Goal: Task Accomplishment & Management: Manage account settings

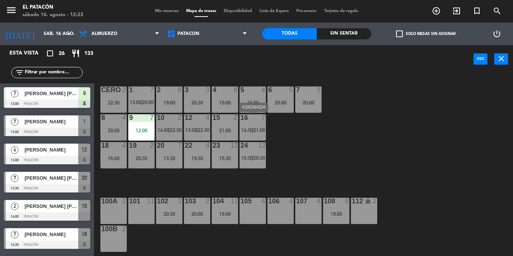
click at [254, 127] on span "|" at bounding box center [253, 130] width 2 height 6
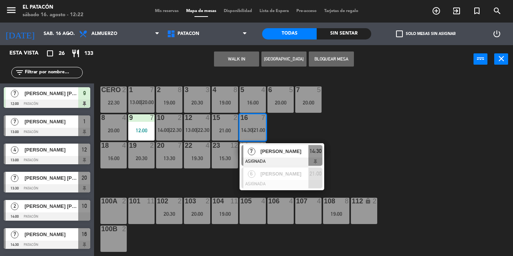
click at [286, 131] on div "1 7 13:00 | 20:00 2 8 19:00 3 3 20:30 4 8 19:00 5 4 16:00 6 5 20:00 7 5 20:00 C…" at bounding box center [306, 164] width 414 height 183
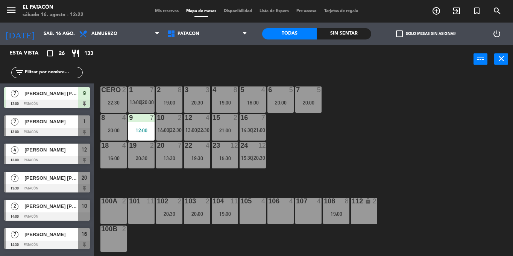
click at [256, 101] on div "16:00" at bounding box center [253, 102] width 26 height 5
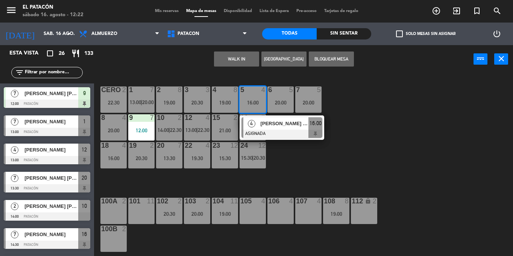
click at [204, 66] on div "WALK IN [GEOGRAPHIC_DATA] Bloquear Mesa power_input close" at bounding box center [284, 59] width 380 height 29
drag, startPoint x: 197, startPoint y: 84, endPoint x: 204, endPoint y: 66, distance: 19.6
click at [204, 66] on div "WALK IN [GEOGRAPHIC_DATA] Bloquear Mesa power_input close" at bounding box center [284, 59] width 380 height 29
click at [201, 125] on div "12 4 13:00 | 22:30" at bounding box center [197, 127] width 26 height 26
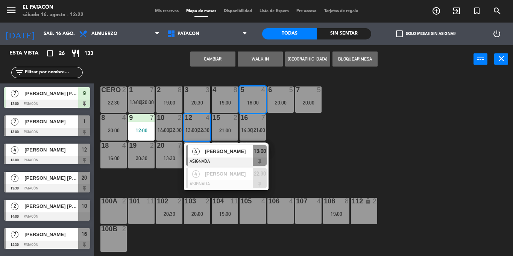
click at [395, 148] on div "1 7 13:00 | 20:00 2 8 19:00 3 3 20:30 4 8 19:00 5 4 16:00 6 5 20:00 7 5 20:00 C…" at bounding box center [306, 164] width 414 height 183
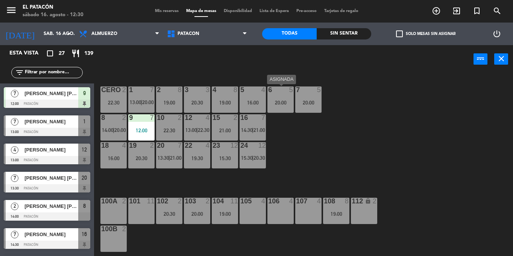
click at [280, 92] on div at bounding box center [280, 90] width 12 height 7
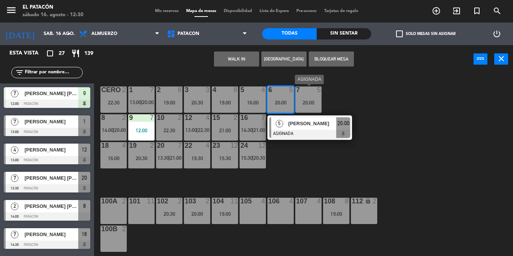
click at [310, 97] on div "7 5 20:00" at bounding box center [309, 100] width 26 height 26
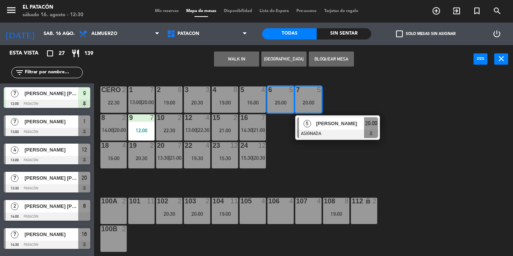
click at [247, 56] on button "WALK IN" at bounding box center [236, 59] width 45 height 15
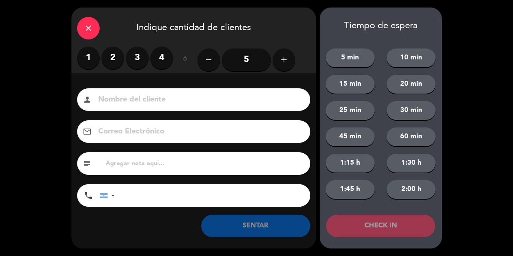
click at [247, 56] on input "5" at bounding box center [246, 60] width 49 height 23
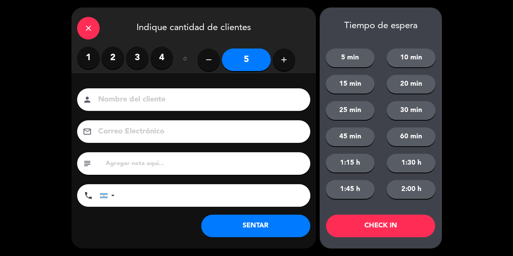
click at [263, 219] on button "SENTAR" at bounding box center [255, 226] width 109 height 23
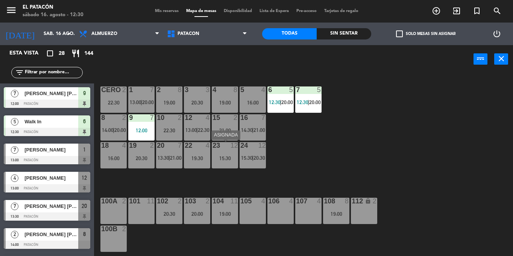
click at [224, 146] on div at bounding box center [225, 145] width 12 height 7
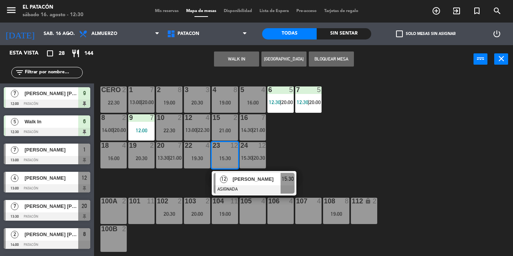
click at [233, 61] on button "WALK IN" at bounding box center [236, 59] width 45 height 15
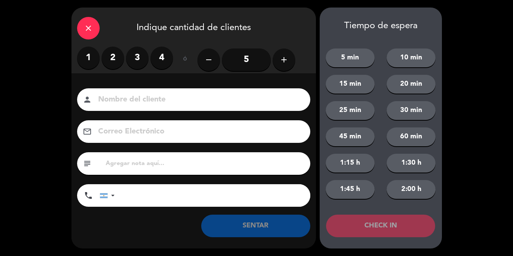
click at [283, 66] on button "add" at bounding box center [284, 60] width 23 height 23
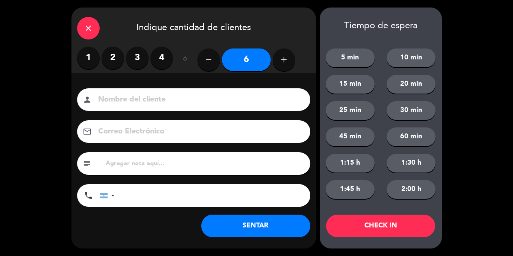
click at [283, 66] on button "add" at bounding box center [284, 60] width 23 height 23
type input "8"
click at [256, 227] on button "SENTAR" at bounding box center [255, 226] width 109 height 23
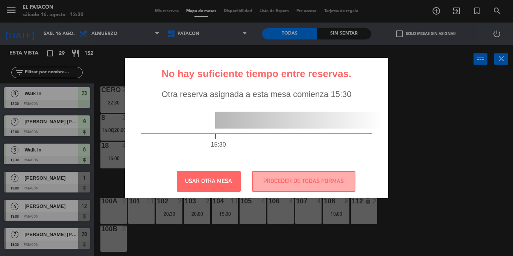
click at [353, 153] on div "15:30" at bounding box center [257, 132] width 262 height 66
click at [334, 183] on button "PROCEDER DE TODAS FORMAS" at bounding box center [304, 181] width 104 height 21
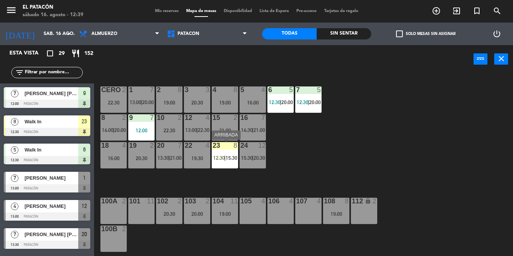
click at [221, 157] on span "12:30" at bounding box center [219, 158] width 12 height 6
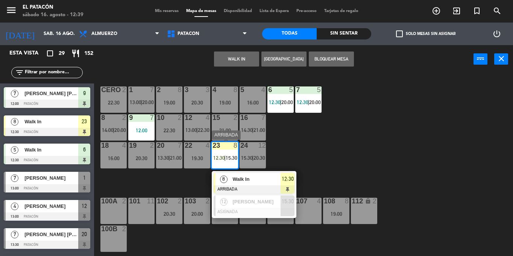
click at [246, 177] on span "Walk In" at bounding box center [257, 179] width 48 height 8
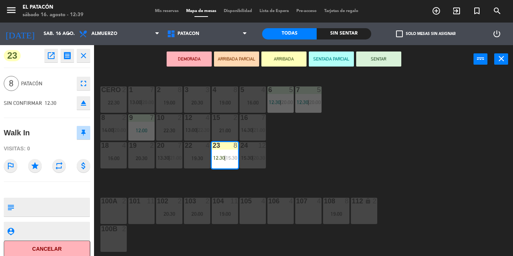
click at [381, 64] on button "SENTAR" at bounding box center [378, 59] width 45 height 15
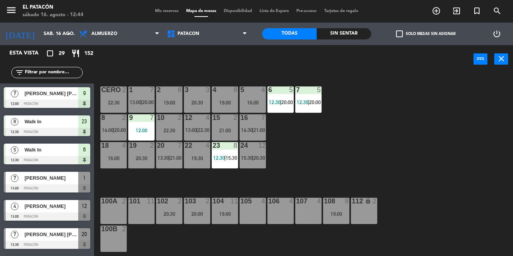
click at [70, 183] on div "Luiz Carlos Giordani" at bounding box center [51, 178] width 55 height 12
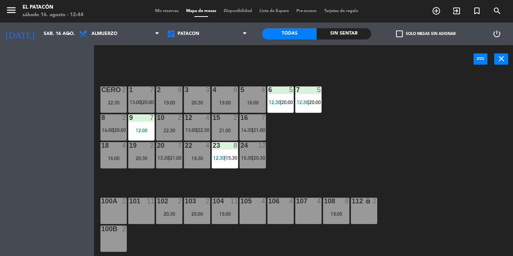
click at [70, 183] on div "Esta vista crop_square 29 restaurant 152 filter_list 7 Lóry Cardoso Dasilio Tra…" at bounding box center [47, 150] width 94 height 211
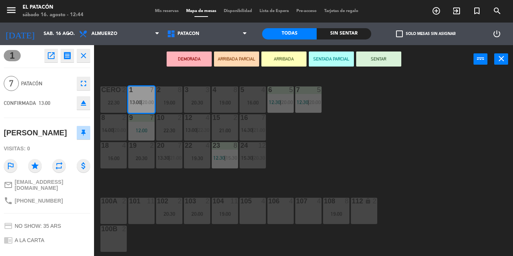
click at [106, 72] on div "DEMORADA ARRIBADA PARCIAL ARRIBADA SENTADA PARCIAL SENTAR power_input close" at bounding box center [284, 59] width 380 height 29
click at [380, 55] on button "SENTAR" at bounding box center [378, 59] width 45 height 15
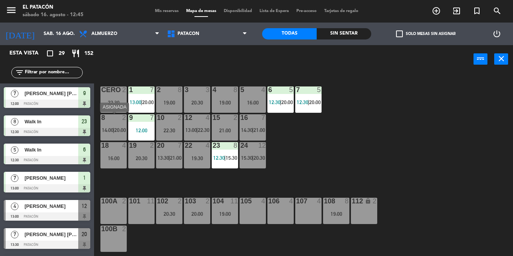
click at [105, 131] on span "14:00" at bounding box center [108, 130] width 12 height 6
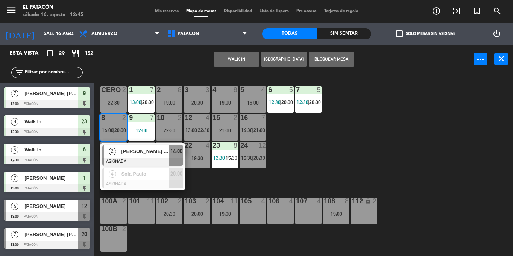
click at [308, 142] on div "1 7 13:00 | 20:00 2 8 19:00 3 3 20:30 4 8 19:00 5 4 16:00 6 5 12:30 | 20:00 7 5…" at bounding box center [306, 164] width 414 height 183
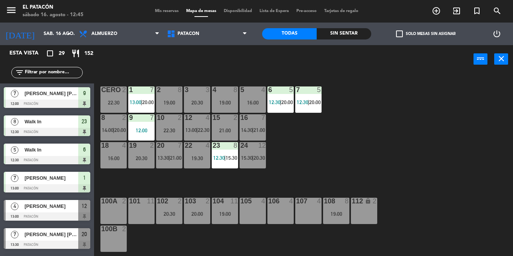
click at [160, 12] on span "Mis reservas" at bounding box center [166, 11] width 31 height 4
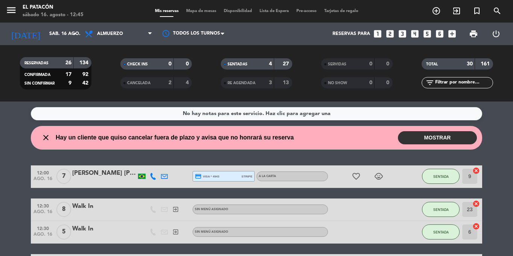
click at [160, 12] on span "Mis reservas" at bounding box center [166, 11] width 31 height 4
click at [197, 10] on span "Mapa de mesas" at bounding box center [202, 11] width 38 height 4
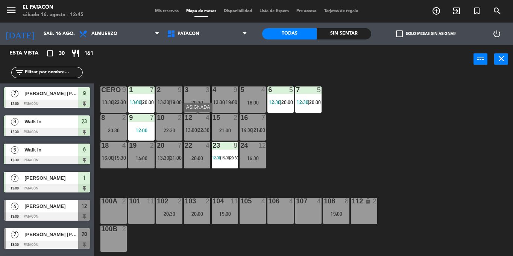
click at [192, 127] on div "12 4 13:00 | 22:30" at bounding box center [197, 127] width 26 height 26
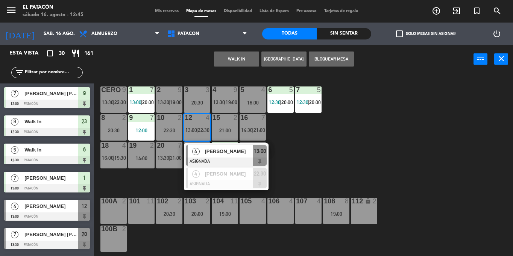
click at [326, 143] on div "1 7 13:00 | 20:00 2 9 13:30 | 19:00 3 3 20:30 4 9 13:30 | 19:00 5 4 16:00 6 5 1…" at bounding box center [306, 164] width 414 height 183
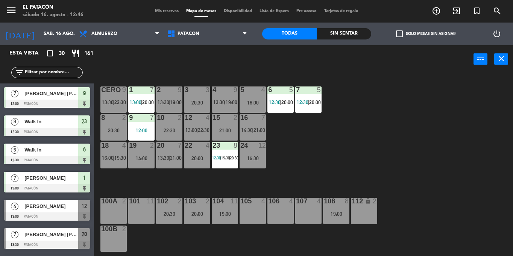
click at [140, 161] on div "14:00" at bounding box center [141, 158] width 26 height 5
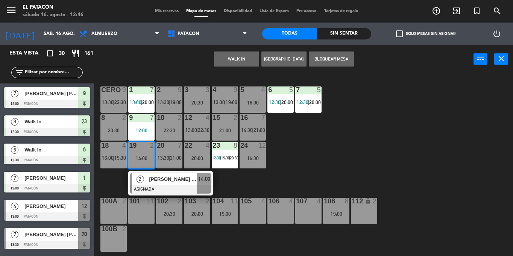
click at [68, 72] on input "text" at bounding box center [53, 73] width 58 height 8
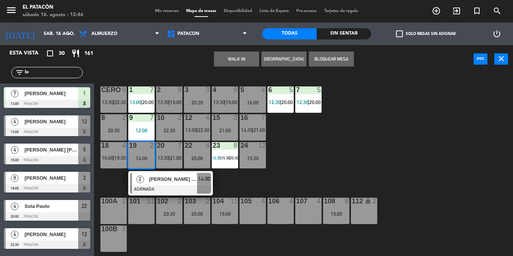
click at [318, 124] on div "1 7 13:00 | 20:00 2 9 13:30 | 19:00 3 3 20:30 4 9 13:30 | 19:00 5 4 16:00 6 5 1…" at bounding box center [306, 164] width 414 height 183
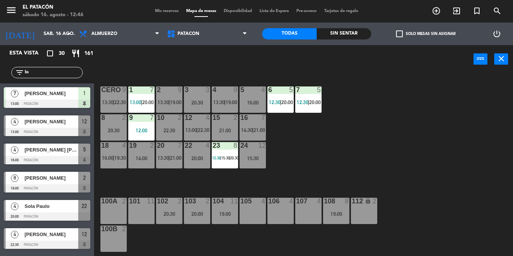
click at [34, 71] on input "lo" at bounding box center [53, 73] width 58 height 8
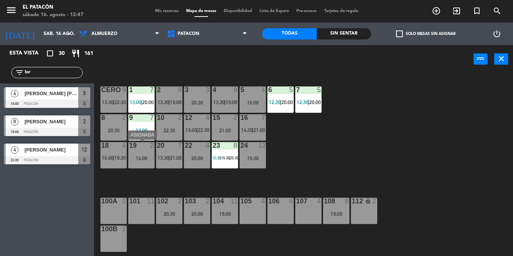
type input "lor"
click at [140, 157] on div "14:00" at bounding box center [141, 158] width 26 height 5
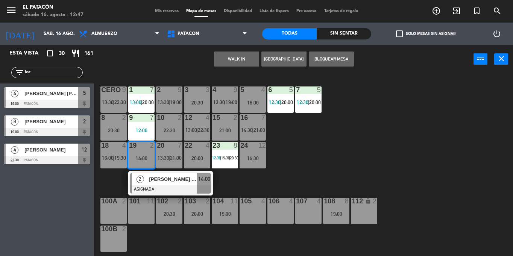
click at [324, 140] on div "1 7 13:00 | 20:00 2 9 13:30 | 19:00 3 3 20:30 4 9 13:30 | 19:00 5 4 16:00 6 5 1…" at bounding box center [306, 164] width 414 height 183
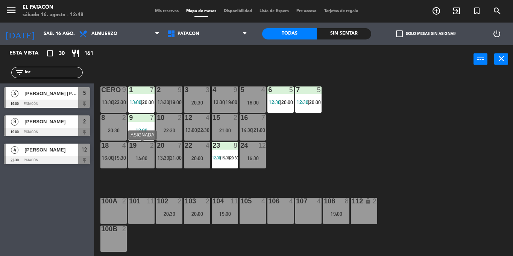
click at [142, 158] on div "14:00" at bounding box center [141, 158] width 26 height 5
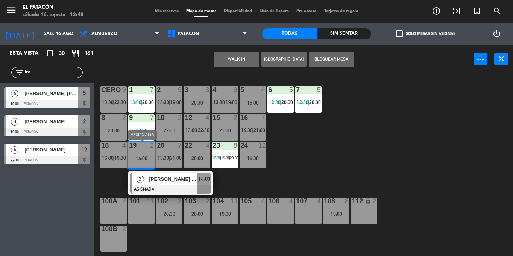
click at [171, 175] on div "NILSON TOMAS GUZZO JR" at bounding box center [172, 179] width 49 height 12
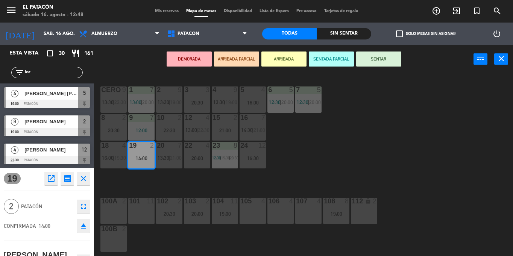
click at [171, 175] on div "1 7 13:00 | 20:00 2 9 13:30 | 19:00 3 3 20:30 4 9 13:30 | 19:00 5 4 16:00 6 5 1…" at bounding box center [306, 164] width 414 height 183
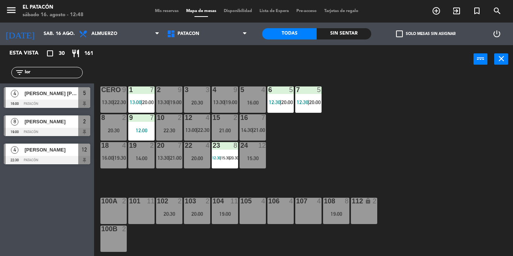
click at [139, 156] on div "14:00" at bounding box center [141, 158] width 26 height 5
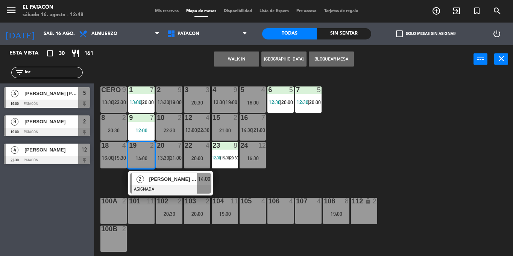
click at [160, 174] on div "NILSON TOMAS GUZZO JR" at bounding box center [172, 179] width 49 height 12
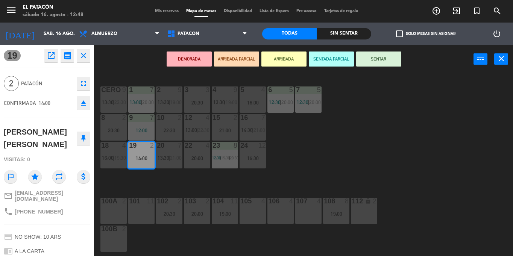
click at [293, 168] on div "1 7 13:00 | 20:00 2 9 13:30 | 19:00 3 3 20:30 4 9 13:30 | 19:00 5 4 16:00 6 5 1…" at bounding box center [306, 164] width 414 height 183
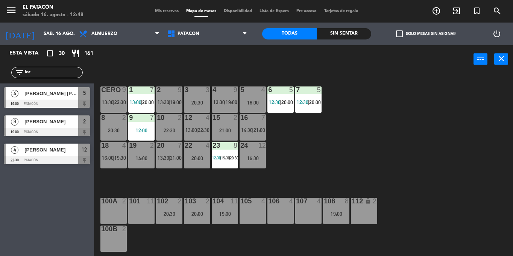
click at [49, 70] on input "lor" at bounding box center [53, 73] width 58 height 8
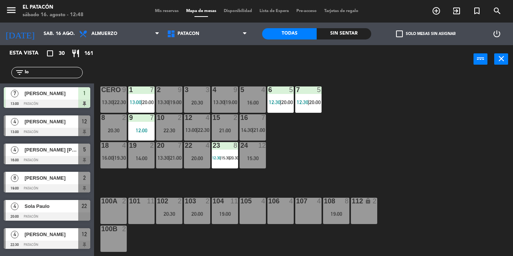
type input "l"
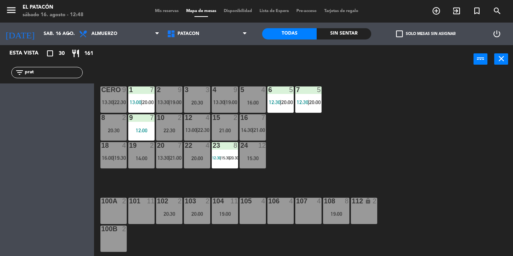
type input "prat"
click at [334, 148] on div "1 7 13:00 | 20:00 2 9 13:30 | 19:00 3 3 20:30 4 9 13:30 | 19:00 5 4 16:00 6 5 1…" at bounding box center [306, 164] width 414 height 183
click at [220, 119] on div at bounding box center [225, 117] width 12 height 7
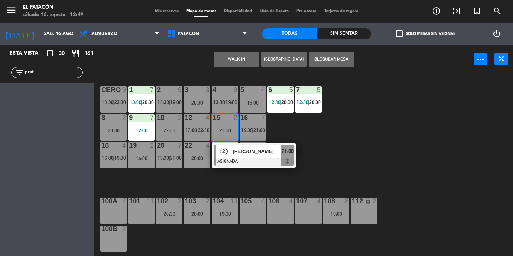
click at [242, 61] on button "WALK IN" at bounding box center [236, 59] width 45 height 15
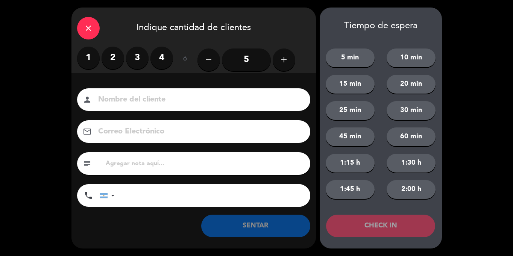
click at [113, 67] on label "2" at bounding box center [113, 58] width 23 height 23
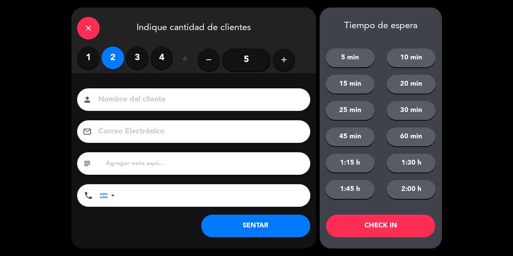
click at [274, 226] on button "SENTAR" at bounding box center [255, 226] width 109 height 23
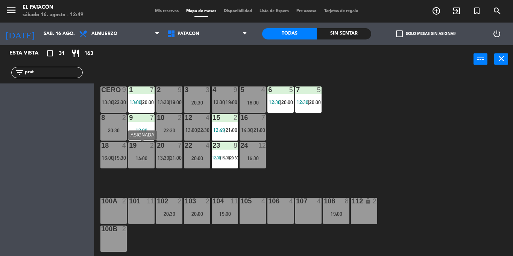
click at [142, 160] on div "14:00" at bounding box center [141, 158] width 26 height 5
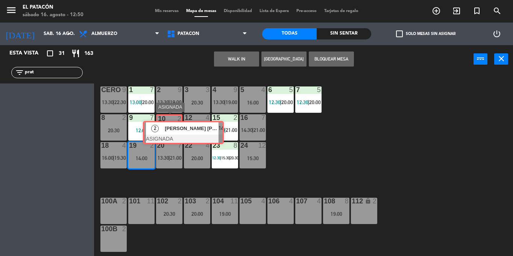
drag, startPoint x: 166, startPoint y: 178, endPoint x: 178, endPoint y: 126, distance: 53.5
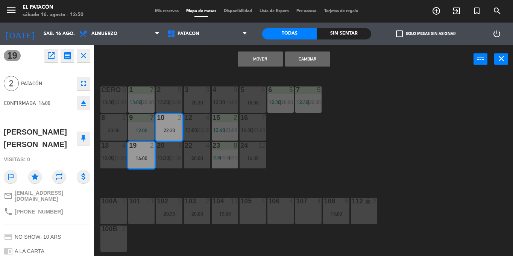
click at [266, 62] on button "Mover" at bounding box center [260, 59] width 45 height 15
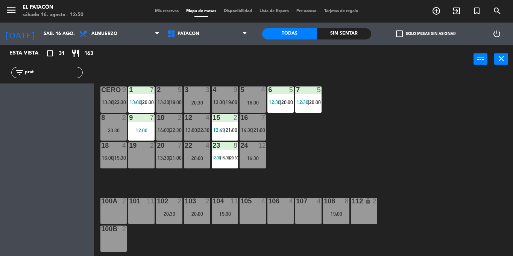
click at [392, 114] on div "1 7 13:00 | 20:00 2 9 13:30 | 19:00 3 3 20:30 4 9 13:30 | 19:00 5 4 16:00 6 5 1…" at bounding box center [306, 164] width 414 height 183
click at [140, 155] on div "19 2" at bounding box center [141, 155] width 26 height 26
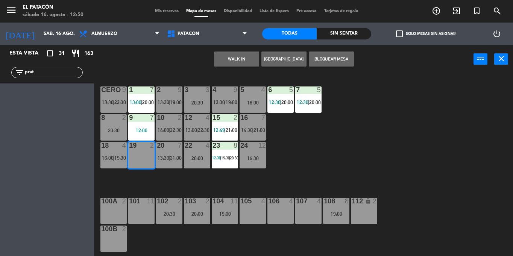
click at [243, 63] on button "WALK IN" at bounding box center [236, 59] width 45 height 15
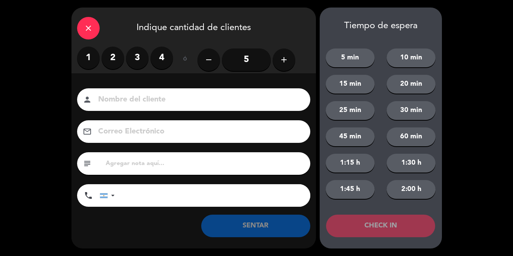
click at [116, 61] on label "2" at bounding box center [113, 58] width 23 height 23
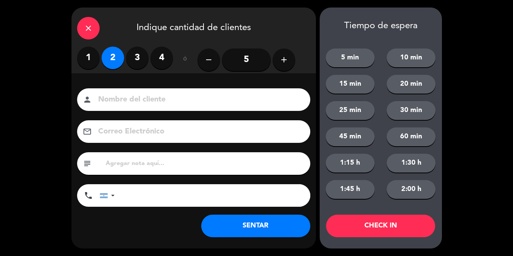
click at [228, 229] on button "SENTAR" at bounding box center [255, 226] width 109 height 23
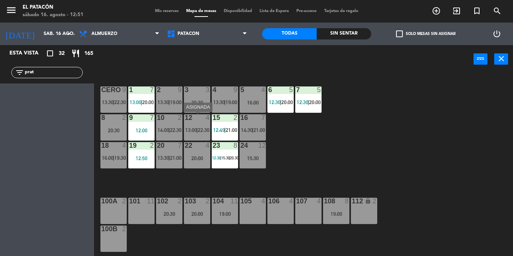
click at [191, 130] on span "13:00" at bounding box center [192, 130] width 12 height 6
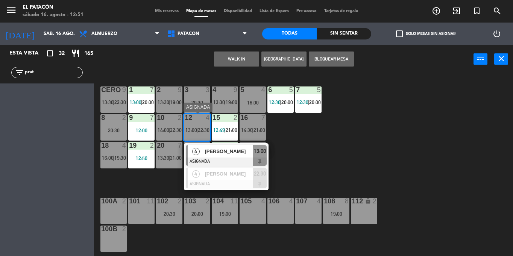
click at [218, 150] on span "Rômulo Silva" at bounding box center [229, 152] width 48 height 8
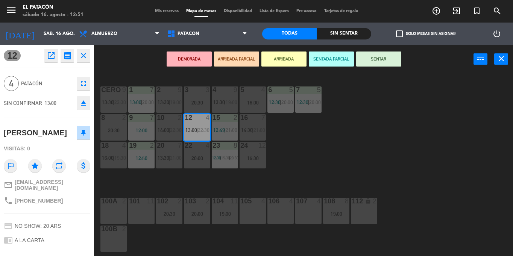
click at [393, 61] on button "SENTAR" at bounding box center [378, 59] width 45 height 15
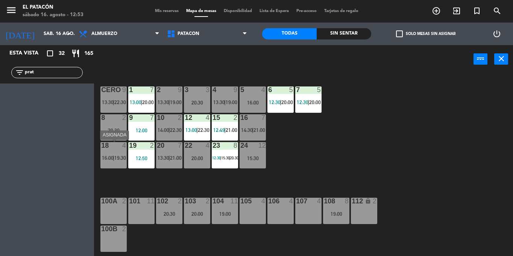
click at [108, 146] on div at bounding box center [113, 145] width 12 height 7
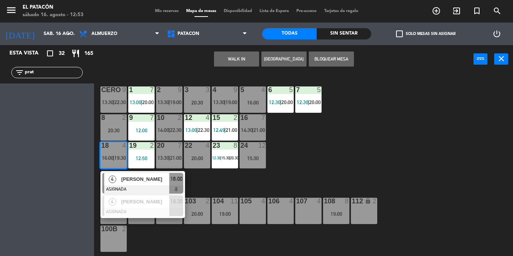
click at [289, 152] on div "1 7 13:00 | 20:00 2 9 13:30 | 19:00 3 3 20:30 4 9 13:30 | 19:00 5 4 16:00 6 5 1…" at bounding box center [306, 164] width 414 height 183
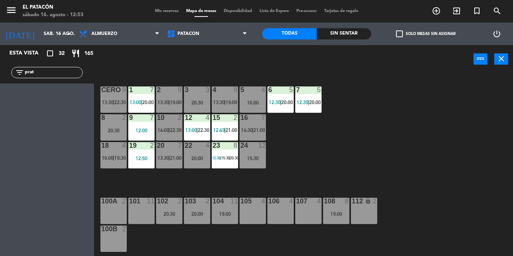
click at [289, 152] on div "1 7 13:00 | 20:00 2 9 13:30 | 19:00 3 3 20:30 4 9 13:30 | 19:00 5 4 16:00 6 5 1…" at bounding box center [306, 164] width 414 height 183
drag, startPoint x: 289, startPoint y: 152, endPoint x: 307, endPoint y: 148, distance: 18.2
click at [307, 148] on div "1 7 13:00 | 20:00 2 9 13:30 | 19:00 3 3 20:30 4 9 13:30 | 19:00 5 4 16:00 6 5 1…" at bounding box center [306, 164] width 414 height 183
click at [114, 145] on div at bounding box center [113, 145] width 12 height 7
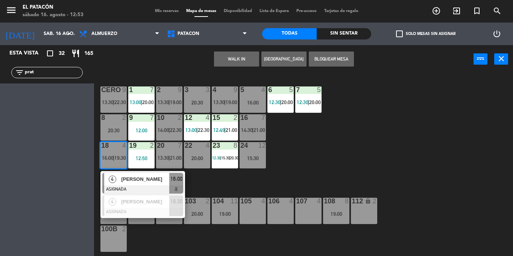
click at [241, 62] on button "WALK IN" at bounding box center [236, 59] width 45 height 15
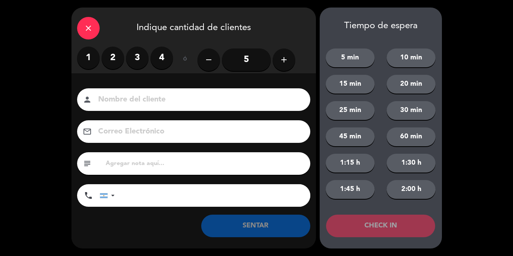
click at [161, 63] on label "4" at bounding box center [162, 58] width 23 height 23
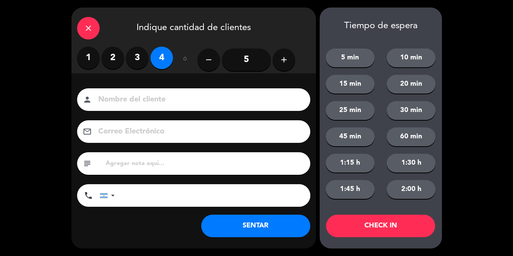
click at [281, 224] on button "SENTAR" at bounding box center [255, 226] width 109 height 23
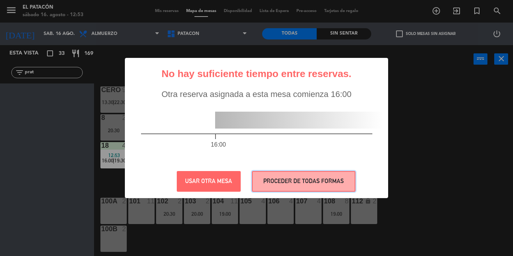
click at [332, 177] on button "PROCEDER DE TODAS FORMAS" at bounding box center [304, 181] width 104 height 21
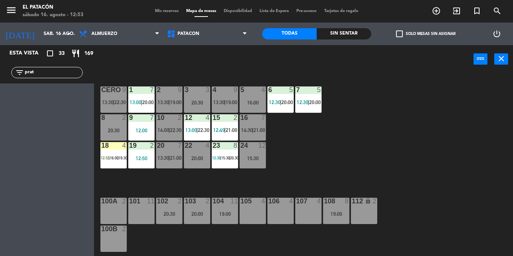
click at [312, 135] on div "1 7 13:00 | 20:00 2 9 13:30 | 19:00 3 3 20:30 4 9 13:30 | 19:00 5 4 16:00 6 5 1…" at bounding box center [306, 164] width 414 height 183
click at [169, 91] on div at bounding box center [169, 90] width 12 height 7
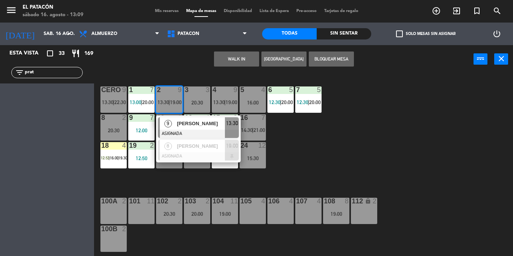
click at [168, 74] on div "1 7 13:00 | 20:00 2 9 13:30 | 19:00 9 Maria Trucco ASIGNADA 13:30 8 Talitta lor…" at bounding box center [306, 164] width 414 height 183
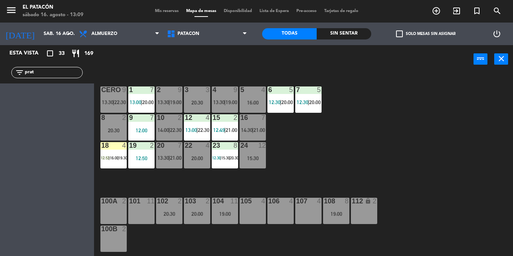
click at [182, 96] on div "2 9 13:30 | 19:00" at bounding box center [169, 100] width 26 height 26
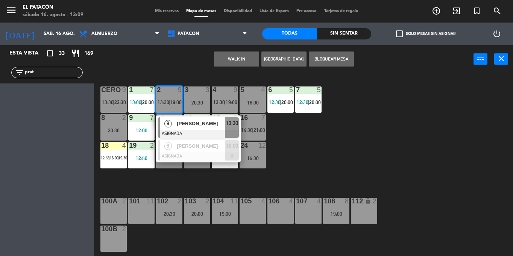
click at [183, 80] on div "1 7 13:00 | 20:00 2 9 13:30 | 19:00 9 Maria Trucco ASIGNADA 13:30 8 Talitta lor…" at bounding box center [306, 164] width 414 height 183
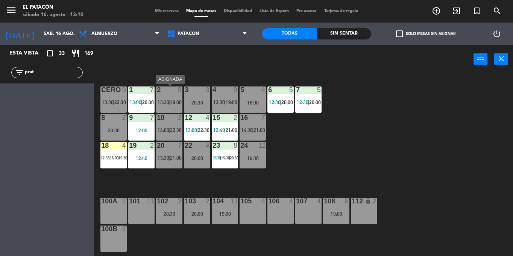
click at [161, 102] on span "13:30" at bounding box center [164, 102] width 12 height 6
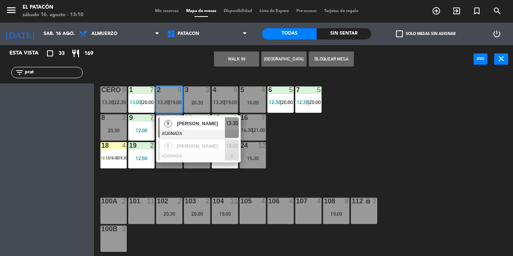
click at [320, 140] on div "1 7 13:00 | 20:00 2 9 13:30 | 19:00 9 Maria Trucco ASIGNADA 13:30 8 Talitta lor…" at bounding box center [306, 164] width 414 height 183
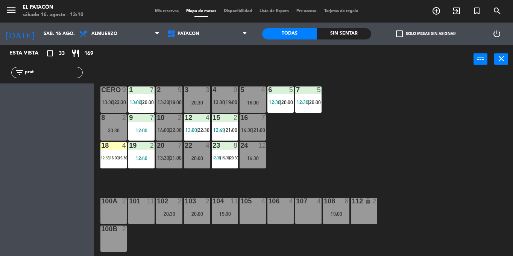
click at [320, 140] on div "1 7 13:00 | 20:00 2 9 13:30 | 19:00 3 3 20:30 4 9 13:30 | 19:00 5 4 16:00 6 5 1…" at bounding box center [306, 164] width 414 height 183
click at [314, 134] on div "1 7 13:00 | 20:00 2 9 13:30 | 19:00 3 3 20:30 4 9 13:30 | 19:00 5 4 16:00 6 5 1…" at bounding box center [306, 164] width 414 height 183
click at [165, 104] on span "13:30" at bounding box center [164, 102] width 12 height 6
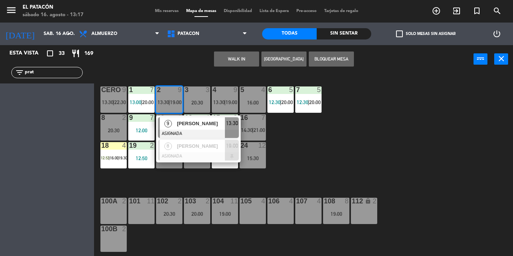
click at [447, 158] on div "1 7 13:00 | 20:00 2 9 13:30 | 19:00 9 Maria Trucco ASIGNADA 13:30 8 Talitta lor…" at bounding box center [306, 164] width 414 height 183
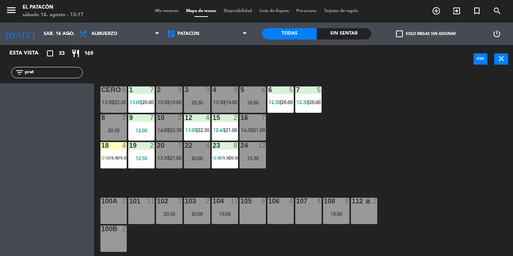
click at [163, 130] on span "14:00" at bounding box center [164, 130] width 12 height 6
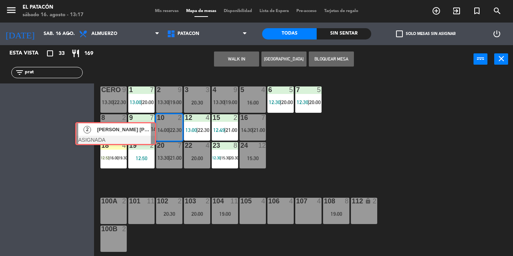
drag, startPoint x: 183, startPoint y: 148, endPoint x: 99, endPoint y: 127, distance: 86.3
click at [99, 127] on div "1 7 13:00 | 20:00 2 9 13:30 | 19:00 3 3 20:30 4 9 13:30 | 19:00 5 4 16:00 6 5 1…" at bounding box center [306, 164] width 414 height 183
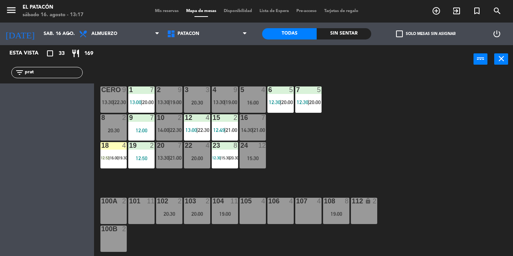
click at [164, 130] on span "14:00" at bounding box center [164, 130] width 12 height 6
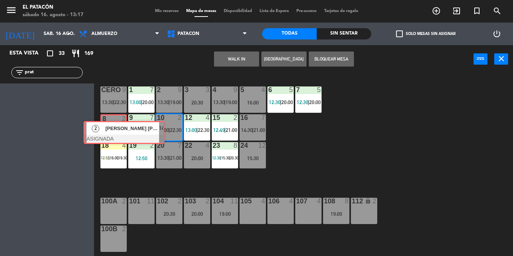
drag, startPoint x: 188, startPoint y: 151, endPoint x: 114, endPoint y: 126, distance: 78.3
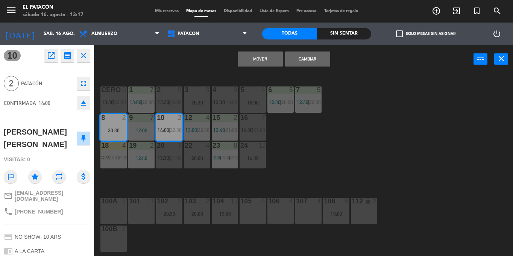
click at [257, 57] on button "Mover" at bounding box center [260, 59] width 45 height 15
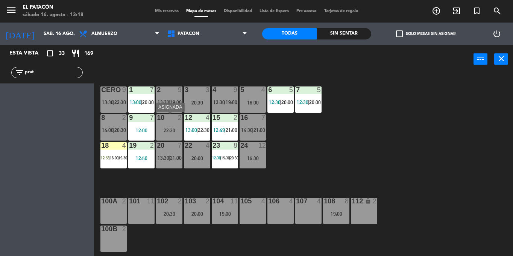
click at [168, 116] on div at bounding box center [169, 117] width 12 height 7
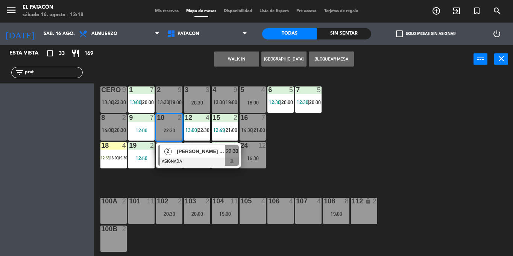
click at [246, 64] on button "WALK IN" at bounding box center [236, 59] width 45 height 15
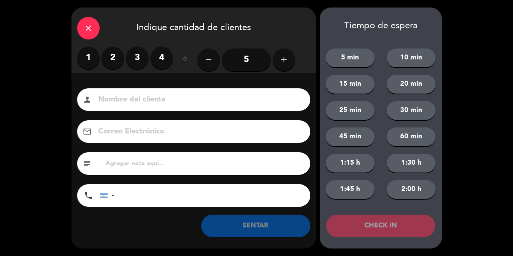
click at [116, 60] on label "2" at bounding box center [113, 58] width 23 height 23
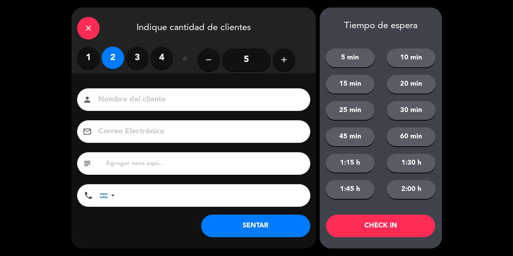
click at [263, 224] on button "SENTAR" at bounding box center [255, 226] width 109 height 23
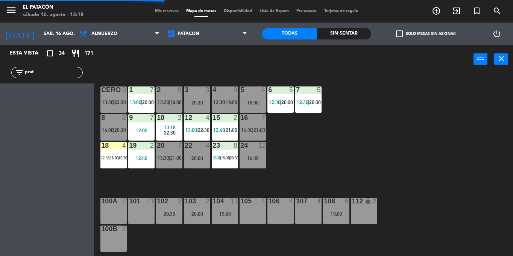
click at [340, 154] on div "1 7 13:00 | 20:00 2 9 13:30 | 19:00 3 3 20:30 4 9 13:30 | 19:00 5 4 16:00 6 5 1…" at bounding box center [306, 164] width 414 height 183
click at [294, 146] on div "1 7 13:00 | 20:00 2 9 13:30 | 19:00 3 3 20:30 4 9 13:30 | 19:00 5 4 16:00 6 5 1…" at bounding box center [306, 164] width 414 height 183
click at [163, 157] on span "13:30" at bounding box center [164, 158] width 12 height 6
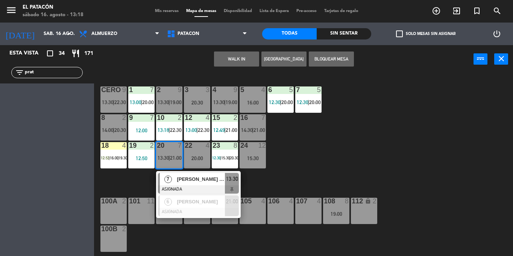
click at [163, 157] on span "13:30" at bounding box center [164, 158] width 12 height 6
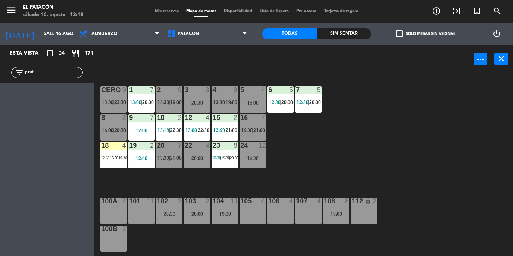
click at [163, 157] on span "13:30" at bounding box center [164, 158] width 12 height 6
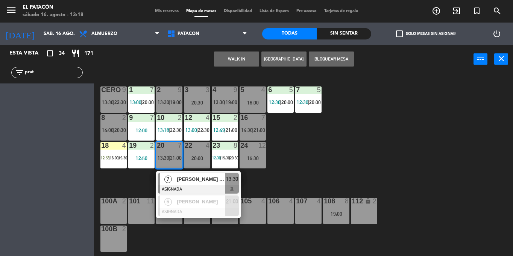
click at [192, 178] on span "MARCELA MENEGHEL ROSSETTI" at bounding box center [201, 179] width 48 height 8
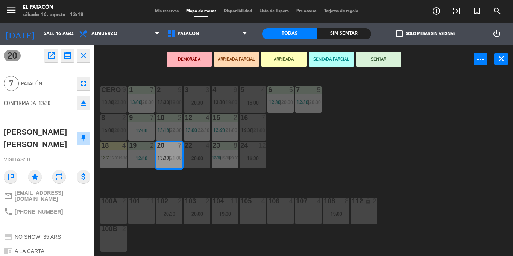
click at [312, 158] on div "1 7 13:00 | 20:00 2 9 13:30 | 19:00 3 3 20:30 4 9 13:30 | 19:00 5 4 16:00 6 5 1…" at bounding box center [306, 164] width 414 height 183
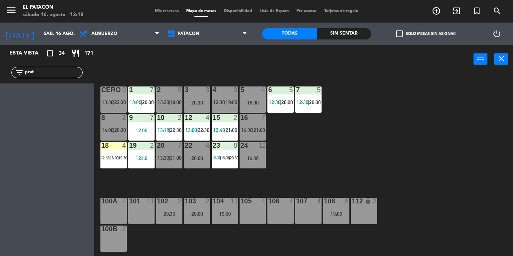
click at [166, 100] on span "13:30" at bounding box center [164, 102] width 12 height 6
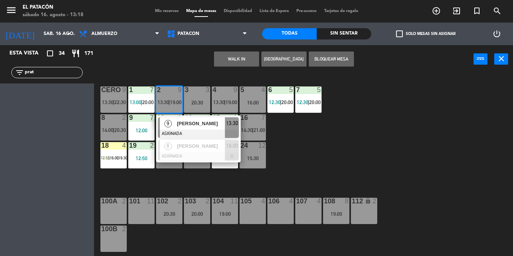
click at [197, 122] on span "Maria Trucco" at bounding box center [201, 124] width 48 height 8
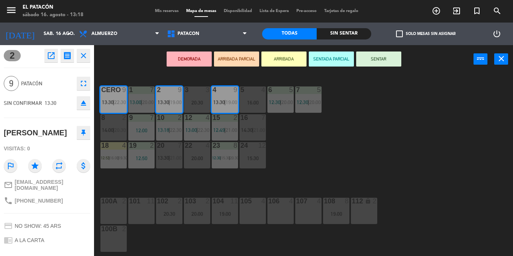
click at [376, 57] on button "SENTAR" at bounding box center [378, 59] width 45 height 15
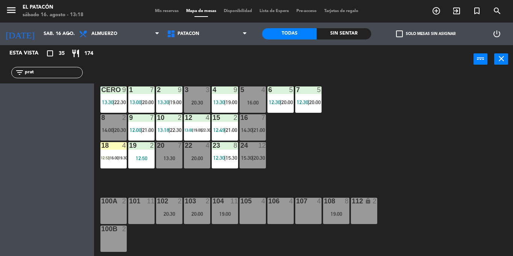
click at [327, 149] on div "1 7 13:00 | 20:00 2 9 13:30 | 19:00 3 3 20:30 4 9 13:30 | 19:00 5 4 16:00 6 5 1…" at bounding box center [306, 164] width 414 height 183
click at [298, 130] on div "1 7 13:00 | 20:00 2 9 13:30 | 19:00 3 3 20:30 4 9 13:30 | 19:00 5 4 16:00 6 5 1…" at bounding box center [306, 164] width 414 height 183
click at [358, 150] on div "1 7 13:00 | 20:00 2 9 13:30 | 19:00 3 3 20:30 4 9 13:30 | 19:00 5 4 16:00 6 5 1…" at bounding box center [306, 164] width 414 height 183
click at [166, 157] on div "13:30" at bounding box center [169, 158] width 26 height 5
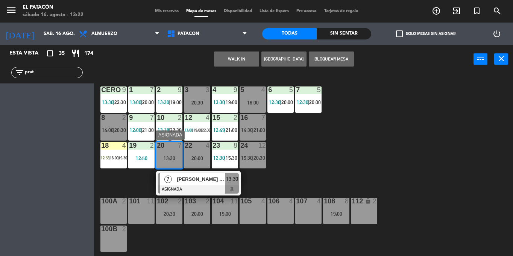
click at [204, 179] on span "MARCELA MENEGHEL ROSSETTI" at bounding box center [201, 179] width 48 height 8
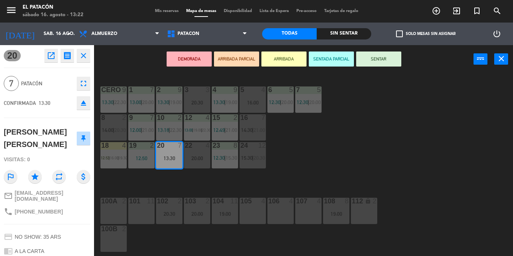
click at [329, 165] on div "1 7 13:00 | 20:00 2 9 13:30 | 19:00 3 3 20:30 4 9 13:30 | 19:00 5 4 16:00 6 5 1…" at bounding box center [306, 164] width 414 height 183
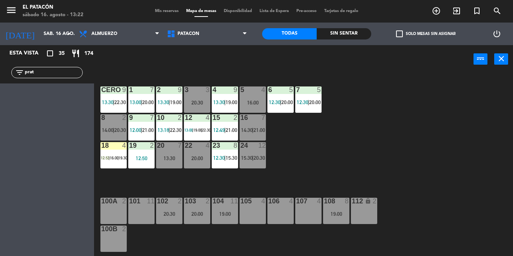
click at [170, 158] on div "13:30" at bounding box center [169, 158] width 26 height 5
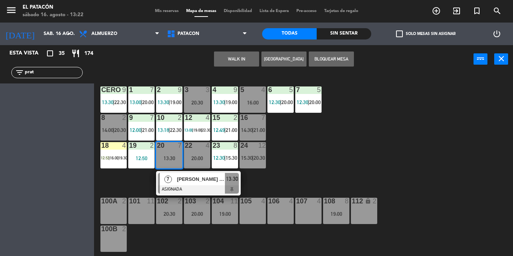
click at [208, 178] on span "MARCELA MENEGHEL ROSSETTI" at bounding box center [201, 179] width 48 height 8
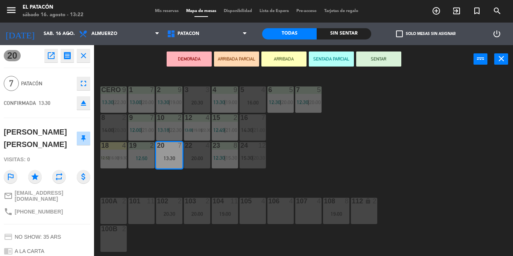
click at [380, 56] on button "SENTAR" at bounding box center [378, 59] width 45 height 15
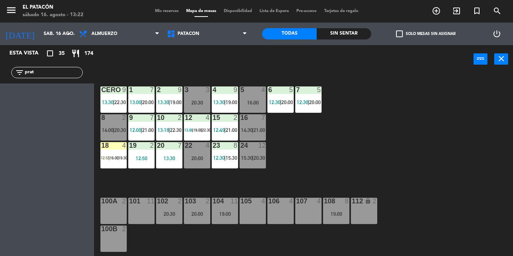
click at [394, 109] on div "1 7 13:00 | 20:00 2 9 13:30 | 19:00 3 3 20:30 4 9 13:30 | 19:00 5 4 16:00 6 5 1…" at bounding box center [306, 164] width 414 height 183
click at [107, 128] on span "14:00" at bounding box center [108, 130] width 12 height 6
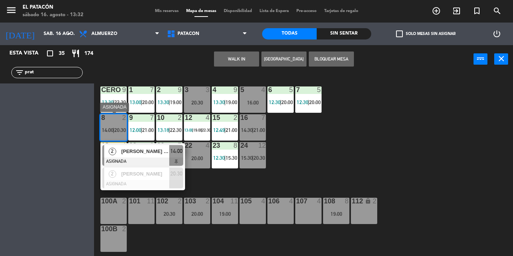
click at [133, 148] on span "NILSON TOMAS GUZZO JR" at bounding box center [145, 152] width 48 height 8
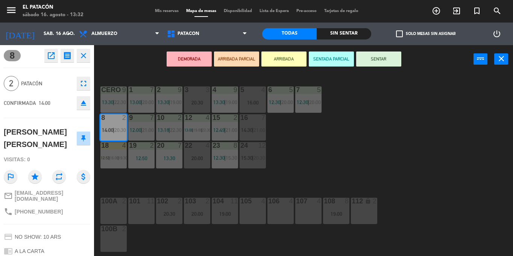
click at [291, 150] on div "1 7 13:00 | 20:00 2 9 13:30 | 19:00 3 3 20:30 4 9 13:30 | 19:00 5 4 16:00 6 5 1…" at bounding box center [306, 164] width 414 height 183
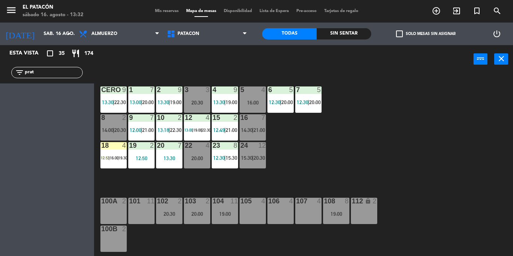
click at [110, 118] on div at bounding box center [113, 117] width 12 height 7
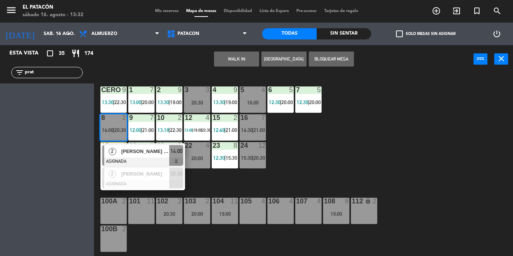
click at [249, 90] on div at bounding box center [253, 90] width 12 height 7
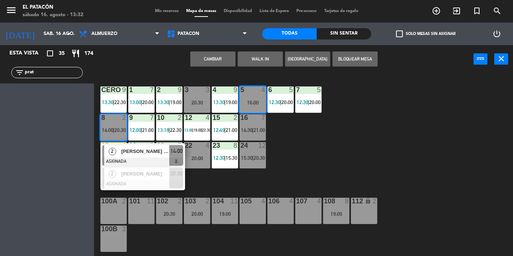
click at [225, 55] on button "Cambiar" at bounding box center [212, 59] width 45 height 15
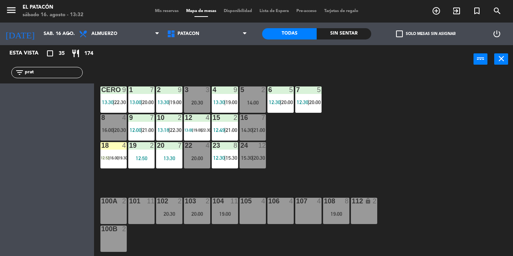
click at [199, 91] on div at bounding box center [197, 90] width 12 height 7
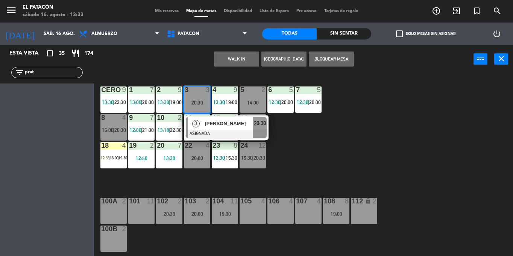
click at [349, 161] on div "1 7 13:00 | 20:00 2 9 13:30 | 19:00 3 3 20:30 3 Karina Vargas ASIGNADA 20:30 4 …" at bounding box center [306, 164] width 414 height 183
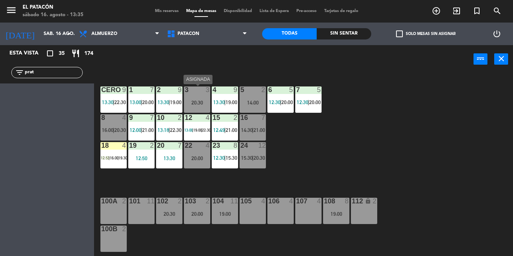
click at [197, 93] on div at bounding box center [197, 90] width 12 height 7
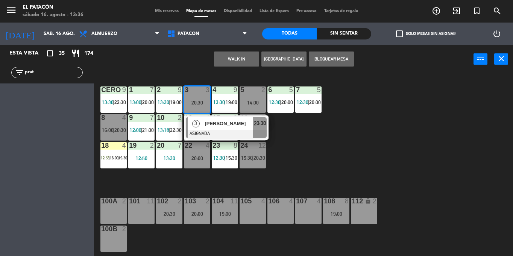
click at [238, 56] on button "WALK IN" at bounding box center [236, 59] width 45 height 15
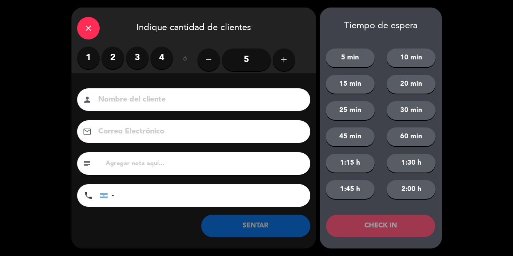
click at [164, 55] on label "4" at bounding box center [162, 58] width 23 height 23
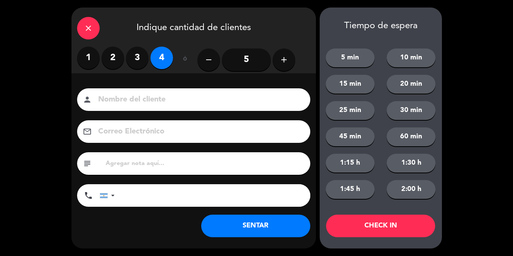
click at [261, 232] on button "SENTAR" at bounding box center [255, 226] width 109 height 23
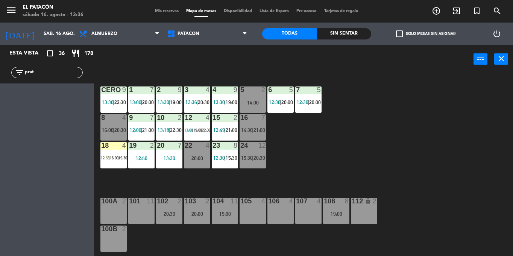
click at [303, 157] on div "1 7 13:00 | 20:00 2 9 13:30 | 19:00 3 4 13:36 | 20:30 4 9 13:30 | 19:00 5 2 14:…" at bounding box center [306, 164] width 414 height 183
click at [347, 149] on div "1 7 13:00 | 20:00 2 9 13:30 | 19:00 3 4 13:36 | 20:30 4 9 13:30 | 19:00 5 2 14:…" at bounding box center [306, 164] width 414 height 183
click at [253, 101] on div "14:00" at bounding box center [253, 102] width 26 height 5
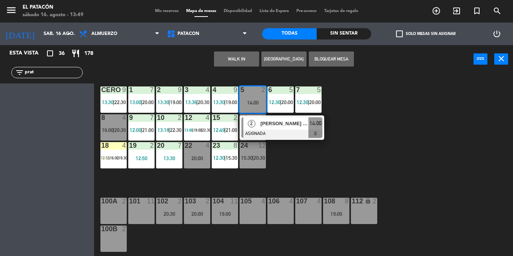
click at [277, 163] on div "1 7 13:00 | 20:00 2 9 13:30 | 19:00 3 4 13:36 | 20:30 4 9 13:30 | 19:00 5 2 14:…" at bounding box center [306, 164] width 414 height 183
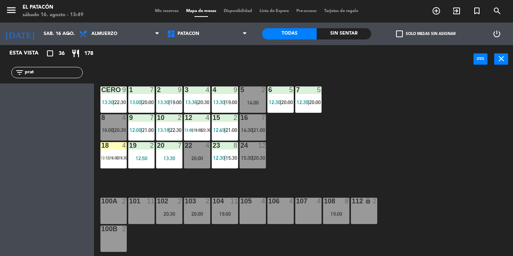
click at [107, 122] on div "8 4" at bounding box center [114, 118] width 26 height 8
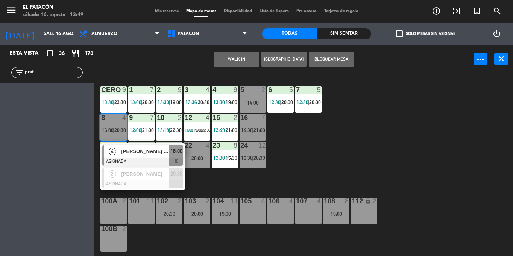
click at [251, 97] on div "5 2 14:00" at bounding box center [253, 100] width 26 height 26
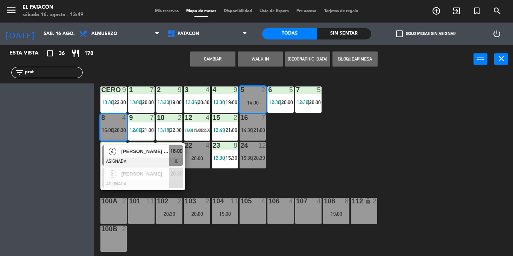
click at [224, 59] on button "Cambiar" at bounding box center [212, 59] width 45 height 15
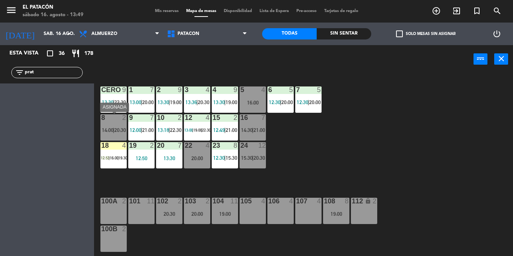
click at [108, 129] on span "14:00" at bounding box center [108, 130] width 12 height 6
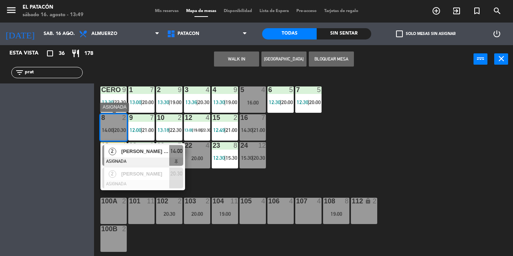
click at [139, 149] on span "NILSON TOMAS GUZZO JR" at bounding box center [145, 152] width 48 height 8
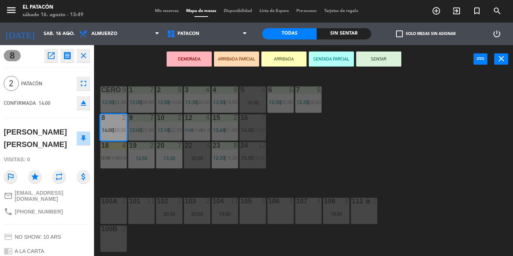
click at [383, 61] on button "SENTAR" at bounding box center [378, 59] width 45 height 15
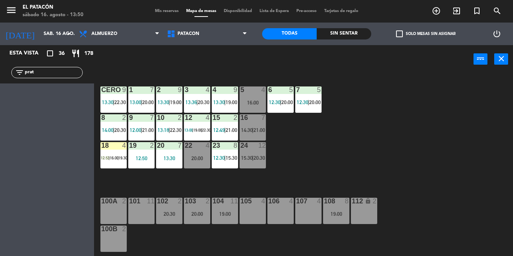
click at [331, 137] on div "1 7 13:00 | 20:00 2 9 13:30 | 19:00 3 4 13:36 | 20:30 4 9 13:30 | 19:00 5 4 16:…" at bounding box center [306, 164] width 414 height 183
click at [294, 155] on div "1 7 13:00 | 20:00 2 9 13:30 | 19:00 3 4 13:36 | 20:30 4 9 13:30 | 19:00 5 4 16:…" at bounding box center [306, 164] width 414 height 183
click at [139, 125] on div "9 7 12:00 | 21:00" at bounding box center [141, 127] width 26 height 26
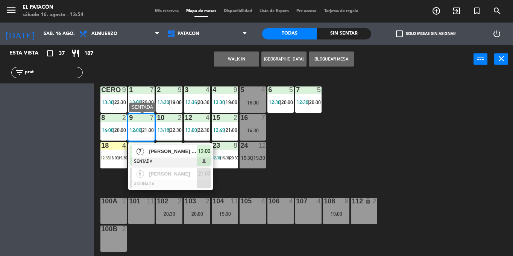
click at [146, 157] on div "7" at bounding box center [140, 151] width 16 height 12
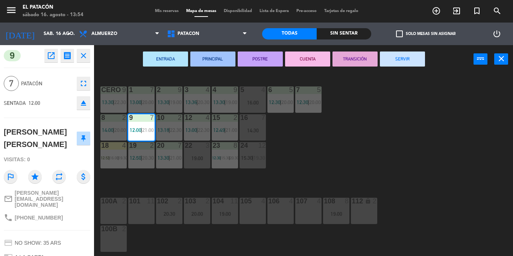
click at [401, 61] on button "SERVIR" at bounding box center [402, 59] width 45 height 15
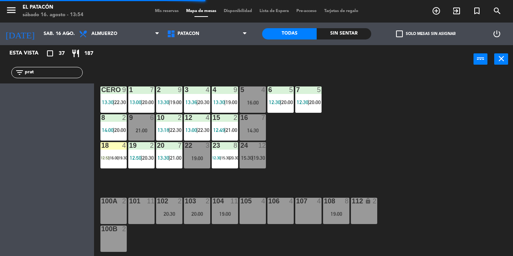
click at [146, 124] on div "9 6 21:00" at bounding box center [141, 127] width 26 height 26
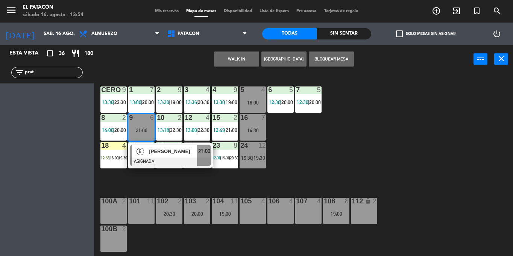
click at [239, 53] on button "WALK IN" at bounding box center [236, 59] width 45 height 15
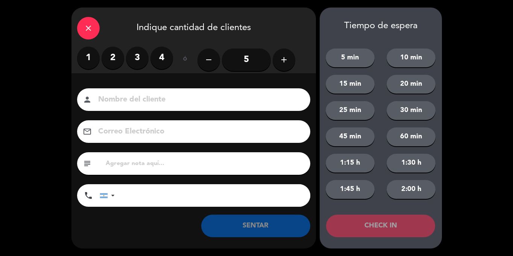
click at [282, 61] on icon "add" at bounding box center [284, 59] width 9 height 9
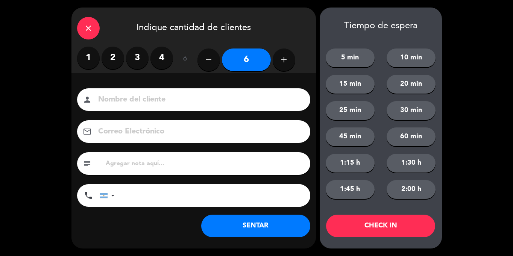
click at [245, 225] on button "SENTAR" at bounding box center [255, 226] width 109 height 23
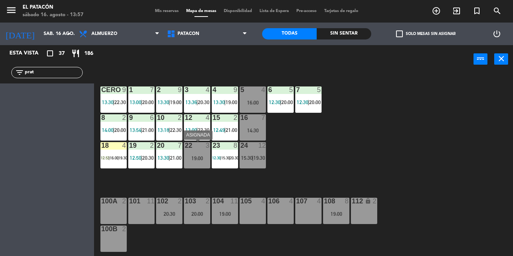
click at [192, 157] on div "19:00" at bounding box center [197, 158] width 26 height 5
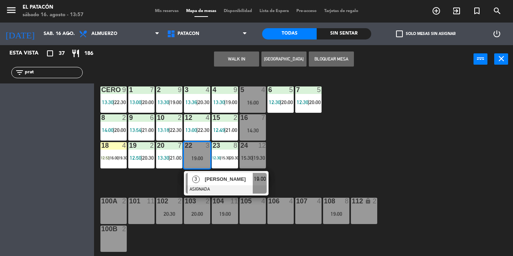
click at [238, 61] on button "WALK IN" at bounding box center [236, 59] width 45 height 15
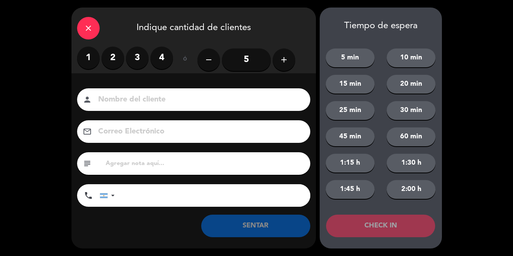
click at [116, 54] on label "2" at bounding box center [113, 58] width 23 height 23
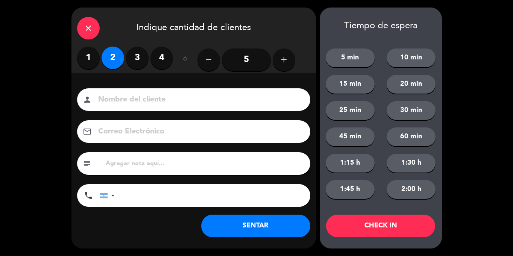
click at [254, 223] on button "SENTAR" at bounding box center [255, 226] width 109 height 23
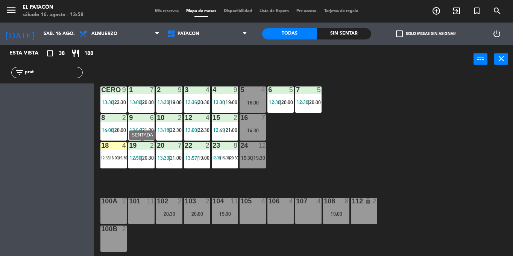
click at [136, 157] on span "12:50" at bounding box center [136, 158] width 12 height 6
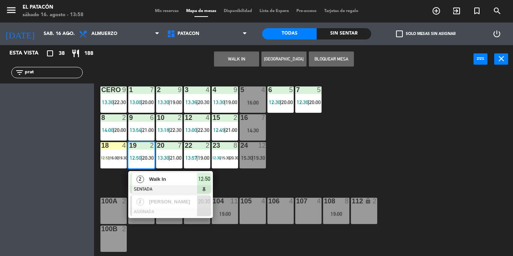
click at [146, 186] on div at bounding box center [170, 190] width 81 height 8
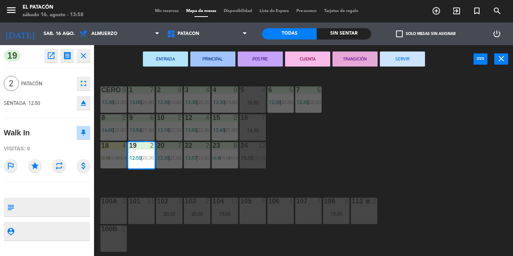
click at [407, 63] on button "SERVIR" at bounding box center [402, 59] width 45 height 15
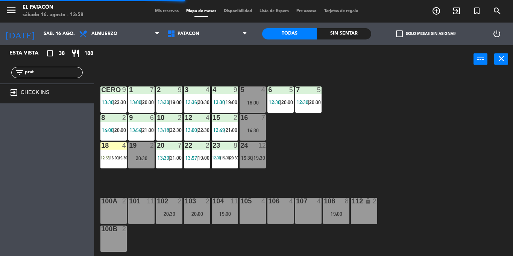
click at [142, 150] on div "19 2" at bounding box center [141, 146] width 26 height 8
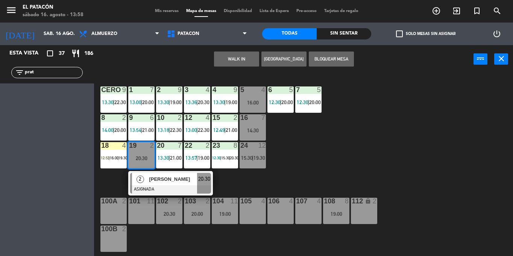
click at [232, 56] on button "WALK IN" at bounding box center [236, 59] width 45 height 15
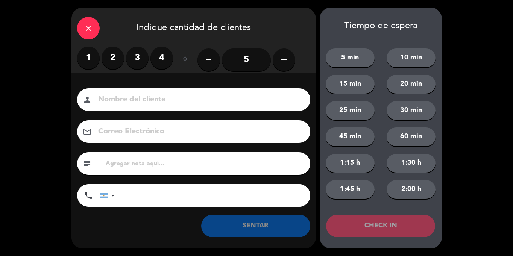
click at [104, 56] on label "2" at bounding box center [113, 58] width 23 height 23
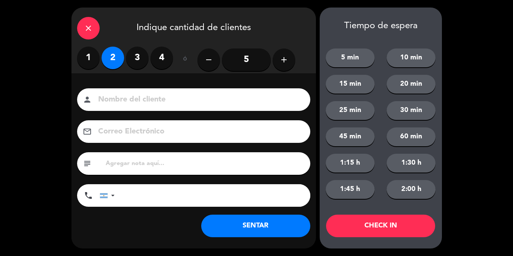
click at [347, 82] on button "15 min" at bounding box center [350, 84] width 49 height 19
click at [255, 227] on button "SENTAR" at bounding box center [255, 226] width 109 height 23
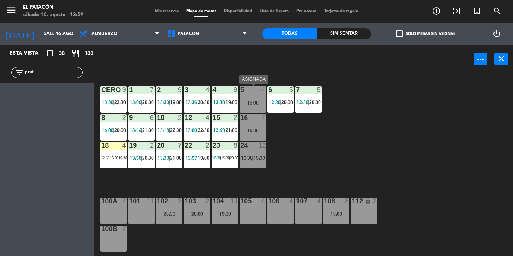
click at [252, 92] on div at bounding box center [253, 90] width 12 height 7
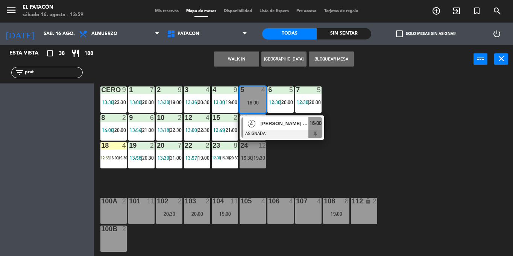
click at [252, 92] on div at bounding box center [253, 90] width 12 height 7
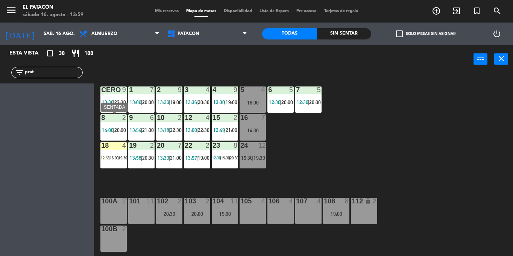
click at [108, 126] on div "8 2 14:00 | 20:00" at bounding box center [114, 127] width 26 height 26
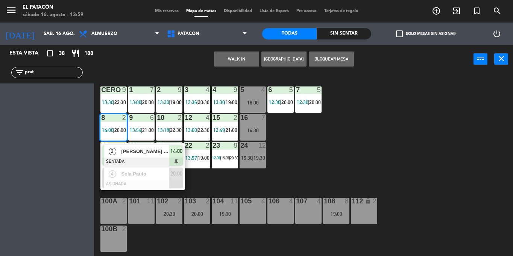
click at [216, 184] on div "1 7 13:00 | 20:00 2 9 13:30 | 19:00 3 4 13:36 | 20:30 4 9 13:30 | 19:00 5 4 16:…" at bounding box center [306, 164] width 414 height 183
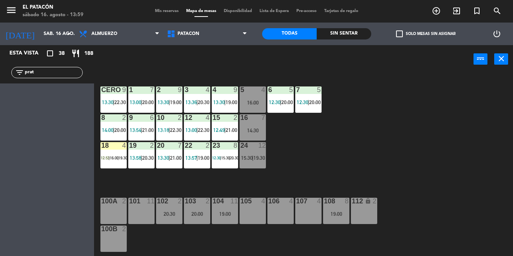
click at [134, 156] on span "13:58" at bounding box center [136, 158] width 12 height 6
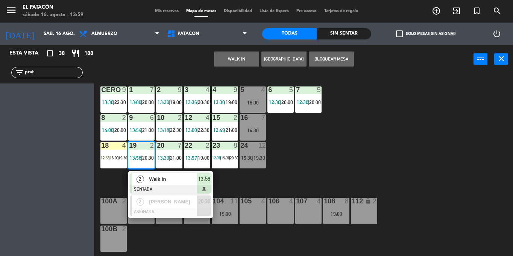
click at [106, 128] on span "14:00" at bounding box center [108, 130] width 12 height 6
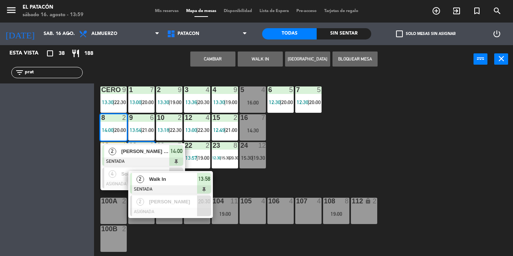
click at [206, 61] on button "Cambiar" at bounding box center [212, 59] width 45 height 15
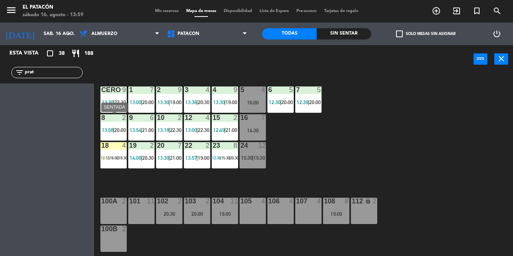
click at [106, 128] on span "13:58" at bounding box center [108, 130] width 12 height 6
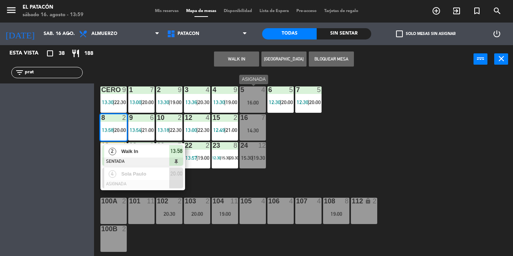
click at [247, 104] on div "16:00" at bounding box center [253, 102] width 26 height 5
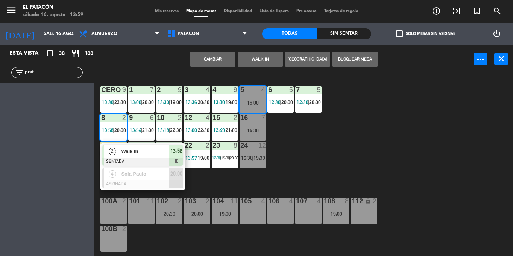
click at [212, 57] on button "Cambiar" at bounding box center [212, 59] width 45 height 15
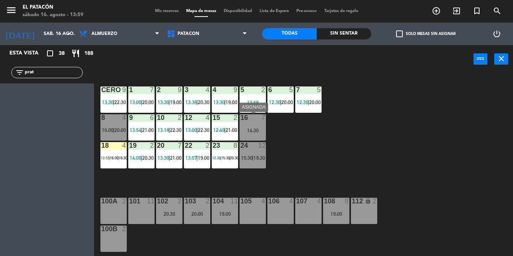
click at [259, 120] on div "7" at bounding box center [265, 117] width 12 height 7
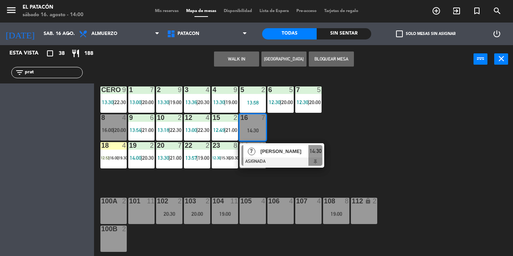
click at [259, 120] on div "7" at bounding box center [265, 117] width 12 height 7
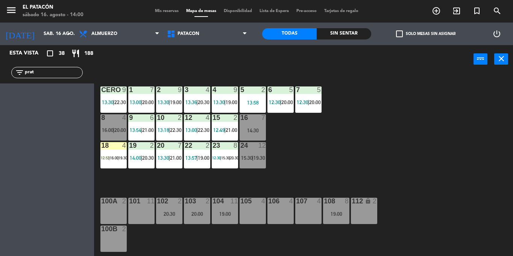
click at [259, 120] on div "7" at bounding box center [265, 117] width 12 height 7
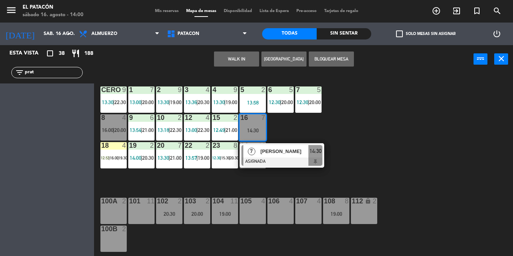
click at [259, 156] on div "7" at bounding box center [252, 151] width 16 height 12
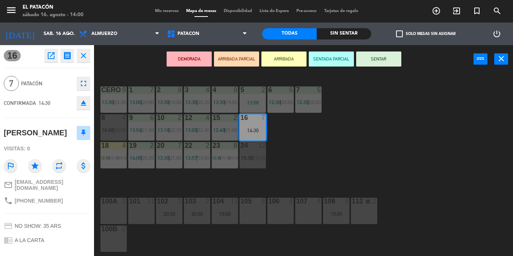
click at [378, 59] on button "SENTAR" at bounding box center [378, 59] width 45 height 15
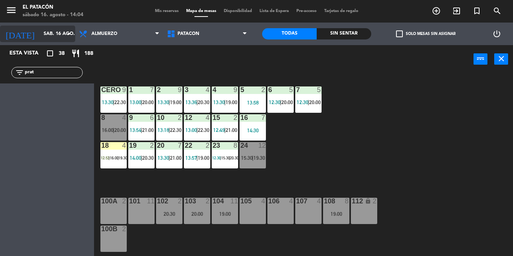
click at [72, 38] on icon "arrow_drop_down" at bounding box center [68, 33] width 9 height 9
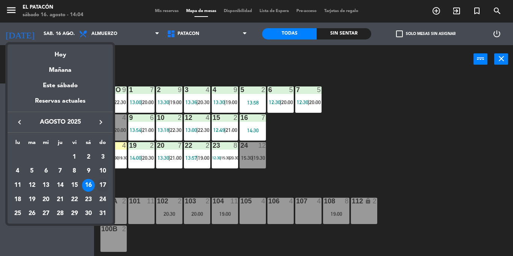
click at [105, 186] on div "17" at bounding box center [102, 185] width 13 height 13
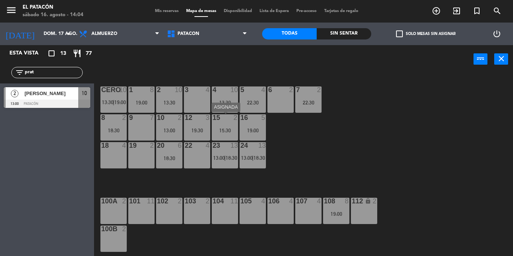
click at [225, 130] on div "15:30" at bounding box center [225, 130] width 26 height 5
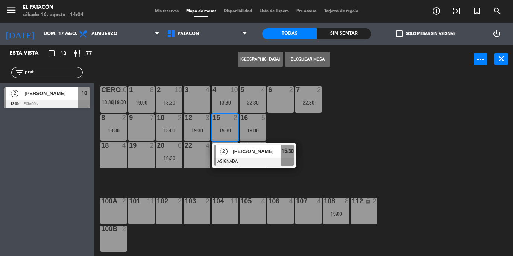
click at [331, 140] on div "1 8 19:00 2 10 13:30 3 4 4 10 13:30 5 4 22:30 6 2 7 2 22:30 CERO 10 13:30 | 19:…" at bounding box center [306, 164] width 414 height 183
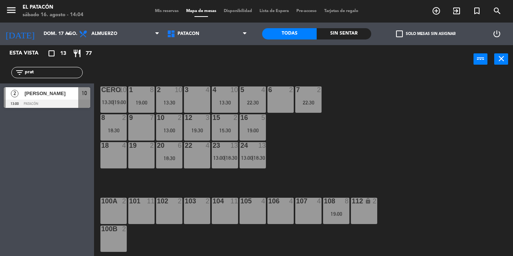
click at [114, 129] on div "18:30" at bounding box center [114, 130] width 26 height 5
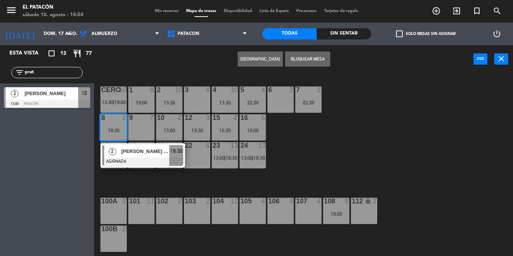
click at [114, 129] on div "18:30" at bounding box center [114, 130] width 26 height 5
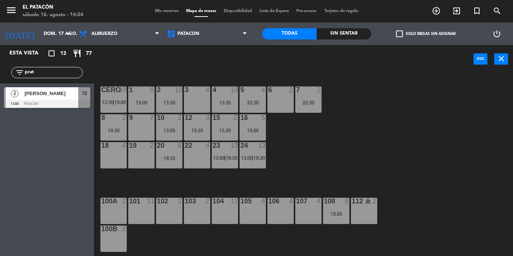
click at [114, 129] on div "18:30" at bounding box center [114, 130] width 26 height 5
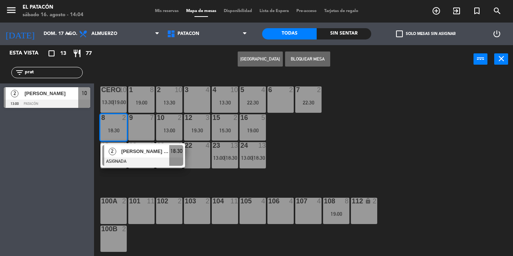
click at [114, 129] on div "18:30" at bounding box center [114, 130] width 26 height 5
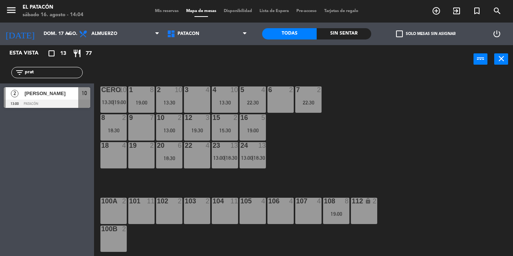
click at [317, 158] on div "1 8 19:00 2 10 13:30 3 4 4 10 13:30 5 4 22:30 6 2 7 2 22:30 CERO 10 13:30 | 19:…" at bounding box center [306, 164] width 414 height 183
click at [43, 36] on input "dom. 17 ago." at bounding box center [72, 33] width 64 height 13
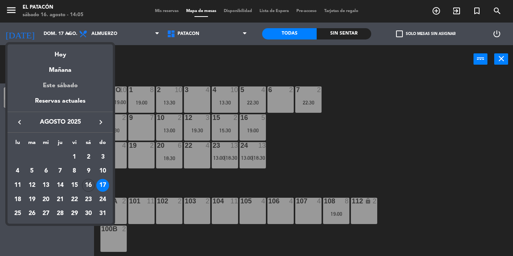
click at [72, 84] on div "Este sábado" at bounding box center [60, 85] width 105 height 21
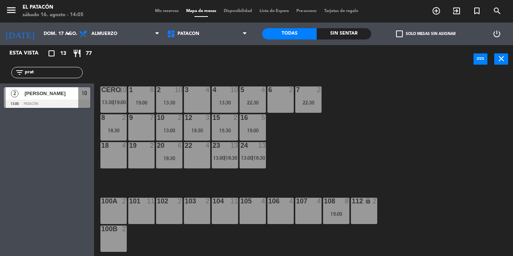
type input "sáb. 16 ago."
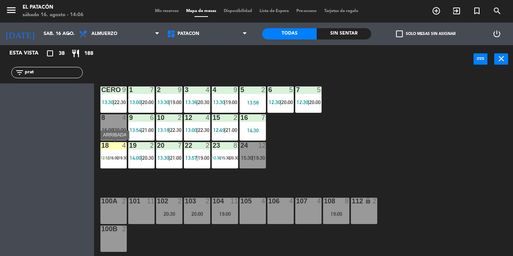
click at [102, 158] on span "12:53" at bounding box center [105, 158] width 9 height 5
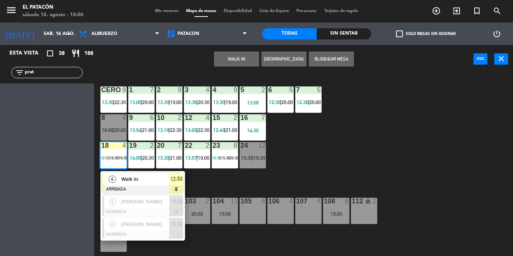
click at [102, 158] on span "12:53" at bounding box center [105, 158] width 9 height 5
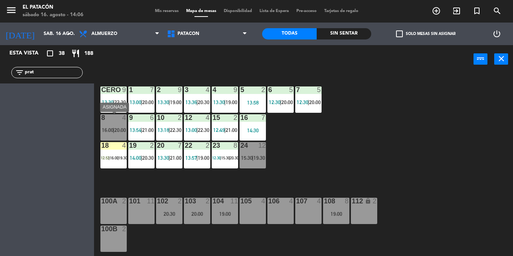
click at [106, 131] on span "16:00" at bounding box center [108, 130] width 12 height 6
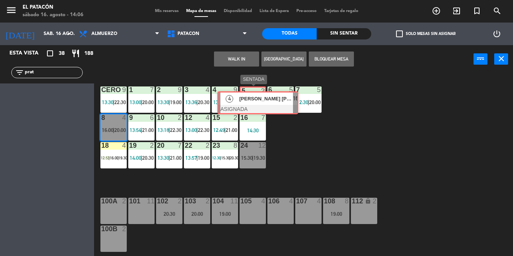
drag, startPoint x: 134, startPoint y: 151, endPoint x: 249, endPoint y: 97, distance: 127.2
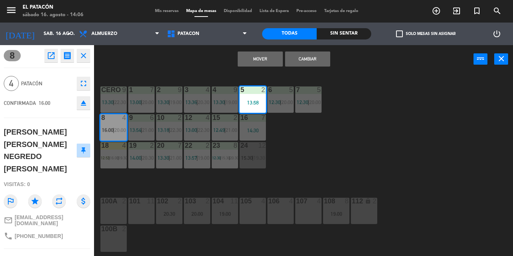
click at [263, 58] on button "Mover" at bounding box center [260, 59] width 45 height 15
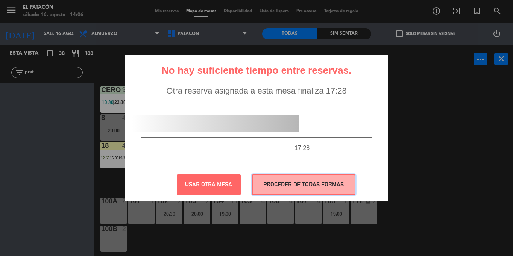
click at [272, 181] on button "PROCEDER DE TODAS FORMAS" at bounding box center [304, 185] width 104 height 21
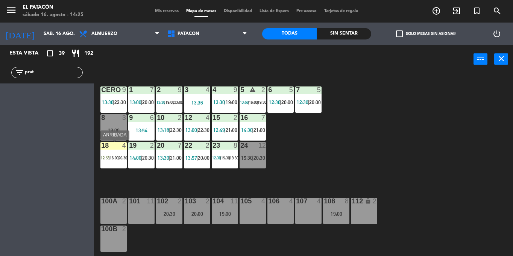
click at [114, 163] on div "18 4 12:53 | 16:00 | 20:30" at bounding box center [114, 155] width 26 height 26
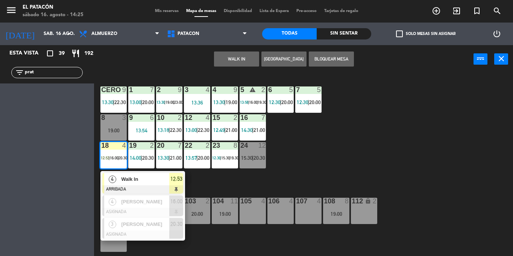
click at [124, 183] on span "Walk In" at bounding box center [145, 179] width 48 height 8
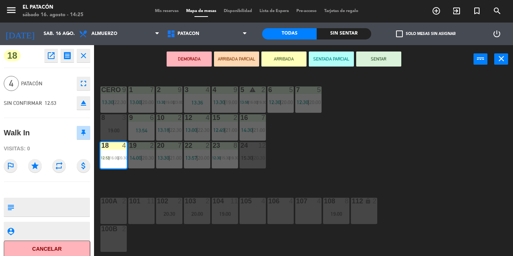
click at [382, 67] on div "DEMORADA ARRIBADA PARCIAL ARRIBADA SENTADA PARCIAL SENTAR power_input close" at bounding box center [284, 59] width 380 height 29
click at [381, 60] on button "SENTAR" at bounding box center [378, 59] width 45 height 15
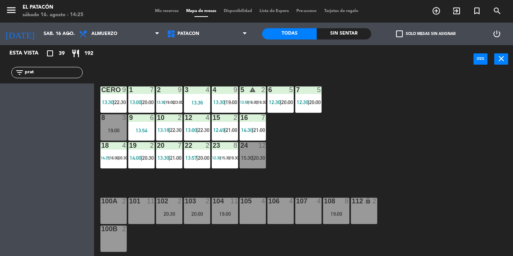
click at [199, 122] on div "12 4" at bounding box center [197, 118] width 26 height 8
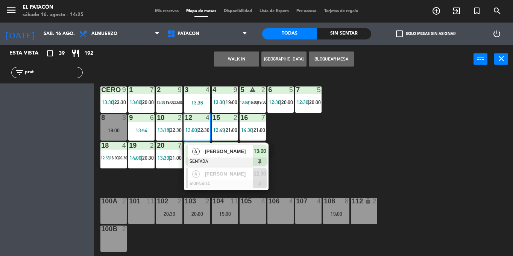
click at [410, 148] on div "1 7 13:00 | 20:00 2 9 13:30 | 19:00 | 23:00 3 4 13:36 4 9 13:30 | 19:00 5 warni…" at bounding box center [306, 164] width 414 height 183
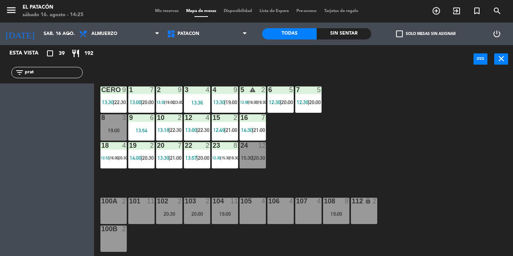
click at [173, 121] on div at bounding box center [169, 117] width 12 height 7
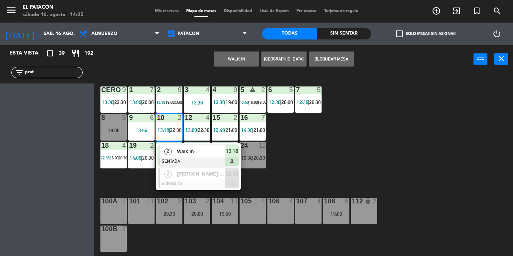
click at [183, 146] on div "Walk In" at bounding box center [200, 151] width 49 height 12
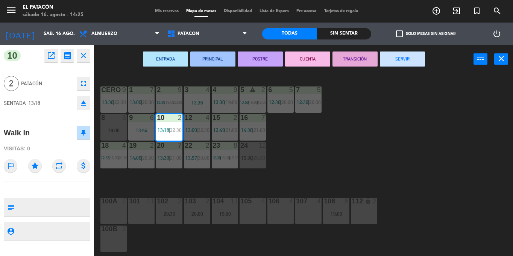
click at [307, 61] on button "CUENTA" at bounding box center [307, 59] width 45 height 15
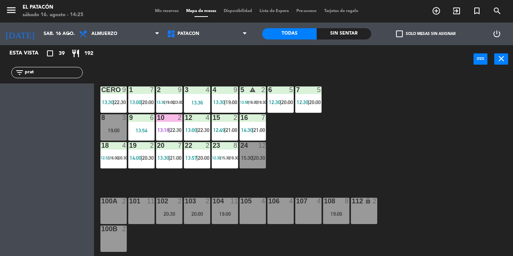
click at [199, 128] on span "22:30" at bounding box center [204, 130] width 12 height 6
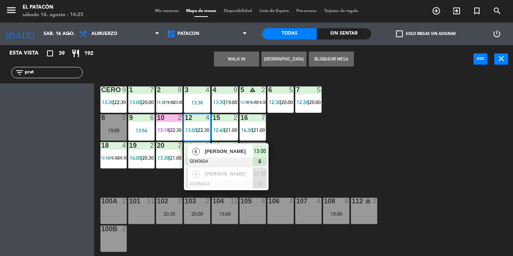
click at [211, 149] on span "Rômulo Silva" at bounding box center [229, 152] width 48 height 8
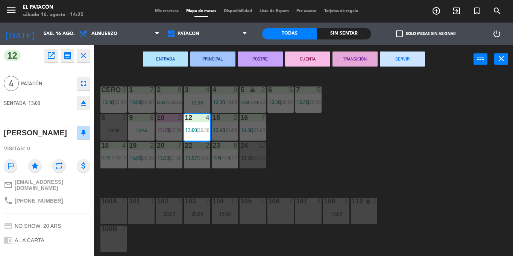
click at [314, 58] on button "CUENTA" at bounding box center [307, 59] width 45 height 15
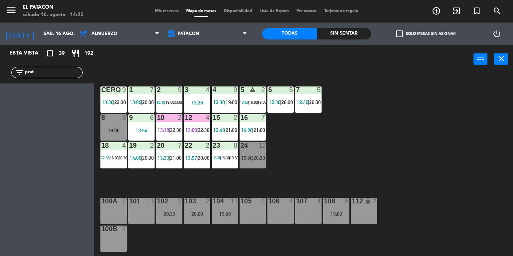
click at [222, 125] on div "15 2 12:49 | 21:00" at bounding box center [225, 127] width 26 height 26
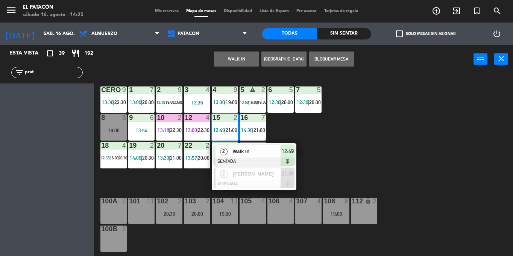
click at [229, 146] on div "2" at bounding box center [224, 151] width 16 height 12
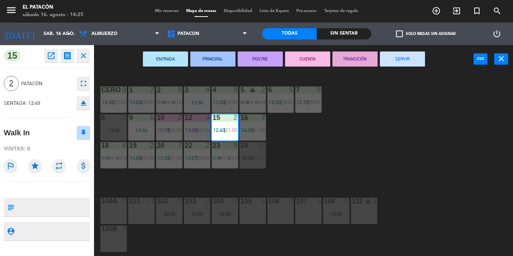
click at [321, 59] on button "CUENTA" at bounding box center [307, 59] width 45 height 15
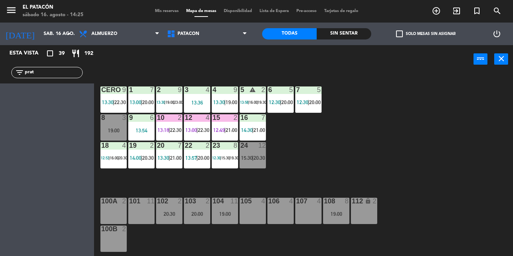
click at [39, 73] on input "prat" at bounding box center [53, 73] width 58 height 8
type input "p"
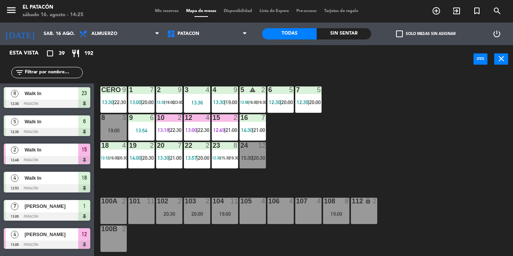
click at [344, 161] on div "1 7 13:00 | 20:00 2 9 13:30 | 19:00 | 23:00 3 4 13:36 4 9 13:30 | 19:00 5 warni…" at bounding box center [306, 164] width 414 height 183
click at [223, 154] on div "23 8 12:30 | 15:30 | 19:30" at bounding box center [225, 155] width 26 height 26
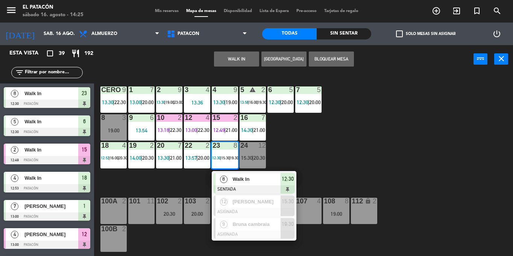
click at [234, 178] on span "Walk In" at bounding box center [257, 179] width 48 height 8
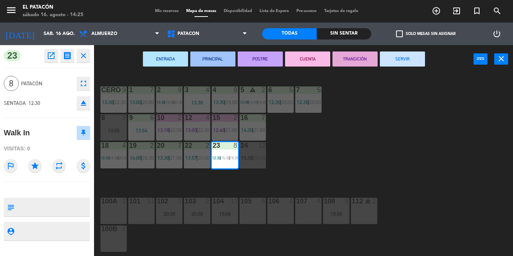
click at [412, 60] on button "SERVIR" at bounding box center [402, 59] width 45 height 15
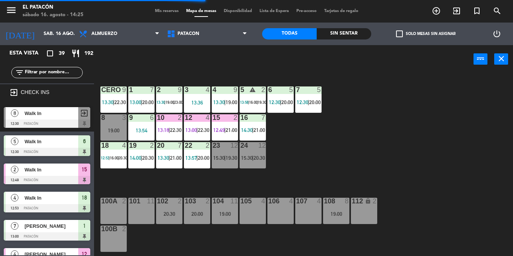
click at [259, 153] on div "24 12 15:30 | 20:30" at bounding box center [253, 155] width 26 height 26
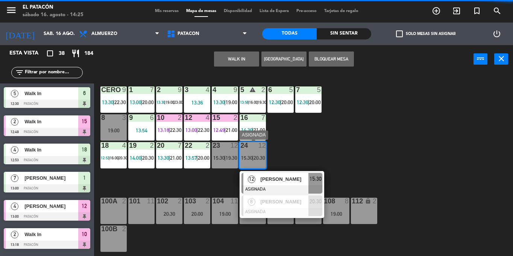
click at [268, 183] on span "[PERSON_NAME]" at bounding box center [285, 179] width 48 height 8
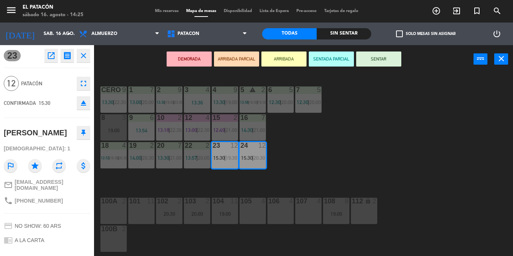
click at [350, 164] on div "1 7 13:00 | 20:00 2 9 13:30 | 19:00 | 23:00 3 4 13:36 4 9 13:30 | 19:00 5 warni…" at bounding box center [306, 164] width 414 height 183
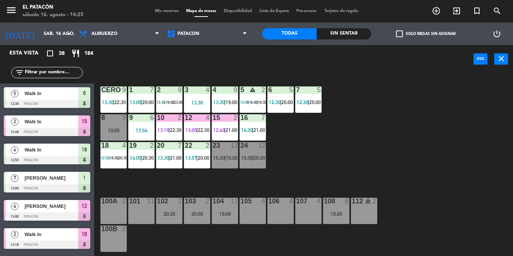
click at [361, 146] on div "1 7 13:00 | 20:00 2 9 13:30 | 19:00 | 23:00 3 4 13:36 4 9 13:30 | 19:00 5 warni…" at bounding box center [306, 164] width 414 height 183
click at [121, 130] on div "19:00" at bounding box center [114, 130] width 26 height 5
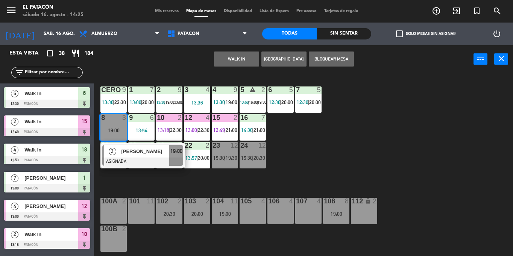
click at [239, 59] on button "WALK IN" at bounding box center [236, 59] width 45 height 15
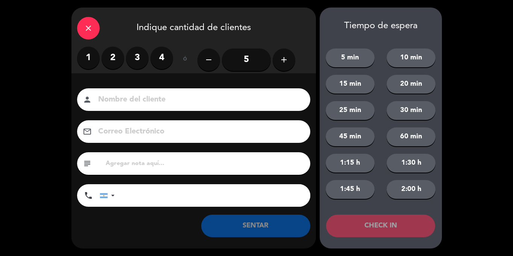
click at [137, 61] on label "3" at bounding box center [137, 58] width 23 height 23
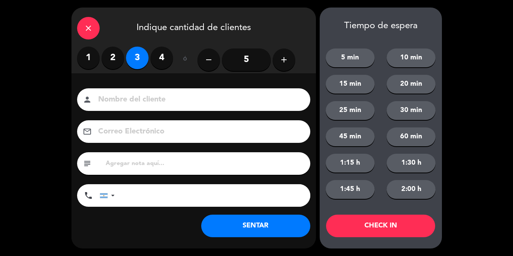
click at [244, 229] on button "SENTAR" at bounding box center [255, 226] width 109 height 23
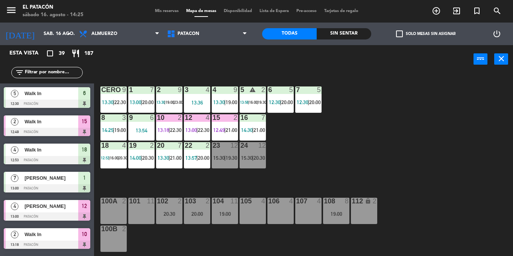
click at [283, 206] on div "106 4" at bounding box center [281, 202] width 26 height 8
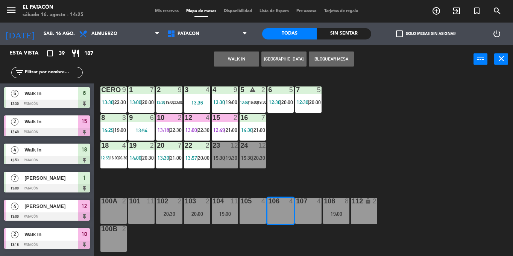
click at [244, 57] on button "WALK IN" at bounding box center [236, 59] width 45 height 15
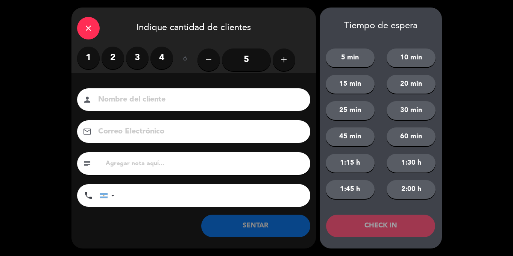
click at [130, 55] on label "3" at bounding box center [137, 58] width 23 height 23
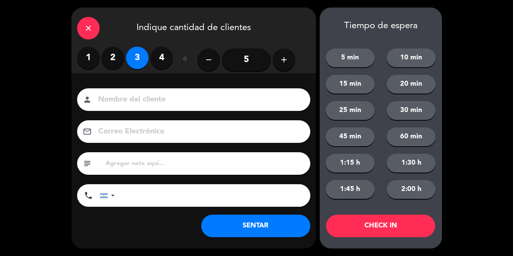
click at [271, 233] on button "SENTAR" at bounding box center [255, 226] width 109 height 23
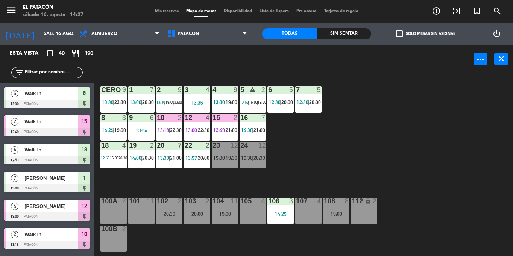
click at [152, 218] on div "101 11" at bounding box center [141, 211] width 26 height 26
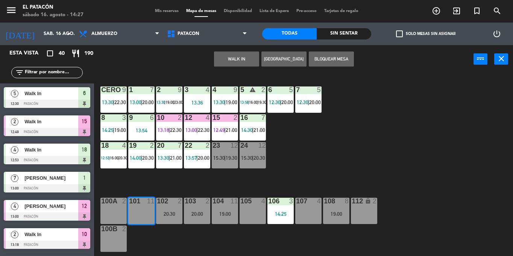
click at [232, 58] on button "WALK IN" at bounding box center [236, 59] width 45 height 15
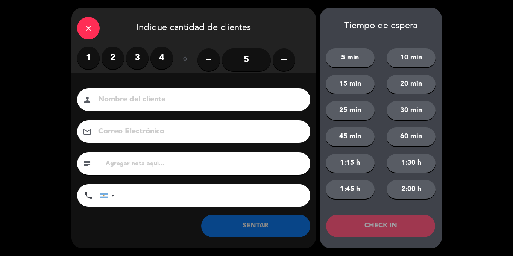
click at [289, 59] on button "add" at bounding box center [284, 60] width 23 height 23
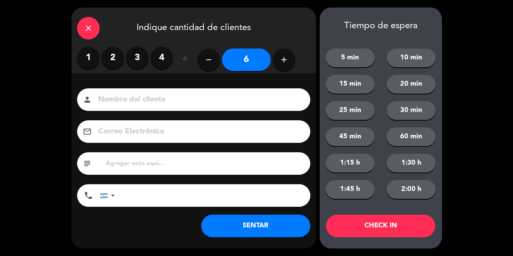
click at [289, 59] on button "add" at bounding box center [284, 60] width 23 height 23
type input "10"
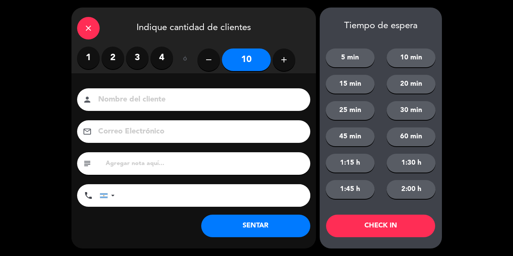
click at [417, 61] on button "10 min" at bounding box center [411, 58] width 49 height 19
click at [359, 226] on button "CHECK IN" at bounding box center [380, 226] width 109 height 23
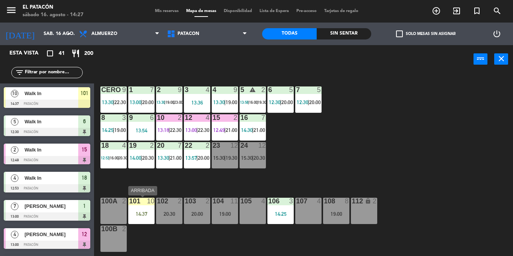
click at [139, 212] on div "14:37" at bounding box center [141, 214] width 26 height 5
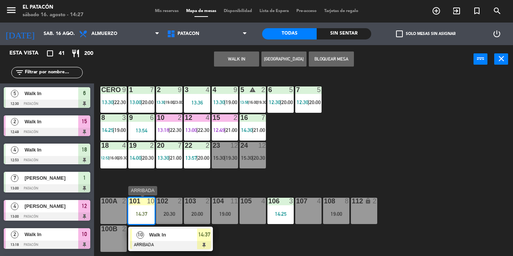
click at [184, 241] on div "Walk In" at bounding box center [172, 235] width 49 height 12
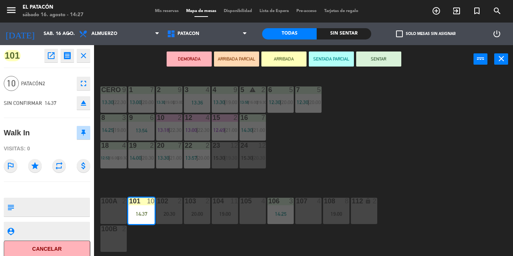
click at [403, 97] on div "1 7 13:00 | 20:00 2 9 13:30 | 19:00 | 23:00 3 4 13:36 4 9 13:30 | 19:00 5 warni…" at bounding box center [306, 164] width 414 height 183
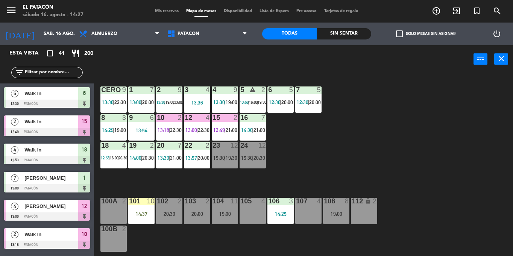
click at [144, 219] on div "101 10 14:37" at bounding box center [141, 211] width 26 height 26
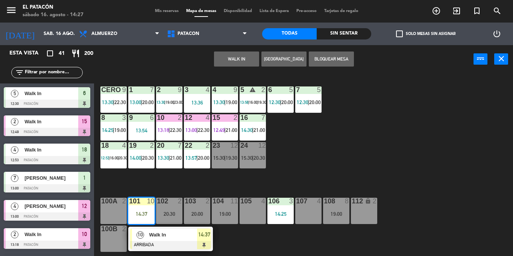
click at [158, 240] on div "Walk In" at bounding box center [172, 235] width 49 height 12
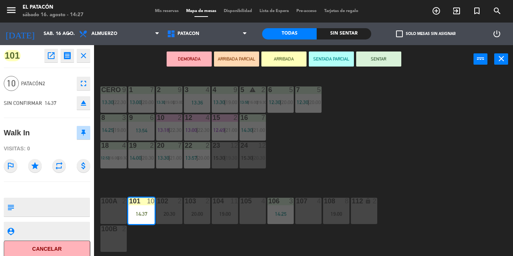
click at [374, 129] on div "1 7 13:00 | 20:00 2 9 13:30 | 19:00 | 23:00 3 4 13:36 4 9 13:30 | 19:00 5 warni…" at bounding box center [306, 164] width 414 height 183
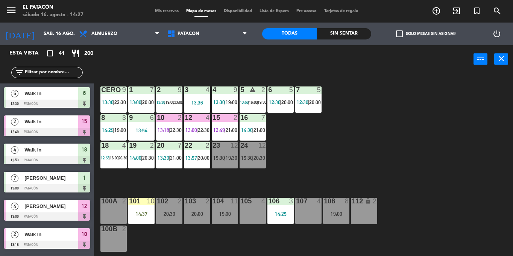
click at [132, 218] on div "101 10 14:37" at bounding box center [141, 211] width 26 height 26
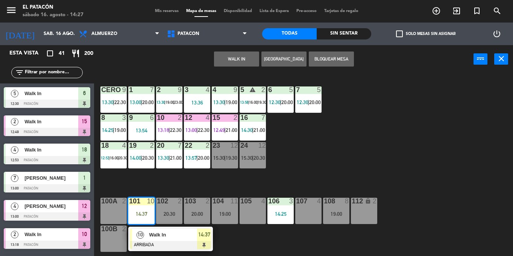
click at [143, 247] on div at bounding box center [170, 245] width 81 height 8
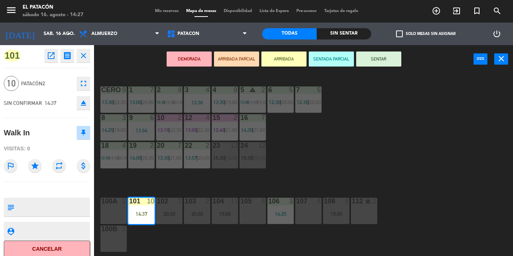
click at [361, 146] on div "1 7 13:00 | 20:00 2 9 13:30 | 19:00 | 23:00 3 4 13:36 4 9 13:30 | 19:00 5 warni…" at bounding box center [306, 164] width 414 height 183
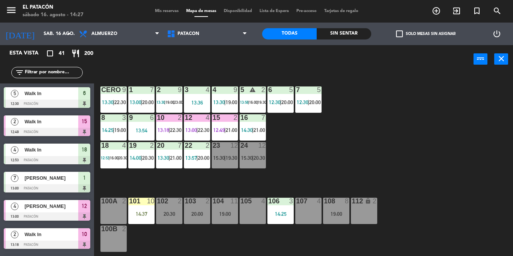
click at [145, 210] on div "101 10 14:37" at bounding box center [141, 211] width 26 height 26
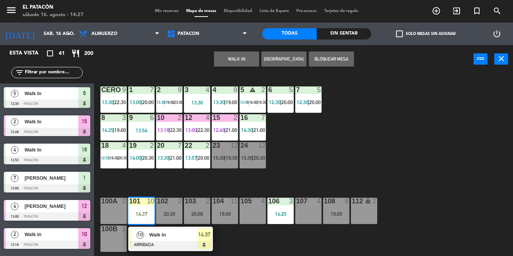
click at [164, 245] on div at bounding box center [170, 245] width 81 height 8
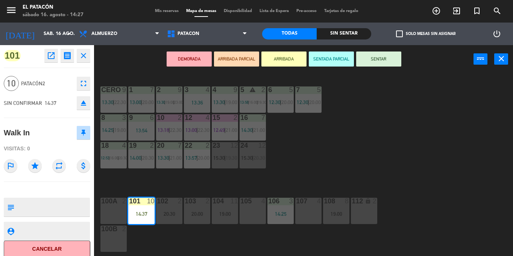
click at [382, 154] on div "1 7 13:00 | 20:00 2 9 13:30 | 19:00 | 23:00 3 4 13:36 4 9 13:30 | 19:00 5 warni…" at bounding box center [306, 164] width 414 height 183
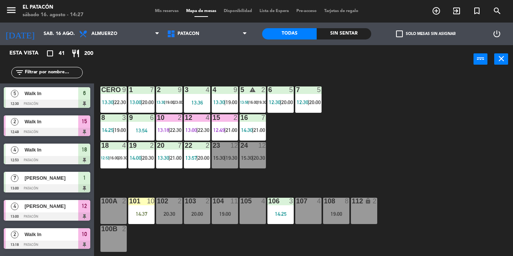
click at [135, 212] on div "14:37" at bounding box center [141, 214] width 26 height 5
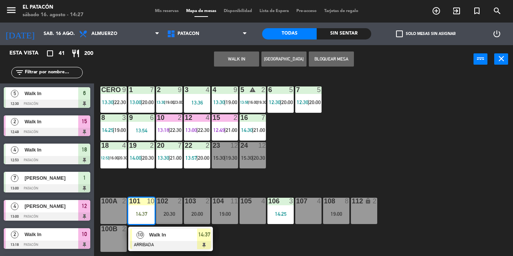
click at [141, 236] on span "10" at bounding box center [141, 236] width 8 height 8
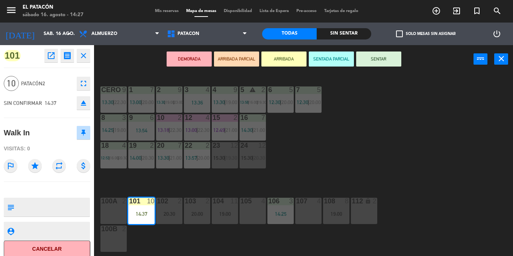
click at [387, 56] on button "SENTAR" at bounding box center [378, 59] width 45 height 15
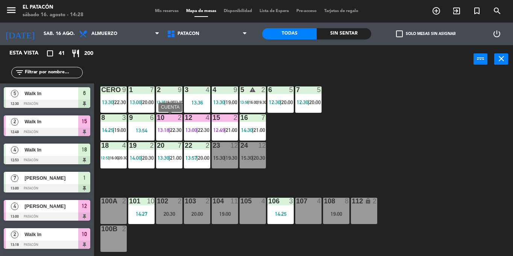
click at [169, 134] on div "10 2 13:18 | 22:30" at bounding box center [169, 127] width 26 height 26
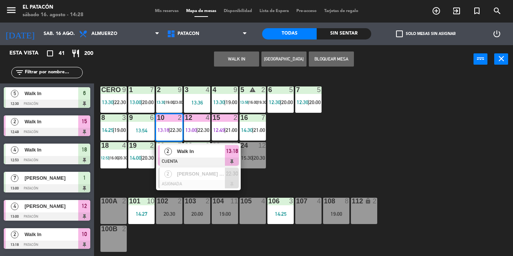
click at [181, 155] on span "Walk In" at bounding box center [201, 152] width 48 height 8
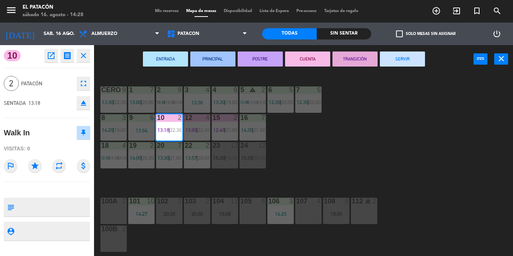
click at [418, 58] on button "SERVIR" at bounding box center [402, 59] width 45 height 15
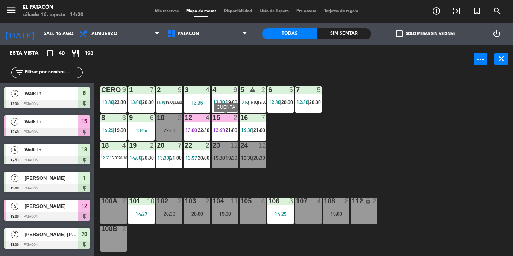
click at [222, 126] on div "15 2 12:49 | 21:00" at bounding box center [225, 127] width 26 height 26
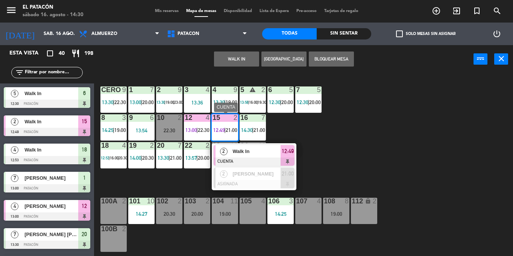
click at [242, 154] on span "Walk In" at bounding box center [257, 152] width 48 height 8
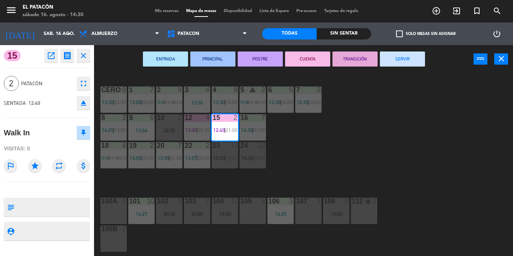
click at [413, 61] on button "SERVIR" at bounding box center [402, 59] width 45 height 15
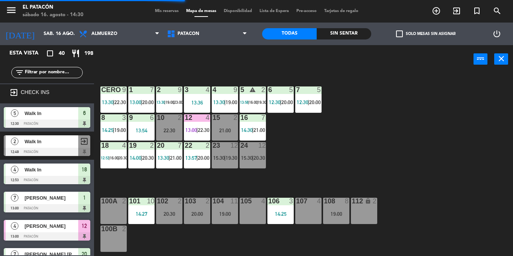
click at [129, 208] on div "101 10 14:27" at bounding box center [141, 211] width 26 height 26
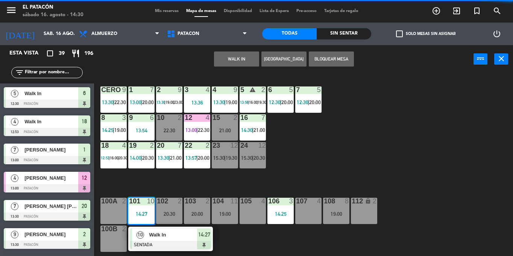
click at [341, 149] on div "1 7 13:00 | 20:00 2 9 13:30 | 19:00 | 23:00 3 4 13:36 4 9 13:30 | 19:00 5 warni…" at bounding box center [306, 164] width 414 height 183
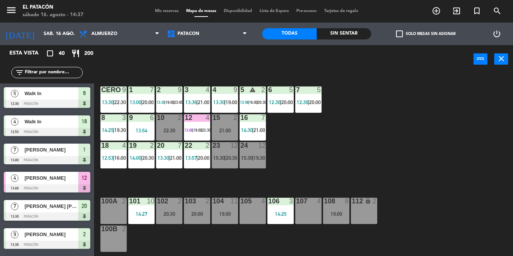
click at [288, 110] on div "6 5 12:30 | 20:00" at bounding box center [281, 100] width 26 height 26
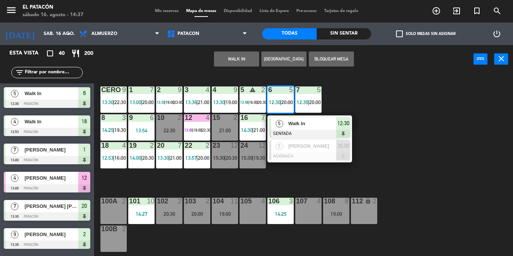
click at [292, 126] on span "Walk In" at bounding box center [312, 124] width 48 height 8
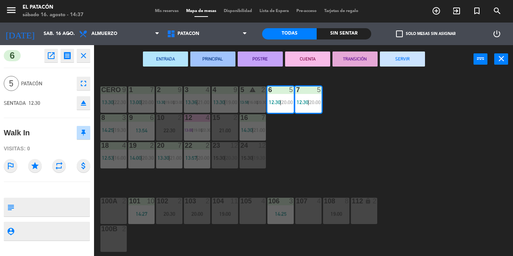
click at [403, 54] on button "SERVIR" at bounding box center [402, 59] width 45 height 15
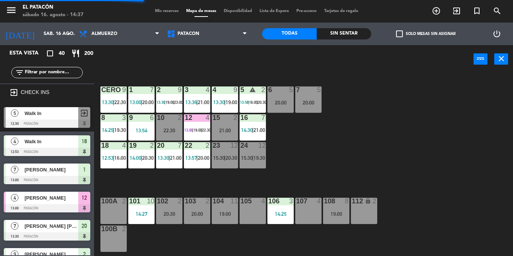
click at [119, 150] on div "18 4 12:53 | 16:00" at bounding box center [114, 155] width 26 height 26
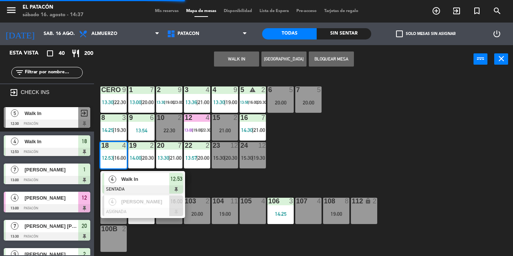
click at [127, 186] on div at bounding box center [142, 190] width 81 height 8
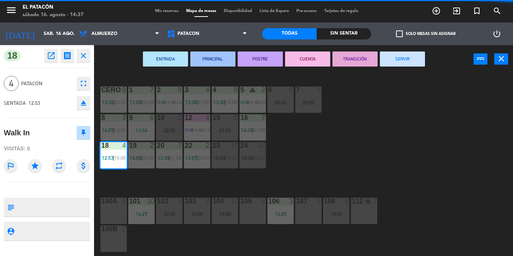
click at [413, 57] on button "SERVIR" at bounding box center [402, 59] width 45 height 15
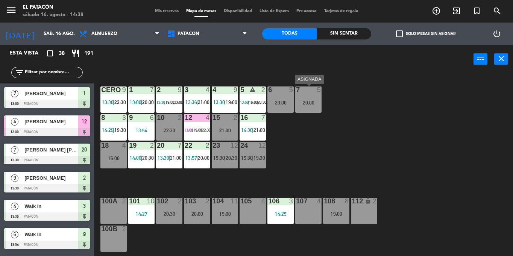
click at [306, 97] on div "7 5 20:00" at bounding box center [309, 100] width 26 height 26
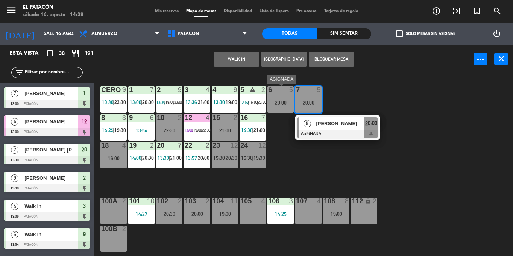
click at [278, 102] on div "20:00" at bounding box center [281, 102] width 26 height 5
click at [243, 58] on button "WALK IN" at bounding box center [236, 59] width 45 height 15
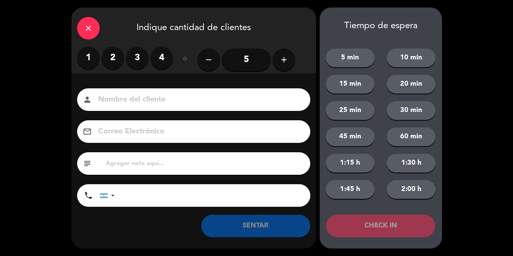
click at [288, 61] on icon "add" at bounding box center [284, 59] width 9 height 9
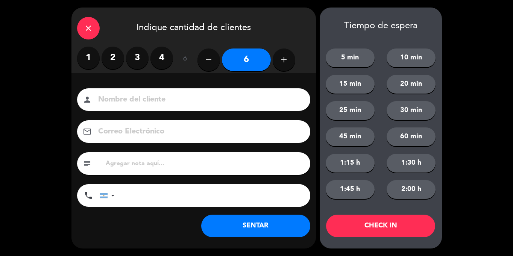
click at [413, 50] on button "10 min" at bounding box center [411, 58] width 49 height 19
click at [357, 53] on button "5 min" at bounding box center [350, 58] width 49 height 19
click at [273, 231] on button "SENTAR" at bounding box center [255, 226] width 109 height 23
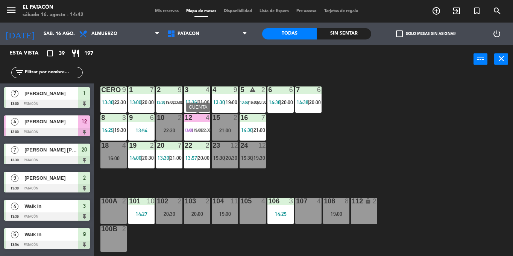
click at [198, 122] on div "12 4" at bounding box center [197, 118] width 26 height 8
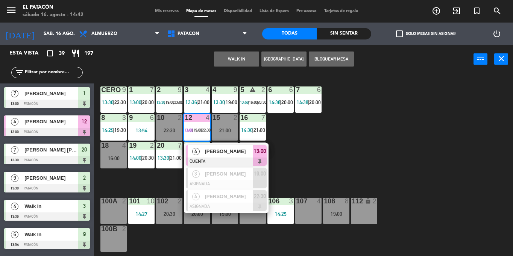
click at [207, 146] on div "Rômulo Silva" at bounding box center [228, 151] width 49 height 12
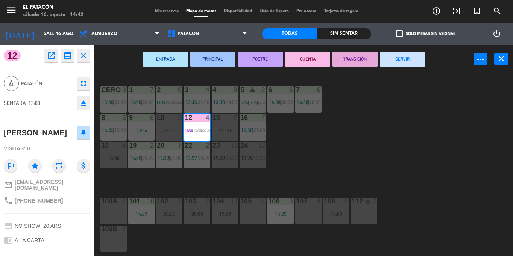
click at [404, 59] on button "SERVIR" at bounding box center [402, 59] width 45 height 15
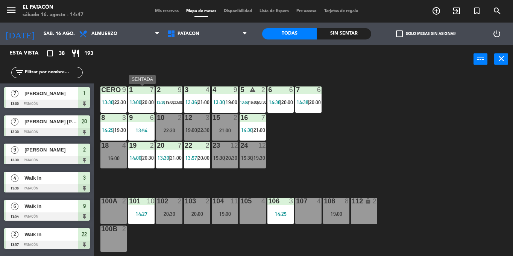
click at [139, 97] on div "1 7 13:00 | 20:00" at bounding box center [141, 100] width 26 height 26
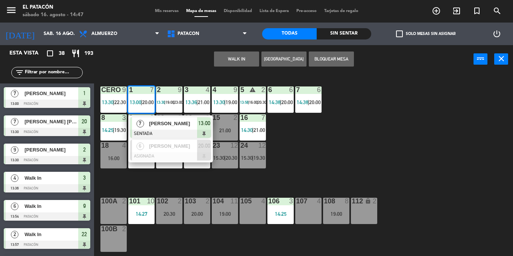
click at [158, 123] on span "Luiz Carlos Giordani" at bounding box center [173, 124] width 48 height 8
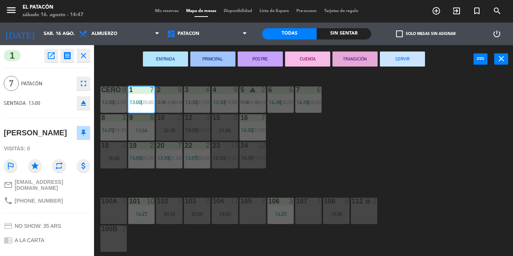
click at [399, 60] on button "SERVIR" at bounding box center [402, 59] width 45 height 15
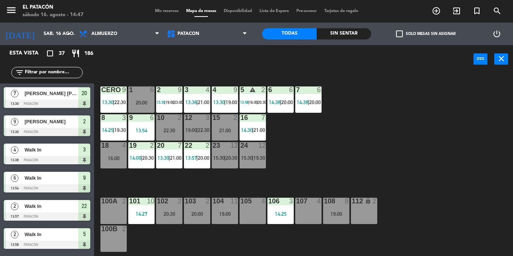
click at [279, 154] on div "1 6 20:00 2 9 13:30 | 19:00 | 23:00 3 4 13:36 | 21:00 4 9 13:30 | 19:00 5 warni…" at bounding box center [306, 164] width 414 height 183
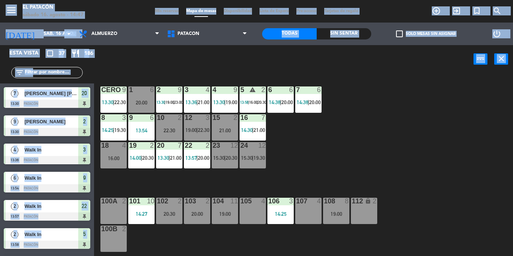
drag, startPoint x: 456, startPoint y: 134, endPoint x: 514, endPoint y: 137, distance: 58.1
click at [513, 137] on html "close × El Patacón × chrome_reader_mode Listado de Reservas account_box Cliente…" at bounding box center [256, 128] width 513 height 256
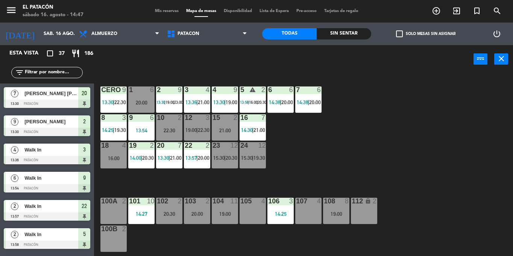
click at [355, 120] on div "1 6 20:00 2 9 13:30 | 19:00 | 23:00 3 4 13:36 | 21:00 4 9 13:30 | 19:00 5 warni…" at bounding box center [306, 164] width 414 height 183
click at [347, 212] on div "19:00" at bounding box center [336, 214] width 26 height 5
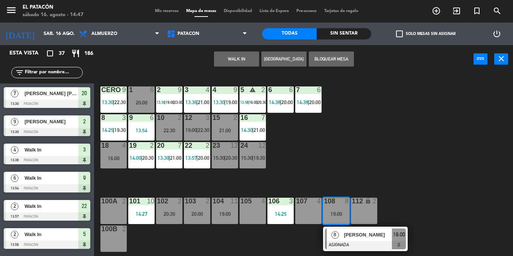
click at [242, 58] on button "WALK IN" at bounding box center [236, 59] width 45 height 15
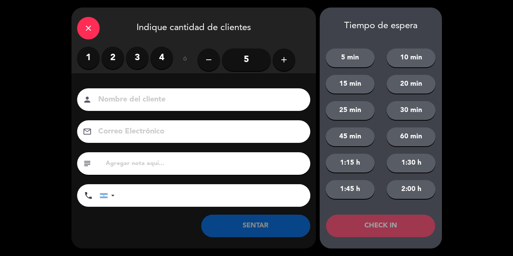
click at [284, 59] on icon "add" at bounding box center [284, 59] width 9 height 9
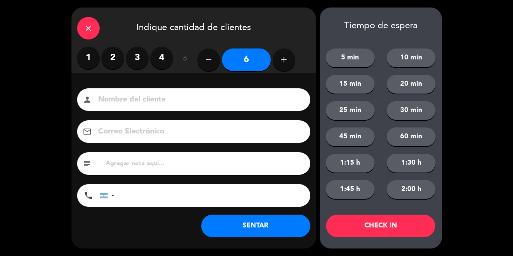
click at [284, 59] on icon "add" at bounding box center [284, 59] width 9 height 9
type input "9"
click at [424, 61] on button "10 min" at bounding box center [411, 58] width 49 height 19
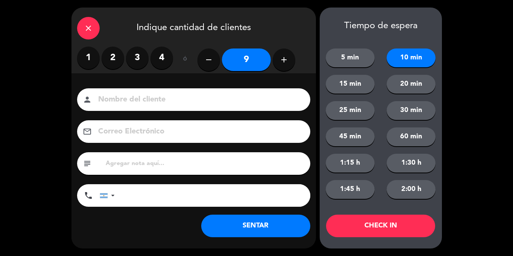
click at [382, 221] on button "CHECK IN" at bounding box center [380, 226] width 109 height 23
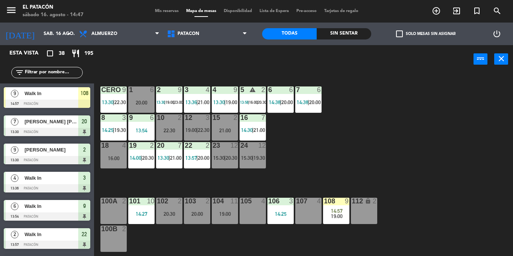
click at [356, 152] on div "1 6 20:00 2 9 13:30 | 19:00 | 23:00 3 4 13:36 | 21:00 4 9 13:30 | 19:00 5 warni…" at bounding box center [306, 164] width 414 height 183
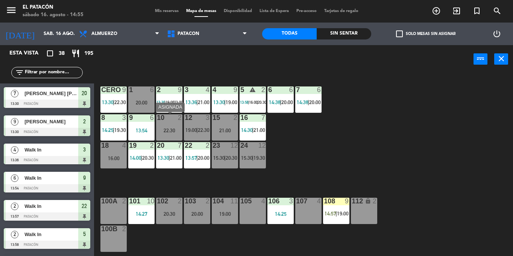
click at [175, 134] on div "10 2 22:30" at bounding box center [169, 127] width 26 height 26
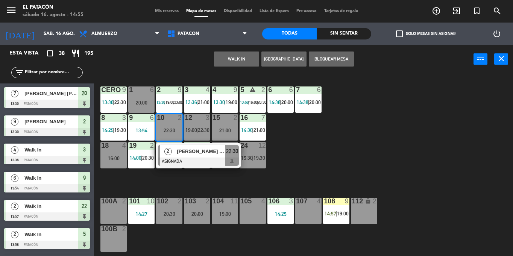
click at [376, 149] on div "1 6 20:00 2 9 13:30 | 19:00 | 23:00 3 4 13:36 | 21:00 4 9 13:30 | 19:00 5 warni…" at bounding box center [306, 164] width 414 height 183
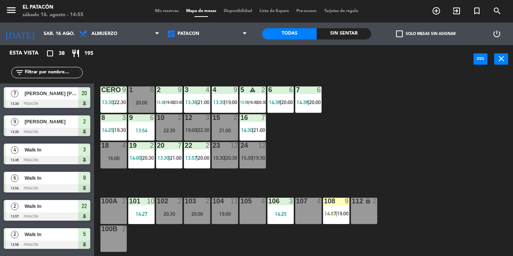
click at [172, 126] on div "10 2 22:30" at bounding box center [169, 127] width 26 height 26
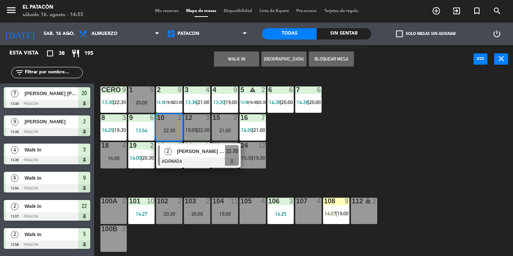
click at [235, 59] on button "WALK IN" at bounding box center [236, 59] width 45 height 15
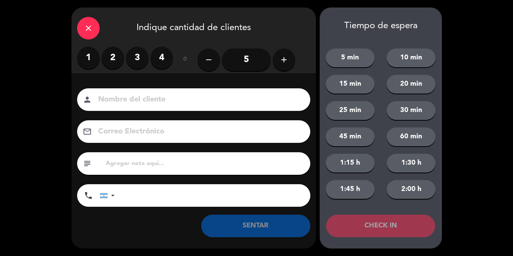
click at [113, 61] on label "2" at bounding box center [113, 58] width 23 height 23
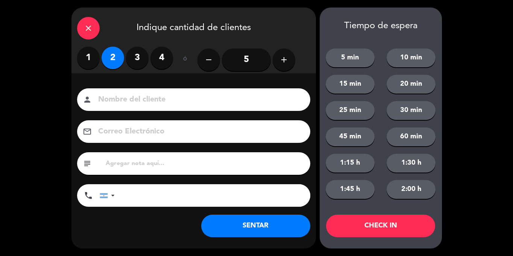
click at [283, 226] on button "SENTAR" at bounding box center [255, 226] width 109 height 23
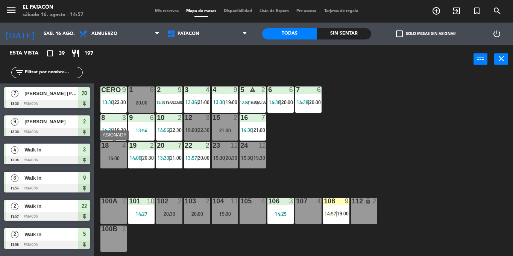
click at [117, 147] on div at bounding box center [113, 145] width 12 height 7
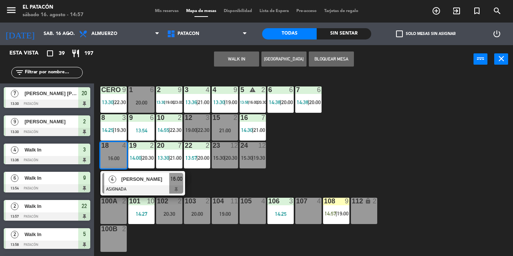
click at [129, 186] on div at bounding box center [142, 190] width 81 height 8
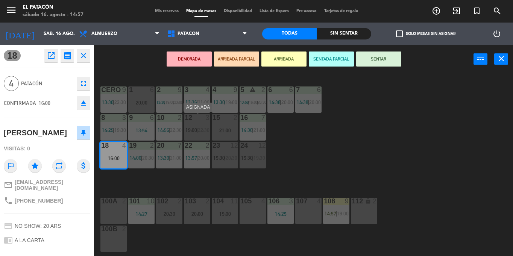
click at [191, 131] on span "19:00" at bounding box center [192, 130] width 12 height 6
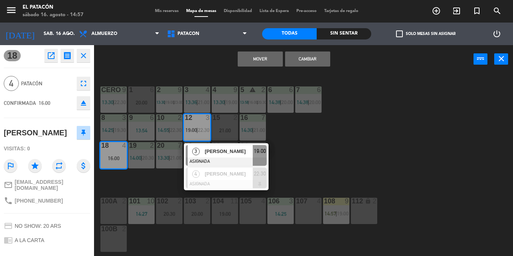
click at [379, 161] on div "1 6 20:00 2 9 13:30 | 19:00 | 23:00 3 4 13:36 | 21:00 4 9 13:30 | 19:00 5 warni…" at bounding box center [306, 164] width 414 height 183
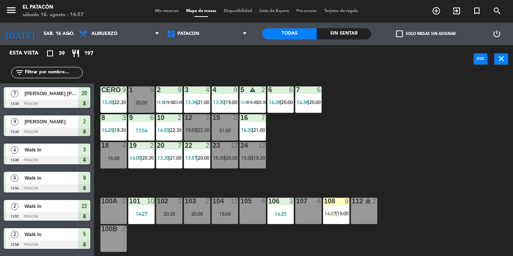
click at [111, 156] on div "16:00" at bounding box center [114, 158] width 26 height 5
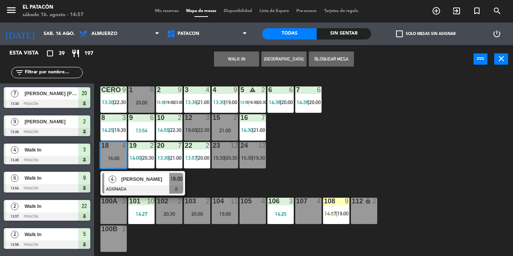
click at [121, 181] on span "Maria Alice Fernandes" at bounding box center [145, 179] width 48 height 8
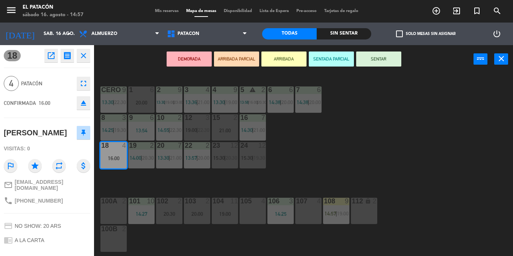
click at [193, 111] on div "3 4 13:36 | 21:00" at bounding box center [197, 100] width 26 height 26
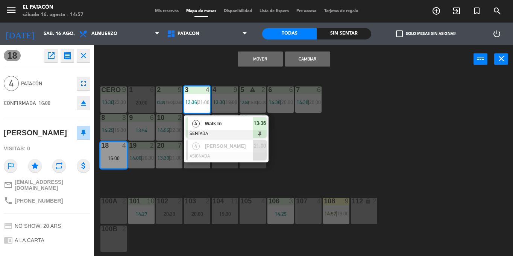
click at [399, 156] on div "1 6 20:00 2 9 13:30 | 19:00 | 23:00 3 4 13:36 | 21:00 4 Walk In SENTADA 13:36 4…" at bounding box center [306, 164] width 414 height 183
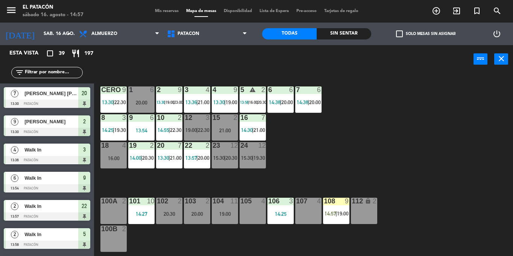
click at [119, 156] on div "16:00" at bounding box center [114, 158] width 26 height 5
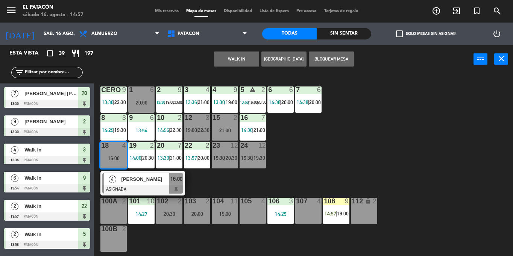
click at [127, 187] on div at bounding box center [142, 190] width 81 height 8
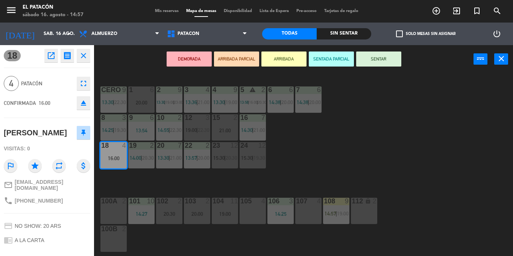
click at [200, 135] on div "12 3 19:00 | 22:30" at bounding box center [197, 127] width 26 height 26
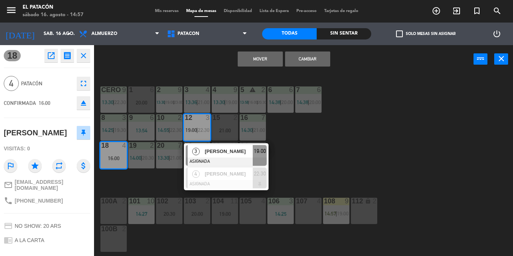
click at [247, 64] on button "Mover" at bounding box center [260, 59] width 45 height 15
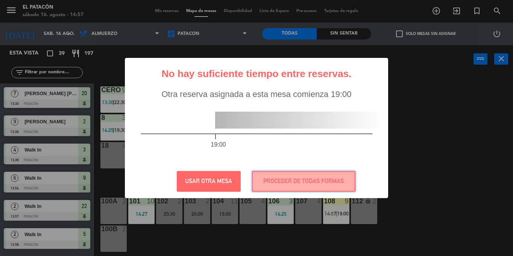
drag, startPoint x: 315, startPoint y: 184, endPoint x: 326, endPoint y: 209, distance: 26.8
click at [326, 209] on div "? ! i No hay suficiente tiempo entre reservas. × Otra reserva asignada a esta m…" at bounding box center [256, 128] width 513 height 256
click at [325, 177] on button "PROCEDER DE TODAS FORMAS" at bounding box center [304, 181] width 104 height 21
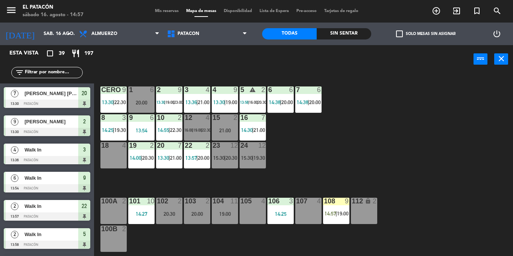
click at [108, 153] on div "18 4" at bounding box center [114, 155] width 26 height 26
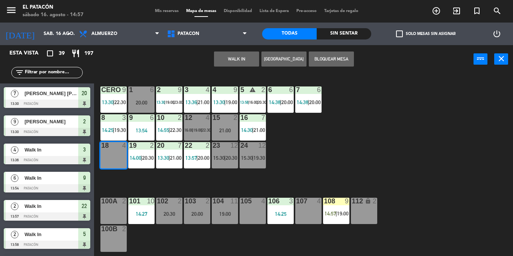
click at [243, 58] on button "WALK IN" at bounding box center [236, 59] width 45 height 15
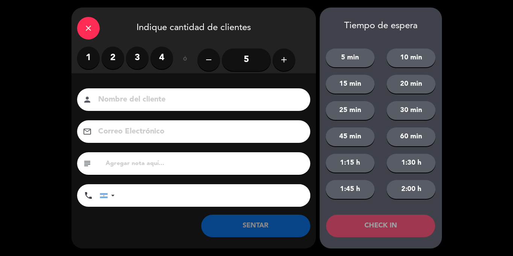
click at [158, 59] on label "4" at bounding box center [162, 58] width 23 height 23
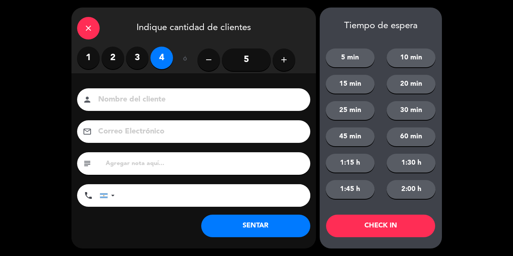
click at [340, 58] on button "5 min" at bounding box center [350, 58] width 49 height 19
click at [382, 232] on button "CHECK IN" at bounding box center [380, 226] width 109 height 23
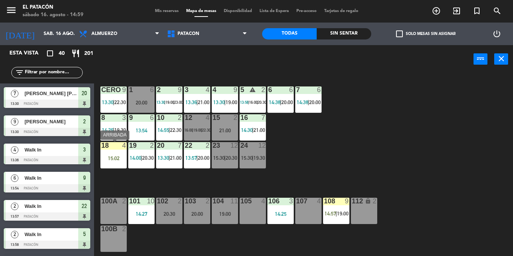
click at [113, 151] on div "18 4 15:02" at bounding box center [114, 155] width 26 height 26
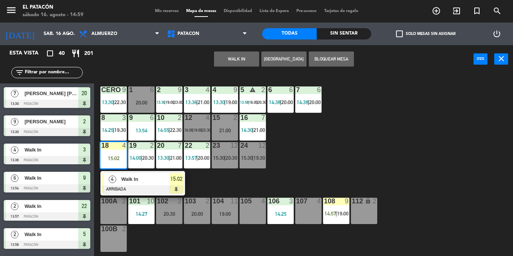
click at [383, 151] on div "1 6 20:00 2 9 13:30 | 19:00 | 23:00 3 4 13:36 | 21:00 4 9 13:30 | 19:00 5 warni…" at bounding box center [306, 164] width 414 height 183
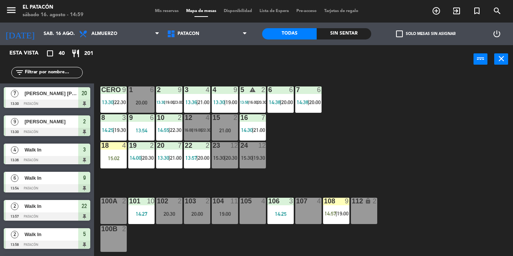
click at [113, 158] on div "15:02" at bounding box center [114, 158] width 26 height 5
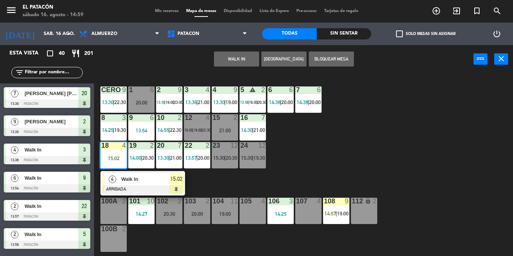
click at [132, 188] on div at bounding box center [142, 190] width 81 height 8
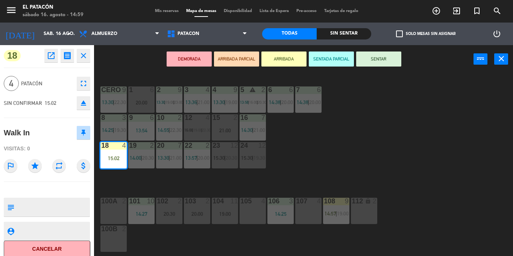
click at [334, 212] on span "14:57" at bounding box center [331, 214] width 12 height 6
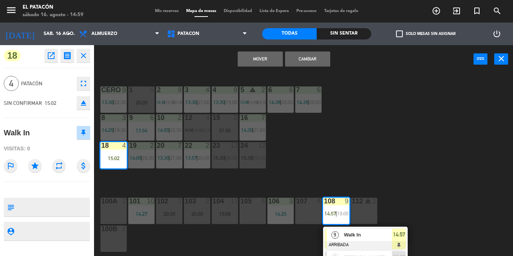
click at [335, 124] on div "1 6 20:00 2 9 13:30 | 19:00 | 23:00 3 4 13:36 | 21:00 4 9 13:30 | 19:00 5 warni…" at bounding box center [306, 164] width 414 height 183
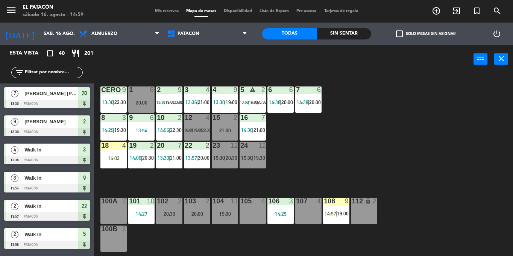
click at [325, 151] on div "1 6 20:00 2 9 13:30 | 19:00 | 23:00 3 4 13:36 | 21:00 4 9 13:30 | 19:00 5 warni…" at bounding box center [306, 164] width 414 height 183
click at [337, 199] on div at bounding box center [336, 201] width 12 height 7
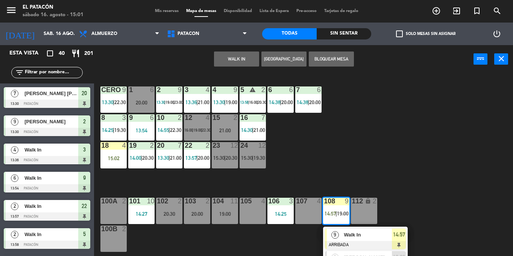
click at [346, 233] on span "Walk In" at bounding box center [368, 235] width 48 height 8
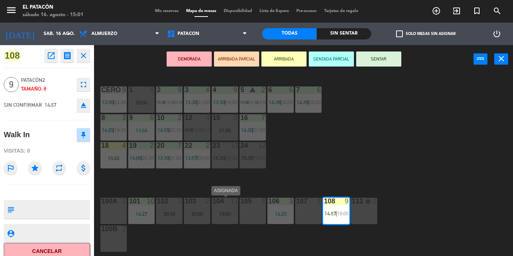
click at [221, 218] on div "104 11 19:00" at bounding box center [225, 211] width 26 height 26
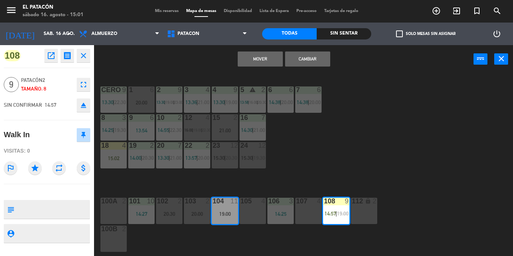
click at [262, 67] on div "Mover Cambiar power_input close" at bounding box center [284, 59] width 380 height 29
click at [262, 62] on button "Mover" at bounding box center [260, 59] width 45 height 15
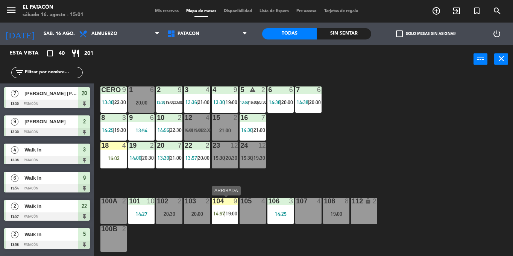
click at [222, 206] on div "104 9 14:57 | 19:00" at bounding box center [225, 211] width 26 height 26
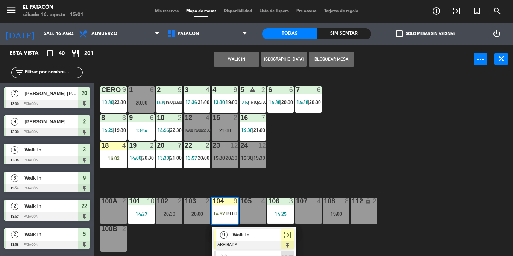
click at [235, 236] on span "Walk In" at bounding box center [257, 235] width 48 height 8
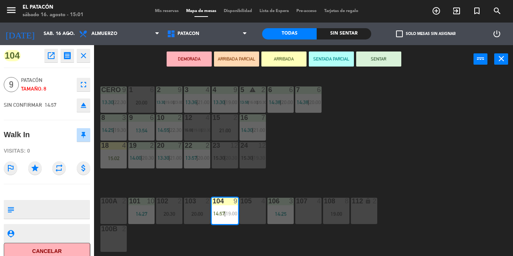
click at [373, 61] on button "SENTAR" at bounding box center [378, 59] width 45 height 15
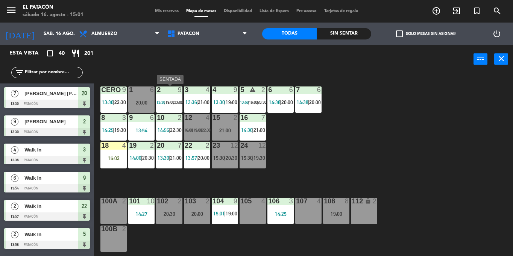
click at [169, 91] on div at bounding box center [169, 90] width 12 height 7
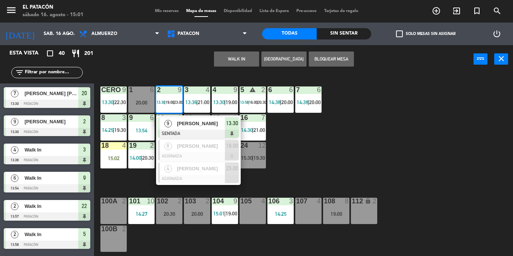
click at [181, 129] on div "Maria Trucco" at bounding box center [200, 123] width 49 height 12
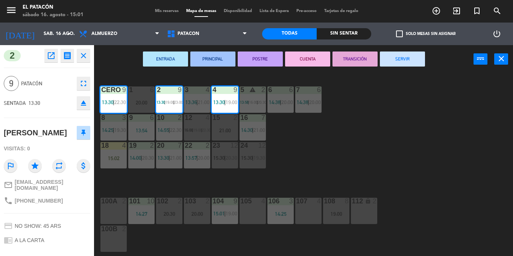
click at [413, 58] on button "SERVIR" at bounding box center [402, 59] width 45 height 15
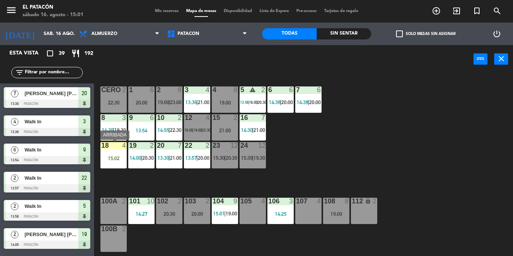
drag, startPoint x: 109, startPoint y: 160, endPoint x: 111, endPoint y: 169, distance: 9.1
click at [109, 160] on div "15:02" at bounding box center [114, 158] width 26 height 5
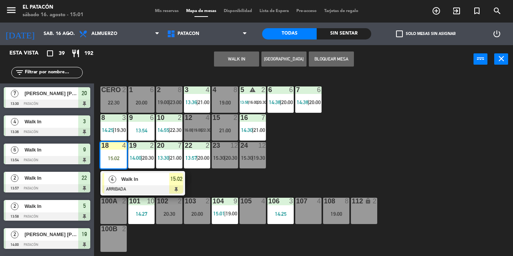
click at [117, 181] on div "4" at bounding box center [112, 179] width 16 height 12
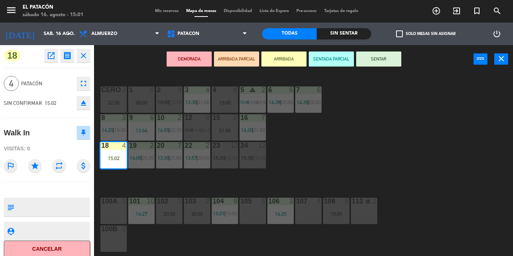
click at [384, 61] on button "SENTAR" at bounding box center [378, 59] width 45 height 15
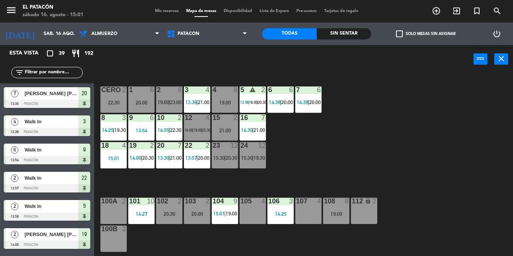
click at [198, 125] on div "12 4 16:00 | 19:00 | 22:30" at bounding box center [197, 127] width 26 height 26
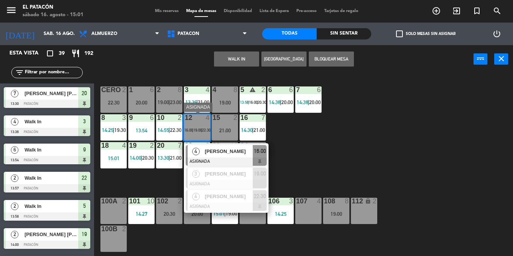
click at [215, 149] on span "Maria Alice Fernandes" at bounding box center [229, 152] width 48 height 8
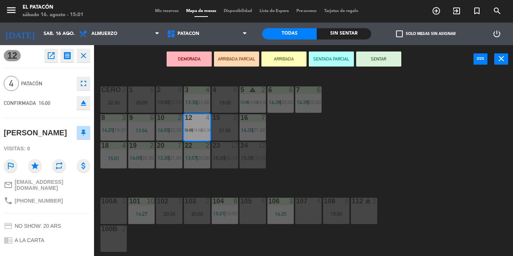
click at [334, 154] on div "1 6 20:00 2 8 19:00 | 23:00 3 4 13:36 | 21:00 4 8 19:00 5 warning 2 13:58 | 16:…" at bounding box center [306, 164] width 414 height 183
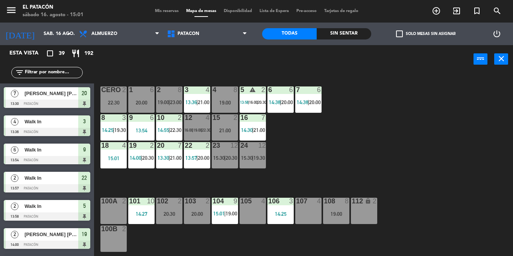
click at [188, 97] on div "3 4 13:36 | 21:00" at bounding box center [197, 100] width 26 height 26
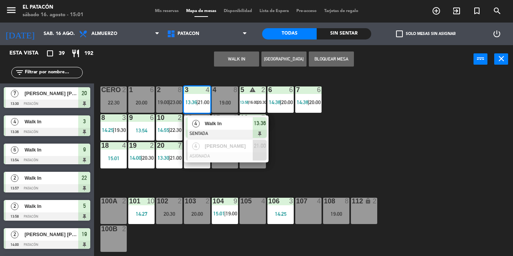
click at [329, 137] on div "1 6 20:00 2 8 19:00 | 23:00 3 4 13:36 | 21:00 4 Walk In SENTADA 13:36 4 Rithiel…" at bounding box center [306, 164] width 414 height 183
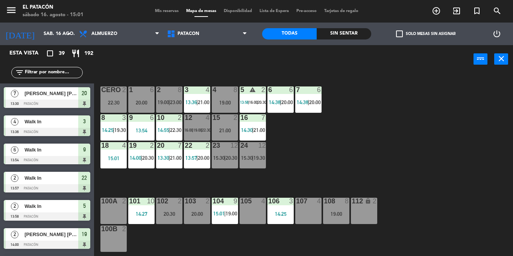
click at [185, 130] on span "16:00" at bounding box center [188, 130] width 9 height 5
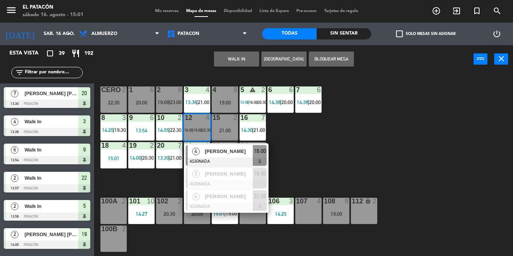
click at [205, 151] on span "Maria Alice Fernandes" at bounding box center [229, 152] width 48 height 8
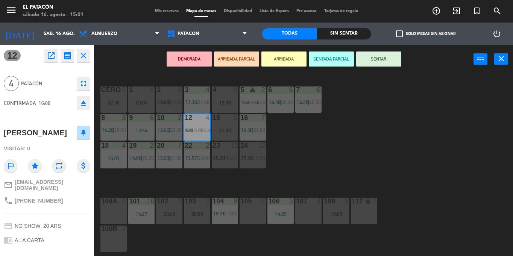
click at [385, 146] on div "1 6 20:00 2 8 19:00 | 23:00 3 4 13:36 | 21:00 4 8 19:00 5 warning 2 13:58 | 16:…" at bounding box center [306, 164] width 414 height 183
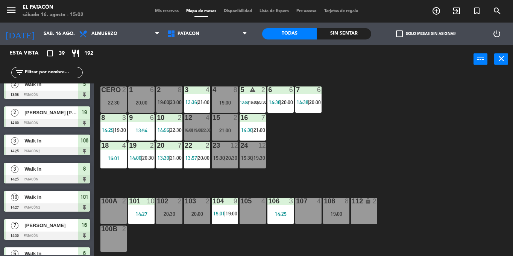
scroll to position [122, 0]
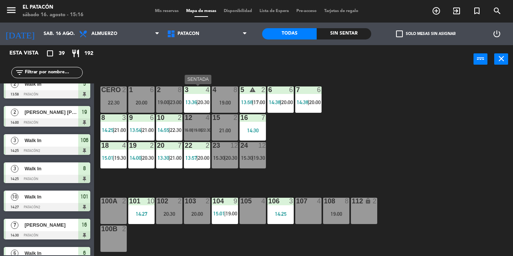
click at [203, 101] on span "20:30" at bounding box center [204, 102] width 12 height 6
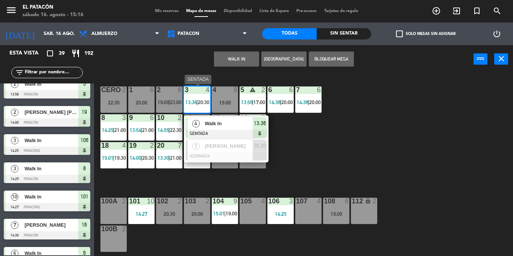
click at [209, 119] on div "Walk In" at bounding box center [228, 123] width 49 height 12
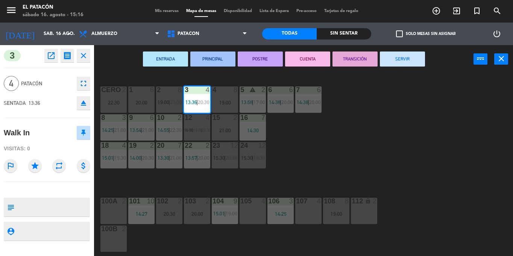
click at [407, 58] on button "SERVIR" at bounding box center [402, 59] width 45 height 15
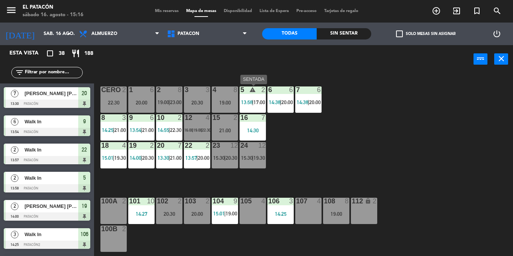
click at [256, 102] on span "17:00" at bounding box center [260, 102] width 12 height 6
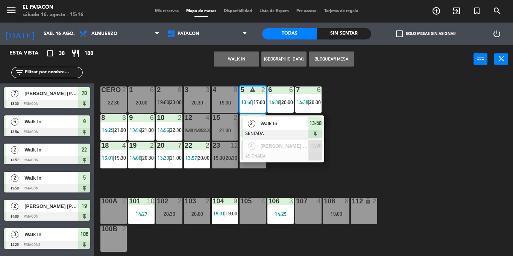
click at [395, 158] on div "1 6 20:00 2 8 19:00 | 23:00 3 3 20:30 4 8 19:00 5 warning 2 13:58 | 17:00 2 Wal…" at bounding box center [306, 164] width 414 height 183
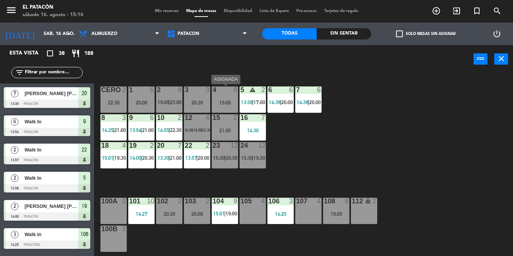
click at [214, 100] on div "19:00" at bounding box center [225, 102] width 26 height 5
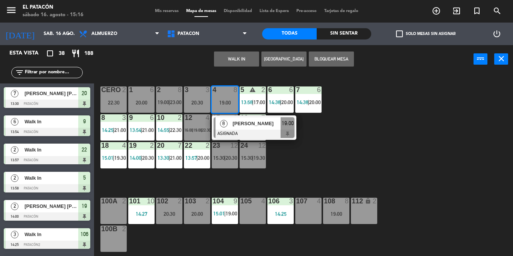
click at [342, 140] on div "1 6 20:00 2 8 19:00 | 23:00 3 3 20:30 4 8 19:00 8 Talitta lorcena ASIGNADA 19:0…" at bounding box center [306, 164] width 414 height 183
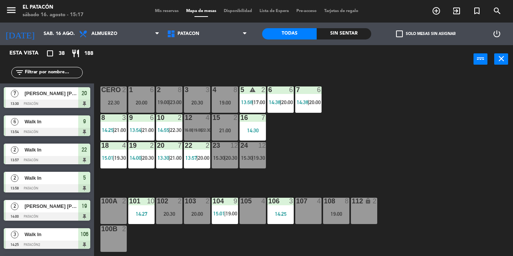
click at [223, 98] on div "4 8 19:00" at bounding box center [225, 100] width 26 height 26
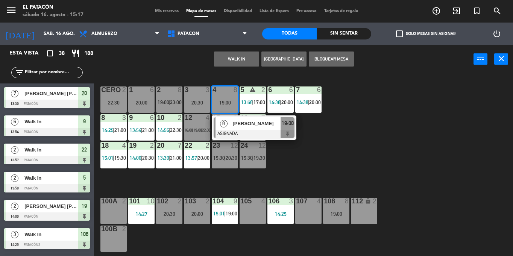
click at [229, 115] on div at bounding box center [225, 117] width 12 height 7
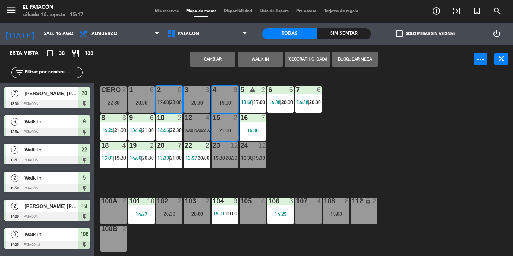
click at [139, 214] on div "14:27" at bounding box center [141, 214] width 26 height 5
click at [367, 164] on div "1 6 20:00 2 8 19:00 | 23:00 3 3 20:30 4 8 19:00 5 warning 2 13:58 | 17:00 6 6 1…" at bounding box center [306, 164] width 414 height 183
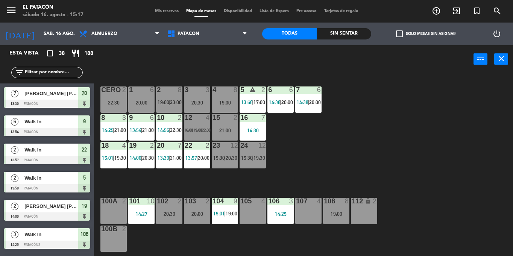
click at [225, 102] on div "19:00" at bounding box center [225, 102] width 26 height 5
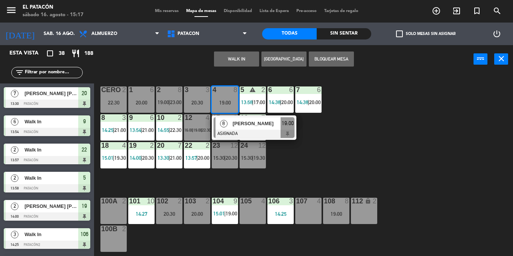
click at [239, 132] on div at bounding box center [254, 134] width 81 height 8
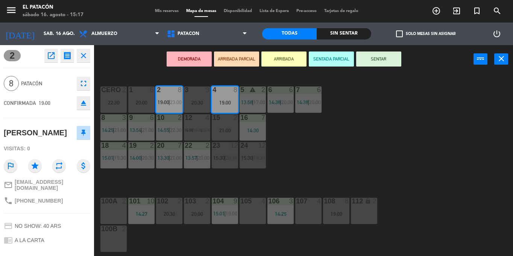
click at [147, 218] on div "101 10 14:27" at bounding box center [141, 211] width 26 height 26
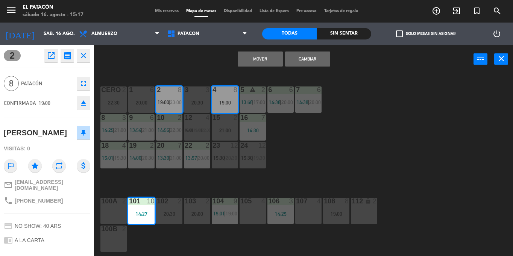
click at [275, 62] on button "Mover" at bounding box center [260, 59] width 45 height 15
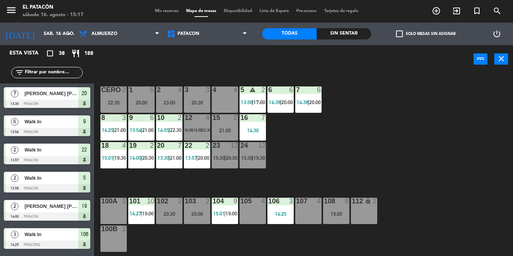
scroll to position [0, 0]
click at [146, 209] on div "101 10 14:27 | 19:00" at bounding box center [141, 211] width 26 height 26
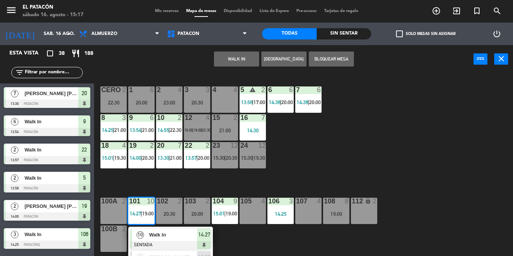
click at [367, 100] on div "1 6 20:00 2 4 23:00 3 3 20:30 4 4 5 warning 2 13:58 | 17:00 6 6 14:38 | 20:00 7…" at bounding box center [306, 164] width 414 height 183
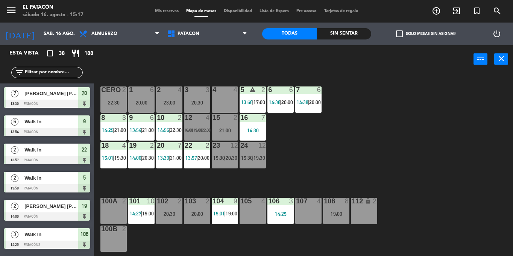
click at [144, 216] on span "19:00" at bounding box center [148, 214] width 12 height 6
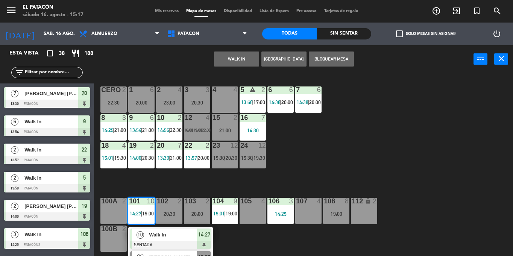
click at [157, 256] on span "[PERSON_NAME]" at bounding box center [173, 258] width 48 height 8
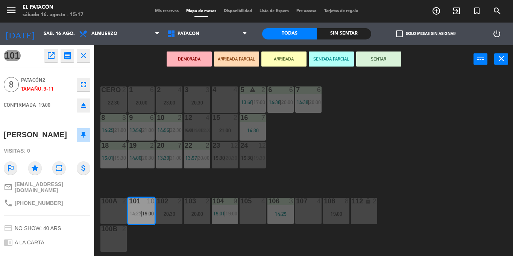
click at [224, 105] on div "4 4" at bounding box center [225, 100] width 26 height 26
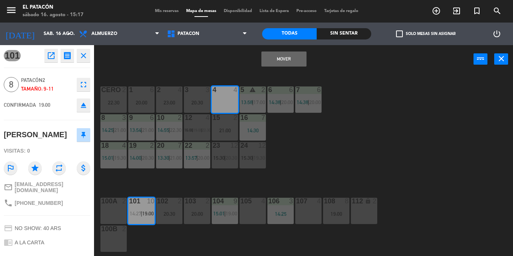
click at [172, 104] on div "23:00" at bounding box center [169, 102] width 26 height 5
click at [173, 102] on div "23:00" at bounding box center [169, 102] width 26 height 5
click at [85, 110] on icon "eject" at bounding box center [83, 105] width 9 height 9
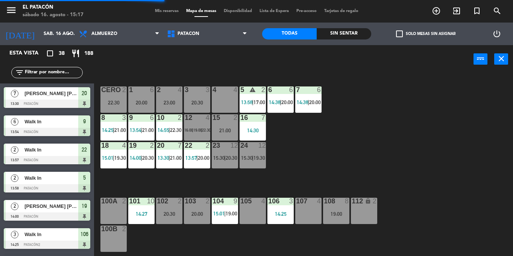
click at [399, 34] on span "check_box_outline_blank" at bounding box center [399, 33] width 7 height 7
click at [426, 34] on input "check_box_outline_blank Solo mesas sin asignar" at bounding box center [426, 34] width 0 height 0
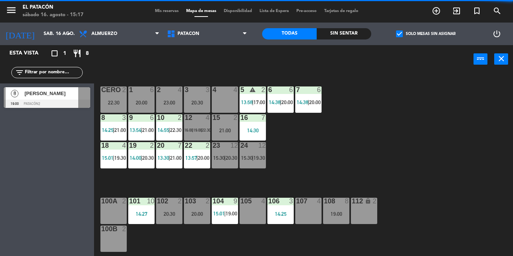
click at [73, 101] on div at bounding box center [47, 104] width 87 height 8
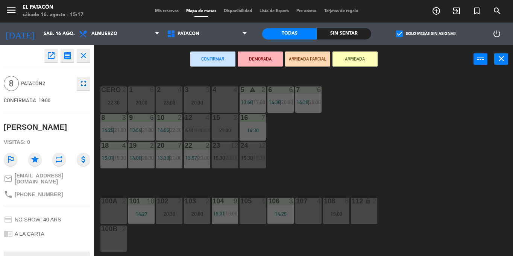
click at [227, 110] on div "4 4" at bounding box center [225, 100] width 26 height 26
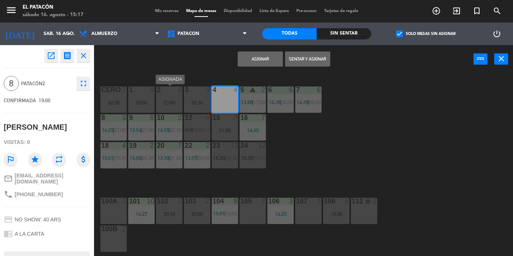
click at [164, 98] on div "2 4 23:00" at bounding box center [169, 100] width 26 height 26
click at [245, 61] on button "Asignar" at bounding box center [260, 59] width 45 height 15
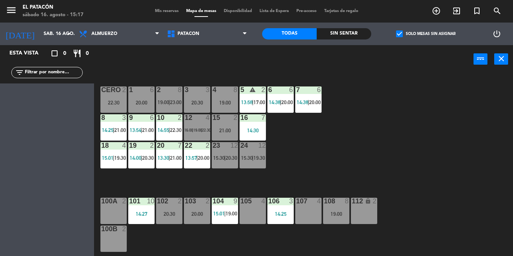
click at [401, 35] on span "check_box" at bounding box center [399, 33] width 7 height 7
click at [426, 34] on input "check_box Solo mesas sin asignar" at bounding box center [426, 34] width 0 height 0
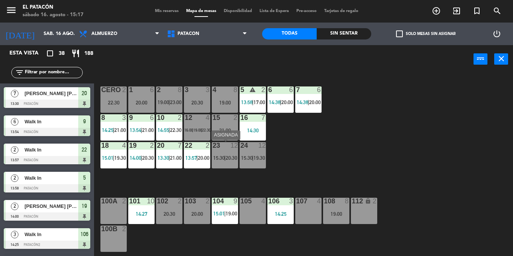
click at [225, 157] on span "|" at bounding box center [225, 158] width 2 height 6
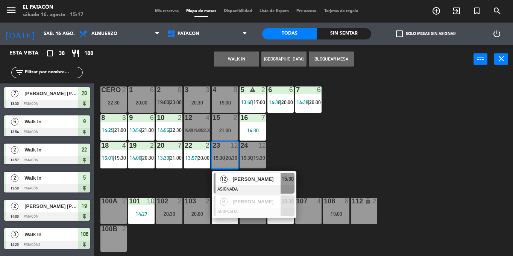
click at [329, 144] on div "1 6 20:00 2 8 19:00 | 23:00 3 3 20:30 4 8 19:00 5 warning 2 13:58 | 17:00 6 6 1…" at bounding box center [306, 164] width 414 height 183
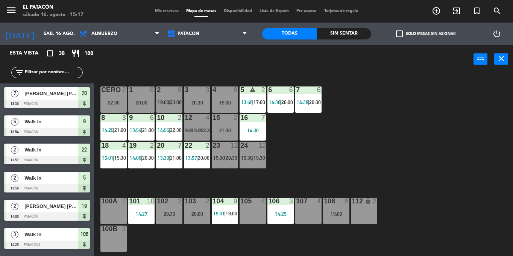
click at [198, 133] on div "19:00 |" at bounding box center [197, 130] width 9 height 5
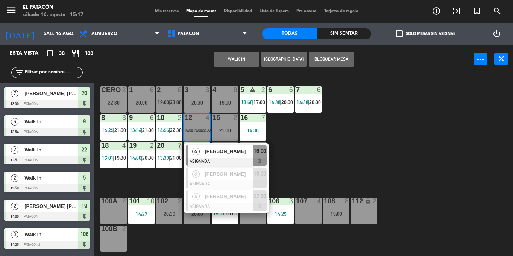
click at [326, 136] on div "1 6 20:00 2 8 19:00 | 23:00 3 3 20:30 4 8 19:00 5 warning 2 13:58 | 17:00 6 6 1…" at bounding box center [306, 164] width 414 height 183
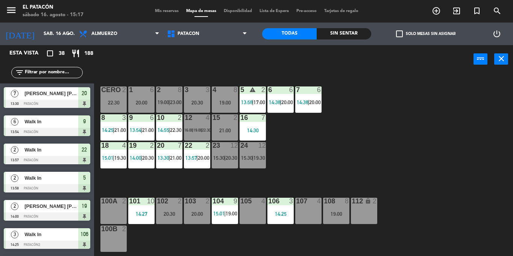
click at [221, 160] on span "15:30" at bounding box center [219, 158] width 12 height 6
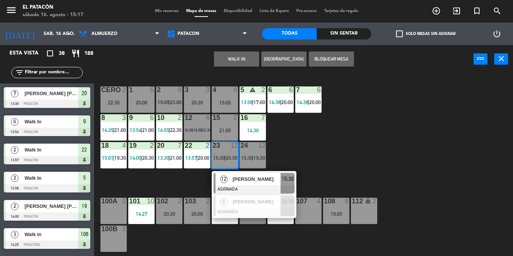
click at [231, 181] on div "12" at bounding box center [224, 179] width 16 height 12
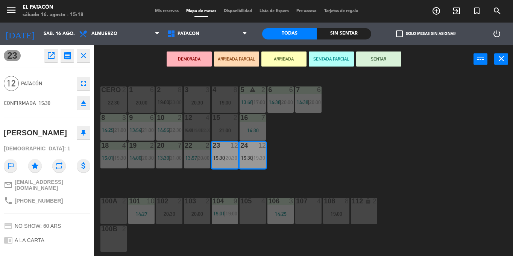
click at [287, 64] on button "ARRIBADA" at bounding box center [284, 59] width 45 height 15
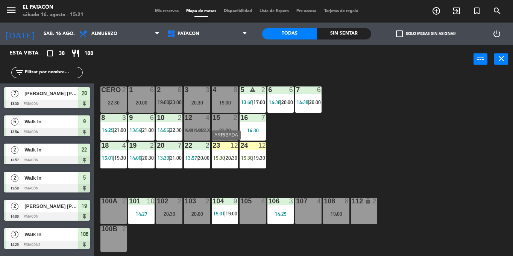
click at [228, 152] on div "23 12 15:30 | 20:30" at bounding box center [225, 155] width 26 height 26
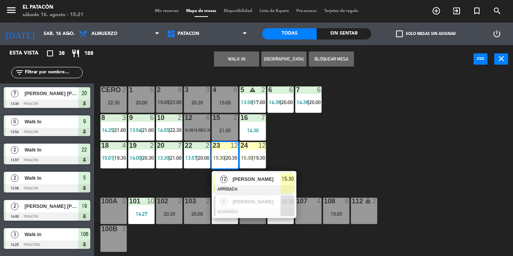
click at [241, 179] on span "[PERSON_NAME]" at bounding box center [257, 179] width 48 height 8
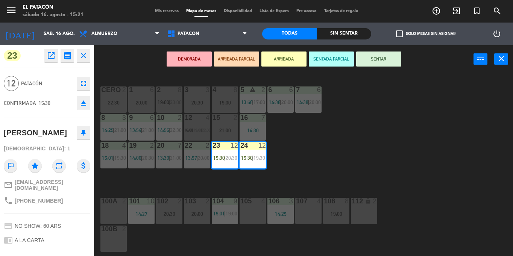
click at [395, 58] on button "SENTAR" at bounding box center [378, 59] width 45 height 15
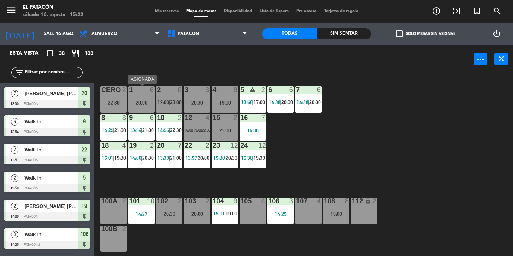
click at [140, 94] on div "1 6" at bounding box center [141, 91] width 26 height 8
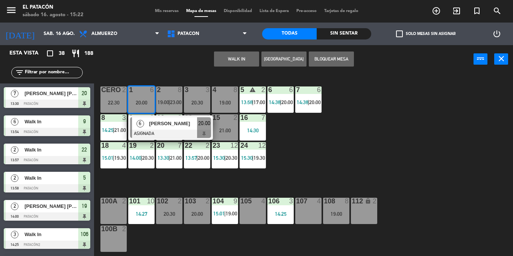
click at [160, 130] on div at bounding box center [170, 134] width 81 height 8
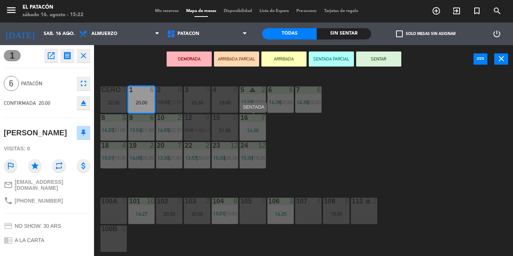
click at [258, 134] on div "16 7 14:30" at bounding box center [253, 127] width 26 height 26
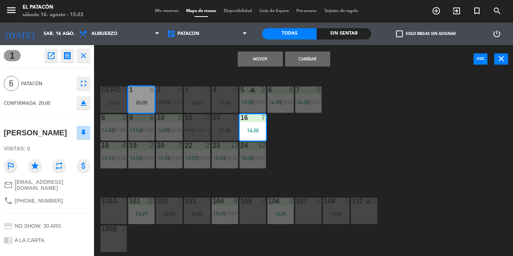
click at [271, 57] on button "Mover" at bounding box center [260, 59] width 45 height 15
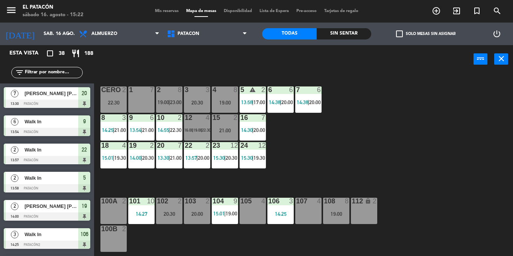
click at [111, 100] on div "22:30" at bounding box center [114, 102] width 26 height 5
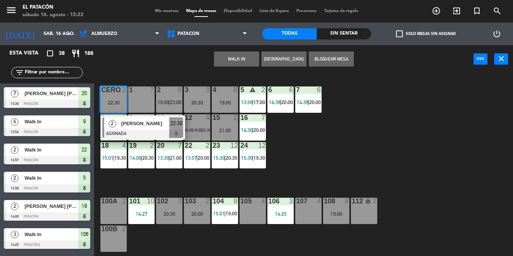
click at [134, 130] on div at bounding box center [142, 134] width 81 height 8
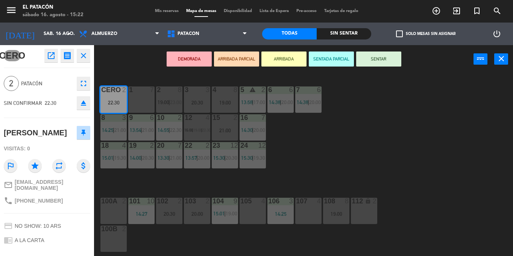
click at [114, 213] on div "100a 2" at bounding box center [114, 211] width 26 height 26
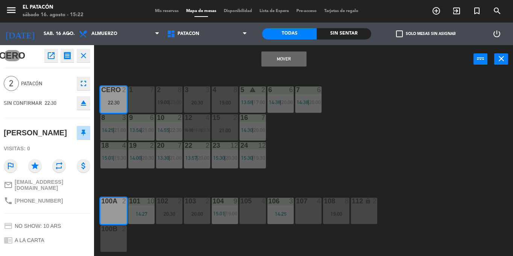
click at [277, 57] on button "Mover" at bounding box center [284, 59] width 45 height 15
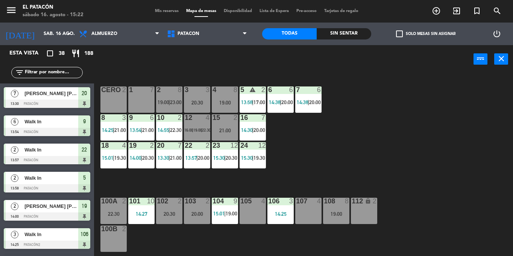
scroll to position [322, 0]
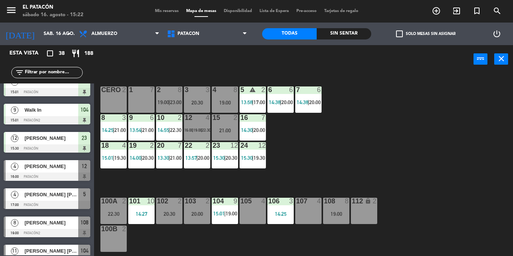
click at [207, 106] on div "3 3 20:30" at bounding box center [197, 100] width 26 height 26
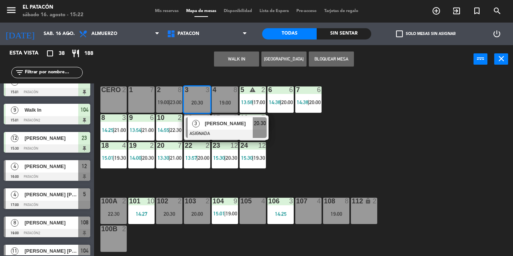
click at [299, 172] on div "1 7 2 8 19:00 | 23:00 3 3 20:30 3 Karina Vargas ASIGNADA 20:30 4 8 19:00 5 warn…" at bounding box center [306, 164] width 414 height 183
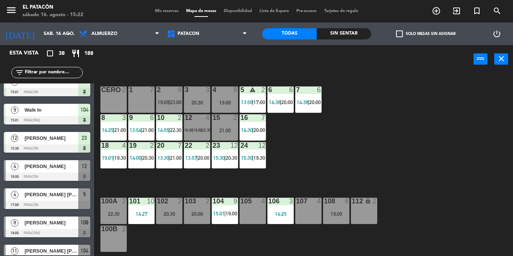
click at [215, 103] on div "19:00" at bounding box center [225, 102] width 26 height 5
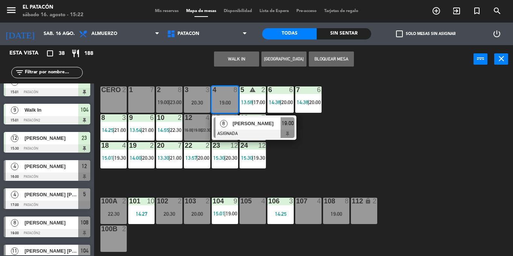
click at [221, 140] on div "15 2 21:00" at bounding box center [225, 127] width 26 height 26
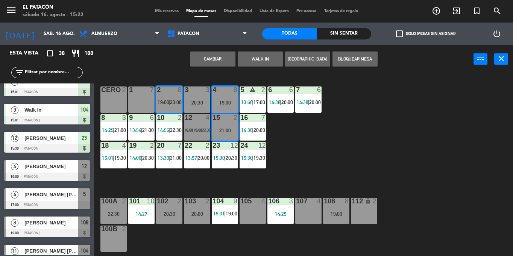
click at [326, 162] on div "1 7 2 8 19:00 | 23:00 3 3 20:30 4 8 19:00 5 warning 2 13:58 | 17:00 6 6 14:38 |…" at bounding box center [306, 164] width 414 height 183
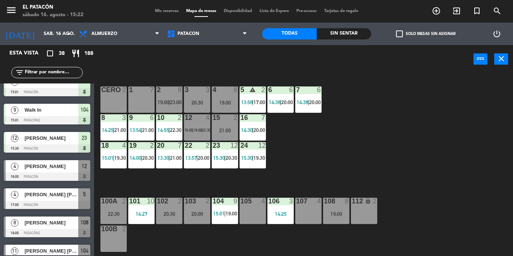
click at [222, 101] on div "19:00" at bounding box center [225, 102] width 26 height 5
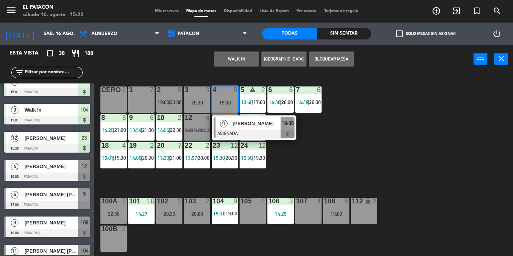
click at [227, 128] on div "8" at bounding box center [224, 123] width 16 height 12
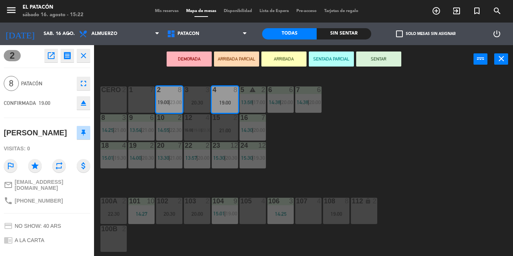
click at [82, 101] on icon "eject" at bounding box center [83, 103] width 9 height 9
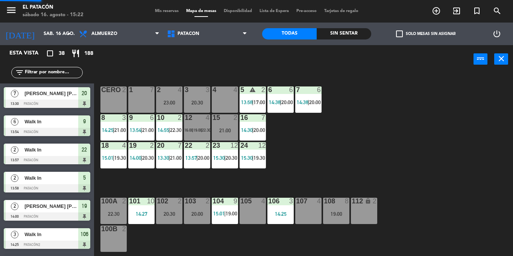
scroll to position [0, 0]
click at [66, 74] on input "text" at bounding box center [53, 73] width 58 height 8
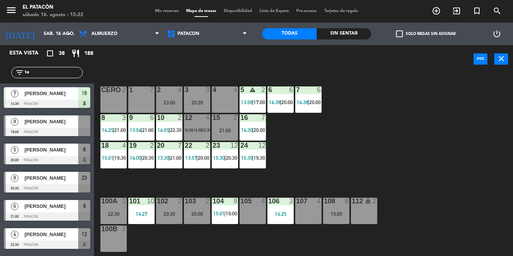
type input "ta"
click at [55, 127] on div "[PERSON_NAME]" at bounding box center [51, 122] width 55 height 12
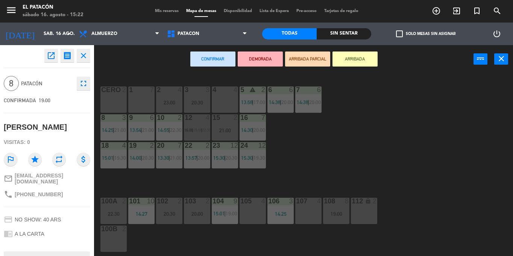
click at [118, 111] on div "CERO 2" at bounding box center [114, 100] width 26 height 26
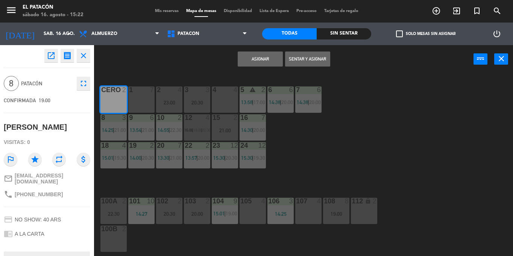
click at [134, 110] on div "1 7" at bounding box center [141, 100] width 26 height 26
click at [248, 60] on button "Asignar" at bounding box center [260, 59] width 45 height 15
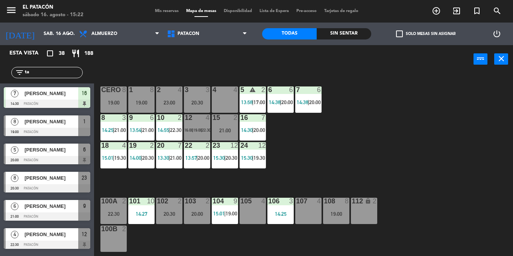
click at [71, 74] on input "ta" at bounding box center [53, 73] width 58 height 8
type input "t"
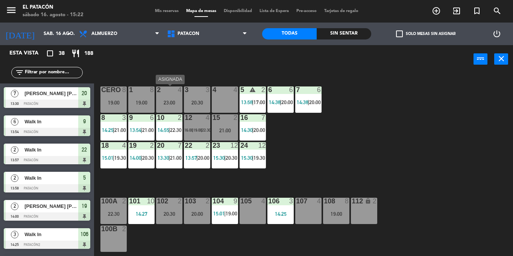
click at [162, 104] on div "23:00" at bounding box center [169, 102] width 26 height 5
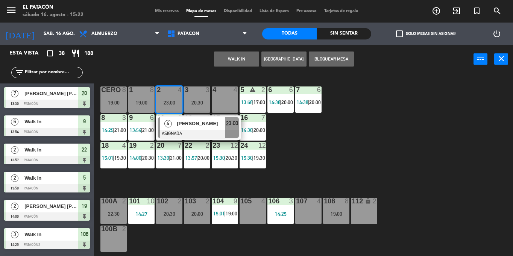
click at [311, 145] on div "1 8 19:00 2 4 23:00 4 Leonel Aversa ASIGNADA 23:00 3 3 20:30 4 4 5 warning 2 13…" at bounding box center [306, 164] width 414 height 183
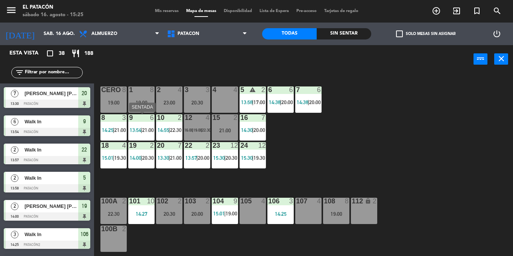
click at [146, 128] on span "21:00" at bounding box center [148, 130] width 12 height 6
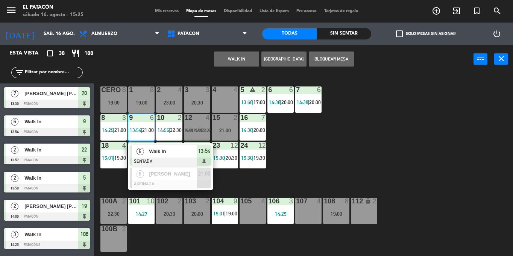
click at [160, 151] on span "Walk In" at bounding box center [173, 152] width 48 height 8
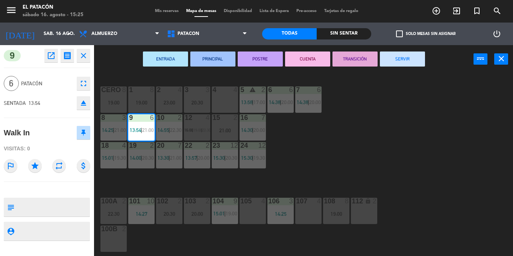
click at [413, 55] on button "SERVIR" at bounding box center [402, 59] width 45 height 15
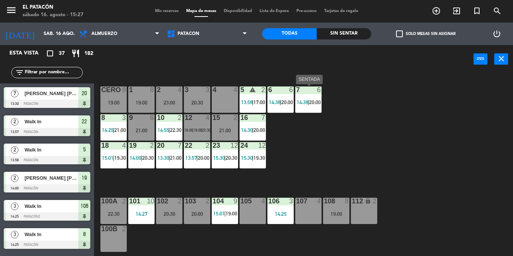
click at [315, 104] on span "20:00" at bounding box center [315, 102] width 12 height 6
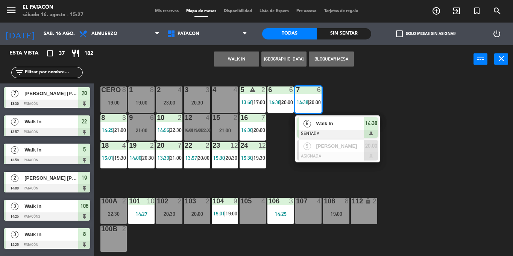
click at [315, 175] on div "1 8 19:00 2 4 23:00 3 3 20:30 4 4 5 warning 2 13:58 | 17:00 6 6 14:38 | 20:00 7…" at bounding box center [306, 164] width 414 height 183
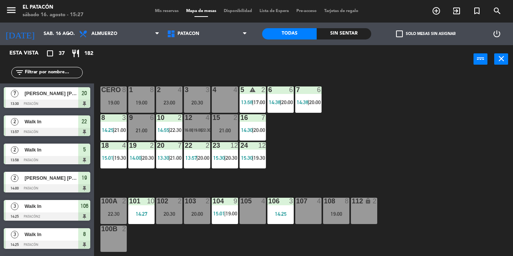
click at [204, 159] on span "20:00" at bounding box center [204, 158] width 12 height 6
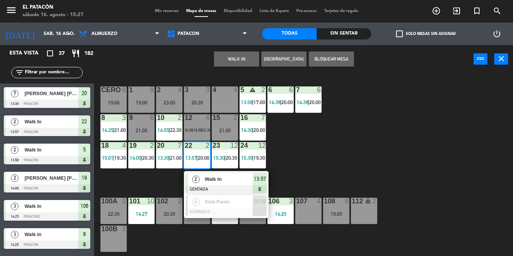
click at [305, 177] on div "1 8 19:00 2 4 23:00 3 3 20:30 4 4 5 warning 2 13:58 | 17:00 6 6 14:38 | 20:00 7…" at bounding box center [306, 164] width 414 height 183
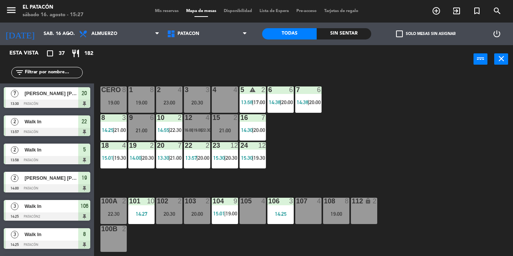
click at [247, 163] on div "24 12 15:30 | 19:30" at bounding box center [253, 155] width 26 height 26
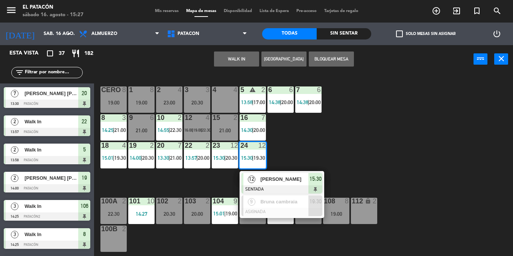
click at [347, 139] on div "1 8 19:00 2 4 23:00 3 3 20:30 4 4 5 warning 2 13:58 | 17:00 6 6 14:38 | 20:00 7…" at bounding box center [306, 164] width 414 height 183
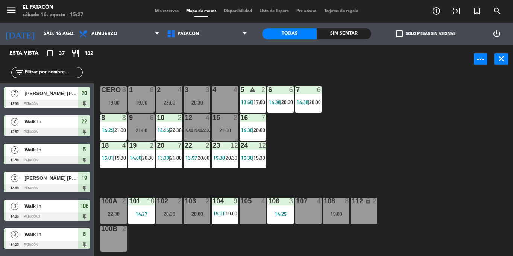
click at [222, 154] on div "23 12 15:30 | 20:30" at bounding box center [225, 155] width 26 height 26
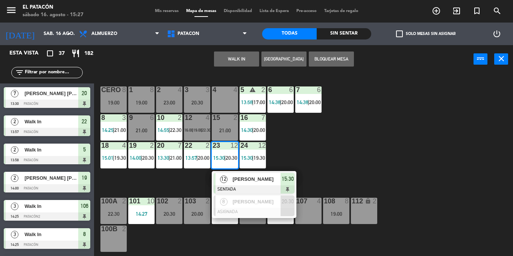
click at [343, 130] on div "1 8 19:00 2 4 23:00 3 3 20:30 4 4 5 warning 2 13:58 | 17:00 6 6 14:38 | 20:00 7…" at bounding box center [306, 164] width 414 height 183
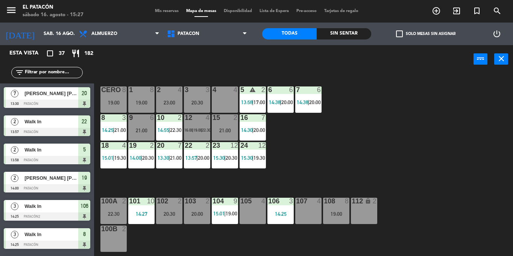
click at [257, 160] on span "19:30" at bounding box center [260, 158] width 12 height 6
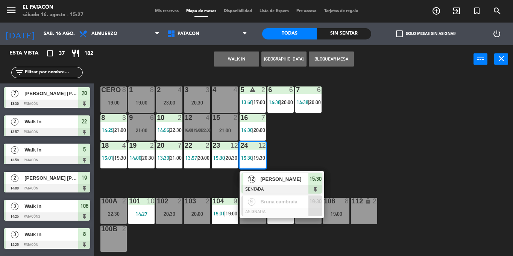
click at [367, 125] on div "1 8 19:00 2 4 23:00 3 3 20:30 4 4 5 warning 2 13:58 | 17:00 6 6 14:38 | 20:00 7…" at bounding box center [306, 164] width 414 height 183
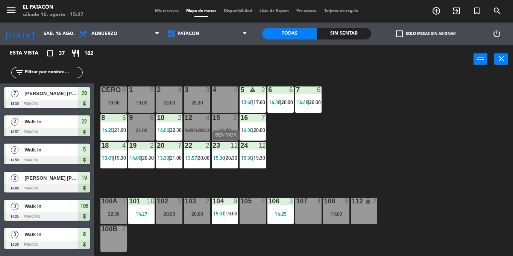
click at [212, 152] on div "23 12 15:30 | 20:30" at bounding box center [225, 155] width 26 height 26
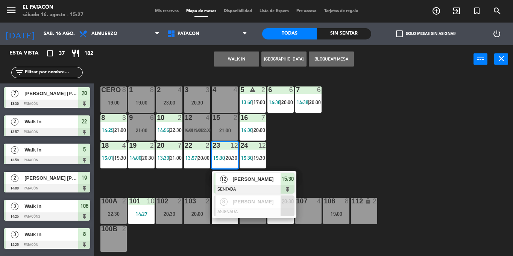
click at [368, 149] on div "1 8 19:00 2 4 23:00 3 3 20:30 4 4 5 warning 2 13:58 | 17:00 6 6 14:38 | 20:00 7…" at bounding box center [306, 164] width 414 height 183
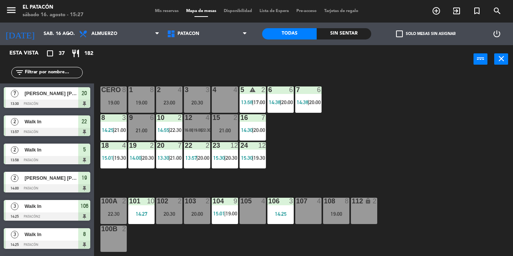
click at [174, 162] on div "20 7 13:30 | 21:00" at bounding box center [169, 155] width 26 height 26
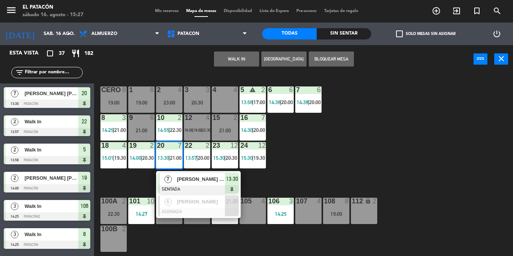
click at [343, 146] on div "1 8 19:00 2 4 23:00 3 3 20:30 4 4 5 warning 2 13:58 | 17:00 6 6 14:38 | 20:00 7…" at bounding box center [306, 164] width 414 height 183
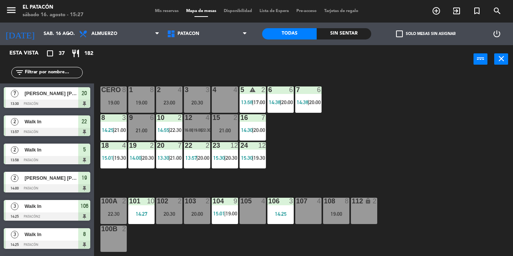
click at [141, 157] on span "14:00" at bounding box center [136, 158] width 12 height 6
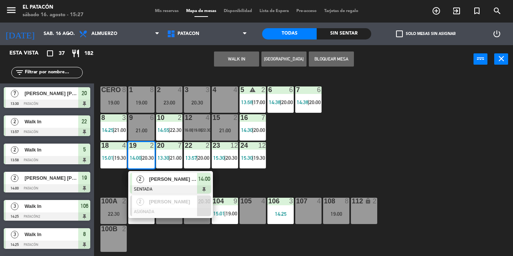
click at [333, 151] on div "1 8 19:00 2 4 23:00 3 3 20:30 4 4 5 warning 2 13:58 | 17:00 6 6 14:38 | 20:00 7…" at bounding box center [306, 164] width 414 height 183
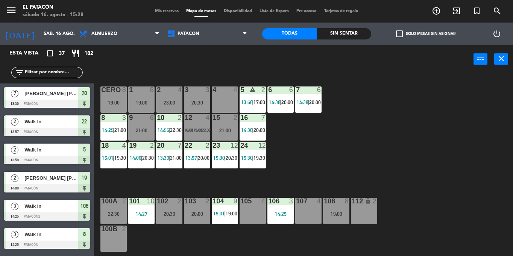
click at [115, 160] on span "19:30" at bounding box center [120, 158] width 12 height 6
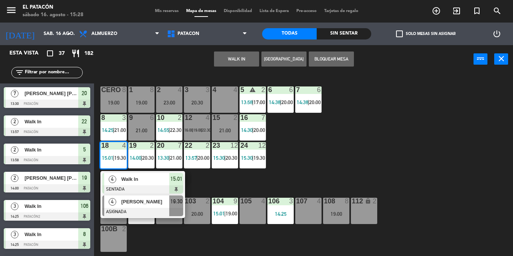
click at [122, 209] on div at bounding box center [142, 212] width 81 height 8
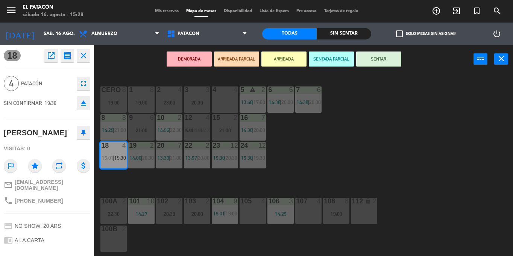
click at [224, 101] on div "4 4" at bounding box center [225, 100] width 26 height 26
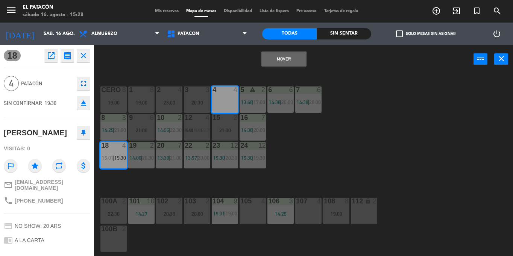
click at [285, 60] on button "Mover" at bounding box center [284, 59] width 45 height 15
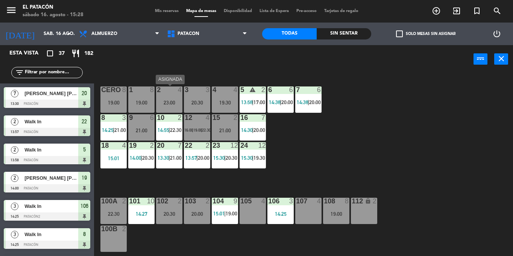
click at [160, 102] on div "23:00" at bounding box center [169, 102] width 26 height 5
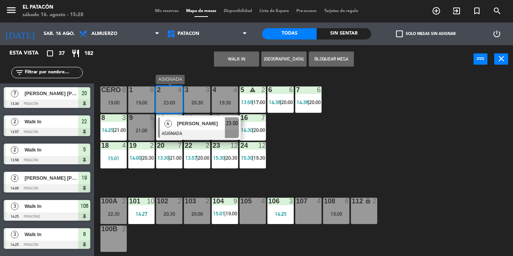
click at [169, 131] on div at bounding box center [198, 134] width 81 height 8
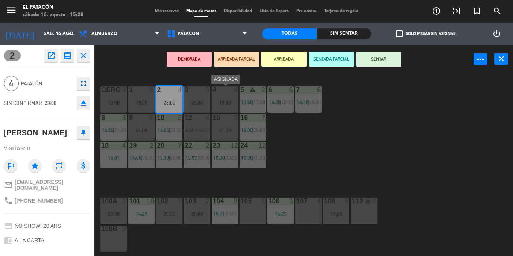
click at [227, 105] on div "19:30" at bounding box center [225, 102] width 26 height 5
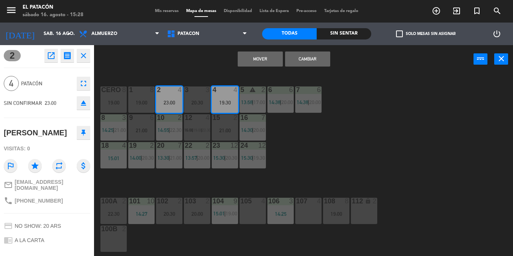
click at [259, 56] on button "Mover" at bounding box center [260, 59] width 45 height 15
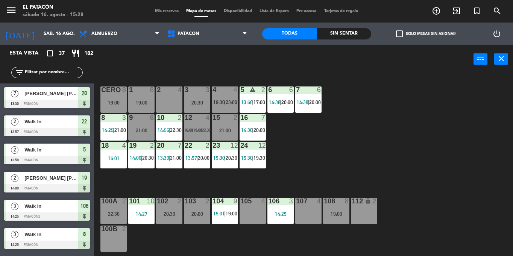
scroll to position [341, 0]
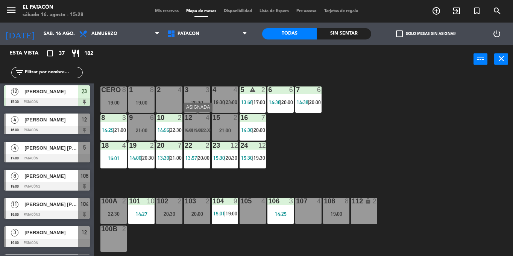
click at [203, 135] on div "12 4 16:00 | 19:00 | 22:30" at bounding box center [197, 127] width 26 height 26
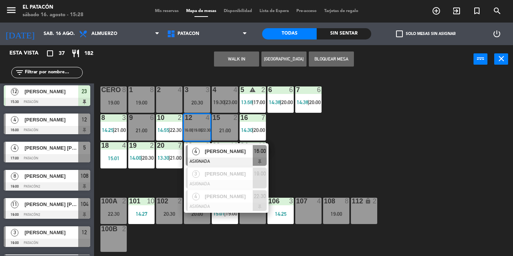
click at [408, 123] on div "1 8 19:00 2 4 3 3 20:30 4 4 19:30 | 23:00 5 warning 2 13:58 | 17:00 6 6 14:38 |…" at bounding box center [306, 164] width 414 height 183
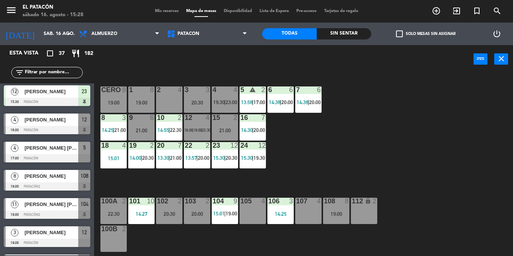
click at [251, 99] on span "13:58" at bounding box center [247, 102] width 12 height 6
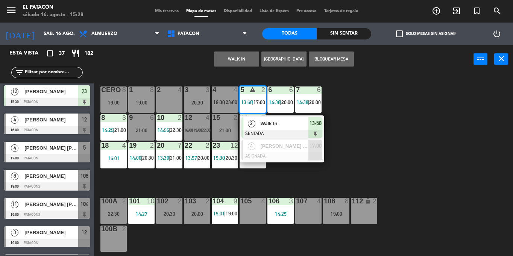
click at [264, 126] on span "Walk In" at bounding box center [285, 124] width 48 height 8
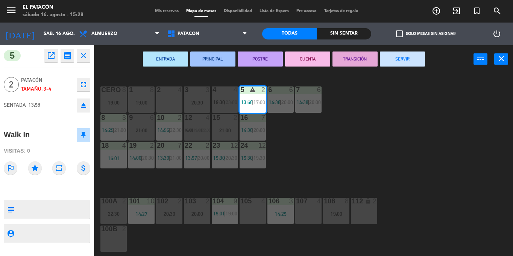
click at [402, 56] on button "SERVIR" at bounding box center [402, 59] width 45 height 15
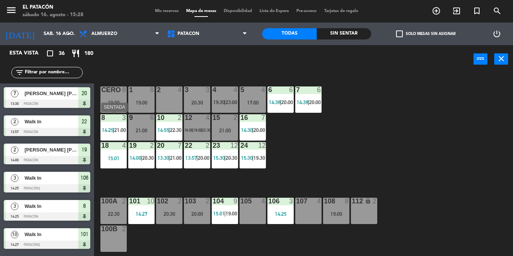
click at [120, 125] on div "8 3 14:25 | 21:00" at bounding box center [114, 127] width 26 height 26
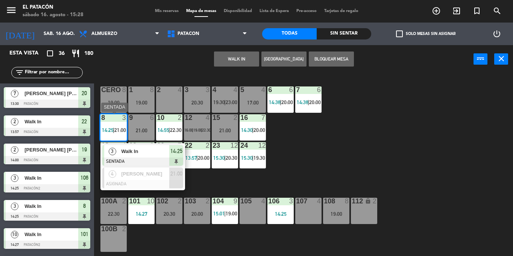
click at [129, 149] on span "Walk In" at bounding box center [145, 152] width 48 height 8
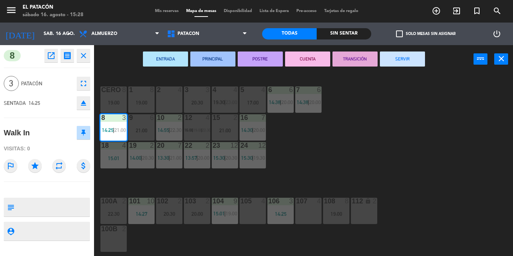
click at [412, 58] on button "SERVIR" at bounding box center [402, 59] width 45 height 15
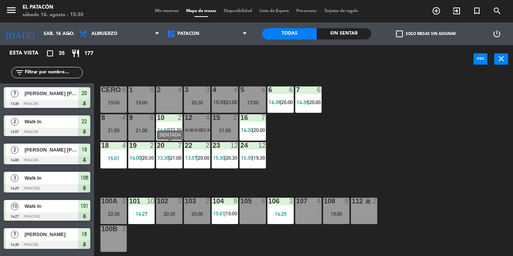
click at [171, 159] on span "21:00" at bounding box center [176, 158] width 12 height 6
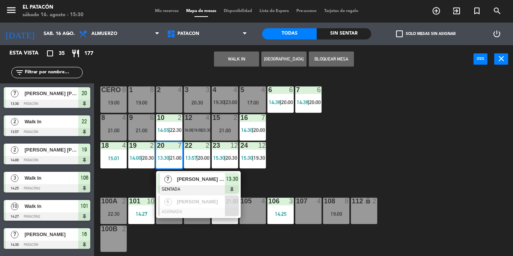
click at [406, 158] on div "1 8 19:00 2 4 3 3 20:30 4 4 19:30 | 23:00 5 4 17:00 6 6 14:38 | 20:00 7 6 14:38…" at bounding box center [306, 164] width 414 height 183
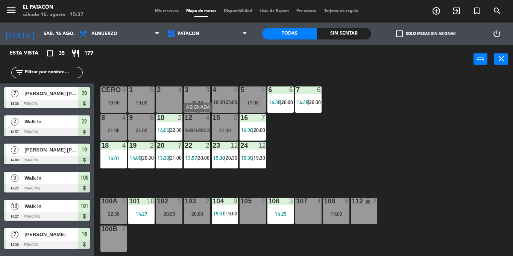
click at [193, 131] on span "|" at bounding box center [192, 130] width 1 height 5
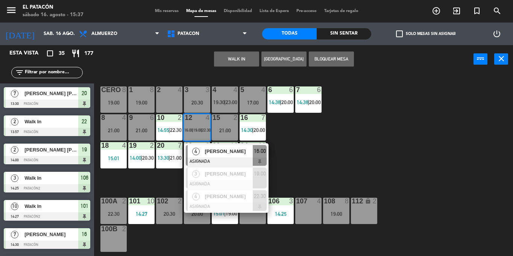
click at [361, 161] on div "1 8 19:00 2 4 3 3 20:30 4 4 19:30 | 23:00 5 4 17:00 6 6 14:38 | 20:00 7 6 14:38…" at bounding box center [306, 164] width 414 height 183
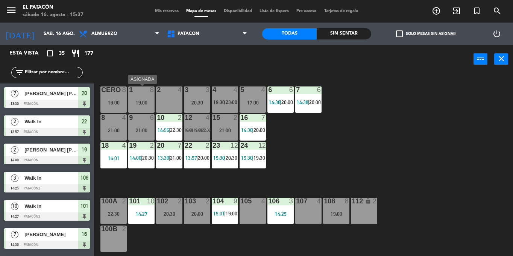
click at [137, 101] on div "19:00" at bounding box center [141, 102] width 26 height 5
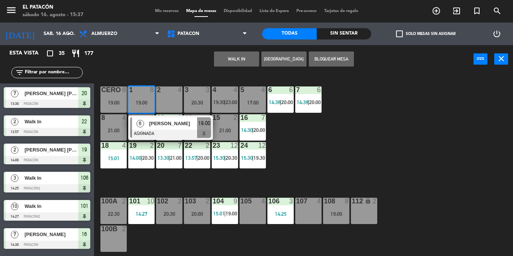
click at [230, 56] on button "WALK IN" at bounding box center [236, 59] width 45 height 15
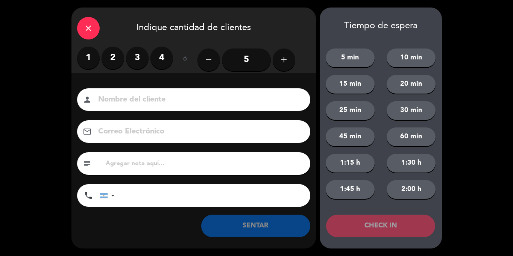
click at [246, 58] on input "5" at bounding box center [246, 60] width 49 height 23
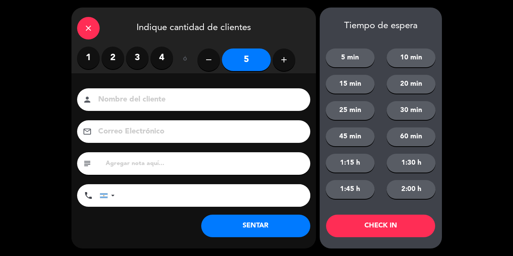
click at [257, 231] on button "SENTAR" at bounding box center [255, 226] width 109 height 23
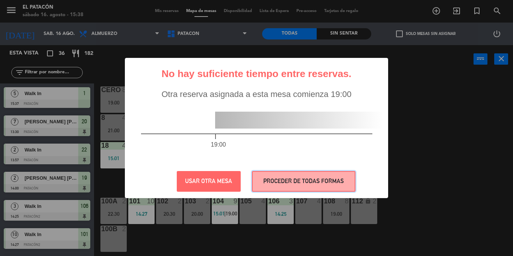
click at [300, 180] on button "PROCEDER DE TODAS FORMAS" at bounding box center [304, 181] width 104 height 21
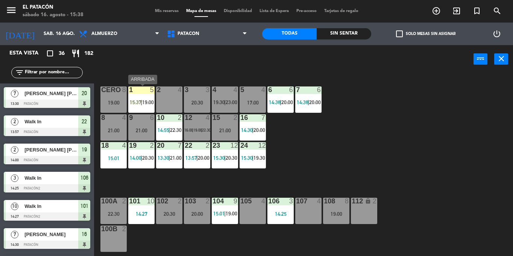
click at [148, 103] on span "19:00" at bounding box center [148, 102] width 12 height 6
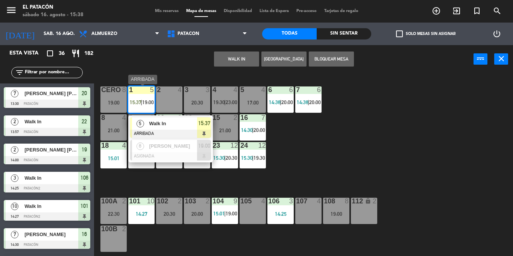
click at [152, 122] on span "Walk In" at bounding box center [173, 124] width 48 height 8
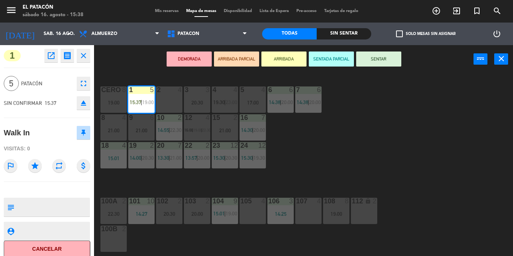
click at [383, 63] on button "SENTAR" at bounding box center [378, 59] width 45 height 15
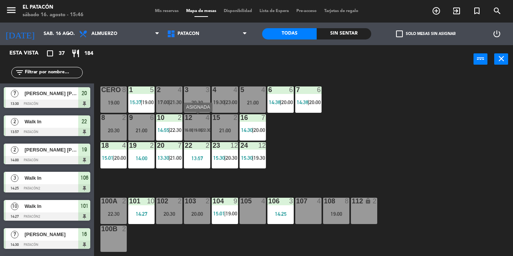
click at [202, 125] on div "12 4 16:00 | 19:00 | 22:30" at bounding box center [197, 127] width 26 height 26
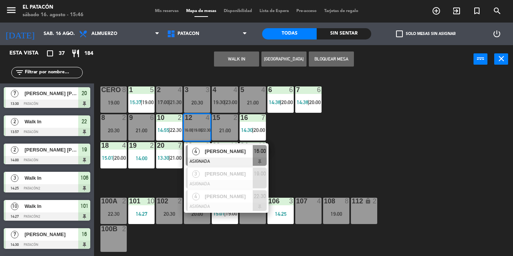
click at [389, 131] on div "1 5 15:37 | 19:00 2 4 17:00 | 21:30 3 3 20:30 4 4 19:30 | 23:00 5 4 21:00 6 6 1…" at bounding box center [306, 164] width 414 height 183
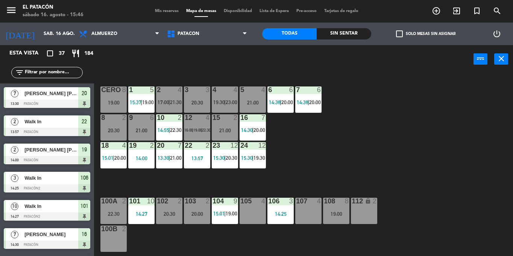
click at [195, 129] on span "19:00" at bounding box center [197, 130] width 9 height 5
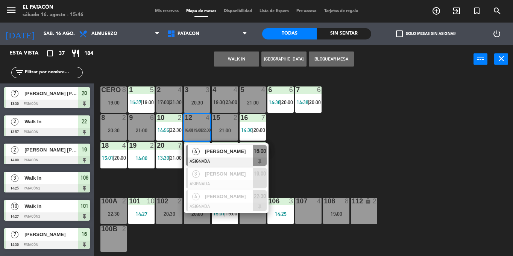
click at [207, 149] on span "Maria Alice Fernandes" at bounding box center [229, 152] width 48 height 8
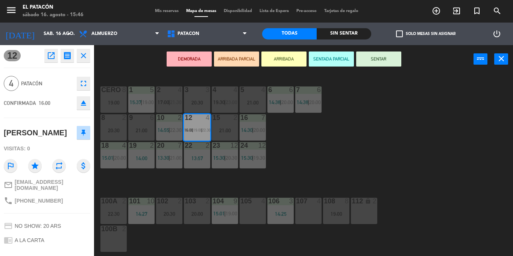
click at [254, 104] on div "21:00" at bounding box center [253, 102] width 26 height 5
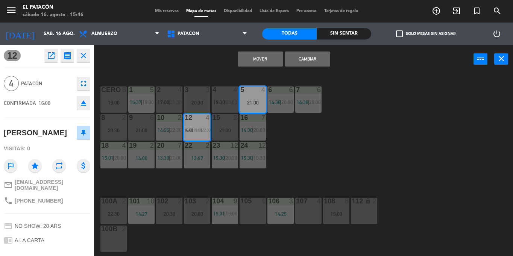
click at [256, 60] on button "Mover" at bounding box center [260, 59] width 45 height 15
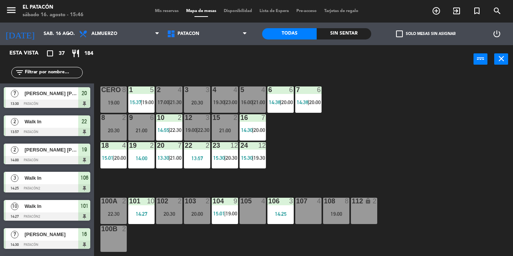
click at [198, 129] on span "|" at bounding box center [198, 130] width 2 height 6
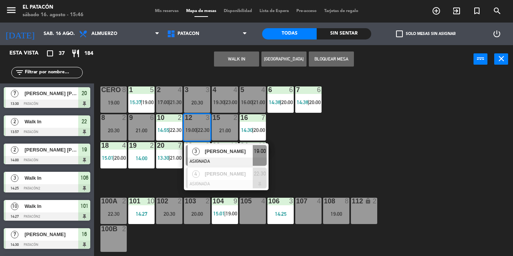
click at [358, 137] on div "1 5 15:37 | 19:00 2 4 17:00 | 21:30 3 3 20:30 4 4 19:30 | 23:00 5 4 16:00 | 21:…" at bounding box center [306, 164] width 414 height 183
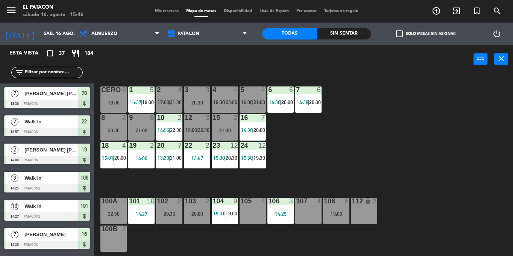
click at [229, 133] on div "21:00" at bounding box center [225, 130] width 26 height 5
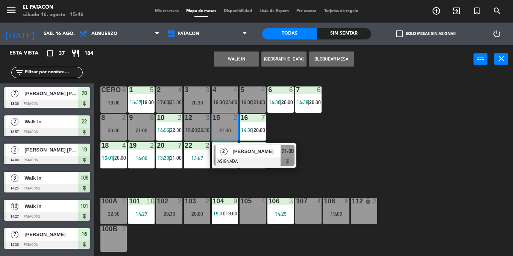
click at [235, 61] on button "WALK IN" at bounding box center [236, 59] width 45 height 15
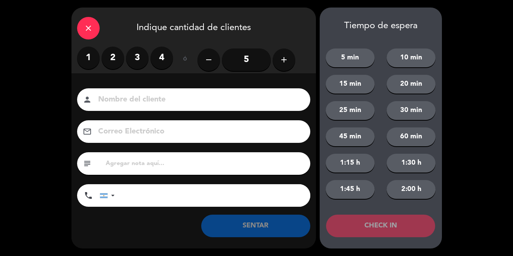
click at [142, 58] on label "3" at bounding box center [137, 58] width 23 height 23
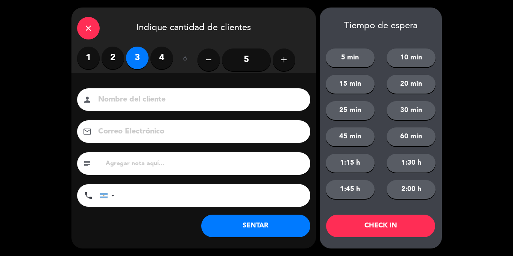
click at [281, 221] on button "SENTAR" at bounding box center [255, 226] width 109 height 23
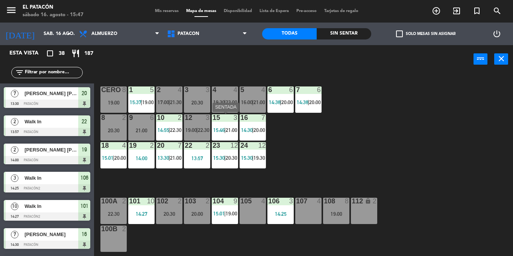
click at [232, 134] on div "15 3 15:46 | 21:00" at bounding box center [225, 127] width 26 height 26
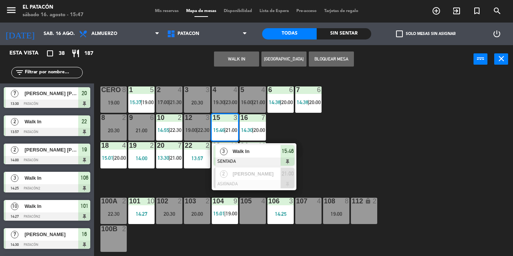
click at [341, 140] on div "1 5 15:37 | 19:00 2 4 17:00 | 21:30 3 3 20:30 4 4 19:30 | 23:00 5 4 16:00 | 21:…" at bounding box center [306, 164] width 414 height 183
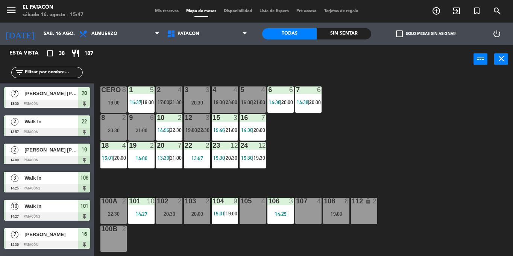
click at [475, 155] on div "1 5 15:37 | 19:00 2 4 17:00 | 21:30 3 3 20:30 4 4 19:30 | 23:00 5 4 16:00 | 21:…" at bounding box center [306, 164] width 414 height 183
click at [229, 125] on div "15 3 15:46 | 21:00" at bounding box center [225, 127] width 26 height 26
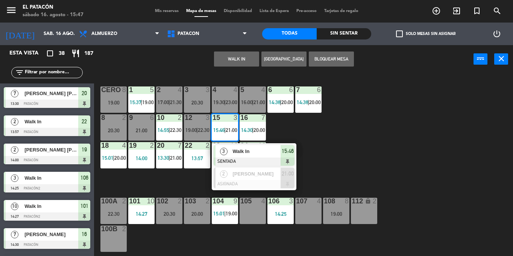
click at [238, 149] on span "Walk In" at bounding box center [257, 152] width 48 height 8
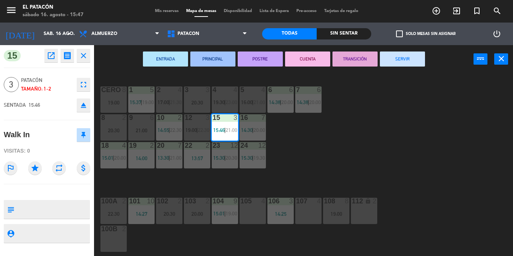
click at [192, 124] on div "12 3 19:00 | 22:30" at bounding box center [197, 127] width 26 height 26
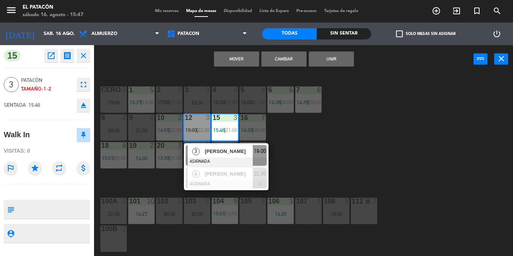
click at [242, 56] on button "Mover" at bounding box center [236, 59] width 45 height 15
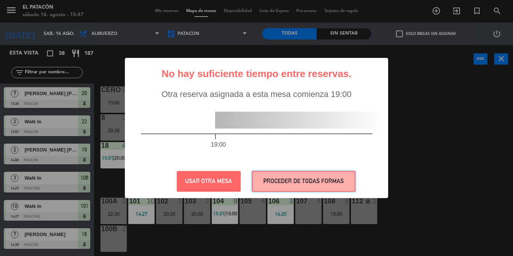
click at [292, 179] on button "PROCEDER DE TODAS FORMAS" at bounding box center [304, 181] width 104 height 21
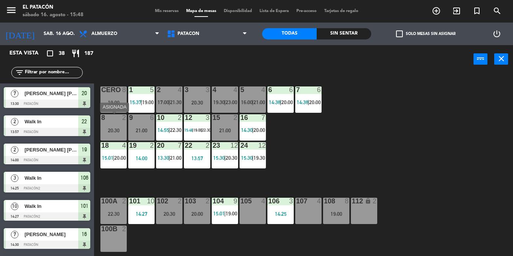
click at [104, 129] on div "20:30" at bounding box center [114, 130] width 26 height 5
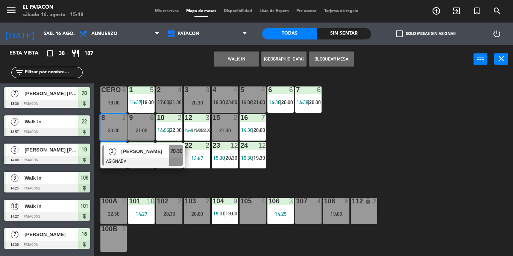
click at [322, 155] on div "1 5 15:37 | 19:00 2 4 17:00 | 21:30 3 3 20:30 4 4 19:30 | 23:00 5 4 16:00 | 21:…" at bounding box center [306, 164] width 414 height 183
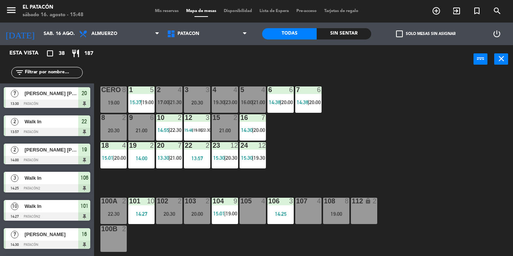
click at [228, 128] on div "21:00" at bounding box center [225, 130] width 26 height 5
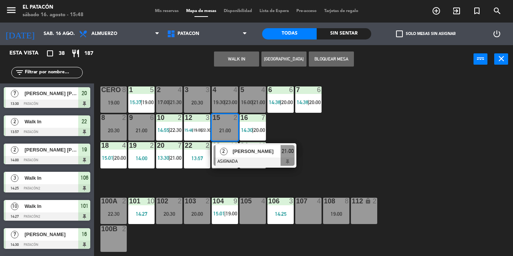
click at [235, 157] on div "[PERSON_NAME]" at bounding box center [256, 151] width 49 height 12
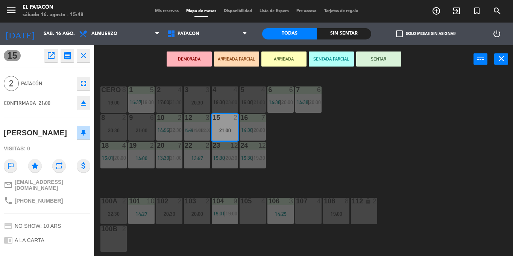
click at [137, 160] on div "14:00" at bounding box center [141, 158] width 26 height 5
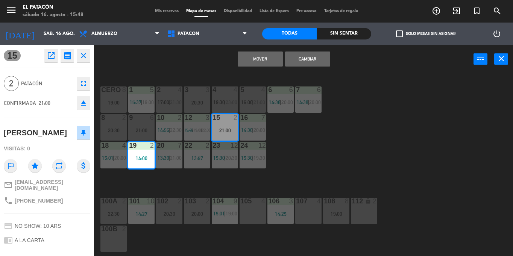
click at [265, 55] on button "Mover" at bounding box center [260, 59] width 45 height 15
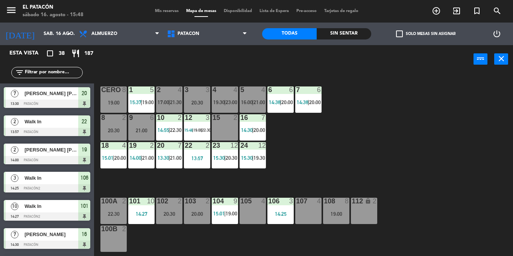
scroll to position [181, 0]
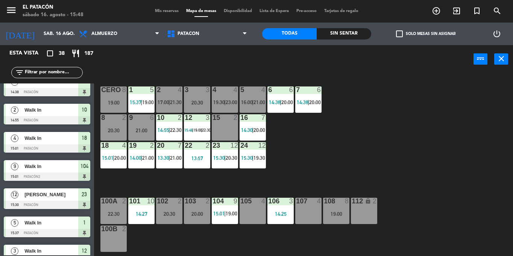
click at [106, 123] on div "8 2 20:30" at bounding box center [114, 127] width 26 height 26
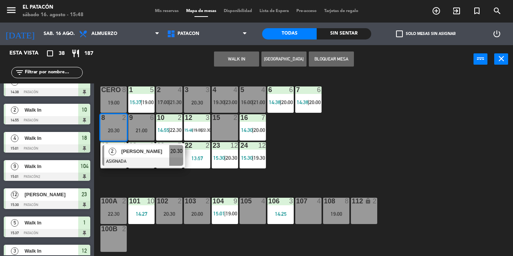
click at [222, 128] on div "15 2" at bounding box center [225, 127] width 26 height 26
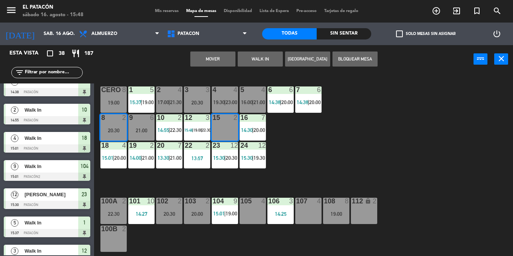
click at [218, 56] on button "Mover" at bounding box center [212, 59] width 45 height 15
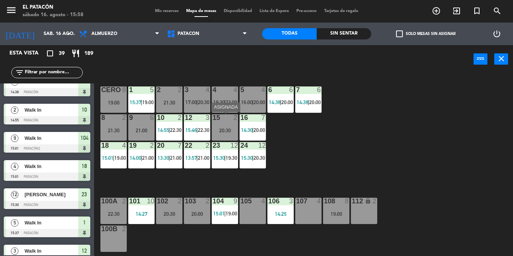
click at [227, 131] on div "20:30" at bounding box center [225, 130] width 26 height 5
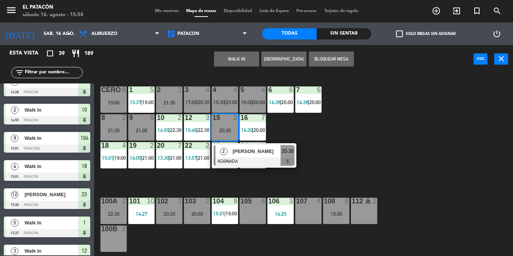
click at [387, 158] on div "1 5 15:37 | 19:00 2 2 21:30 3 4 17:00 | 20:30 4 4 19:30 | 23:00 5 4 16:00 | 20:…" at bounding box center [306, 164] width 414 height 183
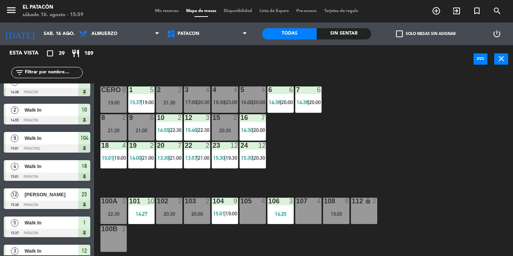
click at [142, 156] on span "|" at bounding box center [142, 158] width 2 height 6
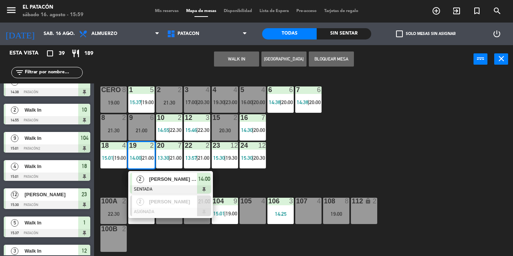
click at [163, 178] on span "NILSON TOMAS GUZZO JR" at bounding box center [173, 179] width 48 height 8
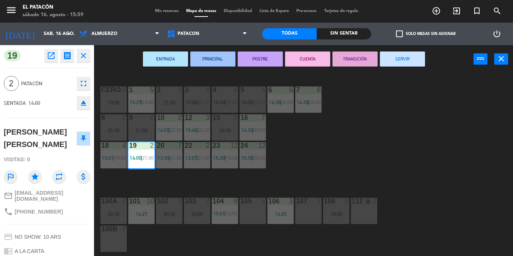
click at [406, 61] on button "SERVIR" at bounding box center [402, 59] width 45 height 15
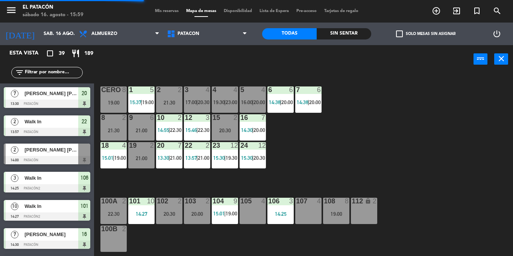
click at [225, 130] on div "20:30" at bounding box center [225, 130] width 26 height 5
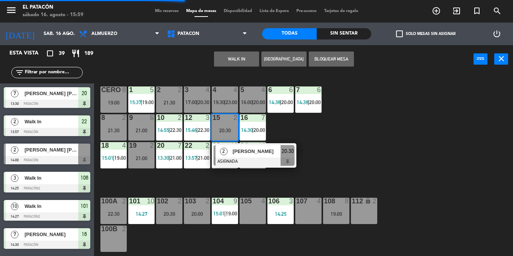
click at [220, 60] on button "WALK IN" at bounding box center [236, 59] width 45 height 15
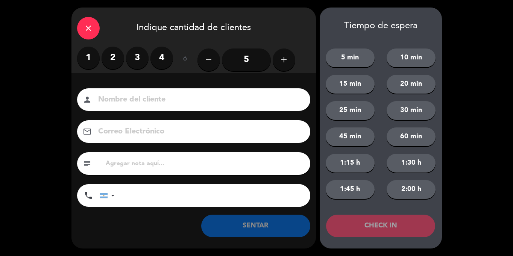
click at [106, 59] on label "2" at bounding box center [113, 58] width 23 height 23
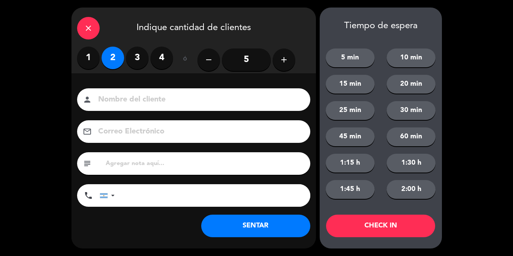
click at [239, 223] on button "SENTAR" at bounding box center [255, 226] width 109 height 23
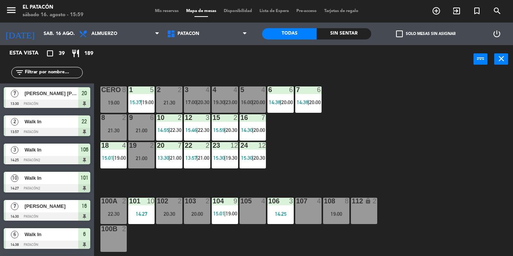
click at [373, 152] on div "1 5 15:37 | 19:00 2 2 21:30 3 4 17:00 | 20:30 4 4 19:30 | 23:00 5 4 16:00 | 20:…" at bounding box center [306, 164] width 414 height 183
click at [202, 126] on div "12 3 15:46 | 22:30" at bounding box center [197, 127] width 26 height 26
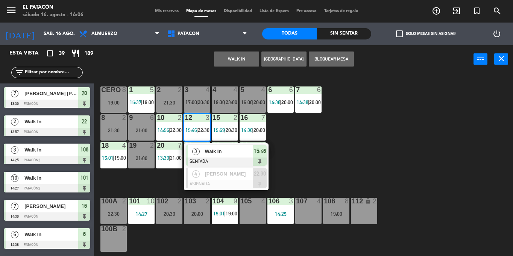
click at [394, 154] on div "1 5 15:37 | 19:00 2 2 21:30 3 4 17:00 | 20:30 4 4 19:30 | 23:00 5 4 16:00 | 20:…" at bounding box center [306, 164] width 414 height 183
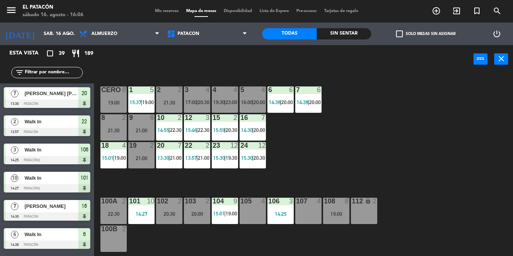
click at [258, 98] on div "5 4 16:00 | 20:00" at bounding box center [253, 100] width 26 height 26
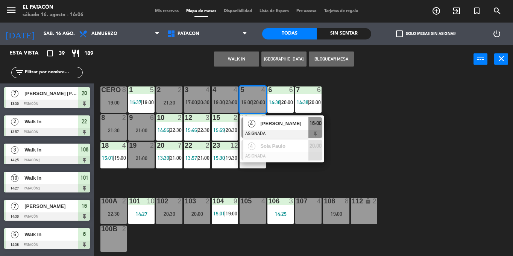
click at [398, 131] on div "1 5 15:37 | 19:00 2 2 21:30 3 4 17:00 | 20:30 4 4 19:30 | 23:00 5 4 16:00 | 20:…" at bounding box center [306, 164] width 414 height 183
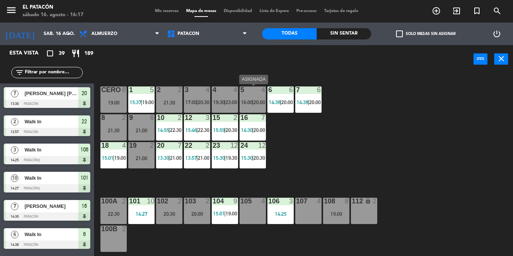
click at [245, 96] on div "5 4 16:00 | 20:00" at bounding box center [253, 100] width 26 height 26
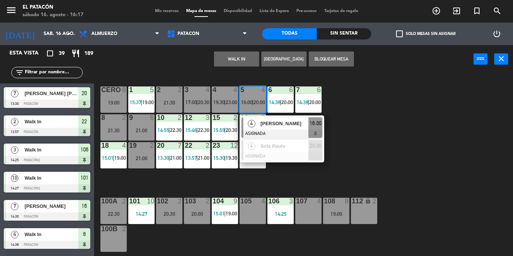
click at [266, 123] on span "Maria Alice Fernandes" at bounding box center [285, 124] width 48 height 8
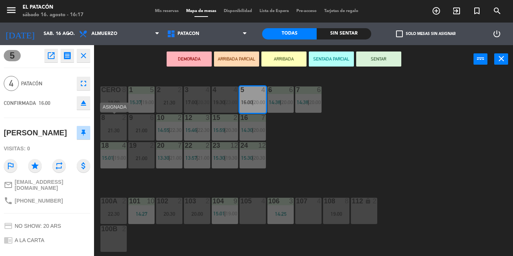
click at [108, 128] on div "21:30" at bounding box center [114, 130] width 26 height 5
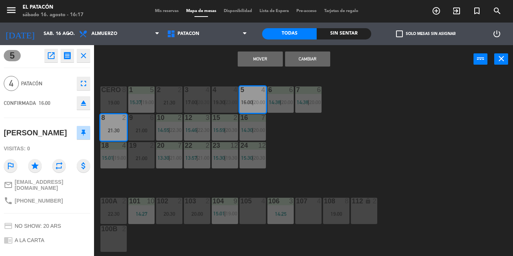
click at [258, 61] on button "Mover" at bounding box center [260, 59] width 45 height 15
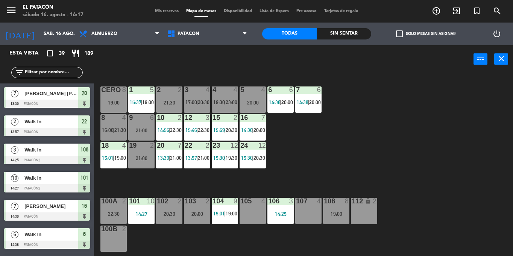
click at [326, 157] on div "1 5 15:37 | 19:00 2 2 21:30 3 4 17:00 | 20:30 4 4 19:30 | 23:00 5 4 20:00 6 6 1…" at bounding box center [306, 164] width 414 height 183
click at [461, 161] on div "1 5 15:37 | 19:00 2 2 21:30 3 4 17:00 | 20:30 4 4 19:30 | 23:00 5 4 20:00 6 6 1…" at bounding box center [306, 164] width 414 height 183
click at [169, 99] on div "2 2 21:30" at bounding box center [169, 100] width 26 height 26
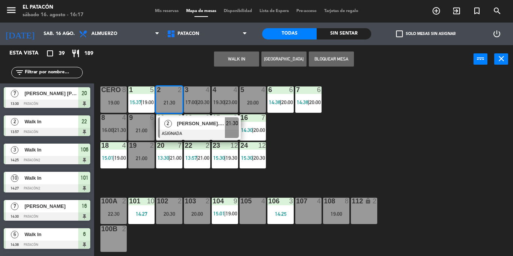
click at [417, 160] on div "1 5 15:37 | 19:00 2 2 21:30 2 Evelyn.figueroa ASIGNADA 21:30 3 4 17:00 | 20:30 …" at bounding box center [306, 164] width 414 height 183
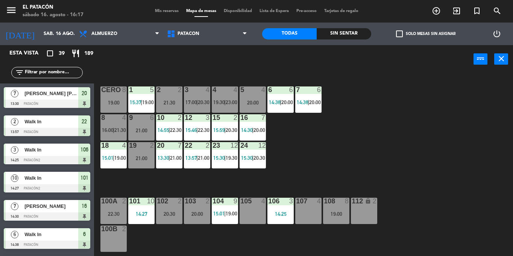
click at [168, 98] on div "2 2 21:30" at bounding box center [169, 100] width 26 height 26
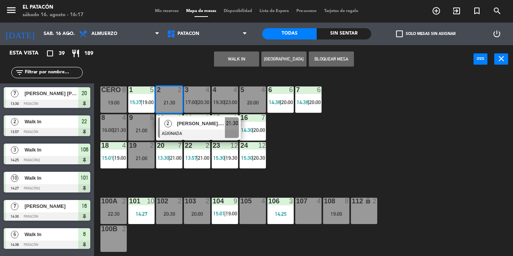
click at [221, 101] on span "19:30" at bounding box center [219, 102] width 12 height 6
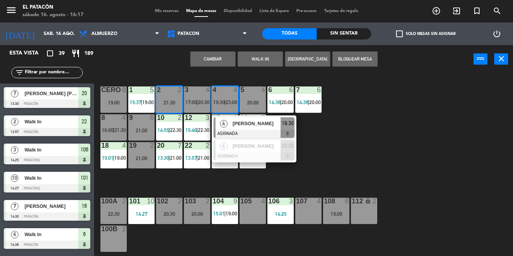
click at [216, 54] on button "Cambiar" at bounding box center [212, 59] width 45 height 15
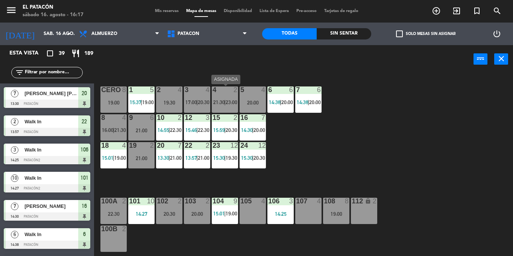
click at [222, 104] on span "21:30" at bounding box center [219, 102] width 12 height 6
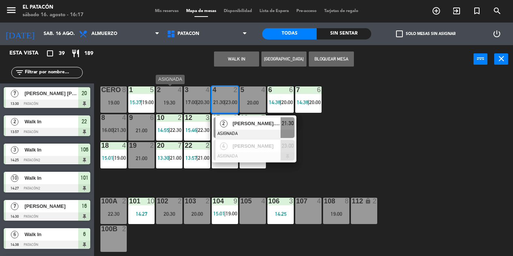
click at [171, 104] on div "19:30" at bounding box center [169, 102] width 26 height 5
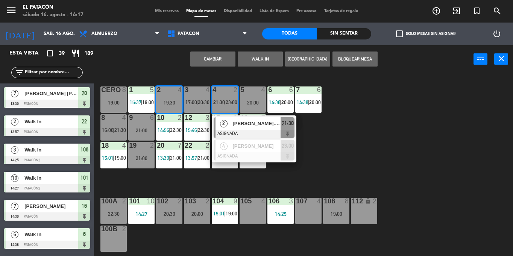
click at [253, 57] on button "WALK IN" at bounding box center [260, 59] width 45 height 15
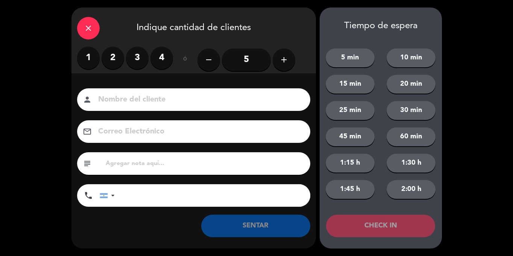
click at [297, 59] on div "1 2 3 4 ó remove 5 add" at bounding box center [193, 60] width 233 height 26
click at [284, 61] on icon "add" at bounding box center [284, 59] width 9 height 9
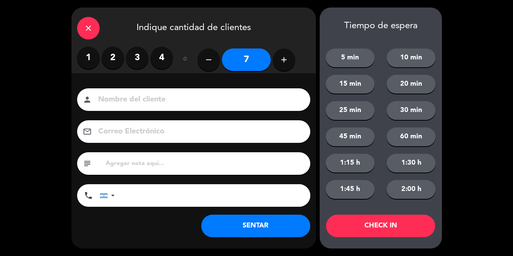
click at [284, 61] on icon "add" at bounding box center [284, 59] width 9 height 9
type input "10"
click at [252, 229] on button "SENTAR" at bounding box center [255, 226] width 109 height 23
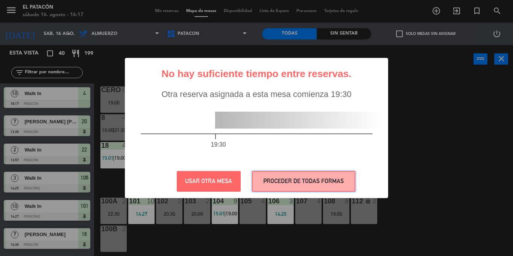
click at [288, 184] on button "PROCEDER DE TODAS FORMAS" at bounding box center [304, 181] width 104 height 21
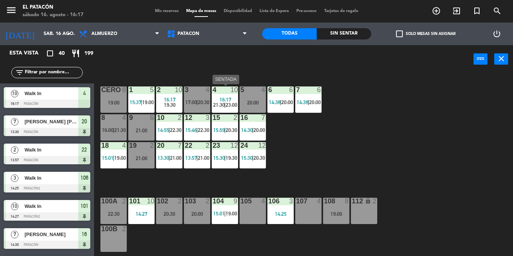
click at [228, 98] on span "16:17" at bounding box center [226, 100] width 12 height 6
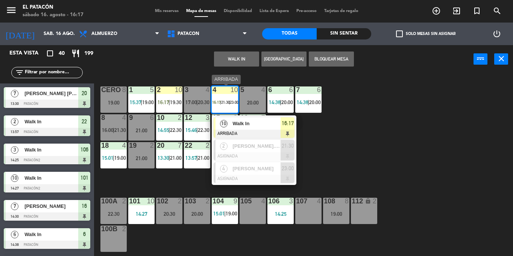
click at [228, 98] on div "4 10 16:17 | 21:30 | 23:00" at bounding box center [225, 100] width 26 height 26
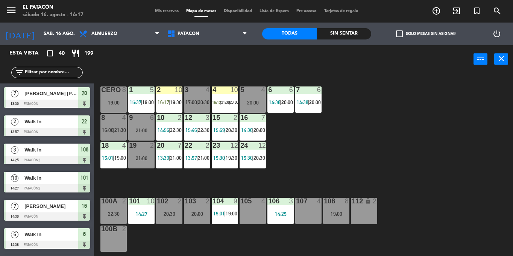
click at [228, 98] on div "4 10 16:17 | 21:30 | 23:00" at bounding box center [225, 100] width 26 height 26
click at [228, 99] on div "4 10 16:17 | 21:30 | 23:00" at bounding box center [225, 100] width 26 height 26
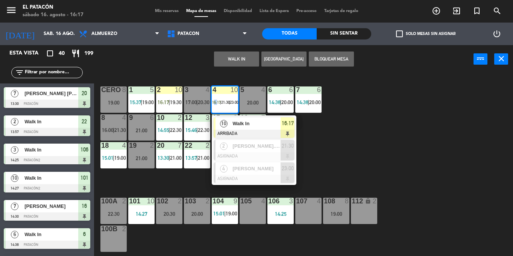
click at [232, 124] on div "10" at bounding box center [224, 123] width 16 height 12
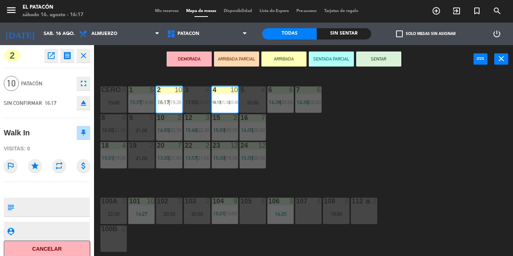
click at [378, 65] on button "SENTAR" at bounding box center [378, 59] width 45 height 15
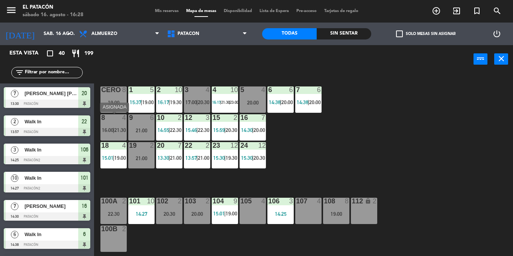
click at [109, 128] on span "16:00" at bounding box center [108, 130] width 12 height 6
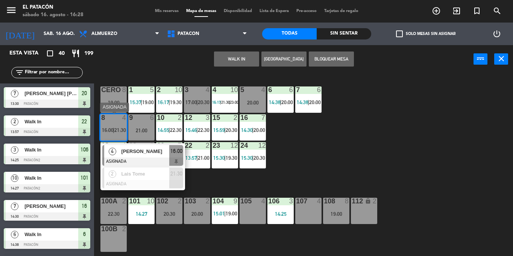
click at [133, 151] on span "Maria Alice Fernandes" at bounding box center [145, 152] width 48 height 8
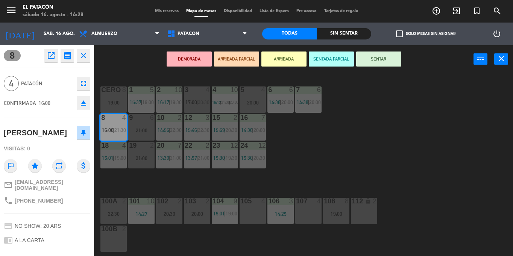
click at [179, 60] on button "DEMORADA" at bounding box center [189, 59] width 45 height 15
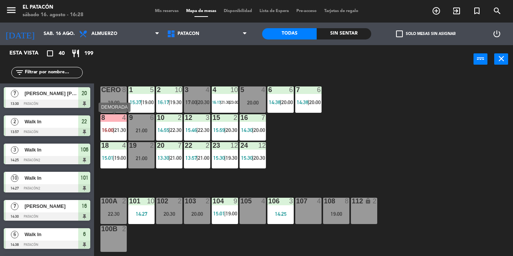
click at [117, 131] on span "21:30" at bounding box center [120, 130] width 12 height 6
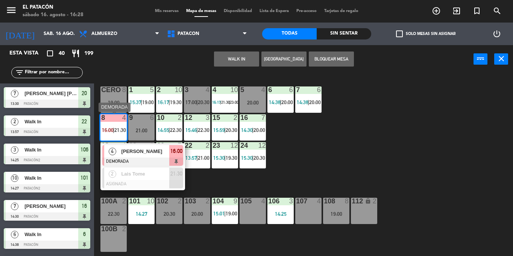
click at [125, 149] on span "Maria Alice Fernandes" at bounding box center [145, 152] width 48 height 8
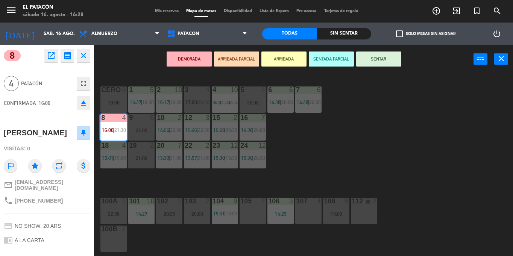
click at [84, 106] on icon "eject" at bounding box center [83, 103] width 9 height 9
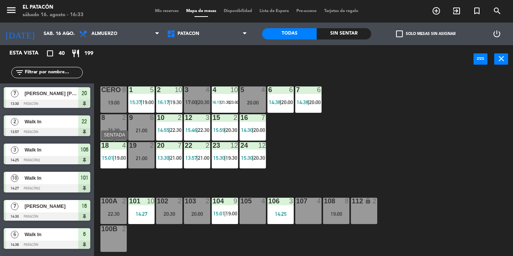
click at [115, 165] on div "18 4 15:01 | 19:00" at bounding box center [114, 155] width 26 height 26
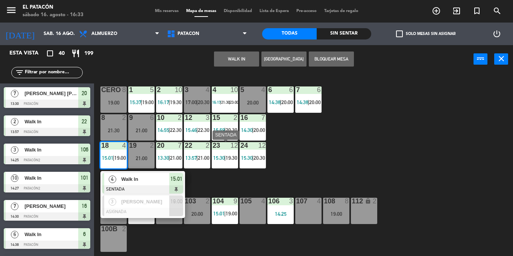
click at [322, 162] on div "1 5 15:37 | 19:00 2 10 16:17 | 19:30 3 4 17:00 | 20:30 4 10 16:17 | 21:30 | 23:…" at bounding box center [306, 164] width 414 height 183
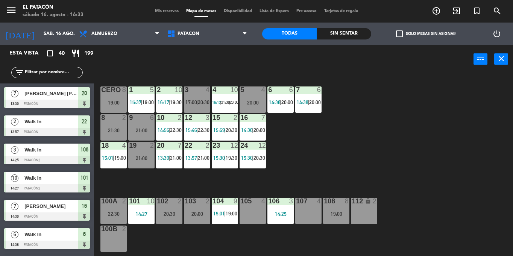
click at [204, 150] on div "22 2 13:57 | 21:00" at bounding box center [197, 155] width 26 height 26
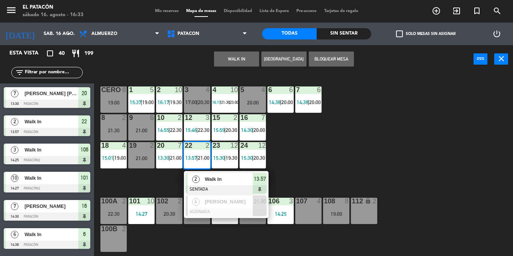
drag, startPoint x: 214, startPoint y: 175, endPoint x: 260, endPoint y: 153, distance: 51.5
click at [214, 175] on div "2 Walk In SENTADA 13:57" at bounding box center [226, 183] width 96 height 24
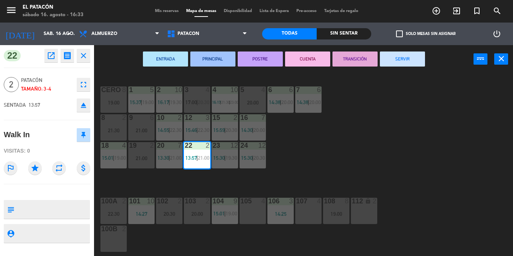
click at [408, 60] on button "SERVIR" at bounding box center [402, 59] width 45 height 15
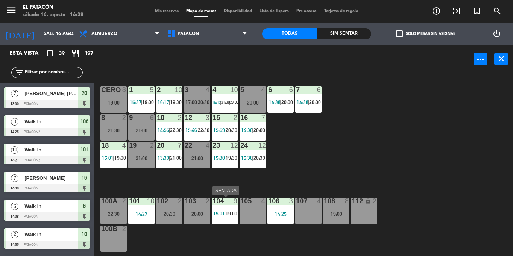
click at [223, 207] on div "104 9 15:01 | 19:00" at bounding box center [225, 211] width 26 height 26
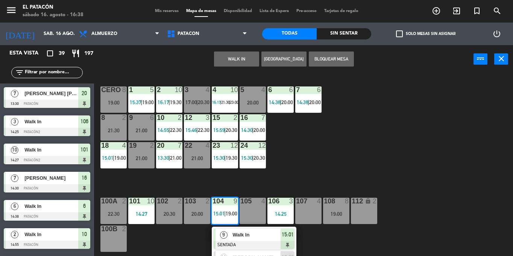
click at [243, 238] on span "Walk In" at bounding box center [257, 235] width 48 height 8
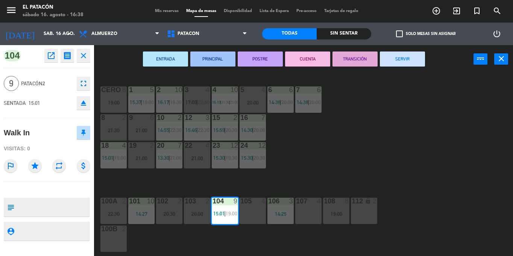
click at [381, 142] on div "1 5 15:37 | 19:00 2 10 16:17 | 19:30 3 4 17:00 | 20:30 4 10 16:17 | 21:30 | 23:…" at bounding box center [306, 164] width 414 height 183
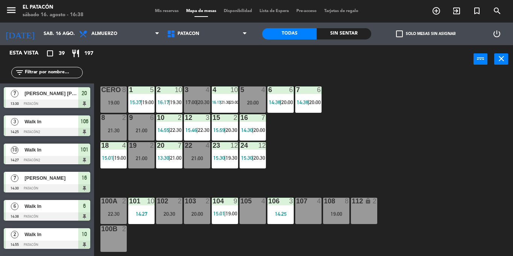
click at [277, 216] on div "14:25" at bounding box center [281, 214] width 26 height 5
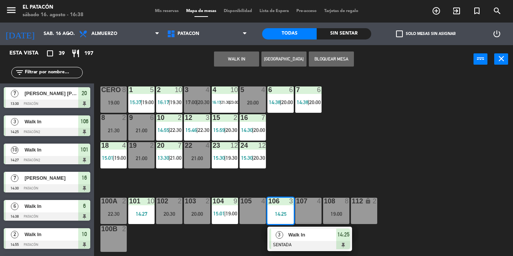
click at [306, 166] on div "1 5 15:37 | 19:00 2 10 16:17 | 19:30 3 4 17:00 | 20:30 4 10 16:17 | 21:30 | 23:…" at bounding box center [306, 164] width 414 height 183
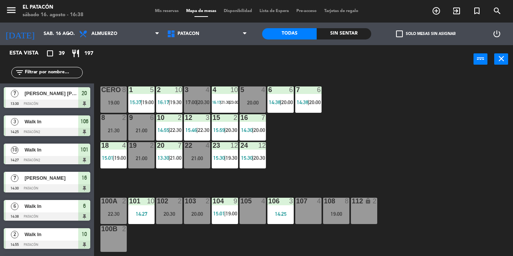
click at [167, 152] on div "20 7 13:30 | 21:00" at bounding box center [169, 155] width 26 height 26
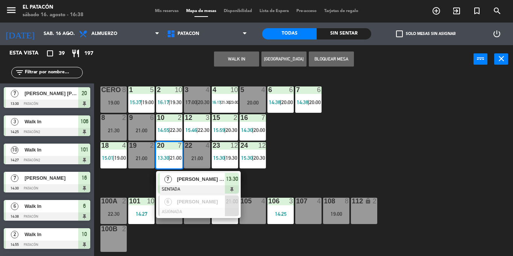
click at [376, 155] on div "1 5 15:37 | 19:00 2 10 16:17 | 19:30 3 4 17:00 | 20:30 4 10 16:17 | 21:30 | 23:…" at bounding box center [306, 164] width 414 height 183
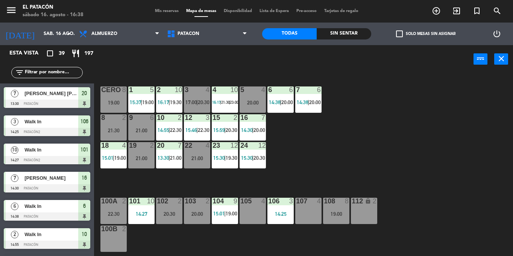
click at [222, 204] on div at bounding box center [225, 201] width 12 height 7
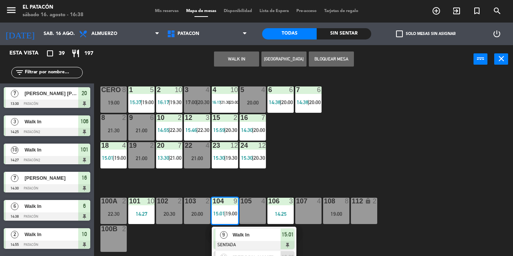
click at [327, 138] on div "1 5 15:37 | 19:00 2 10 16:17 | 19:30 3 4 17:00 | 20:30 4 10 16:17 | 21:30 | 23:…" at bounding box center [306, 164] width 414 height 183
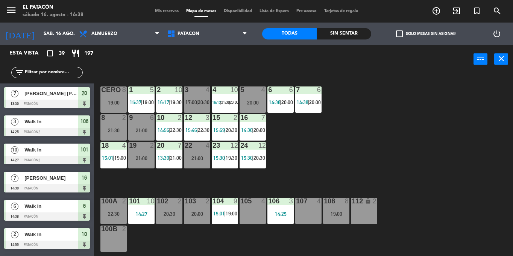
click at [327, 138] on div "1 5 15:37 | 19:00 2 10 16:17 | 19:30 3 4 17:00 | 20:30 4 10 16:17 | 21:30 | 23:…" at bounding box center [306, 164] width 414 height 183
click at [112, 127] on span "17:00" at bounding box center [108, 130] width 12 height 6
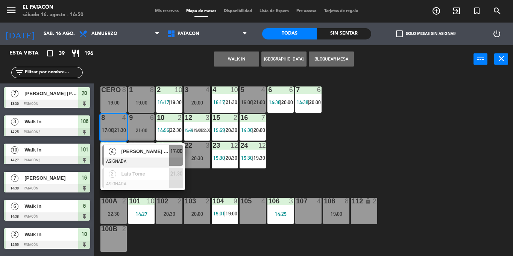
click at [112, 127] on span "17:00" at bounding box center [108, 130] width 12 height 6
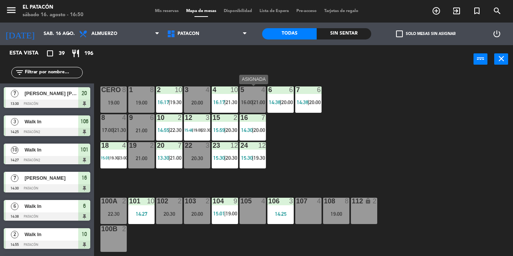
click at [247, 105] on span "16:00" at bounding box center [247, 102] width 12 height 6
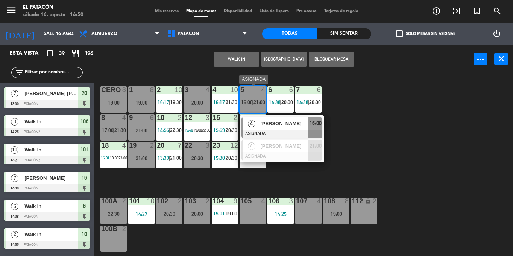
click at [255, 123] on span "4" at bounding box center [252, 124] width 8 height 8
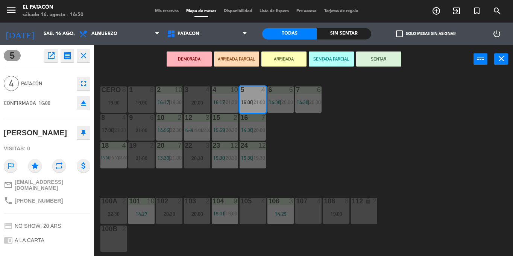
click at [83, 104] on icon "eject" at bounding box center [83, 103] width 9 height 9
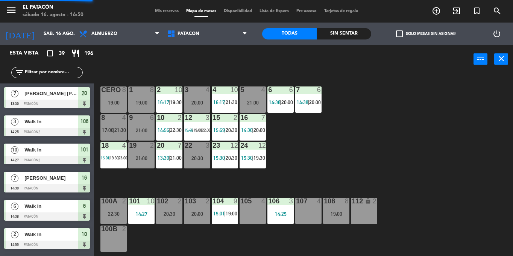
click at [105, 126] on div "8 4 17:00 | 21:30" at bounding box center [114, 127] width 26 height 26
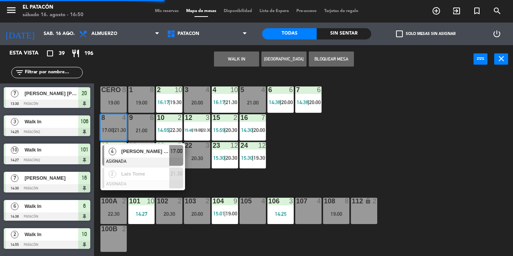
click at [119, 151] on div "4" at bounding box center [112, 151] width 16 height 12
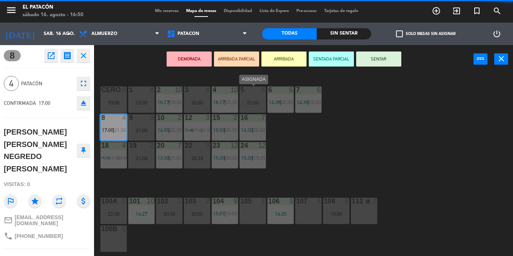
click at [261, 102] on div "21:00" at bounding box center [253, 102] width 26 height 5
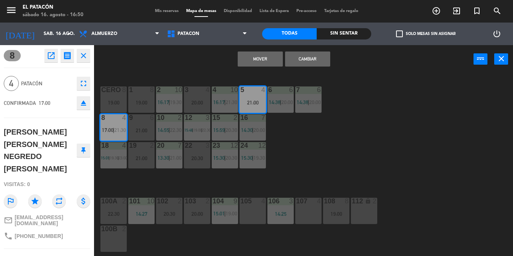
click at [256, 63] on button "Mover" at bounding box center [260, 59] width 45 height 15
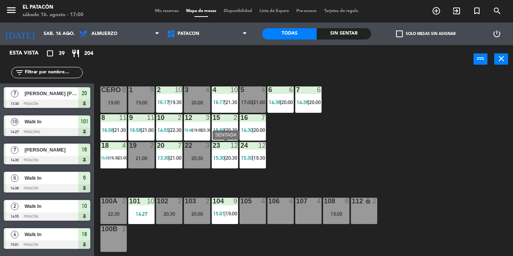
click at [229, 152] on div "23 12 15:30 | 20:30" at bounding box center [225, 155] width 26 height 26
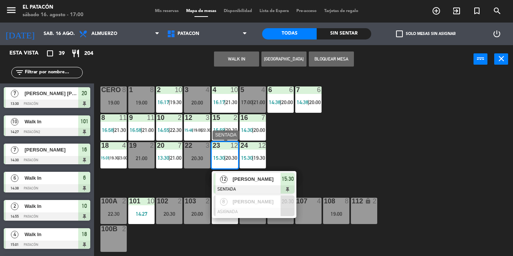
click at [242, 177] on span "[PERSON_NAME]" at bounding box center [257, 179] width 48 height 8
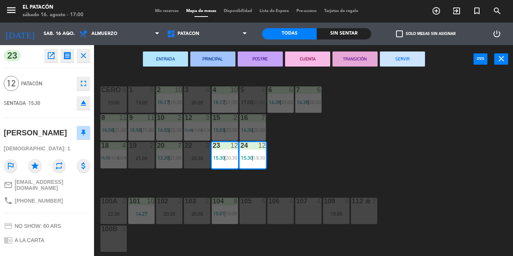
click at [398, 64] on button "SERVIR" at bounding box center [402, 59] width 45 height 15
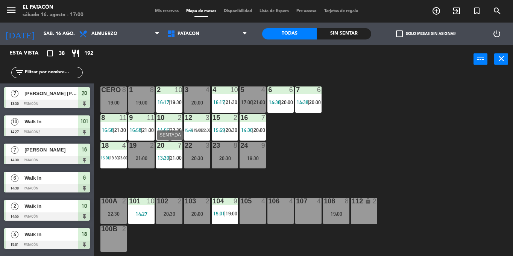
click at [166, 152] on div "20 7 13:30 | 21:00" at bounding box center [169, 155] width 26 height 26
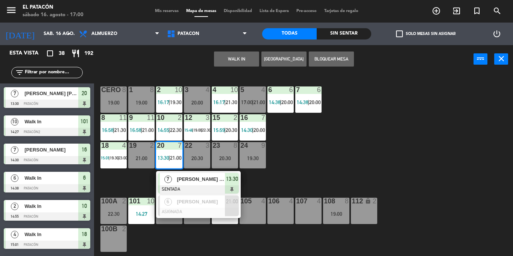
click at [177, 176] on div "MARCELA MENEGHEL ROSSETTI" at bounding box center [200, 179] width 49 height 12
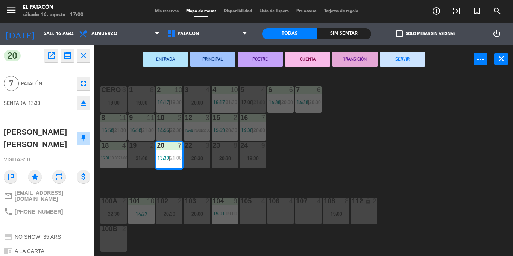
click at [413, 64] on button "SERVIR" at bounding box center [402, 59] width 45 height 15
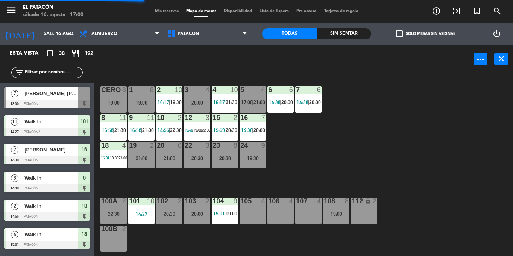
click at [117, 148] on div at bounding box center [113, 145] width 12 height 7
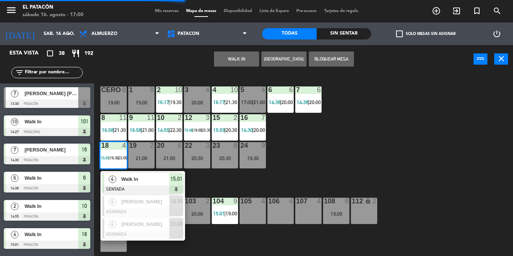
click at [129, 180] on span "Walk In" at bounding box center [145, 179] width 48 height 8
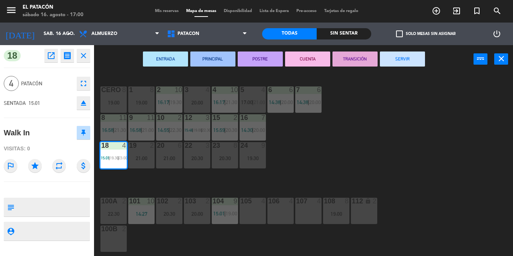
click at [409, 54] on button "SERVIR" at bounding box center [402, 59] width 45 height 15
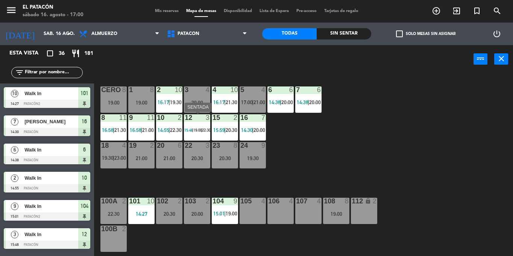
click at [201, 124] on div "12 3 15:46 | 19:00 | 22:30" at bounding box center [197, 127] width 26 height 26
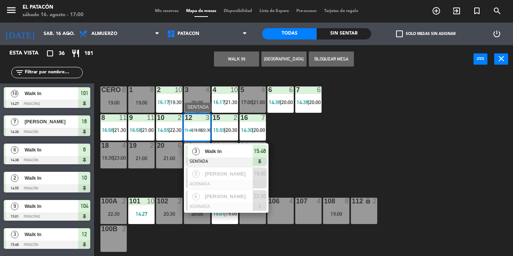
click at [212, 150] on span "Walk In" at bounding box center [229, 152] width 48 height 8
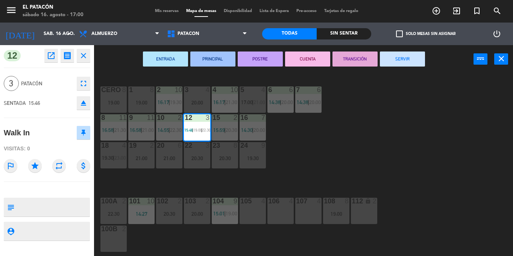
click at [411, 53] on button "SERVIR" at bounding box center [402, 59] width 45 height 15
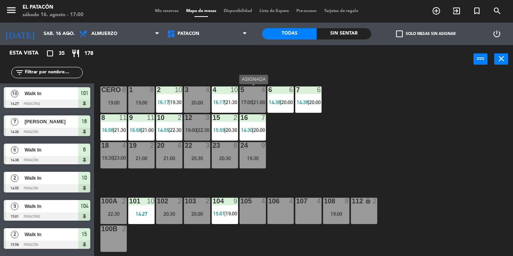
click at [252, 105] on span "17:00" at bounding box center [247, 102] width 12 height 6
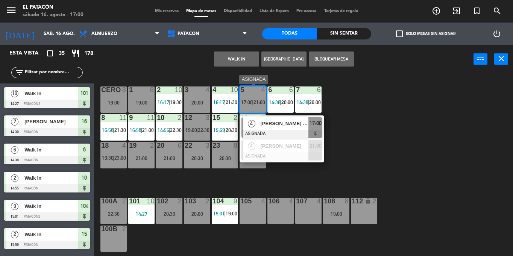
click at [266, 119] on div "[PERSON_NAME] [PERSON_NAME] NEGREDO [PERSON_NAME]" at bounding box center [284, 123] width 49 height 12
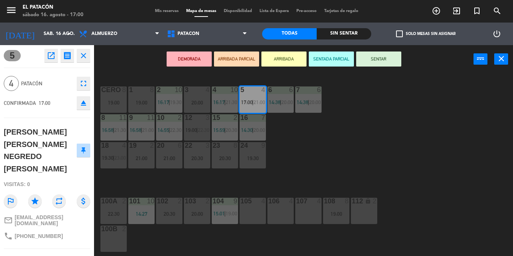
scroll to position [86, 0]
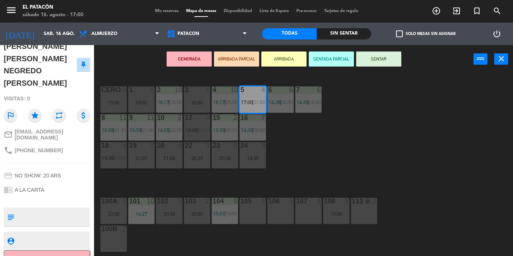
click at [309, 168] on div "1 8 19:00 2 10 16:17 | 19:30 3 4 20:00 4 10 16:17 | 21:30 5 4 17:00 | 21:00 6 6…" at bounding box center [306, 164] width 414 height 183
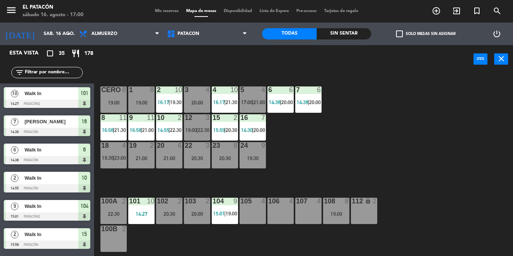
scroll to position [0, 0]
click at [257, 101] on span "21:00" at bounding box center [260, 102] width 12 height 6
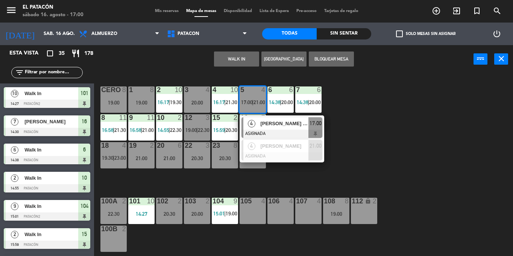
click at [263, 123] on span "[PERSON_NAME] [PERSON_NAME] NEGREDO [PERSON_NAME]" at bounding box center [285, 124] width 48 height 8
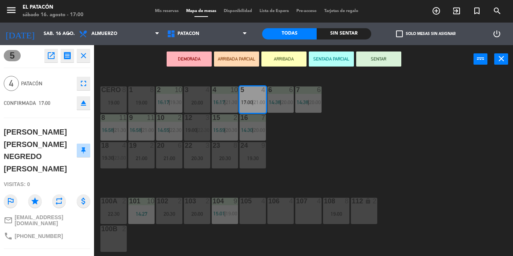
click at [360, 129] on div "1 8 19:00 2 10 16:17 | 19:30 3 4 20:00 4 10 16:17 | 21:30 5 4 17:00 | 21:00 6 6…" at bounding box center [306, 164] width 414 height 183
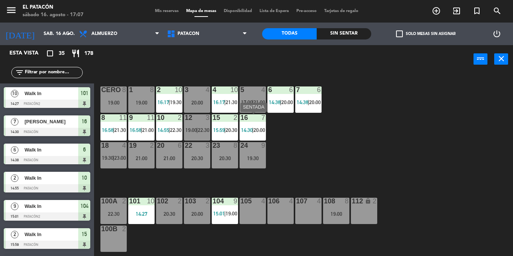
click at [260, 126] on div "16 7 14:30 | 20:00" at bounding box center [253, 127] width 26 height 26
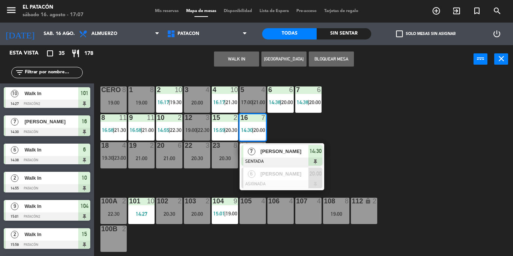
click at [271, 151] on span "[PERSON_NAME]" at bounding box center [285, 152] width 48 height 8
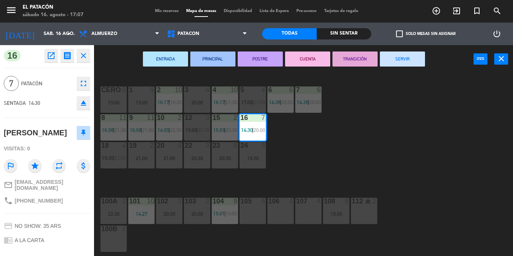
click at [417, 59] on button "SERVIR" at bounding box center [402, 59] width 45 height 15
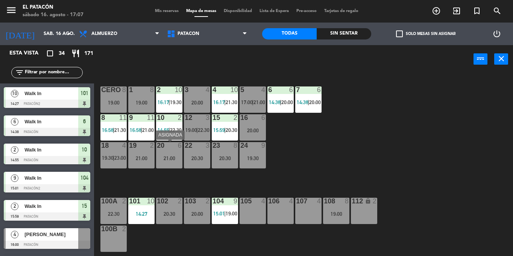
click at [170, 160] on div "21:00" at bounding box center [169, 158] width 26 height 5
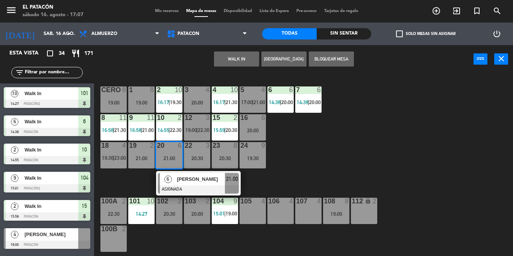
click at [423, 148] on div "1 8 19:00 2 10 16:17 | 19:30 3 4 20:00 4 10 16:17 | 21:30 5 4 17:00 | 21:00 6 6…" at bounding box center [306, 164] width 414 height 183
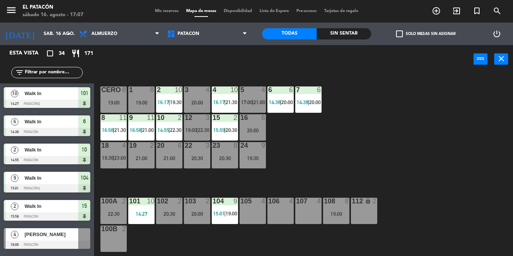
click at [253, 129] on div "20:00" at bounding box center [253, 130] width 26 height 5
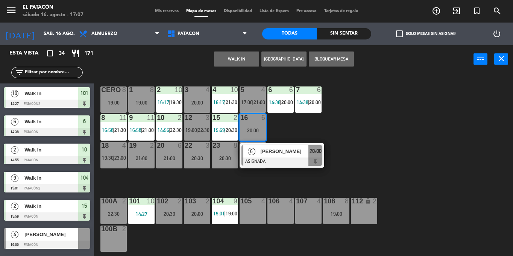
click at [409, 148] on div "1 8 19:00 2 10 16:17 | 19:30 3 4 20:00 4 10 16:17 | 21:30 5 4 17:00 | 21:00 6 6…" at bounding box center [306, 164] width 414 height 183
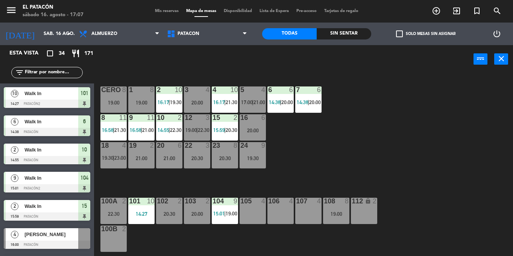
click at [160, 159] on div "21:00" at bounding box center [169, 158] width 26 height 5
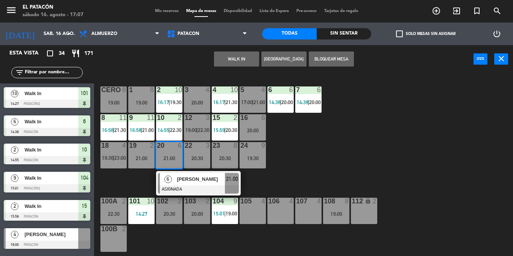
click at [235, 55] on button "WALK IN" at bounding box center [236, 59] width 45 height 15
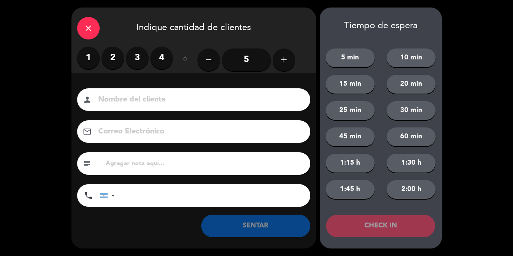
click at [279, 62] on button "add" at bounding box center [284, 60] width 23 height 23
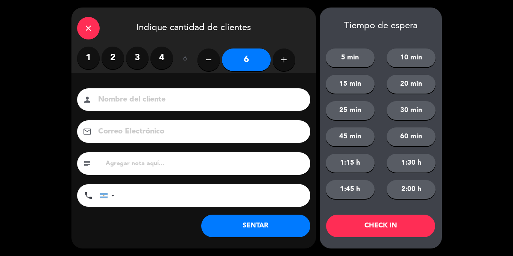
click at [279, 62] on button "add" at bounding box center [284, 60] width 23 height 23
type input "7"
click at [343, 53] on button "5 min" at bounding box center [350, 58] width 49 height 19
click at [364, 225] on button "CHECK IN" at bounding box center [380, 226] width 109 height 23
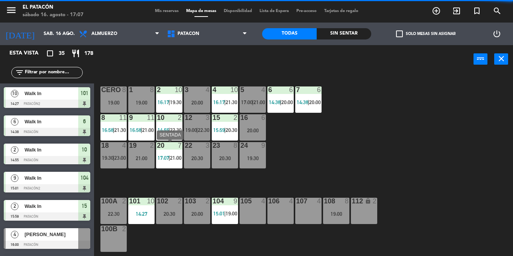
drag, startPoint x: 178, startPoint y: 154, endPoint x: 179, endPoint y: 160, distance: 5.5
click at [178, 154] on div "20 7 17:07 | 21:00" at bounding box center [169, 155] width 26 height 26
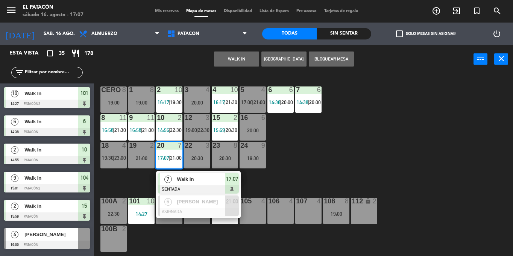
click at [185, 178] on span "Walk In" at bounding box center [201, 179] width 48 height 8
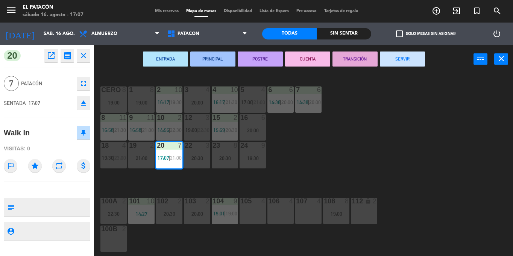
click at [338, 143] on div "1 8 19:00 2 10 16:17 | 19:30 3 4 20:00 4 10 16:17 | 21:30 5 4 17:00 | 21:00 6 6…" at bounding box center [306, 164] width 414 height 183
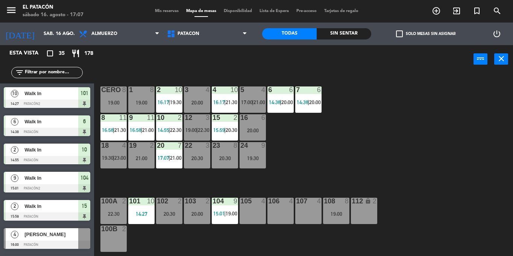
click at [167, 154] on div "20 7 17:07 | 21:00" at bounding box center [169, 155] width 26 height 26
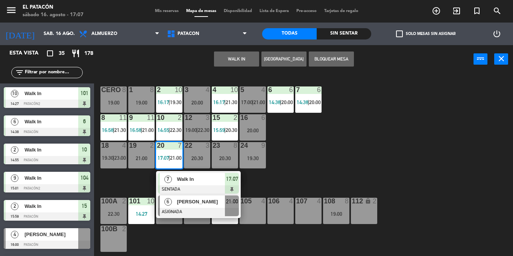
click at [192, 205] on span "[PERSON_NAME]" at bounding box center [201, 202] width 48 height 8
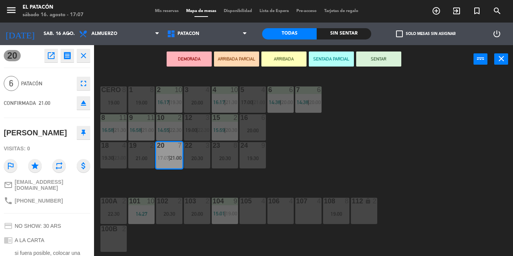
click at [257, 123] on div "16 6 20:00" at bounding box center [253, 127] width 26 height 26
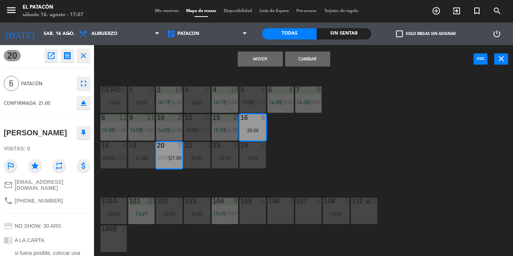
click at [371, 132] on div "1 8 19:00 2 10 16:17 | 19:30 3 4 20:00 4 10 16:17 | 21:30 5 4 17:00 | 21:00 6 6…" at bounding box center [306, 164] width 414 height 183
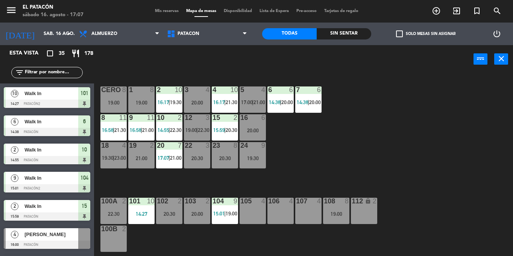
scroll to position [95, 0]
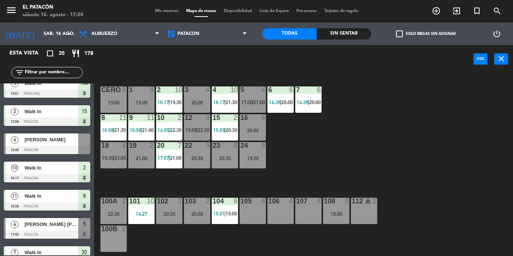
click at [173, 151] on div "20 7 17:07 | 21:00" at bounding box center [169, 155] width 26 height 26
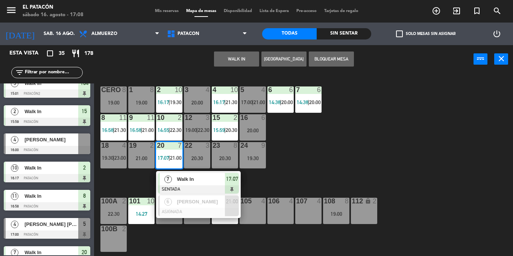
click at [188, 179] on span "Walk In" at bounding box center [201, 179] width 48 height 8
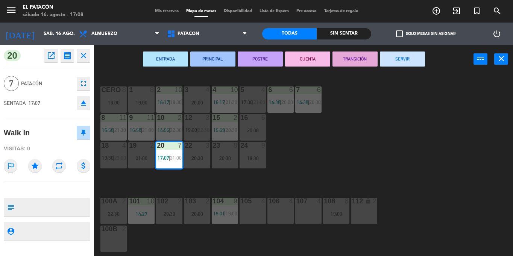
click at [84, 101] on icon "eject" at bounding box center [83, 103] width 9 height 9
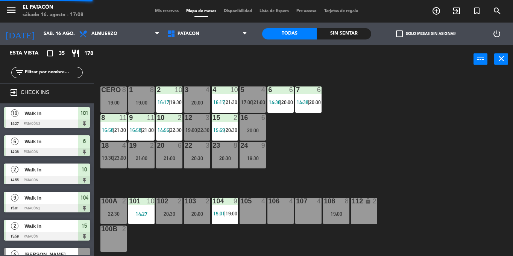
scroll to position [0, 0]
click at [176, 159] on div "21:00" at bounding box center [169, 158] width 26 height 5
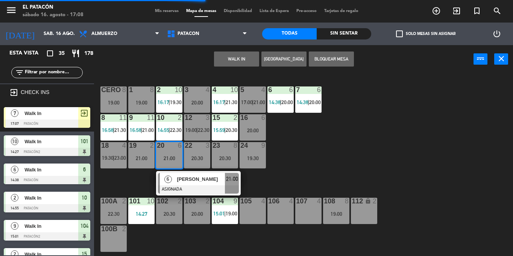
click at [140, 101] on div "19:00" at bounding box center [141, 102] width 26 height 5
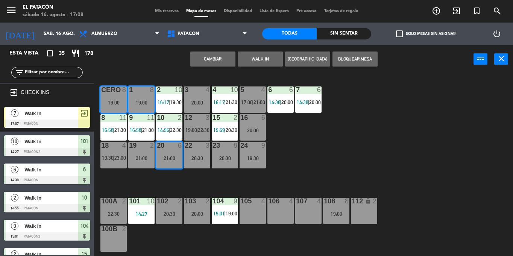
click at [390, 178] on div "1 8 19:00 2 10 16:17 | 19:30 3 4 20:00 4 10 16:17 | 21:30 5 4 17:00 | 21:00 6 6…" at bounding box center [306, 164] width 414 height 183
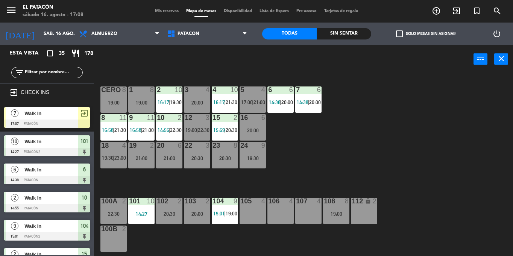
click at [142, 96] on div "1 8 19:00" at bounding box center [141, 100] width 26 height 26
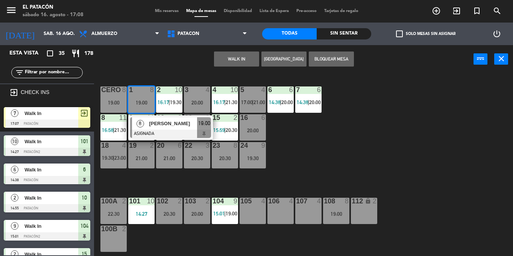
click at [372, 140] on div "1 8 19:00 8 Talitta lorcena ASIGNADA 19:00 2 10 16:17 | 19:30 3 4 20:00 4 10 16…" at bounding box center [306, 164] width 414 height 183
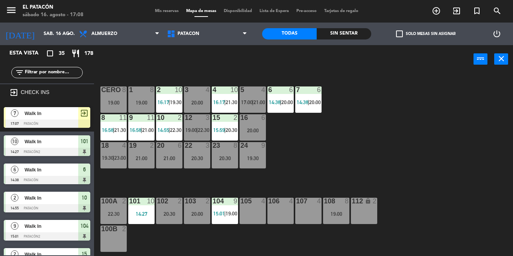
click at [164, 157] on div "21:00" at bounding box center [169, 158] width 26 height 5
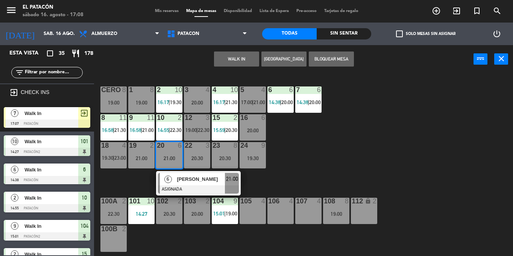
click at [137, 100] on div "19:00" at bounding box center [141, 102] width 26 height 5
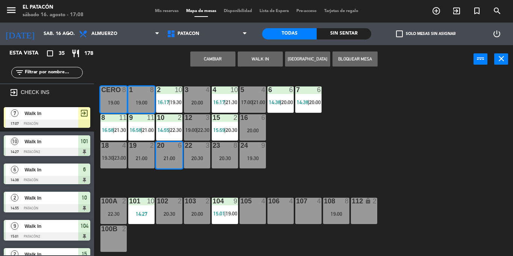
click at [461, 157] on div "1 8 19:00 2 10 16:17 | 19:30 3 4 20:00 4 10 16:17 | 21:30 5 4 17:00 | 21:00 6 6…" at bounding box center [306, 164] width 414 height 183
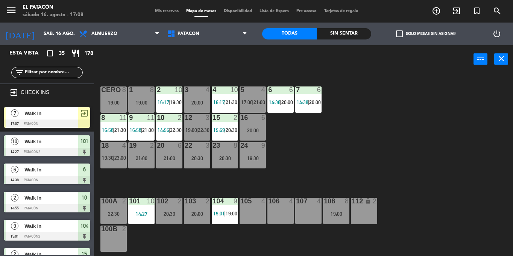
click at [178, 156] on div "21:00" at bounding box center [169, 158] width 26 height 5
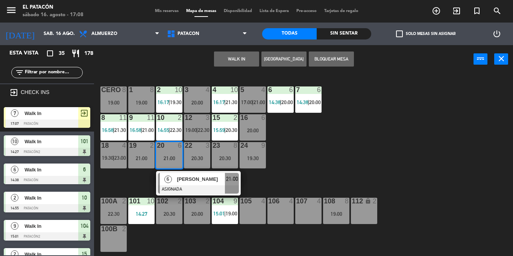
click at [476, 128] on div "1 8 19:00 2 10 16:17 | 19:30 3 4 20:00 4 10 16:17 | 21:30 5 4 17:00 | 21:00 6 6…" at bounding box center [306, 164] width 414 height 183
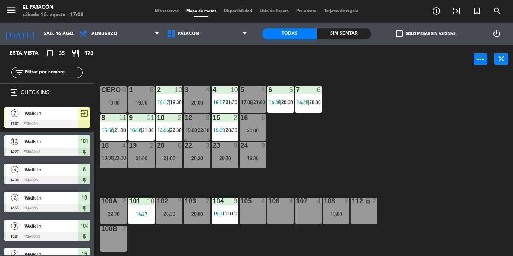
click at [168, 157] on div "21:00" at bounding box center [169, 158] width 26 height 5
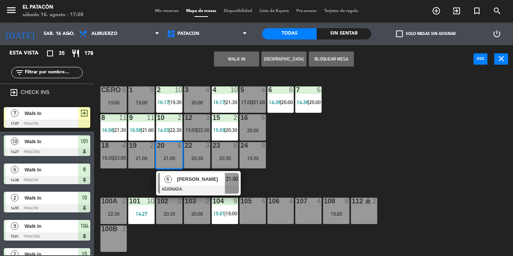
click at [140, 98] on div "1 8 19:00" at bounding box center [141, 100] width 26 height 26
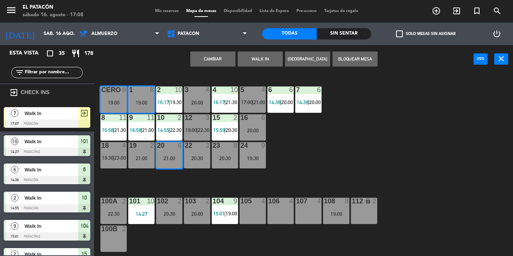
click at [229, 54] on button "Cambiar" at bounding box center [212, 59] width 45 height 15
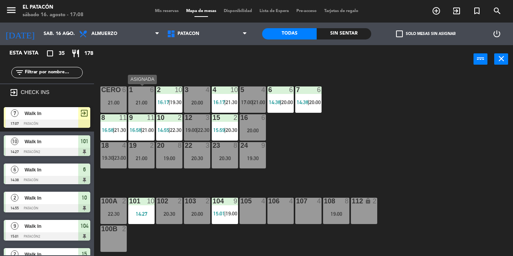
click at [137, 101] on div "21:00" at bounding box center [141, 102] width 26 height 5
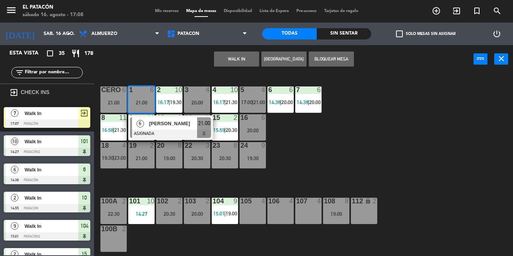
click at [148, 125] on div "6" at bounding box center [140, 123] width 16 height 12
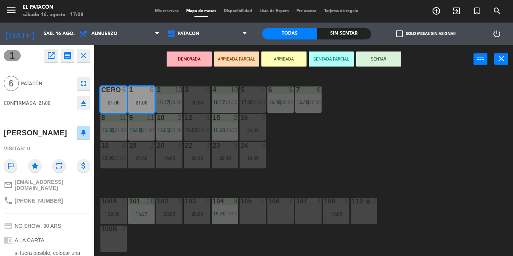
click at [83, 104] on icon "eject" at bounding box center [83, 103] width 9 height 9
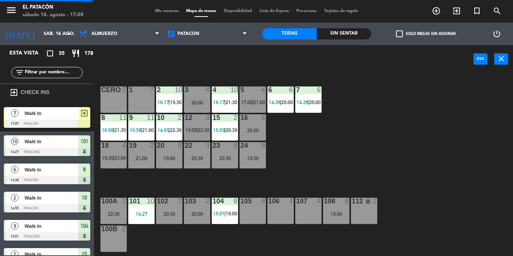
scroll to position [102, 0]
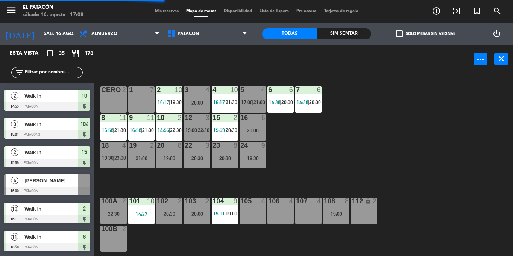
click at [56, 72] on input "text" at bounding box center [53, 73] width 58 height 8
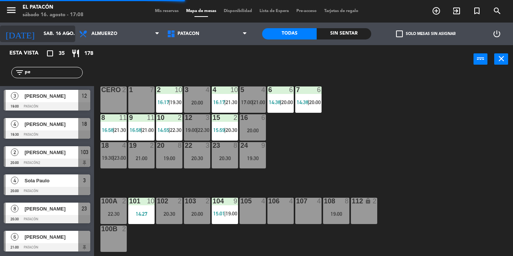
scroll to position [0, 0]
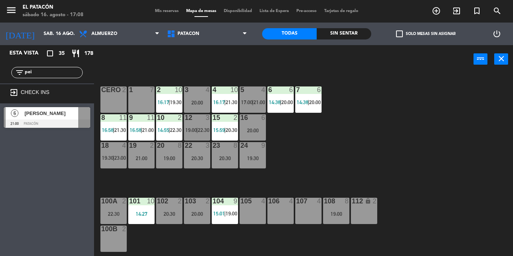
type input "pei"
click at [43, 116] on span "[PERSON_NAME]" at bounding box center [51, 114] width 54 height 8
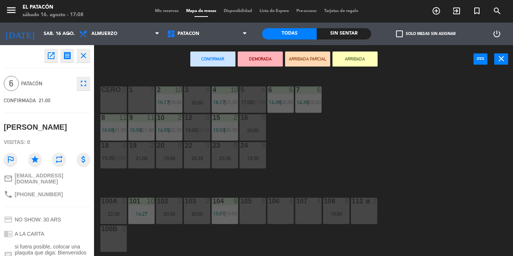
click at [147, 107] on div "1 7" at bounding box center [141, 100] width 26 height 26
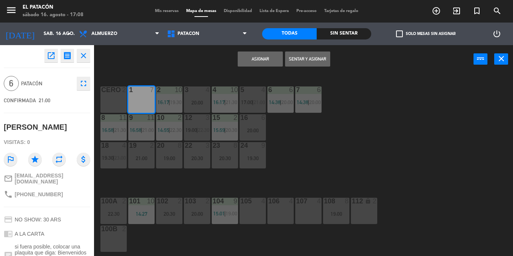
click at [263, 57] on button "Asignar" at bounding box center [260, 59] width 45 height 15
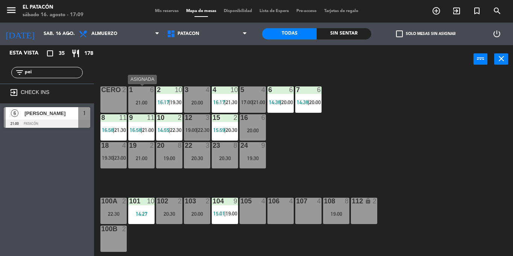
click at [136, 101] on div "21:00" at bounding box center [141, 102] width 26 height 5
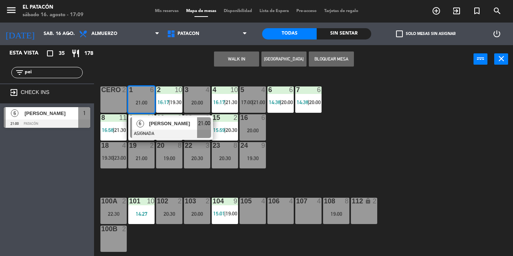
click at [148, 126] on div "6" at bounding box center [140, 123] width 16 height 12
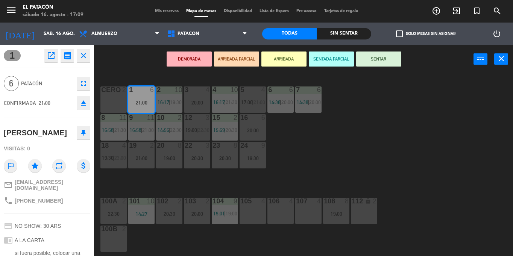
click at [388, 148] on div "1 6 21:00 2 10 16:17 | 19:30 3 4 20:00 4 10 16:17 | 21:30 5 4 17:00 | 21:00 6 6…" at bounding box center [306, 164] width 414 height 183
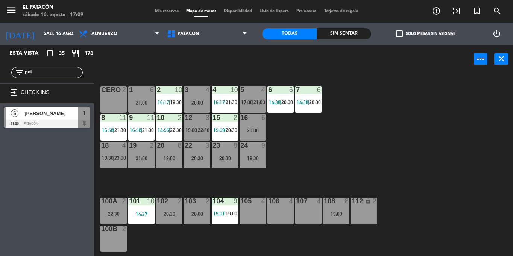
click at [72, 75] on input "pei" at bounding box center [53, 73] width 58 height 8
type input "p"
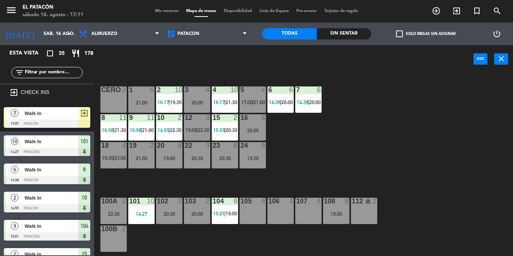
click at [47, 120] on div at bounding box center [47, 124] width 87 height 8
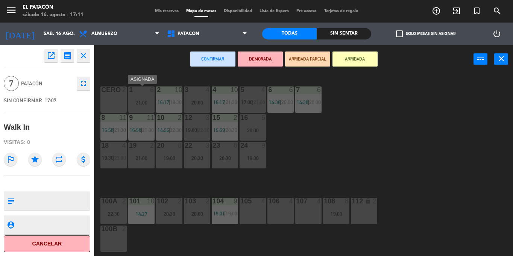
click at [134, 104] on div "21:00" at bounding box center [141, 102] width 26 height 5
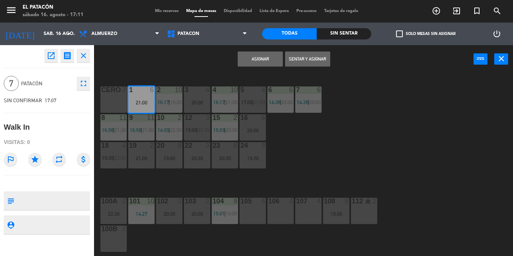
click at [267, 61] on button "Asignar" at bounding box center [260, 59] width 45 height 15
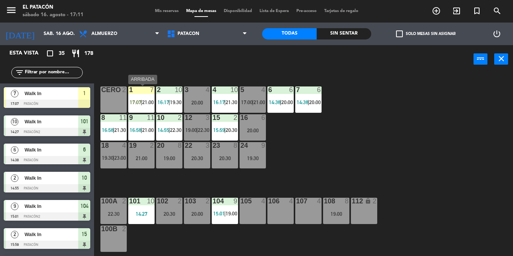
click at [135, 102] on span "17:07" at bounding box center [136, 102] width 12 height 6
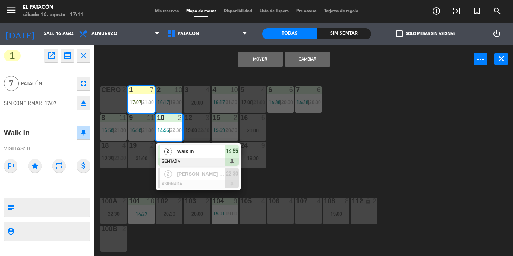
click at [305, 137] on div "1 7 17:07 | 21:00 2 10 16:17 | 19:30 3 4 20:00 4 10 16:17 | 21:30 5 4 17:00 | 2…" at bounding box center [306, 164] width 414 height 183
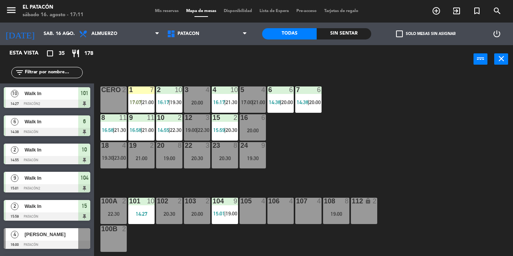
click at [131, 103] on span "17:07" at bounding box center [136, 102] width 12 height 6
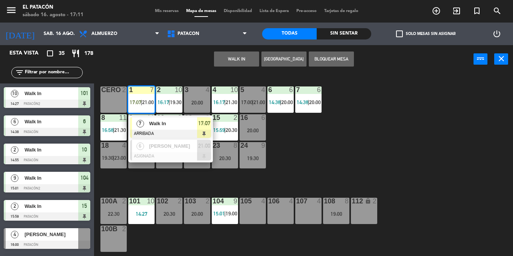
click at [140, 122] on span "7" at bounding box center [141, 124] width 8 height 8
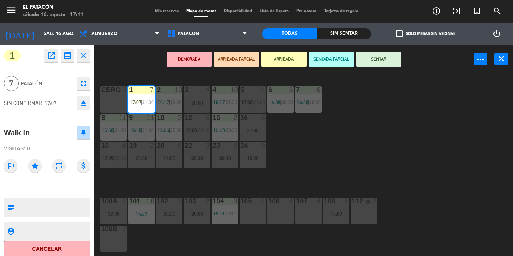
click at [376, 61] on button "SENTAR" at bounding box center [378, 59] width 45 height 15
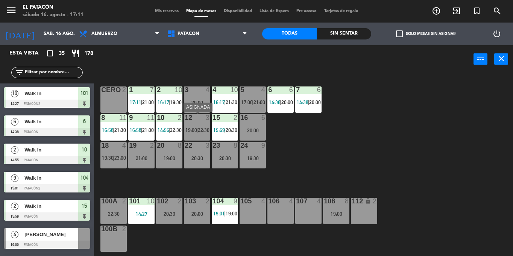
click at [191, 123] on div "12 3 19:00 | 22:30" at bounding box center [197, 127] width 26 height 26
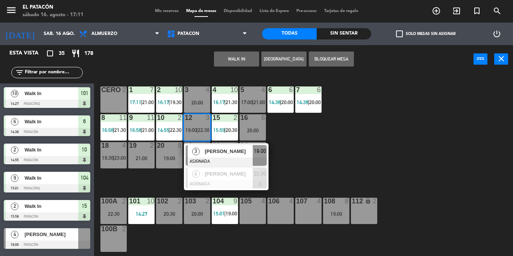
click at [336, 121] on div "1 7 17:11 | 21:00 2 10 16:17 | 19:30 3 4 20:00 4 10 16:17 | 21:30 5 4 17:00 | 2…" at bounding box center [306, 164] width 414 height 183
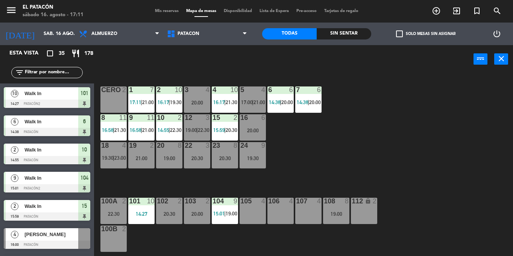
click at [197, 121] on div at bounding box center [197, 117] width 12 height 7
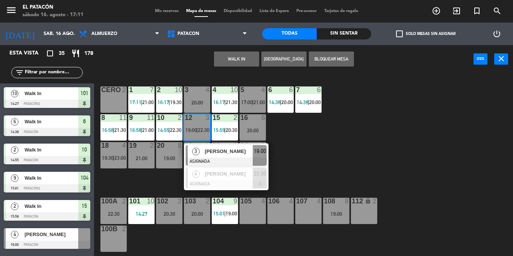
click at [216, 152] on span "Patrícia Munhoz" at bounding box center [229, 152] width 48 height 8
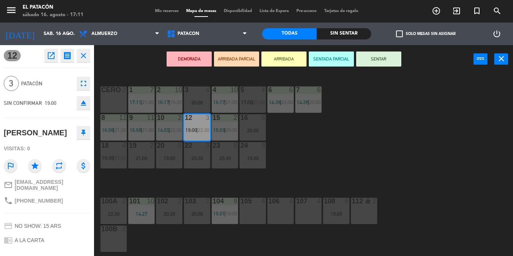
click at [361, 119] on div "1 7 17:11 | 21:00 2 10 16:17 | 19:30 3 4 20:00 4 10 16:17 | 21:30 5 4 17:00 | 2…" at bounding box center [306, 164] width 414 height 183
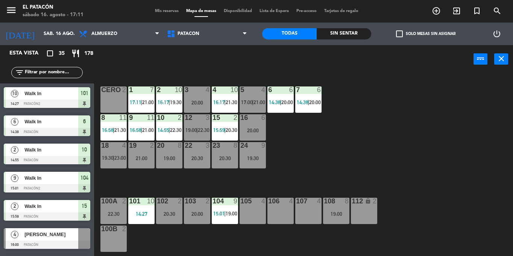
click at [259, 104] on span "21:00" at bounding box center [260, 102] width 12 height 6
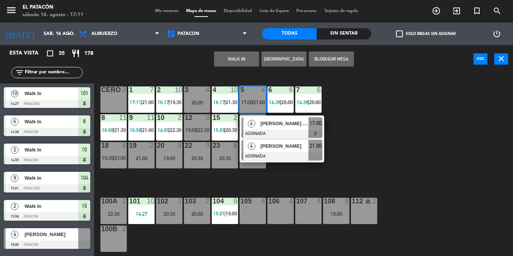
click at [259, 158] on div at bounding box center [282, 156] width 81 height 8
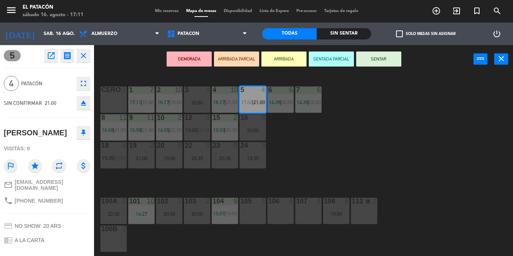
click at [253, 222] on div "105 4" at bounding box center [253, 211] width 26 height 26
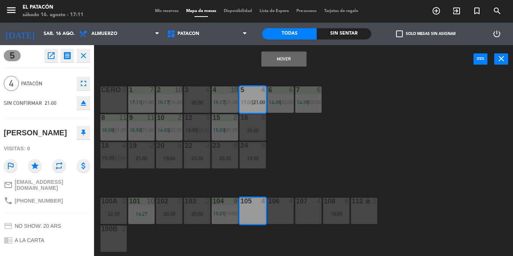
click at [293, 63] on button "Mover" at bounding box center [284, 59] width 45 height 15
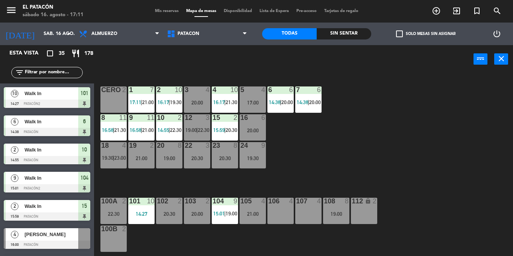
scroll to position [151, 0]
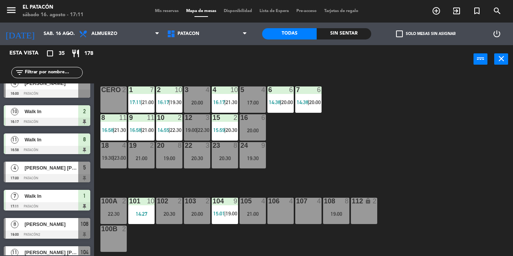
click at [195, 131] on span "19:00" at bounding box center [192, 130] width 12 height 6
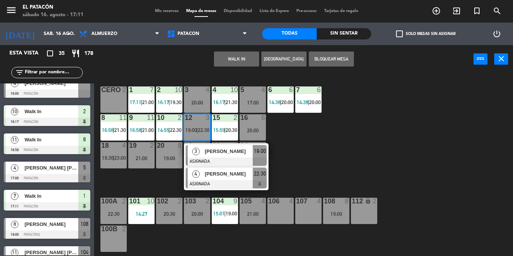
click at [203, 171] on div "4" at bounding box center [196, 174] width 16 height 12
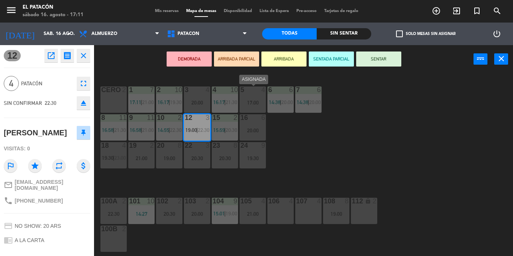
click at [252, 105] on div "17:00" at bounding box center [253, 102] width 26 height 5
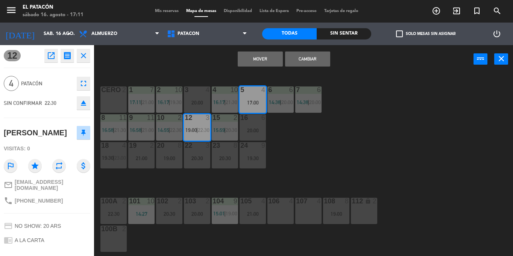
click at [272, 54] on button "Mover" at bounding box center [260, 59] width 45 height 15
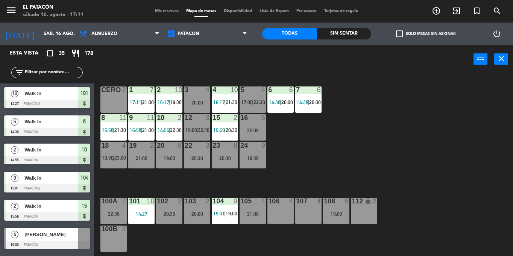
scroll to position [236, 0]
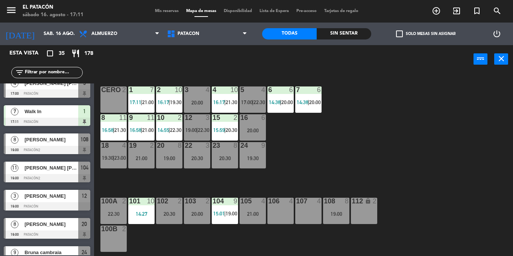
click at [252, 103] on span "17:00" at bounding box center [247, 102] width 12 height 6
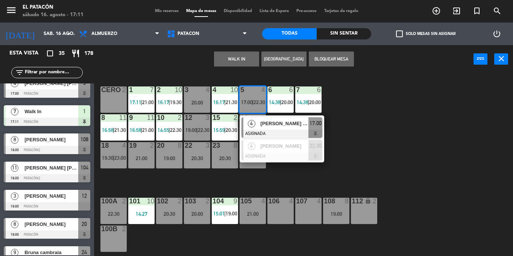
click at [260, 124] on div "LORENA MARIA NEGREDO DE ARAUJO" at bounding box center [284, 123] width 49 height 12
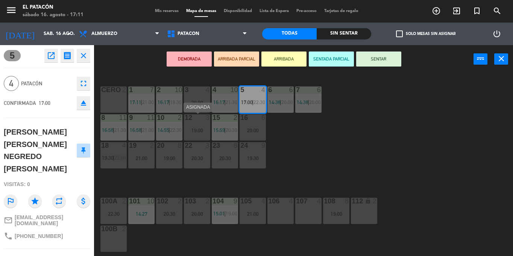
click at [195, 132] on div "19:00" at bounding box center [197, 130] width 26 height 5
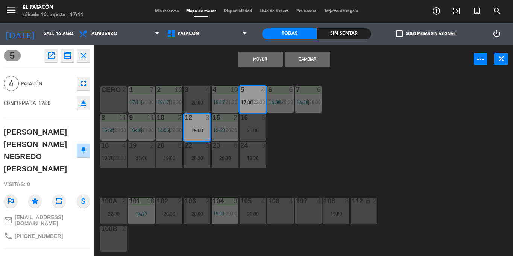
click at [312, 59] on button "Cambiar" at bounding box center [307, 59] width 45 height 15
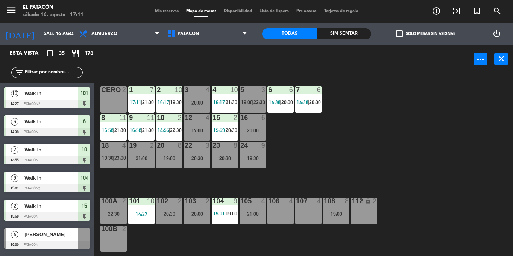
click at [342, 145] on div "1 7 17:11 | 21:00 2 10 16:17 | 19:30 3 4 20:00 4 10 16:17 | 21:30 5 3 19:00 | 2…" at bounding box center [306, 164] width 414 height 183
click at [195, 103] on span "16:00" at bounding box center [192, 102] width 12 height 6
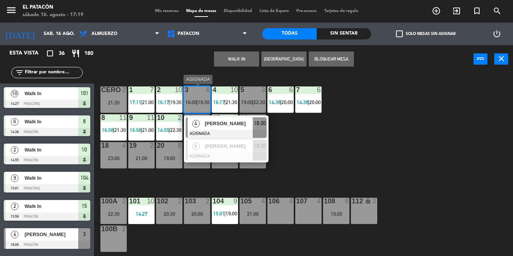
click at [223, 123] on span "Maria Alice Fernandes" at bounding box center [229, 124] width 48 height 8
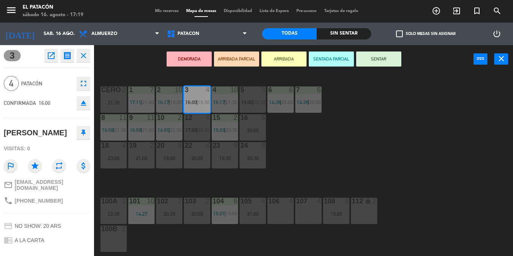
click at [285, 62] on button "ARRIBADA" at bounding box center [284, 59] width 45 height 15
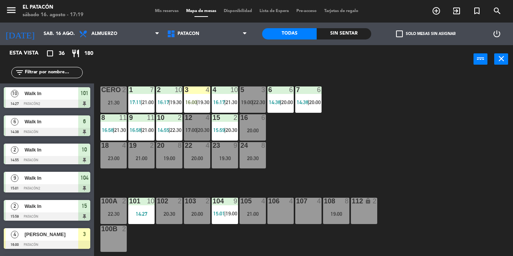
click at [198, 126] on div "12 4 17:00 | 20:30" at bounding box center [197, 127] width 26 height 26
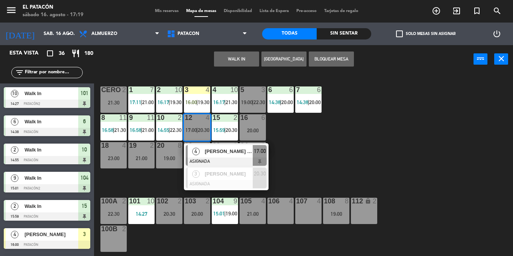
click at [411, 128] on div "1 7 17:11 | 21:00 2 10 16:17 | 19:30 3 4 16:00 | 19:30 4 10 16:17 | 21:30 5 3 1…" at bounding box center [306, 164] width 414 height 183
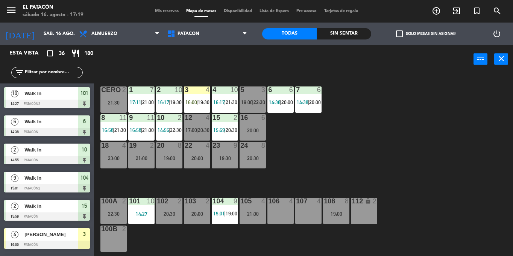
click at [41, 72] on input "text" at bounding box center [53, 73] width 58 height 8
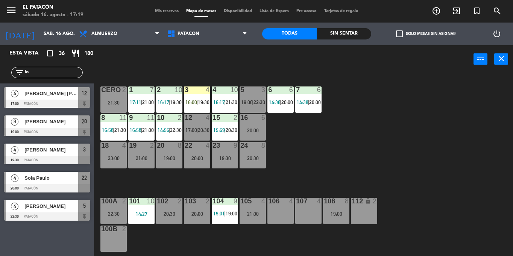
type input "lo"
click at [29, 97] on div "4 LORENA MARIA NEGREDO DE ARAUJO 17:00 Patacón 12" at bounding box center [47, 98] width 94 height 28
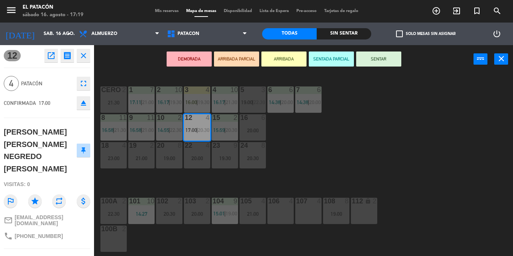
click at [291, 54] on button "ARRIBADA" at bounding box center [284, 59] width 45 height 15
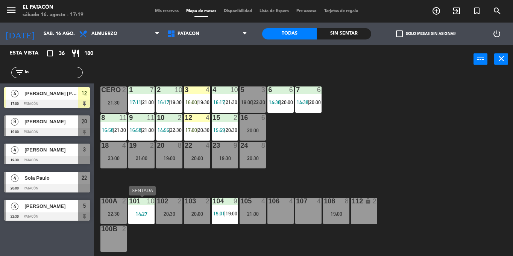
click at [140, 208] on div "101 10 14:27" at bounding box center [141, 211] width 26 height 26
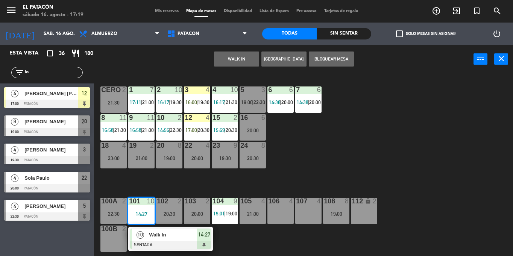
click at [157, 246] on div at bounding box center [170, 245] width 81 height 8
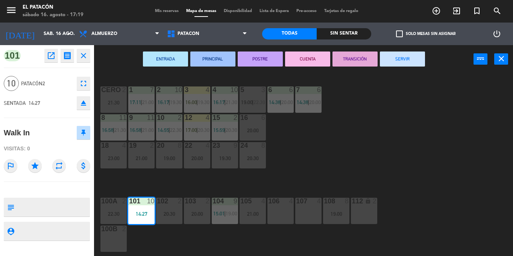
click at [404, 61] on button "SERVIR" at bounding box center [402, 59] width 45 height 15
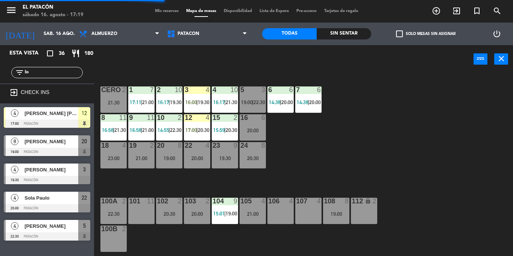
click at [170, 155] on div "20 8 19:00" at bounding box center [169, 155] width 26 height 26
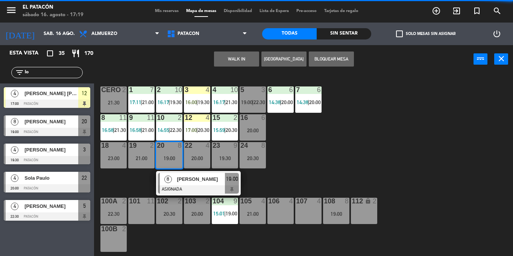
click at [139, 210] on div "101 11" at bounding box center [141, 211] width 26 height 26
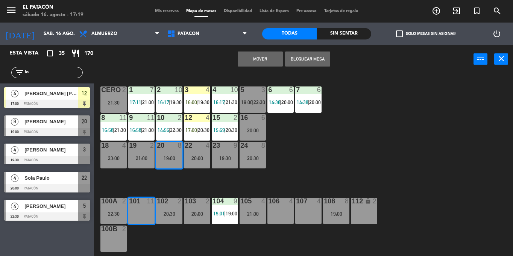
click at [311, 139] on div "1 7 17:11 | 21:00 2 10 16:17 | 19:30 3 4 16:00 | 19:30 4 10 16:17 | 21:30 5 3 1…" at bounding box center [306, 164] width 414 height 183
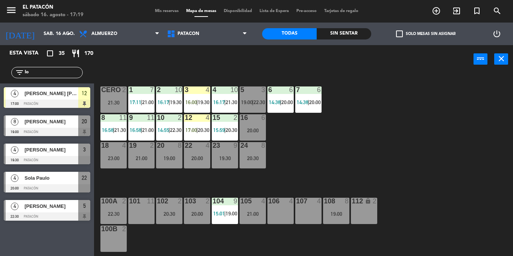
click at [195, 103] on span "16:00" at bounding box center [192, 102] width 12 height 6
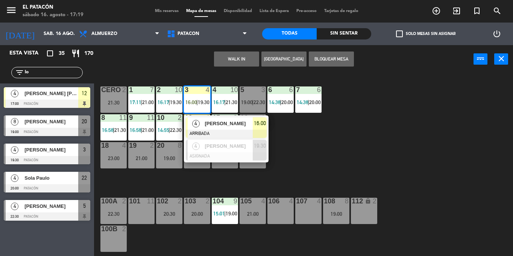
click at [205, 127] on span "Maria Alice Fernandes" at bounding box center [229, 124] width 48 height 8
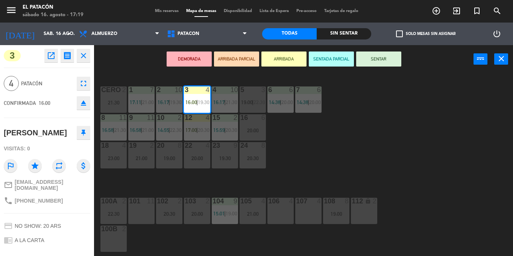
click at [344, 158] on div "1 7 17:11 | 21:00 2 10 16:17 | 19:30 3 4 16:00 | 19:30 4 10 16:17 | 21:30 5 3 1…" at bounding box center [306, 164] width 414 height 183
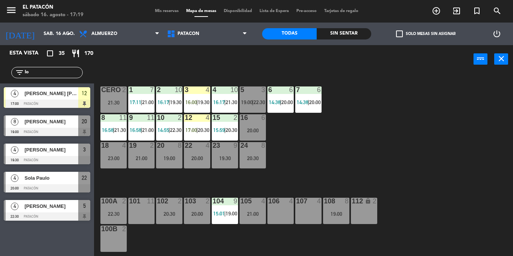
click at [163, 161] on div "20 8 19:00" at bounding box center [169, 155] width 26 height 26
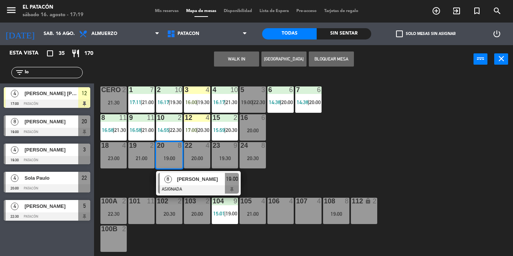
click at [143, 200] on div at bounding box center [141, 201] width 12 height 7
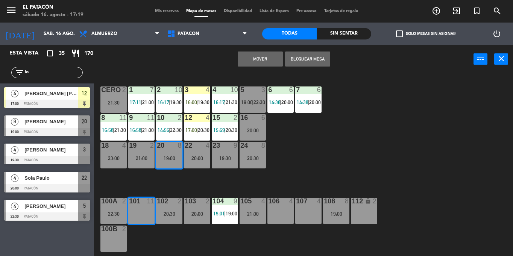
click at [409, 148] on div "1 7 17:11 | 21:00 2 10 16:17 | 19:30 3 4 16:00 | 19:30 4 10 16:17 | 21:30 5 3 1…" at bounding box center [306, 164] width 414 height 183
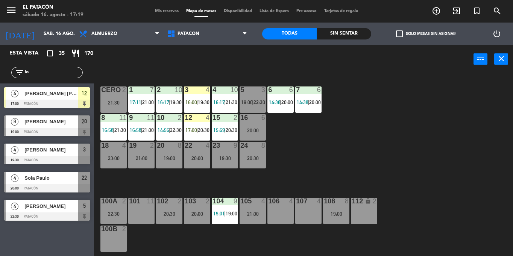
click at [257, 160] on div "20:30" at bounding box center [253, 158] width 26 height 5
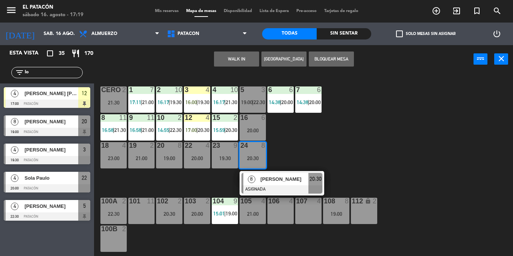
click at [374, 114] on div "1 7 17:11 | 21:00 2 10 16:17 | 19:30 3 4 16:00 | 19:30 4 10 16:17 | 21:30 5 3 1…" at bounding box center [306, 164] width 414 height 183
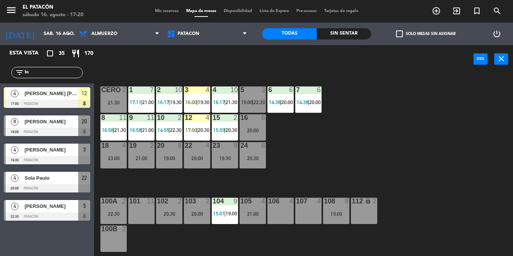
click at [259, 158] on div "20:30" at bounding box center [253, 158] width 26 height 5
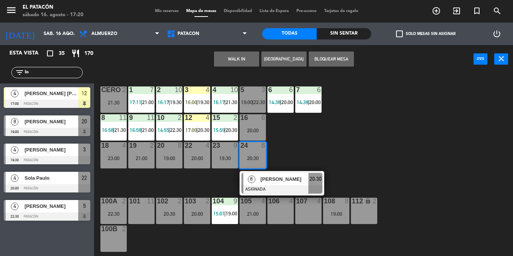
click at [140, 216] on div "101 11" at bounding box center [141, 211] width 26 height 26
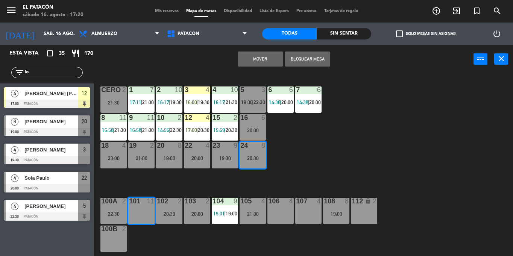
click at [257, 58] on button "Mover" at bounding box center [260, 59] width 45 height 15
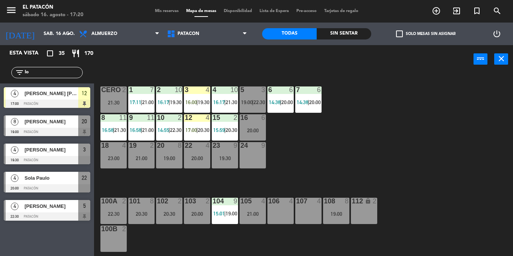
click at [169, 157] on div "19:00" at bounding box center [169, 158] width 26 height 5
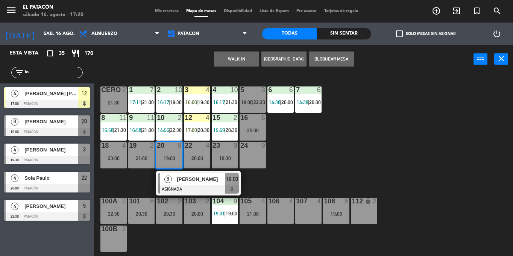
click at [244, 163] on div "24 9" at bounding box center [253, 155] width 26 height 26
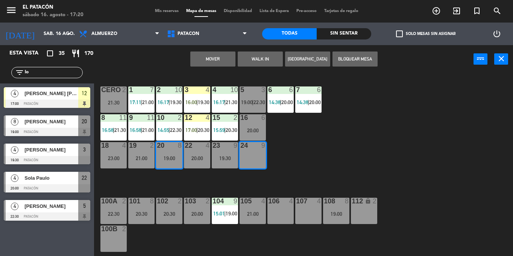
click at [216, 60] on button "Mover" at bounding box center [212, 59] width 45 height 15
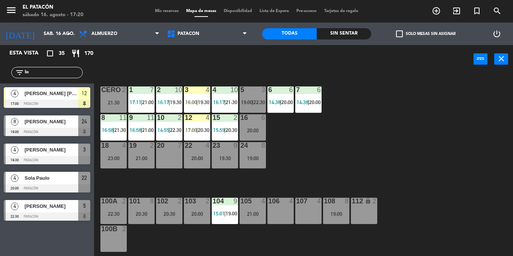
click at [178, 153] on div "20 7" at bounding box center [169, 155] width 26 height 26
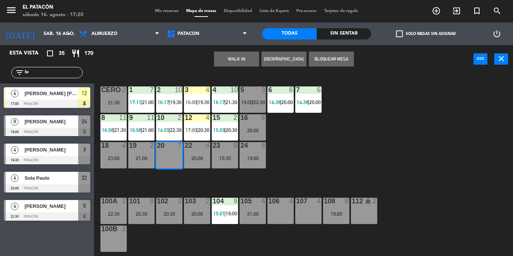
click at [239, 63] on button "WALK IN" at bounding box center [236, 59] width 45 height 15
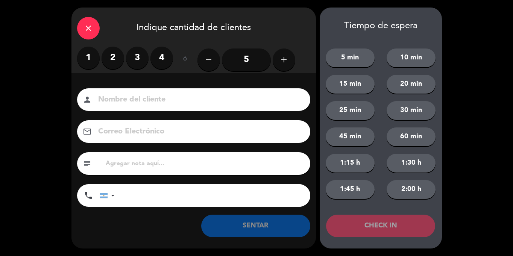
click at [286, 66] on button "add" at bounding box center [284, 60] width 23 height 23
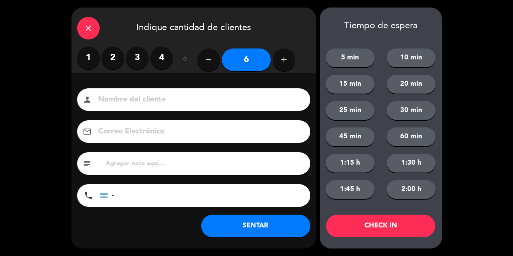
click at [286, 66] on button "add" at bounding box center [284, 60] width 23 height 23
type input "8"
click at [73, 26] on div "close Indique cantidad de clientes" at bounding box center [194, 27] width 245 height 39
click at [81, 27] on div "close" at bounding box center [88, 28] width 23 height 23
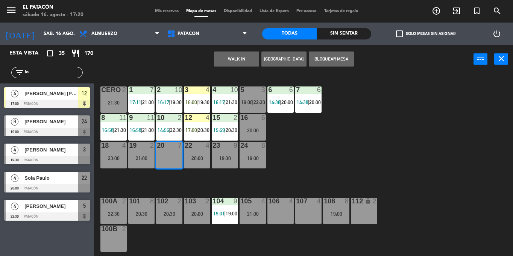
click at [325, 172] on div "1 7 17:11 | 21:00 2 10 16:17 | 19:30 3 4 16:00 | 19:30 4 10 16:17 | 21:30 5 3 1…" at bounding box center [306, 164] width 414 height 183
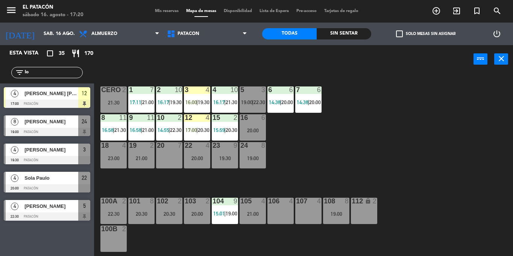
click at [191, 94] on div "3 4" at bounding box center [197, 91] width 26 height 8
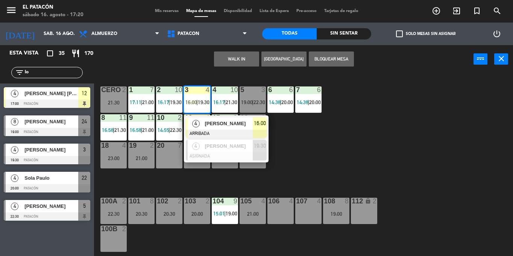
click at [199, 121] on span "4" at bounding box center [196, 124] width 8 height 8
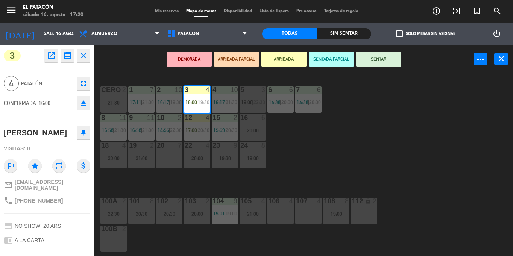
click at [170, 158] on div "20 7" at bounding box center [169, 155] width 26 height 26
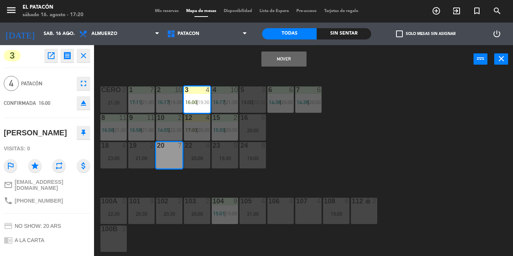
click at [284, 61] on button "Mover" at bounding box center [284, 59] width 45 height 15
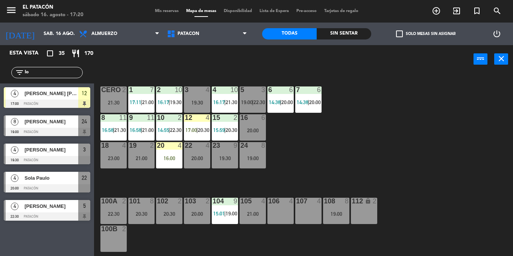
click at [197, 129] on span "|" at bounding box center [198, 130] width 2 height 6
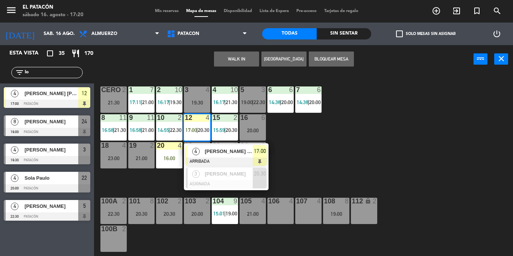
click at [323, 149] on div "1 7 17:11 | 21:00 2 10 16:17 | 19:30 3 4 19:30 4 10 16:17 | 21:30 5 3 19:00 | 2…" at bounding box center [306, 164] width 414 height 183
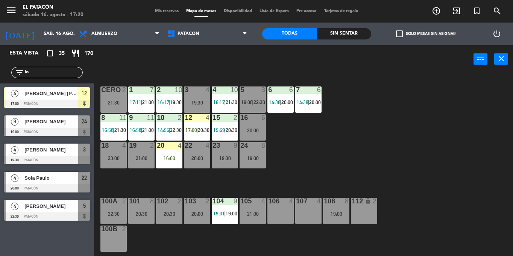
click at [161, 160] on div "16:00" at bounding box center [169, 158] width 26 height 5
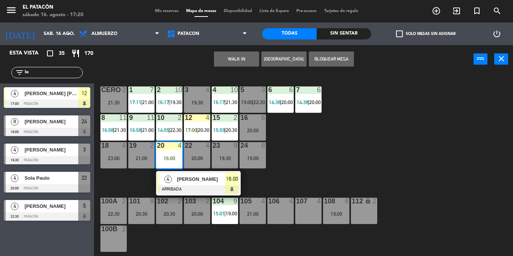
click at [172, 183] on div "4" at bounding box center [168, 179] width 16 height 12
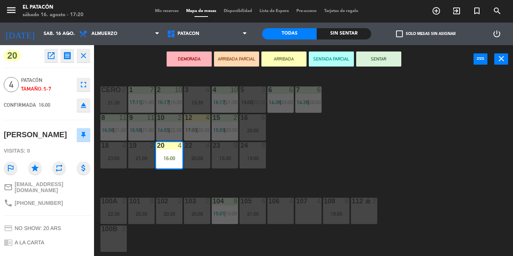
click at [380, 62] on button "SENTAR" at bounding box center [378, 59] width 45 height 15
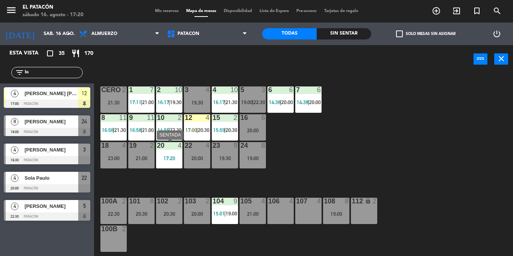
click at [160, 160] on div "17:20" at bounding box center [169, 158] width 26 height 5
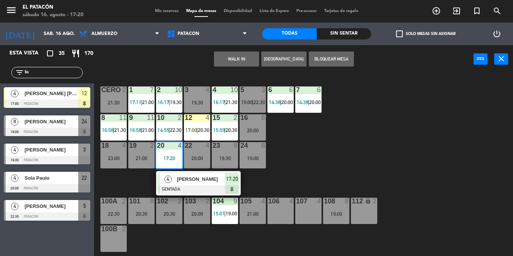
click at [171, 179] on span "4" at bounding box center [169, 180] width 8 height 8
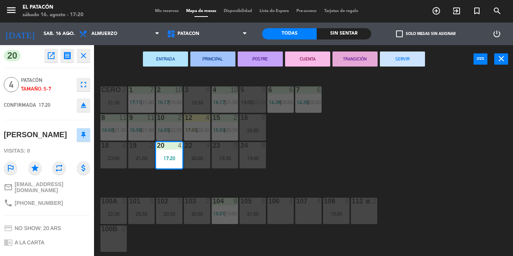
click at [410, 60] on button "SERVIR" at bounding box center [402, 59] width 45 height 15
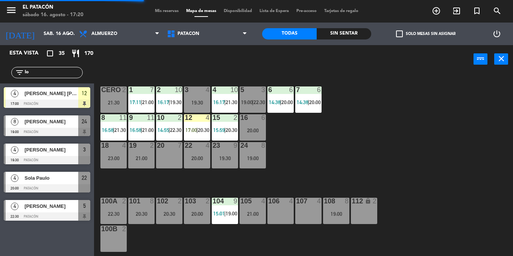
click at [199, 118] on div at bounding box center [197, 117] width 12 height 7
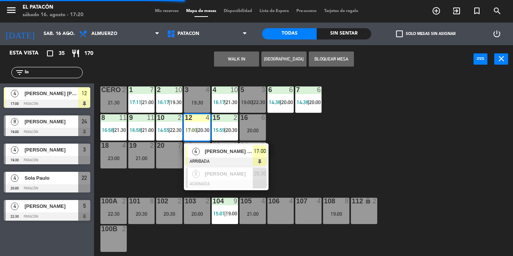
click at [202, 148] on div "4" at bounding box center [196, 151] width 16 height 12
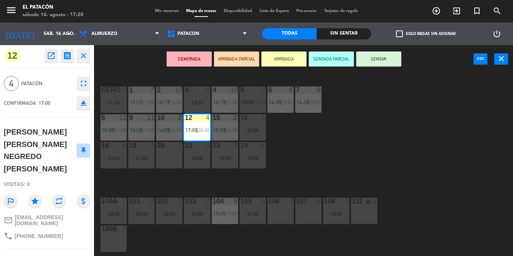
click at [327, 158] on div "1 7 17:11 | 21:00 2 10 16:17 | 19:30 3 4 19:30 4 10 16:17 | 21:30 5 3 19:00 | 2…" at bounding box center [306, 164] width 414 height 183
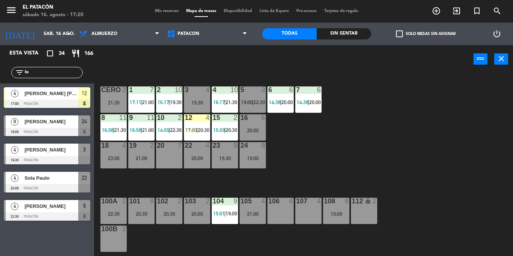
click at [196, 127] on div "12 4 17:00 | 20:30" at bounding box center [197, 127] width 26 height 26
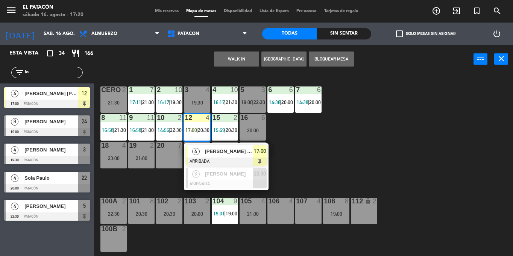
click at [207, 152] on span "LORENA MARIA NEGREDO DE ARAUJO" at bounding box center [229, 152] width 48 height 8
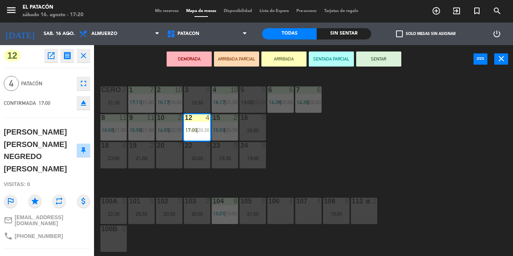
click at [168, 157] on div "20 7" at bounding box center [169, 155] width 26 height 26
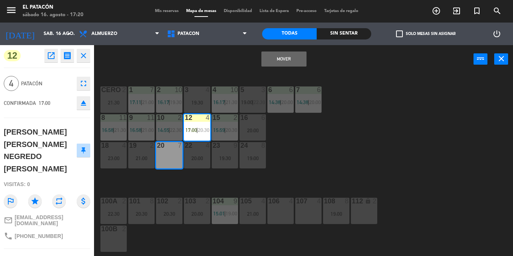
click at [286, 56] on button "Mover" at bounding box center [284, 59] width 45 height 15
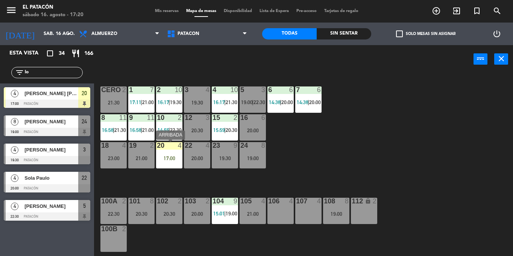
click at [171, 153] on div "20 4 17:00" at bounding box center [169, 155] width 26 height 26
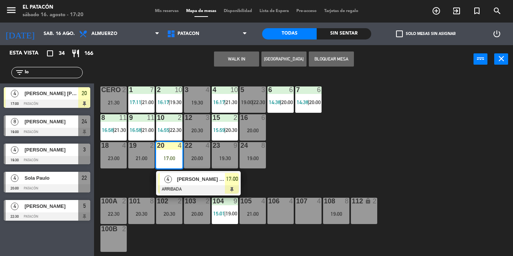
click at [176, 179] on div "4" at bounding box center [168, 179] width 16 height 12
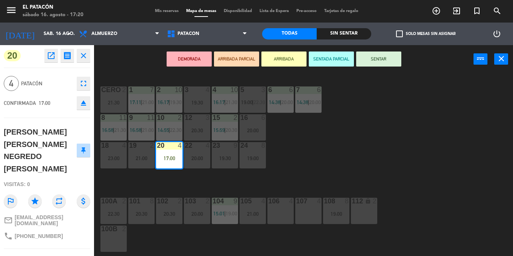
click at [372, 141] on div "1 7 17:11 | 21:00 2 10 16:17 | 19:30 3 4 19:30 4 10 16:17 | 21:30 5 3 19:00 | 2…" at bounding box center [306, 164] width 414 height 183
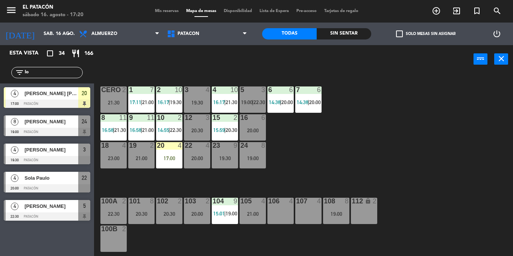
click at [174, 156] on div "17:00" at bounding box center [169, 158] width 26 height 5
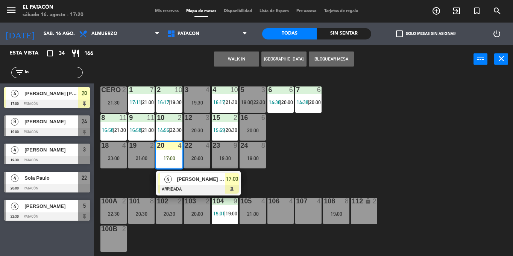
click at [186, 183] on span "LORENA MARIA NEGREDO DE ARAUJO" at bounding box center [201, 179] width 48 height 8
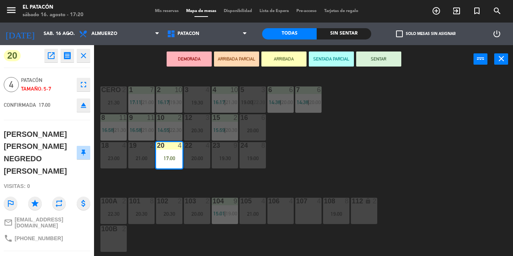
click at [386, 56] on button "SENTAR" at bounding box center [378, 59] width 45 height 15
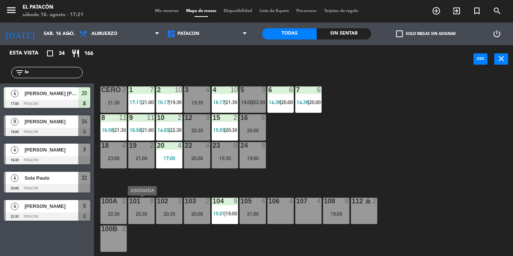
click at [142, 217] on div "20:30" at bounding box center [141, 214] width 26 height 5
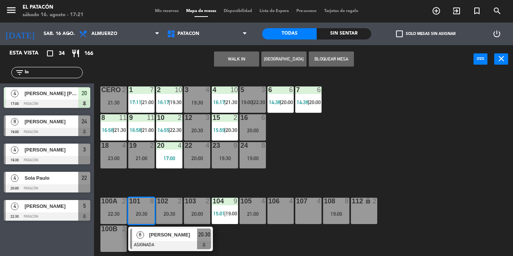
click at [449, 160] on div "1 7 17:11 | 21:00 2 10 16:17 | 19:30 3 4 19:30 4 10 16:17 | 21:30 5 3 19:00 | 2…" at bounding box center [306, 164] width 414 height 183
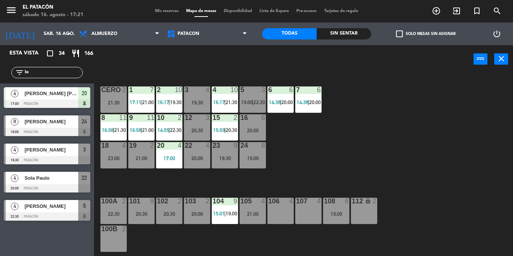
click at [221, 200] on div at bounding box center [225, 201] width 12 height 7
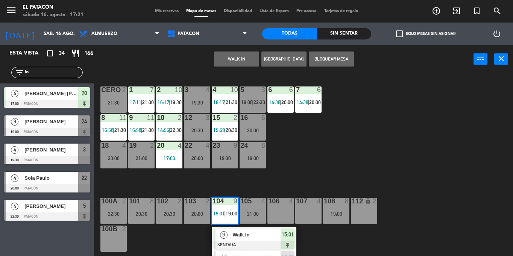
click at [322, 154] on div "1 7 17:11 | 21:00 2 10 16:17 | 19:30 3 4 19:30 4 10 16:17 | 21:30 5 3 19:00 | 2…" at bounding box center [306, 164] width 414 height 183
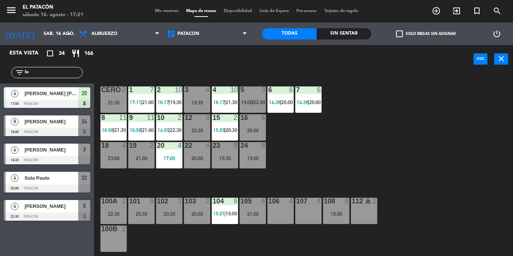
click at [231, 207] on div "104 9 15:01 | 19:00" at bounding box center [225, 211] width 26 height 26
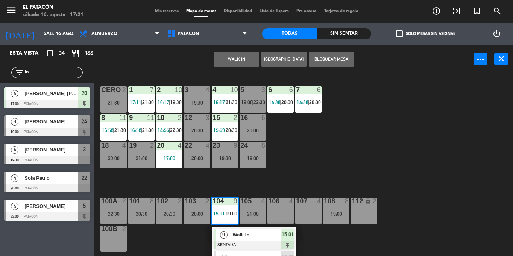
click at [244, 231] on span "Walk In" at bounding box center [257, 235] width 48 height 8
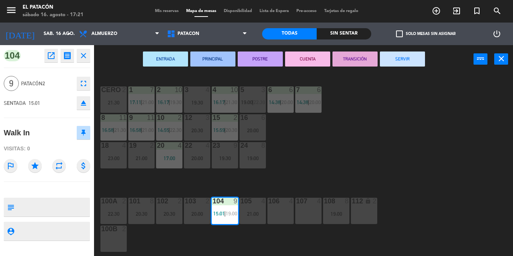
click at [336, 174] on div "1 7 17:11 | 21:00 2 10 16:17 | 19:30 3 4 19:30 4 10 16:17 | 21:30 5 3 19:00 | 2…" at bounding box center [306, 164] width 414 height 183
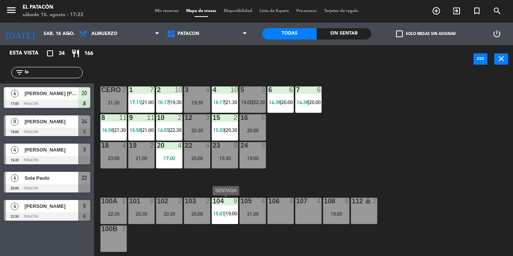
click at [222, 212] on span "15:01" at bounding box center [219, 214] width 12 height 6
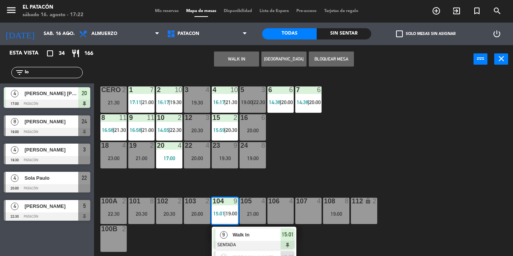
click at [232, 231] on div "Walk In" at bounding box center [256, 235] width 49 height 12
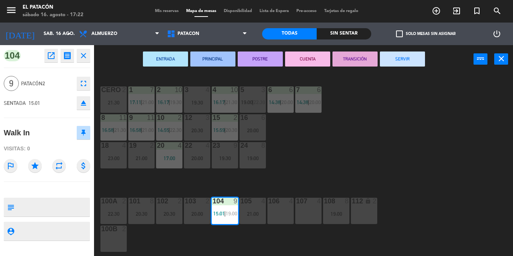
click at [409, 59] on button "SERVIR" at bounding box center [402, 59] width 45 height 15
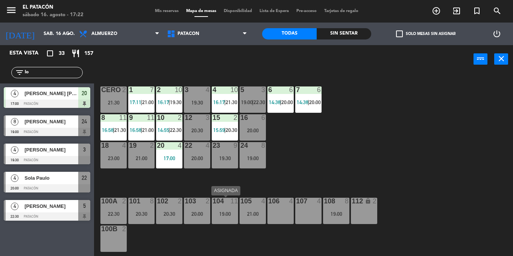
click at [226, 216] on div "19:00" at bounding box center [225, 214] width 26 height 5
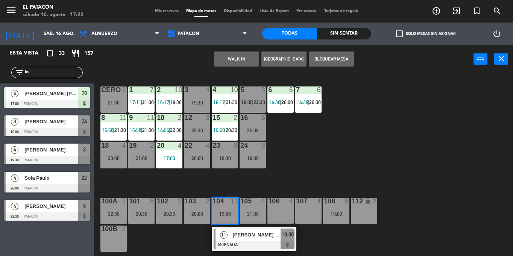
click at [226, 216] on div "19:00" at bounding box center [225, 214] width 26 height 5
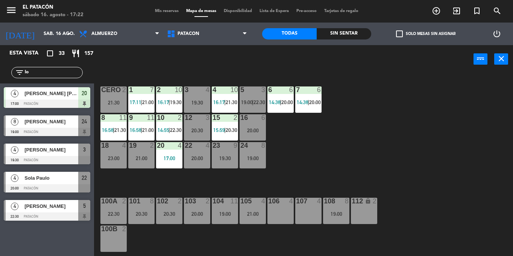
click at [224, 213] on div "19:00" at bounding box center [225, 214] width 26 height 5
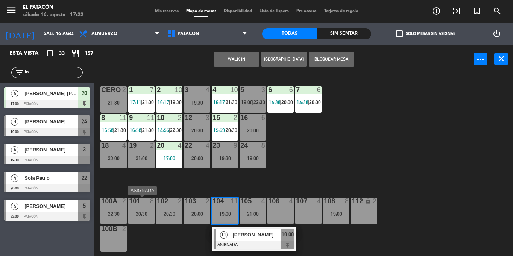
click at [139, 218] on div "101 8 20:30" at bounding box center [141, 211] width 26 height 26
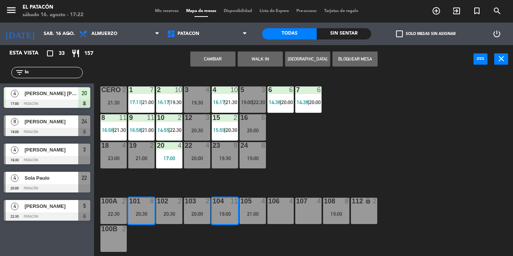
click at [217, 57] on button "Cambiar" at bounding box center [212, 59] width 45 height 15
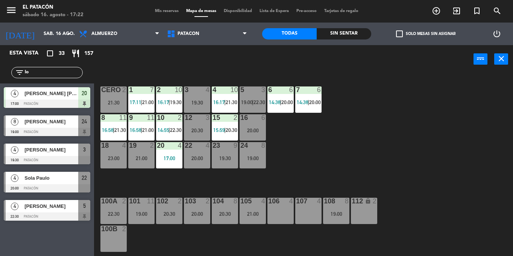
click at [337, 184] on div "1 7 17:11 | 21:00 2 10 16:17 | 19:30 3 4 19:30 4 10 16:17 | 21:30 5 3 19:00 | 2…" at bounding box center [306, 164] width 414 height 183
click at [222, 219] on div "104 8 20:30" at bounding box center [225, 211] width 26 height 26
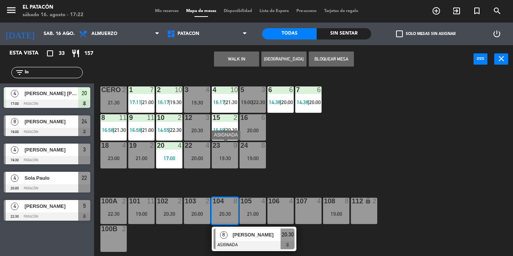
click at [232, 149] on div "9" at bounding box center [238, 145] width 12 height 7
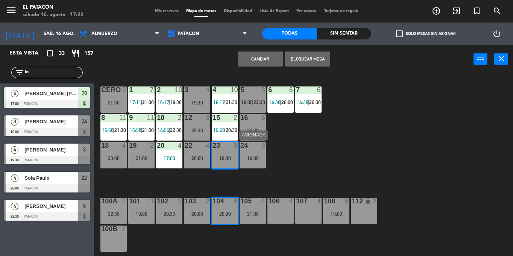
click at [322, 160] on div "1 7 17:11 | 21:00 2 10 16:17 | 19:30 3 4 19:30 4 10 16:17 | 21:30 5 3 19:00 | 2…" at bounding box center [306, 164] width 414 height 183
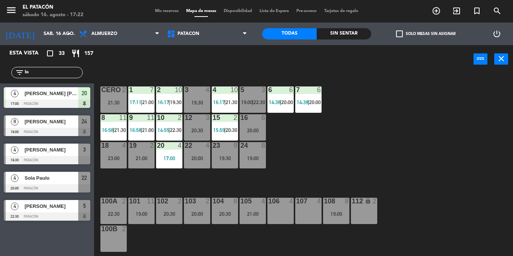
click at [219, 209] on div "104 8 20:30" at bounding box center [225, 211] width 26 height 26
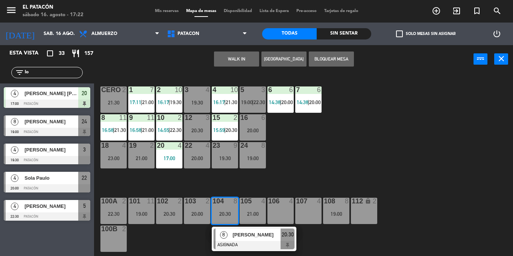
click at [305, 155] on div "1 7 17:11 | 21:00 2 10 16:17 | 19:30 3 4 19:30 4 10 16:17 | 21:30 5 3 19:00 | 2…" at bounding box center [306, 164] width 414 height 183
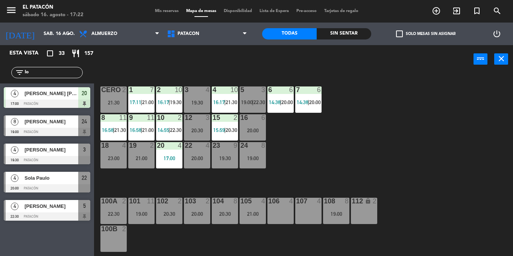
click at [222, 225] on div "1 7 17:11 | 21:00 2 10 16:17 | 19:30 3 4 19:30 4 10 16:17 | 21:30 5 3 19:00 | 2…" at bounding box center [306, 164] width 414 height 183
drag, startPoint x: 229, startPoint y: 209, endPoint x: 247, endPoint y: 180, distance: 34.8
click at [229, 209] on div "104 8 20:30" at bounding box center [225, 211] width 26 height 26
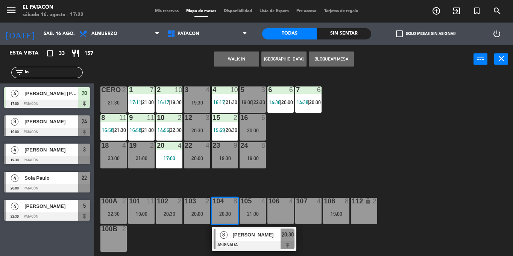
click at [256, 156] on div "19:00" at bounding box center [253, 158] width 26 height 5
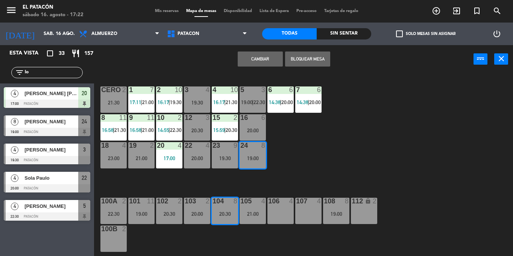
click at [364, 154] on div "1 7 17:11 | 21:00 2 10 16:17 | 19:30 3 4 19:30 4 10 16:17 | 21:30 5 3 19:00 | 2…" at bounding box center [306, 164] width 414 height 183
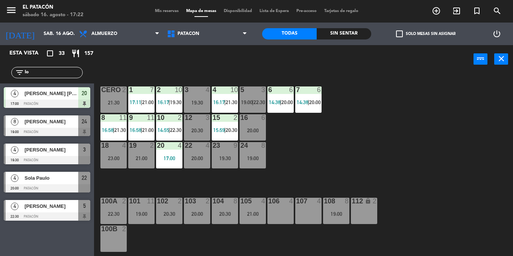
click at [227, 214] on div "20:30" at bounding box center [225, 214] width 26 height 5
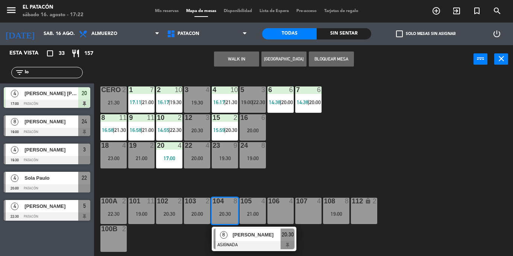
click at [314, 150] on div "1 7 17:11 | 21:00 2 10 16:17 | 19:30 3 4 19:30 4 10 16:17 | 21:30 5 3 19:00 | 2…" at bounding box center [306, 164] width 414 height 183
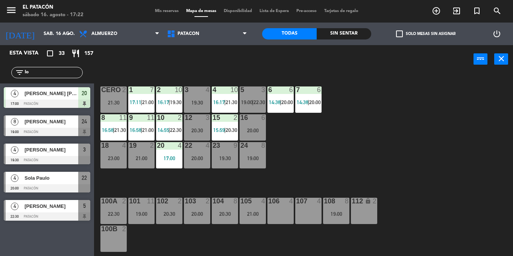
click at [234, 218] on div "104 8 20:30" at bounding box center [225, 211] width 26 height 26
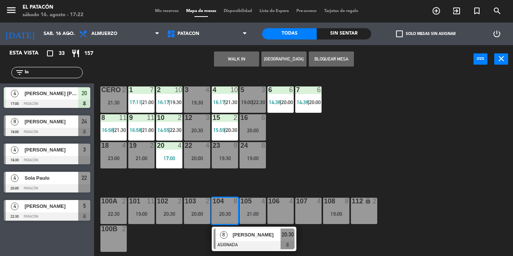
click at [224, 161] on div "19:30" at bounding box center [225, 158] width 26 height 5
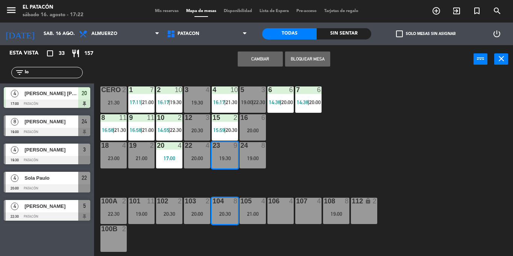
click at [329, 159] on div "1 7 17:11 | 21:00 2 10 16:17 | 19:30 3 4 19:30 4 10 16:17 | 21:30 5 3 19:00 | 2…" at bounding box center [306, 164] width 414 height 183
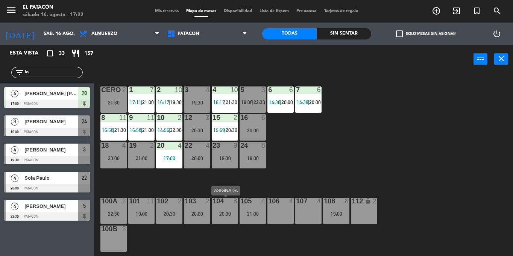
click at [227, 216] on div "20:30" at bounding box center [225, 214] width 26 height 5
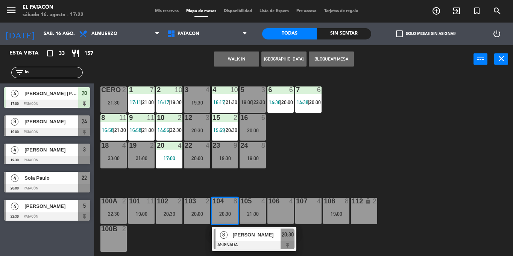
click at [280, 172] on div "1 7 17:11 | 21:00 2 10 16:17 | 19:30 3 4 19:30 4 10 16:17 | 21:30 5 3 19:00 | 2…" at bounding box center [306, 164] width 414 height 183
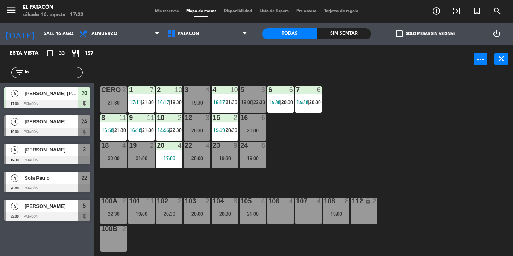
click at [219, 216] on div "20:30" at bounding box center [225, 214] width 26 height 5
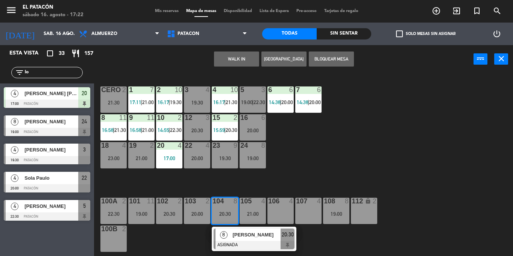
click at [327, 160] on div "1 7 17:11 | 21:00 2 10 16:17 | 19:30 3 4 19:30 4 10 16:17 | 21:30 5 3 19:00 | 2…" at bounding box center [306, 164] width 414 height 183
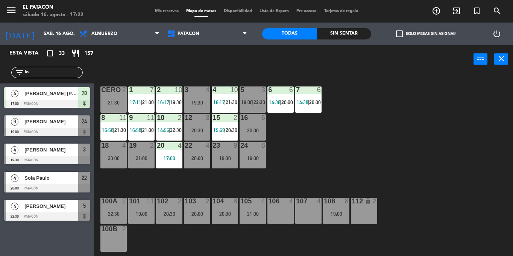
click at [222, 214] on div "20:30" at bounding box center [225, 214] width 26 height 5
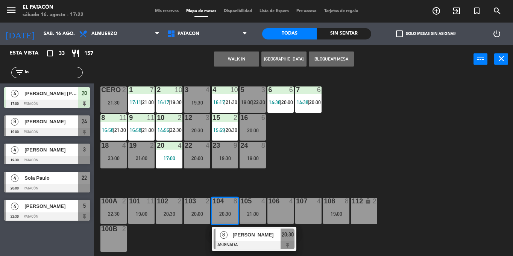
click at [323, 169] on div "1 7 17:11 | 21:00 2 10 16:17 | 19:30 3 4 19:30 4 10 16:17 | 21:30 5 3 19:00 | 2…" at bounding box center [306, 164] width 414 height 183
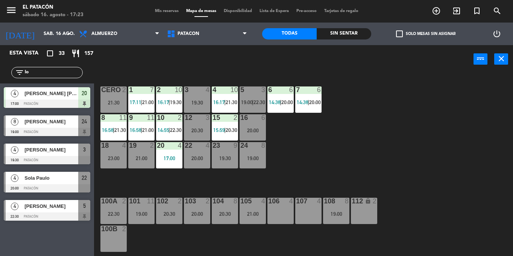
click at [222, 213] on div "20:30" at bounding box center [225, 214] width 26 height 5
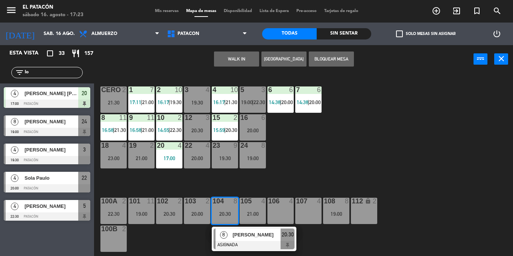
click at [238, 241] on div "[PERSON_NAME]" at bounding box center [256, 235] width 49 height 12
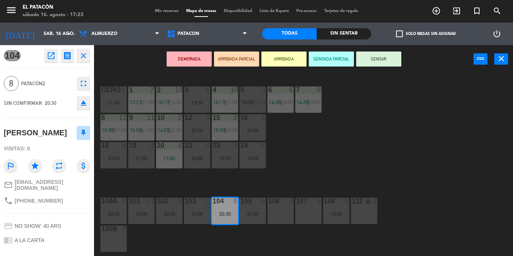
click at [401, 120] on div "1 7 17:11 | 21:00 2 10 16:17 | 19:30 3 4 19:30 4 10 16:17 | 21:30 5 3 19:00 | 2…" at bounding box center [306, 164] width 414 height 183
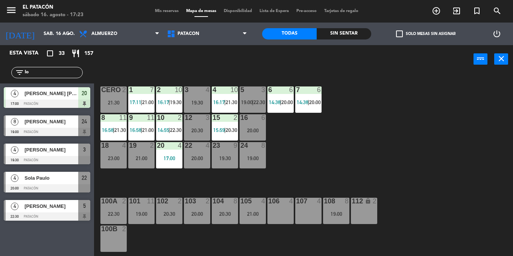
click at [208, 210] on div "103 2 20:00" at bounding box center [197, 211] width 26 height 26
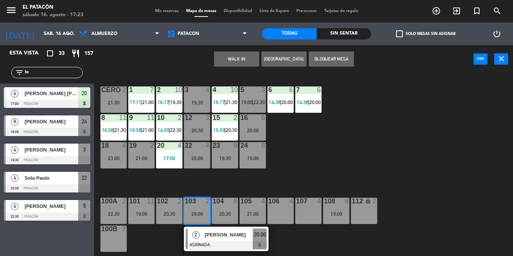
click at [208, 210] on div "103 2 20:00" at bounding box center [197, 211] width 26 height 26
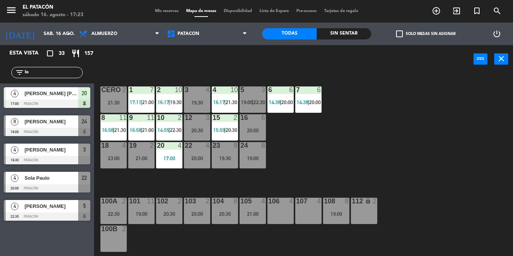
click at [296, 160] on div "1 7 17:11 | 21:00 2 10 16:17 | 19:30 3 4 19:30 4 10 16:17 | 21:30 5 3 19:00 | 2…" at bounding box center [306, 164] width 414 height 183
click at [224, 221] on div "104 8 20:30" at bounding box center [225, 211] width 26 height 26
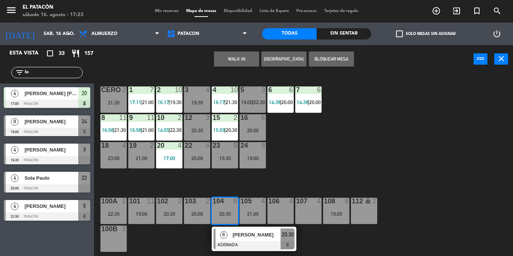
click at [329, 167] on div "1 7 17:11 | 21:00 2 10 16:17 | 19:30 3 4 19:30 4 10 16:17 | 21:30 5 3 19:00 | 2…" at bounding box center [306, 164] width 414 height 183
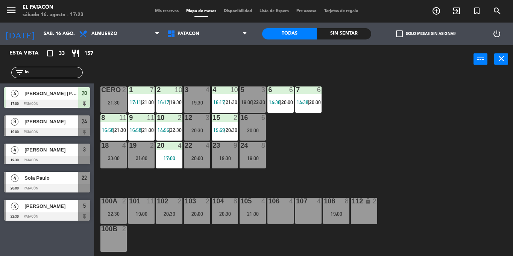
click at [199, 94] on div "3 4" at bounding box center [197, 91] width 26 height 8
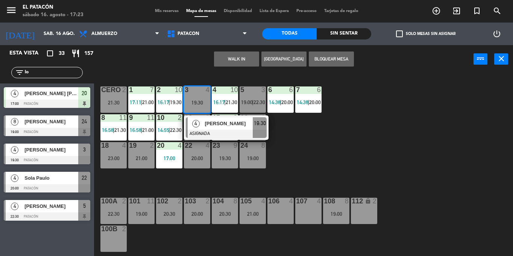
click at [380, 131] on div "1 7 17:11 | 21:00 2 10 16:17 | 19:30 3 4 19:30 4 Filipe mello ASIGNADA 19:30 4 …" at bounding box center [306, 164] width 414 height 183
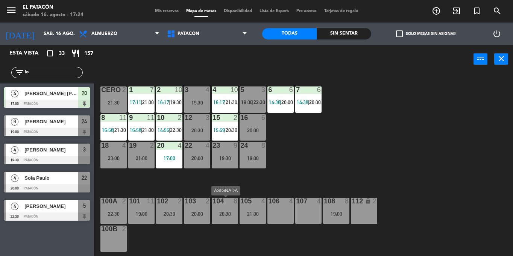
click at [226, 214] on div "20:30" at bounding box center [225, 214] width 26 height 5
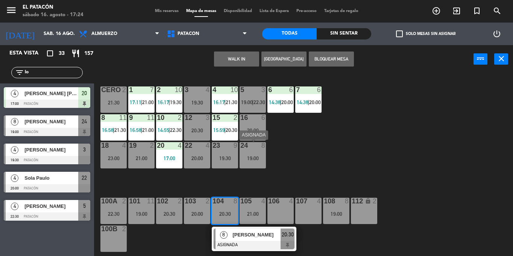
click at [253, 156] on div "19:00" at bounding box center [253, 158] width 26 height 5
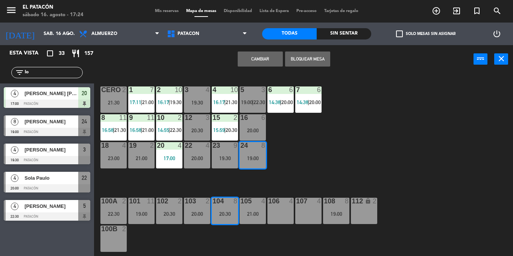
click at [260, 54] on button "Cambiar" at bounding box center [260, 59] width 45 height 15
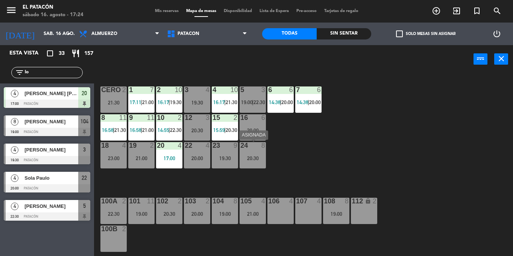
click at [258, 155] on div "20:30" at bounding box center [253, 158] width 26 height 6
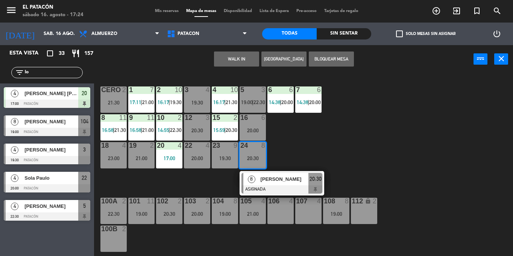
click at [245, 61] on button "WALK IN" at bounding box center [236, 59] width 45 height 15
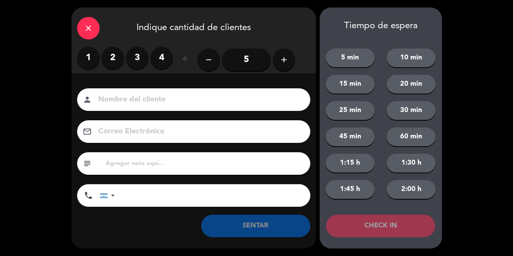
click at [285, 65] on button "add" at bounding box center [284, 60] width 23 height 23
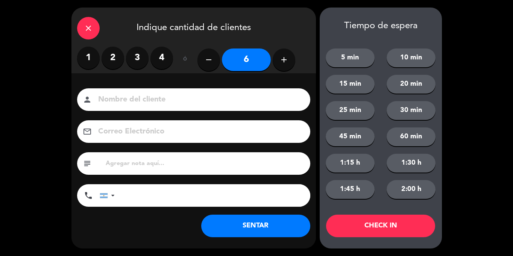
click at [285, 65] on button "add" at bounding box center [284, 60] width 23 height 23
type input "8"
click at [225, 229] on button "SENTAR" at bounding box center [255, 226] width 109 height 23
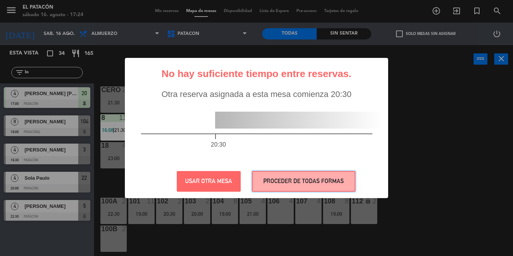
click at [312, 190] on button "PROCEDER DE TODAS FORMAS" at bounding box center [304, 181] width 104 height 21
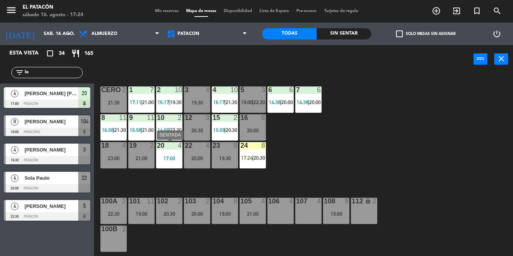
click at [163, 154] on div "20 4 17:00" at bounding box center [169, 155] width 26 height 26
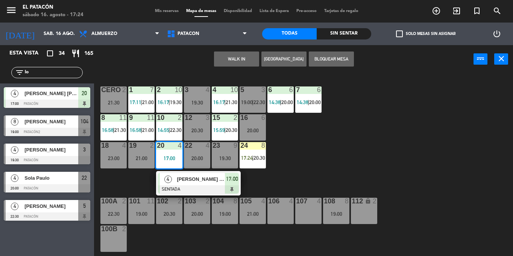
click at [351, 151] on div "1 7 17:11 | 21:00 2 10 16:17 | 19:30 3 4 19:30 4 10 16:17 | 21:30 5 3 19:00 | 2…" at bounding box center [306, 164] width 414 height 183
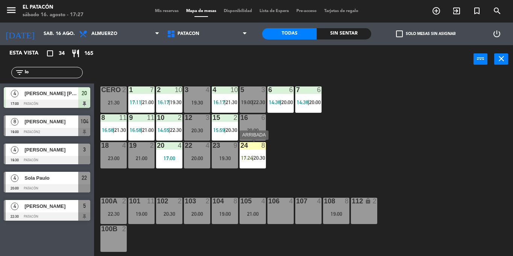
click at [244, 156] on span "17:24" at bounding box center [247, 158] width 12 height 6
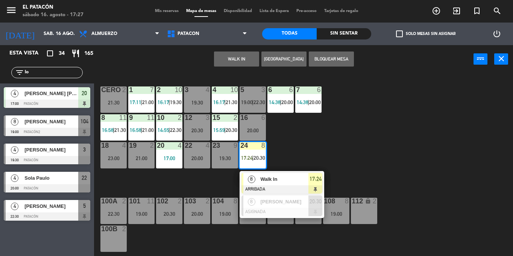
click at [255, 175] on div "8" at bounding box center [252, 179] width 16 height 12
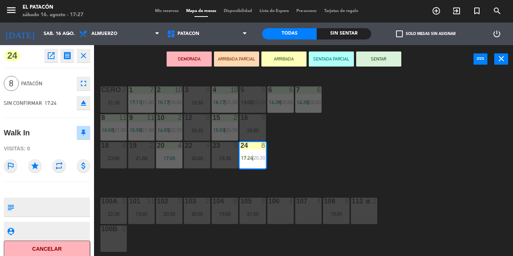
click at [382, 56] on button "SENTAR" at bounding box center [378, 59] width 45 height 15
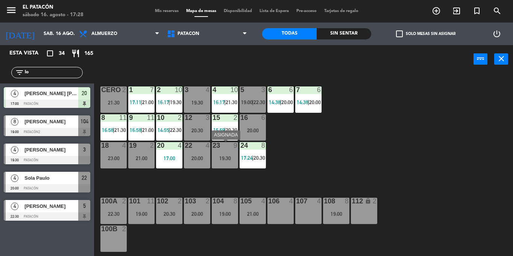
click at [227, 160] on div "19:30" at bounding box center [225, 158] width 26 height 5
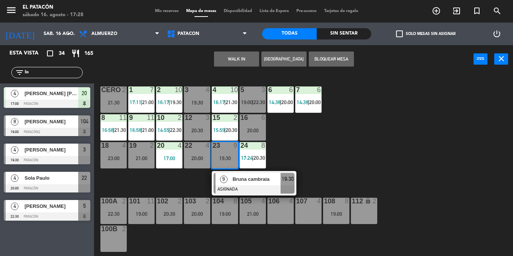
click at [382, 144] on div "1 7 17:11 | 21:00 2 10 16:17 | 19:30 3 4 19:30 4 10 16:17 | 21:30 5 3 19:00 | 2…" at bounding box center [306, 164] width 414 height 183
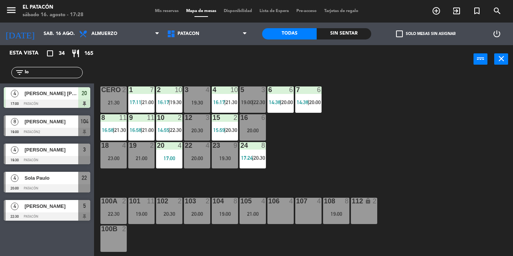
click at [222, 216] on div "19:00" at bounding box center [225, 214] width 26 height 5
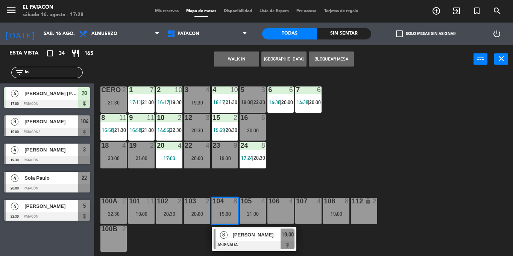
click at [227, 161] on div "19:30" at bounding box center [225, 158] width 26 height 5
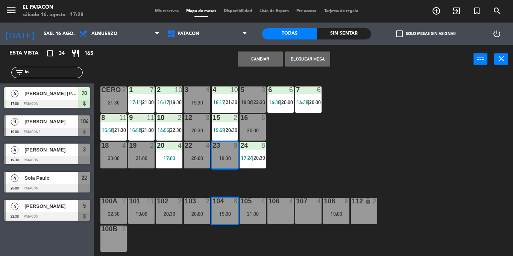
click at [249, 58] on button "Cambiar" at bounding box center [260, 59] width 45 height 15
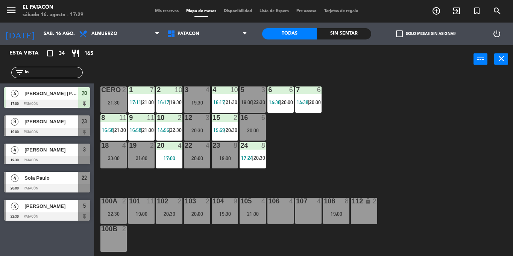
click at [63, 71] on input "lo" at bounding box center [53, 73] width 58 height 8
type input "l"
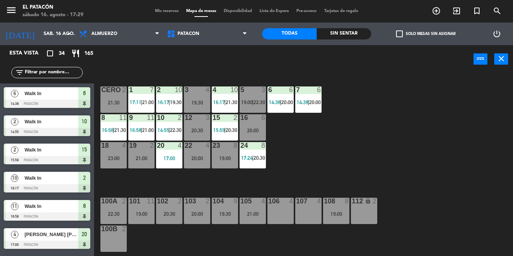
click at [355, 135] on div "1 7 17:11 | 21:00 2 10 16:17 | 19:30 3 4 19:30 4 10 16:17 | 21:30 5 3 19:00 | 2…" at bounding box center [306, 164] width 414 height 183
click at [162, 126] on div "10 2 14:55 | 22:30" at bounding box center [169, 127] width 26 height 26
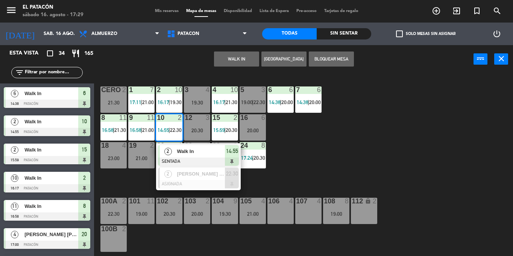
click at [172, 157] on div "2" at bounding box center [168, 151] width 16 height 12
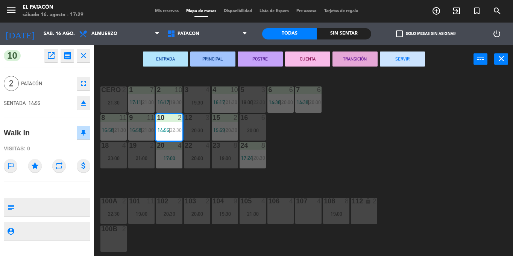
click at [403, 57] on button "SERVIR" at bounding box center [402, 59] width 45 height 15
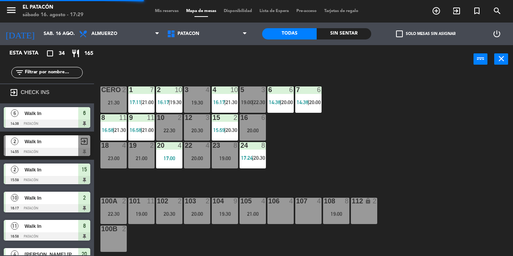
click at [225, 126] on div "15 2 15:59 | 20:30" at bounding box center [225, 127] width 26 height 26
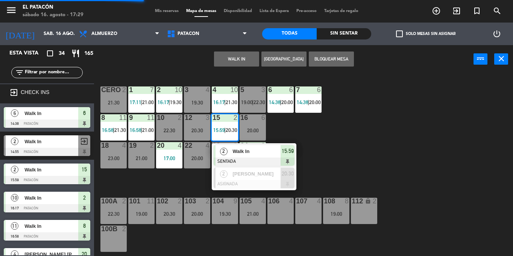
click at [232, 151] on div "2" at bounding box center [224, 151] width 16 height 12
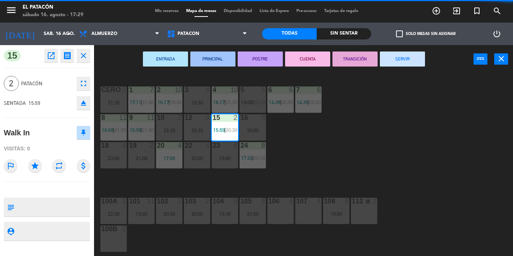
click at [397, 58] on button "SERVIR" at bounding box center [402, 59] width 45 height 15
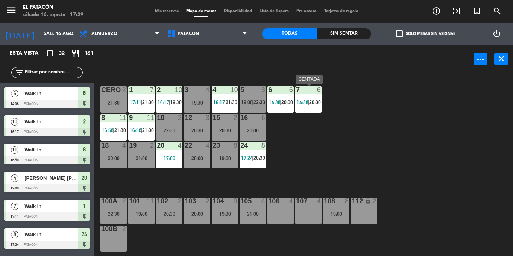
click at [320, 104] on span "20:00" at bounding box center [315, 102] width 12 height 6
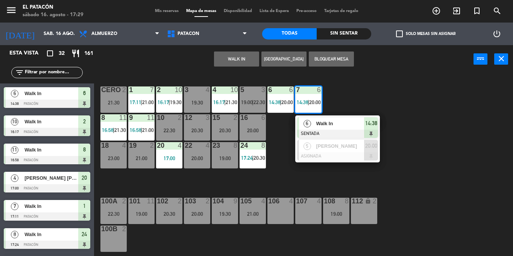
click at [322, 177] on div "1 7 17:11 | 21:00 2 10 16:17 | 19:30 3 4 19:30 4 10 16:17 | 21:30 5 3 19:00 | 2…" at bounding box center [306, 164] width 414 height 183
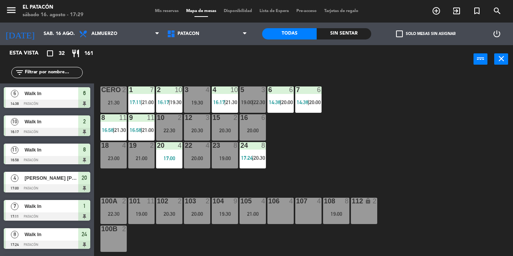
click at [243, 150] on div "24 8 17:24 | 20:30" at bounding box center [253, 155] width 26 height 26
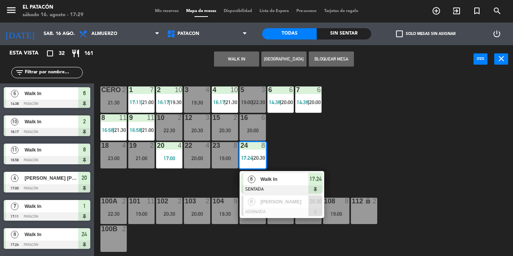
click at [356, 140] on div "1 7 17:11 | 21:00 2 10 16:17 | 19:30 3 4 19:30 4 10 16:17 | 21:30 5 3 19:00 | 2…" at bounding box center [306, 164] width 414 height 183
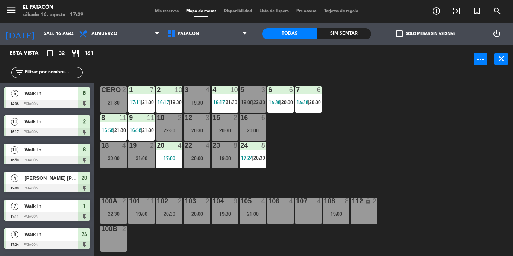
click at [335, 214] on div "19:00" at bounding box center [336, 214] width 26 height 5
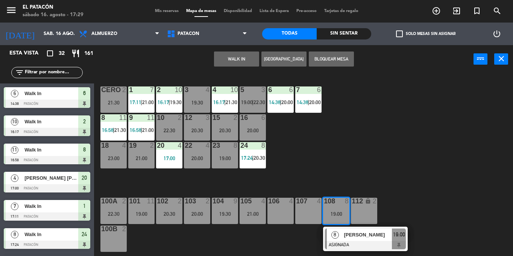
click at [346, 148] on div "1 7 17:11 | 21:00 2 10 16:17 | 19:30 3 4 19:30 4 10 16:17 | 21:30 5 3 19:00 | 2…" at bounding box center [306, 164] width 414 height 183
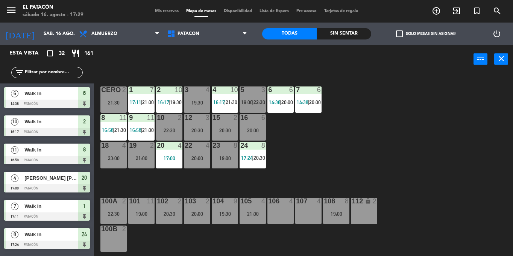
click at [249, 215] on div "21:00" at bounding box center [253, 214] width 26 height 5
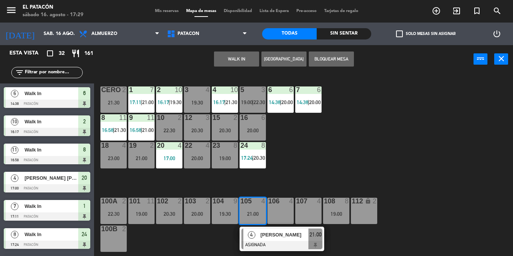
click at [306, 169] on div "1 7 17:11 | 21:00 2 10 16:17 | 19:30 3 4 19:30 4 10 16:17 | 21:30 5 3 19:00 | 2…" at bounding box center [306, 164] width 414 height 183
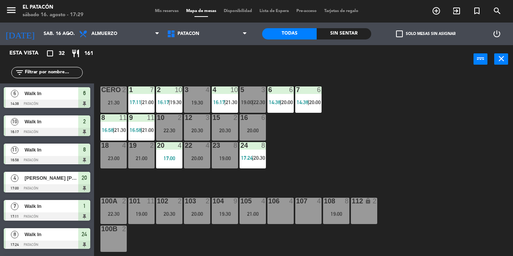
click at [139, 98] on div "1 7 17:11 | 21:00" at bounding box center [141, 100] width 26 height 26
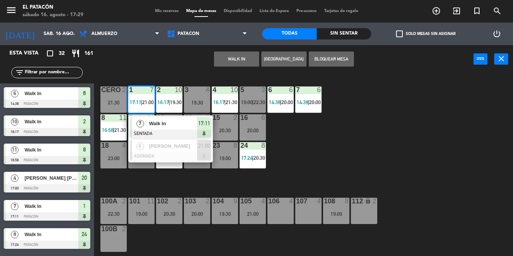
click at [368, 107] on div "1 7 17:11 | 21:00 7 Walk In SENTADA 17:11 6 Leonardo Peixoto ASIGNADA 21:00 2 1…" at bounding box center [306, 164] width 414 height 183
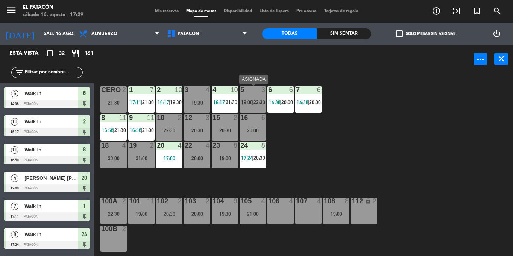
click at [245, 111] on div "5 3 19:00 | 22:30" at bounding box center [253, 100] width 26 height 26
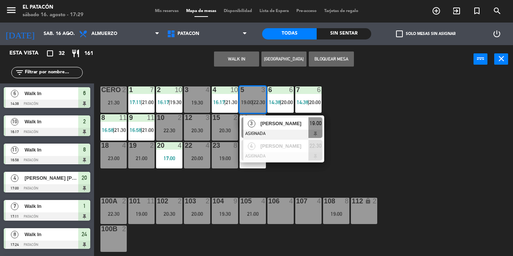
click at [291, 171] on div "1 7 17:11 | 21:00 2 10 16:17 | 19:30 3 4 19:30 4 10 16:17 | 21:30 5 3 19:00 | 2…" at bounding box center [306, 164] width 414 height 183
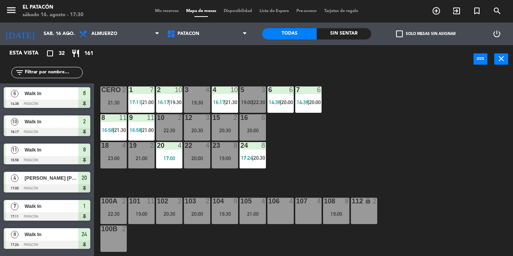
click at [274, 99] on div "6 6 14:38 | 20:00" at bounding box center [281, 100] width 26 height 26
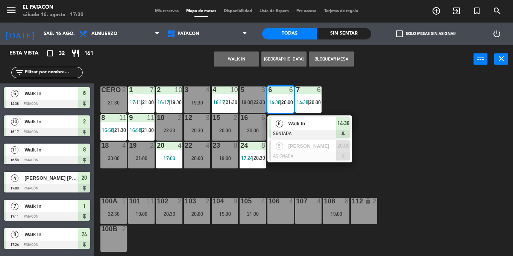
click at [283, 123] on div "6" at bounding box center [279, 123] width 16 height 12
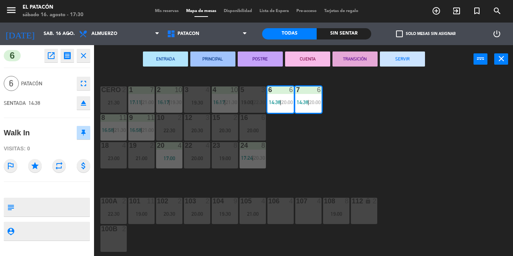
click at [415, 62] on button "SERVIR" at bounding box center [402, 59] width 45 height 15
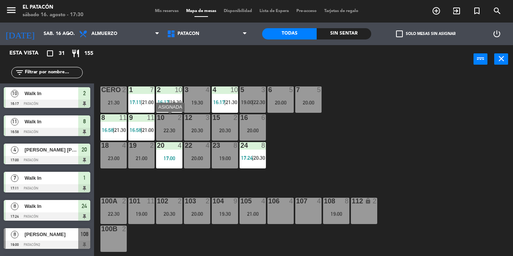
click at [178, 132] on div "22:30" at bounding box center [169, 130] width 26 height 5
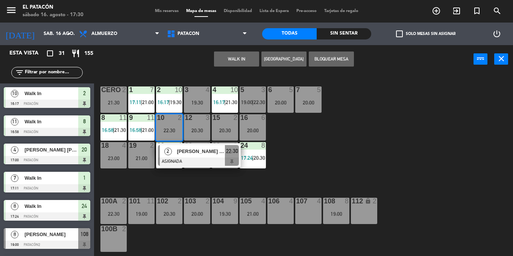
click at [373, 156] on div "1 7 17:11 | 21:00 2 10 16:17 | 19:30 3 4 19:30 4 10 16:17 | 21:30 5 3 19:00 | 2…" at bounding box center [306, 164] width 414 height 183
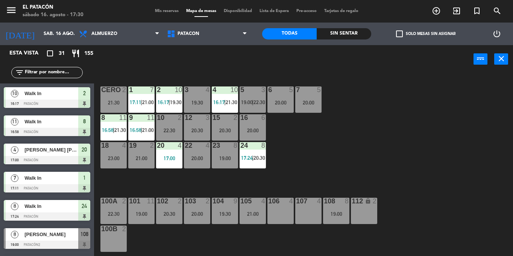
click at [132, 213] on div "19:00" at bounding box center [141, 214] width 26 height 5
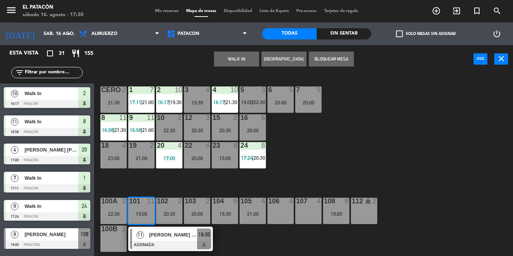
click at [389, 145] on div "1 7 17:11 | 21:00 2 10 16:17 | 19:30 3 4 19:30 4 10 16:17 | 21:30 5 3 19:00 | 2…" at bounding box center [306, 164] width 414 height 183
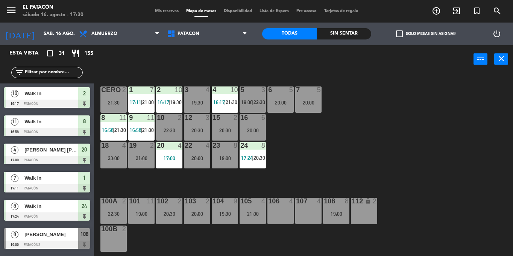
click at [247, 133] on div "20:00" at bounding box center [253, 130] width 26 height 5
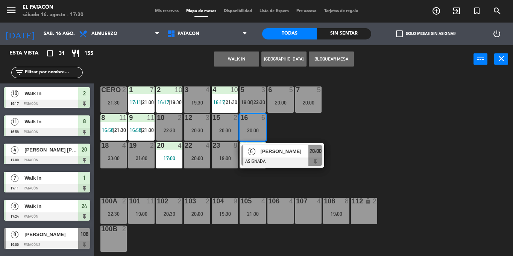
click at [413, 135] on div "1 7 17:11 | 21:00 2 10 16:17 | 19:30 3 4 19:30 4 10 16:17 | 21:30 5 3 19:00 | 2…" at bounding box center [306, 164] width 414 height 183
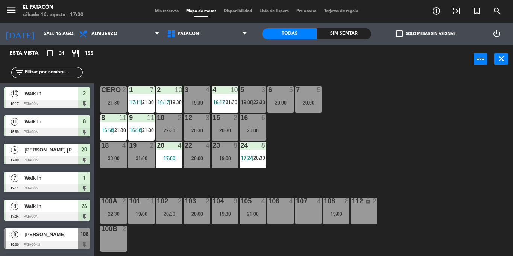
click at [224, 133] on div "20:30" at bounding box center [225, 130] width 26 height 5
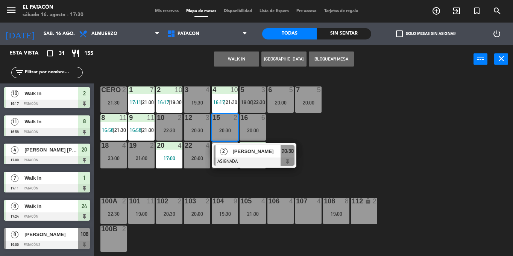
click at [177, 132] on div "22:30" at bounding box center [169, 130] width 26 height 5
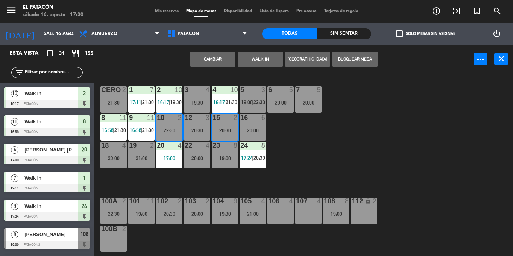
click at [222, 52] on button "Cambiar" at bounding box center [212, 59] width 45 height 15
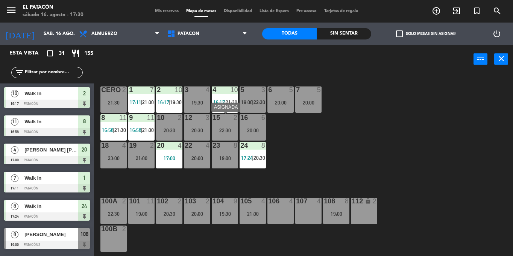
click at [227, 134] on div "15 2 22:30" at bounding box center [225, 127] width 26 height 26
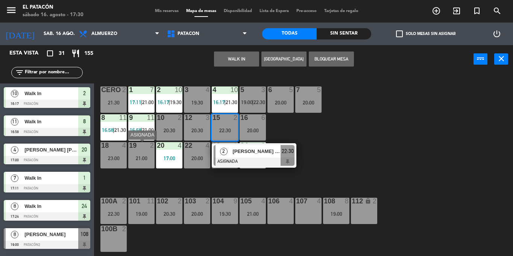
click at [142, 155] on div "19 2 21:00" at bounding box center [141, 155] width 26 height 26
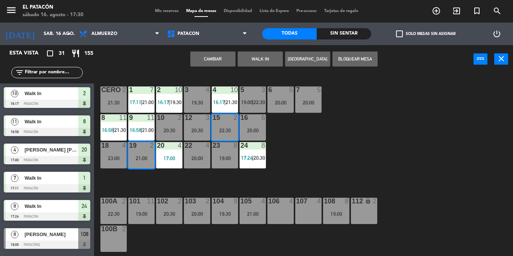
click at [213, 59] on button "Cambiar" at bounding box center [212, 59] width 45 height 15
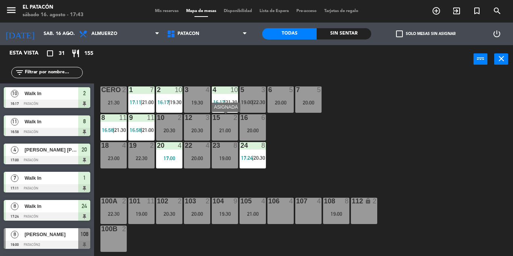
click at [221, 139] on div "15 2 21:00" at bounding box center [225, 127] width 26 height 26
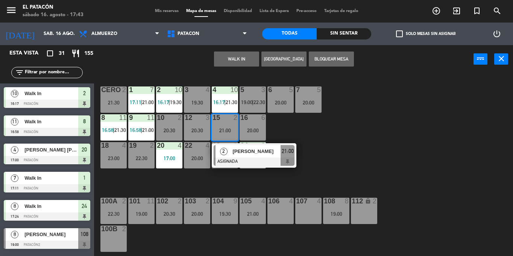
click at [379, 127] on div "1 7 17:11 | 21:00 2 10 16:17 | 19:30 3 4 19:30 4 10 16:17 | 21:30 5 3 19:00 | 2…" at bounding box center [306, 164] width 414 height 183
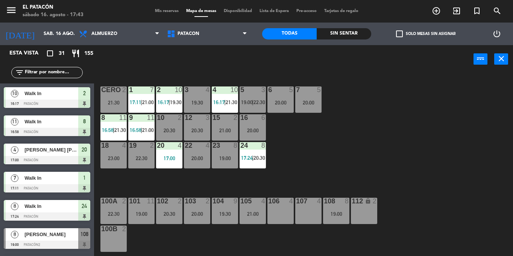
click at [230, 133] on div "21:00" at bounding box center [225, 130] width 26 height 5
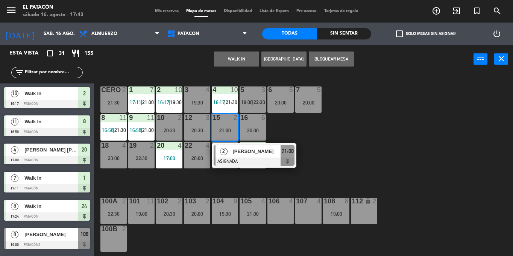
click at [222, 62] on button "WALK IN" at bounding box center [236, 59] width 45 height 15
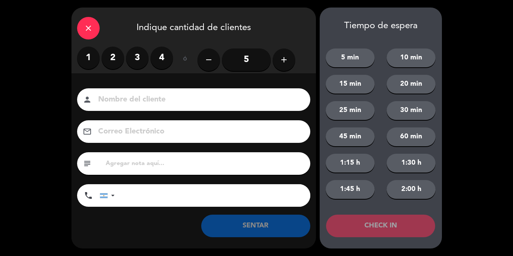
click at [110, 66] on label "2" at bounding box center [113, 58] width 23 height 23
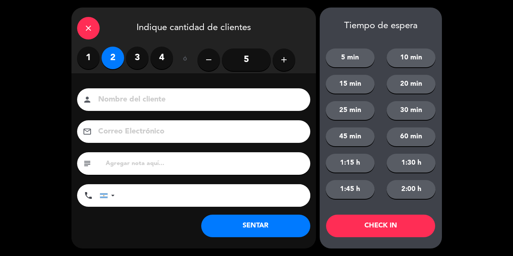
click at [285, 215] on div "Nombre del cliente person Correo Electrónico email subject phone United States …" at bounding box center [194, 160] width 245 height 174
click at [285, 222] on button "SENTAR" at bounding box center [255, 226] width 109 height 23
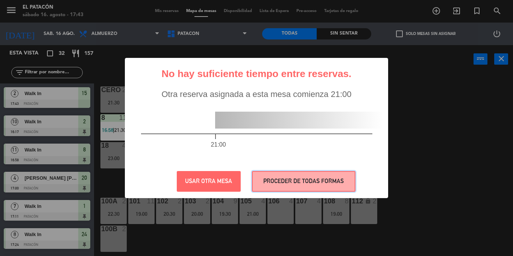
click at [291, 179] on button "PROCEDER DE TODAS FORMAS" at bounding box center [304, 181] width 104 height 21
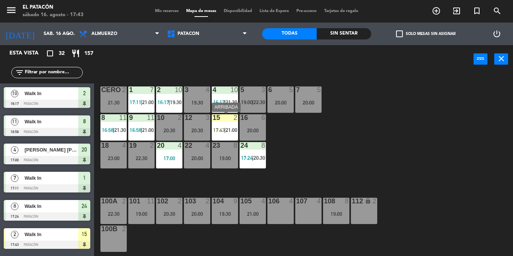
click at [219, 128] on span "17:43" at bounding box center [219, 130] width 12 height 6
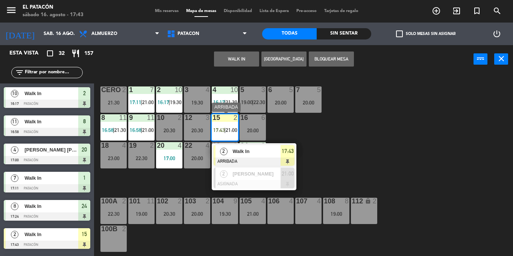
click at [231, 154] on div "2" at bounding box center [224, 151] width 16 height 12
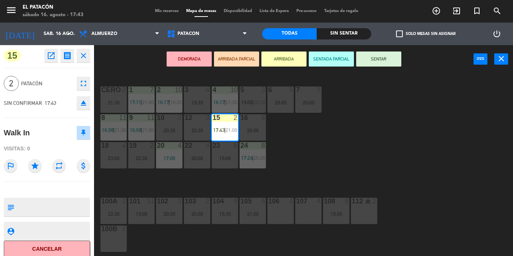
click at [383, 63] on button "SENTAR" at bounding box center [378, 59] width 45 height 15
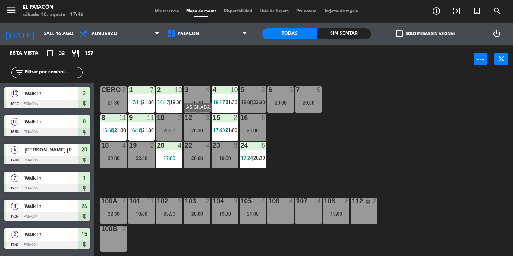
click at [197, 126] on div "12 3 20:30" at bounding box center [197, 127] width 26 height 26
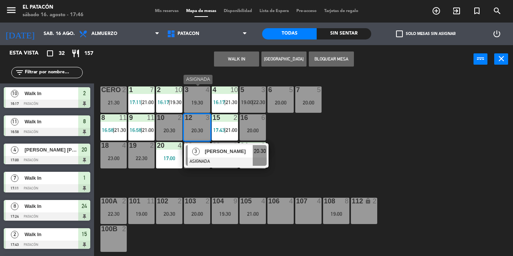
click at [194, 101] on div "19:30" at bounding box center [197, 102] width 26 height 5
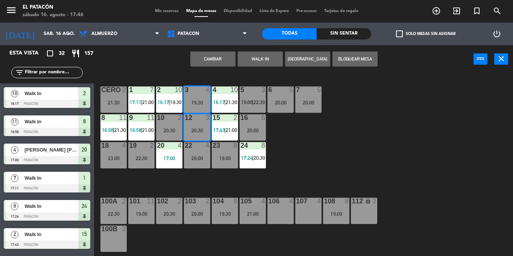
click at [206, 55] on button "Cambiar" at bounding box center [212, 59] width 45 height 15
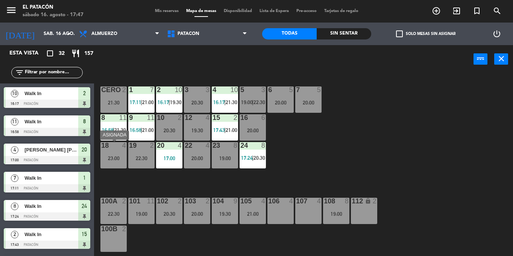
click at [102, 149] on div "18" at bounding box center [101, 145] width 0 height 7
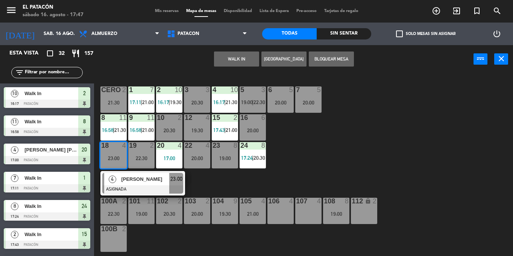
click at [120, 186] on div at bounding box center [142, 190] width 81 height 8
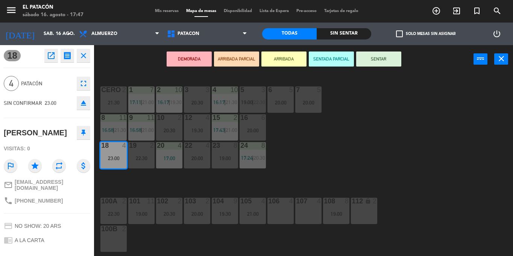
click at [445, 167] on div "1 7 17:11 | 21:00 2 10 16:17 | 19:30 3 3 20:30 4 10 16:17 | 21:30 5 3 19:00 | 2…" at bounding box center [306, 164] width 414 height 183
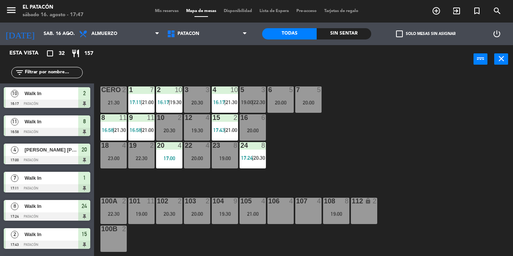
scroll to position [291, 0]
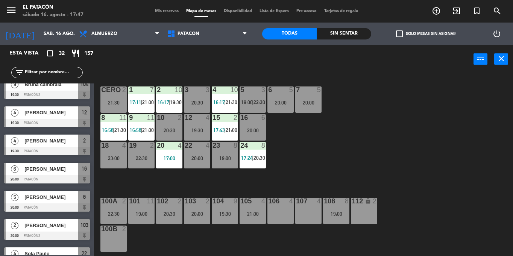
click at [111, 154] on div "18 4 23:00" at bounding box center [114, 155] width 26 height 26
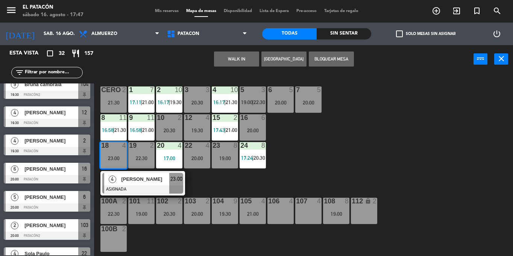
click at [130, 175] on span "[PERSON_NAME]" at bounding box center [145, 179] width 48 height 8
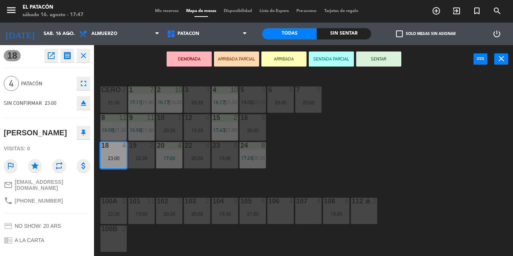
click at [335, 170] on div "1 7 17:11 | 21:00 2 10 16:17 | 19:30 3 3 20:30 4 10 16:17 | 21:30 5 3 19:00 | 2…" at bounding box center [306, 164] width 414 height 183
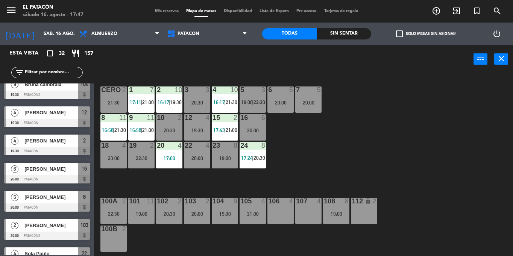
click at [115, 158] on div "23:00" at bounding box center [114, 158] width 26 height 5
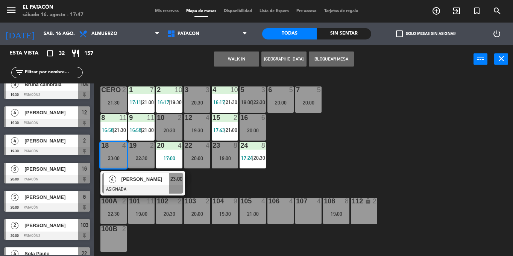
click at [134, 187] on div at bounding box center [142, 190] width 81 height 8
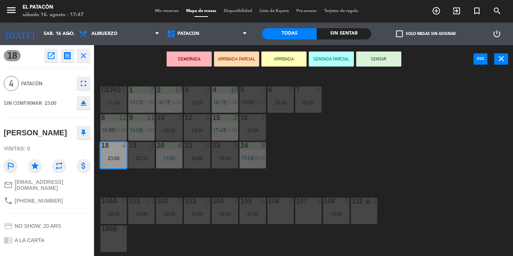
click at [197, 124] on div "12 4 19:30" at bounding box center [197, 127] width 26 height 26
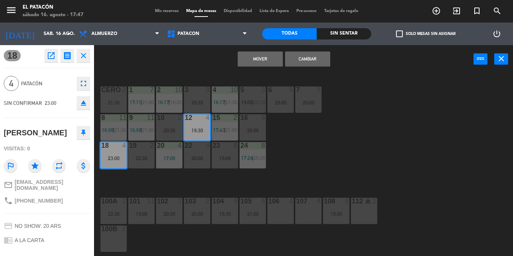
click at [245, 61] on button "Mover" at bounding box center [260, 59] width 45 height 15
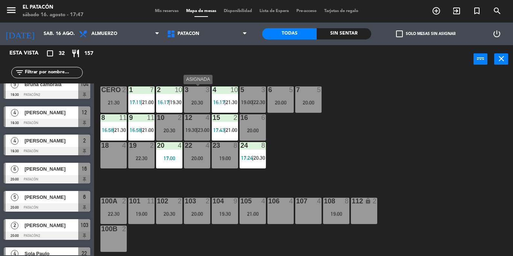
click at [197, 99] on div "3 3 20:30" at bounding box center [197, 100] width 26 height 26
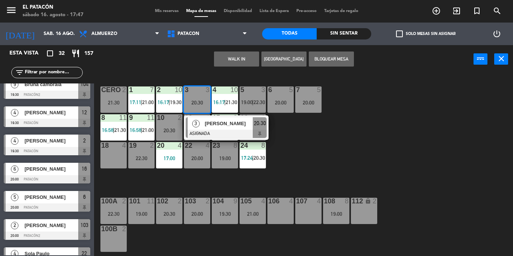
click at [340, 136] on div "1 7 17:11 | 21:00 2 10 16:17 | 19:30 3 3 20:30 3 Karina Vargas ASIGNADA 20:30 4…" at bounding box center [306, 164] width 414 height 183
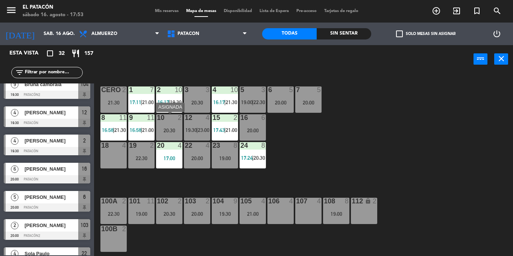
click at [179, 123] on div "10 2 20:30" at bounding box center [169, 127] width 26 height 26
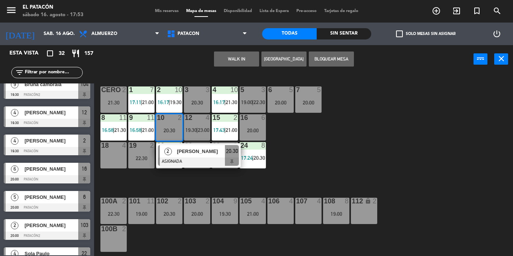
click at [115, 151] on div "18 4" at bounding box center [114, 155] width 26 height 26
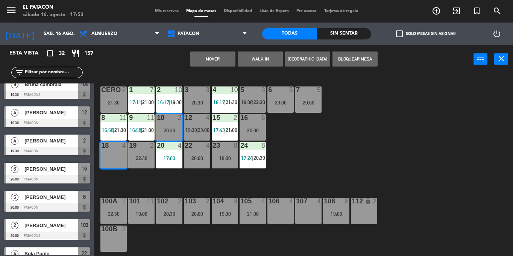
click at [365, 170] on div "1 7 17:11 | 21:00 2 10 16:17 | 19:30 3 3 20:30 4 10 16:17 | 21:30 5 3 19:00 | 2…" at bounding box center [306, 164] width 414 height 183
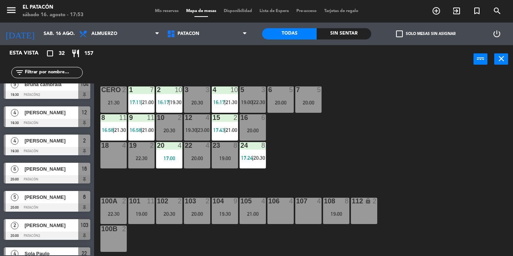
click at [178, 121] on div "12" at bounding box center [184, 117] width 12 height 7
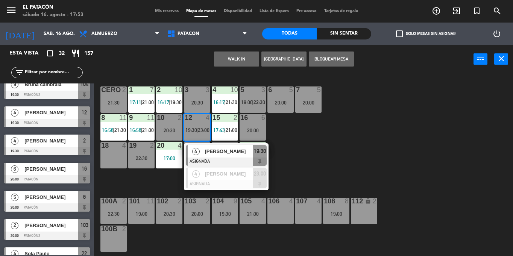
click at [376, 145] on div "1 7 17:11 | 21:00 2 10 16:17 | 19:30 3 3 20:30 4 10 16:17 | 21:30 5 3 19:00 | 2…" at bounding box center [306, 164] width 414 height 183
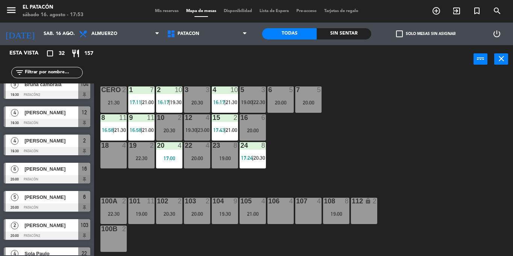
click at [170, 130] on div "20:30" at bounding box center [169, 130] width 26 height 5
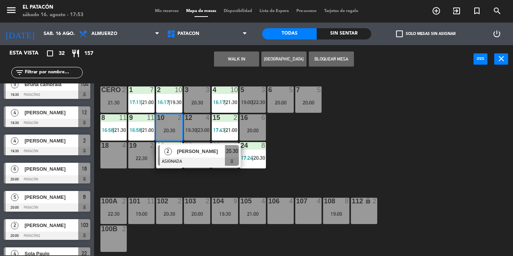
click at [124, 151] on div "18 4" at bounding box center [114, 155] width 26 height 26
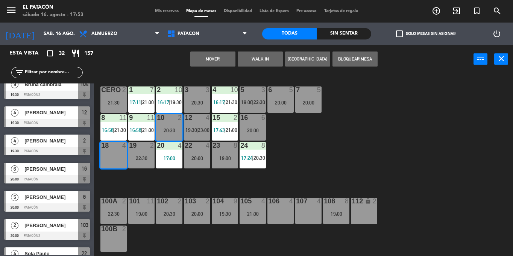
click at [219, 56] on button "Mover" at bounding box center [212, 59] width 45 height 15
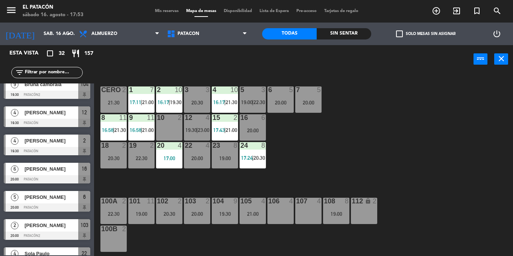
click at [166, 126] on div "10 2" at bounding box center [169, 127] width 26 height 26
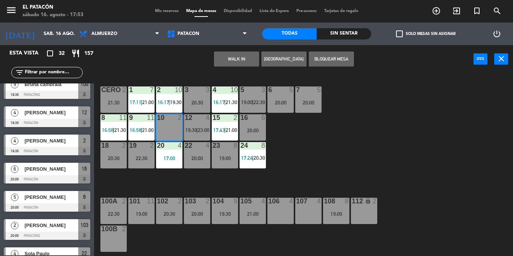
click at [230, 61] on button "WALK IN" at bounding box center [236, 59] width 45 height 15
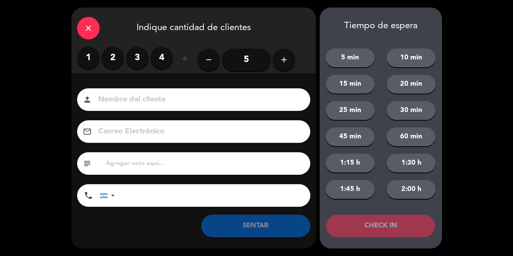
click at [113, 58] on label "2" at bounding box center [113, 58] width 23 height 23
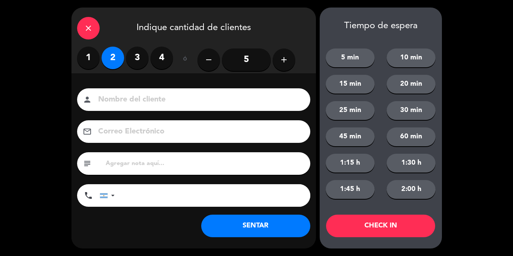
click at [282, 225] on button "SENTAR" at bounding box center [255, 226] width 109 height 23
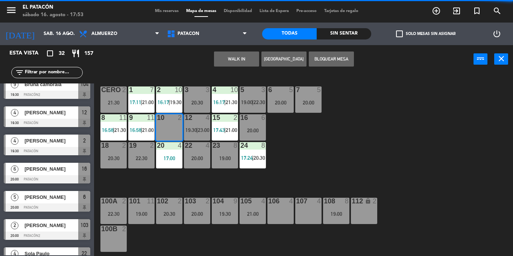
scroll to position [0, 0]
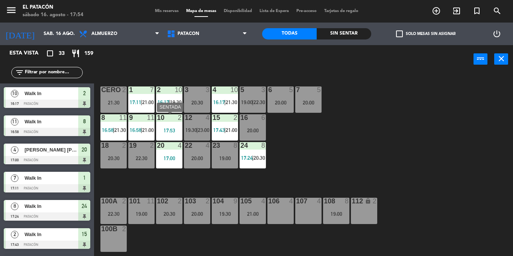
click at [169, 138] on div "10 2 17:53" at bounding box center [169, 127] width 26 height 26
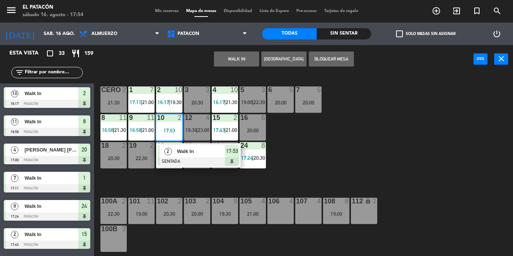
click at [357, 123] on div "1 7 17:11 | 21:00 2 10 16:17 | 19:30 3 3 20:30 4 10 16:17 | 21:30 5 3 19:00 | 2…" at bounding box center [306, 164] width 414 height 183
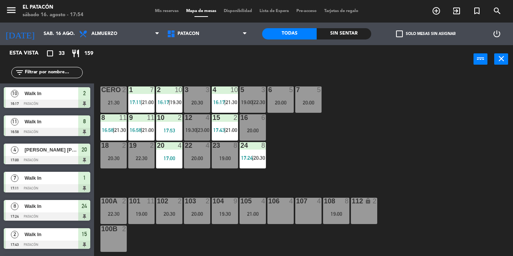
click at [115, 148] on div at bounding box center [113, 145] width 12 height 7
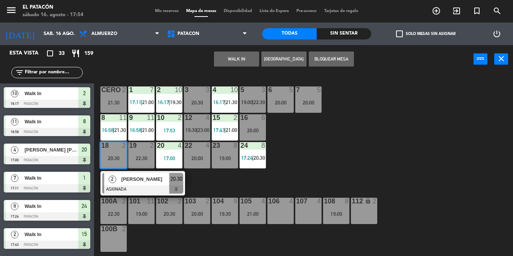
click at [167, 125] on div "10 2 17:53" at bounding box center [169, 127] width 26 height 26
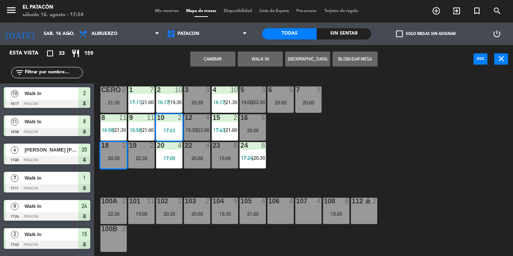
click at [225, 56] on button "Cambiar" at bounding box center [212, 59] width 45 height 15
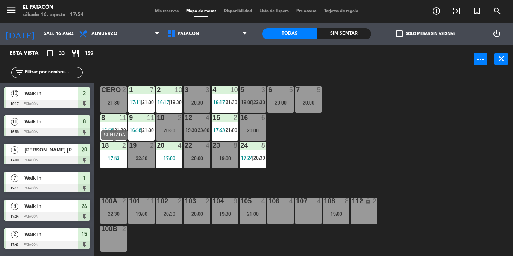
click at [115, 151] on div "18 2 17:53" at bounding box center [114, 155] width 26 height 26
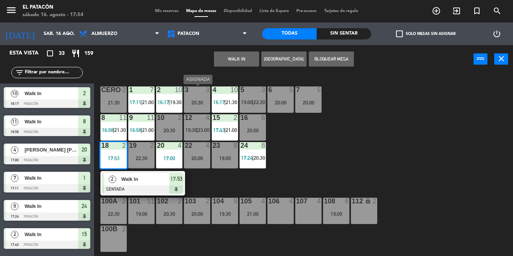
click at [195, 103] on div "20:30" at bounding box center [197, 102] width 26 height 5
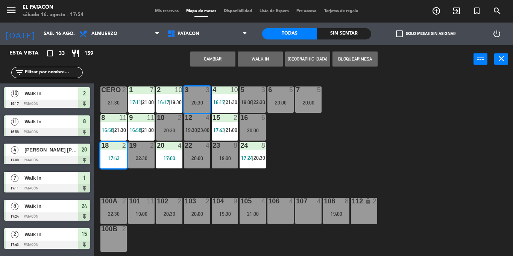
click at [223, 58] on button "Cambiar" at bounding box center [212, 59] width 45 height 15
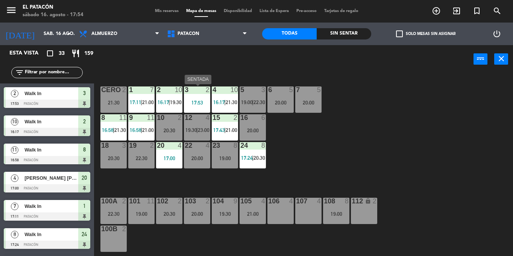
click at [197, 101] on div "17:53" at bounding box center [197, 102] width 26 height 5
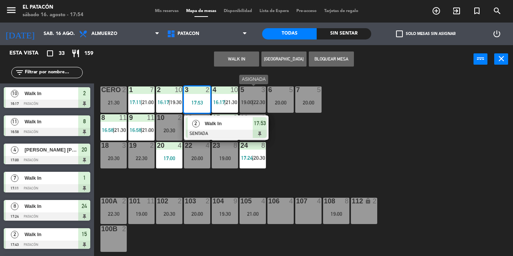
click at [251, 98] on div "5 3 19:00 | 22:30" at bounding box center [253, 100] width 26 height 26
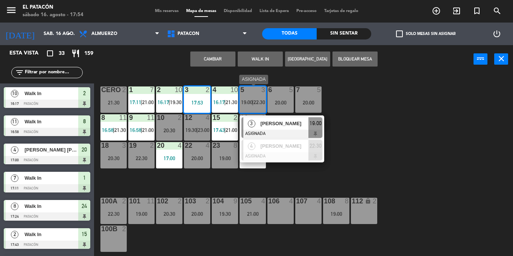
click at [264, 128] on span "Patrícia Munhoz" at bounding box center [285, 124] width 48 height 8
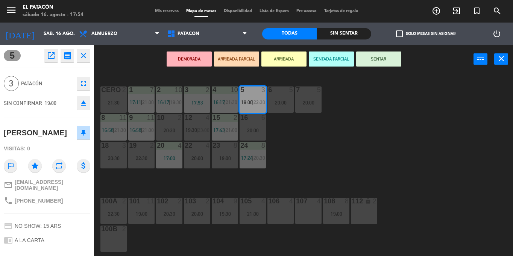
drag, startPoint x: 396, startPoint y: 148, endPoint x: 270, endPoint y: 107, distance: 132.0
click at [384, 142] on div "1 7 17:11 | 21:00 2 10 16:17 | 19:30 3 2 17:53 4 10 16:17 | 21:30 5 3 19:00 | 2…" at bounding box center [306, 164] width 414 height 183
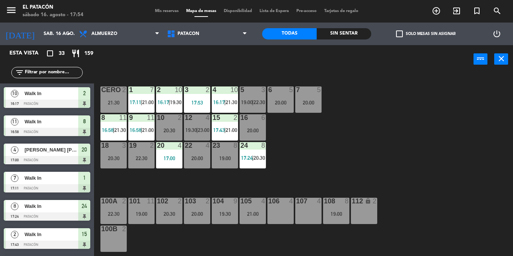
click at [198, 97] on div "3 2 17:53" at bounding box center [197, 100] width 26 height 26
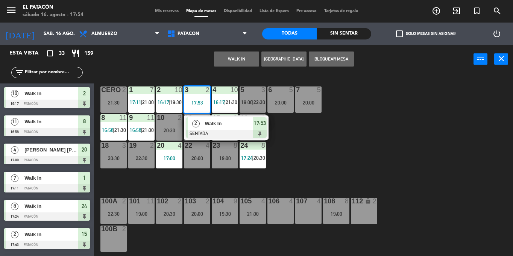
click at [209, 120] on span "Walk In" at bounding box center [229, 124] width 48 height 8
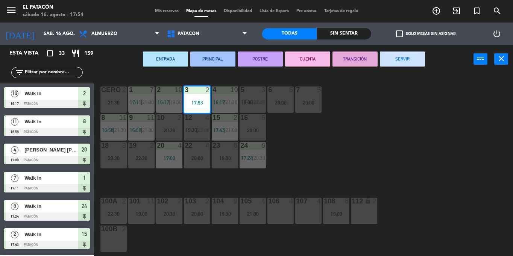
click at [245, 97] on div "5 3 19:00 | 22:30" at bounding box center [253, 100] width 26 height 26
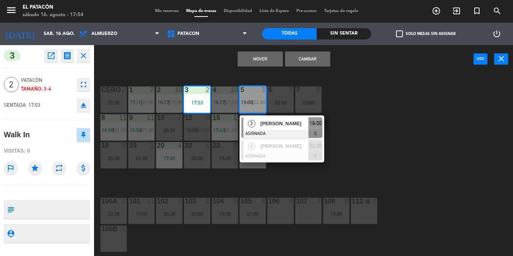
click at [313, 56] on button "Cambiar" at bounding box center [307, 59] width 45 height 15
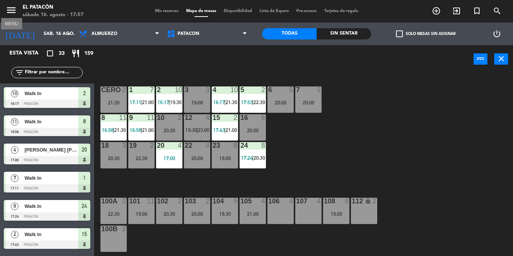
click at [10, 6] on icon "menu" at bounding box center [11, 10] width 11 height 11
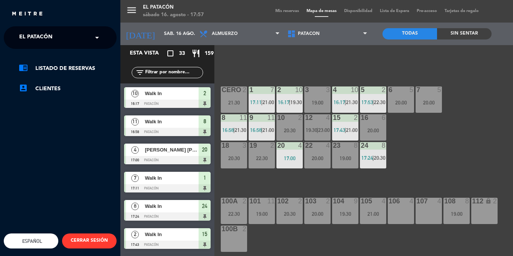
click at [130, 15] on div "menu El Patacón sábado 16. agosto - 17:57 Mis reservas Mapa de mesas Disponibil…" at bounding box center [376, 128] width 513 height 256
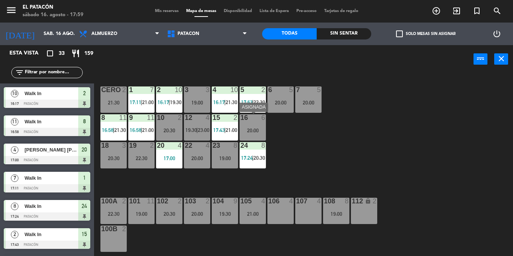
click at [262, 129] on div "20:00" at bounding box center [253, 130] width 26 height 5
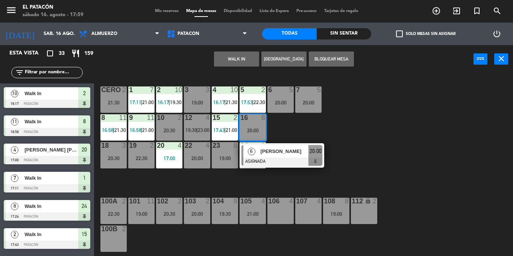
click at [431, 127] on div "1 7 17:11 | 21:00 2 10 16:17 | 19:30 3 3 19:00 4 10 16:17 | 21:30 5 2 17:53 | 2…" at bounding box center [306, 164] width 414 height 183
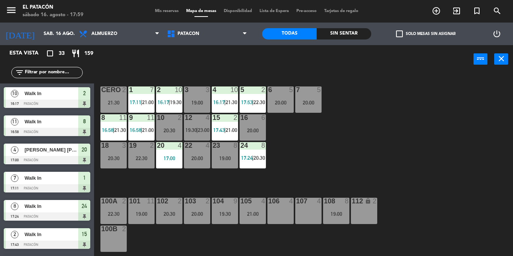
click at [116, 209] on div "100a 2 22:30" at bounding box center [114, 211] width 26 height 26
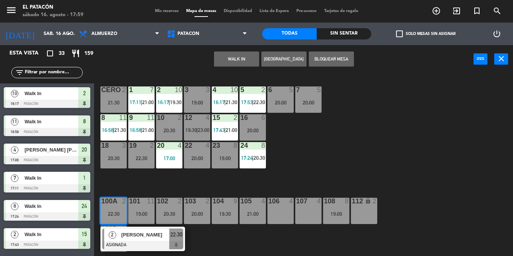
click at [276, 249] on div "1 7 17:11 | 21:00 2 10 16:17 | 19:30 3 3 19:00 4 10 16:17 | 21:30 5 2 17:53 | 2…" at bounding box center [306, 164] width 414 height 183
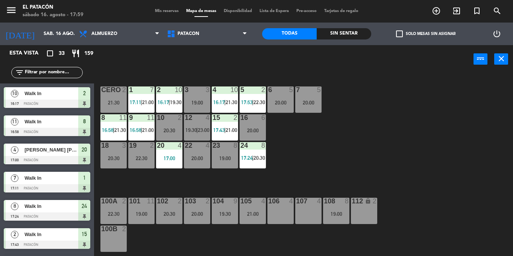
click at [111, 203] on div at bounding box center [113, 201] width 12 height 7
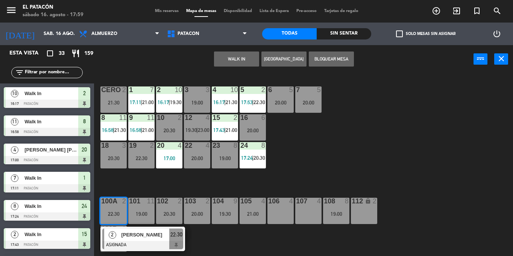
click at [282, 212] on div "106 4" at bounding box center [281, 211] width 26 height 26
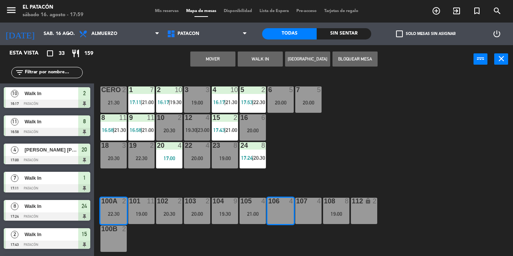
click at [227, 64] on button "Mover" at bounding box center [212, 59] width 45 height 15
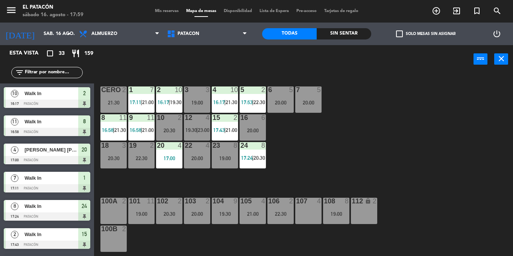
click at [285, 106] on div "6 5 20:00" at bounding box center [281, 100] width 26 height 26
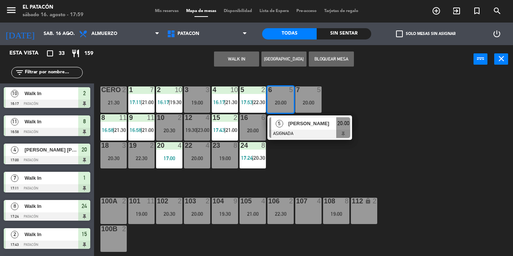
click at [292, 127] on span "[PERSON_NAME]" at bounding box center [312, 124] width 48 height 8
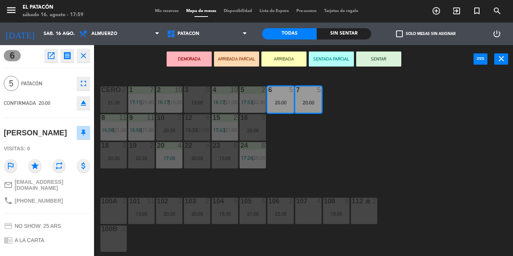
click at [110, 216] on div "100a 2" at bounding box center [114, 211] width 26 height 26
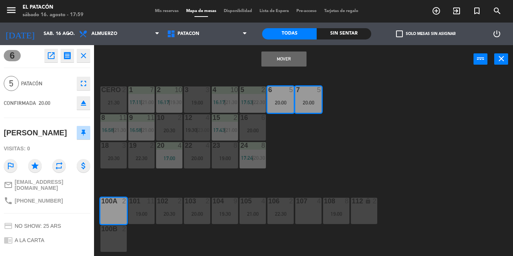
click at [114, 242] on div "100b 2" at bounding box center [114, 239] width 26 height 26
click at [282, 58] on button "Mover y Unir" at bounding box center [284, 59] width 45 height 15
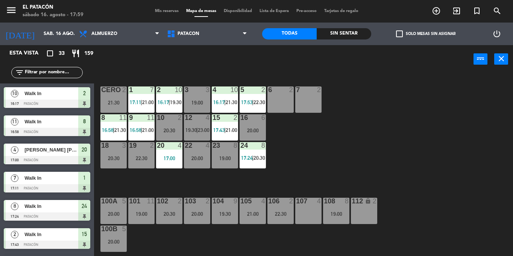
click at [312, 104] on div "7 2" at bounding box center [309, 100] width 26 height 26
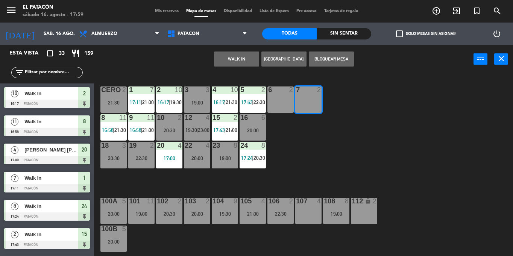
click at [276, 105] on div "6 2" at bounding box center [281, 100] width 26 height 26
click at [235, 61] on button "WALK IN" at bounding box center [236, 59] width 45 height 15
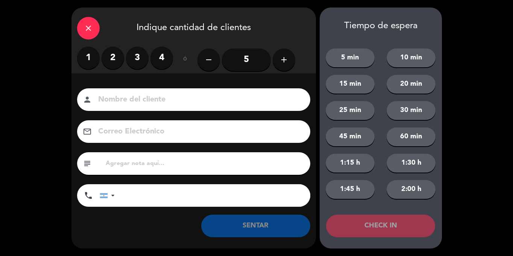
click at [255, 56] on input "5" at bounding box center [246, 60] width 49 height 23
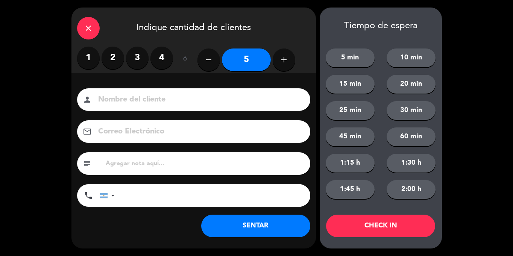
click at [259, 233] on button "SENTAR" at bounding box center [255, 226] width 109 height 23
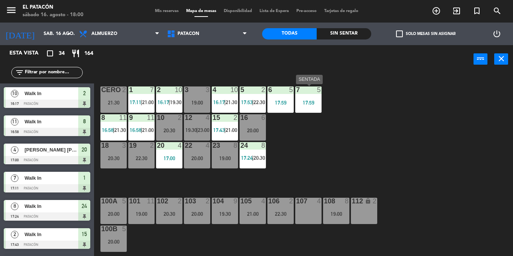
click at [308, 98] on div "7 5 17:59" at bounding box center [309, 100] width 26 height 26
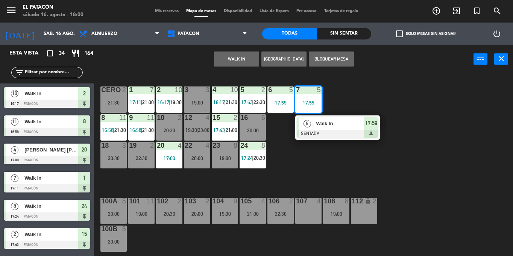
click at [312, 175] on div "1 7 17:11 | 21:00 2 10 16:17 | 19:30 3 3 19:00 4 10 16:17 | 21:30 5 2 17:53 | 2…" at bounding box center [306, 164] width 414 height 183
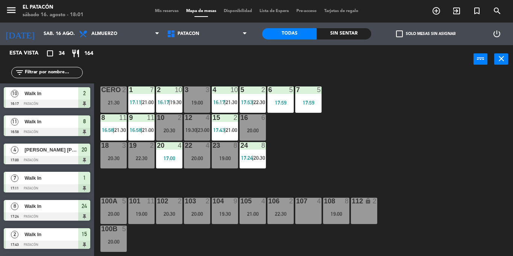
click at [401, 37] on span "check_box_outline_blank" at bounding box center [399, 33] width 7 height 7
click at [426, 34] on input "check_box_outline_blank Solo mesas sin asignar" at bounding box center [426, 34] width 0 height 0
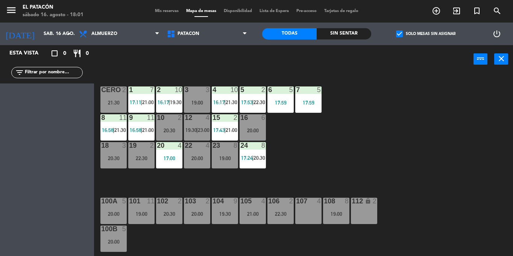
click at [401, 37] on span "check_box" at bounding box center [399, 33] width 7 height 7
click at [426, 34] on input "check_box Solo mesas sin asignar" at bounding box center [426, 34] width 0 height 0
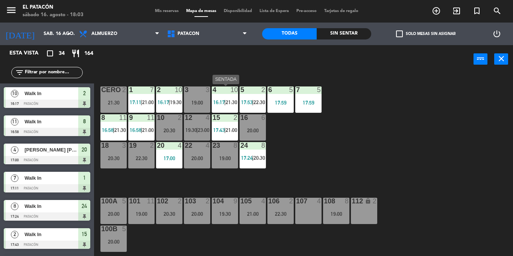
click at [231, 87] on div "10" at bounding box center [235, 90] width 8 height 7
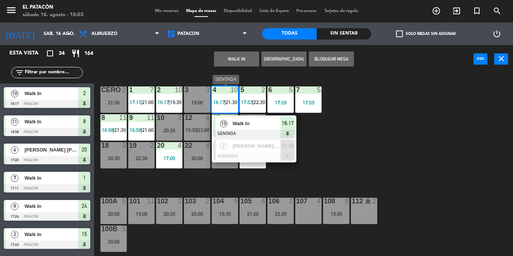
click at [240, 119] on div "Walk In" at bounding box center [256, 123] width 49 height 12
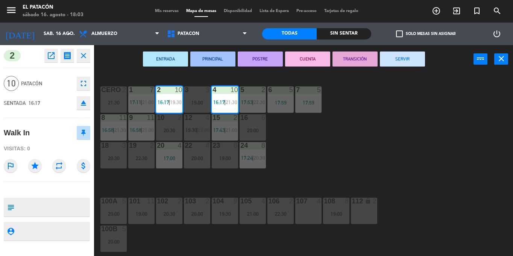
click at [395, 57] on button "SERVIR" at bounding box center [402, 59] width 45 height 15
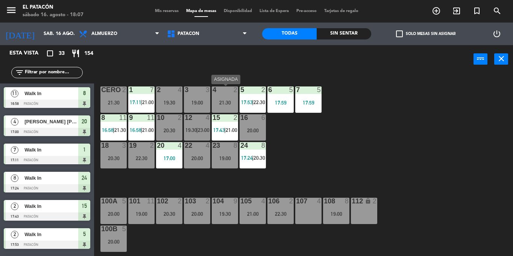
click at [229, 95] on div "4 2 21:30" at bounding box center [225, 100] width 26 height 26
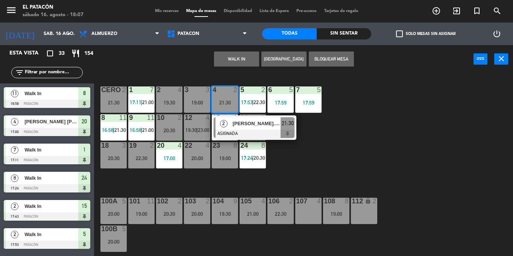
click at [324, 181] on div "1 7 17:11 | 21:00 2 4 19:30 3 3 19:00 4 2 21:30 2 Evelyn.figueroa ASIGNADA 21:3…" at bounding box center [306, 164] width 414 height 183
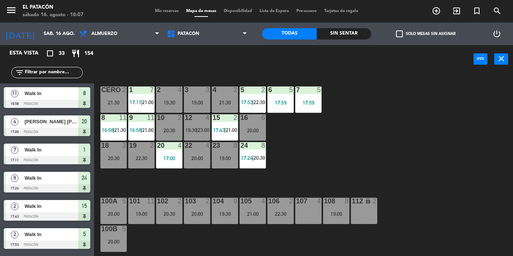
click at [229, 92] on div at bounding box center [225, 90] width 12 height 7
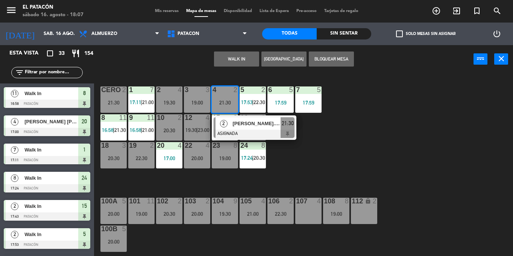
click at [329, 150] on div "1 7 17:11 | 21:00 2 4 19:30 3 3 19:00 4 2 21:30 2 Evelyn.figueroa ASIGNADA 21:3…" at bounding box center [306, 164] width 414 height 183
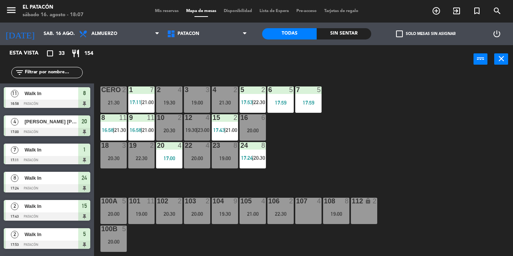
click at [174, 101] on div "19:30" at bounding box center [169, 102] width 26 height 5
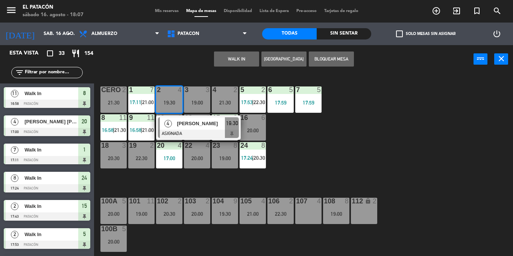
click at [306, 216] on div "107 4" at bounding box center [309, 211] width 26 height 26
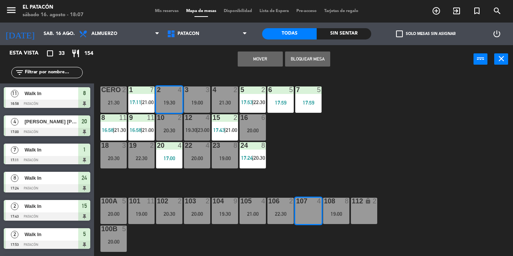
click at [253, 55] on button "Mover" at bounding box center [260, 59] width 45 height 15
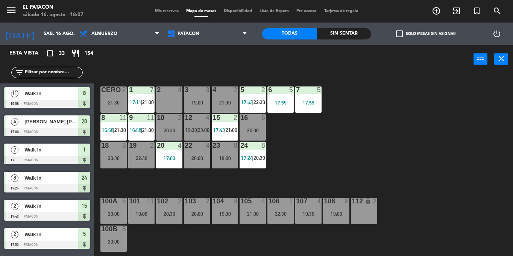
click at [197, 108] on div "3 3 19:00" at bounding box center [197, 100] width 26 height 26
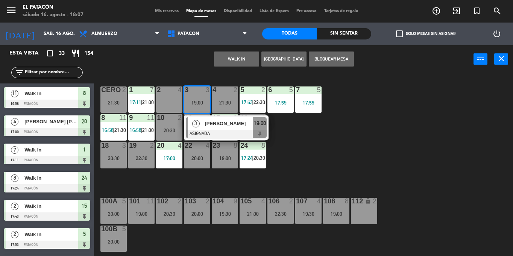
click at [360, 148] on div "1 7 17:11 | 21:00 2 4 3 3 19:00 3 Patrícia Munhoz ASIGNADA 19:00 4 2 21:30 5 2 …" at bounding box center [306, 164] width 414 height 183
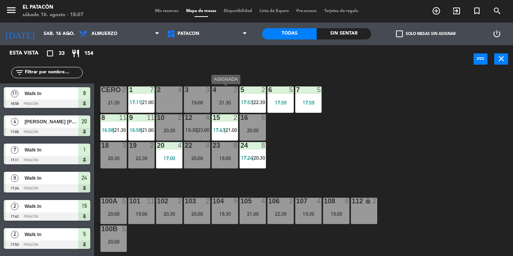
click at [226, 101] on div "21:30" at bounding box center [225, 102] width 26 height 5
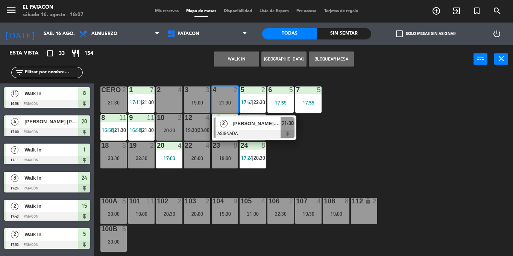
click at [359, 168] on div "1 7 17:11 | 21:00 2 4 3 3 19:00 4 2 21:30 2 Evelyn.figueroa ASIGNADA 21:30 5 2 …" at bounding box center [306, 164] width 414 height 183
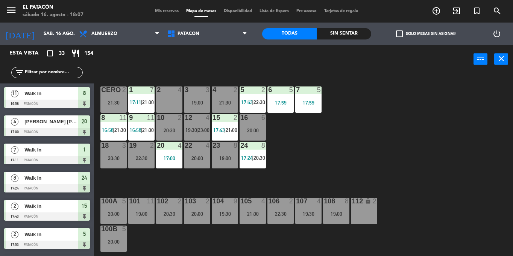
click at [221, 102] on div "21:30" at bounding box center [225, 102] width 26 height 5
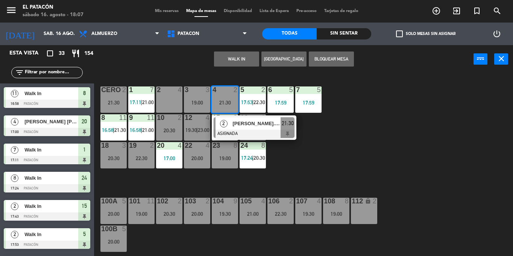
click at [230, 125] on div "2" at bounding box center [224, 123] width 16 height 12
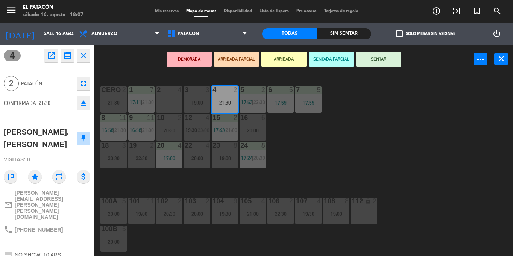
click at [309, 97] on div "7 5 17:59" at bounding box center [309, 100] width 26 height 26
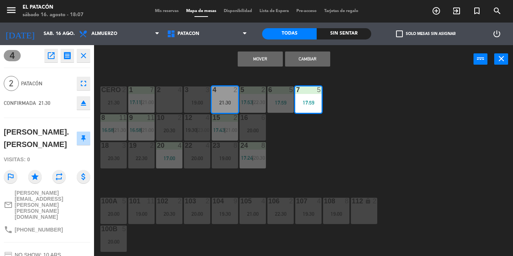
click at [265, 58] on button "Mover" at bounding box center [260, 59] width 45 height 15
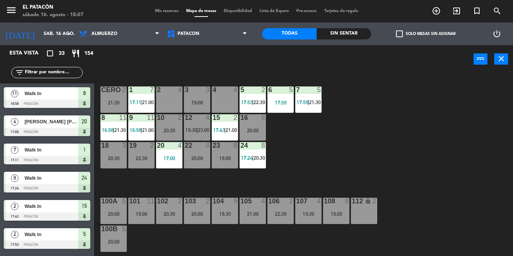
scroll to position [132, 0]
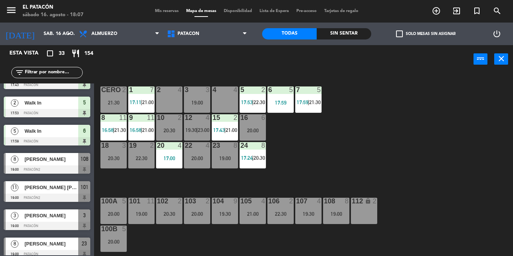
click at [163, 104] on div "2 4" at bounding box center [169, 100] width 26 height 26
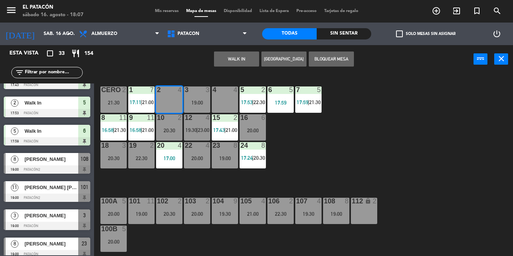
click at [221, 102] on div "4 4" at bounding box center [225, 100] width 26 height 26
click at [327, 154] on div "1 7 17:11 | 21:00 2 4 3 3 19:00 4 4 5 2 17:53 | 22:30 6 5 17:59 7 5 17:59 | 21:…" at bounding box center [306, 164] width 414 height 183
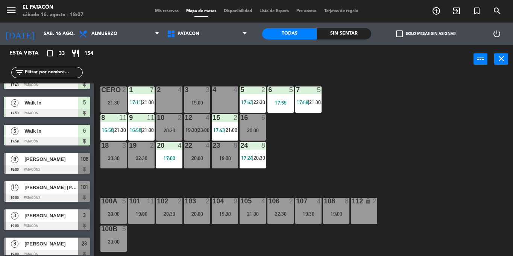
click at [171, 98] on div "2 4" at bounding box center [169, 100] width 26 height 26
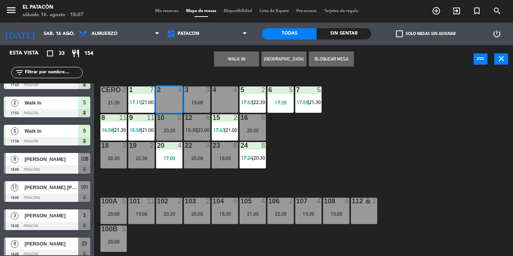
click at [382, 144] on div "1 7 17:11 | 21:00 2 4 3 3 19:00 4 4 5 2 17:53 | 22:30 6 5 17:59 7 5 17:59 | 21:…" at bounding box center [306, 164] width 414 height 183
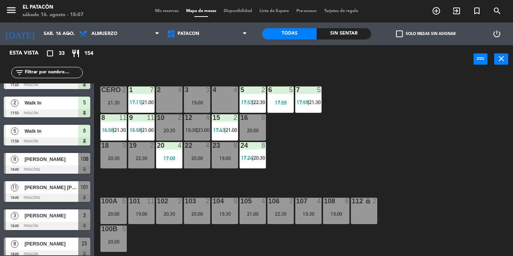
click at [214, 152] on div "23 8 19:00" at bounding box center [225, 155] width 26 height 26
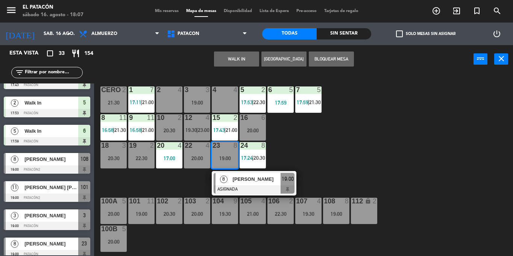
click at [317, 126] on div "1 7 17:11 | 21:00 2 4 3 3 19:00 4 4 5 2 17:53 | 22:30 6 5 17:59 7 5 17:59 | 21:…" at bounding box center [306, 164] width 414 height 183
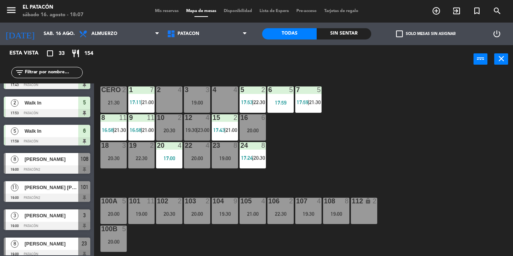
click at [402, 34] on span "check_box_outline_blank" at bounding box center [399, 33] width 7 height 7
click at [426, 34] on input "check_box_outline_blank Solo mesas sin asignar" at bounding box center [426, 34] width 0 height 0
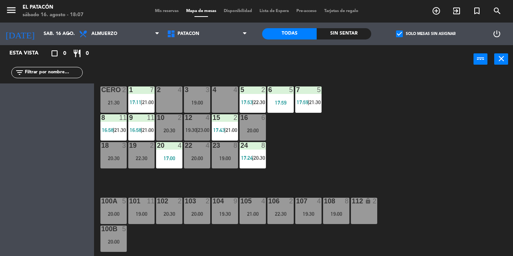
scroll to position [0, 0]
click at [402, 34] on span "check_box" at bounding box center [399, 33] width 7 height 7
click at [426, 34] on input "check_box Solo mesas sin asignar" at bounding box center [426, 34] width 0 height 0
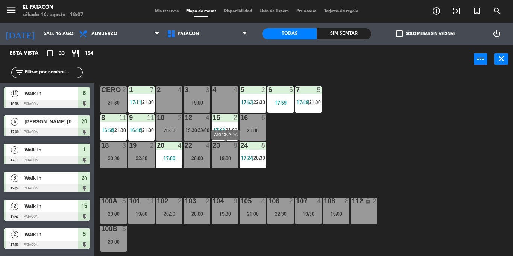
click at [229, 158] on div "19:00" at bounding box center [225, 158] width 26 height 5
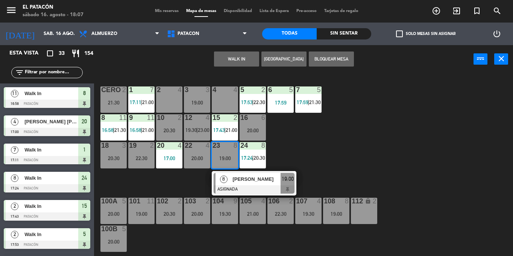
click at [312, 133] on div "1 7 17:11 | 21:00 2 4 3 3 19:00 4 4 5 2 17:53 | 22:30 6 5 17:59 7 5 17:59 | 21:…" at bounding box center [306, 164] width 414 height 183
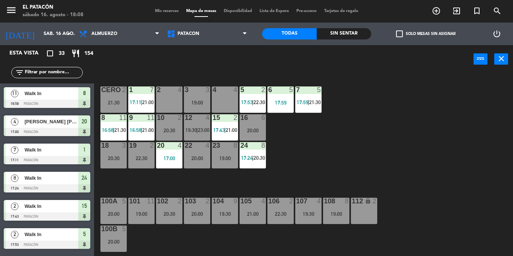
click at [173, 101] on div "2 4" at bounding box center [169, 100] width 26 height 26
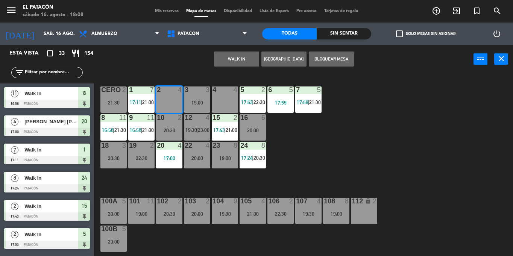
click at [227, 102] on div "4 4" at bounding box center [225, 100] width 26 height 26
click at [224, 61] on button "WALK IN" at bounding box center [236, 59] width 45 height 15
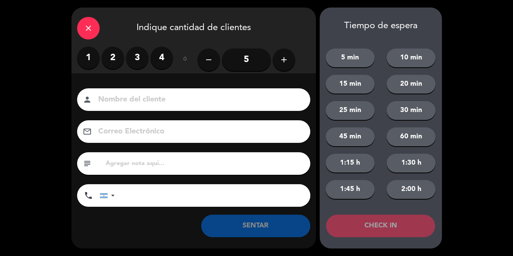
click at [83, 30] on div "close" at bounding box center [88, 28] width 23 height 23
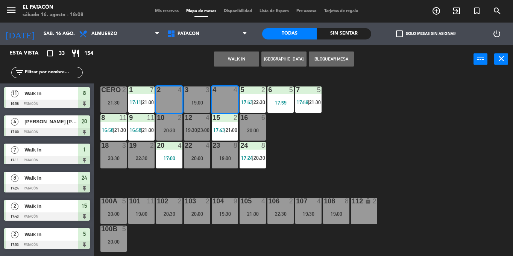
click at [319, 148] on div "1 7 17:11 | 21:00 2 4 3 3 19:00 4 4 5 2 17:53 | 22:30 6 5 17:59 7 5 17:59 | 21:…" at bounding box center [306, 164] width 414 height 183
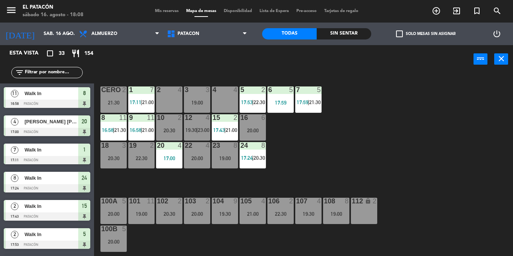
click at [230, 160] on div "19:00" at bounding box center [225, 158] width 26 height 5
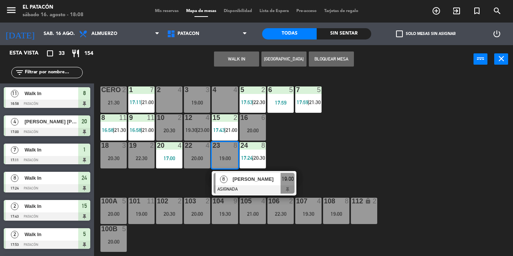
click at [340, 133] on div "1 7 17:11 | 21:00 2 4 3 3 19:00 4 4 5 2 17:53 | 22:30 6 5 17:59 7 5 17:59 | 21:…" at bounding box center [306, 164] width 414 height 183
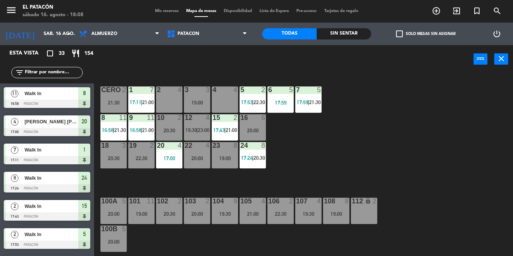
click at [178, 104] on div "2 4" at bounding box center [169, 100] width 26 height 26
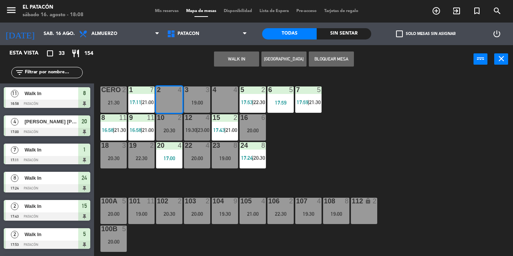
click at [218, 105] on div "4 4" at bounding box center [225, 100] width 26 height 26
click at [231, 56] on button "WALK IN" at bounding box center [236, 59] width 45 height 15
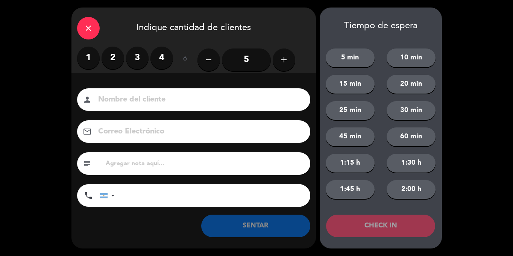
click at [296, 69] on div "1 2 3 4 ó remove 5 add" at bounding box center [193, 60] width 233 height 26
click at [294, 68] on div "1 2 3 4 ó remove 5 add" at bounding box center [193, 60] width 233 height 26
click at [288, 67] on button "add" at bounding box center [284, 60] width 23 height 23
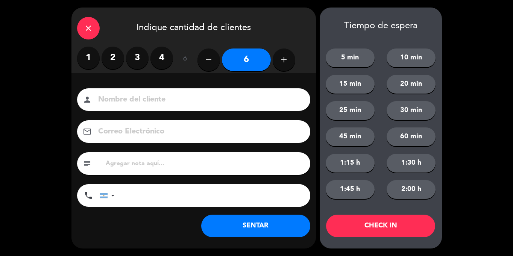
click at [288, 67] on button "add" at bounding box center [284, 60] width 23 height 23
type input "8"
click at [344, 53] on button "5 min" at bounding box center [350, 58] width 49 height 19
click at [363, 221] on button "CHECK IN" at bounding box center [380, 226] width 109 height 23
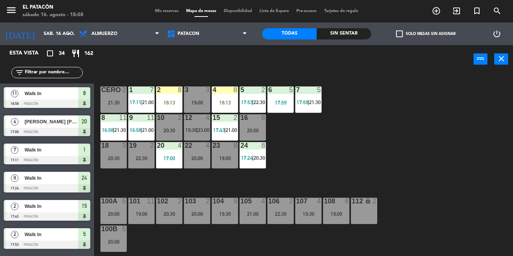
click at [323, 190] on div "1 7 17:11 | 21:00 2 8 18:13 3 3 19:00 4 8 18:13 5 2 17:53 | 22:30 6 5 17:59 7 5…" at bounding box center [306, 164] width 414 height 183
click at [215, 94] on div "4 8 18:13" at bounding box center [225, 100] width 26 height 26
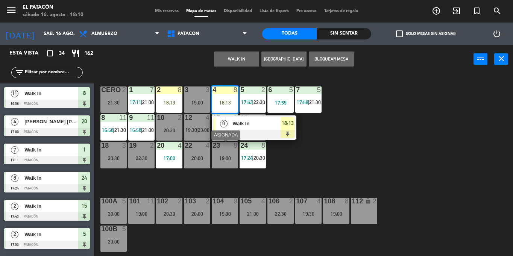
click at [223, 149] on div at bounding box center [225, 145] width 12 height 7
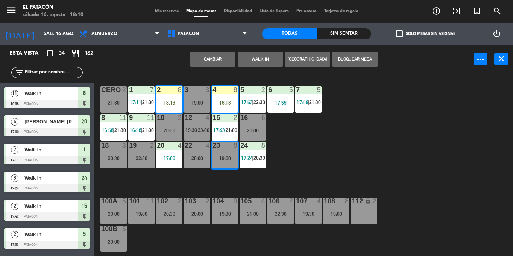
click at [216, 58] on button "Cambiar" at bounding box center [212, 59] width 45 height 15
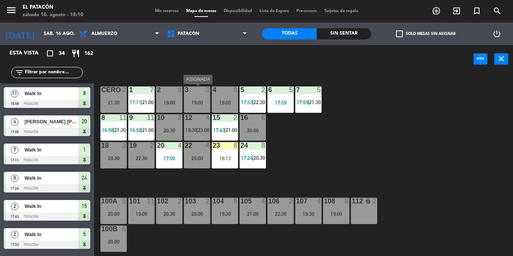
click at [203, 102] on div "19:00" at bounding box center [197, 102] width 26 height 5
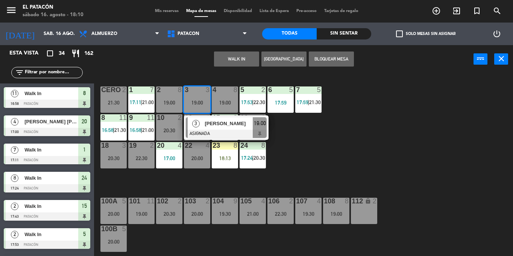
click at [366, 145] on div "1 7 17:11 | 21:00 2 8 19:00 3 3 19:00 3 Patrícia Munhoz ASIGNADA 19:00 4 8 19:0…" at bounding box center [306, 164] width 414 height 183
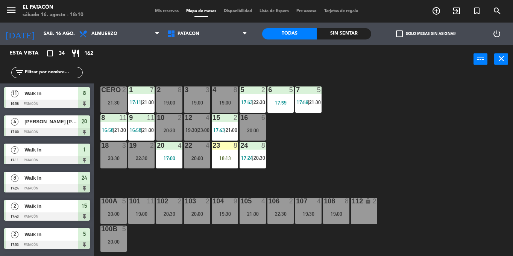
click at [199, 126] on div "12 4 19:30 | 23:00" at bounding box center [197, 127] width 26 height 26
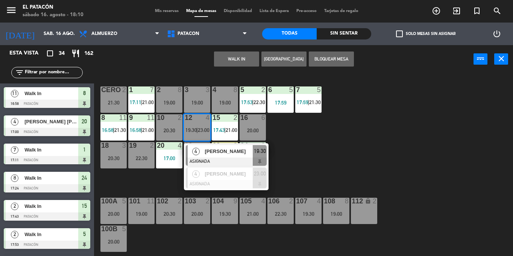
click at [207, 156] on div "[PERSON_NAME]" at bounding box center [228, 151] width 49 height 12
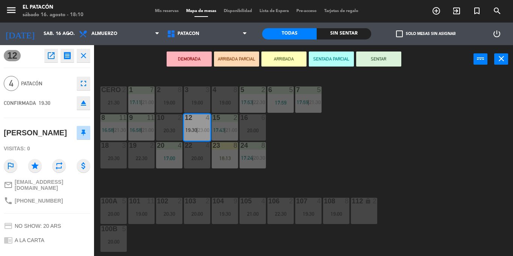
click at [195, 109] on div "3 3 19:00" at bounding box center [197, 100] width 26 height 26
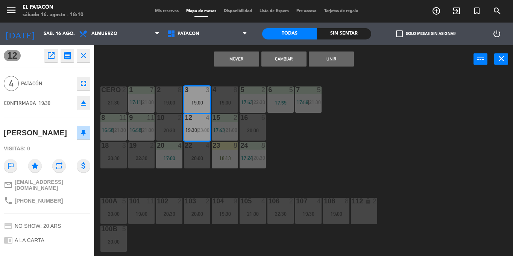
click at [294, 57] on button "Cambiar" at bounding box center [284, 59] width 45 height 15
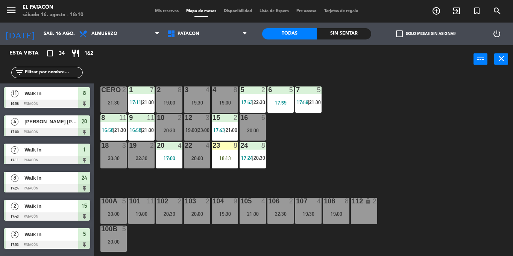
click at [401, 37] on span "check_box_outline_blank" at bounding box center [399, 33] width 7 height 7
click at [426, 34] on input "check_box_outline_blank Solo mesas sin asignar" at bounding box center [426, 34] width 0 height 0
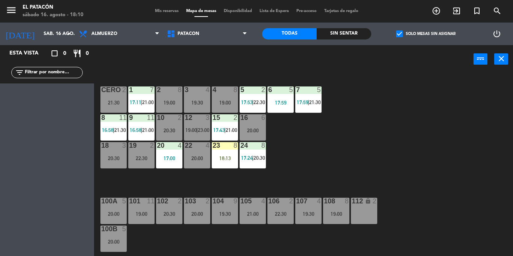
click at [401, 37] on span "check_box" at bounding box center [399, 33] width 7 height 7
click at [426, 34] on input "check_box Solo mesas sin asignar" at bounding box center [426, 34] width 0 height 0
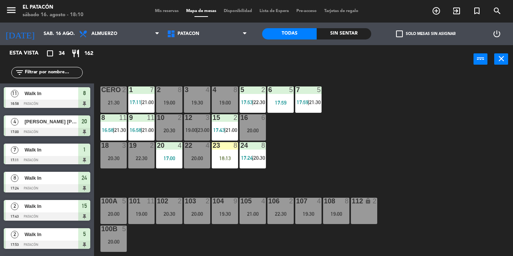
click at [477, 147] on div "1 7 17:11 | 21:00 2 8 19:00 3 4 19:30 4 8 19:00 5 2 17:53 | 22:30 6 5 17:59 7 5…" at bounding box center [306, 164] width 414 height 183
click at [228, 159] on div "18:13" at bounding box center [225, 158] width 26 height 5
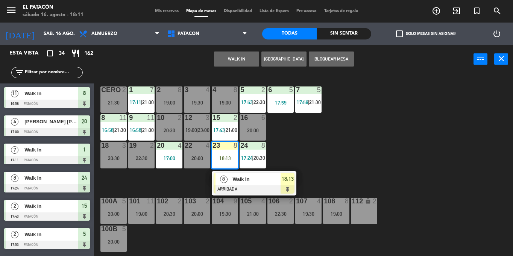
click at [236, 181] on span "Walk In" at bounding box center [257, 179] width 48 height 8
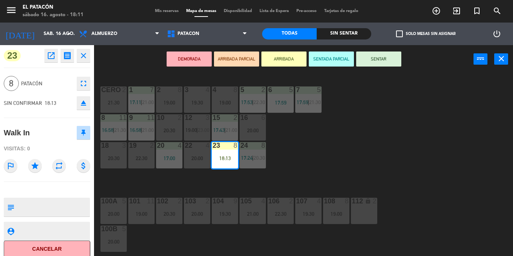
click at [383, 60] on button "SENTAR" at bounding box center [378, 59] width 45 height 15
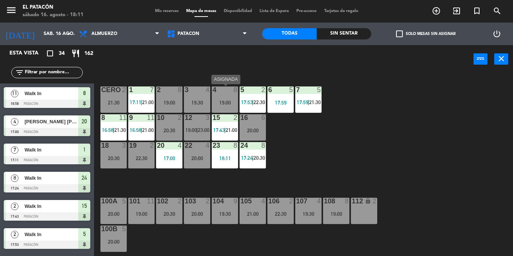
click at [232, 103] on div "19:00" at bounding box center [225, 102] width 26 height 5
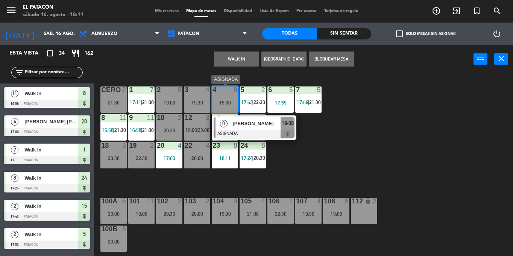
click at [251, 123] on span "[PERSON_NAME]" at bounding box center [257, 124] width 48 height 8
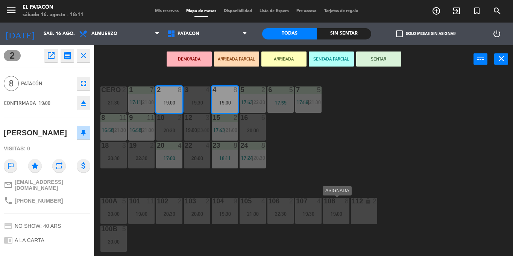
click at [338, 207] on div "108 8 19:00" at bounding box center [336, 211] width 26 height 26
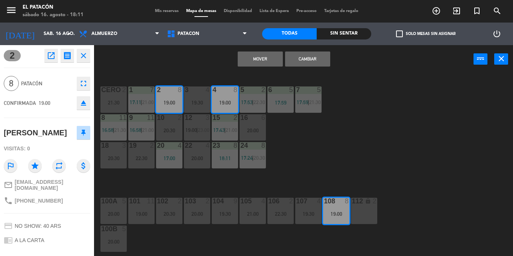
click at [372, 133] on div "1 7 17:11 | 21:00 2 8 19:00 3 4 19:30 4 8 19:00 5 2 17:53 | 22:30 6 5 17:59 7 5…" at bounding box center [306, 164] width 414 height 183
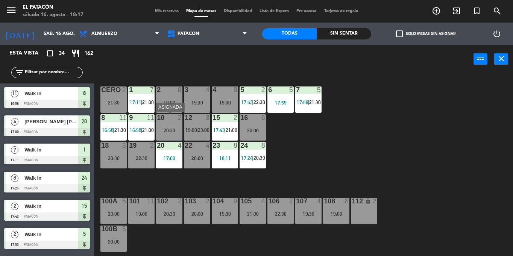
click at [169, 130] on div "20:30" at bounding box center [169, 130] width 26 height 5
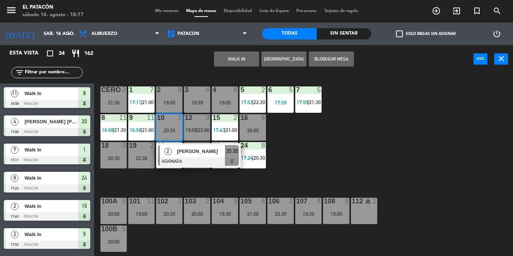
click at [374, 160] on div "1 7 17:11 | 21:00 2 8 19:00 3 4 19:30 4 8 19:00 5 2 17:53 | 22:30 6 5 17:59 7 5…" at bounding box center [306, 164] width 414 height 183
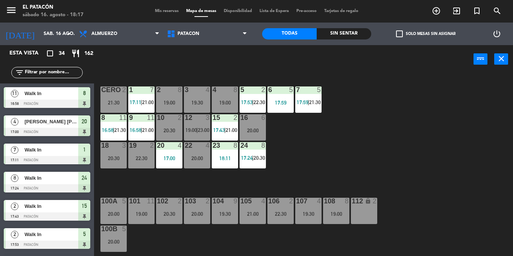
click at [163, 120] on div at bounding box center [169, 117] width 12 height 7
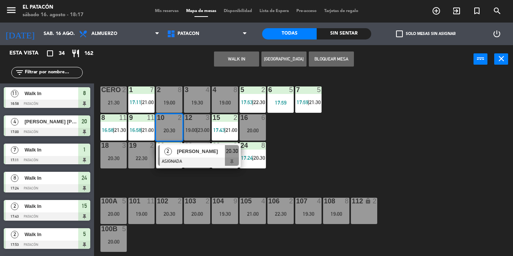
click at [338, 169] on div "1 7 17:11 | 21:00 2 8 19:00 3 4 19:30 4 8 19:00 5 2 17:53 | 22:30 6 5 17:59 7 5…" at bounding box center [306, 164] width 414 height 183
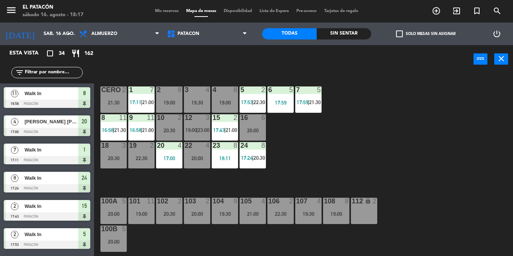
click at [168, 122] on div "10 2 20:30" at bounding box center [169, 127] width 26 height 26
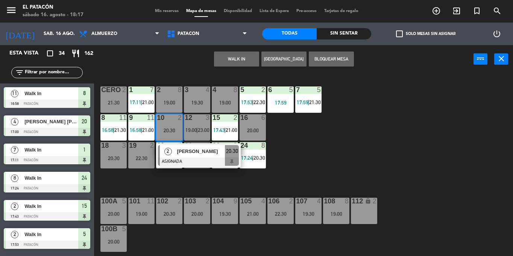
click at [387, 154] on div "1 7 17:11 | 21:00 2 8 19:00 3 4 19:30 4 8 19:00 5 2 17:53 | 22:30 6 5 17:59 7 5…" at bounding box center [306, 164] width 414 height 183
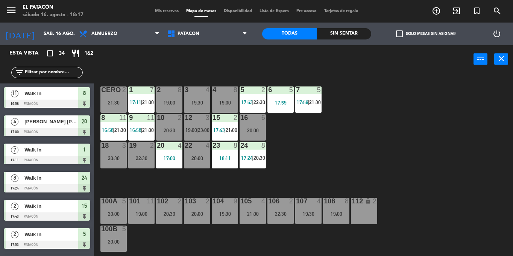
click at [167, 128] on div "20:30" at bounding box center [169, 130] width 26 height 5
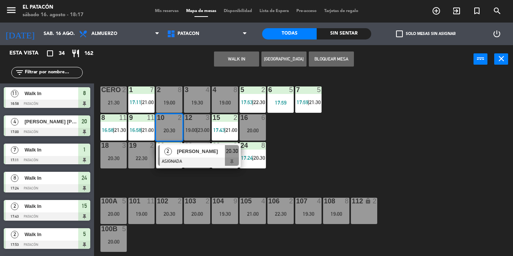
click at [336, 134] on div "1 7 17:11 | 21:00 2 8 19:00 3 4 19:30 4 8 19:00 5 2 17:53 | 22:30 6 5 17:59 7 5…" at bounding box center [306, 164] width 414 height 183
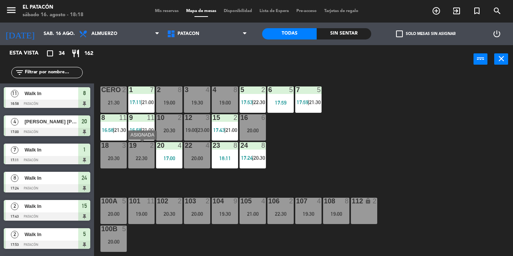
click at [143, 159] on div "22:30" at bounding box center [141, 158] width 26 height 5
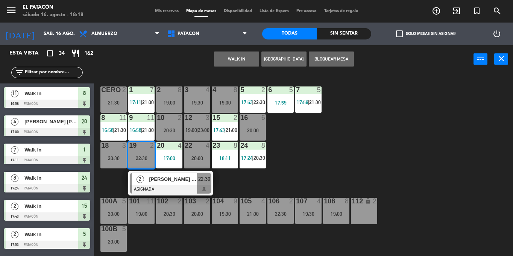
click at [148, 183] on div "2" at bounding box center [140, 179] width 16 height 12
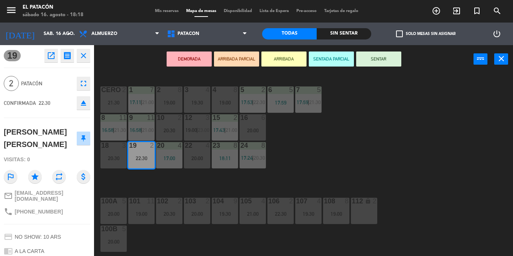
click at [371, 154] on div "1 7 17:11 | 21:00 2 8 19:00 3 4 19:30 4 8 19:00 5 2 17:53 | 22:30 6 5 17:59 7 5…" at bounding box center [306, 164] width 414 height 183
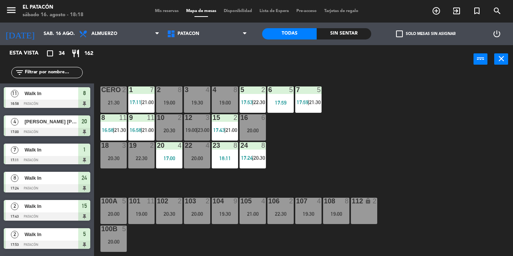
scroll to position [254, 0]
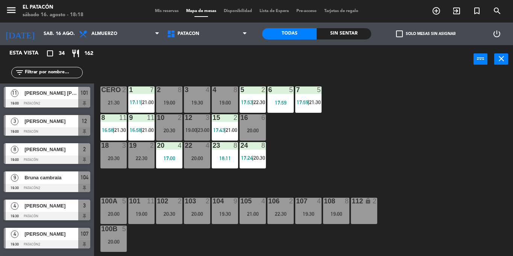
click at [137, 159] on div "22:30" at bounding box center [141, 158] width 26 height 5
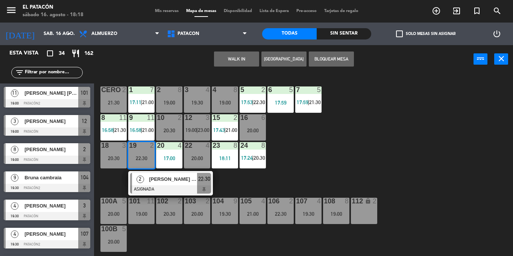
click at [148, 182] on div "2" at bounding box center [140, 179] width 16 height 12
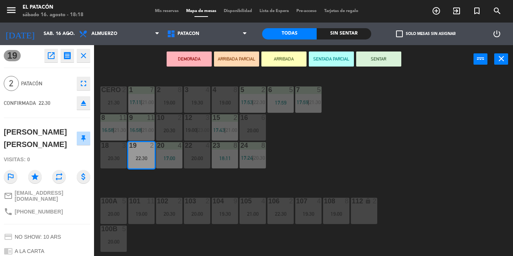
click at [227, 102] on div "19:00" at bounding box center [225, 102] width 26 height 5
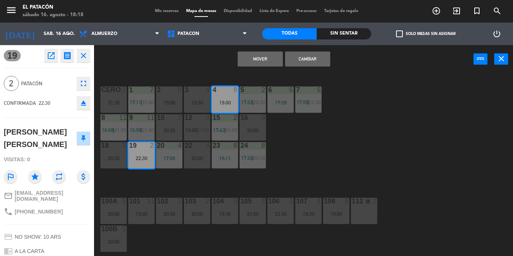
click at [254, 59] on button "Mover" at bounding box center [260, 59] width 45 height 15
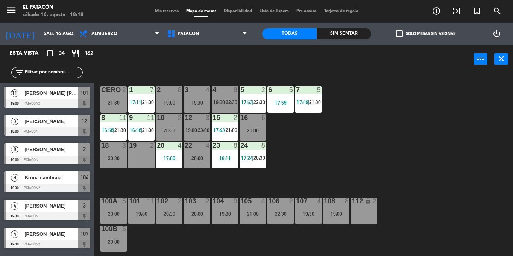
click at [170, 123] on div "10 2 20:30" at bounding box center [169, 127] width 26 height 26
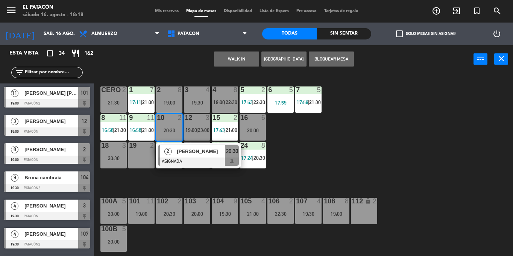
click at [143, 151] on div "19 2" at bounding box center [141, 155] width 26 height 26
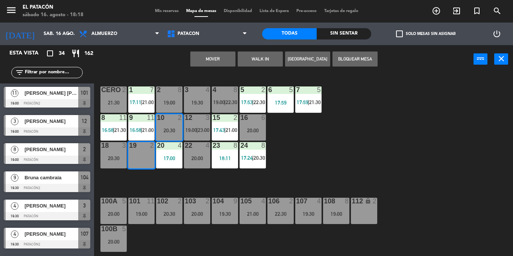
click at [209, 57] on button "Mover" at bounding box center [212, 59] width 45 height 15
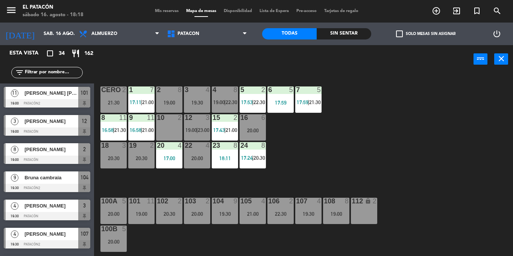
click at [172, 118] on div at bounding box center [169, 117] width 12 height 7
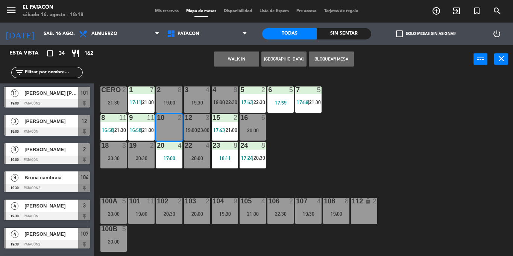
click at [224, 58] on button "WALK IN" at bounding box center [236, 59] width 45 height 15
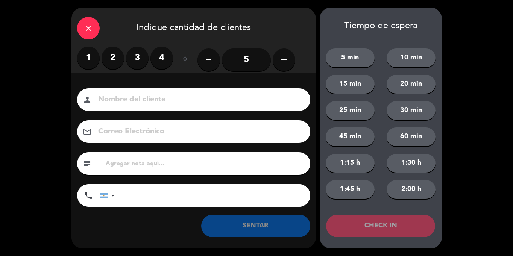
click at [114, 56] on label "2" at bounding box center [113, 58] width 23 height 23
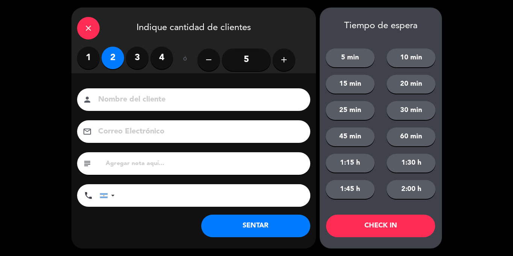
click at [233, 225] on button "SENTAR" at bounding box center [255, 226] width 109 height 23
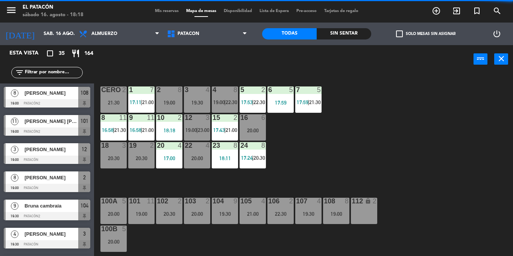
scroll to position [0, 0]
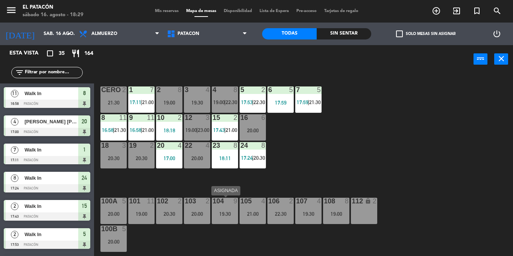
click at [228, 212] on div "19:30" at bounding box center [225, 214] width 26 height 5
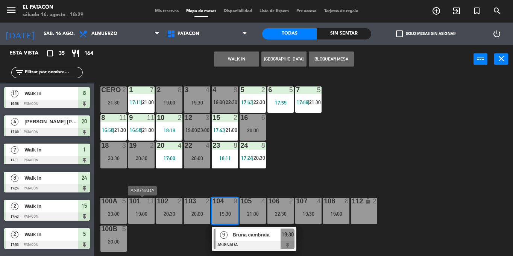
click at [135, 207] on div "101 11 19:00" at bounding box center [141, 211] width 26 height 26
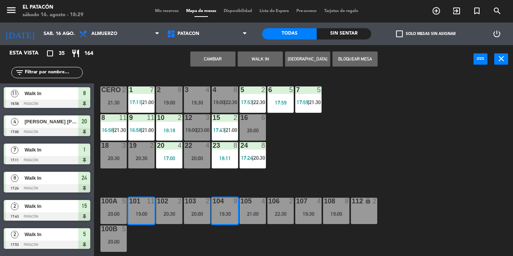
click at [204, 58] on button "Cambiar" at bounding box center [212, 59] width 45 height 15
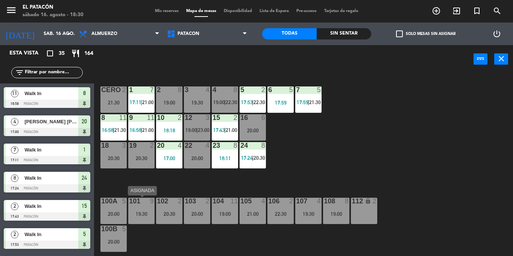
click at [147, 203] on div at bounding box center [141, 201] width 12 height 7
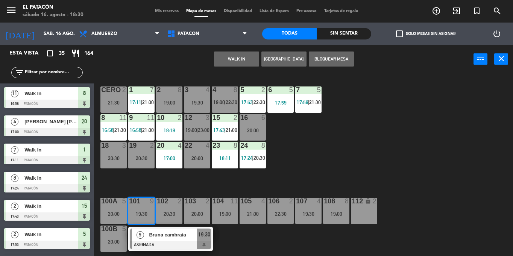
click at [341, 126] on div "1 7 17:11 | 21:00 2 8 19:00 3 4 19:30 4 8 19:00 | 22:30 5 2 17:53 | 22:30 6 5 1…" at bounding box center [306, 164] width 414 height 183
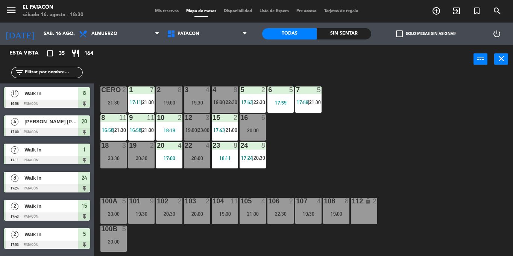
click at [226, 208] on div "104 11 19:00" at bounding box center [225, 211] width 26 height 26
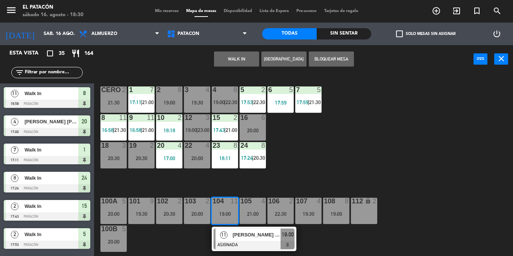
click at [332, 128] on div "1 7 17:11 | 21:00 2 8 19:00 3 4 19:30 4 8 19:00 | 22:30 5 2 17:53 | 22:30 6 5 1…" at bounding box center [306, 164] width 414 height 183
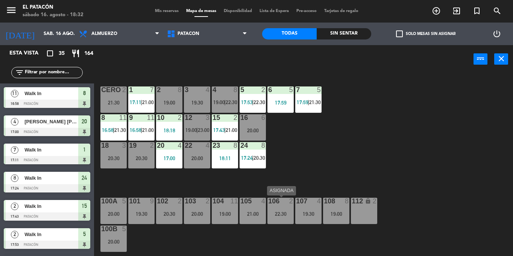
click at [278, 217] on div "106 2 22:30" at bounding box center [281, 211] width 26 height 26
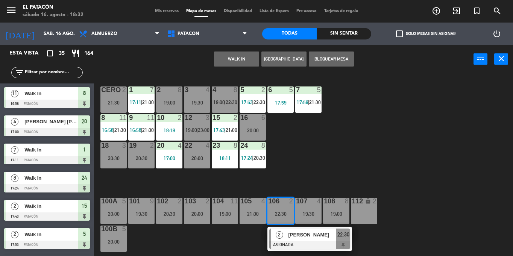
click at [284, 241] on div at bounding box center [310, 245] width 81 height 8
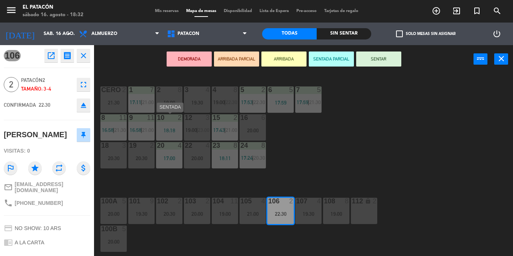
click at [172, 127] on div "10 2 18:18" at bounding box center [169, 127] width 26 height 26
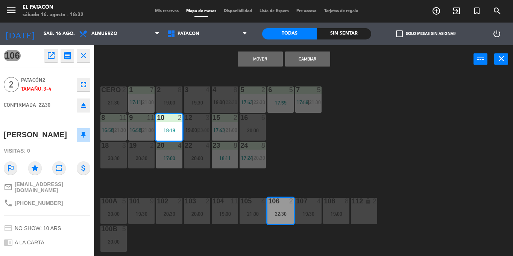
click at [263, 59] on button "Mover" at bounding box center [260, 59] width 45 height 15
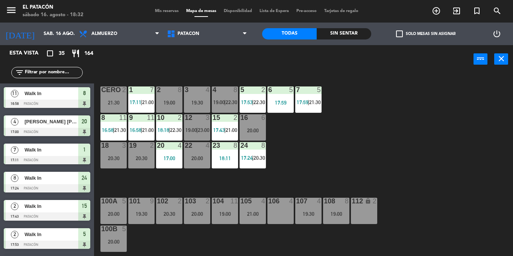
scroll to position [292, 0]
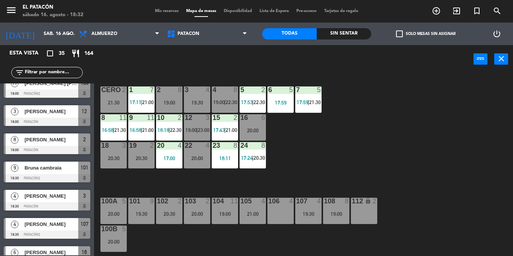
click at [140, 148] on div at bounding box center [141, 145] width 12 height 7
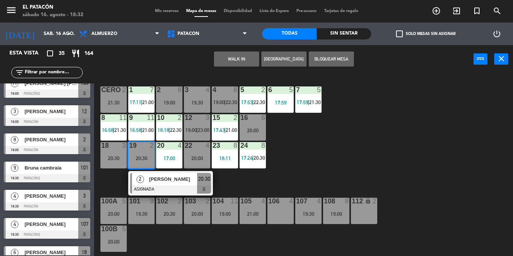
click at [286, 161] on div "1 7 17:11 | 21:00 2 8 19:00 3 4 19:30 4 8 19:00 | 22:30 5 2 17:53 | 22:30 6 5 1…" at bounding box center [306, 164] width 414 height 183
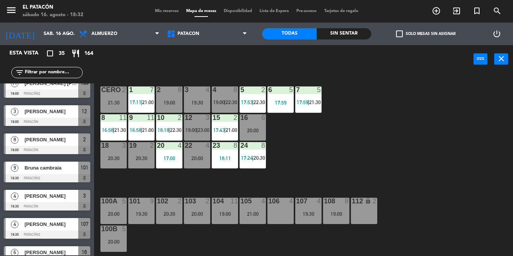
click at [139, 149] on div at bounding box center [141, 145] width 12 height 7
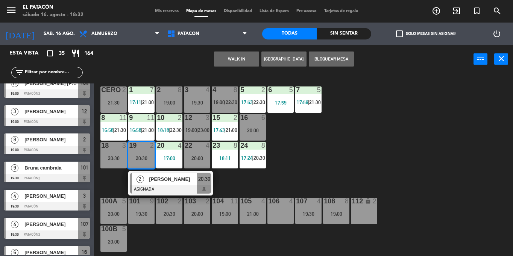
click at [287, 163] on div "1 7 17:11 | 21:00 2 8 19:00 3 4 19:30 4 8 19:00 | 22:30 5 2 17:53 | 22:30 6 5 1…" at bounding box center [306, 164] width 414 height 183
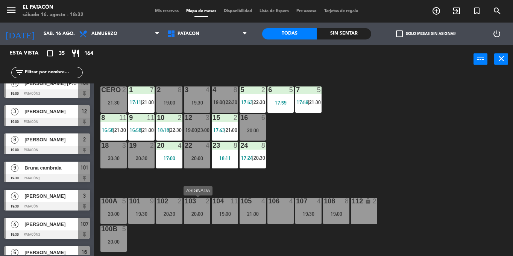
click at [190, 218] on div "103 2 20:00" at bounding box center [197, 211] width 26 height 26
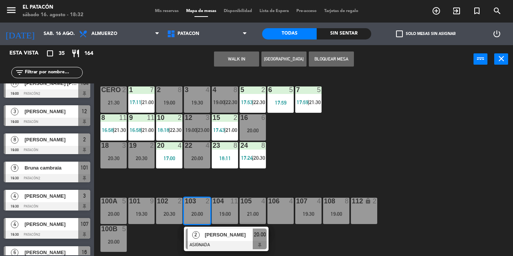
click at [375, 143] on div "1 7 17:11 | 21:00 2 8 19:00 3 4 19:30 4 8 19:00 | 22:30 5 2 17:53 | 22:30 6 5 1…" at bounding box center [306, 164] width 414 height 183
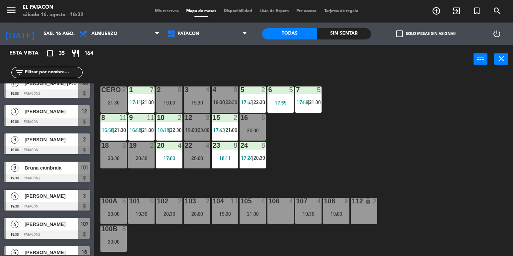
click at [139, 151] on div "19 2 20:30" at bounding box center [141, 155] width 26 height 26
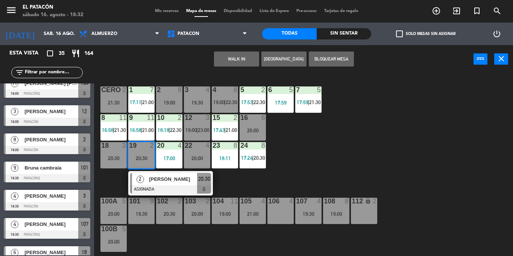
click at [276, 213] on div "106 4" at bounding box center [281, 211] width 26 height 26
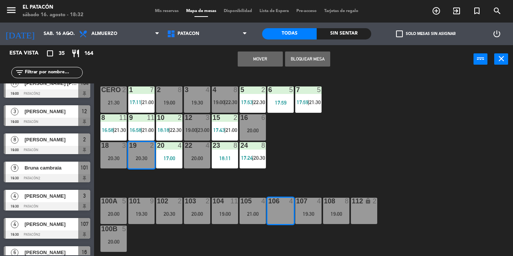
click at [266, 56] on button "Mover" at bounding box center [260, 59] width 45 height 15
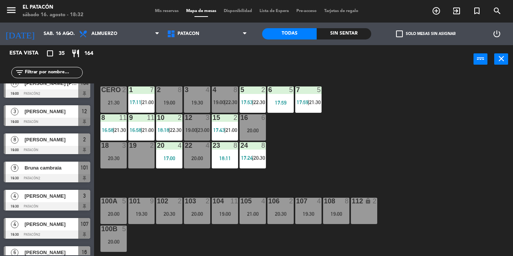
click at [132, 152] on div "19 2" at bounding box center [141, 155] width 26 height 26
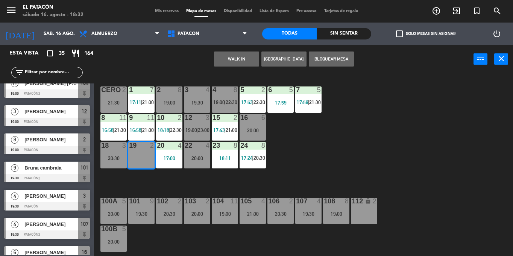
click at [224, 61] on button "WALK IN" at bounding box center [236, 59] width 45 height 15
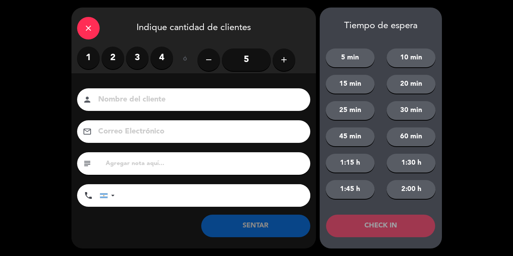
click at [120, 58] on label "2" at bounding box center [113, 58] width 23 height 23
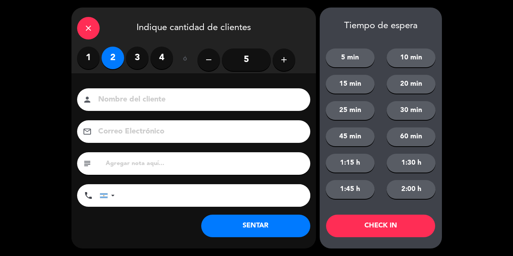
click at [270, 226] on button "SENTAR" at bounding box center [255, 226] width 109 height 23
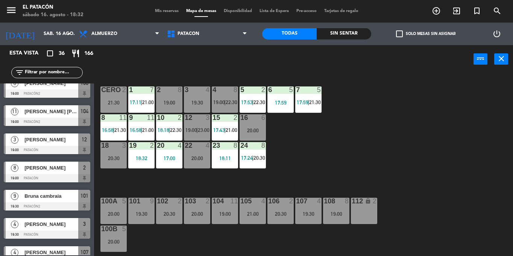
scroll to position [0, 0]
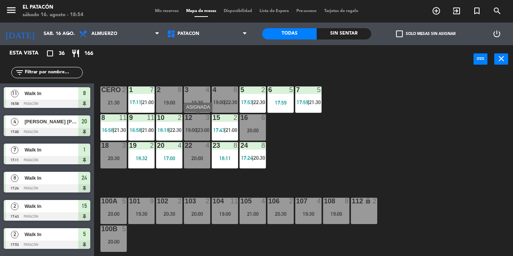
click at [195, 125] on div "12 3 19:00 | 23:00" at bounding box center [197, 127] width 26 height 26
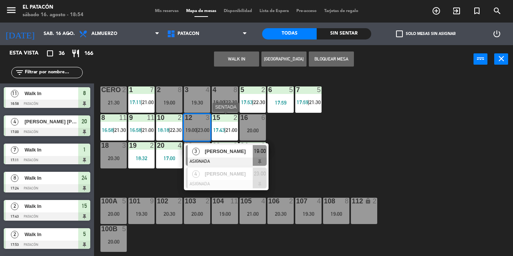
click at [213, 140] on div "15 2 17:43 | 21:00" at bounding box center [225, 127] width 26 height 26
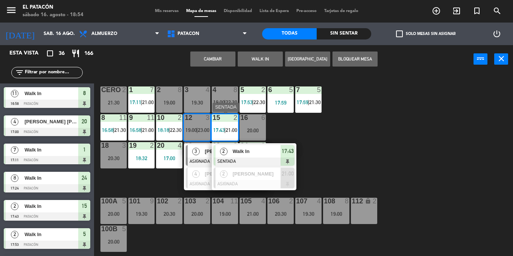
click at [334, 144] on div "1 7 17:11 | 21:00 2 8 19:00 3 4 19:30 4 8 19:00 | 22:30 5 2 17:53 | 22:30 6 5 1…" at bounding box center [306, 164] width 414 height 183
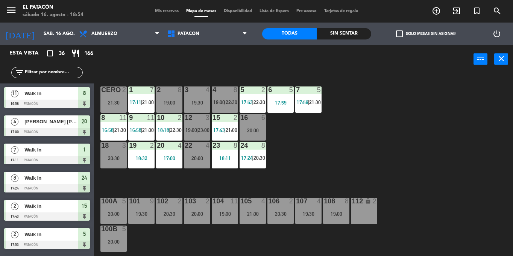
click at [195, 130] on span "19:00" at bounding box center [192, 130] width 12 height 6
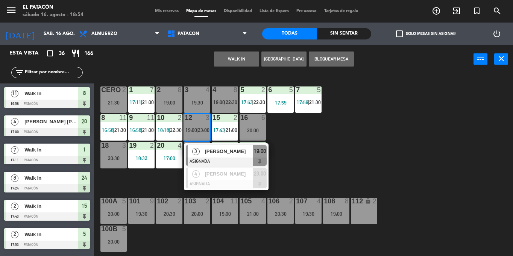
click at [206, 153] on span "Patrícia Munhoz" at bounding box center [229, 152] width 48 height 8
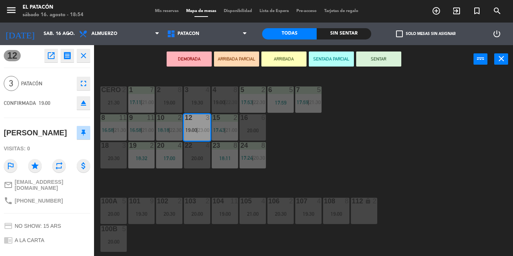
click at [386, 56] on button "SENTAR" at bounding box center [378, 59] width 45 height 15
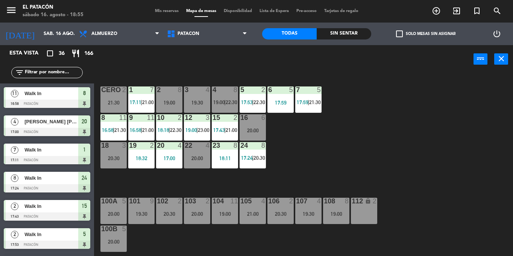
click at [70, 74] on input "text" at bounding box center [53, 73] width 58 height 8
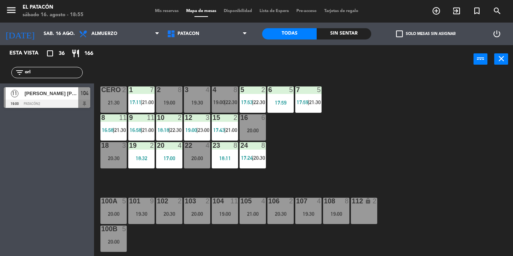
type input "orl"
click at [56, 114] on div "Esta vista crop_square 36 restaurant 166 filter_list orl 11 Orlando Saraiva Les…" at bounding box center [47, 150] width 94 height 211
click at [49, 98] on div "[PERSON_NAME] [PERSON_NAME]" at bounding box center [51, 93] width 55 height 12
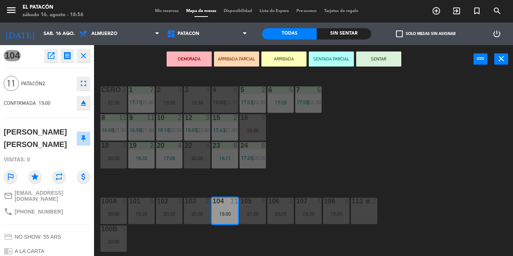
click at [285, 58] on button "ARRIBADA" at bounding box center [284, 59] width 45 height 15
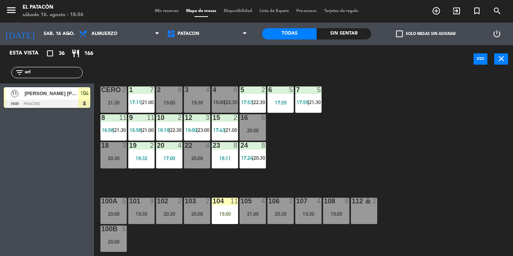
click at [60, 72] on input "orl" at bounding box center [53, 73] width 58 height 8
type input "o"
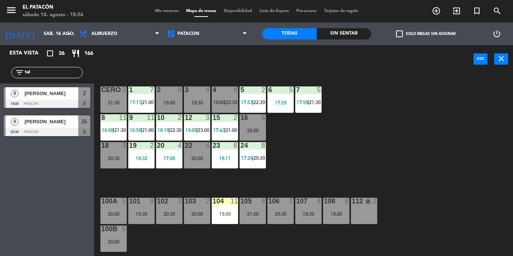
type input "tal"
click at [57, 98] on div "[PERSON_NAME]" at bounding box center [51, 93] width 55 height 12
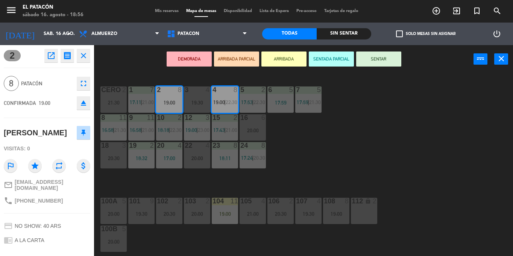
click at [382, 55] on button "SENTAR" at bounding box center [378, 59] width 45 height 15
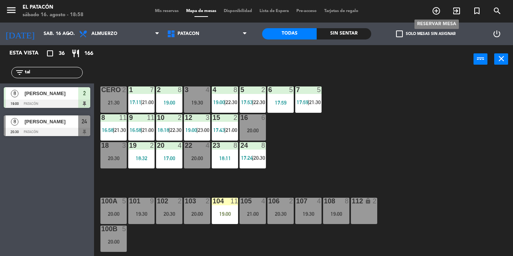
click at [436, 9] on icon "add_circle_outline" at bounding box center [436, 10] width 9 height 9
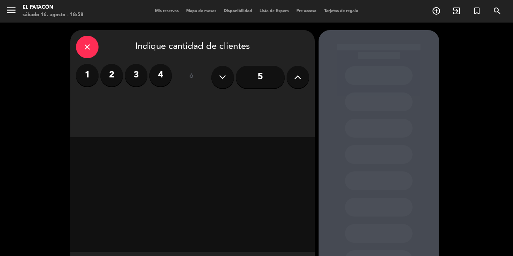
click at [136, 78] on label "3" at bounding box center [136, 75] width 23 height 23
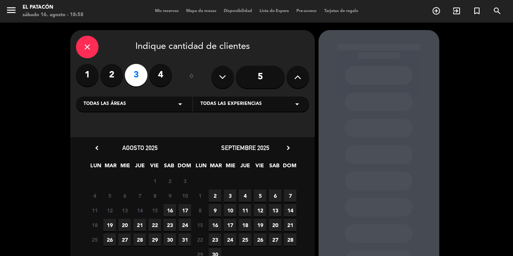
click at [171, 214] on span "16" at bounding box center [170, 210] width 12 height 12
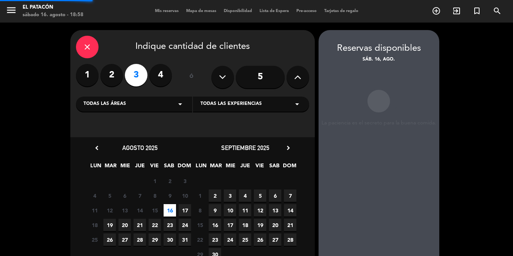
scroll to position [30, 0]
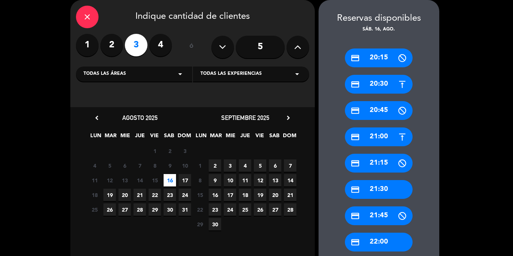
click at [84, 18] on icon "close" at bounding box center [87, 16] width 9 height 9
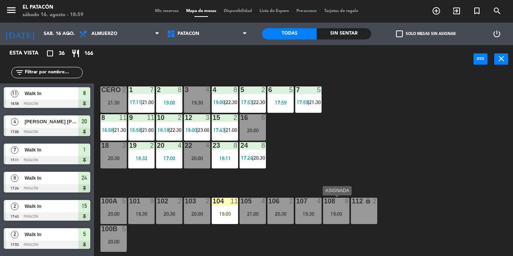
click at [338, 213] on div "19:00" at bounding box center [336, 214] width 26 height 5
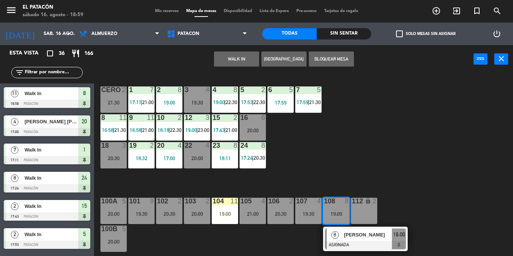
click at [343, 163] on div "1 7 17:11 | 21:00 2 8 19:00 3 4 19:30 4 8 19:00 | 22:30 5 2 17:53 | 22:30 6 5 1…" at bounding box center [306, 164] width 414 height 183
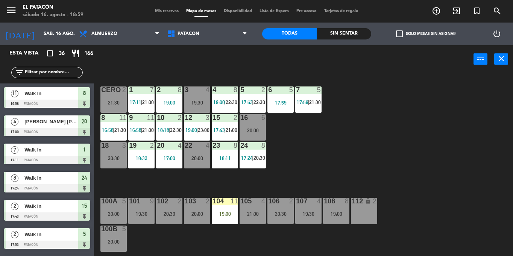
click at [73, 72] on input "text" at bounding box center [53, 73] width 58 height 8
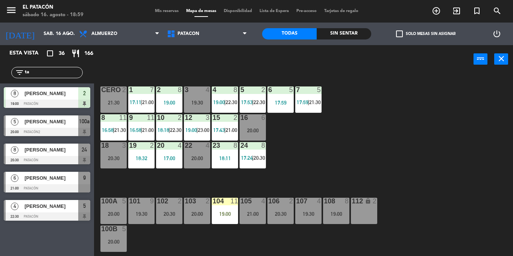
click at [440, 158] on div "1 7 17:11 | 21:00 2 8 19:00 3 4 19:30 4 8 19:00 | 22:30 5 2 17:53 | 22:30 6 5 1…" at bounding box center [306, 164] width 414 height 183
click at [55, 72] on input "ta" at bounding box center [53, 73] width 58 height 8
type input "t"
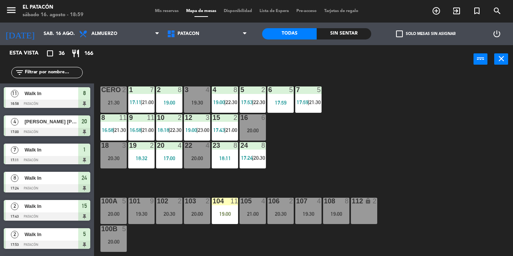
click at [337, 144] on div "1 7 17:11 | 21:00 2 8 19:00 3 4 19:30 4 8 19:00 | 22:30 5 2 17:53 | 22:30 6 5 1…" at bounding box center [306, 164] width 414 height 183
click at [337, 215] on div "19:00" at bounding box center [336, 214] width 26 height 5
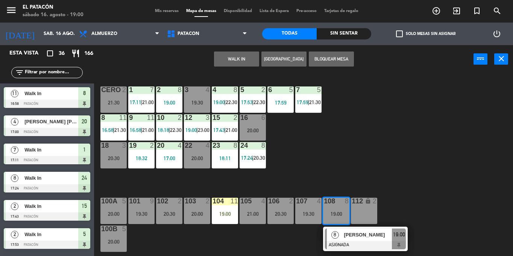
click at [361, 70] on div "WALK IN [GEOGRAPHIC_DATA] Bloquear Mesa power_input close" at bounding box center [284, 59] width 380 height 29
click at [298, 143] on div "1 7 17:11 | 21:00 2 8 19:00 3 4 19:30 4 8 19:00 | 22:30 5 2 17:53 | 22:30 6 5 1…" at bounding box center [306, 164] width 414 height 183
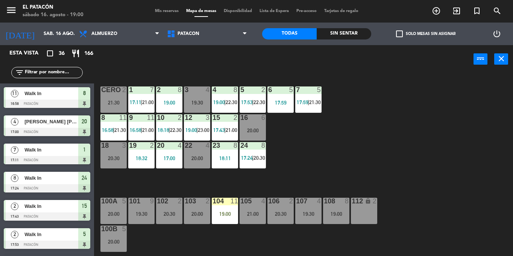
click at [339, 210] on div "108 8 19:00" at bounding box center [336, 211] width 26 height 26
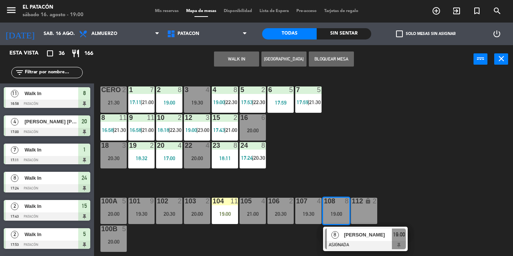
click at [350, 242] on div at bounding box center [365, 245] width 81 height 8
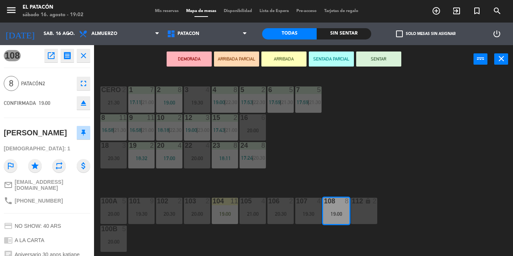
scroll to position [77, 0]
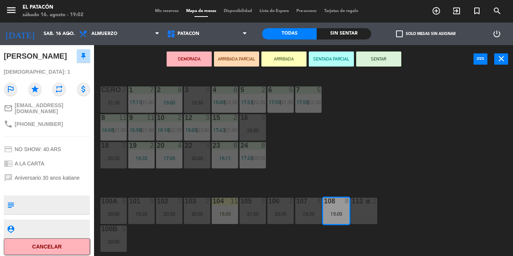
click at [379, 59] on button "SENTAR" at bounding box center [378, 59] width 45 height 15
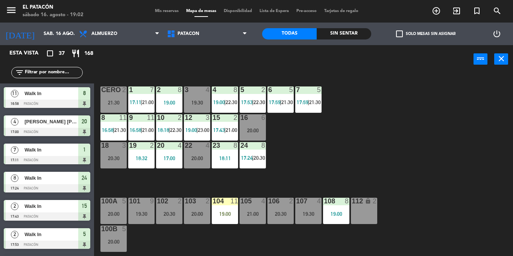
scroll to position [0, 0]
click at [224, 210] on div "104 11 19:00" at bounding box center [225, 211] width 26 height 26
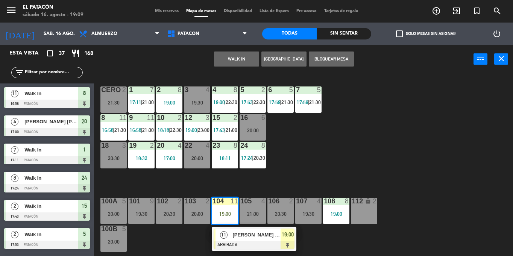
click at [235, 230] on div "[PERSON_NAME] [PERSON_NAME]" at bounding box center [256, 235] width 49 height 12
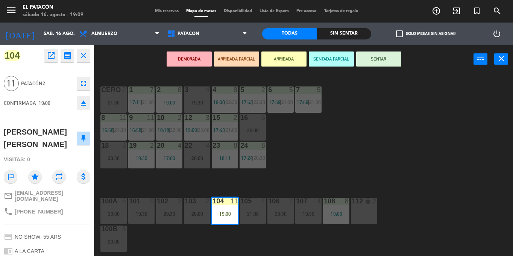
click at [374, 58] on button "SENTAR" at bounding box center [378, 59] width 45 height 15
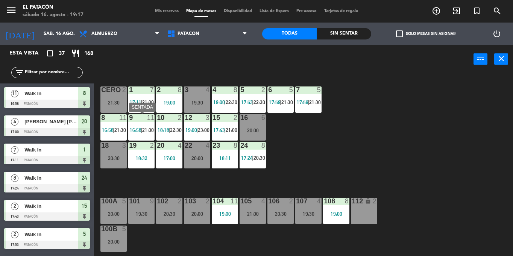
click at [132, 130] on span "16:58" at bounding box center [136, 130] width 12 height 6
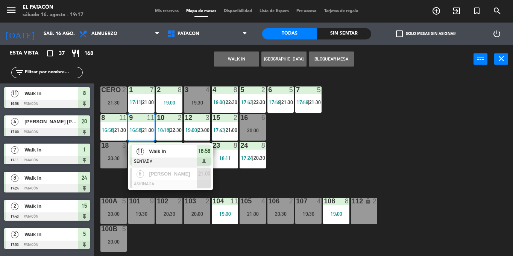
click at [399, 122] on div "1 7 17:11 | 21:00 2 8 19:00 3 4 19:30 4 8 19:00 | 22:30 5 2 17:53 | 22:30 6 5 1…" at bounding box center [306, 164] width 414 height 183
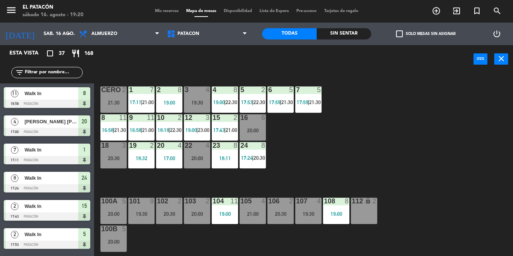
click at [57, 75] on input "text" at bounding box center [53, 73] width 58 height 8
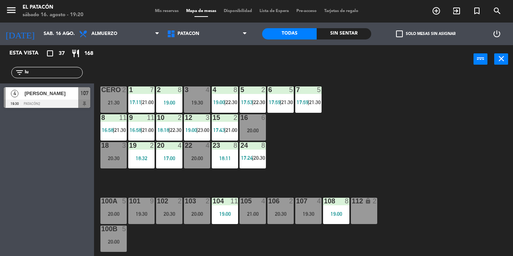
type input "lu"
click at [17, 105] on div "4 Luis Quevedo 19:30 Patacón2 107 4 Luis Quevedo 19:30 Patacón2 107" at bounding box center [47, 99] width 94 height 30
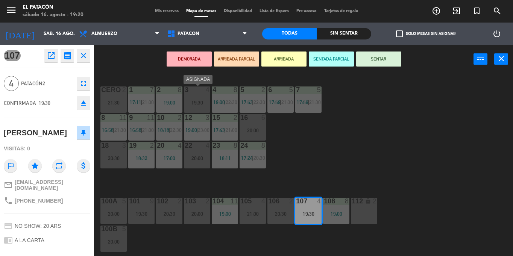
click at [203, 105] on div "19:30" at bounding box center [197, 102] width 26 height 5
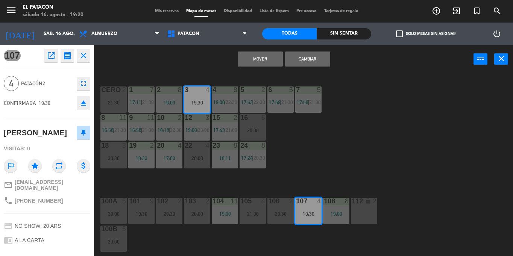
click at [314, 62] on button "Cambiar" at bounding box center [307, 59] width 45 height 15
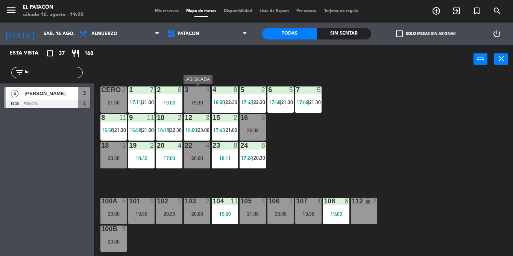
click at [200, 108] on div "3 4 19:30" at bounding box center [197, 100] width 26 height 26
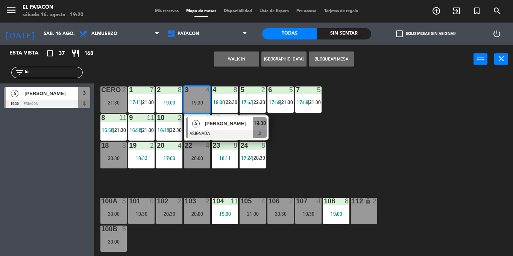
click at [209, 128] on div "[PERSON_NAME]" at bounding box center [228, 123] width 49 height 12
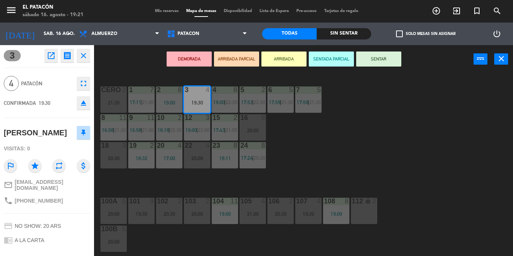
click at [372, 62] on button "SENTAR" at bounding box center [378, 59] width 45 height 15
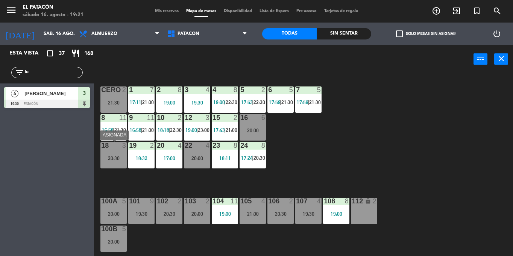
click at [106, 151] on div "18 3 20:30" at bounding box center [114, 155] width 26 height 26
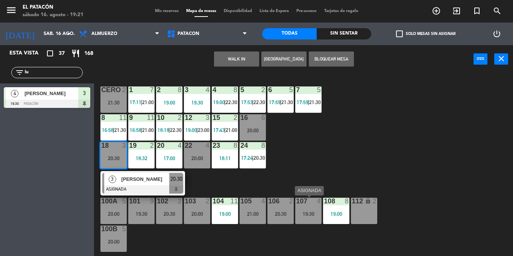
click at [308, 219] on div "107 4 19:30" at bounding box center [309, 211] width 26 height 26
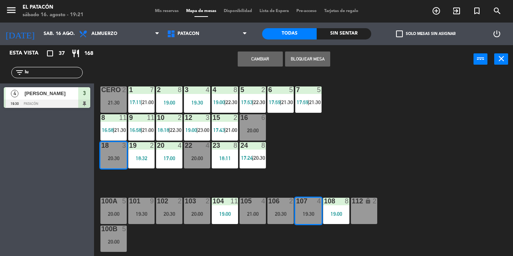
click at [308, 219] on div "107 4 19:30" at bounding box center [309, 211] width 26 height 26
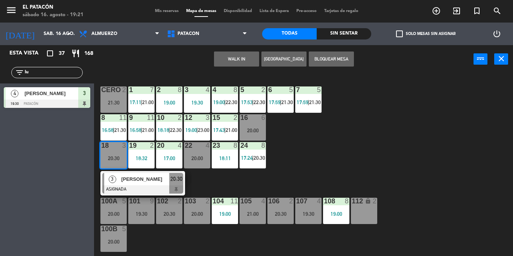
click at [314, 180] on div "1 7 17:11 | 21:00 2 8 19:00 3 4 19:30 4 8 19:00 | 22:30 5 2 17:53 | 22:30 6 5 1…" at bounding box center [306, 164] width 414 height 183
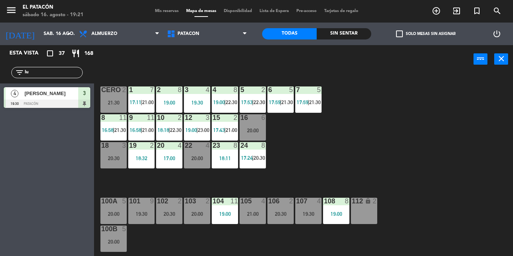
click at [120, 161] on div "18 3 20:30" at bounding box center [114, 155] width 26 height 26
click at [319, 183] on div "1 7 17:11 | 21:00 2 8 19:00 3 4 19:30 4 8 19:00 | 22:30 5 2 17:53 | 22:30 6 5 1…" at bounding box center [306, 164] width 414 height 183
click at [307, 215] on div "19:30" at bounding box center [309, 214] width 26 height 5
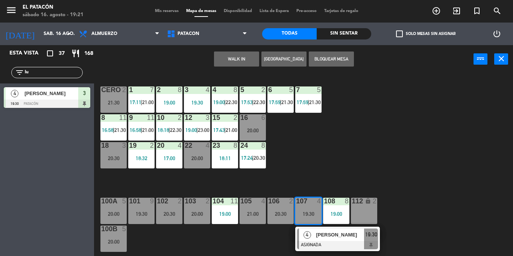
click at [107, 156] on div "20:30" at bounding box center [114, 158] width 26 height 5
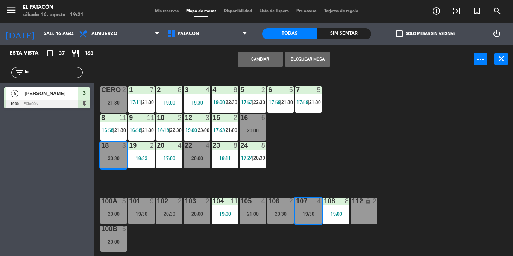
click at [248, 64] on button "Cambiar" at bounding box center [260, 59] width 45 height 15
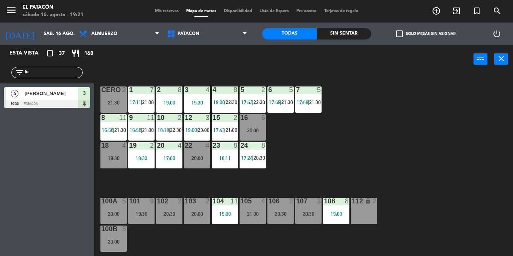
click at [70, 74] on input "lu" at bounding box center [53, 73] width 58 height 8
type input "l"
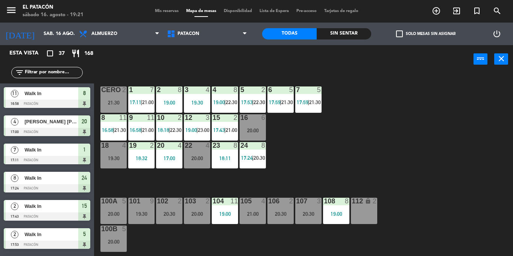
click at [390, 159] on div "1 7 17:11 | 21:00 2 8 19:00 3 4 19:30 4 8 19:00 | 22:30 5 2 17:53 | 22:30 6 5 1…" at bounding box center [306, 164] width 414 height 183
click at [257, 158] on span "20:30" at bounding box center [260, 158] width 12 height 6
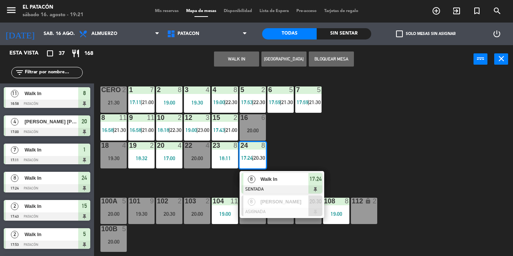
click at [280, 182] on span "Walk In" at bounding box center [285, 179] width 48 height 8
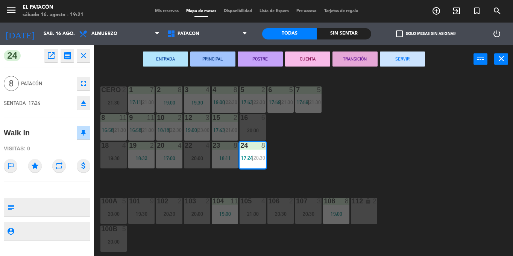
click at [409, 58] on button "SERVIR" at bounding box center [402, 59] width 45 height 15
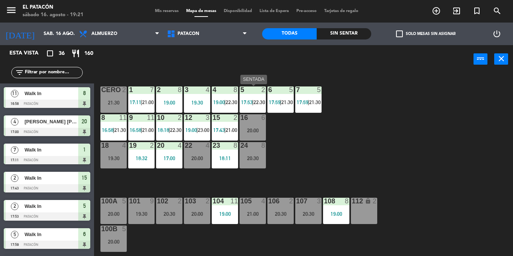
click at [256, 102] on span "22:30" at bounding box center [260, 102] width 12 height 6
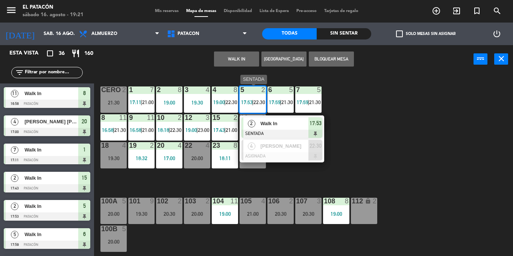
click at [266, 124] on span "Walk In" at bounding box center [285, 124] width 48 height 8
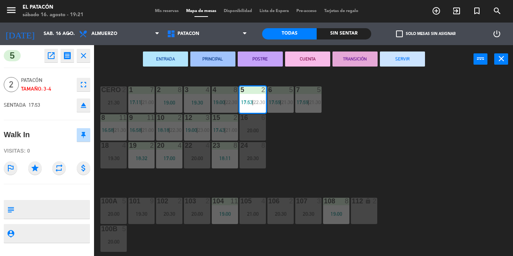
click at [396, 58] on button "SERVIR" at bounding box center [402, 59] width 45 height 15
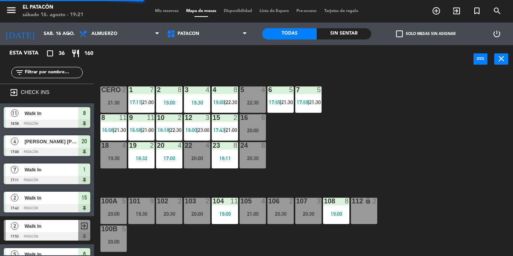
click at [257, 94] on div "5 4 22:30" at bounding box center [253, 100] width 26 height 26
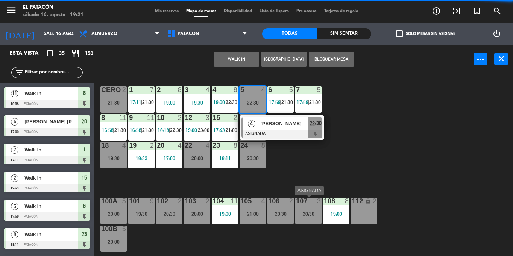
click at [311, 217] on div "20:30" at bounding box center [309, 214] width 26 height 5
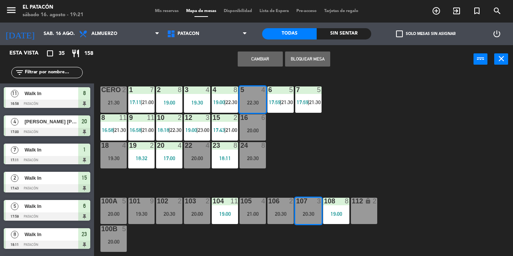
click at [263, 57] on button "Cambiar" at bounding box center [260, 59] width 45 height 15
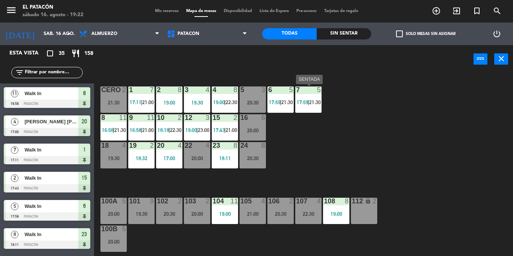
click at [314, 100] on span "21:30" at bounding box center [315, 102] width 12 height 6
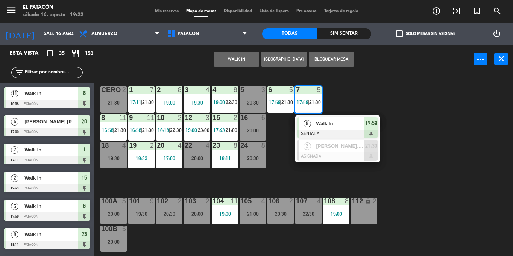
click at [325, 182] on div "1 7 17:11 | 21:00 2 8 19:00 3 4 19:30 4 8 19:00 | 22:30 5 3 20:30 6 5 17:59 | 2…" at bounding box center [306, 164] width 414 height 183
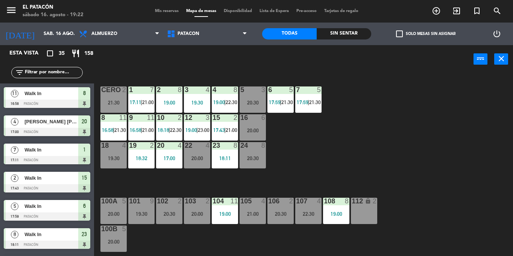
click at [276, 113] on div "6 5 17:59 | 21:30" at bounding box center [281, 100] width 26 height 26
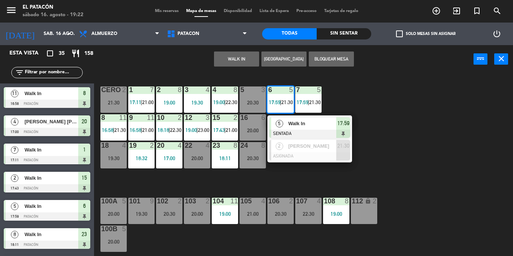
click at [408, 124] on div "1 7 17:11 | 21:00 2 8 19:00 3 4 19:30 4 8 19:00 | 22:30 5 3 20:30 6 5 17:59 | 2…" at bounding box center [306, 164] width 414 height 183
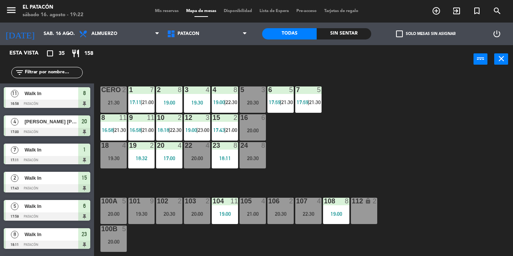
click at [278, 95] on div "6 5 17:59 | 21:30" at bounding box center [281, 100] width 26 height 26
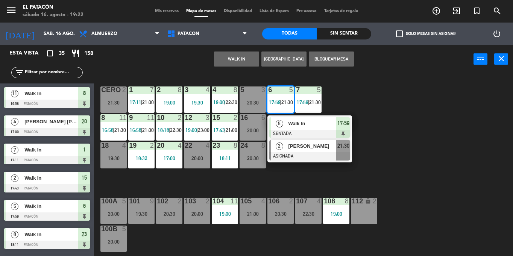
click at [294, 154] on div at bounding box center [310, 156] width 81 height 8
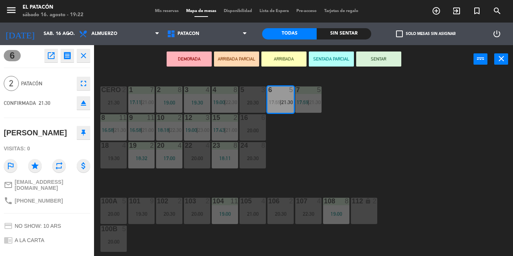
click at [221, 118] on div at bounding box center [225, 117] width 12 height 7
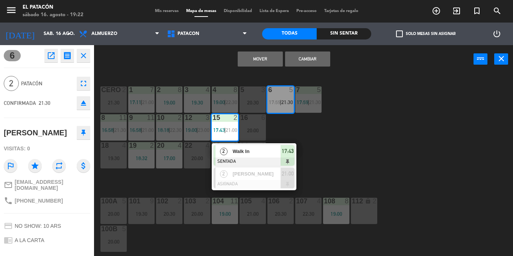
click at [405, 126] on div "1 7 17:11 | 21:00 2 8 19:00 3 4 19:30 4 8 19:00 | 22:30 5 3 20:30 6 5 17:59 | 2…" at bounding box center [306, 164] width 414 height 183
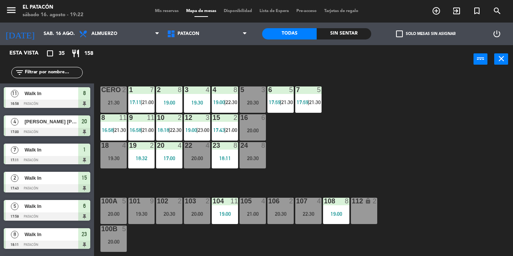
scroll to position [180, 0]
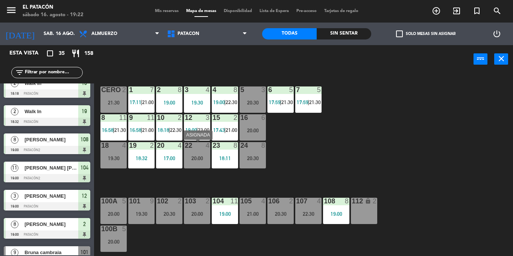
drag, startPoint x: 202, startPoint y: 149, endPoint x: 195, endPoint y: 153, distance: 8.5
click at [197, 153] on div "22 4 20:00" at bounding box center [197, 155] width 26 height 26
click at [113, 155] on div "19:30" at bounding box center [114, 158] width 26 height 6
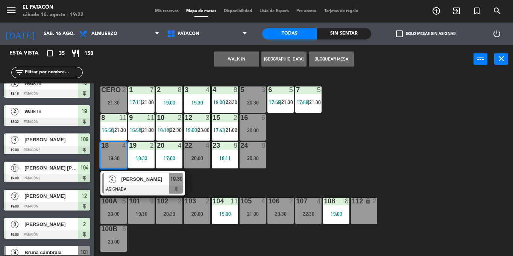
click at [203, 152] on div "22 4 20:00" at bounding box center [197, 155] width 26 height 26
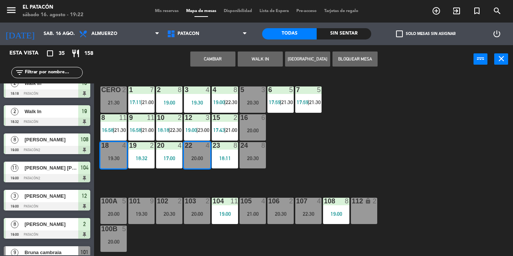
click at [224, 57] on button "Cambiar" at bounding box center [212, 59] width 45 height 15
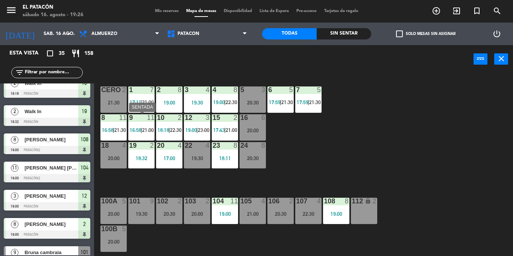
click at [140, 127] on div "9 11 16:58 | 21:00" at bounding box center [141, 127] width 26 height 26
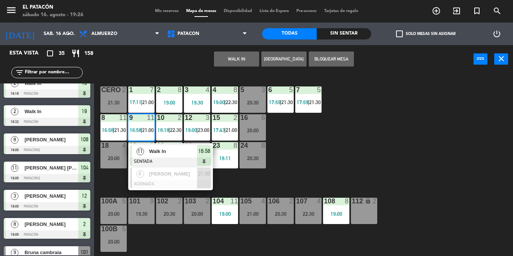
click at [156, 150] on span "Walk In" at bounding box center [173, 152] width 48 height 8
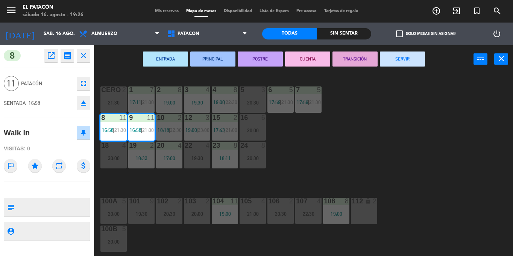
click at [404, 58] on button "SERVIR" at bounding box center [402, 59] width 45 height 15
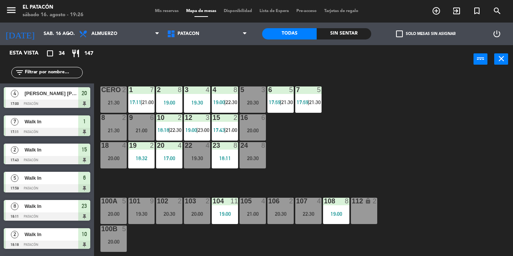
click at [296, 119] on div "1 7 17:11 | 21:00 2 8 19:00 3 4 19:30 4 8 19:00 | 22:30 5 3 20:30 6 5 17:59 | 2…" at bounding box center [306, 164] width 414 height 183
click at [274, 102] on span "17:59" at bounding box center [275, 102] width 12 height 6
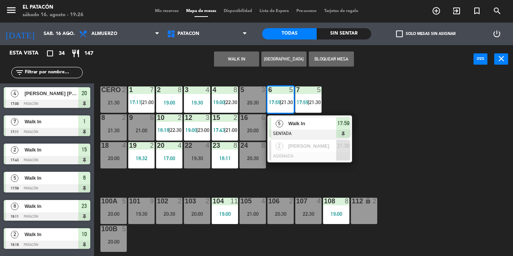
click at [437, 117] on div "1 7 17:11 | 21:00 2 8 19:00 3 4 19:30 4 8 19:00 | 22:30 5 3 20:30 6 5 17:59 | 2…" at bounding box center [306, 164] width 414 height 183
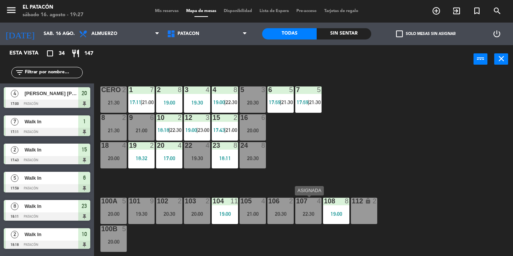
click at [314, 215] on div "22:30" at bounding box center [309, 214] width 26 height 5
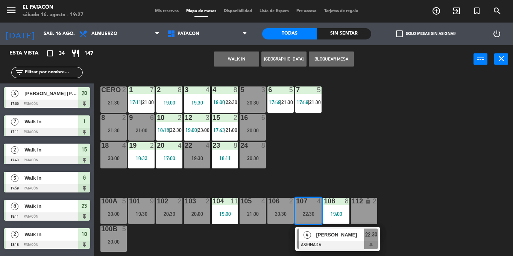
click at [359, 125] on div "1 7 17:11 | 21:00 2 8 19:00 3 4 19:30 4 8 19:00 | 22:30 5 3 20:30 6 5 17:59 | 2…" at bounding box center [306, 164] width 414 height 183
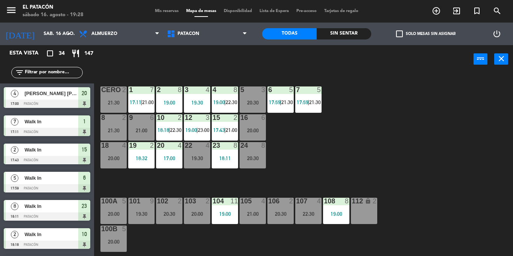
click at [400, 37] on span "check_box_outline_blank" at bounding box center [399, 33] width 7 height 7
click at [426, 34] on input "check_box_outline_blank Solo mesas sin asignar" at bounding box center [426, 34] width 0 height 0
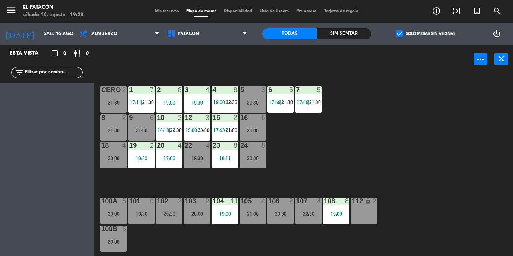
click at [400, 37] on span "check_box" at bounding box center [399, 33] width 7 height 7
click at [426, 34] on input "check_box Solo mesas sin asignar" at bounding box center [426, 34] width 0 height 0
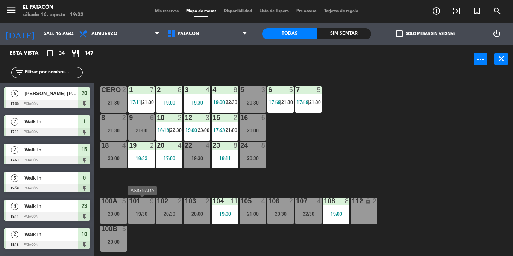
click at [143, 212] on div "19:30" at bounding box center [141, 214] width 26 height 5
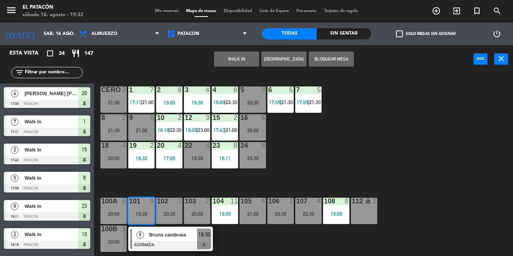
click at [407, 158] on div "1 7 17:11 | 21:00 2 8 19:00 3 4 19:30 4 8 19:00 | 22:30 5 3 20:30 6 5 17:59 | 2…" at bounding box center [306, 164] width 414 height 183
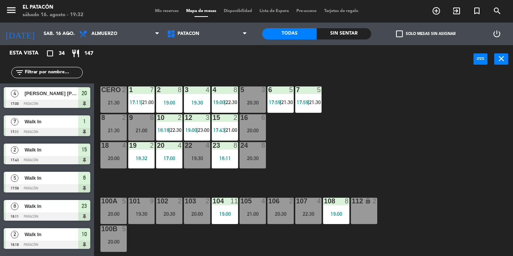
click at [152, 211] on div "19:30" at bounding box center [141, 214] width 26 height 6
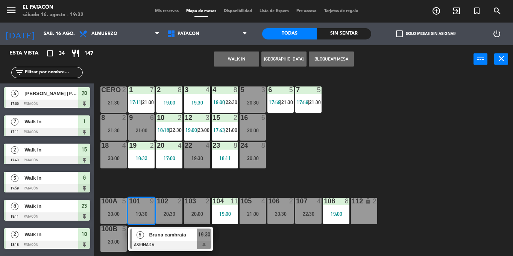
click at [161, 245] on div at bounding box center [170, 245] width 81 height 8
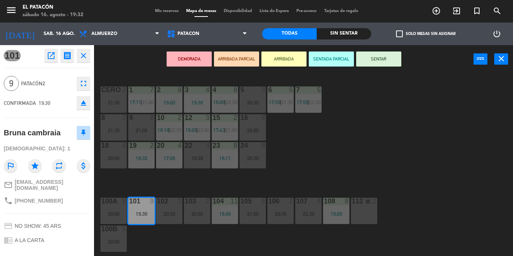
click at [346, 177] on div "1 7 17:11 | 21:00 2 8 19:00 3 4 19:30 4 8 19:00 | 22:30 5 3 20:30 6 5 17:59 | 2…" at bounding box center [306, 164] width 414 height 183
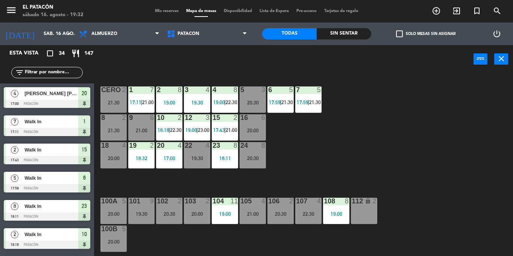
scroll to position [0, 0]
click at [56, 70] on input "text" at bounding box center [53, 73] width 58 height 8
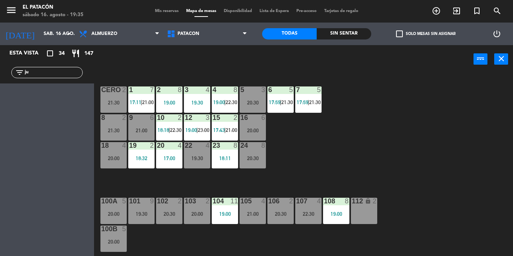
type input "j"
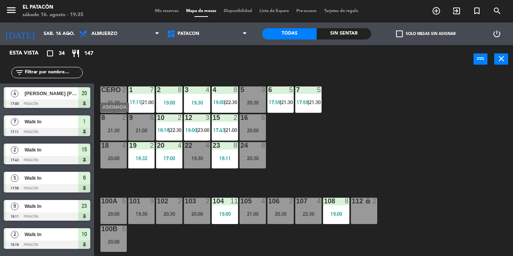
click at [108, 130] on div "21:30" at bounding box center [114, 130] width 26 height 5
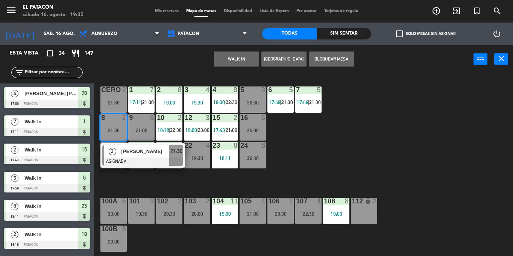
click at [366, 152] on div "1 7 17:11 | 21:00 2 8 19:00 3 4 19:30 4 8 19:00 | 22:30 5 3 20:30 6 5 17:59 | 2…" at bounding box center [306, 164] width 414 height 183
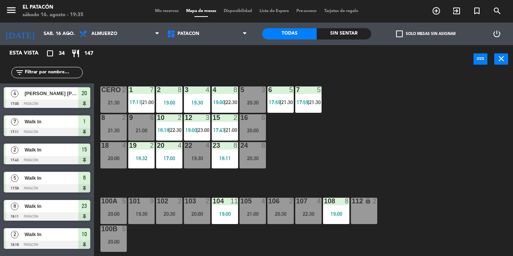
click at [59, 74] on input "text" at bounding box center [53, 73] width 58 height 8
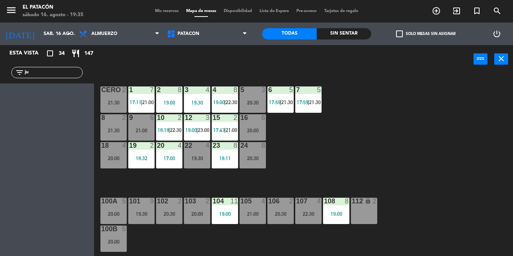
type input "j"
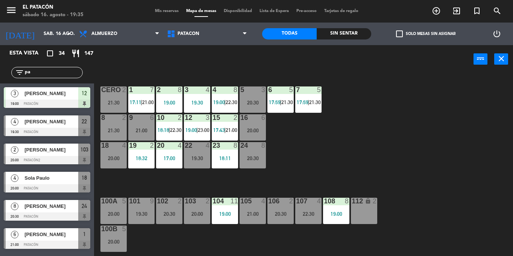
type input "p"
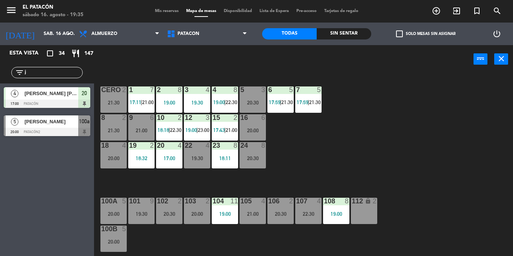
type input "j"
click at [61, 168] on div "Esta vista crop_square 34 restaurant 147 filter_list j 4 LORENA MARIA NEGREDO D…" at bounding box center [47, 150] width 94 height 211
click at [41, 74] on input "j" at bounding box center [53, 73] width 58 height 8
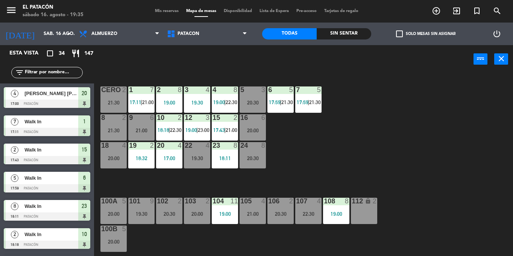
click at [491, 154] on div "1 7 17:11 | 21:00 2 8 19:00 3 4 19:30 4 8 19:00 | 22:30 5 3 20:30 6 5 17:59 | 2…" at bounding box center [306, 164] width 414 height 183
click at [148, 207] on div "101 9 19:30" at bounding box center [141, 211] width 26 height 26
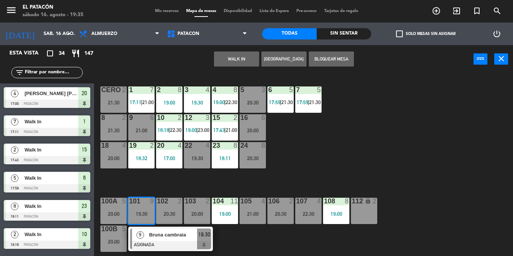
click at [341, 157] on div "1 7 17:11 | 21:00 2 8 19:00 3 4 19:30 4 8 19:00 | 22:30 5 3 20:30 6 5 17:59 | 2…" at bounding box center [306, 164] width 414 height 183
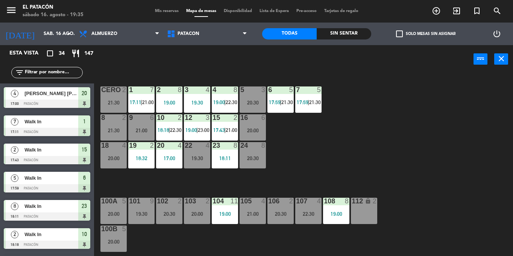
click at [109, 101] on div "21:30" at bounding box center [114, 102] width 26 height 5
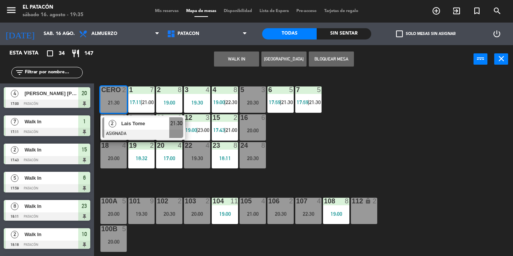
click at [383, 164] on div "1 7 17:11 | 21:00 2 8 19:00 3 4 19:30 4 8 19:00 | 22:30 5 3 20:30 6 5 17:59 | 2…" at bounding box center [306, 164] width 414 height 183
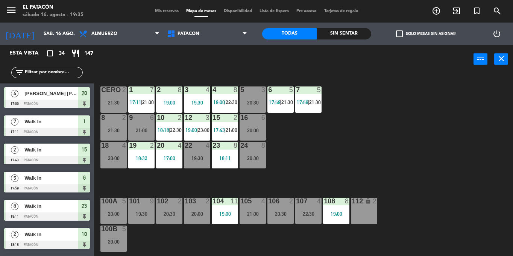
click at [190, 218] on div "103 2 20:00" at bounding box center [197, 211] width 26 height 26
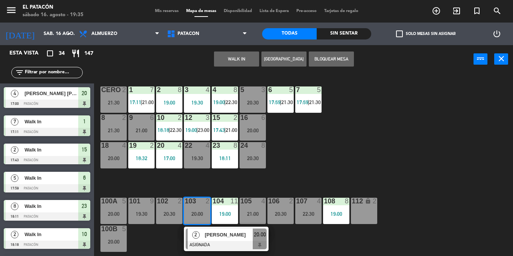
click at [368, 205] on div "lock" at bounding box center [364, 201] width 12 height 7
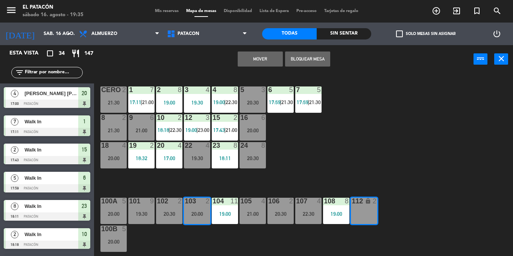
click at [352, 174] on div "1 7 17:11 | 21:00 2 8 19:00 3 4 19:30 4 8 19:00 | 22:30 5 3 20:30 6 5 17:59 | 2…" at bounding box center [306, 164] width 414 height 183
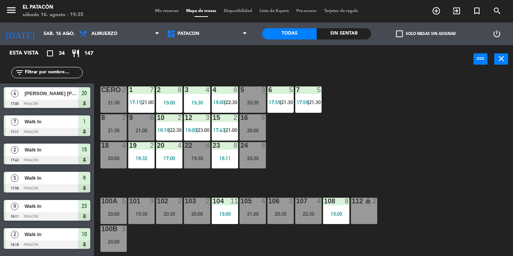
click at [166, 213] on div "20:30" at bounding box center [169, 214] width 26 height 5
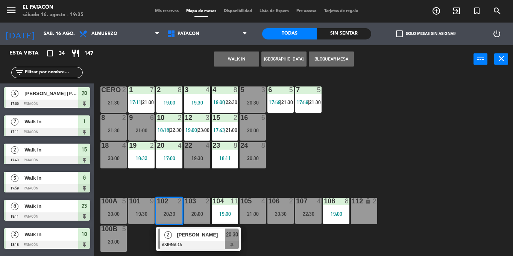
click at [370, 220] on div "112 lock 2" at bounding box center [364, 211] width 26 height 26
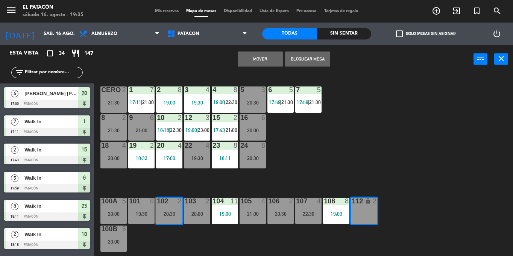
click at [249, 56] on button "Mover" at bounding box center [260, 59] width 45 height 15
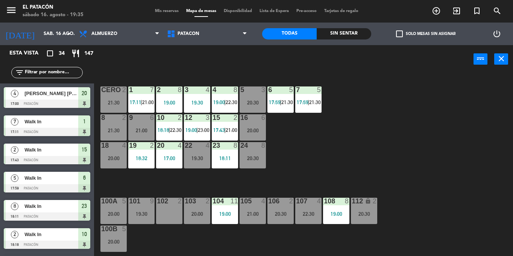
click at [204, 214] on div "20:00" at bounding box center [197, 214] width 26 height 5
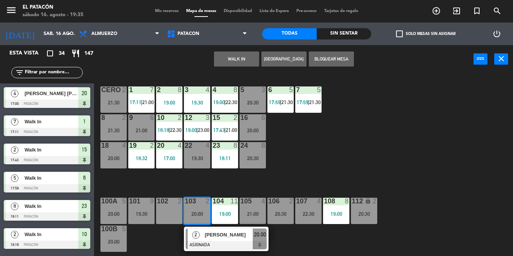
click at [163, 208] on div "102 2" at bounding box center [169, 211] width 26 height 26
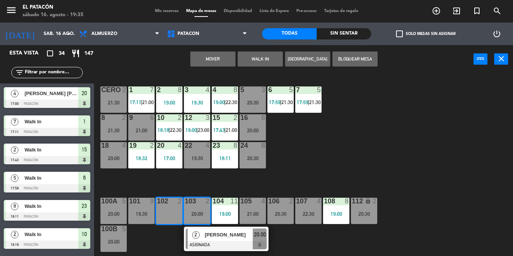
click at [215, 56] on button "Mover" at bounding box center [212, 59] width 45 height 15
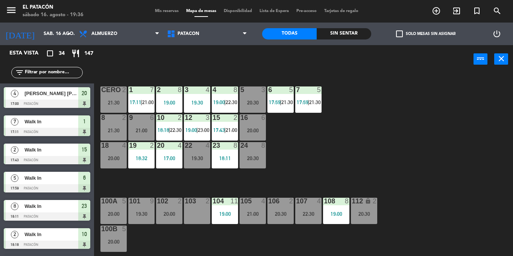
click at [198, 215] on div "103 2" at bounding box center [197, 211] width 26 height 26
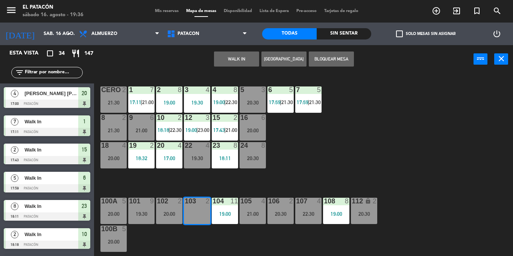
click at [225, 58] on button "WALK IN" at bounding box center [236, 59] width 45 height 15
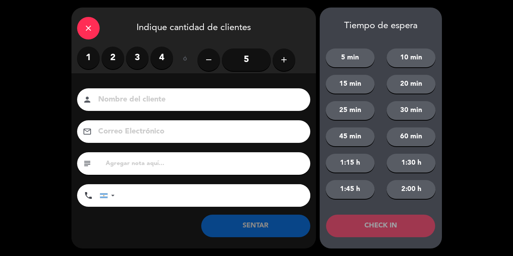
click at [104, 58] on label "2" at bounding box center [113, 58] width 23 height 23
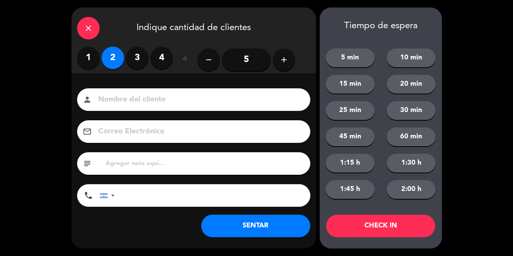
click at [272, 225] on button "SENTAR" at bounding box center [255, 226] width 109 height 23
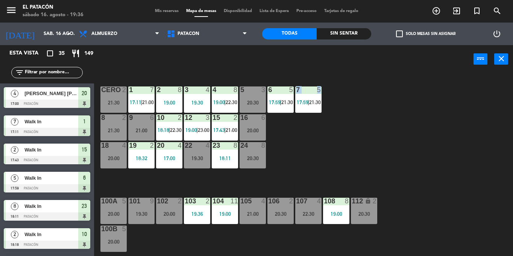
click at [297, 143] on div "1 7 17:11 | 21:00 2 8 19:00 3 4 19:30 4 8 19:00 | 22:30 5 3 20:30 6 5 17:59 | 2…" at bounding box center [306, 164] width 414 height 183
click at [369, 152] on div "1 7 17:11 | 21:00 2 8 19:00 3 4 19:30 4 8 19:00 | 22:30 5 3 20:30 6 5 17:59 | 2…" at bounding box center [306, 164] width 414 height 183
click at [65, 72] on input "text" at bounding box center [53, 73] width 58 height 8
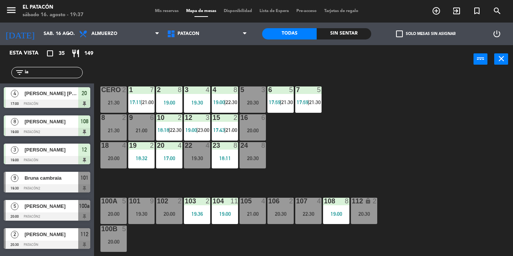
type input "ia"
click at [42, 212] on div "[PERSON_NAME]" at bounding box center [51, 206] width 55 height 12
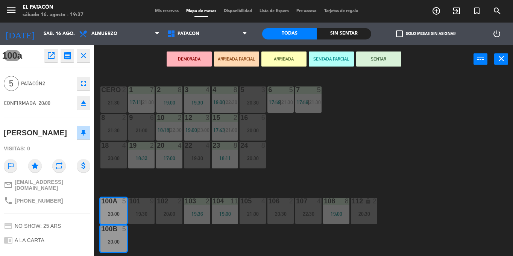
click at [291, 59] on button "ARRIBADA" at bounding box center [284, 59] width 45 height 15
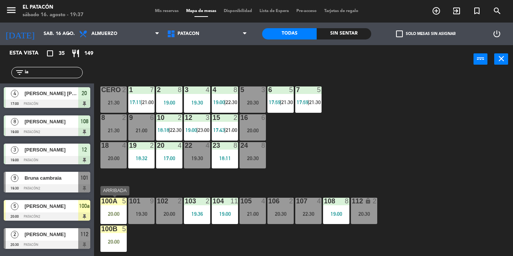
click at [123, 216] on div "20:00" at bounding box center [114, 214] width 26 height 5
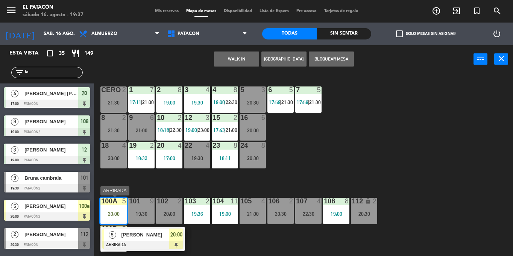
click at [144, 245] on div at bounding box center [142, 245] width 81 height 8
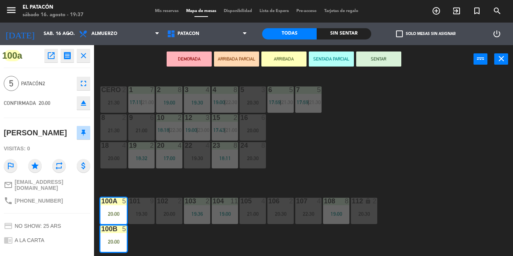
click at [388, 58] on button "SENTAR" at bounding box center [378, 59] width 45 height 15
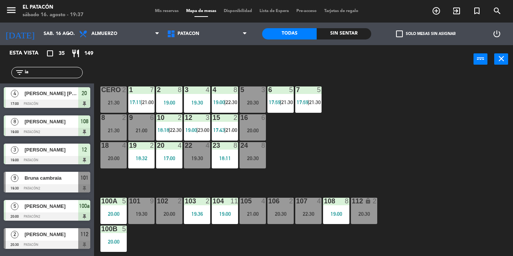
click at [292, 185] on div "1 7 17:11 | 21:00 2 8 19:00 3 4 19:30 4 8 19:00 | 22:30 5 3 20:30 6 5 17:59 | 2…" at bounding box center [306, 164] width 414 height 183
click at [123, 212] on div "20:00" at bounding box center [114, 214] width 26 height 5
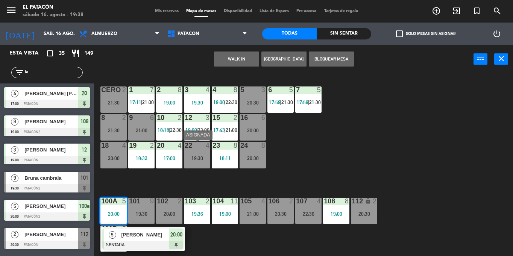
click at [413, 125] on div "1 7 17:11 | 21:00 2 8 19:00 3 4 19:30 4 8 19:00 | 22:30 5 3 20:30 6 5 17:59 | 2…" at bounding box center [306, 164] width 414 height 183
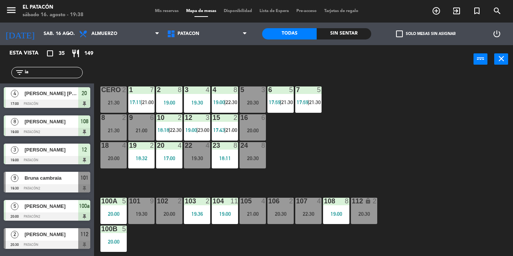
click at [40, 75] on input "ia" at bounding box center [53, 73] width 58 height 8
type input "i"
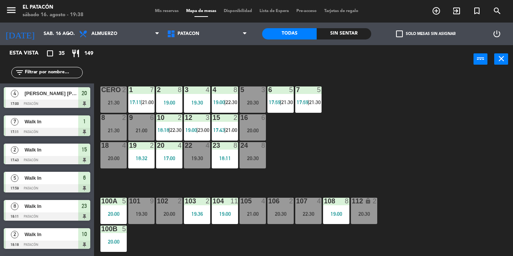
click at [364, 155] on div "1 7 17:11 | 21:00 2 8 19:00 3 4 19:30 4 8 19:00 | 22:30 5 3 20:30 6 5 17:59 | 2…" at bounding box center [306, 164] width 414 height 183
click at [283, 102] on span "21:30" at bounding box center [288, 102] width 12 height 6
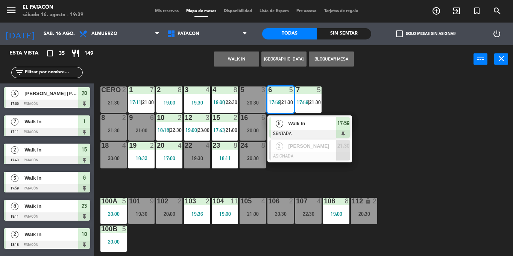
click at [406, 164] on div "1 7 17:11 | 21:00 2 8 19:00 3 4 19:30 4 8 19:00 | 22:30 5 3 20:30 6 5 17:59 | 2…" at bounding box center [306, 164] width 414 height 183
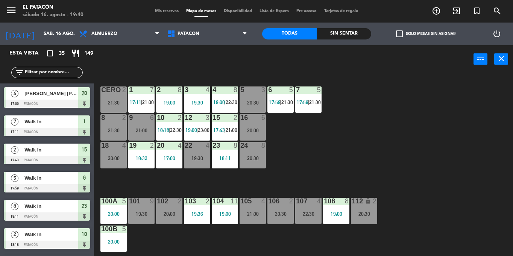
click at [214, 123] on div "15 2 17:43 | 21:00" at bounding box center [225, 127] width 26 height 26
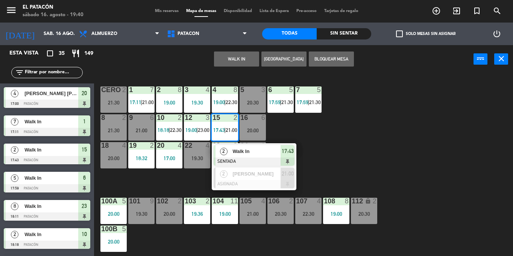
click at [229, 155] on div "2" at bounding box center [224, 151] width 16 height 12
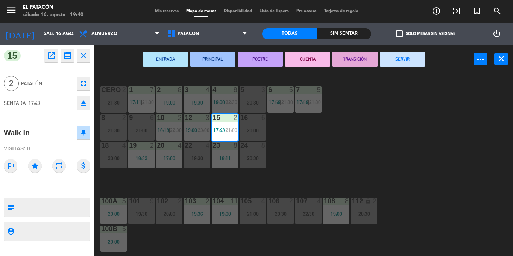
click at [396, 55] on button "SERVIR" at bounding box center [402, 59] width 45 height 15
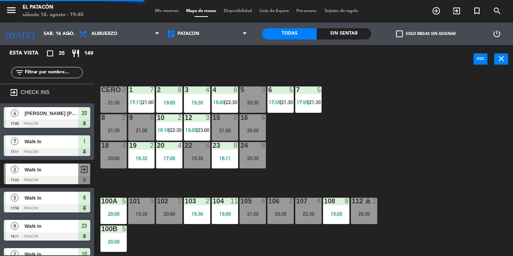
click at [166, 127] on div "10 2 18:18 | 22:30" at bounding box center [169, 127] width 26 height 26
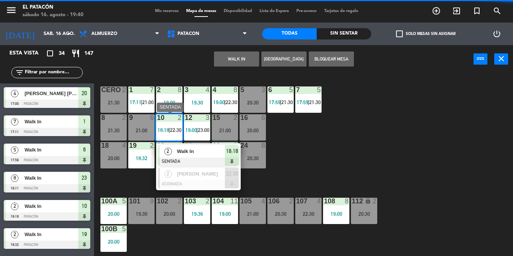
click at [174, 151] on div "2" at bounding box center [168, 151] width 16 height 12
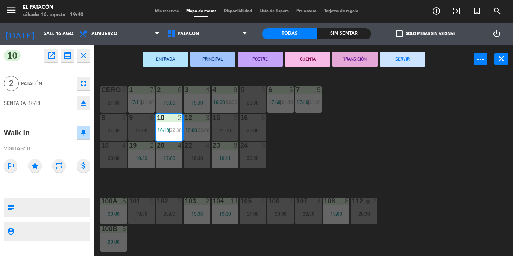
click at [402, 52] on button "SERVIR" at bounding box center [402, 59] width 45 height 15
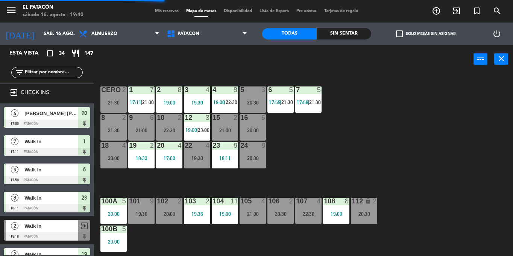
click at [167, 116] on div at bounding box center [169, 117] width 12 height 7
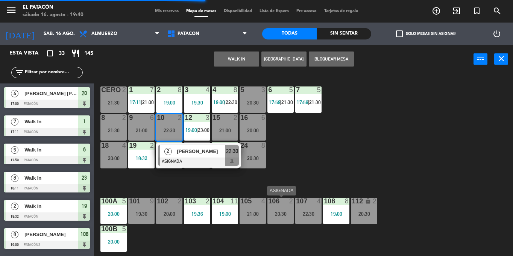
click at [275, 216] on div "20:30" at bounding box center [281, 214] width 26 height 5
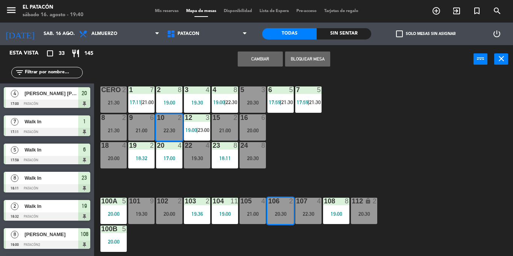
click at [260, 55] on button "Cambiar" at bounding box center [260, 59] width 45 height 15
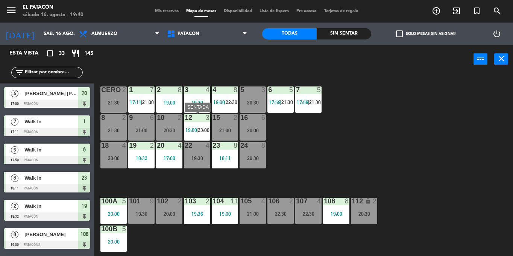
click at [201, 124] on div "12 3 19:00 | 23:00" at bounding box center [197, 127] width 26 height 26
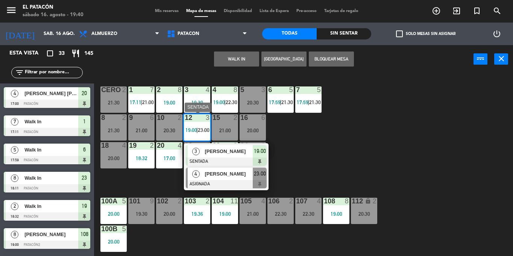
click at [210, 177] on span "[PERSON_NAME]" at bounding box center [229, 174] width 48 height 8
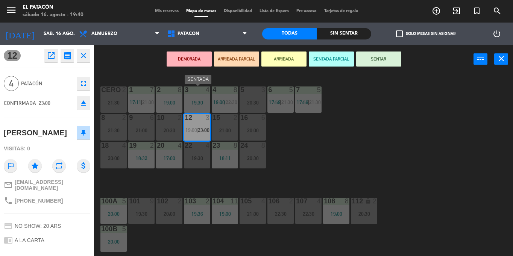
click at [194, 102] on div "19:30" at bounding box center [197, 102] width 26 height 5
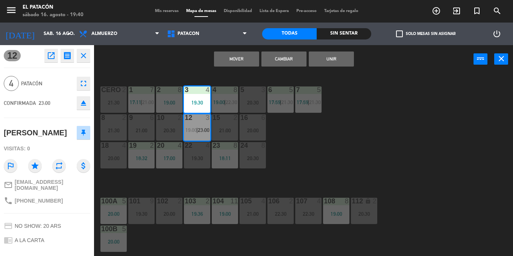
click at [237, 66] on button "Mover" at bounding box center [236, 59] width 45 height 15
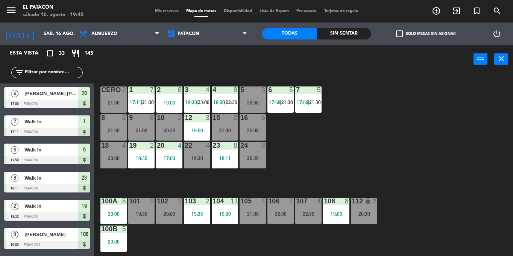
scroll to position [301, 0]
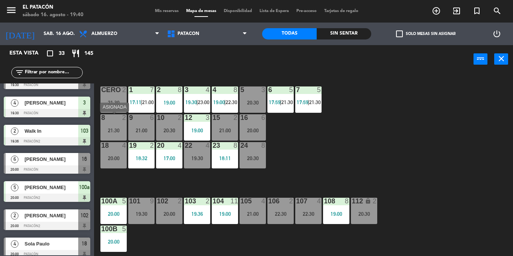
click at [114, 128] on div "21:30" at bounding box center [114, 130] width 26 height 5
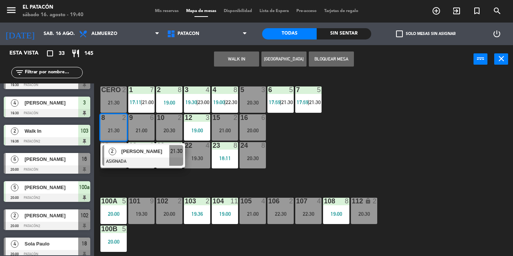
click at [398, 171] on div "1 7 17:11 | 21:00 2 8 19:00 3 4 19:30 | 23:00 4 8 19:00 | 22:30 5 3 20:30 6 5 1…" at bounding box center [306, 164] width 414 height 183
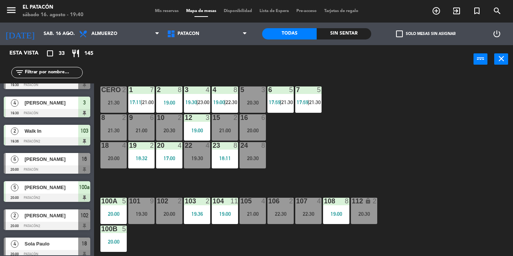
click at [397, 37] on span "check_box_outline_blank" at bounding box center [399, 33] width 7 height 7
click at [426, 34] on input "check_box_outline_blank Solo mesas sin asignar" at bounding box center [426, 34] width 0 height 0
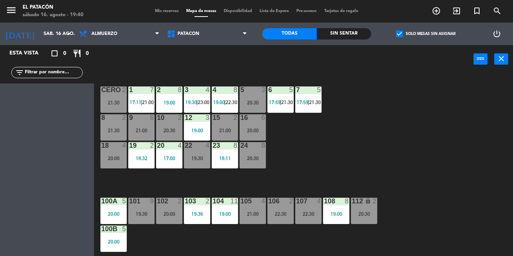
scroll to position [0, 0]
click at [397, 37] on span "check_box" at bounding box center [399, 33] width 7 height 7
click at [426, 34] on input "check_box Solo mesas sin asignar" at bounding box center [426, 34] width 0 height 0
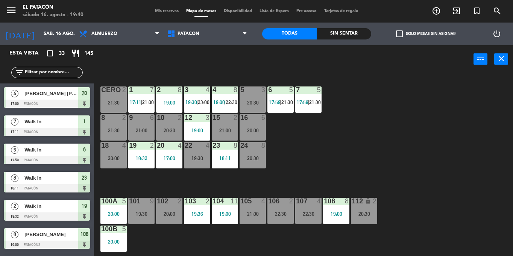
click at [371, 218] on div "112 lock 2 20:30" at bounding box center [364, 211] width 26 height 26
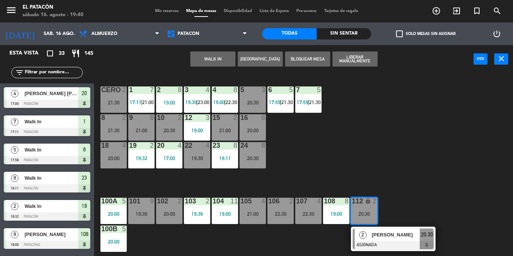
click at [371, 147] on div "1 7 17:11 | 21:00 2 8 19:00 3 4 19:30 | 23:00 4 8 19:00 | 22:30 5 3 20:30 6 5 1…" at bounding box center [306, 164] width 414 height 183
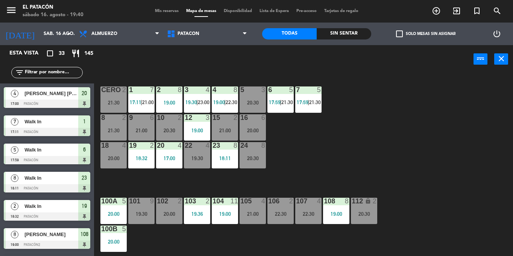
click at [279, 209] on div "106 2 22:30" at bounding box center [281, 211] width 26 height 26
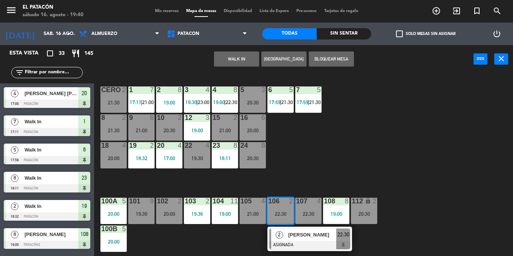
click at [281, 224] on div "106 2 22:30 2 Raissa Bortoletto ASIGNADA 22:30" at bounding box center [281, 211] width 26 height 26
click at [297, 245] on div at bounding box center [310, 245] width 81 height 8
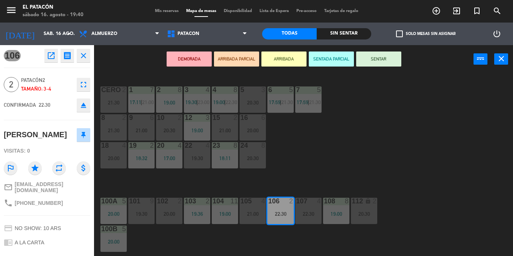
click at [201, 126] on div "12 3 19:00" at bounding box center [197, 127] width 26 height 26
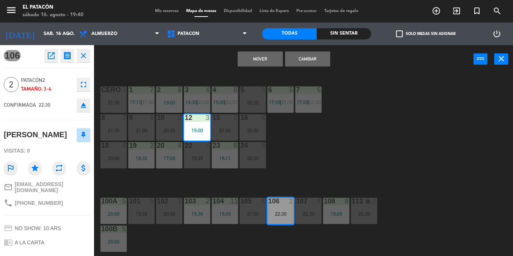
click at [262, 59] on button "Mover" at bounding box center [260, 59] width 45 height 15
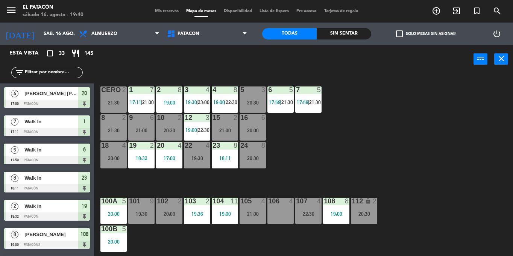
scroll to position [273, 0]
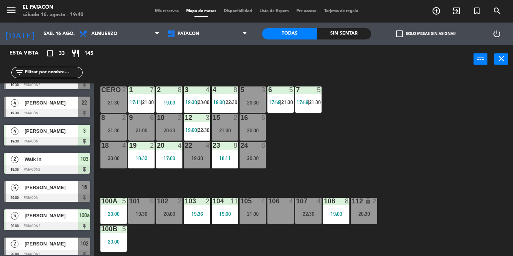
click at [362, 207] on div "112 lock 2 20:30" at bounding box center [364, 211] width 26 height 26
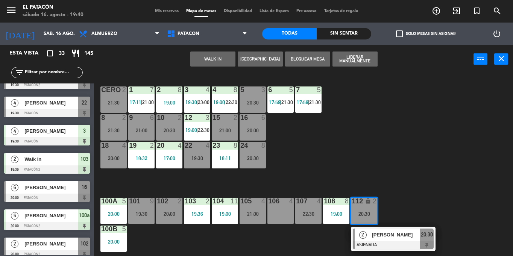
click at [273, 208] on div "106 4" at bounding box center [281, 211] width 26 height 26
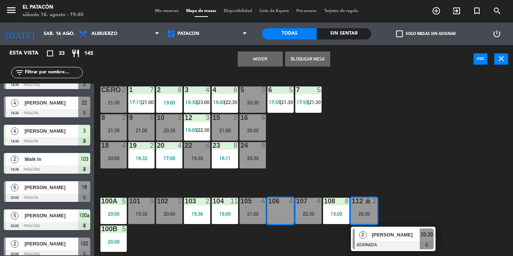
click at [271, 57] on button "Mover" at bounding box center [260, 59] width 45 height 15
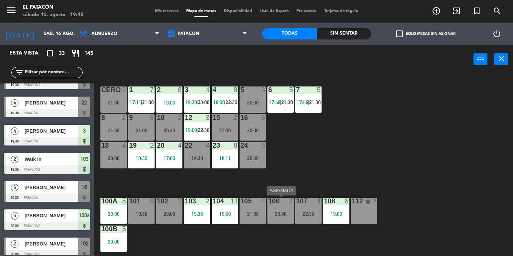
drag, startPoint x: 282, startPoint y: 205, endPoint x: 259, endPoint y: 208, distance: 23.2
click at [282, 205] on div at bounding box center [280, 201] width 12 height 7
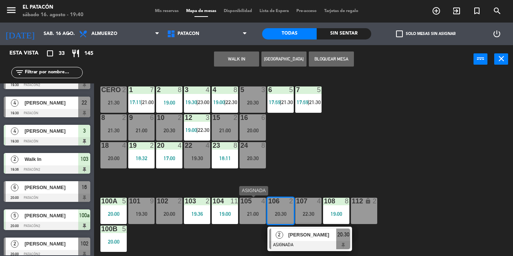
click at [257, 208] on div "105 4 21:00" at bounding box center [253, 211] width 26 height 26
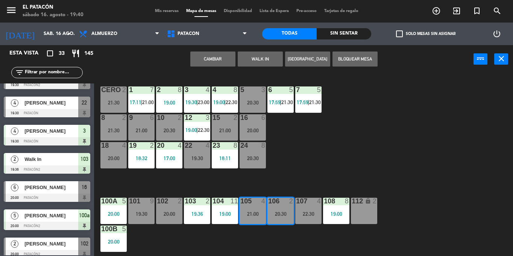
click at [329, 164] on div "1 7 17:11 | 21:00 2 8 19:00 3 4 19:30 | 23:00 4 8 19:00 | 22:30 5 3 20:30 6 5 1…" at bounding box center [306, 164] width 414 height 183
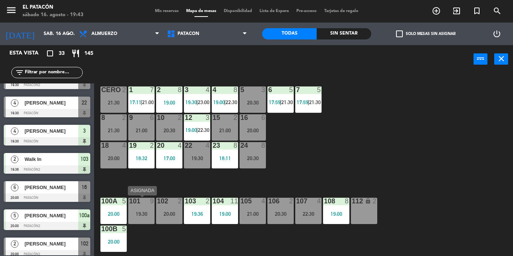
click at [145, 213] on div "19:30" at bounding box center [141, 214] width 26 height 5
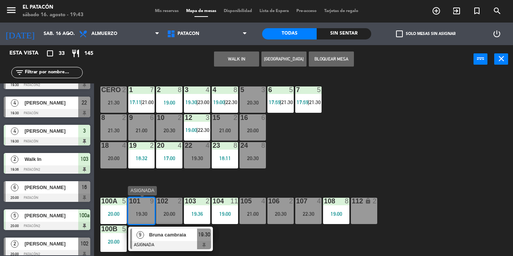
click at [176, 247] on div at bounding box center [170, 245] width 81 height 8
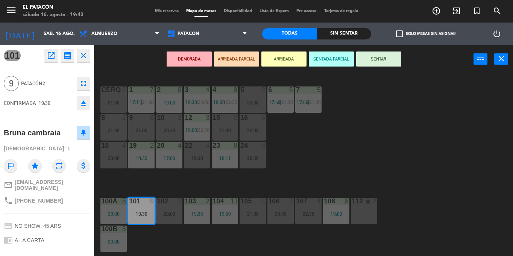
click at [391, 60] on button "SENTAR" at bounding box center [378, 59] width 45 height 15
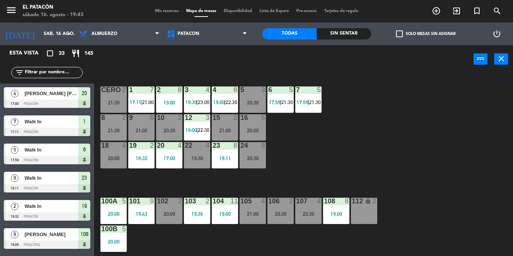
scroll to position [0, 0]
click at [62, 74] on input "text" at bounding box center [53, 73] width 58 height 8
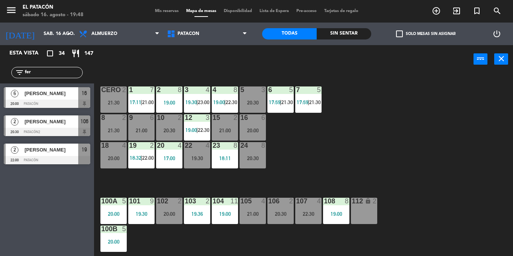
type input "fer"
click at [71, 104] on div at bounding box center [47, 104] width 87 height 8
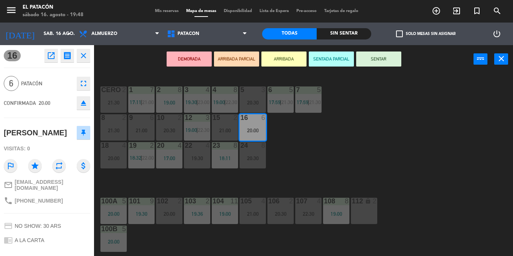
click at [385, 63] on button "SENTAR" at bounding box center [378, 59] width 45 height 15
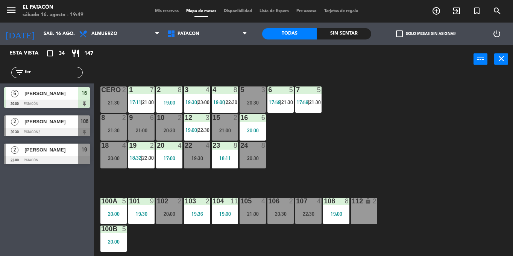
click at [46, 74] on input "fer" at bounding box center [53, 73] width 58 height 8
type input "f"
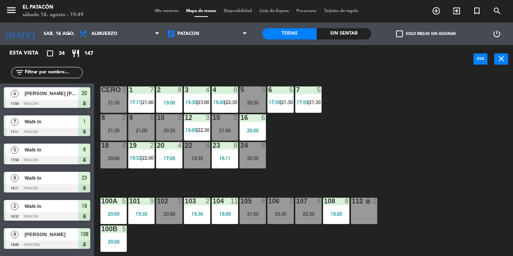
click at [358, 118] on div "1 7 17:11 | 21:00 2 8 19:00 3 4 19:30 | 23:00 4 8 19:00 | 22:30 5 3 20:30 6 5 1…" at bounding box center [306, 164] width 414 height 183
click at [305, 95] on div "7 5 17:59 | 21:30" at bounding box center [309, 100] width 26 height 26
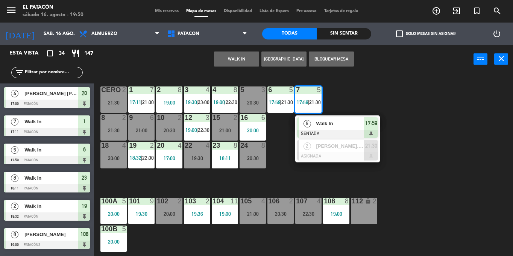
click at [315, 120] on div "5" at bounding box center [307, 123] width 16 height 12
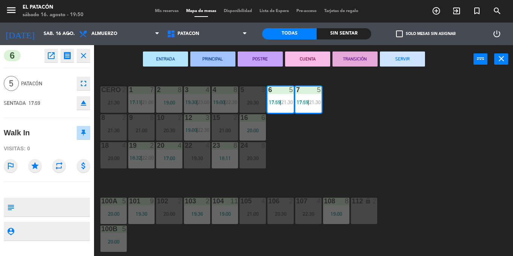
click at [419, 63] on button "SERVIR" at bounding box center [402, 59] width 45 height 15
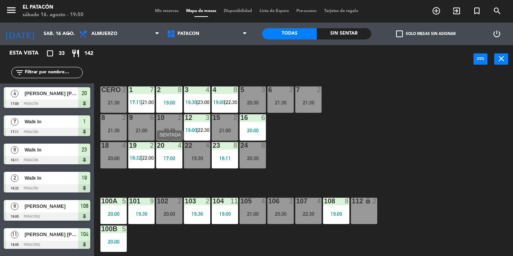
click at [167, 152] on div "20 4 17:00" at bounding box center [169, 155] width 26 height 26
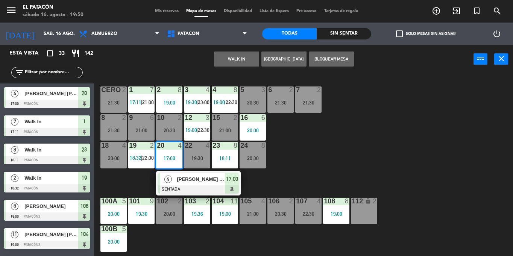
click at [408, 165] on div "1 7 17:11 | 21:00 2 8 19:00 3 4 19:30 | 23:00 4 8 19:00 | 22:30 5 3 20:30 6 2 2…" at bounding box center [306, 164] width 414 height 183
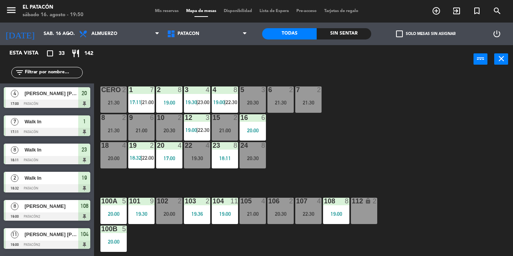
click at [167, 157] on div "17:00" at bounding box center [169, 158] width 26 height 5
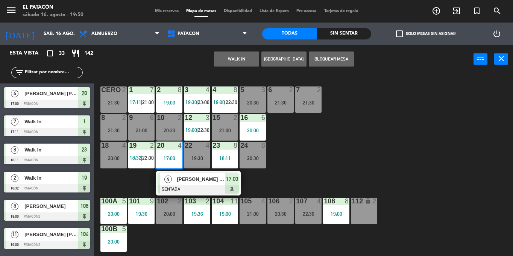
click at [239, 57] on button "WALK IN" at bounding box center [236, 59] width 45 height 15
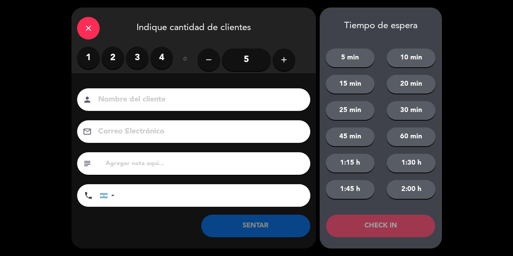
click at [239, 57] on input "5" at bounding box center [246, 60] width 49 height 23
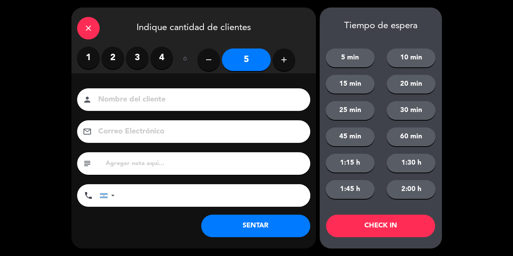
click at [408, 132] on button "60 min" at bounding box center [411, 137] width 49 height 19
click at [346, 235] on button "CHECK IN" at bounding box center [380, 226] width 109 height 23
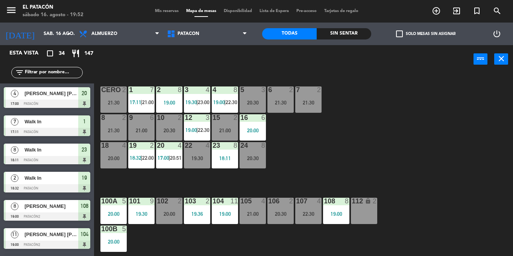
click at [440, 174] on div "1 7 17:11 | 21:00 2 8 19:00 3 4 19:30 | 23:00 4 8 19:00 | 22:30 5 3 20:30 6 2 2…" at bounding box center [306, 164] width 414 height 183
click at [197, 96] on div "3 4 19:30 | 23:00" at bounding box center [197, 100] width 26 height 26
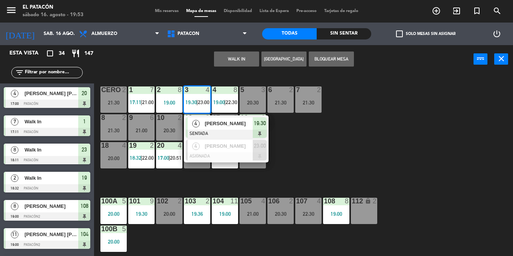
click at [421, 170] on div "1 7 17:11 | 21:00 2 8 19:00 3 4 19:30 | 23:00 4 Luis Quevedo SENTADA 19:30 4 Le…" at bounding box center [306, 164] width 414 height 183
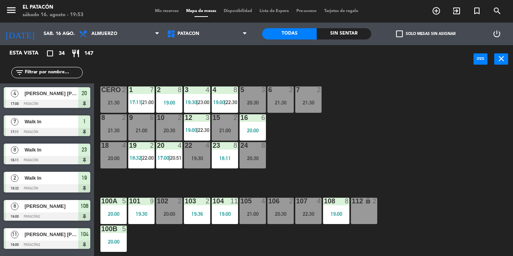
click at [193, 154] on div "22 4 19:30" at bounding box center [197, 155] width 26 height 26
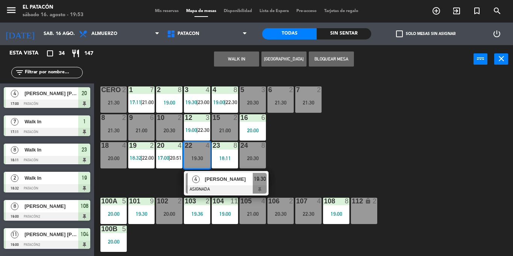
click at [211, 189] on div at bounding box center [226, 190] width 81 height 8
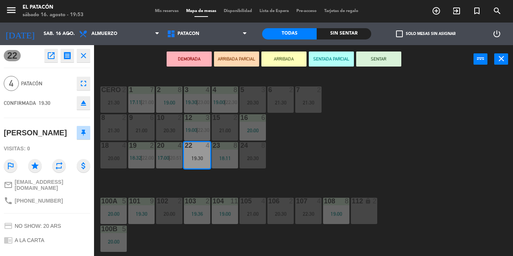
click at [83, 106] on icon "eject" at bounding box center [83, 103] width 9 height 9
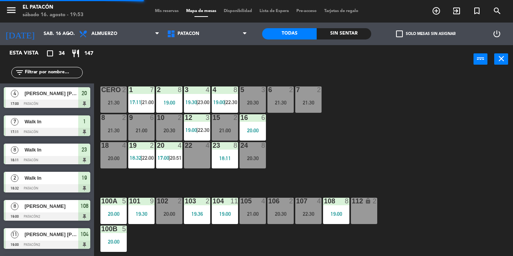
click at [193, 163] on div "22 4" at bounding box center [197, 155] width 26 height 26
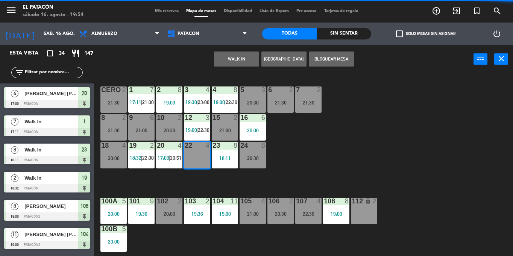
click at [224, 53] on button "WALK IN" at bounding box center [236, 59] width 45 height 15
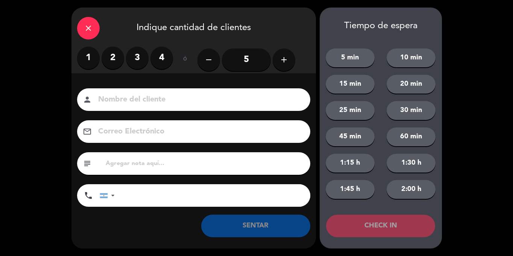
click at [159, 58] on label "4" at bounding box center [162, 58] width 23 height 23
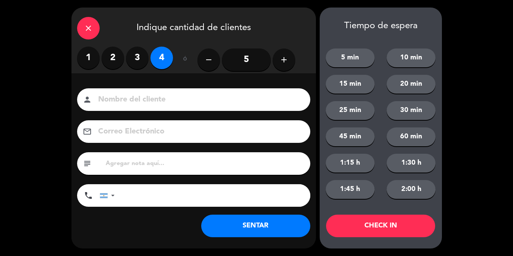
click at [265, 227] on button "SENTAR" at bounding box center [255, 226] width 109 height 23
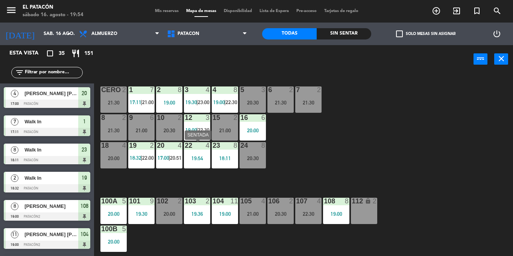
click at [193, 154] on div "22 4 19:54" at bounding box center [197, 155] width 26 height 26
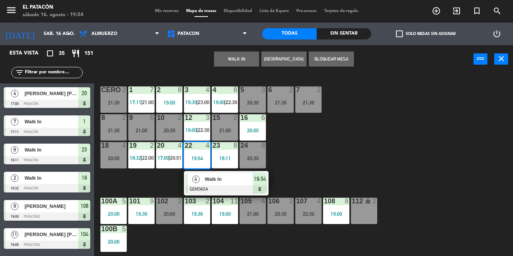
click at [367, 143] on div "1 7 17:11 | 21:00 2 8 19:00 3 4 19:30 | 23:00 4 8 19:00 | 22:30 5 3 20:30 6 2 2…" at bounding box center [306, 164] width 414 height 183
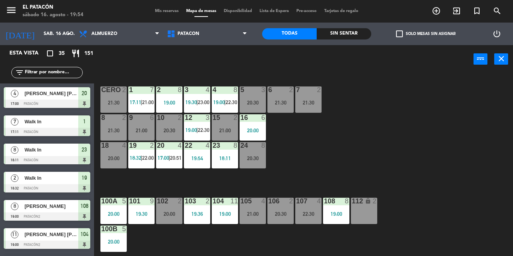
click at [401, 35] on span "check_box_outline_blank" at bounding box center [399, 33] width 7 height 7
click at [426, 34] on input "check_box_outline_blank Solo mesas sin asignar" at bounding box center [426, 34] width 0 height 0
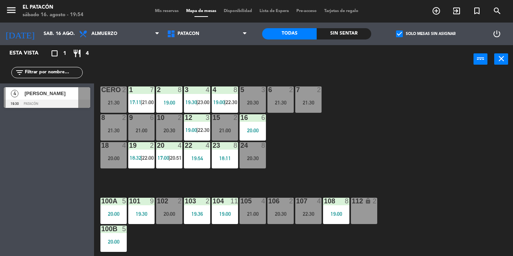
click at [70, 90] on span "[PERSON_NAME]" at bounding box center [51, 94] width 54 height 8
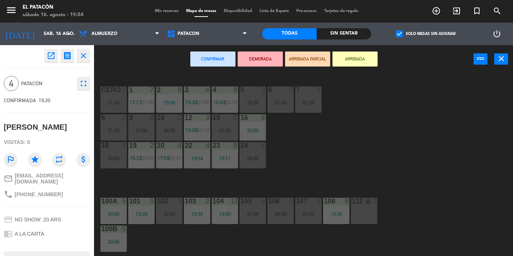
click at [367, 149] on div "1 7 17:11 | 21:00 2 8 19:00 3 4 19:30 | 23:00 4 8 19:00 | 22:30 5 3 20:30 6 2 2…" at bounding box center [306, 164] width 414 height 183
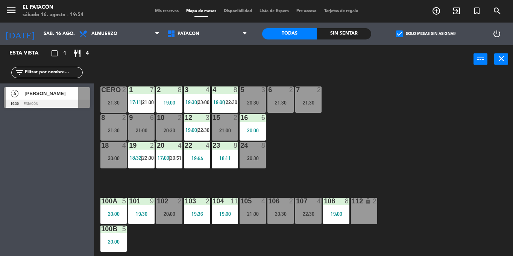
click at [204, 159] on div "19:54" at bounding box center [197, 158] width 26 height 5
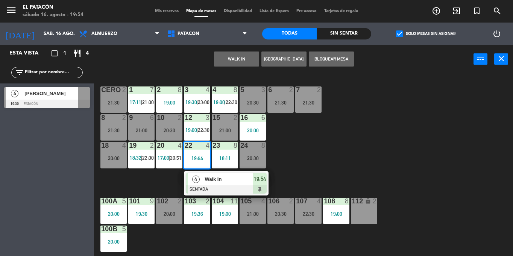
click at [337, 187] on div "1 7 17:11 | 21:00 2 8 19:00 3 4 19:30 | 23:00 4 8 19:00 | 22:30 5 3 20:30 6 2 2…" at bounding box center [306, 164] width 414 height 183
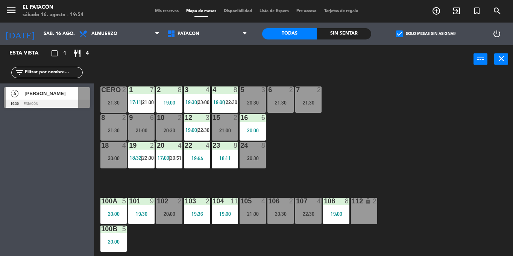
click at [197, 146] on div at bounding box center [197, 145] width 12 height 7
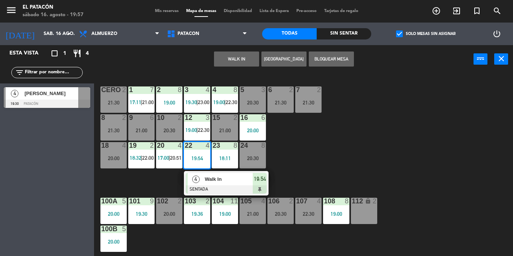
click at [341, 137] on div "1 7 17:11 | 21:00 2 8 19:00 3 4 19:30 | 23:00 4 8 19:00 | 22:30 5 3 20:30 6 2 2…" at bounding box center [306, 164] width 414 height 183
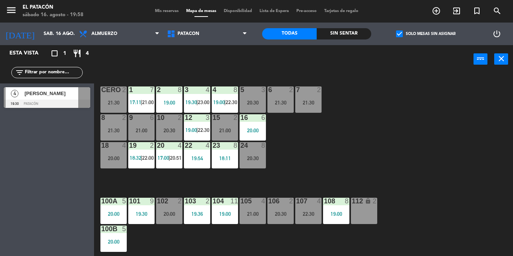
click at [66, 72] on input "text" at bounding box center [53, 73] width 58 height 8
click at [120, 152] on div "18 4 20:00" at bounding box center [114, 155] width 26 height 26
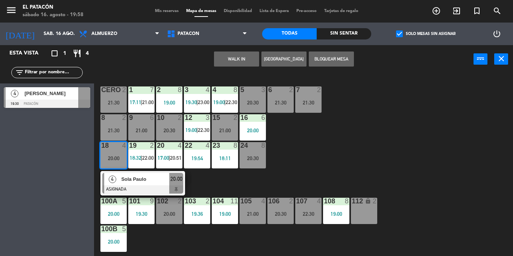
click at [119, 128] on div "21:30" at bounding box center [114, 130] width 26 height 5
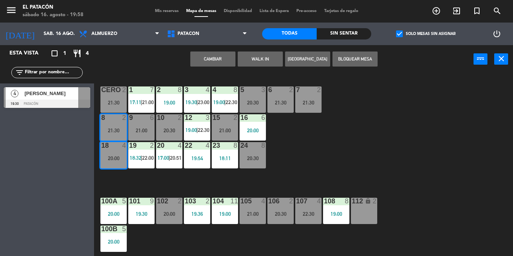
click at [221, 55] on button "Cambiar" at bounding box center [212, 59] width 45 height 15
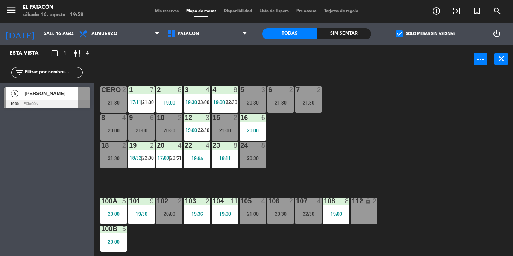
click at [400, 35] on span "check_box" at bounding box center [399, 33] width 7 height 7
click at [426, 34] on input "check_box Solo mesas sin asignar" at bounding box center [426, 34] width 0 height 0
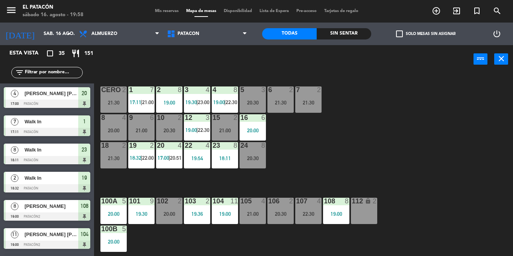
click at [399, 35] on span "check_box_outline_blank" at bounding box center [399, 33] width 7 height 7
click at [426, 34] on input "check_box_outline_blank Solo mesas sin asignar" at bounding box center [426, 34] width 0 height 0
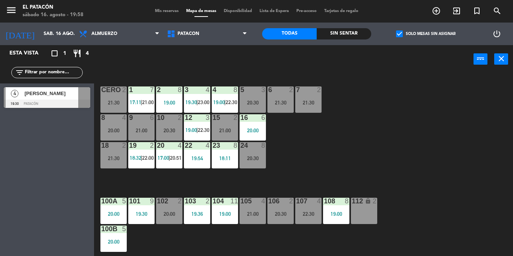
click at [399, 35] on span "check_box" at bounding box center [399, 33] width 7 height 7
click at [426, 34] on input "check_box Solo mesas sin asignar" at bounding box center [426, 34] width 0 height 0
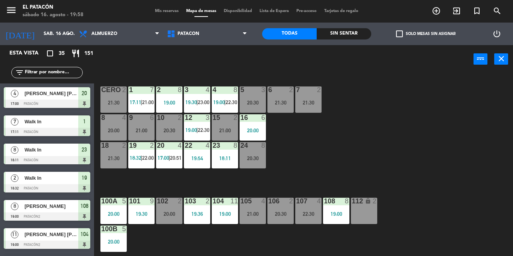
click at [398, 33] on span "check_box_outline_blank" at bounding box center [399, 33] width 7 height 7
click at [426, 34] on input "check_box_outline_blank Solo mesas sin asignar" at bounding box center [426, 34] width 0 height 0
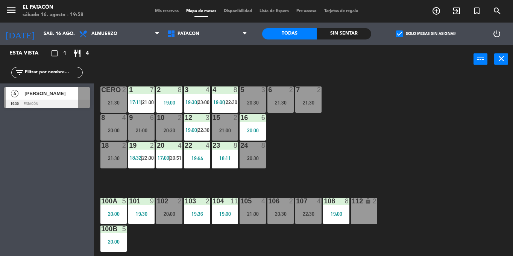
click at [398, 33] on span "check_box" at bounding box center [399, 33] width 7 height 7
click at [426, 34] on input "check_box Solo mesas sin asignar" at bounding box center [426, 34] width 0 height 0
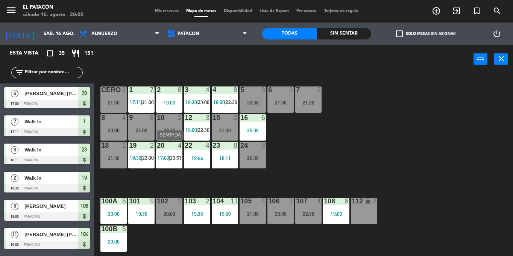
click at [167, 166] on div "20 4 17:00 | 20:51" at bounding box center [169, 155] width 26 height 26
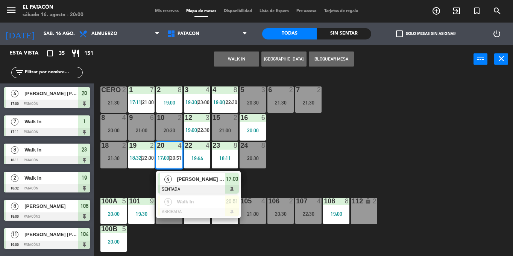
click at [353, 155] on div "1 7 17:11 | 21:00 2 8 19:00 3 4 19:30 | 23:00 4 8 19:00 | 22:30 5 3 20:30 6 2 2…" at bounding box center [306, 164] width 414 height 183
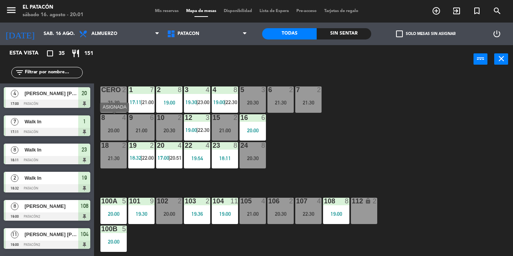
click at [114, 134] on div "8 4 20:00" at bounding box center [114, 127] width 26 height 26
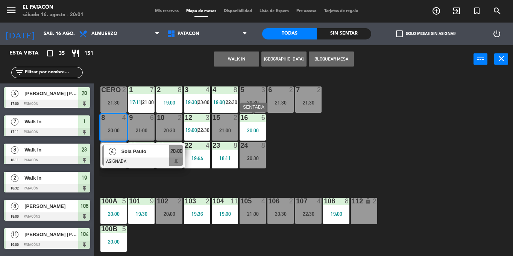
click at [447, 140] on div "1 7 17:11 | 21:00 2 8 19:00 3 4 19:30 | 23:00 4 8 19:00 | 22:30 5 3 20:30 6 2 2…" at bounding box center [306, 164] width 414 height 183
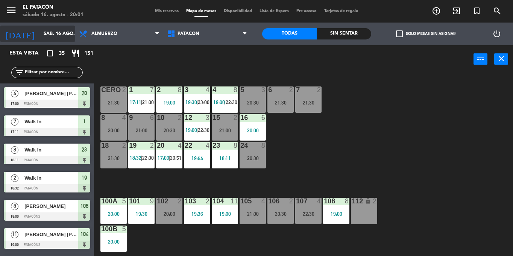
click at [43, 34] on input "sáb. 16 ago." at bounding box center [72, 33] width 64 height 13
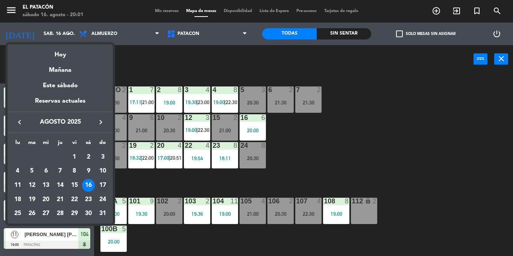
click at [105, 184] on div "17" at bounding box center [102, 185] width 13 height 13
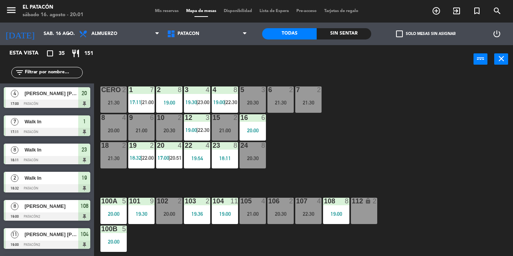
type input "dom. 17 ago."
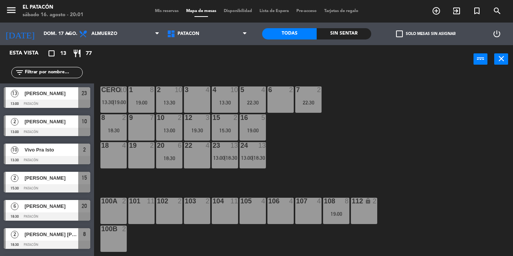
click at [49, 76] on input "text" at bounding box center [53, 73] width 58 height 8
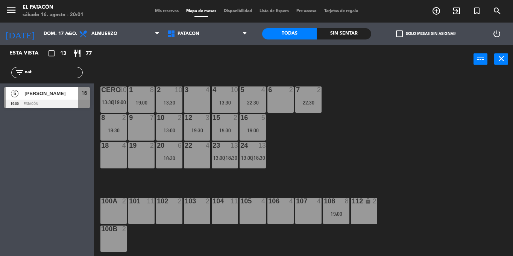
type input "nat"
click at [55, 99] on div "[PERSON_NAME]" at bounding box center [51, 93] width 55 height 12
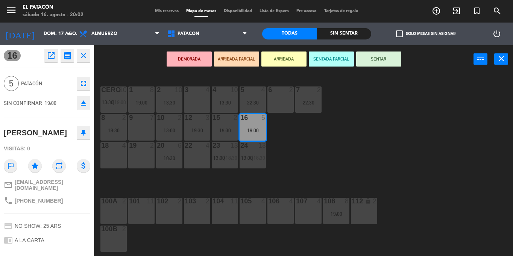
click at [325, 148] on div "1 8 19:00 2 10 13:30 3 4 4 10 13:30 5 4 22:30 6 2 7 2 22:30 CERO 10 13:30 | 19:…" at bounding box center [306, 164] width 414 height 183
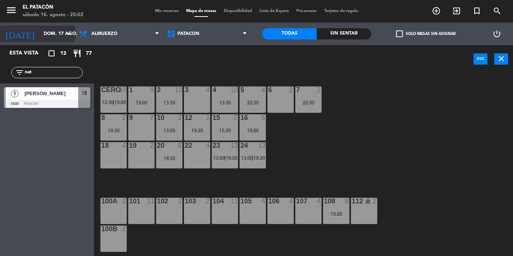
click at [40, 28] on input "dom. 17 ago." at bounding box center [72, 33] width 64 height 13
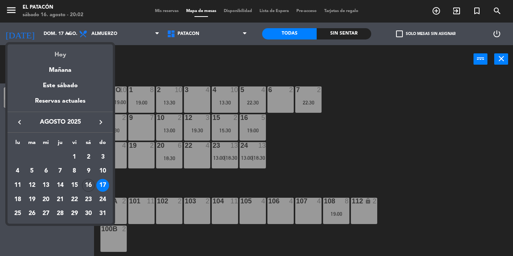
click at [58, 55] on div "Hoy" at bounding box center [60, 51] width 105 height 15
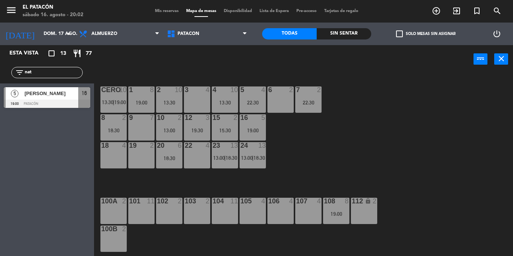
type input "sáb. 16 ago."
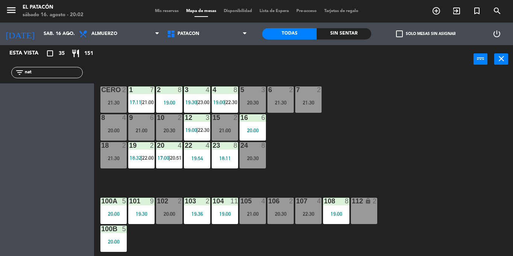
click at [163, 11] on span "Mis reservas" at bounding box center [166, 11] width 31 height 4
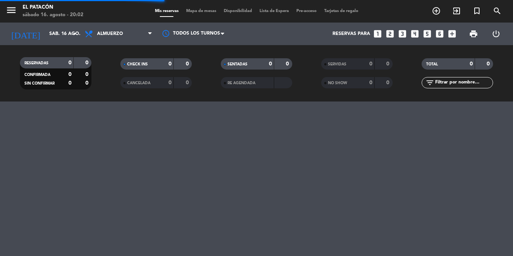
click at [199, 17] on div "menu El Patacón sábado 16. agosto - 20:02 Mis reservas Mapa de mesas Disponibil…" at bounding box center [256, 11] width 513 height 23
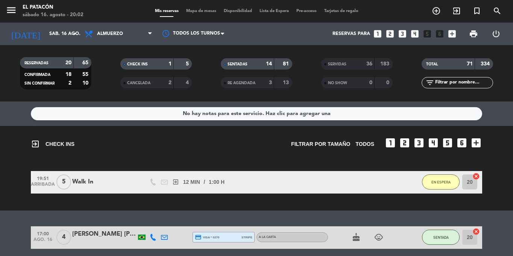
click at [203, 16] on div "menu El Patacón sábado 16. agosto - 20:02 Mis reservas Mapa de mesas Disponibil…" at bounding box center [256, 11] width 513 height 23
click at [207, 11] on span "Mapa de mesas" at bounding box center [202, 11] width 38 height 4
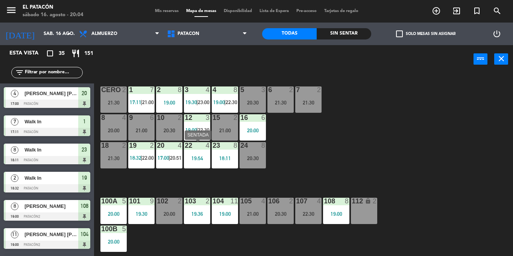
click at [197, 156] on div "19:54" at bounding box center [197, 158] width 26 height 5
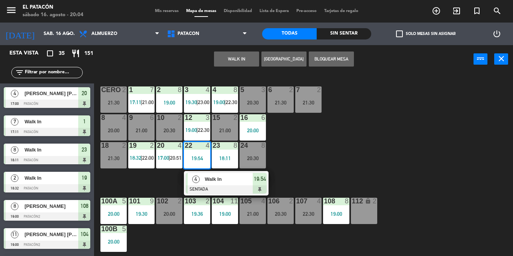
click at [370, 147] on div "1 7 17:11 | 21:00 2 8 19:00 3 4 19:30 | 23:00 4 8 19:00 | 22:30 5 3 20:30 6 2 2…" at bounding box center [306, 164] width 414 height 183
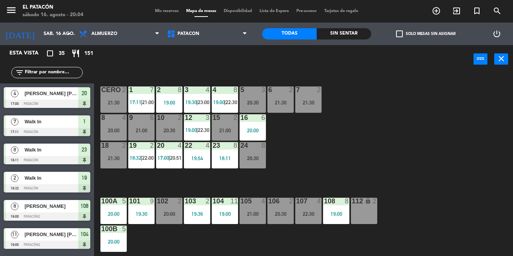
click at [197, 152] on div "22 4 19:54" at bounding box center [197, 155] width 26 height 26
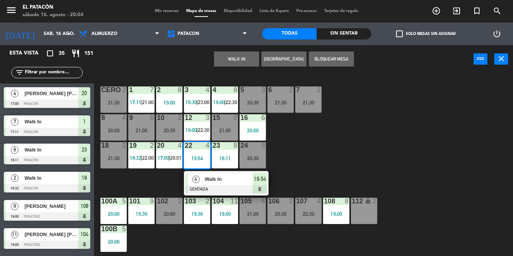
click at [286, 214] on div "20:30" at bounding box center [281, 214] width 26 height 5
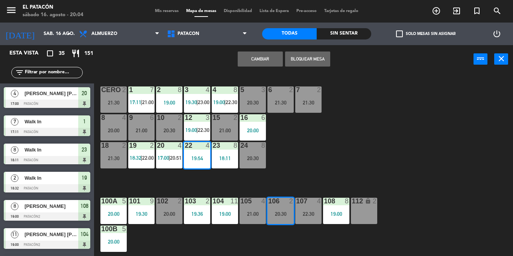
click at [272, 58] on button "Cambiar" at bounding box center [260, 59] width 45 height 15
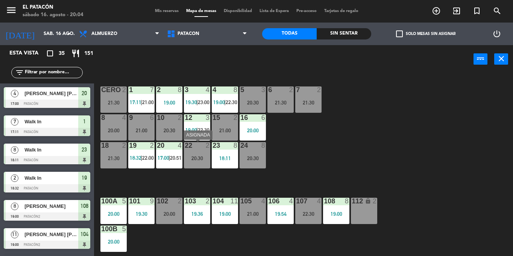
click at [201, 157] on div "20:30" at bounding box center [197, 158] width 26 height 5
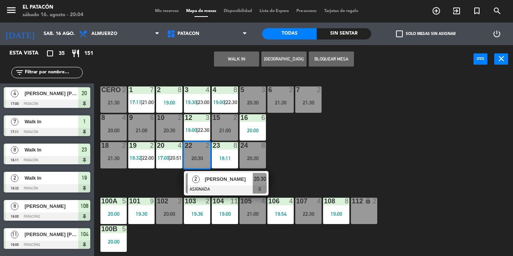
click at [342, 141] on div "1 7 17:11 | 21:00 2 8 19:00 3 4 19:30 | 23:00 4 8 19:00 | 22:30 5 3 20:30 6 2 2…" at bounding box center [306, 164] width 414 height 183
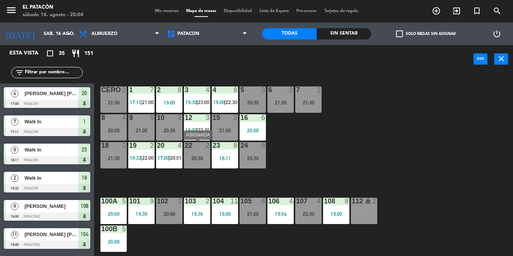
click at [204, 157] on div "20:30" at bounding box center [197, 158] width 26 height 5
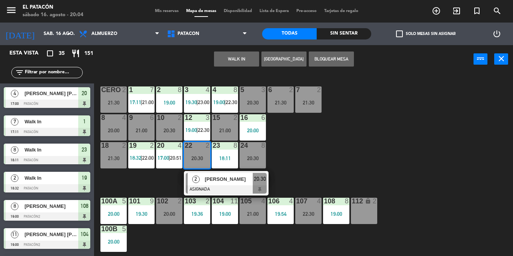
click at [344, 154] on div "1 7 17:11 | 21:00 2 8 19:00 3 4 19:30 | 23:00 4 8 19:00 | 22:30 5 3 20:30 6 2 2…" at bounding box center [306, 164] width 414 height 183
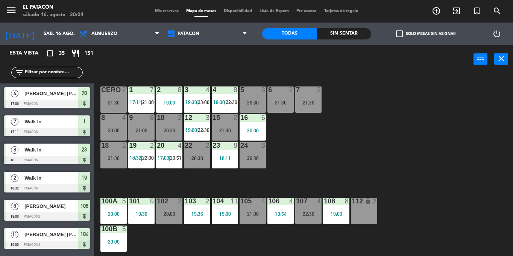
click at [198, 148] on div at bounding box center [197, 145] width 12 height 7
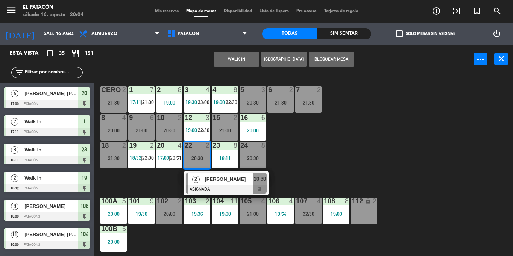
click at [351, 164] on div "1 7 17:11 | 21:00 2 8 19:00 3 4 19:30 | 23:00 4 8 19:00 | 22:30 5 3 20:30 6 2 2…" at bounding box center [306, 164] width 414 height 183
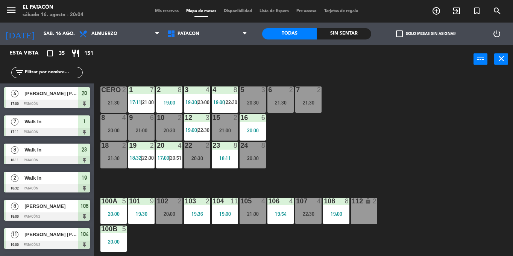
click at [313, 105] on div "21:30" at bounding box center [309, 102] width 26 height 5
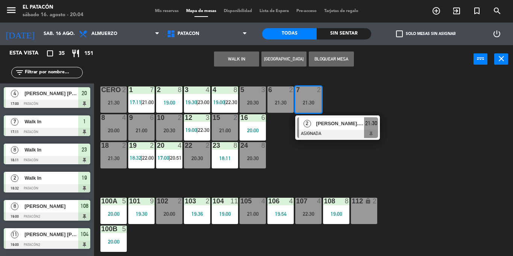
click at [359, 217] on div "112 lock 2" at bounding box center [364, 211] width 26 height 26
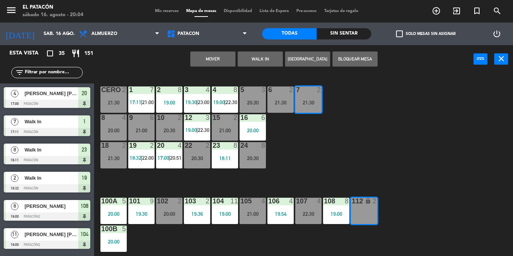
click at [221, 58] on button "Mover" at bounding box center [212, 59] width 45 height 15
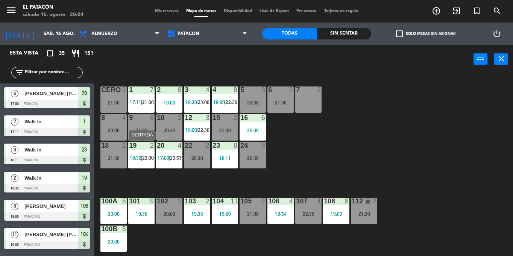
click at [148, 156] on span "22:00" at bounding box center [148, 158] width 12 height 6
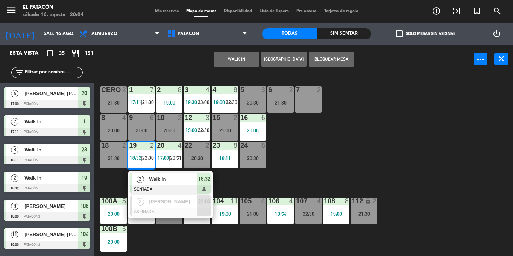
click at [307, 166] on div "1 7 17:11 | 21:00 2 8 19:00 3 4 19:30 | 23:00 4 8 19:00 | 22:30 5 3 20:30 6 2 2…" at bounding box center [306, 164] width 414 height 183
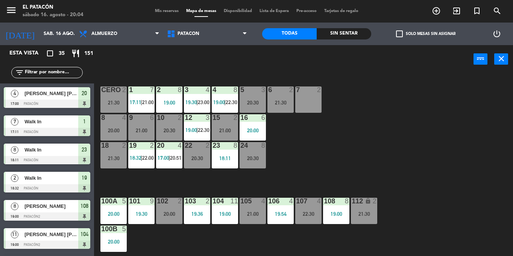
click at [194, 161] on div "20:30" at bounding box center [197, 158] width 26 height 5
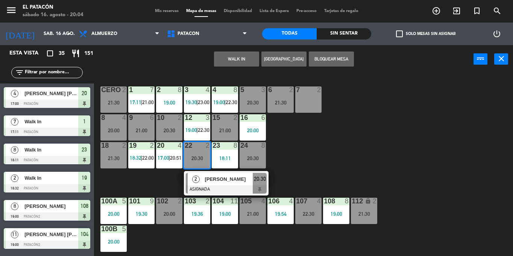
click at [426, 143] on div "1 7 17:11 | 21:00 2 8 19:00 3 4 19:30 | 23:00 4 8 19:00 | 22:30 5 3 20:30 6 2 2…" at bounding box center [306, 164] width 414 height 183
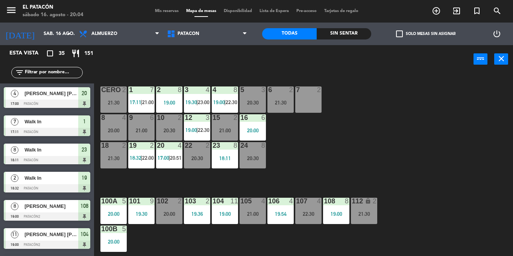
click at [203, 154] on div "22 2 20:30" at bounding box center [197, 155] width 26 height 26
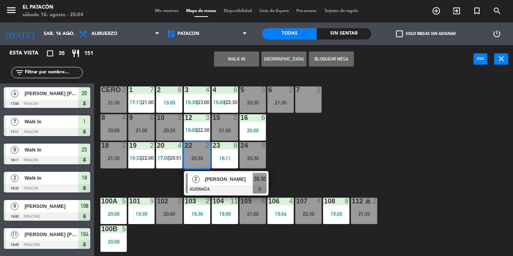
click at [306, 112] on div "7 2" at bounding box center [309, 100] width 26 height 26
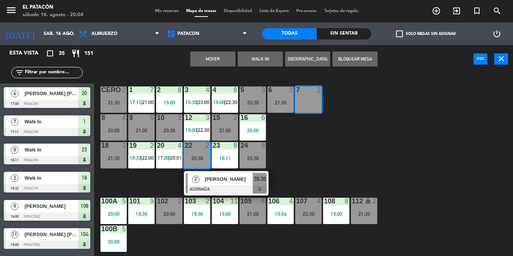
click at [222, 59] on button "Mover" at bounding box center [212, 59] width 45 height 15
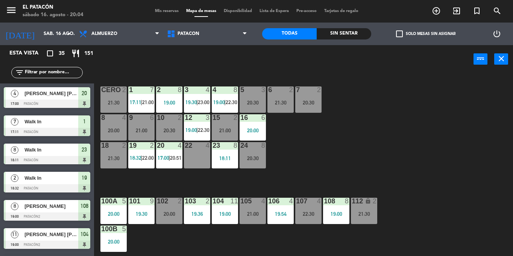
click at [197, 158] on div "22 4" at bounding box center [197, 155] width 26 height 26
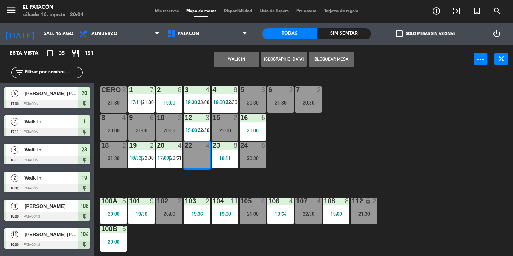
click at [229, 54] on button "WALK IN" at bounding box center [236, 59] width 45 height 15
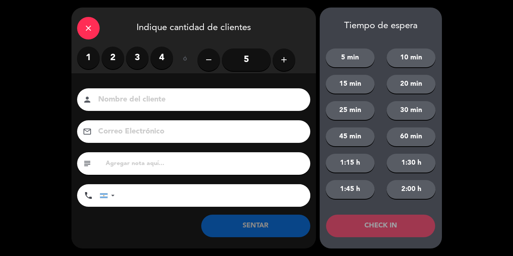
click at [229, 54] on input "5" at bounding box center [246, 60] width 49 height 23
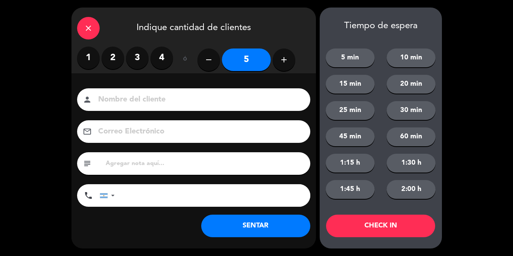
click at [353, 53] on button "5 min" at bounding box center [350, 58] width 49 height 19
click at [367, 226] on button "CHECK IN" at bounding box center [380, 226] width 109 height 23
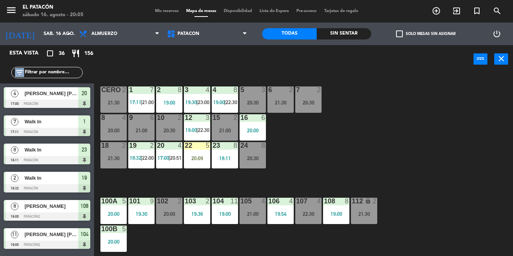
drag, startPoint x: 58, startPoint y: 77, endPoint x: 47, endPoint y: 84, distance: 13.4
click at [47, 84] on div "Esta vista crop_square 36 restaurant 156 filter_list 4 LORENA MARIA NEGREDO DE …" at bounding box center [47, 150] width 94 height 210
click at [47, 84] on div "4 LORENA MARIA NEGREDO DE ARAUJO 17:00 Patacón 20" at bounding box center [47, 98] width 94 height 28
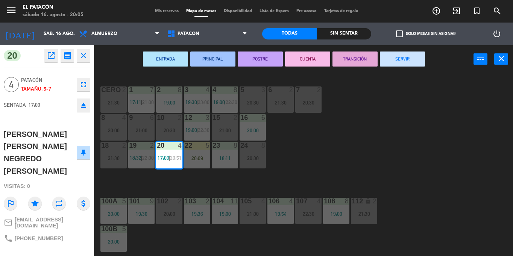
click at [159, 73] on div "ENTRADA PRINCIPAL POSTRE CUENTA TRANSICIÓN SERVIR power_input close" at bounding box center [284, 59] width 380 height 29
click at [402, 159] on div "1 7 17:11 | 21:00 2 8 19:00 3 4 19:30 | 23:00 4 8 19:00 | 22:30 5 3 20:30 6 2 2…" at bounding box center [306, 164] width 414 height 183
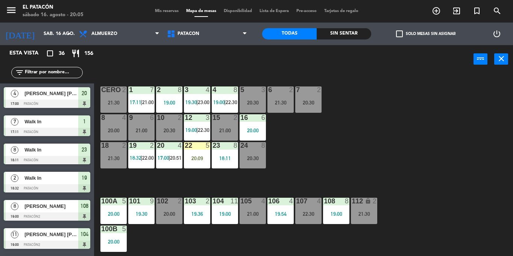
click at [49, 74] on input "text" at bounding box center [53, 73] width 58 height 8
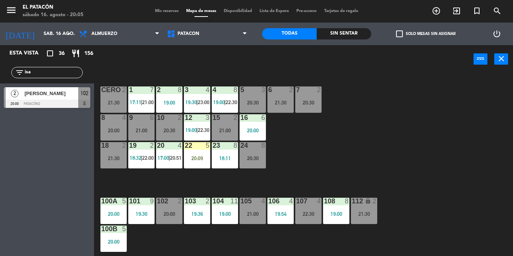
type input "isa"
click at [57, 101] on div at bounding box center [47, 104] width 87 height 8
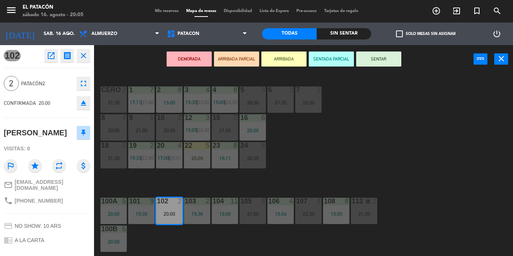
click at [222, 133] on div "21:00" at bounding box center [225, 130] width 26 height 5
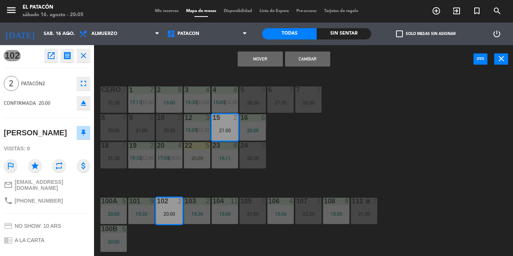
click at [314, 157] on div "1 7 17:11 | 21:00 2 8 19:00 3 4 19:30 | 23:00 4 8 19:00 | 22:30 5 3 20:30 6 2 2…" at bounding box center [306, 164] width 414 height 183
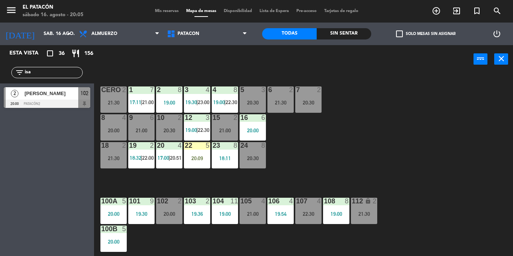
click at [175, 212] on div "20:00" at bounding box center [169, 214] width 26 height 5
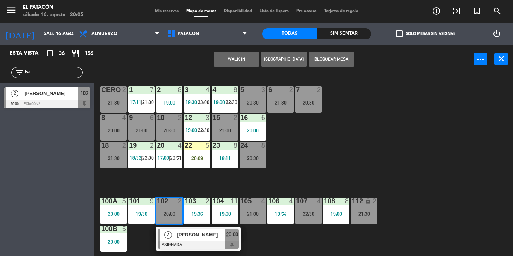
click at [169, 119] on div at bounding box center [169, 117] width 12 height 7
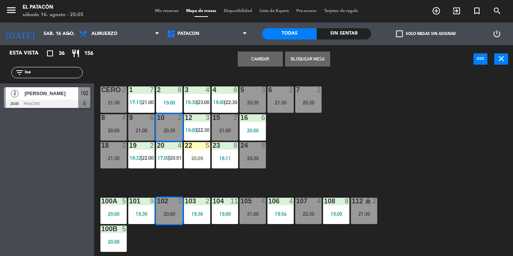
click at [254, 56] on button "Cambiar" at bounding box center [260, 59] width 45 height 15
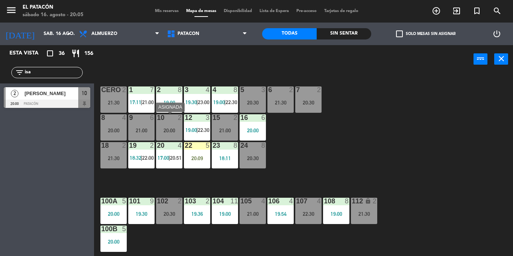
click at [165, 130] on div "20:00" at bounding box center [169, 130] width 26 height 5
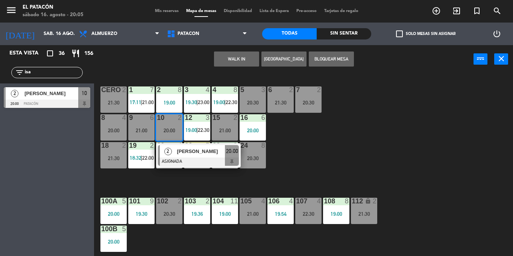
click at [174, 151] on div "2" at bounding box center [168, 151] width 16 height 12
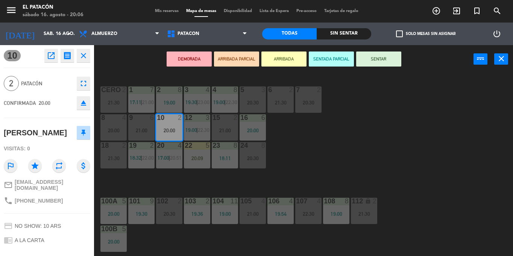
click at [387, 62] on button "SENTAR" at bounding box center [378, 59] width 45 height 15
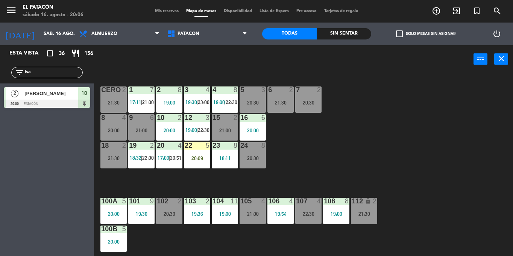
click at [52, 75] on input "isa" at bounding box center [53, 73] width 58 height 8
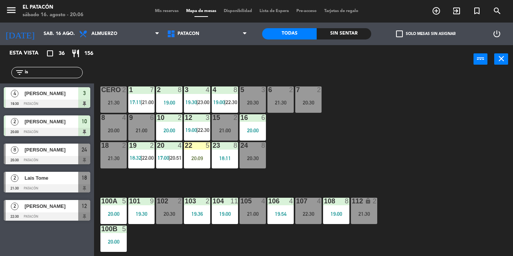
type input "i"
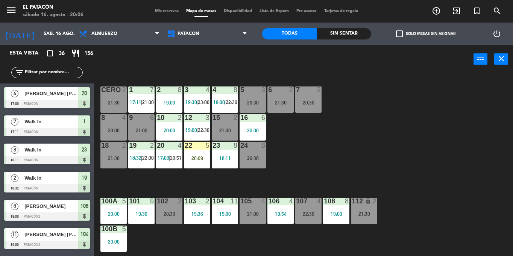
click at [336, 154] on div "1 7 17:11 | 21:00 2 8 19:00 3 4 19:30 | 23:00 4 8 19:00 | 22:30 5 3 20:30 6 2 2…" at bounding box center [306, 164] width 414 height 183
click at [197, 158] on div "20:09" at bounding box center [197, 158] width 26 height 5
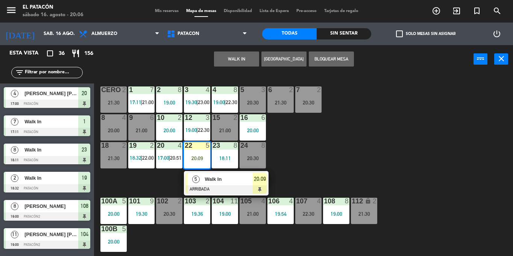
click at [374, 160] on div "1 7 17:11 | 21:00 2 8 19:00 3 4 19:30 | 23:00 4 8 19:00 | 22:30 5 3 20:30 6 2 2…" at bounding box center [306, 164] width 414 height 183
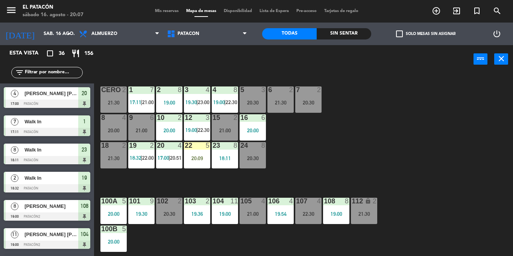
click at [414, 119] on div "1 7 17:11 | 21:00 2 8 19:00 3 4 19:30 | 23:00 4 8 19:00 | 22:30 5 3 20:30 6 2 2…" at bounding box center [306, 164] width 414 height 183
click at [167, 161] on div "20 4 17:00 | 20:51" at bounding box center [169, 155] width 26 height 26
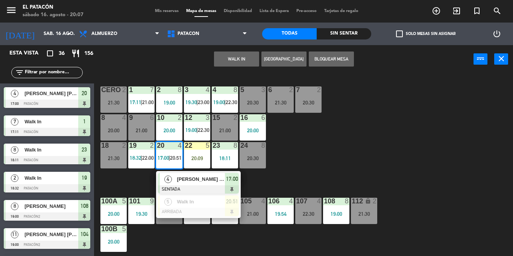
click at [375, 139] on div "1 7 17:11 | 21:00 2 8 19:00 3 4 19:30 | 23:00 4 8 19:00 | 22:30 5 3 20:30 6 2 2…" at bounding box center [306, 164] width 414 height 183
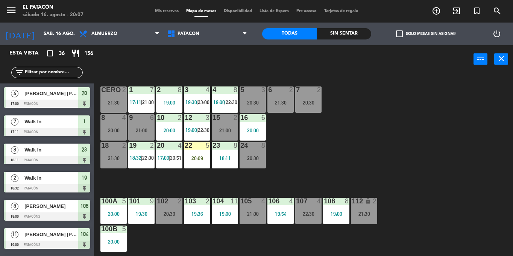
click at [212, 145] on div "23" at bounding box center [212, 145] width 12 height 7
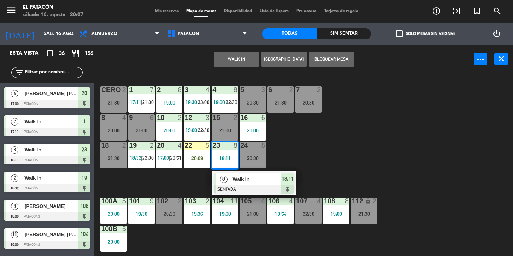
click at [375, 145] on div "1 7 17:11 | 21:00 2 8 19:00 3 4 19:30 | 23:00 4 8 19:00 | 22:30 5 3 20:30 6 2 2…" at bounding box center [306, 164] width 414 height 183
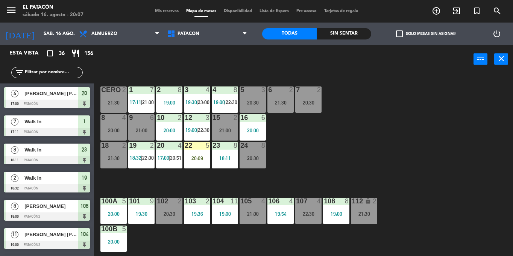
click at [192, 156] on div "20:09" at bounding box center [197, 158] width 26 height 5
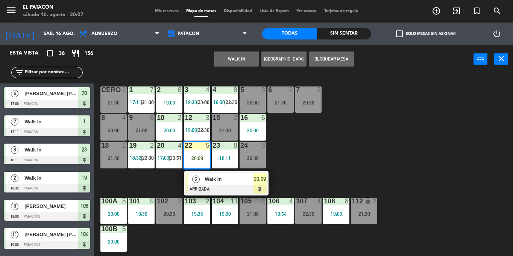
click at [204, 186] on div at bounding box center [226, 190] width 81 height 8
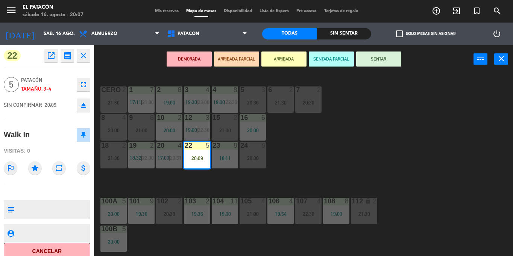
click at [374, 61] on button "SENTAR" at bounding box center [378, 59] width 45 height 15
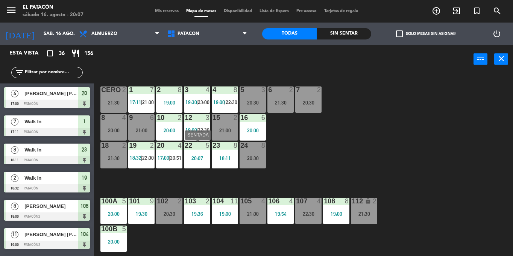
click at [198, 167] on div "22 5 20:07" at bounding box center [197, 155] width 26 height 26
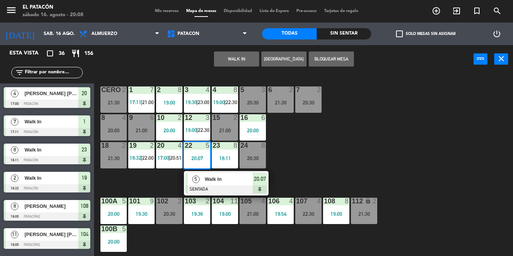
click at [431, 135] on div "1 7 17:11 | 21:00 2 8 19:00 3 4 19:30 | 23:00 4 8 19:00 | 22:30 5 3 20:30 6 2 2…" at bounding box center [306, 164] width 414 height 183
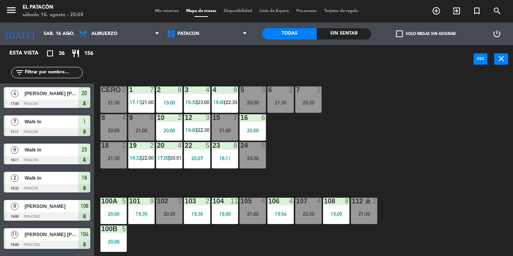
click at [252, 160] on div "20:30" at bounding box center [253, 158] width 26 height 5
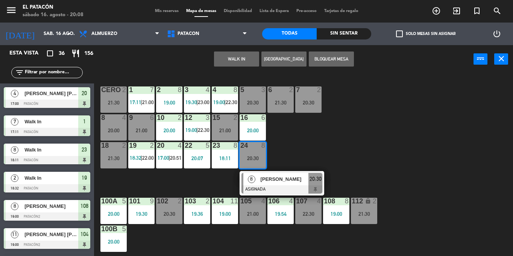
click at [258, 179] on div "8" at bounding box center [252, 179] width 16 height 12
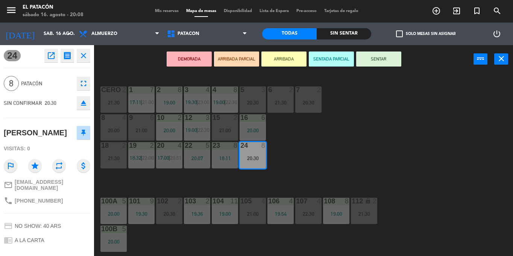
click at [367, 160] on div "1 7 17:11 | 21:00 2 8 19:00 3 4 19:30 | 23:00 4 8 19:00 | 22:30 5 3 20:30 6 2 2…" at bounding box center [306, 164] width 414 height 183
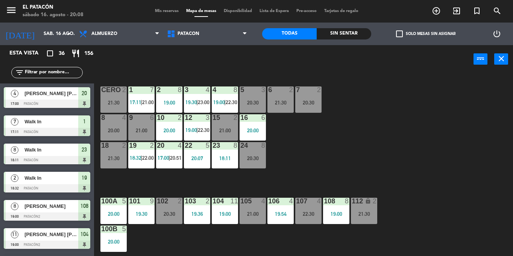
click at [321, 221] on div "1 7 17:11 | 21:00 2 8 19:00 3 4 19:30 | 23:00 4 8 19:00 | 22:30 5 3 20:30 6 2 2…" at bounding box center [306, 164] width 414 height 183
click at [305, 98] on div "7 2 20:30" at bounding box center [309, 100] width 26 height 26
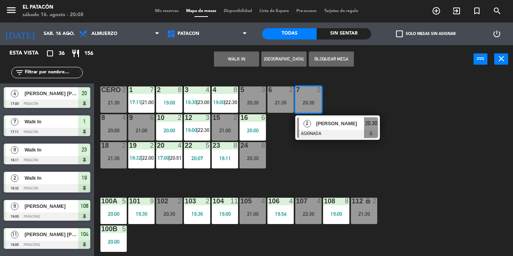
click at [339, 158] on div "1 7 17:11 | 21:00 2 8 19:00 3 4 19:30 | 23:00 4 8 19:00 | 22:30 5 3 20:30 6 2 2…" at bounding box center [306, 164] width 414 height 183
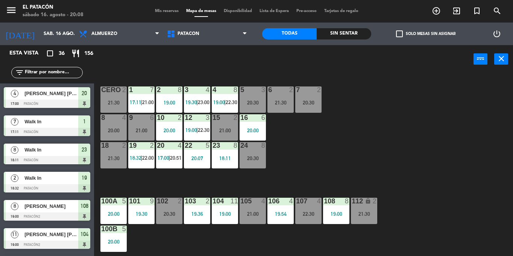
click at [116, 134] on div "8 4 20:00" at bounding box center [114, 127] width 26 height 26
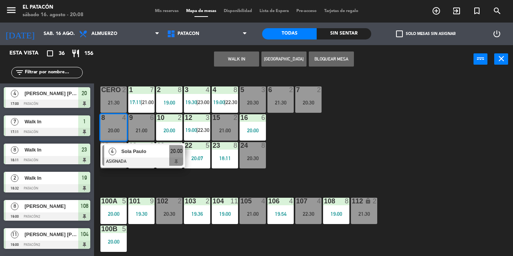
click at [285, 158] on div "1 7 17:11 | 21:00 2 8 19:00 3 4 19:30 | 23:00 4 8 19:00 | 22:30 5 3 20:30 6 2 2…" at bounding box center [306, 164] width 414 height 183
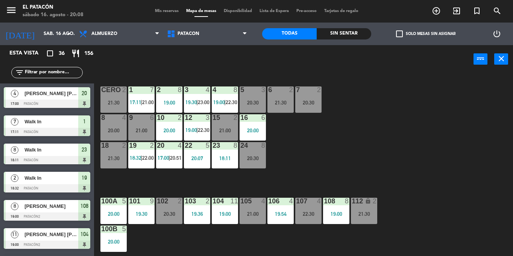
click at [302, 218] on div "107 4 22:30" at bounding box center [309, 211] width 26 height 26
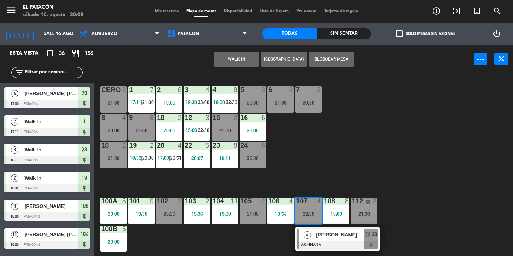
click at [405, 62] on div "WALK IN [GEOGRAPHIC_DATA] Bloquear Mesa power_input close" at bounding box center [284, 59] width 380 height 29
click at [369, 166] on div "1 7 17:11 | 21:00 2 8 19:00 3 4 19:30 | 23:00 4 8 19:00 | 22:30 5 3 20:30 6 2 2…" at bounding box center [306, 164] width 414 height 183
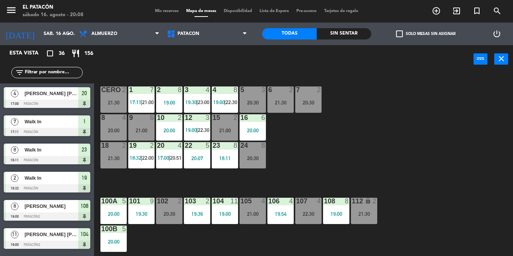
click at [204, 126] on div "12 3 19:00 | 22:30" at bounding box center [197, 127] width 26 height 26
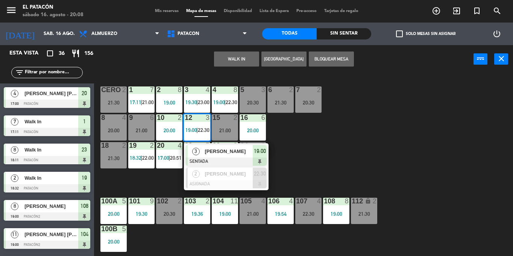
click at [210, 149] on span "Patrícia Munhoz" at bounding box center [229, 152] width 48 height 8
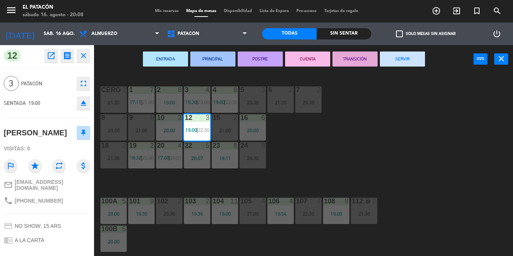
click at [403, 53] on button "SERVIR" at bounding box center [402, 59] width 45 height 15
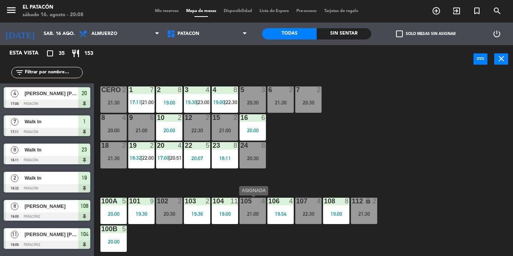
click at [249, 208] on div "105 4 21:00" at bounding box center [253, 211] width 26 height 26
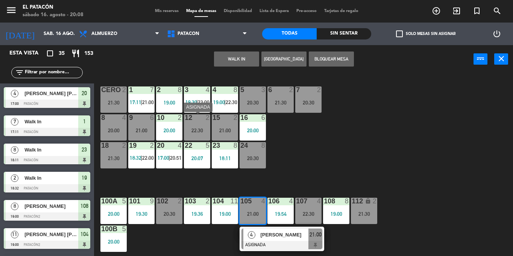
click at [195, 135] on div "12 2 22:30" at bounding box center [197, 127] width 26 height 26
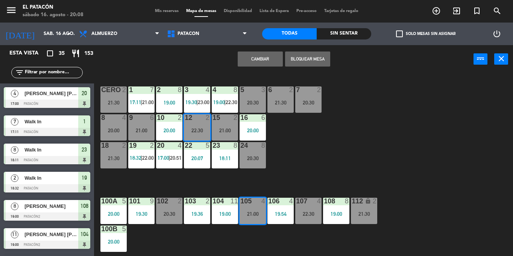
click at [254, 62] on button "Cambiar" at bounding box center [260, 59] width 45 height 15
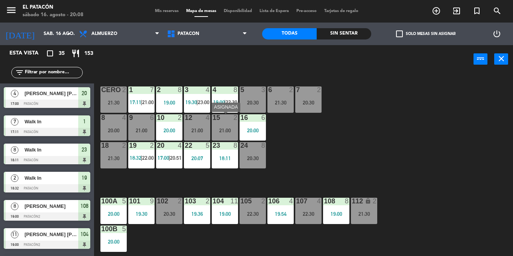
click at [231, 133] on div "21:00" at bounding box center [225, 130] width 26 height 5
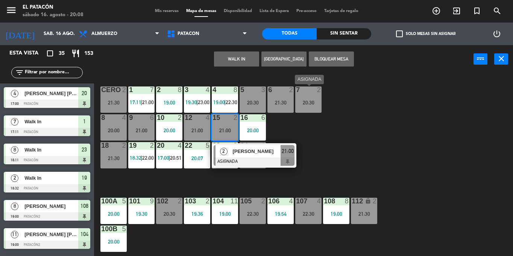
click at [313, 100] on div "20:30" at bounding box center [309, 102] width 26 height 5
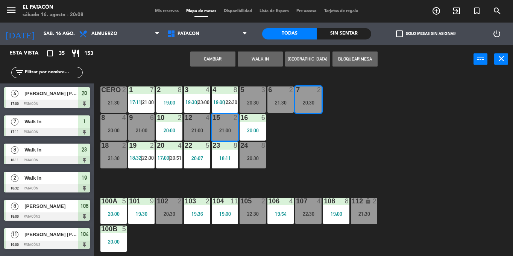
click at [217, 59] on button "Cambiar" at bounding box center [212, 59] width 45 height 15
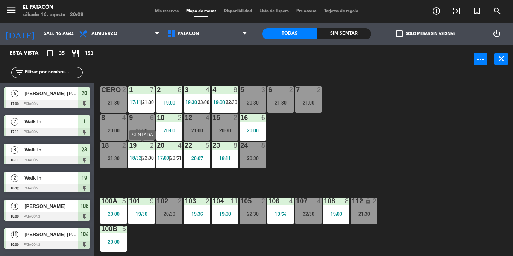
click at [141, 162] on div "19 2 18:32 | 22:00" at bounding box center [141, 155] width 26 height 26
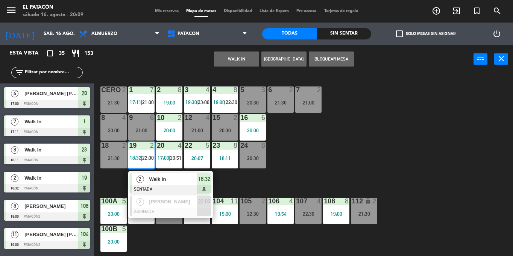
click at [159, 185] on div "Walk In" at bounding box center [172, 179] width 49 height 12
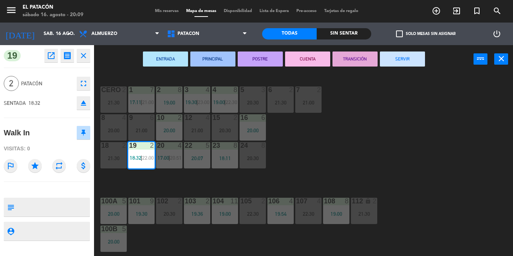
click at [392, 59] on button "SERVIR" at bounding box center [402, 59] width 45 height 15
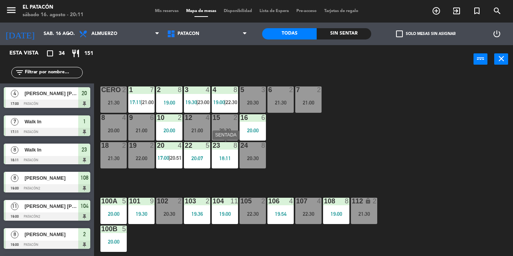
click at [235, 154] on div "23 8 18:11" at bounding box center [225, 155] width 26 height 26
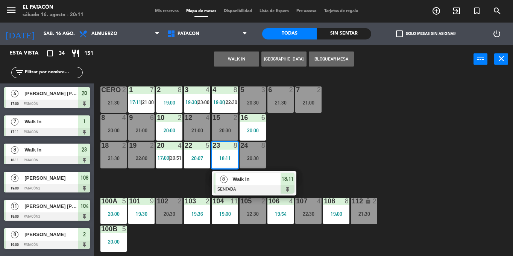
click at [240, 59] on button "WALK IN" at bounding box center [236, 59] width 45 height 15
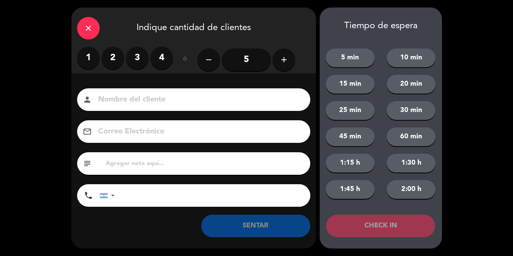
click at [288, 58] on icon "add" at bounding box center [284, 59] width 9 height 9
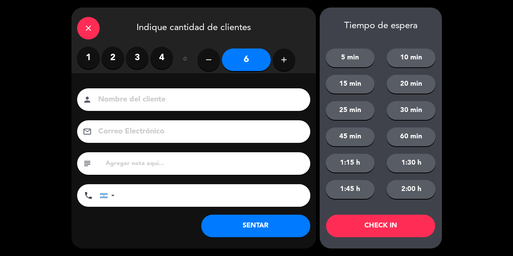
click at [288, 58] on icon "add" at bounding box center [284, 59] width 9 height 9
type input "8"
click at [418, 186] on button "2:00 h" at bounding box center [411, 189] width 49 height 19
click at [345, 225] on button "CHECK IN" at bounding box center [380, 226] width 109 height 23
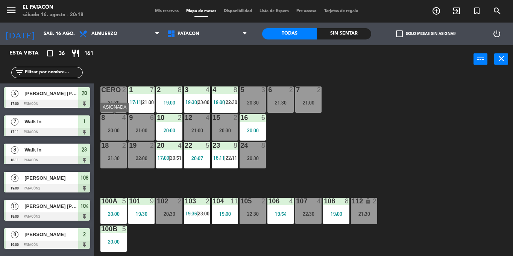
click at [105, 122] on div "8 4" at bounding box center [114, 118] width 26 height 8
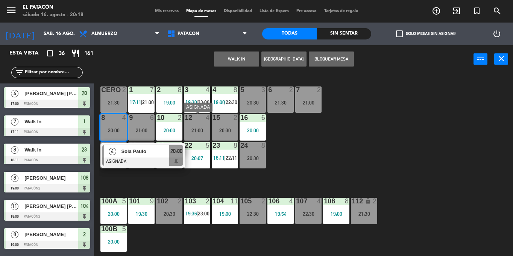
click at [206, 125] on div "12 4 21:00" at bounding box center [197, 127] width 26 height 26
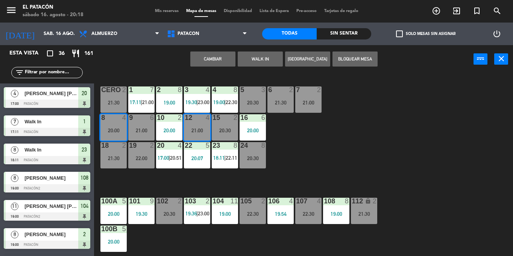
click at [214, 59] on button "Cambiar" at bounding box center [212, 59] width 45 height 15
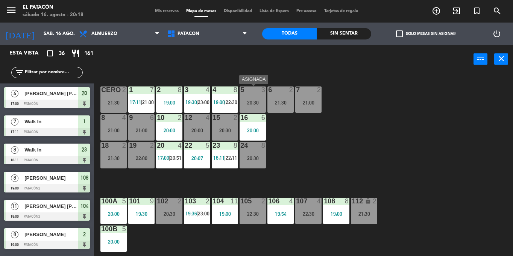
click at [261, 94] on div "5 3 20:30" at bounding box center [253, 100] width 26 height 26
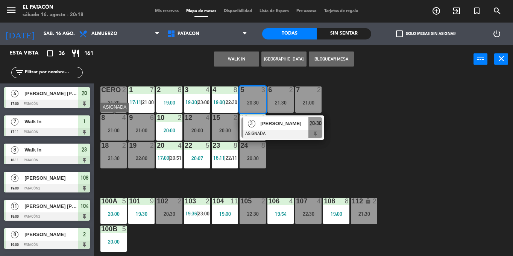
click at [109, 133] on div "21:00" at bounding box center [114, 130] width 26 height 5
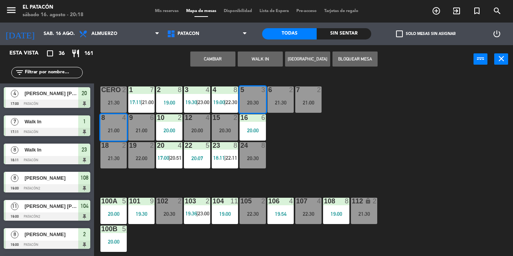
click at [198, 61] on button "Cambiar" at bounding box center [212, 59] width 45 height 15
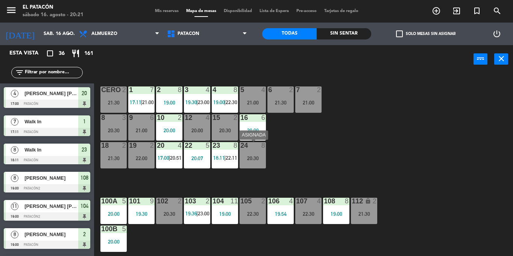
click at [250, 164] on div "24 8 20:30" at bounding box center [253, 155] width 26 height 26
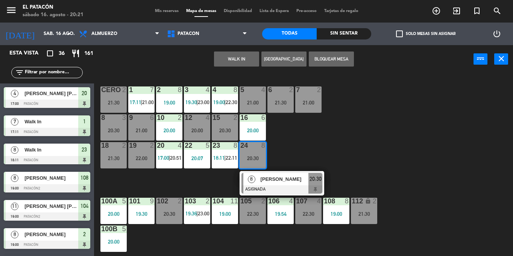
click at [275, 187] on div at bounding box center [282, 190] width 81 height 8
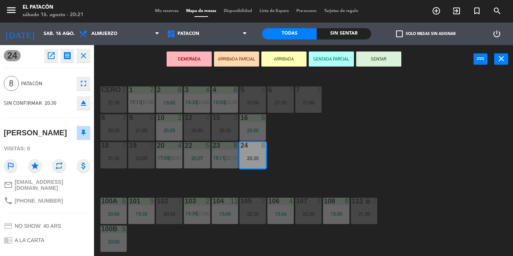
click at [397, 146] on div "1 7 17:11 | 21:00 2 8 19:00 3 4 19:30 | 23:00 4 8 19:00 | 22:30 5 4 21:00 6 2 2…" at bounding box center [306, 164] width 414 height 183
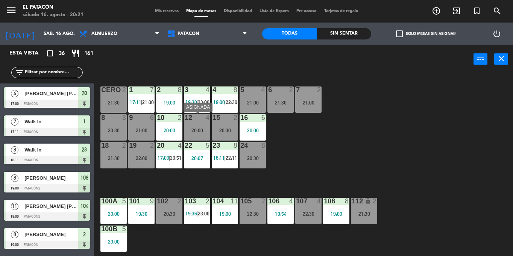
click at [197, 136] on div "12 4 20:00" at bounding box center [197, 127] width 26 height 26
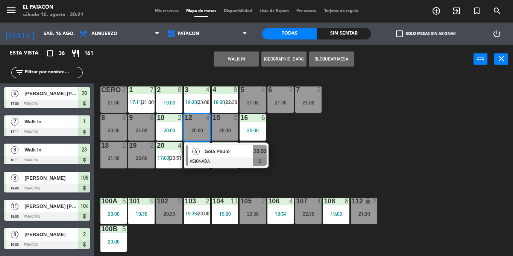
click at [334, 131] on div "1 7 17:11 | 21:00 2 8 19:00 3 4 19:30 | 23:00 4 8 19:00 | 22:30 5 4 21:00 6 2 2…" at bounding box center [306, 164] width 414 height 183
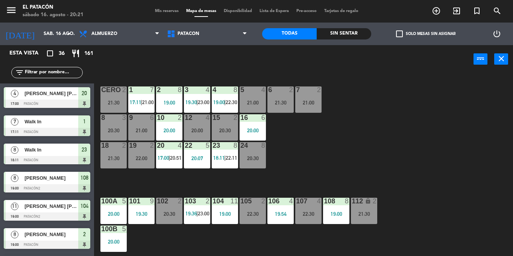
click at [39, 70] on input "text" at bounding box center [53, 73] width 58 height 8
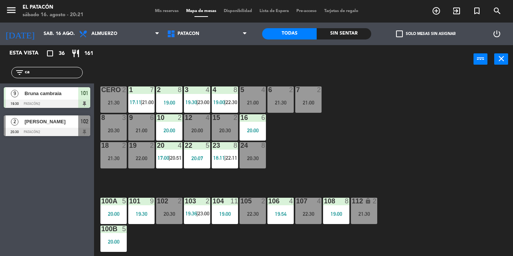
type input "c"
type input "var"
click at [50, 97] on span "[PERSON_NAME]" at bounding box center [51, 94] width 54 height 8
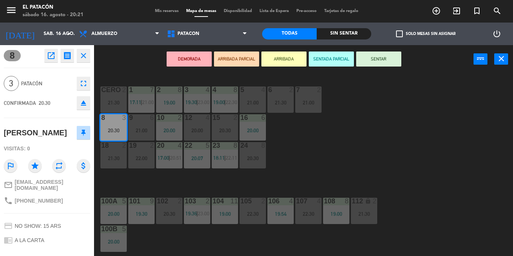
click at [197, 129] on div "20:00" at bounding box center [197, 130] width 26 height 5
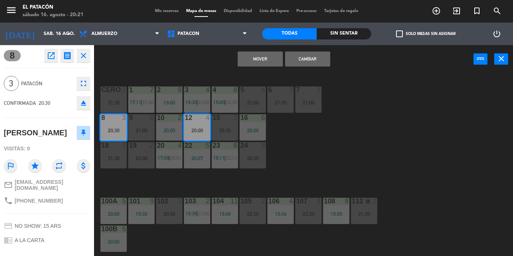
click at [314, 56] on button "Cambiar" at bounding box center [307, 59] width 45 height 15
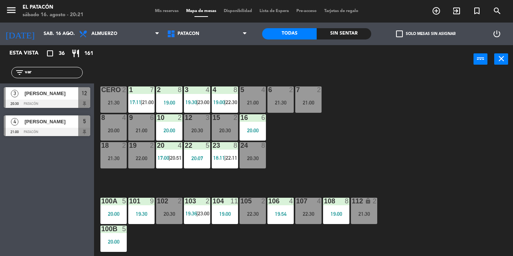
click at [197, 129] on div "20:30" at bounding box center [197, 130] width 26 height 5
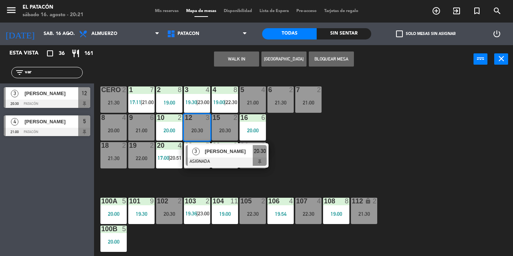
click at [207, 161] on div at bounding box center [226, 162] width 81 height 8
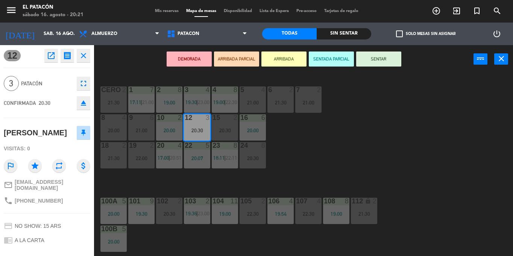
click at [381, 65] on button "SENTAR" at bounding box center [378, 59] width 45 height 15
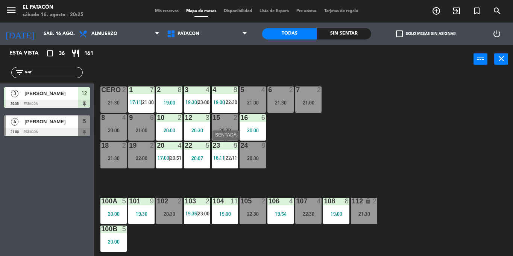
click at [221, 148] on div at bounding box center [225, 145] width 12 height 7
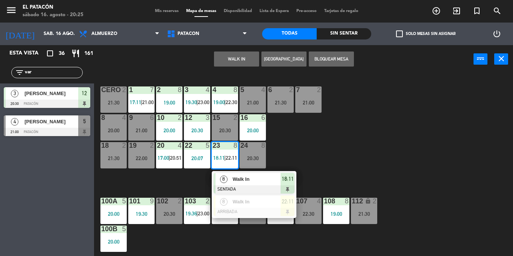
click at [240, 178] on span "Walk In" at bounding box center [257, 179] width 48 height 8
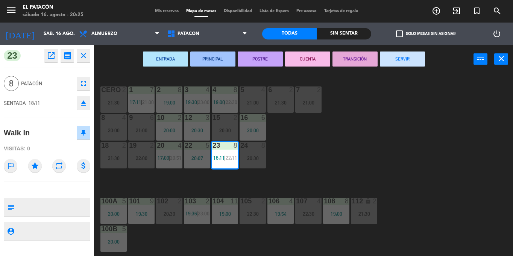
click at [408, 58] on button "SERVIR" at bounding box center [402, 59] width 45 height 15
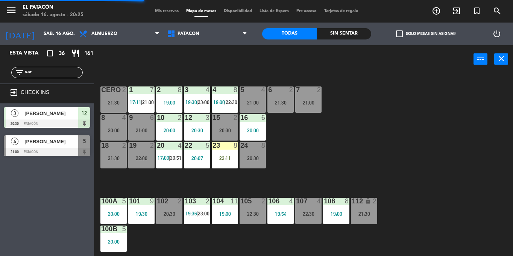
click at [220, 152] on div "23 8 22:11" at bounding box center [225, 155] width 26 height 26
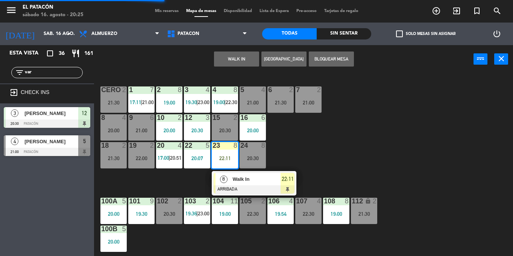
click at [233, 188] on div at bounding box center [254, 190] width 81 height 8
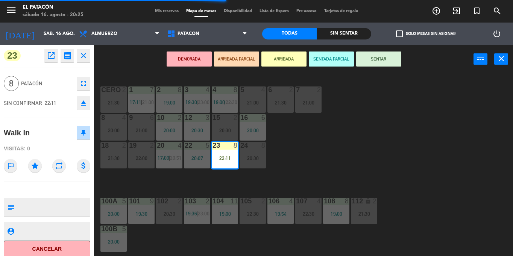
click at [377, 59] on button "SENTAR" at bounding box center [378, 59] width 45 height 15
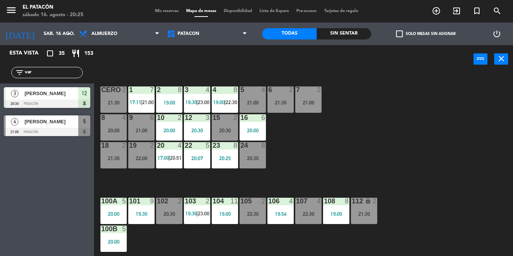
click at [55, 74] on input "var" at bounding box center [53, 73] width 58 height 8
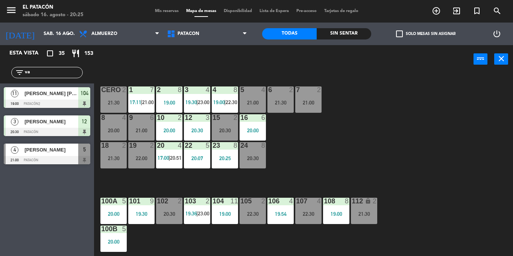
type input "v"
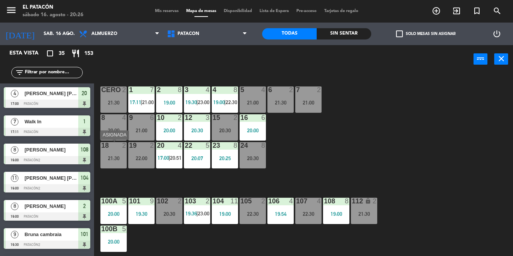
click at [110, 151] on div "18 2 21:30" at bounding box center [114, 155] width 26 height 26
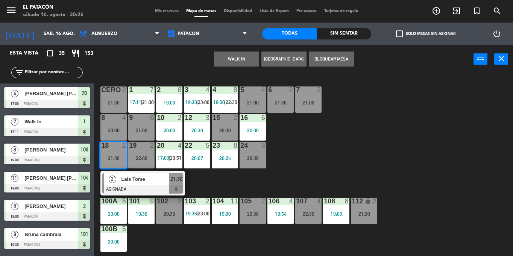
click at [326, 182] on div "1 7 17:11 | 21:00 2 8 19:00 3 4 19:30 | 23:00 4 8 19:00 | 22:30 5 4 21:00 6 2 2…" at bounding box center [306, 164] width 414 height 183
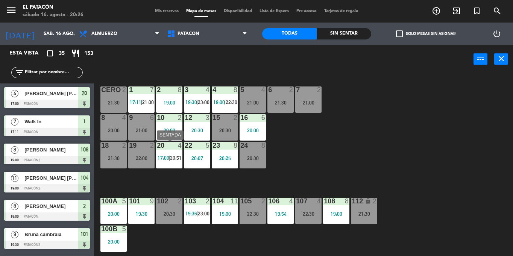
click at [167, 156] on span "17:00" at bounding box center [164, 158] width 12 height 6
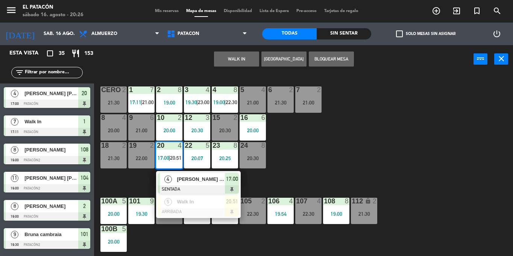
click at [182, 184] on div "LORENA MARIA NEGREDO DE ARAUJO" at bounding box center [200, 179] width 49 height 12
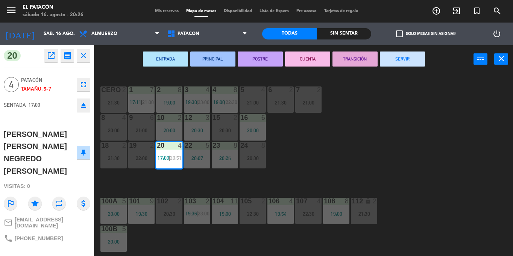
click at [401, 68] on div "ENTRADA PRINCIPAL POSTRE CUENTA TRANSICIÓN SERVIR power_input close" at bounding box center [284, 59] width 380 height 29
click at [400, 62] on button "SERVIR" at bounding box center [402, 59] width 45 height 15
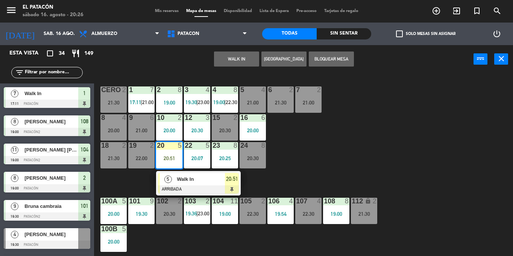
click at [331, 138] on div "1 7 17:11 | 21:00 2 8 19:00 3 4 19:30 | 23:00 4 8 19:00 | 22:30 5 4 21:00 6 2 2…" at bounding box center [306, 164] width 414 height 183
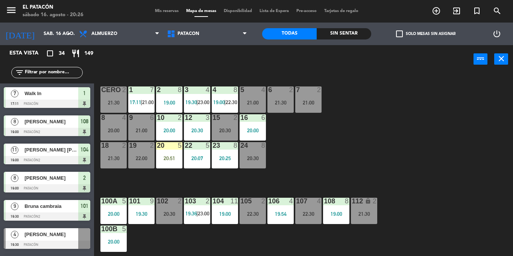
click at [161, 157] on div "20:51" at bounding box center [169, 158] width 26 height 5
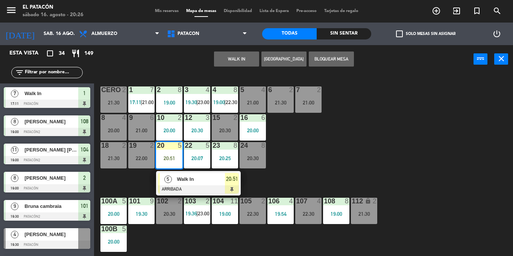
click at [172, 180] on div "5" at bounding box center [168, 179] width 16 height 12
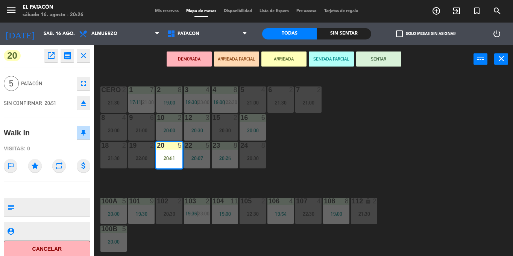
click at [75, 254] on button "Cancelar" at bounding box center [47, 249] width 87 height 17
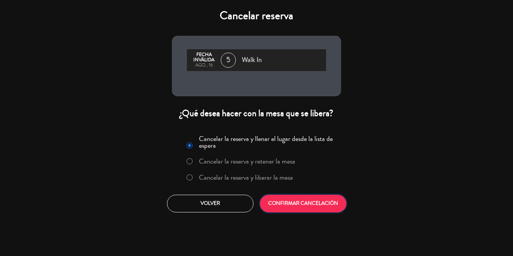
click at [305, 201] on button "CONFIRMAR CANCELACIÓN" at bounding box center [303, 204] width 87 height 18
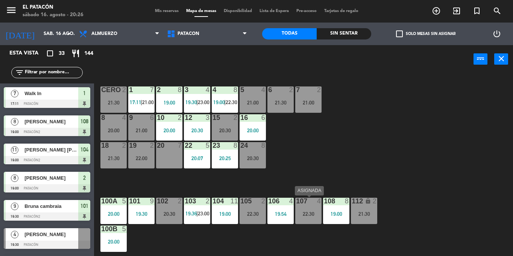
click at [308, 213] on div "22:30" at bounding box center [309, 214] width 26 height 5
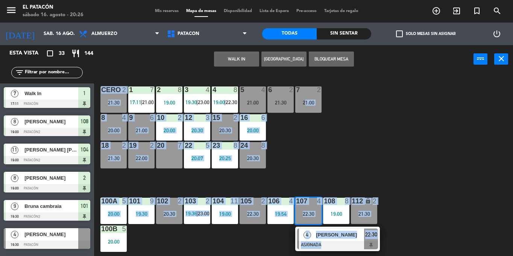
drag, startPoint x: 324, startPoint y: 164, endPoint x: 304, endPoint y: 139, distance: 32.1
click at [304, 139] on div "1 7 17:11 | 21:00 2 8 19:00 3 4 19:30 | 23:00 4 8 19:00 | 22:30 5 4 21:00 6 2 2…" at bounding box center [306, 164] width 414 height 183
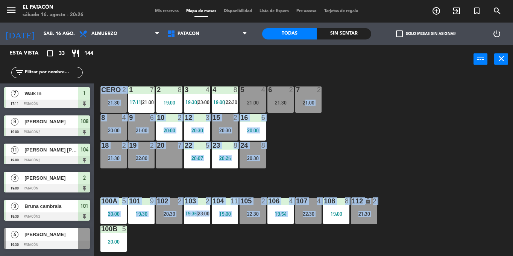
click at [324, 215] on div "19:00" at bounding box center [336, 214] width 26 height 5
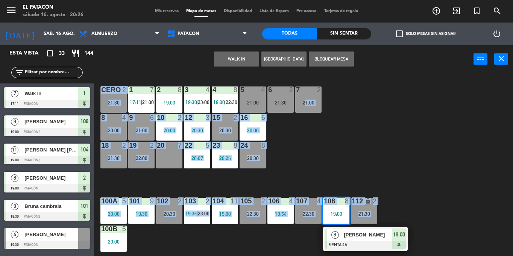
click at [294, 142] on div "1 7 17:11 | 21:00 2 8 19:00 3 4 19:30 | 23:00 4 8 19:00 | 22:30 5 4 21:00 6 2 2…" at bounding box center [306, 164] width 414 height 183
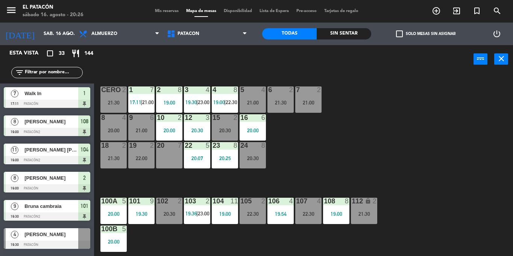
click at [304, 204] on div at bounding box center [308, 201] width 12 height 7
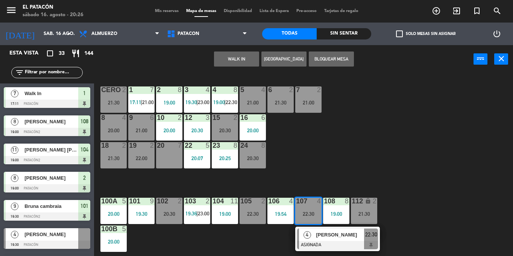
click at [161, 160] on div "20 7" at bounding box center [169, 155] width 26 height 26
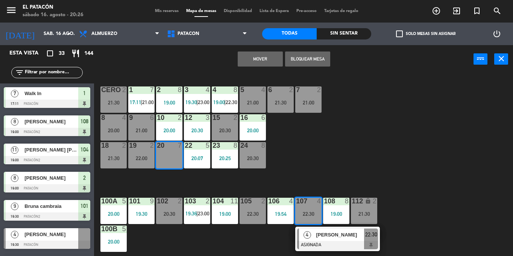
click at [254, 48] on div "Mover Bloquear Mesa power_input close" at bounding box center [284, 59] width 380 height 29
click at [255, 61] on button "Mover" at bounding box center [260, 59] width 45 height 15
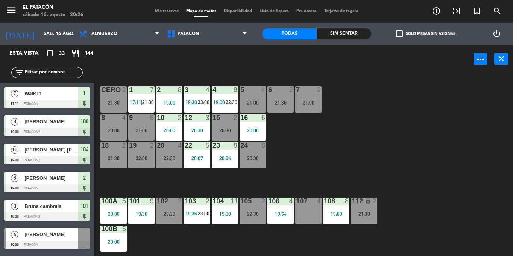
click at [127, 154] on div "1 7 17:11 | 21:00 2 8 19:00 3 4 19:30 | 23:00 4 8 19:00 | 22:30 5 4 21:00 6 2 2…" at bounding box center [306, 164] width 414 height 183
click at [115, 165] on div "18 2 21:30" at bounding box center [114, 155] width 26 height 26
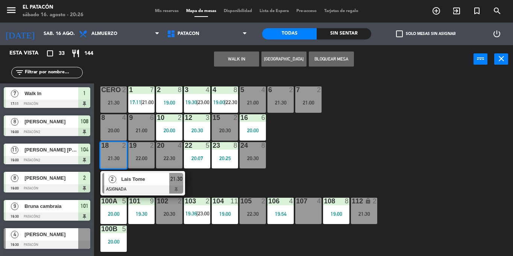
click at [307, 216] on div "107 4" at bounding box center [309, 211] width 26 height 26
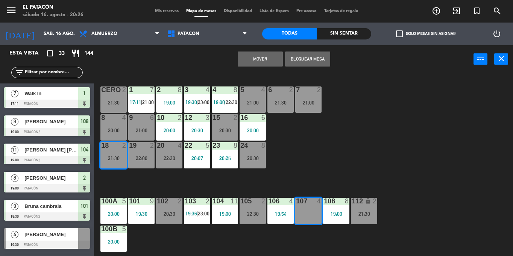
click at [265, 54] on button "Mover" at bounding box center [260, 59] width 45 height 15
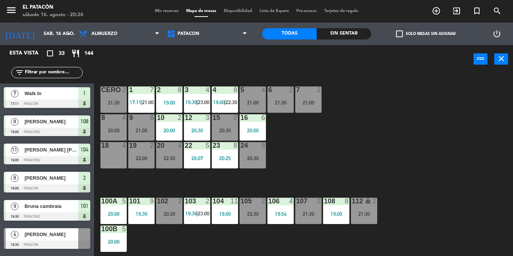
click at [118, 162] on div "18 4" at bounding box center [114, 155] width 26 height 26
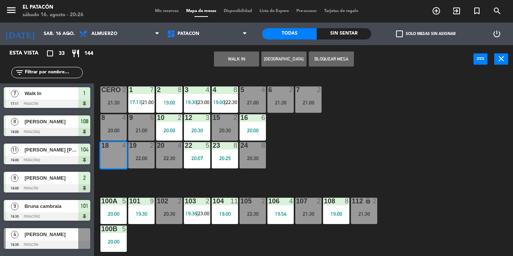
click at [227, 58] on button "WALK IN" at bounding box center [236, 59] width 45 height 15
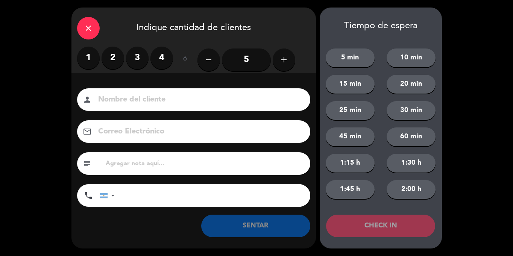
click at [163, 53] on label "4" at bounding box center [162, 58] width 23 height 23
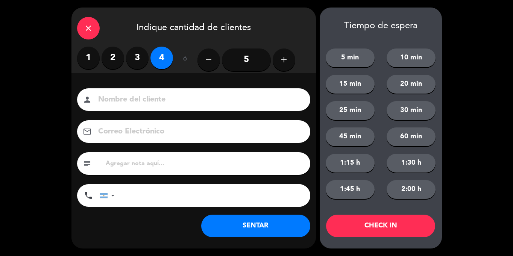
click at [405, 120] on div "5 min 10 min 15 min 20 min 25 min 30 min 45 min 60 min 1:15 h 1:30 h 1:45 h 2:0…" at bounding box center [381, 119] width 122 height 175
click at [251, 101] on input at bounding box center [198, 99] width 203 height 13
type input "CRISTIAN"
click at [401, 142] on button "60 min" at bounding box center [411, 137] width 49 height 19
click at [354, 235] on button "CHECK IN" at bounding box center [380, 226] width 109 height 23
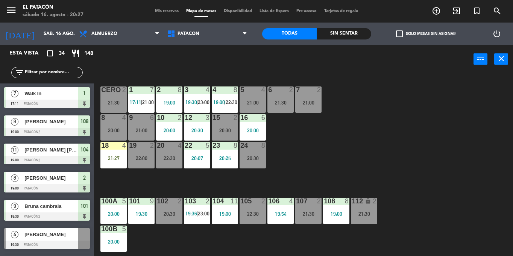
click at [343, 177] on div "1 7 17:11 | 21:00 2 8 19:00 3 4 19:30 | 23:00 4 8 19:00 | 22:30 5 4 21:00 6 2 2…" at bounding box center [306, 164] width 414 height 183
click at [139, 102] on span "17:11" at bounding box center [136, 102] width 12 height 6
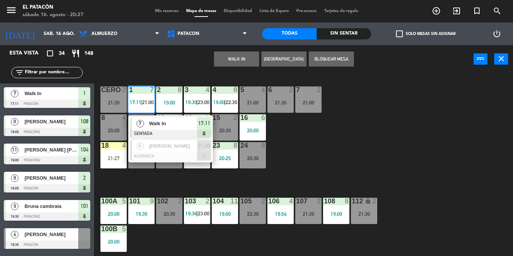
click at [321, 146] on div "1 7 17:11 | 21:00 7 Walk In SENTADA 17:11 6 Leonardo Peixoto ASIGNADA 21:00 2 8…" at bounding box center [306, 164] width 414 height 183
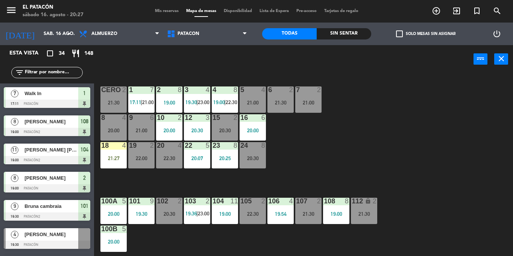
click at [167, 96] on div "2 8 19:00" at bounding box center [169, 100] width 26 height 26
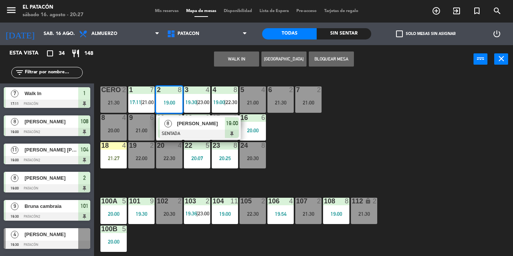
click at [386, 166] on div "1 7 17:11 | 21:00 2 8 19:00 8 Talitta lorcena SENTADA 19:00 3 4 19:30 | 23:00 4…" at bounding box center [306, 164] width 414 height 183
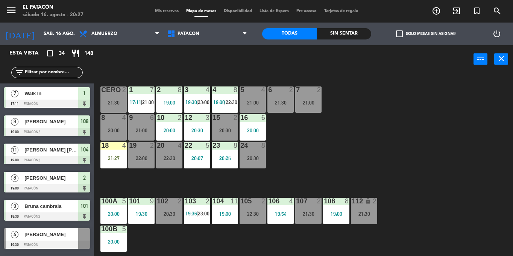
click at [252, 213] on div "22:30" at bounding box center [253, 214] width 26 height 5
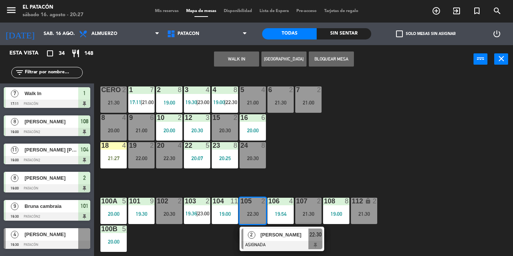
click at [335, 186] on div "1 7 17:11 | 21:00 2 8 19:00 3 4 19:30 | 23:00 4 8 19:00 | 22:30 5 4 21:00 6 2 2…" at bounding box center [306, 164] width 414 height 183
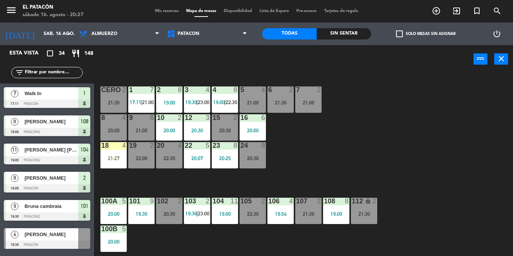
click at [253, 216] on div "22:30" at bounding box center [253, 214] width 26 height 5
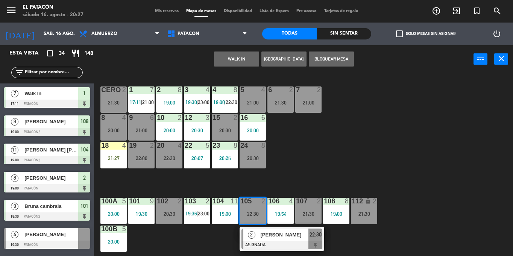
click at [357, 162] on div "1 7 17:11 | 21:00 2 8 19:00 3 4 19:30 | 23:00 4 8 19:00 | 22:30 5 4 21:00 6 2 2…" at bounding box center [306, 164] width 414 height 183
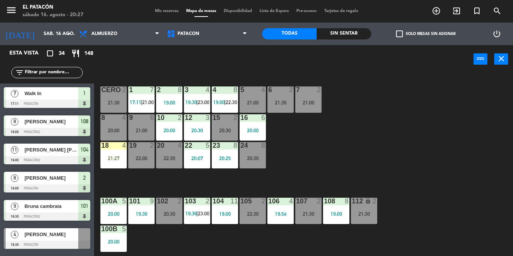
click at [250, 218] on div "105 2 22:30" at bounding box center [253, 211] width 26 height 26
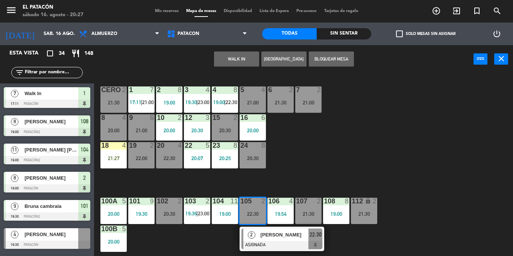
click at [349, 173] on div "1 7 17:11 | 21:00 2 8 19:00 3 4 19:30 | 23:00 4 8 19:00 | 22:30 5 4 21:00 6 2 2…" at bounding box center [306, 164] width 414 height 183
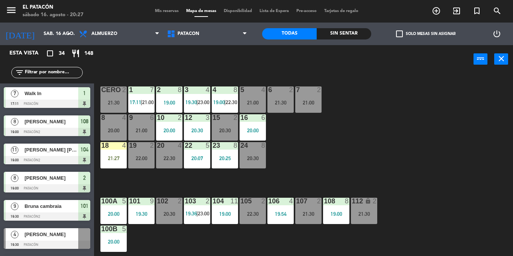
click at [252, 212] on div "22:30" at bounding box center [253, 214] width 26 height 5
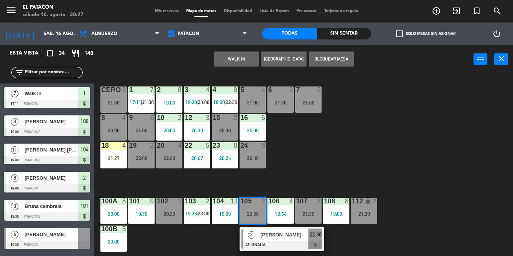
click at [256, 235] on div "2" at bounding box center [252, 235] width 16 height 12
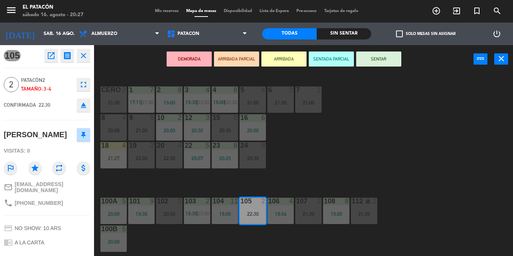
click at [172, 99] on div "2 8 19:00" at bounding box center [169, 100] width 26 height 26
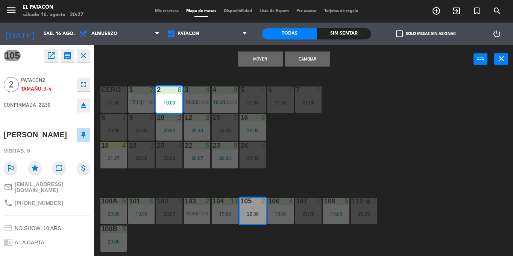
click at [260, 59] on button "Mover" at bounding box center [260, 59] width 45 height 15
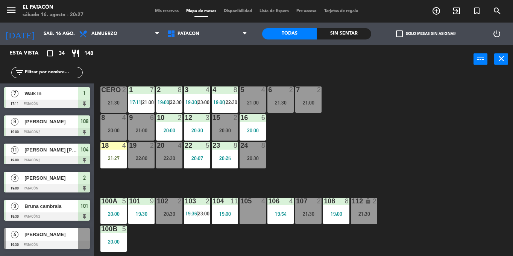
scroll to position [254, 0]
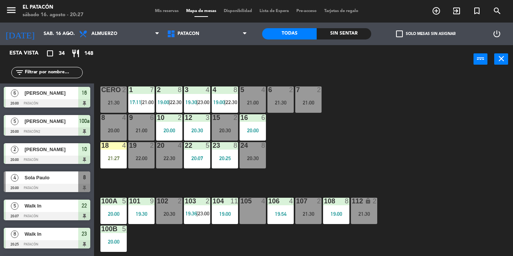
click at [255, 212] on div "105 4" at bounding box center [253, 211] width 26 height 26
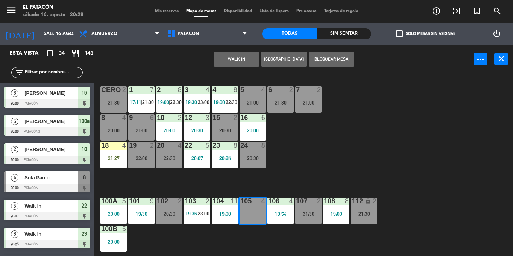
click at [239, 60] on button "WALK IN" at bounding box center [236, 59] width 45 height 15
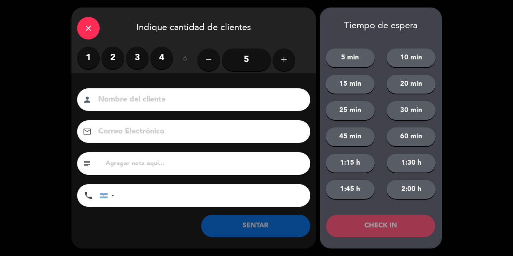
click at [160, 59] on label "4" at bounding box center [162, 58] width 23 height 23
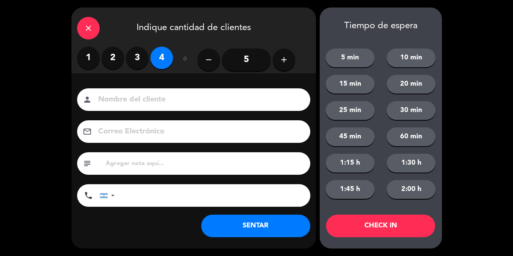
click at [235, 224] on button "SENTAR" at bounding box center [255, 226] width 109 height 23
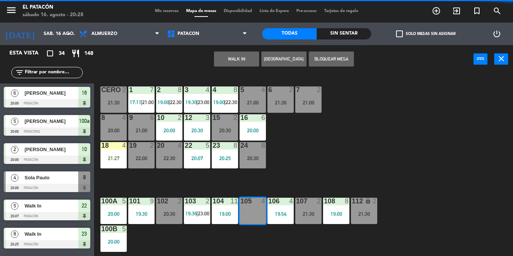
scroll to position [0, 0]
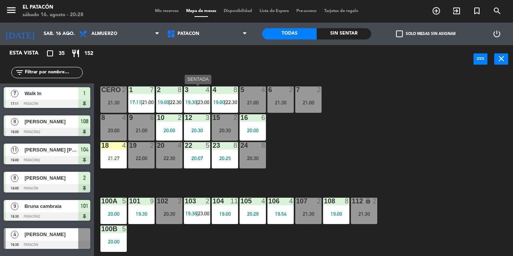
click at [195, 104] on span "19:30" at bounding box center [192, 102] width 12 height 6
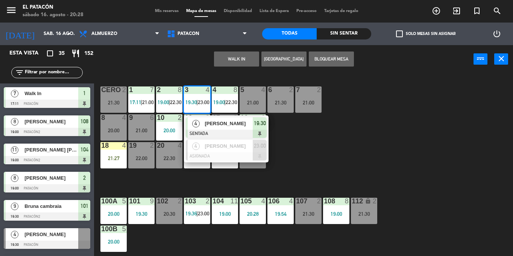
click at [333, 148] on div "1 7 17:11 | 21:00 2 8 19:00 | 22:30 3 4 19:30 | 23:00 4 Luis Quevedo SENTADA 19…" at bounding box center [306, 164] width 414 height 183
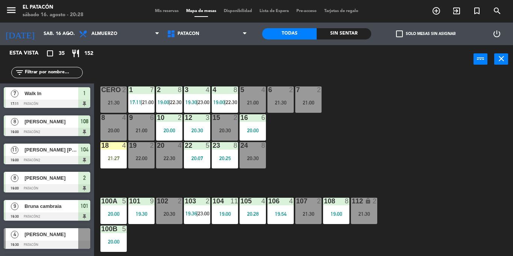
click at [121, 153] on div "18 4 21:27" at bounding box center [114, 155] width 26 height 26
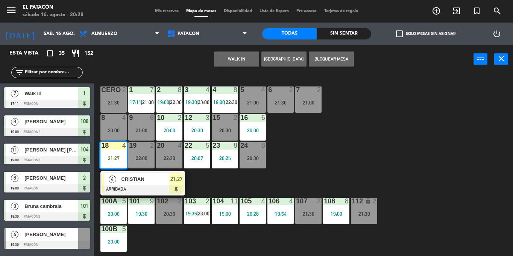
click at [320, 149] on div "1 7 17:11 | 21:00 2 8 19:00 | 22:30 3 4 19:30 | 23:00 4 8 19:00 | 22:30 5 4 21:…" at bounding box center [306, 164] width 414 height 183
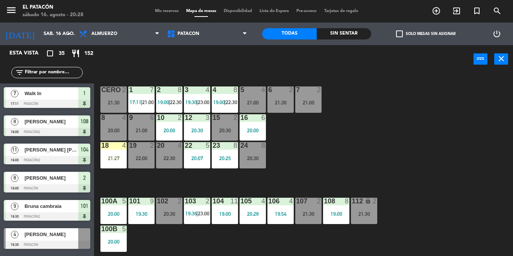
click at [144, 105] on div "1 7 17:11 | 21:00" at bounding box center [141, 100] width 26 height 26
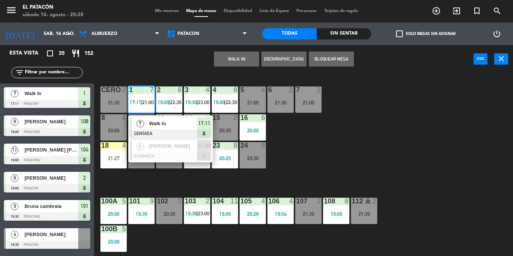
click at [385, 137] on div "1 7 17:11 | 21:00 7 Walk In SENTADA 17:11 6 Leonardo Peixoto ASIGNADA 21:00 2 8…" at bounding box center [306, 164] width 414 height 183
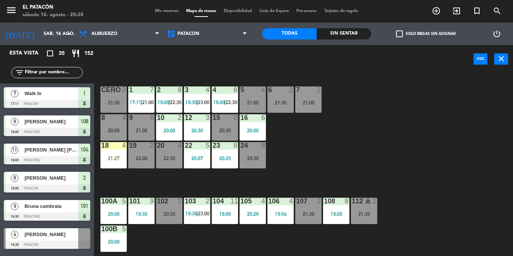
click at [293, 175] on div "1 7 17:11 | 21:00 2 8 19:00 | 22:30 3 4 19:30 | 23:00 4 8 19:00 | 22:30 5 4 21:…" at bounding box center [306, 164] width 414 height 183
click at [164, 151] on div "20 4 22:30" at bounding box center [169, 155] width 26 height 26
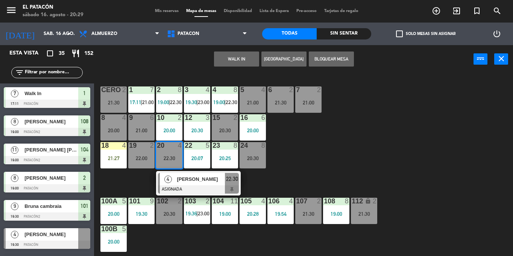
click at [388, 140] on div "1 7 17:11 | 21:00 2 8 19:00 | 22:30 3 4 19:30 | 23:00 4 8 19:00 | 22:30 5 4 21:…" at bounding box center [306, 164] width 414 height 183
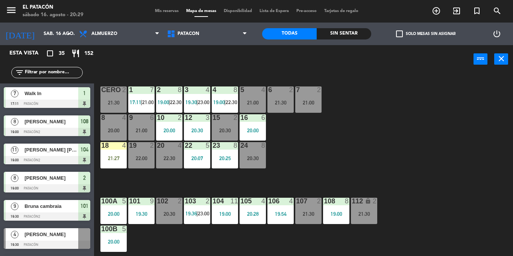
click at [167, 157] on div "22:30" at bounding box center [169, 158] width 26 height 5
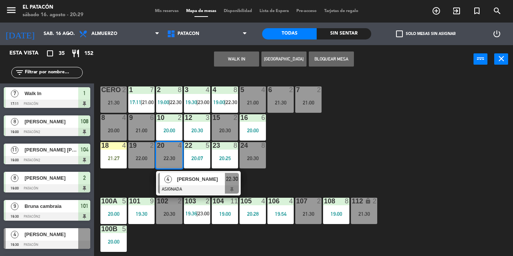
click at [357, 152] on div "1 7 17:11 | 21:00 2 8 19:00 | 22:30 3 4 19:30 | 23:00 4 8 19:00 | 22:30 5 4 21:…" at bounding box center [306, 164] width 414 height 183
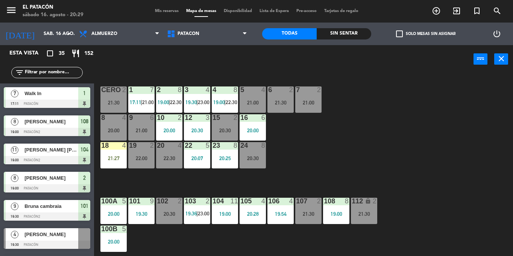
click at [196, 104] on span "19:30" at bounding box center [192, 102] width 12 height 6
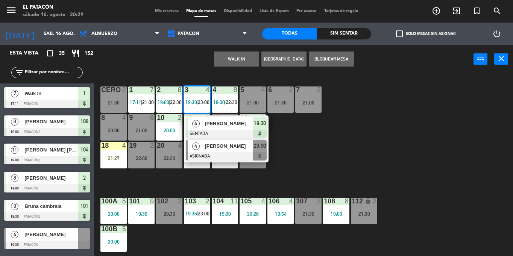
click at [215, 154] on div at bounding box center [226, 156] width 81 height 8
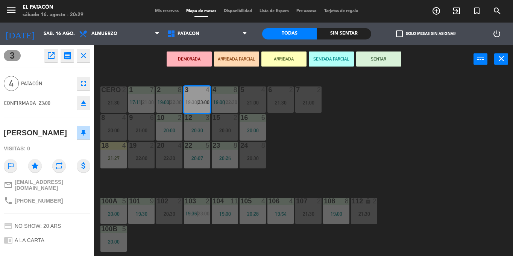
click at [120, 123] on div "8 4 20:00" at bounding box center [114, 127] width 26 height 26
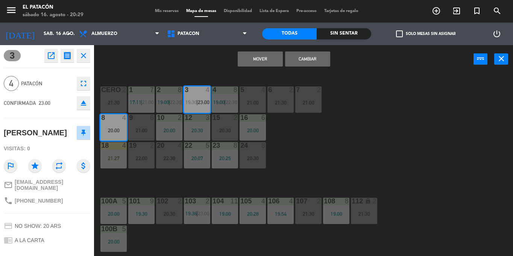
click at [262, 57] on button "Mover" at bounding box center [260, 59] width 45 height 15
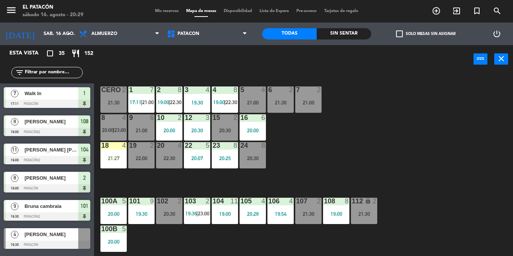
scroll to position [292, 0]
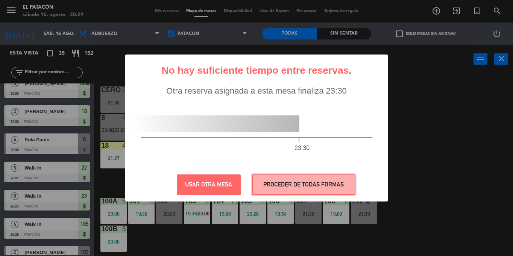
click at [308, 188] on button "PROCEDER DE TODAS FORMAS" at bounding box center [304, 185] width 104 height 21
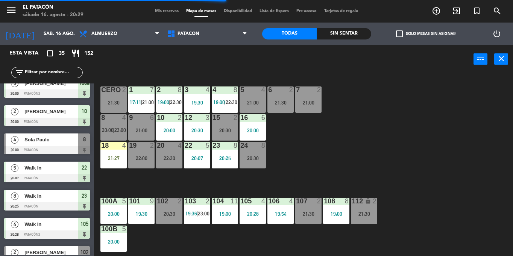
click at [177, 156] on div "22:30" at bounding box center [169, 158] width 26 height 5
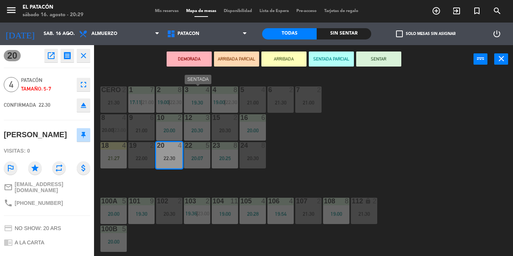
click at [188, 107] on div "3 4 19:30" at bounding box center [197, 100] width 26 height 26
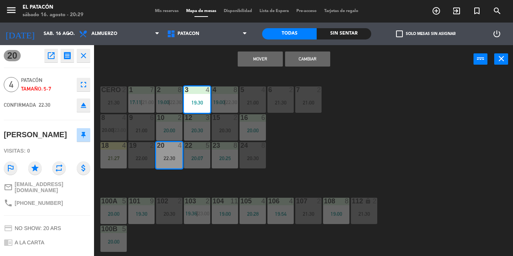
click at [257, 57] on button "Mover" at bounding box center [260, 59] width 45 height 15
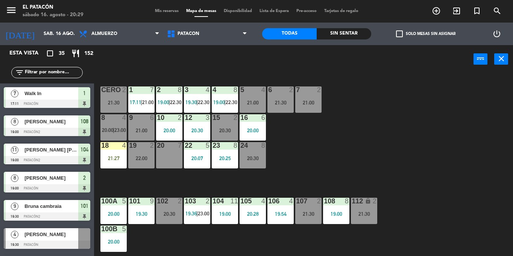
scroll to position [208, 0]
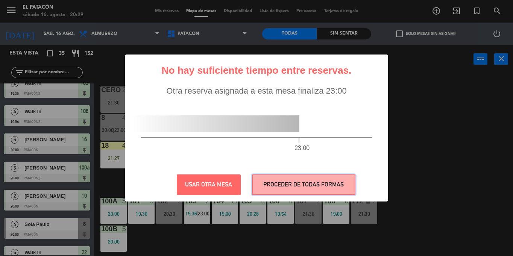
click at [323, 183] on button "PROCEDER DE TODAS FORMAS" at bounding box center [304, 185] width 104 height 21
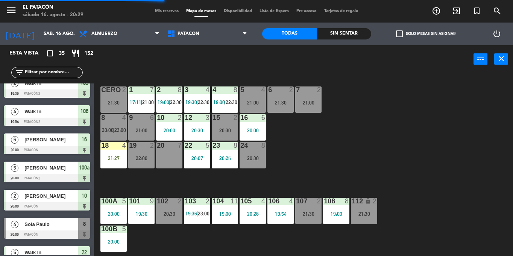
click at [181, 163] on div "20 7" at bounding box center [169, 155] width 26 height 26
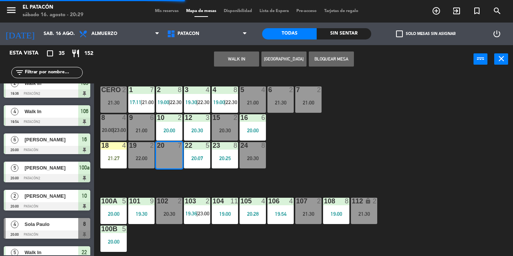
click at [133, 126] on div "9 6 21:00" at bounding box center [141, 127] width 26 height 26
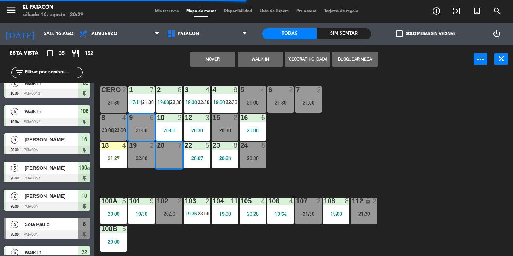
click at [210, 59] on button "Mover" at bounding box center [212, 59] width 45 height 15
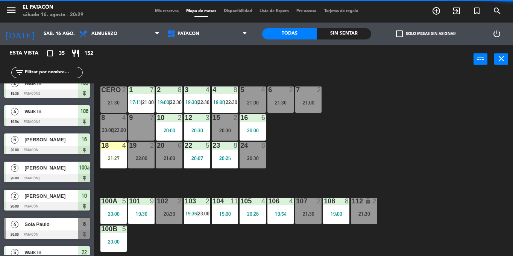
click at [137, 133] on div "9 7" at bounding box center [141, 127] width 26 height 26
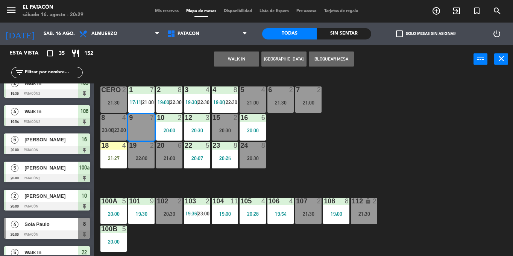
click at [250, 58] on button "WALK IN" at bounding box center [236, 59] width 45 height 15
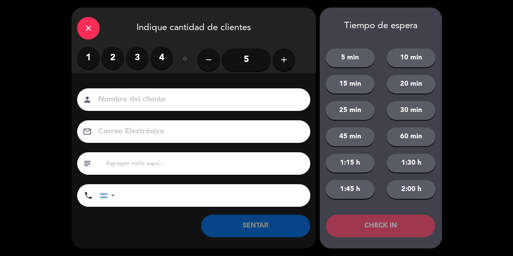
click at [285, 65] on button "add" at bounding box center [284, 60] width 23 height 23
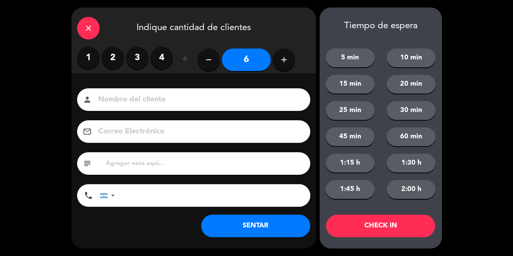
click at [285, 65] on button "add" at bounding box center [284, 60] width 23 height 23
type input "7"
click at [362, 60] on button "5 min" at bounding box center [350, 58] width 49 height 19
click at [345, 225] on button "CHECK IN" at bounding box center [380, 226] width 109 height 23
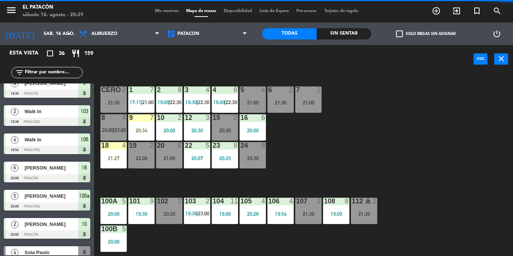
scroll to position [0, 0]
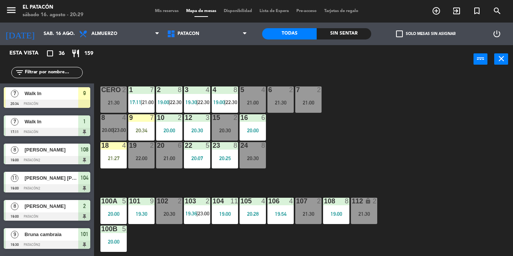
click at [222, 161] on div "20:25" at bounding box center [225, 158] width 26 height 5
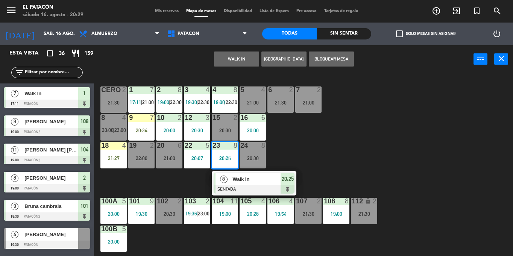
click at [403, 104] on div "1 7 17:11 | 21:00 2 8 19:00 | 22:30 3 4 19:30 | 22:30 4 8 19:00 | 22:30 5 4 21:…" at bounding box center [306, 164] width 414 height 183
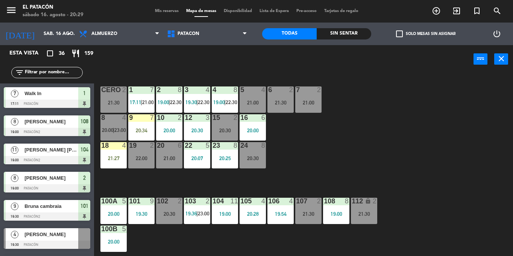
click at [66, 74] on input "text" at bounding box center [53, 73] width 58 height 8
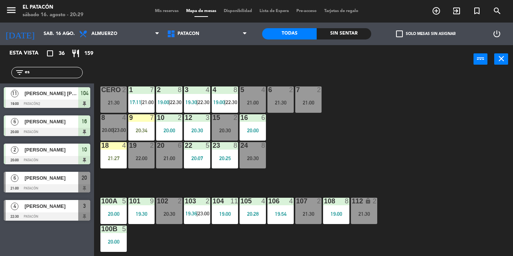
type input "e"
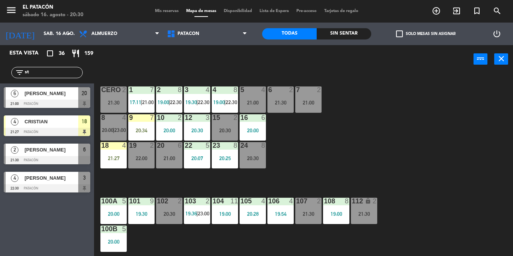
type input "st"
click at [39, 148] on span "[PERSON_NAME]" at bounding box center [51, 150] width 54 height 8
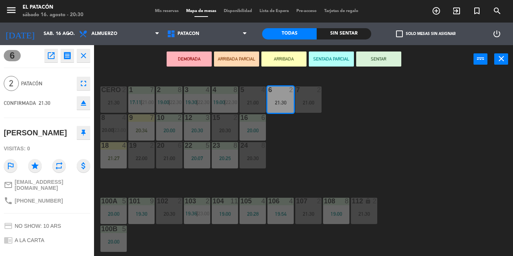
click at [317, 103] on div "21:00" at bounding box center [309, 102] width 26 height 5
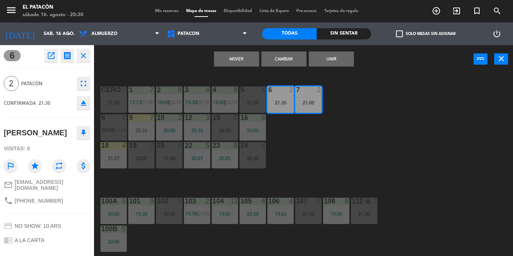
click at [346, 133] on div "1 7 17:11 | 21:00 2 8 19:00 | 22:30 3 4 19:30 | 22:30 4 8 19:00 | 22:30 5 4 21:…" at bounding box center [306, 164] width 414 height 183
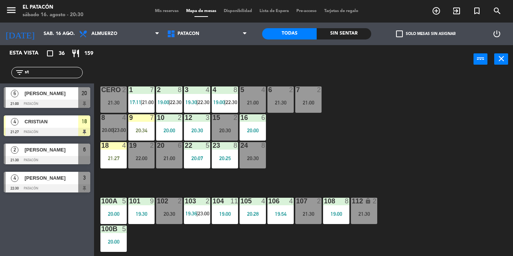
click at [278, 102] on div "21:30" at bounding box center [281, 102] width 26 height 5
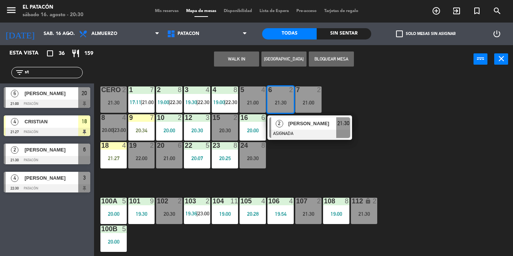
click at [231, 127] on div "15 2 20:30" at bounding box center [225, 127] width 26 height 26
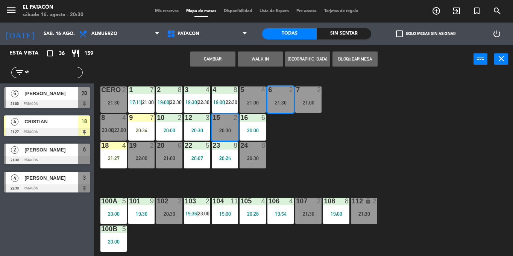
click at [211, 57] on button "Cambiar" at bounding box center [212, 59] width 45 height 15
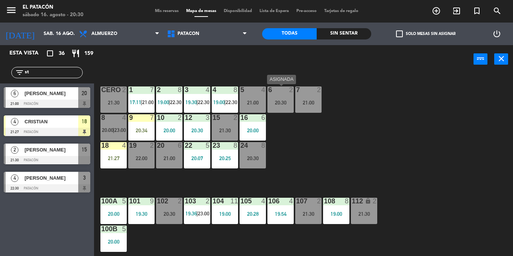
click at [284, 104] on div "20:30" at bounding box center [281, 102] width 26 height 5
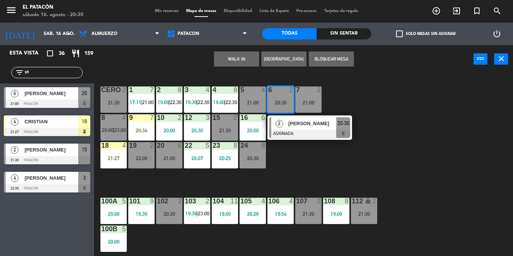
click at [314, 102] on div "21:00" at bounding box center [309, 102] width 26 height 5
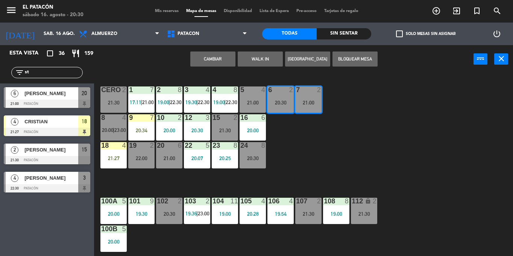
click at [224, 57] on button "Cambiar" at bounding box center [212, 59] width 45 height 15
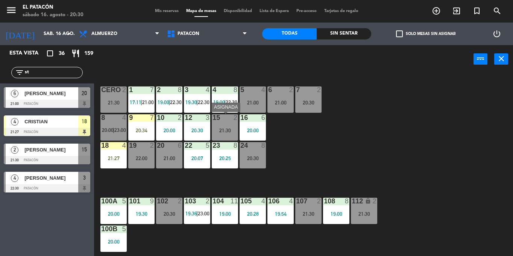
click at [221, 119] on div at bounding box center [225, 117] width 12 height 7
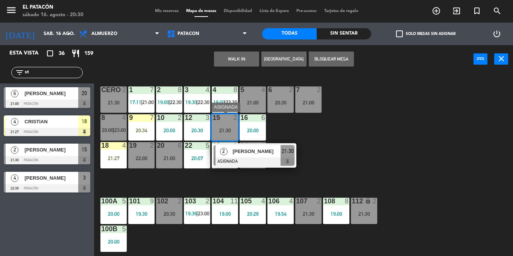
click at [233, 155] on span "[PERSON_NAME]" at bounding box center [257, 152] width 48 height 8
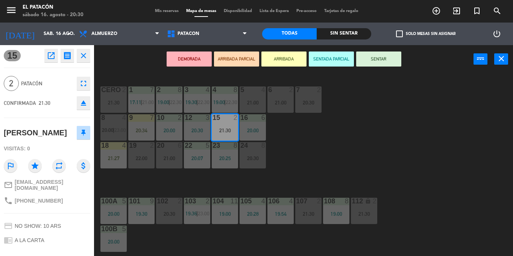
click at [387, 56] on button "SENTAR" at bounding box center [378, 59] width 45 height 15
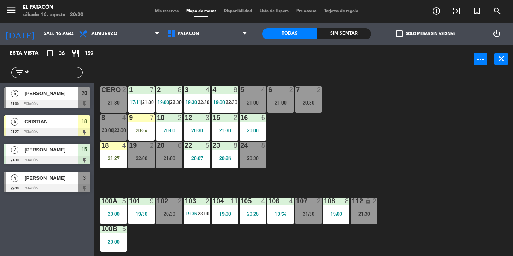
click at [41, 74] on input "st" at bounding box center [53, 73] width 58 height 8
type input "s"
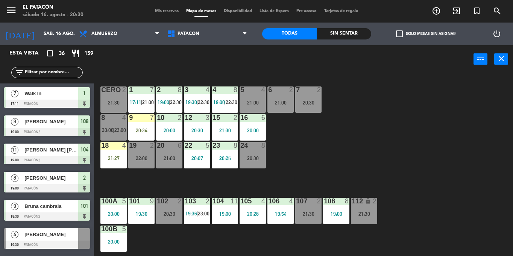
click at [399, 32] on span "check_box_outline_blank" at bounding box center [399, 33] width 7 height 7
click at [426, 34] on input "check_box_outline_blank Solo mesas sin asignar" at bounding box center [426, 34] width 0 height 0
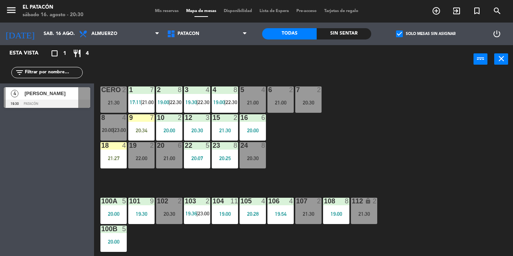
click at [399, 32] on span "check_box" at bounding box center [399, 33] width 7 height 7
click at [426, 34] on input "check_box Solo mesas sin asignar" at bounding box center [426, 34] width 0 height 0
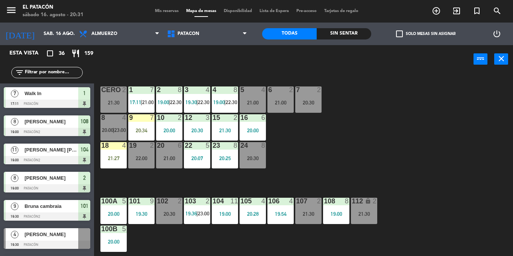
click at [70, 71] on input "text" at bounding box center [53, 73] width 58 height 8
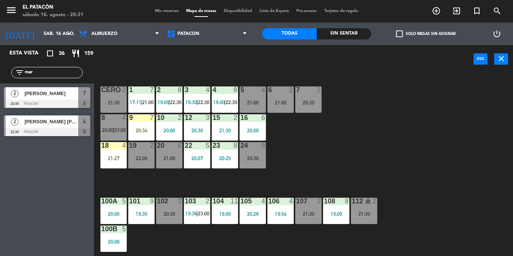
type input "mar"
click at [15, 102] on div "2 [PERSON_NAME] 20:30 Patacón 7" at bounding box center [47, 98] width 94 height 28
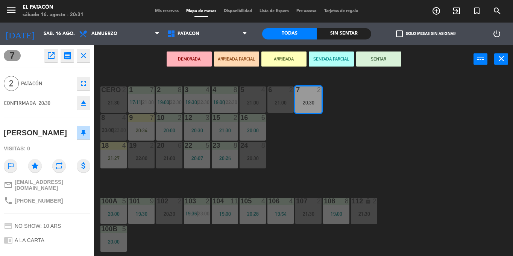
click at [398, 62] on button "SENTAR" at bounding box center [378, 59] width 45 height 15
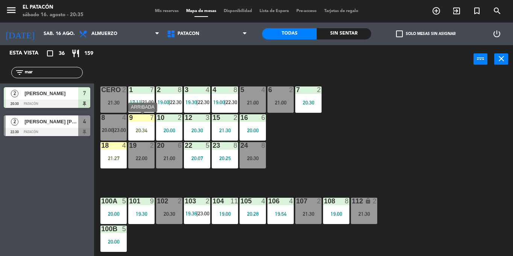
click at [134, 122] on div "9 7" at bounding box center [141, 118] width 26 height 8
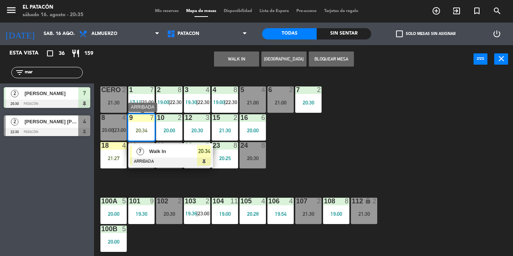
click at [155, 152] on span "Walk In" at bounding box center [173, 152] width 48 height 8
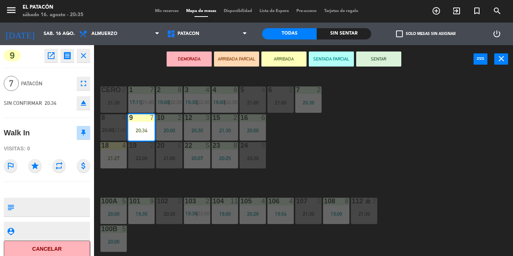
click at [387, 63] on button "SENTAR" at bounding box center [378, 59] width 45 height 15
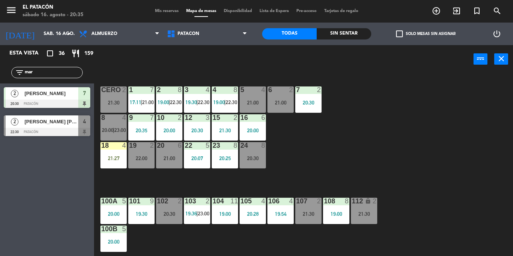
click at [58, 72] on input "mar" at bounding box center [53, 73] width 58 height 8
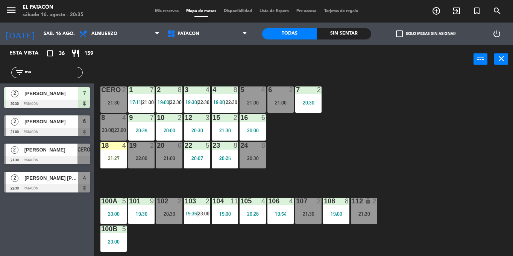
type input "m"
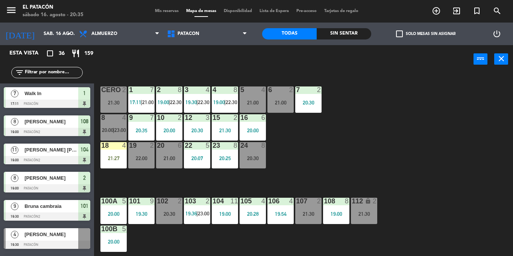
click at [247, 169] on div "1 7 17:11 | 21:00 2 8 19:00 | 22:30 3 4 19:30 | 22:30 4 8 19:00 | 22:30 5 4 21:…" at bounding box center [306, 164] width 414 height 183
click at [247, 160] on div "20:30" at bounding box center [253, 158] width 26 height 5
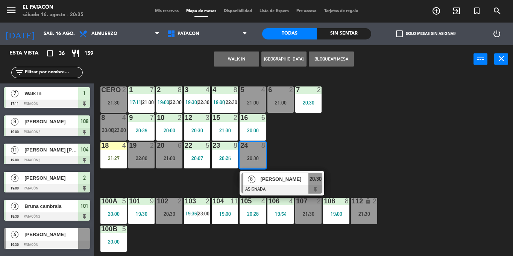
click at [296, 176] on span "[PERSON_NAME]" at bounding box center [285, 179] width 48 height 8
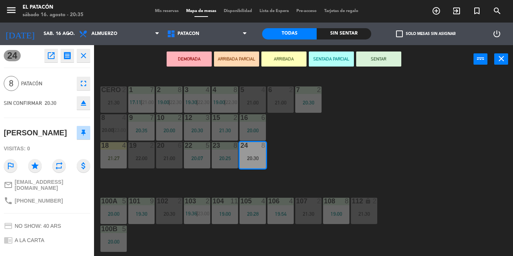
drag, startPoint x: 383, startPoint y: 63, endPoint x: 382, endPoint y: 55, distance: 8.0
click at [382, 55] on button "SENTAR" at bounding box center [378, 59] width 45 height 15
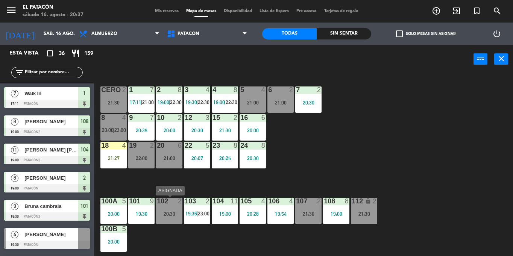
click at [165, 212] on div "20:30" at bounding box center [169, 214] width 26 height 5
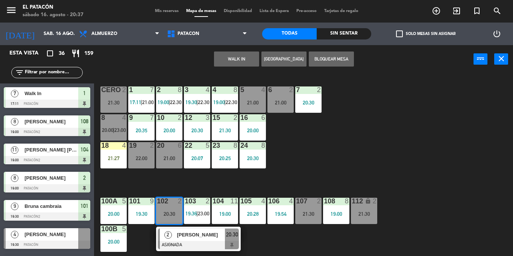
click at [197, 238] on span "[PERSON_NAME]" at bounding box center [201, 235] width 48 height 8
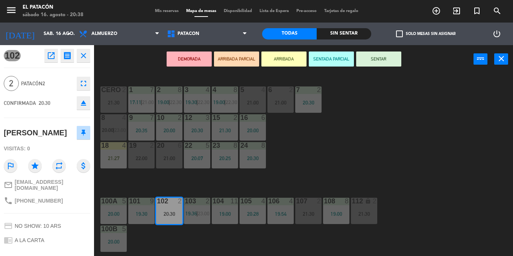
click at [385, 59] on button "SENTAR" at bounding box center [378, 59] width 45 height 15
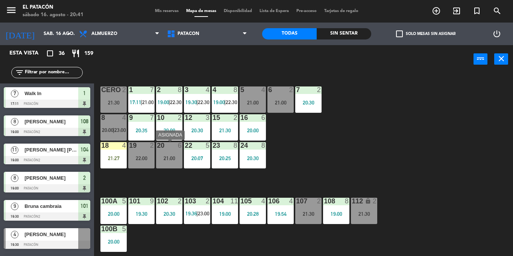
click at [172, 152] on div "20 6 21:00" at bounding box center [169, 155] width 26 height 26
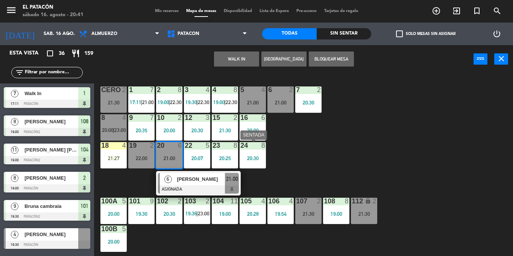
click at [250, 161] on div "20:30" at bounding box center [253, 158] width 26 height 5
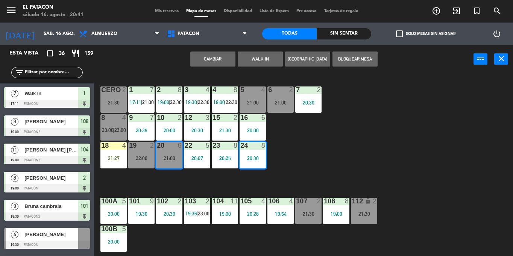
click at [218, 55] on button "Cambiar" at bounding box center [212, 59] width 45 height 15
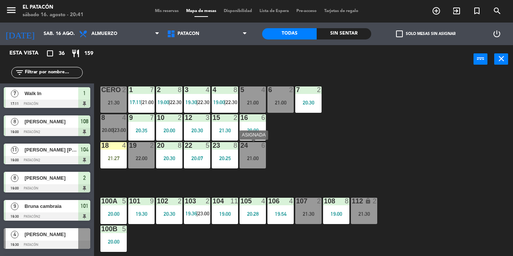
click at [250, 168] on div "24 6 21:00" at bounding box center [253, 155] width 26 height 26
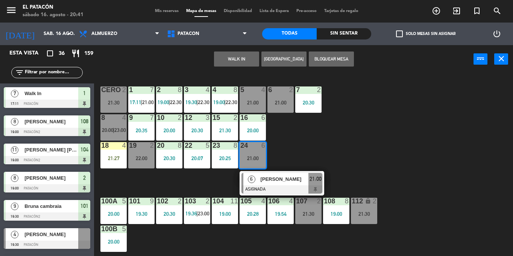
click at [338, 134] on div "1 7 17:11 | 21:00 2 8 19:00 | 22:30 3 4 19:30 | 22:30 4 8 19:00 | 22:30 5 4 21:…" at bounding box center [306, 164] width 414 height 183
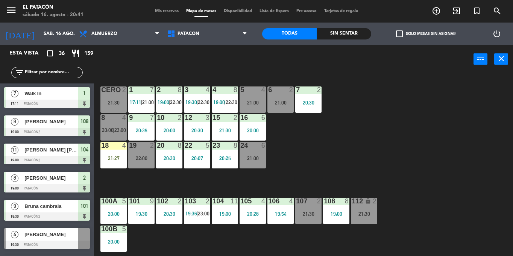
click at [398, 32] on span "check_box_outline_blank" at bounding box center [399, 33] width 7 height 7
click at [426, 34] on input "check_box_outline_blank Solo mesas sin asignar" at bounding box center [426, 34] width 0 height 0
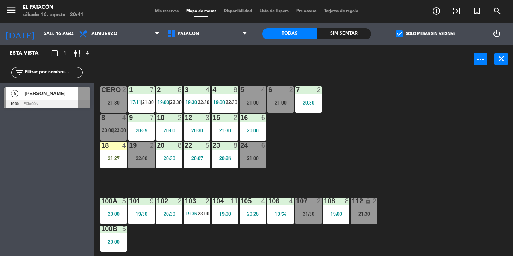
click at [398, 32] on span "check_box" at bounding box center [399, 33] width 7 height 7
click at [426, 34] on input "check_box Solo mesas sin asignar" at bounding box center [426, 34] width 0 height 0
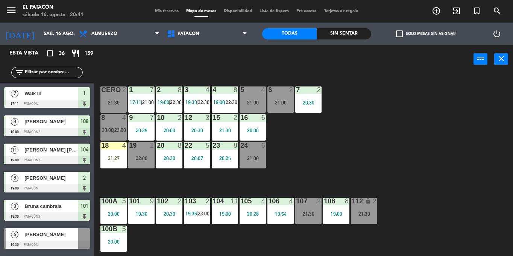
click at [174, 220] on div "102 2 20:30" at bounding box center [169, 211] width 26 height 26
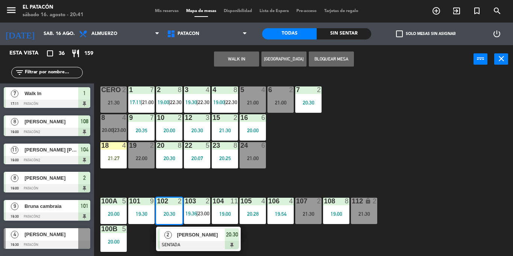
click at [280, 108] on div "6 2 21:00" at bounding box center [281, 100] width 26 height 26
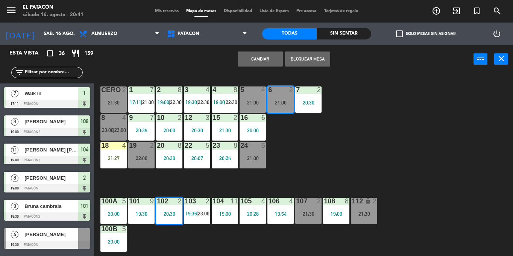
click at [257, 59] on button "Cambiar" at bounding box center [260, 59] width 45 height 15
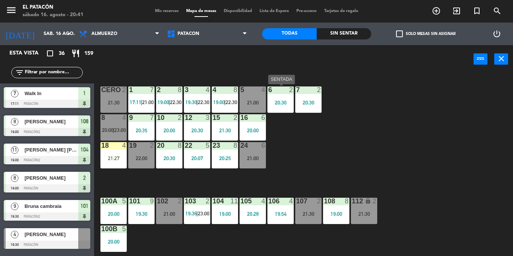
click at [273, 110] on div "6 2 20:30" at bounding box center [281, 100] width 26 height 26
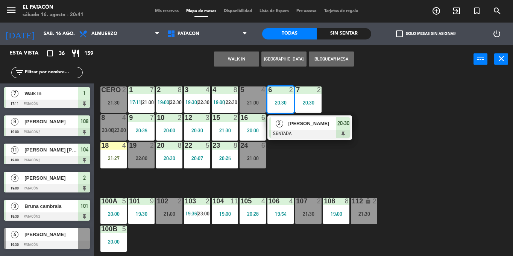
click at [375, 121] on div "1 7 17:11 | 21:00 2 8 19:00 | 22:30 3 4 19:30 | 22:30 4 8 19:00 | 22:30 5 4 21:…" at bounding box center [306, 164] width 414 height 183
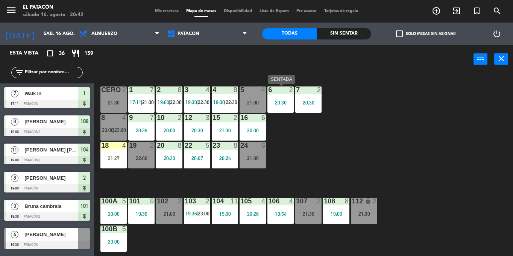
click at [286, 101] on div "20:30" at bounding box center [281, 102] width 26 height 5
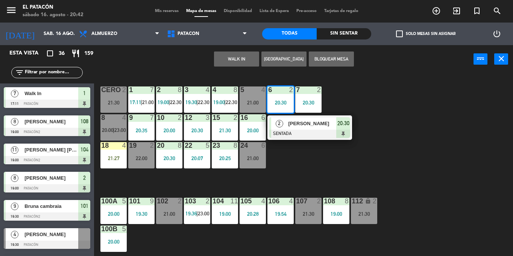
click at [373, 115] on div "1 7 17:11 | 21:00 2 8 19:00 | 22:30 3 4 19:30 | 22:30 4 8 19:00 | 22:30 5 4 21:…" at bounding box center [306, 164] width 414 height 183
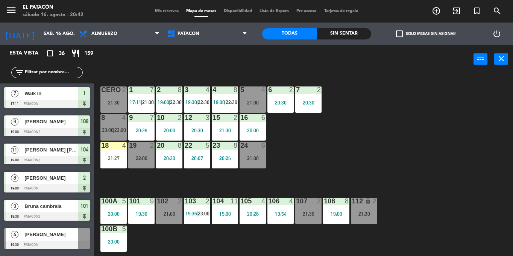
click at [119, 129] on span "23:00" at bounding box center [120, 130] width 12 height 6
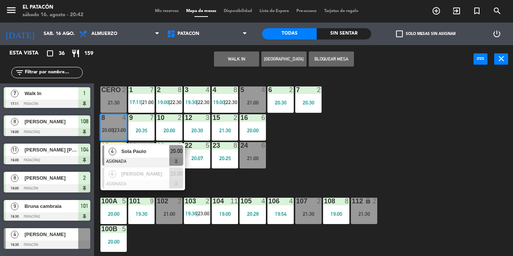
click at [129, 148] on span "Sola Paulo" at bounding box center [145, 152] width 48 height 8
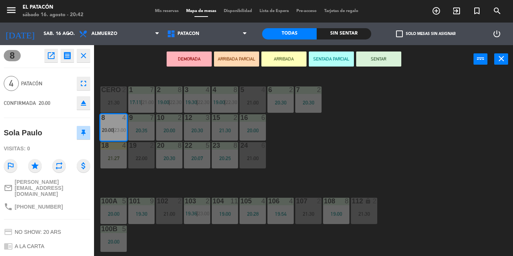
click at [83, 102] on icon "eject" at bounding box center [83, 103] width 9 height 9
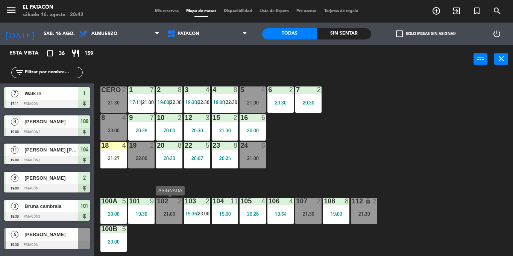
click at [165, 208] on div "102 2 21:00" at bounding box center [169, 211] width 26 height 26
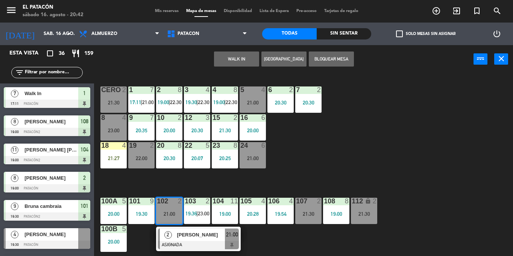
click at [185, 247] on div at bounding box center [198, 245] width 81 height 8
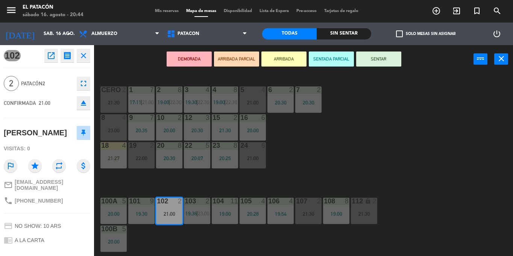
click at [391, 59] on button "SENTAR" at bounding box center [378, 59] width 45 height 15
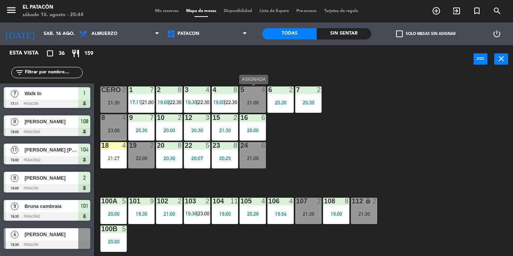
click at [249, 103] on div "21:00" at bounding box center [253, 102] width 26 height 5
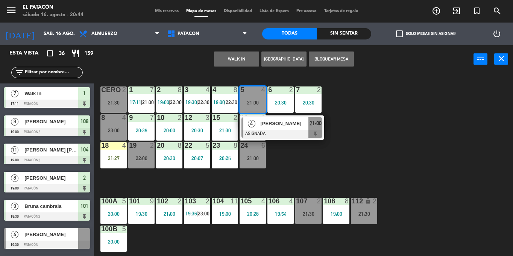
click at [328, 171] on div "1 7 17:11 | 21:00 2 8 19:00 | 22:30 3 4 19:30 | 22:30 4 8 19:00 | 22:30 5 4 21:…" at bounding box center [306, 164] width 414 height 183
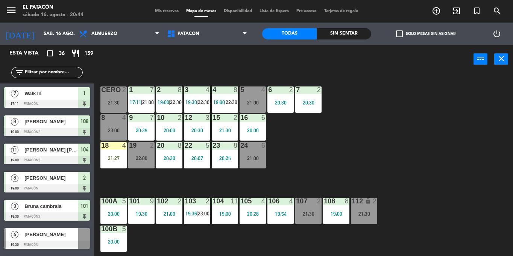
click at [256, 89] on div at bounding box center [253, 90] width 12 height 7
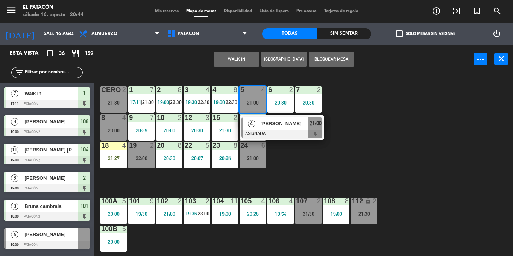
click at [311, 170] on div "1 7 17:11 | 21:00 2 8 19:00 | 22:30 3 4 19:30 | 22:30 4 8 19:00 | 22:30 5 4 21:…" at bounding box center [306, 164] width 414 height 183
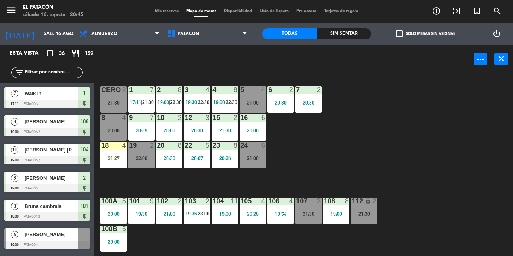
click at [250, 146] on div at bounding box center [253, 145] width 12 height 7
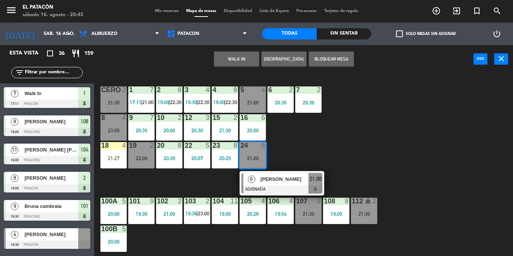
click at [297, 175] on div "[PERSON_NAME]" at bounding box center [284, 179] width 49 height 12
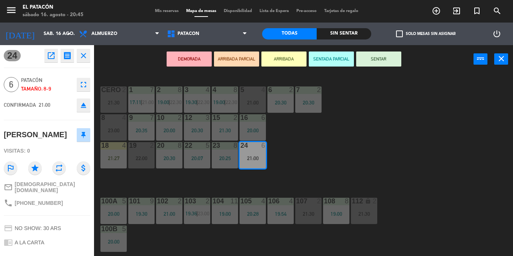
click at [285, 54] on button "ARRIBADA" at bounding box center [284, 59] width 45 height 15
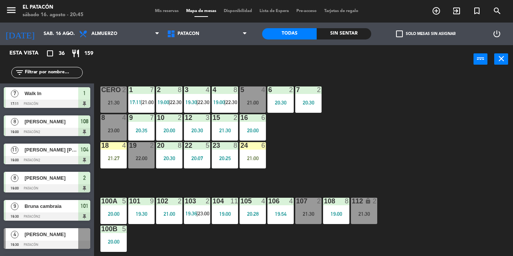
click at [350, 174] on div "1 7 17:11 | 21:00 2 8 19:00 | 22:30 3 4 19:30 | 22:30 4 8 19:00 | 22:30 5 4 21:…" at bounding box center [306, 164] width 414 height 183
click at [111, 158] on div "21:27" at bounding box center [114, 158] width 26 height 5
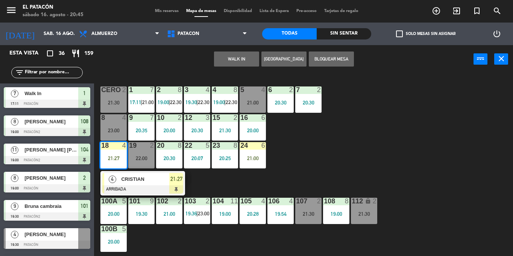
click at [125, 186] on div at bounding box center [142, 190] width 81 height 8
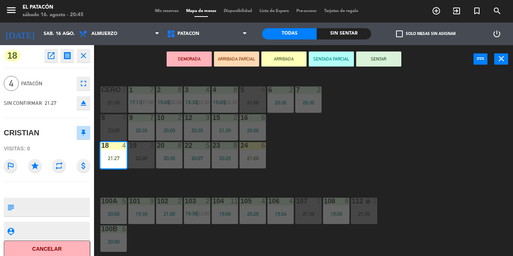
click at [341, 143] on div "1 7 17:11 | 21:00 2 8 19:00 | 22:30 3 4 19:30 | 22:30 4 8 19:00 | 22:30 5 4 21:…" at bounding box center [306, 164] width 414 height 183
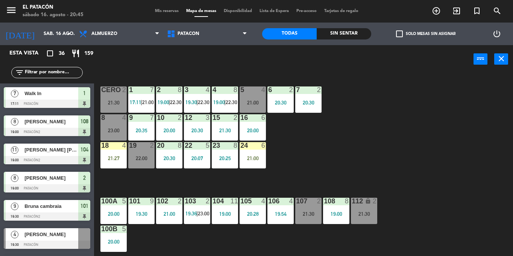
scroll to position [49, 0]
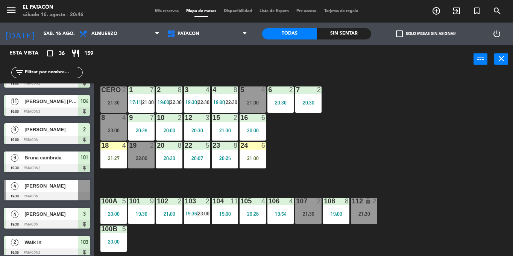
click at [141, 102] on span "|" at bounding box center [142, 102] width 2 height 6
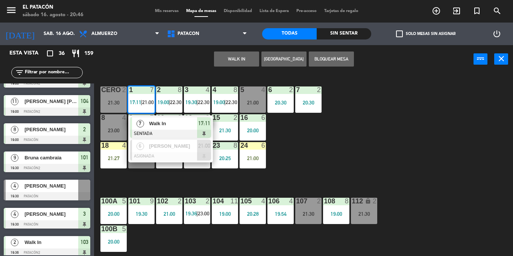
click at [152, 123] on span "Walk In" at bounding box center [173, 124] width 48 height 8
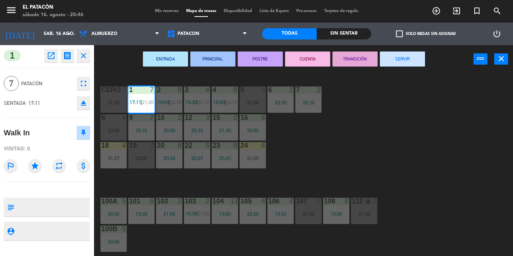
click at [408, 61] on button "SERVIR" at bounding box center [402, 59] width 45 height 15
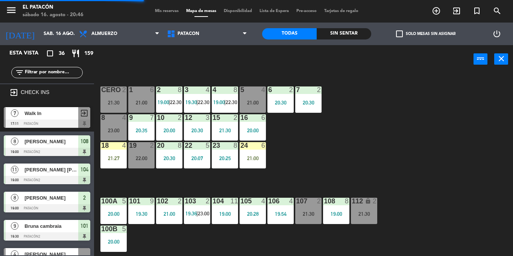
click at [140, 96] on div "1 6 21:00" at bounding box center [141, 100] width 26 height 26
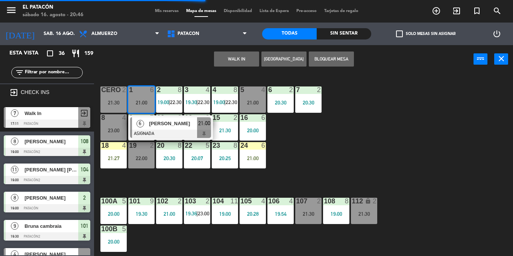
click at [326, 160] on div "1 6 21:00 6 [PERSON_NAME] ASIGNADA 21:00 2 8 19:00 | 22:30 3 4 19:30 | 22:30 4 …" at bounding box center [306, 164] width 414 height 183
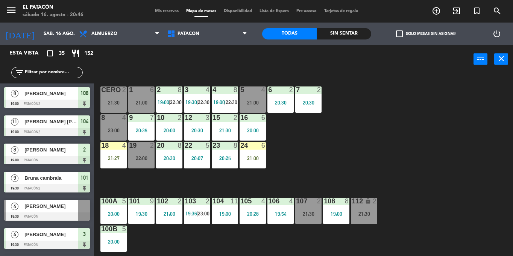
click at [140, 98] on div "1 6 21:00" at bounding box center [141, 100] width 26 height 26
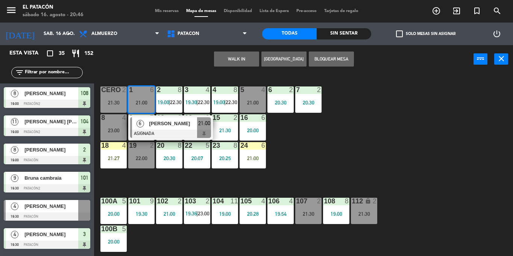
click at [259, 162] on div "24 6 21:00" at bounding box center [253, 155] width 26 height 26
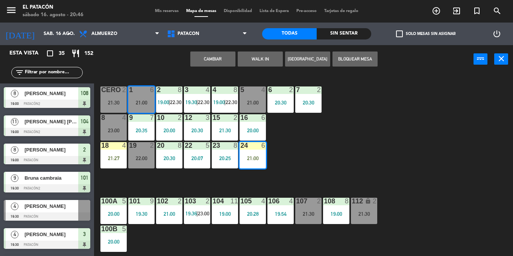
click at [213, 58] on button "Cambiar" at bounding box center [212, 59] width 45 height 15
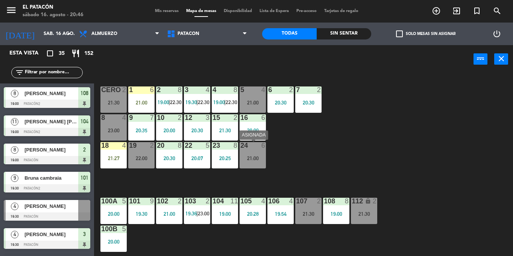
click at [247, 161] on div "21:00" at bounding box center [253, 158] width 26 height 5
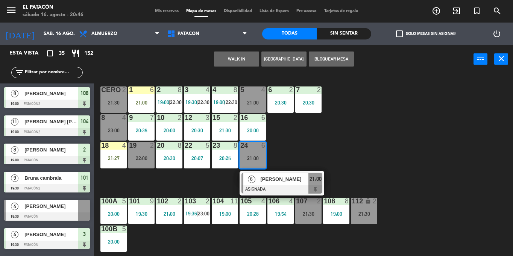
click at [261, 180] on span "[PERSON_NAME]" at bounding box center [285, 179] width 48 height 8
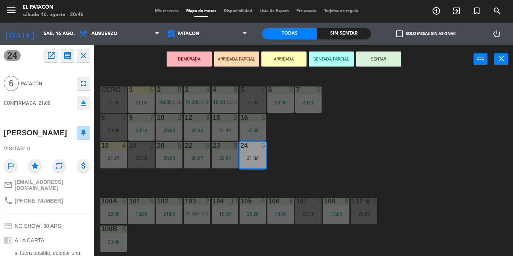
click at [285, 60] on button "ARRIBADA" at bounding box center [284, 59] width 45 height 15
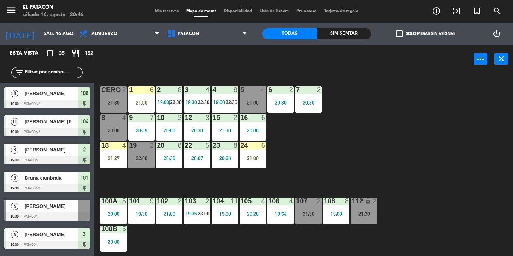
scroll to position [0, 0]
click at [257, 115] on div at bounding box center [253, 117] width 12 height 7
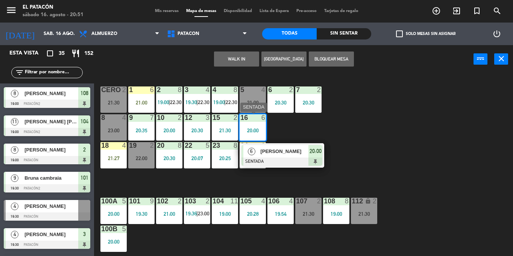
click at [323, 160] on div at bounding box center [282, 162] width 81 height 8
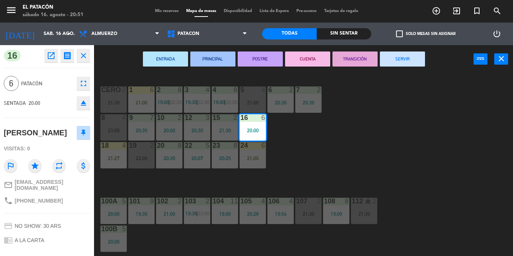
click at [335, 132] on div "1 6 21:00 2 8 19:00 | 22:30 3 4 19:30 | 22:30 4 8 19:00 | 22:30 5 4 21:00 6 2 2…" at bounding box center [306, 164] width 414 height 183
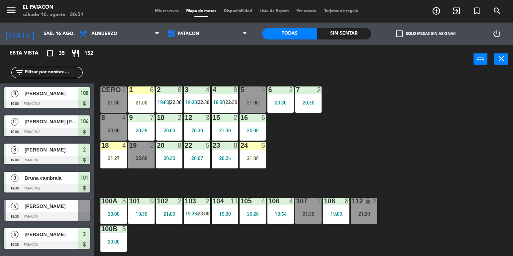
click at [259, 98] on div "5 4 21:00" at bounding box center [253, 100] width 26 height 26
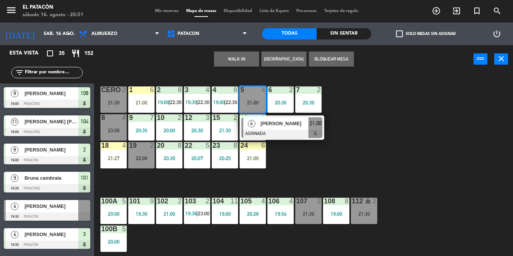
click at [282, 136] on div at bounding box center [282, 134] width 81 height 8
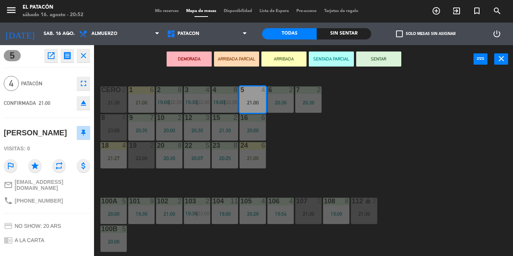
click at [373, 137] on div "1 6 21:00 2 8 19:00 | 22:30 3 4 19:30 | 22:30 4 8 19:00 | 22:30 5 4 21:00 6 2 2…" at bounding box center [306, 164] width 414 height 183
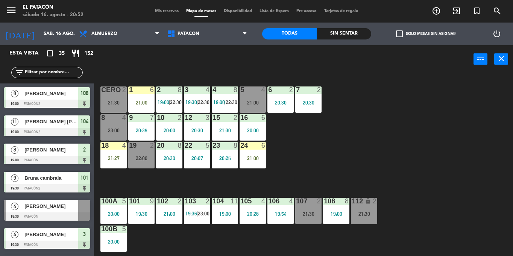
scroll to position [10, 0]
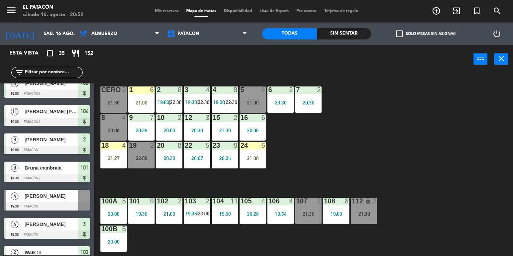
click at [373, 137] on div "1 6 21:00 2 8 19:00 | 22:30 3 4 19:30 | 22:30 4 8 19:00 | 22:30 5 4 21:00 6 2 2…" at bounding box center [306, 164] width 414 height 183
click at [256, 149] on div "24 6" at bounding box center [253, 146] width 26 height 8
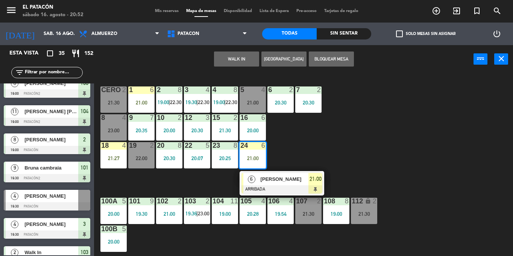
click at [277, 187] on div at bounding box center [282, 190] width 81 height 8
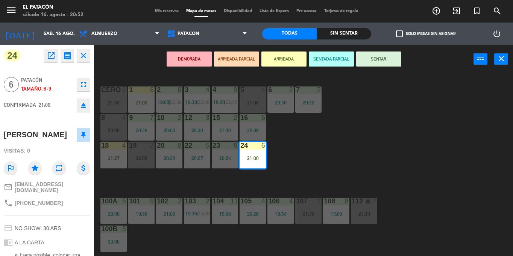
click at [360, 154] on div "1 6 21:00 2 8 19:00 | 22:30 3 4 19:30 | 22:30 4 8 19:00 | 22:30 5 4 21:00 6 2 2…" at bounding box center [306, 164] width 414 height 183
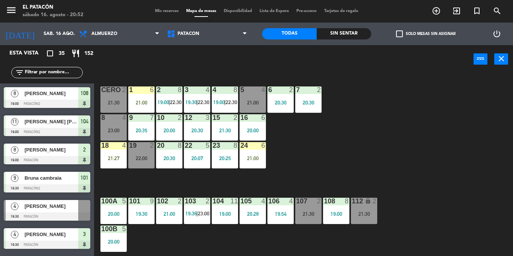
scroll to position [0, 0]
click at [248, 152] on div "24 6 21:00" at bounding box center [253, 155] width 26 height 26
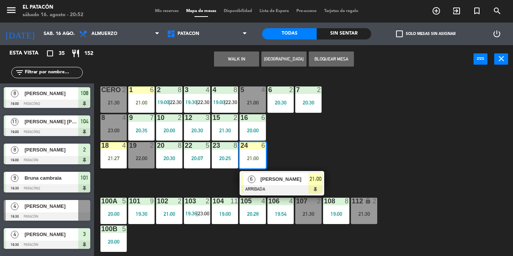
click at [273, 183] on span "[PERSON_NAME]" at bounding box center [285, 179] width 48 height 8
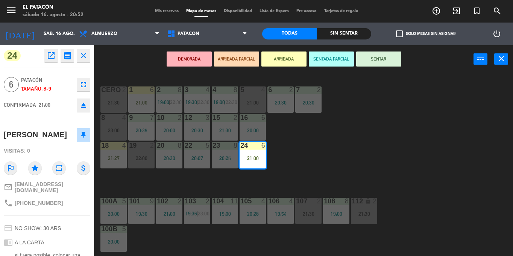
click at [369, 129] on div "1 6 21:00 2 8 19:00 | 22:30 3 4 19:30 | 22:30 4 8 19:00 | 22:30 5 4 21:00 6 2 2…" at bounding box center [306, 164] width 414 height 183
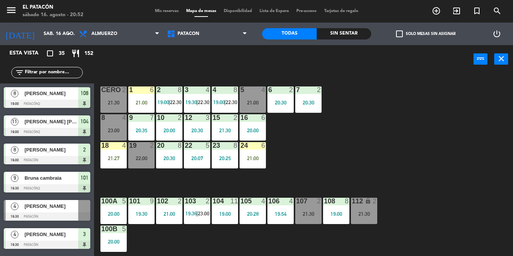
click at [255, 162] on div "24 6 21:00" at bounding box center [253, 155] width 26 height 26
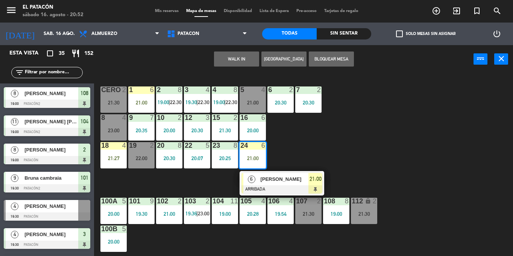
click at [266, 178] on span "[PERSON_NAME]" at bounding box center [285, 179] width 48 height 8
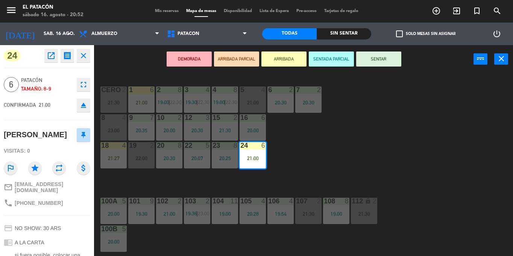
scroll to position [94, 0]
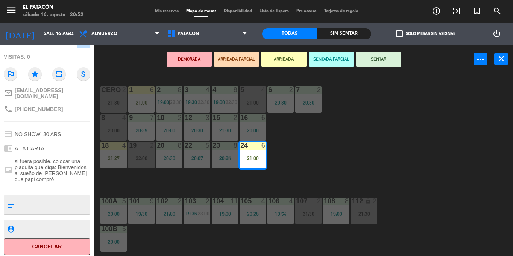
click at [378, 58] on button "SENTAR" at bounding box center [378, 59] width 45 height 15
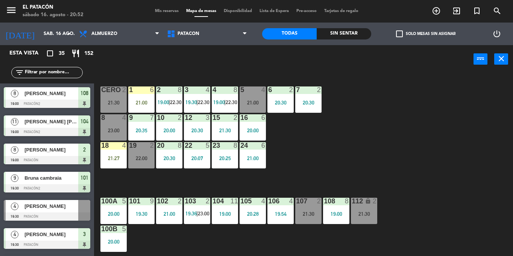
scroll to position [0, 0]
click at [138, 101] on div "21:00" at bounding box center [141, 102] width 26 height 5
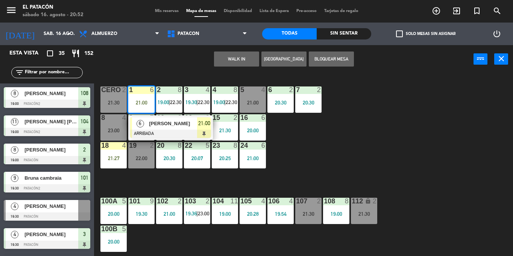
click at [411, 146] on div "1 6 21:00 6 [PERSON_NAME] ARRIBADA 21:00 2 8 19:00 | 22:30 3 4 19:30 | 22:30 4 …" at bounding box center [306, 164] width 414 height 183
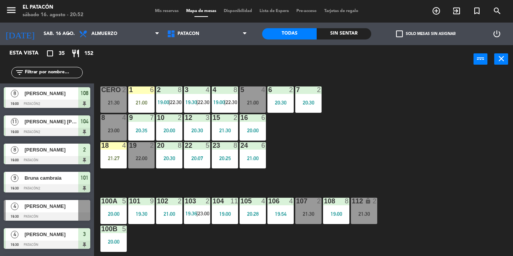
click at [331, 143] on div "1 6 21:00 2 8 19:00 | 22:30 3 4 19:30 | 22:30 4 8 19:00 | 22:30 5 4 21:00 6 2 2…" at bounding box center [306, 164] width 414 height 183
click at [334, 229] on div "1 6 21:00 2 8 19:00 | 22:30 3 4 19:30 | 22:30 4 8 19:00 | 22:30 5 4 21:00 6 2 2…" at bounding box center [306, 164] width 414 height 183
click at [140, 101] on div "21:00" at bounding box center [141, 102] width 26 height 5
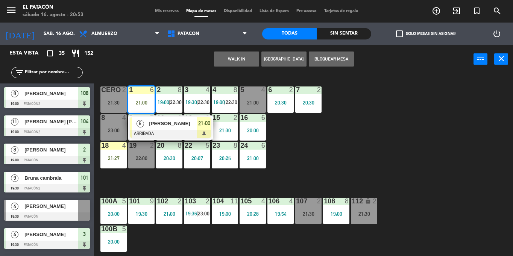
click at [359, 140] on div "1 6 21:00 6 [PERSON_NAME] ARRIBADA 21:00 2 8 19:00 | 22:30 3 4 19:30 | 22:30 4 …" at bounding box center [306, 164] width 414 height 183
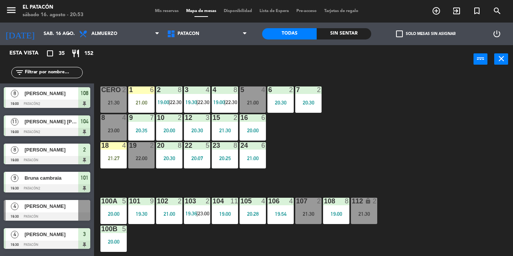
click at [337, 210] on div "108 8 19:00" at bounding box center [336, 211] width 26 height 26
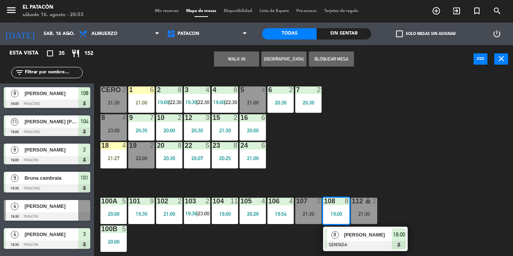
click at [390, 136] on div "1 6 21:00 2 8 19:00 | 22:30 3 4 19:30 | 22:30 4 8 19:00 | 22:30 5 4 21:00 6 2 2…" at bounding box center [306, 164] width 414 height 183
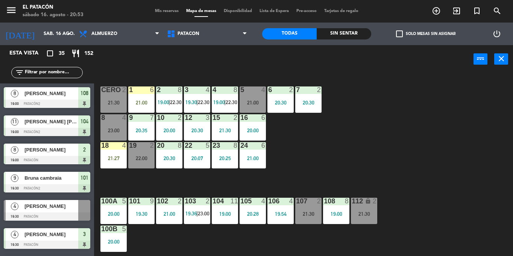
click at [329, 216] on div "19:00" at bounding box center [336, 214] width 26 height 5
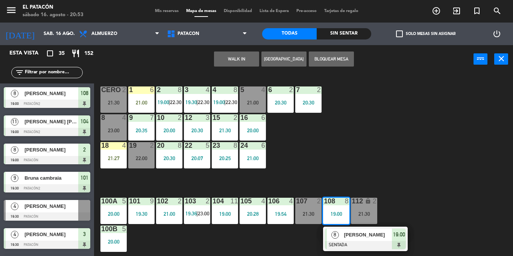
click at [348, 151] on div "1 6 21:00 2 8 19:00 | 22:30 3 4 19:30 | 22:30 4 8 19:00 | 22:30 5 4 21:00 6 2 2…" at bounding box center [306, 164] width 414 height 183
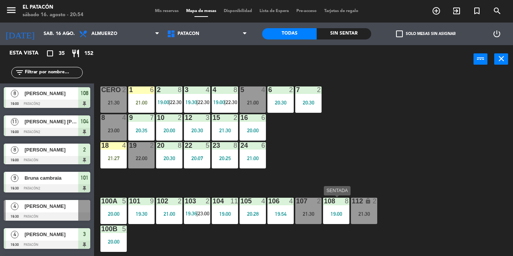
click at [333, 210] on div "108 8 19:00" at bounding box center [336, 211] width 26 height 26
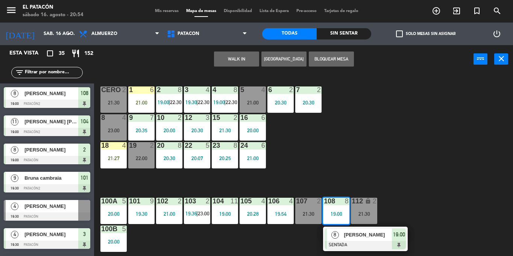
click at [239, 62] on button "WALK IN" at bounding box center [236, 59] width 45 height 15
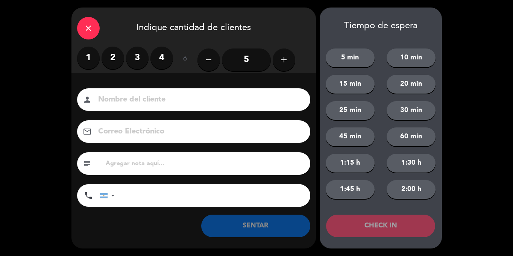
click at [275, 62] on button "add" at bounding box center [284, 60] width 23 height 23
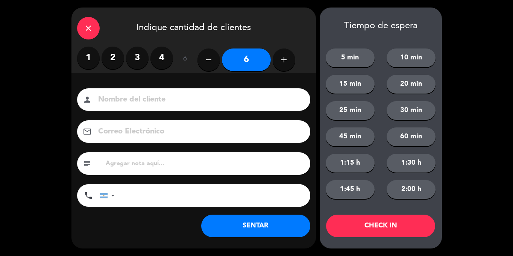
click at [402, 184] on button "2:00 h" at bounding box center [411, 189] width 49 height 19
click at [360, 225] on button "CHECK IN" at bounding box center [380, 226] width 109 height 23
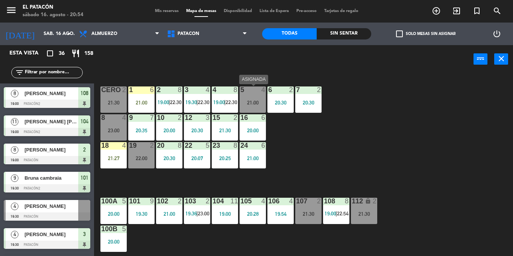
click at [252, 105] on div "21:00" at bounding box center [253, 102] width 26 height 5
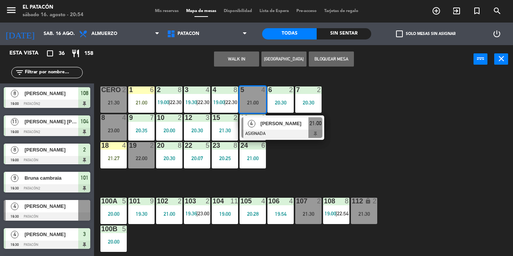
click at [279, 126] on span "[PERSON_NAME]" at bounding box center [285, 124] width 48 height 8
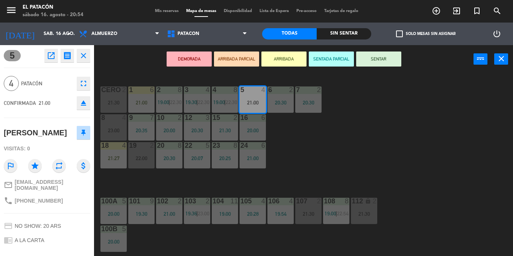
click at [387, 57] on button "SENTAR" at bounding box center [378, 59] width 45 height 15
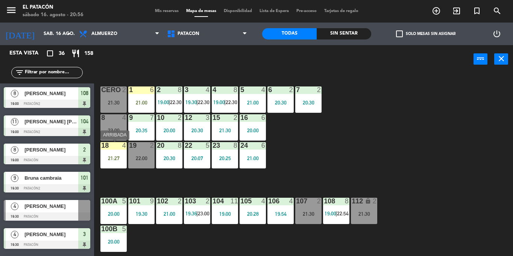
click at [123, 158] on div "21:27" at bounding box center [114, 158] width 26 height 5
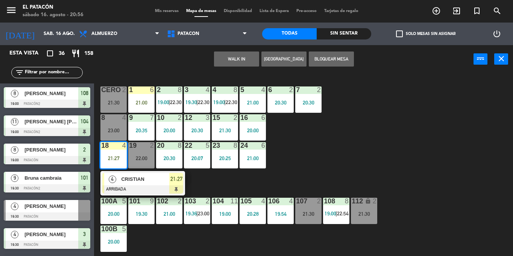
click at [344, 132] on div "1 6 21:00 2 8 19:00 | 22:30 3 4 19:30 | 22:30 4 8 19:00 | 22:30 5 4 21:00 6 2 2…" at bounding box center [306, 164] width 414 height 183
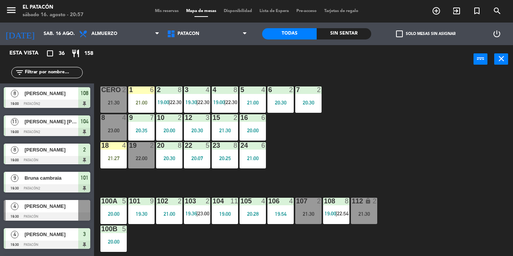
click at [140, 95] on div "1 6 21:00" at bounding box center [141, 100] width 26 height 26
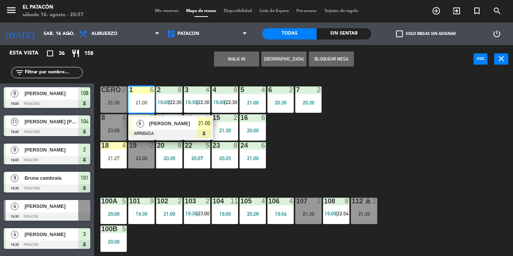
click at [161, 123] on span "[PERSON_NAME]" at bounding box center [173, 124] width 48 height 8
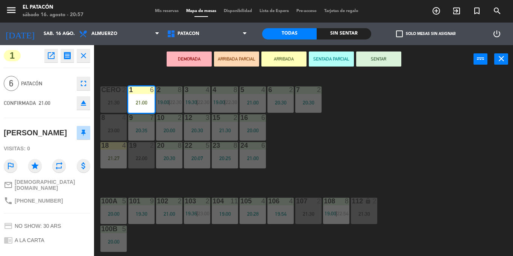
click at [378, 137] on div "1 6 21:00 2 8 19:00 | 22:30 3 4 19:30 | 22:30 4 8 19:00 | 22:30 5 4 21:00 6 2 2…" at bounding box center [306, 164] width 414 height 183
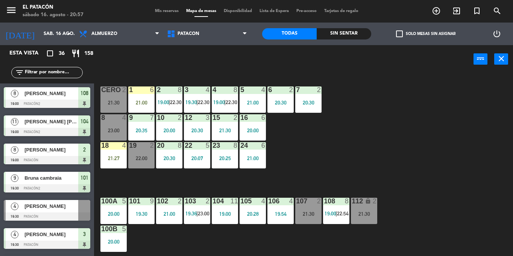
click at [139, 99] on div "1 6 21:00" at bounding box center [141, 100] width 26 height 26
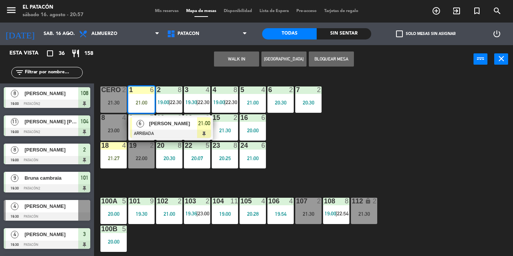
click at [161, 122] on span "[PERSON_NAME]" at bounding box center [173, 124] width 48 height 8
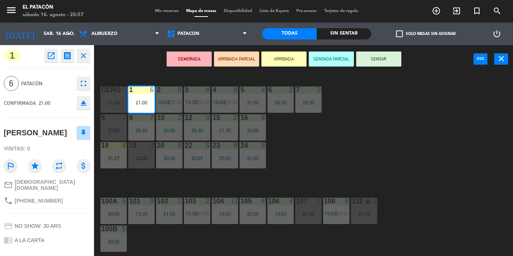
click at [300, 175] on div "1 6 21:00 2 8 19:00 | 22:30 3 4 19:30 | 22:30 4 8 19:00 | 22:30 5 4 21:00 6 2 2…" at bounding box center [306, 164] width 414 height 183
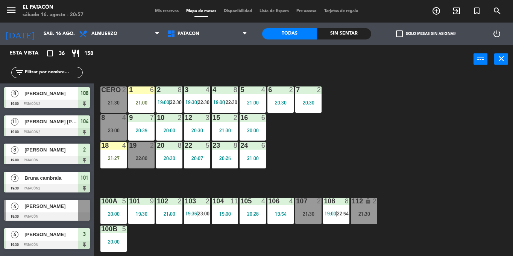
click at [137, 100] on div "21:00" at bounding box center [141, 102] width 26 height 5
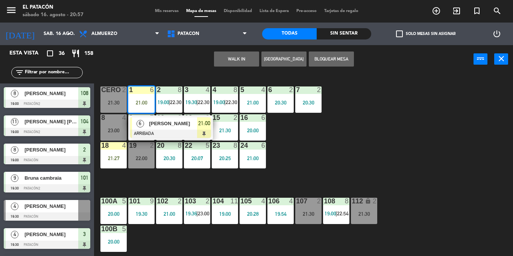
click at [159, 124] on span "[PERSON_NAME]" at bounding box center [173, 124] width 48 height 8
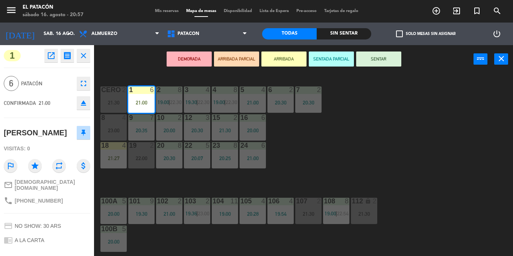
click at [340, 140] on div "1 6 21:00 2 8 19:00 | 22:30 3 4 19:30 | 22:30 4 8 19:00 | 22:30 5 4 21:00 6 2 2…" at bounding box center [306, 164] width 414 height 183
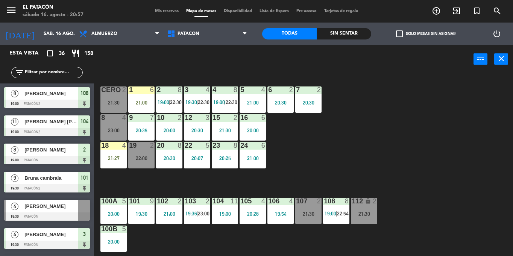
click at [141, 99] on div "1 6 21:00" at bounding box center [141, 100] width 26 height 26
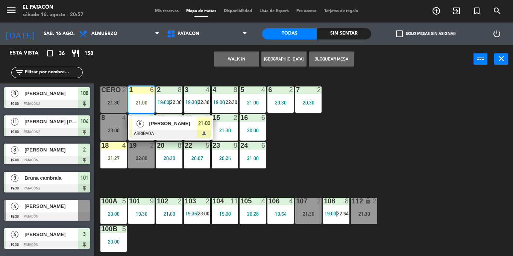
click at [321, 148] on div "1 6 21:00 6 [PERSON_NAME] ARRIBADA 21:00 2 8 19:00 | 22:30 3 4 19:30 | 22:30 4 …" at bounding box center [306, 164] width 414 height 183
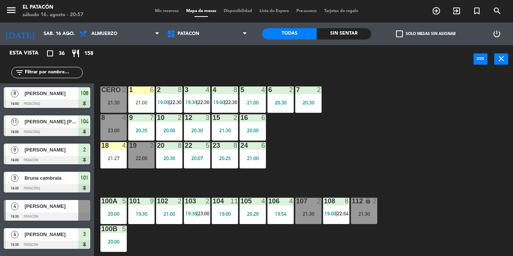
click at [149, 104] on div "21:00" at bounding box center [141, 102] width 26 height 5
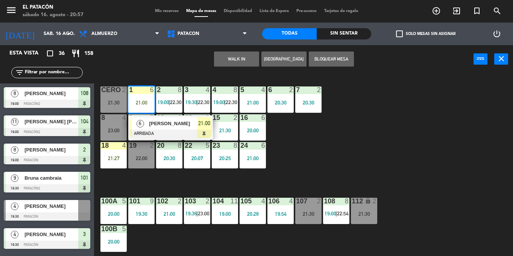
click at [165, 120] on span "[PERSON_NAME]" at bounding box center [173, 124] width 48 height 8
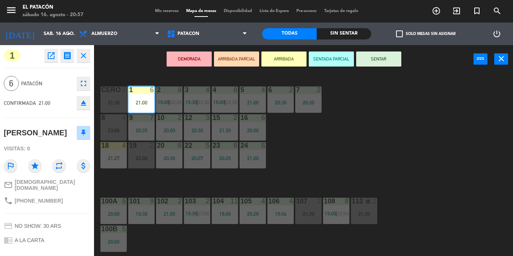
click at [372, 149] on div "1 6 21:00 2 8 19:00 | 22:30 3 4 19:30 | 22:30 4 8 19:00 | 22:30 5 4 21:00 6 2 2…" at bounding box center [306, 164] width 414 height 183
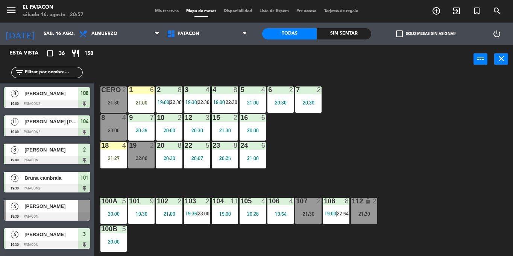
click at [140, 103] on div "21:00" at bounding box center [141, 102] width 26 height 5
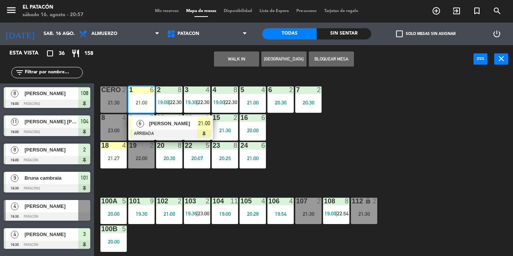
click at [161, 121] on span "[PERSON_NAME]" at bounding box center [173, 124] width 48 height 8
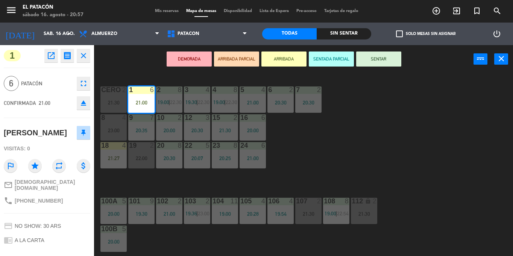
click at [389, 61] on button "SENTAR" at bounding box center [378, 59] width 45 height 15
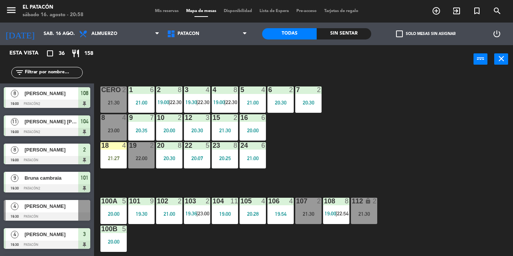
click at [409, 32] on label "check_box_outline_blank Solo mesas sin asignar" at bounding box center [425, 33] width 59 height 7
click at [426, 34] on input "check_box_outline_blank Solo mesas sin asignar" at bounding box center [426, 34] width 0 height 0
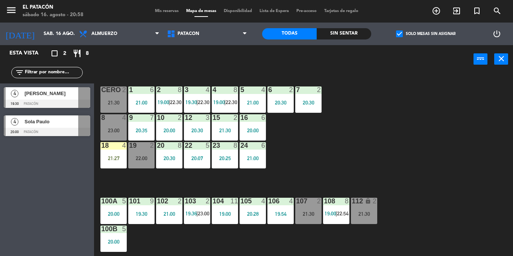
click at [399, 34] on span "check_box" at bounding box center [399, 33] width 7 height 7
click at [426, 34] on input "check_box Solo mesas sin asignar" at bounding box center [426, 34] width 0 height 0
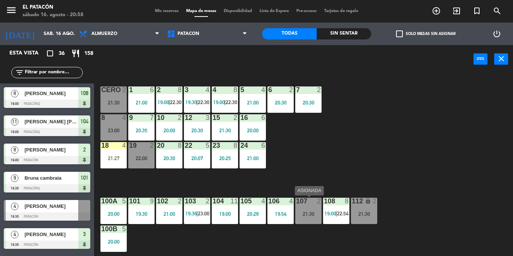
click at [307, 213] on div "21:30" at bounding box center [309, 214] width 26 height 5
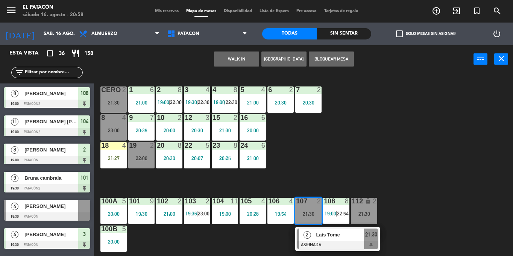
click at [357, 129] on div "1 6 21:00 2 8 19:00 | 22:30 3 4 19:30 | 22:30 4 8 19:00 | 22:30 5 4 21:00 6 2 2…" at bounding box center [306, 164] width 414 height 183
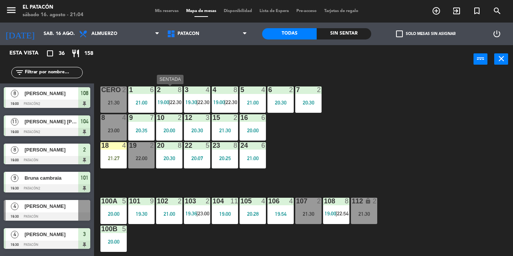
click at [175, 108] on div "2 8 19:00 | 22:30" at bounding box center [169, 100] width 26 height 26
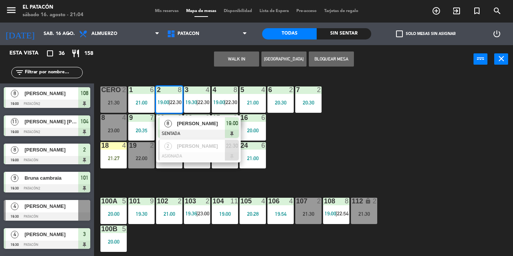
click at [188, 129] on div "[PERSON_NAME]" at bounding box center [200, 123] width 49 height 12
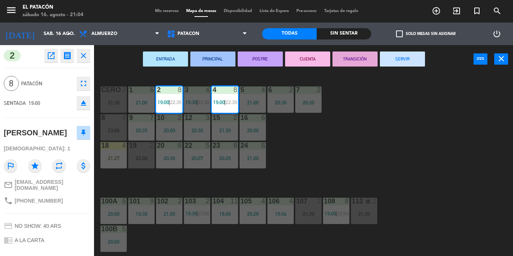
click at [409, 63] on button "SERVIR" at bounding box center [402, 59] width 45 height 15
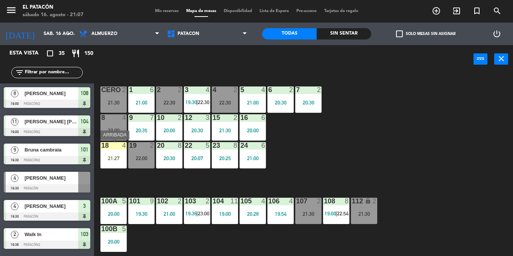
click at [111, 159] on div "21:27" at bounding box center [114, 158] width 26 height 5
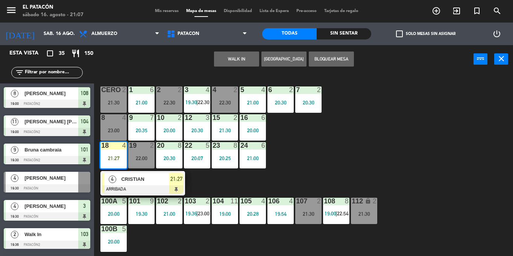
click at [296, 148] on div "1 6 21:00 2 2 22:30 3 4 19:30 | 22:30 4 2 22:30 5 4 21:00 6 2 20:30 7 2 20:30 C…" at bounding box center [306, 164] width 414 height 183
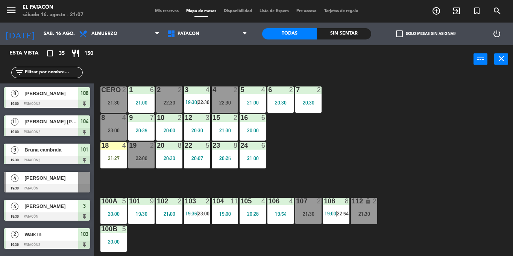
click at [401, 36] on span "check_box_outline_blank" at bounding box center [399, 33] width 7 height 7
click at [426, 34] on input "check_box_outline_blank Solo mesas sin asignar" at bounding box center [426, 34] width 0 height 0
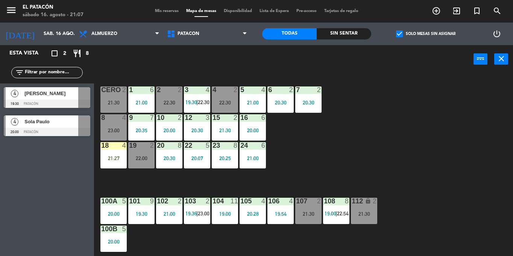
click at [401, 36] on span "check_box" at bounding box center [399, 33] width 7 height 7
click at [426, 34] on input "check_box Solo mesas sin asignar" at bounding box center [426, 34] width 0 height 0
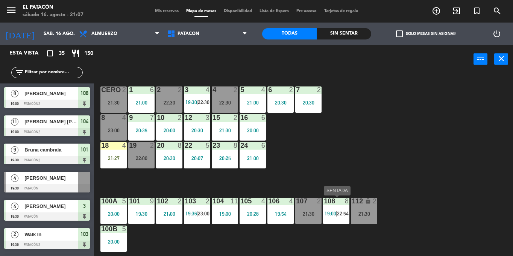
click at [337, 209] on div "108 8 19:00 | 22:54" at bounding box center [336, 211] width 26 height 26
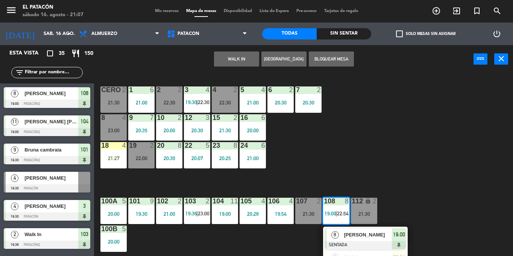
click at [387, 142] on div "1 6 21:00 2 2 22:30 3 4 19:30 | 22:30 4 2 22:30 5 4 21:00 6 2 20:30 7 2 20:30 C…" at bounding box center [306, 164] width 414 height 183
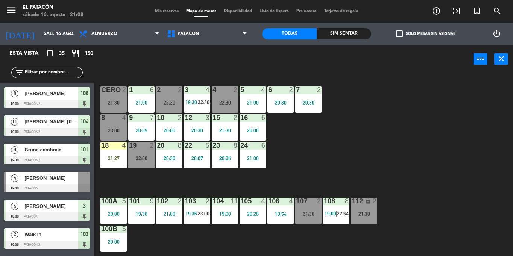
click at [113, 124] on div "8 4 23:00" at bounding box center [114, 127] width 26 height 26
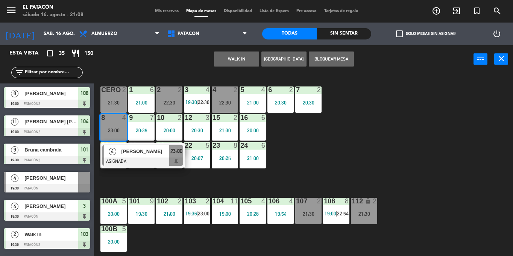
click at [343, 159] on div "1 6 21:00 2 2 22:30 3 4 19:30 | 22:30 4 2 22:30 5 4 21:00 6 2 20:30 7 2 20:30 C…" at bounding box center [306, 164] width 414 height 183
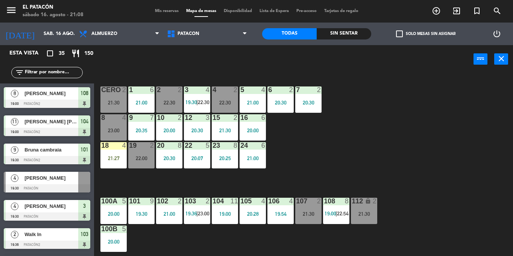
click at [110, 128] on div "23:00" at bounding box center [114, 130] width 26 height 5
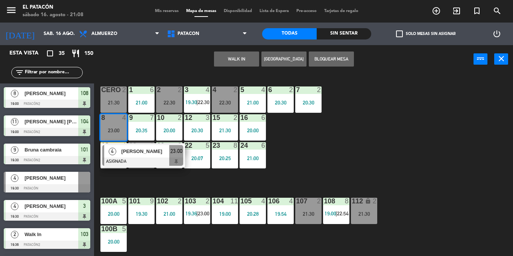
click at [126, 155] on span "[PERSON_NAME]" at bounding box center [145, 152] width 48 height 8
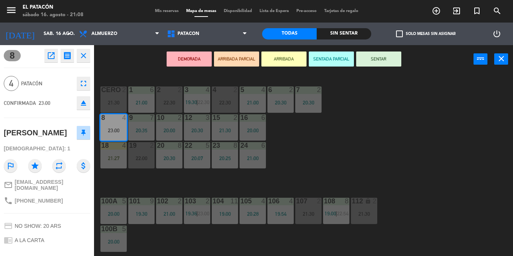
click at [284, 215] on div "19:54" at bounding box center [281, 214] width 26 height 5
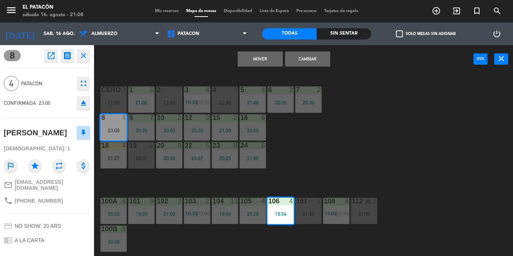
click at [268, 56] on button "Mover" at bounding box center [260, 59] width 45 height 15
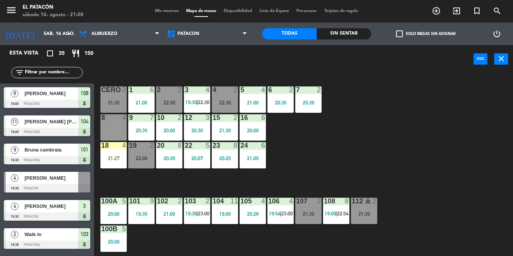
scroll to position [292, 0]
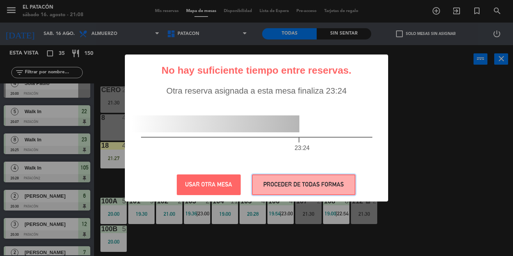
click at [334, 183] on button "PROCEDER DE TODAS FORMAS" at bounding box center [304, 185] width 104 height 21
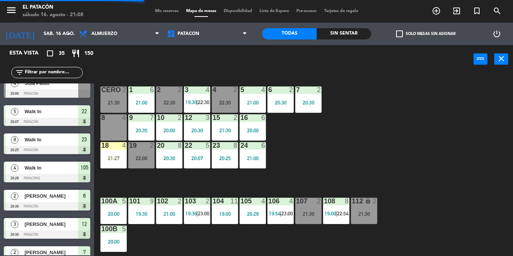
click at [115, 132] on div "8 4" at bounding box center [114, 127] width 26 height 26
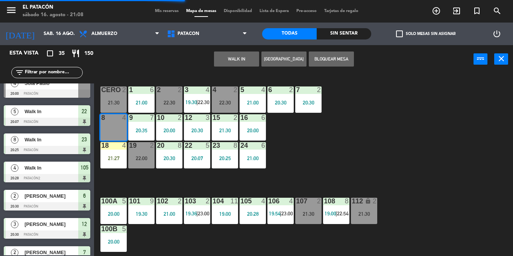
click at [246, 55] on button "WALK IN" at bounding box center [236, 59] width 45 height 15
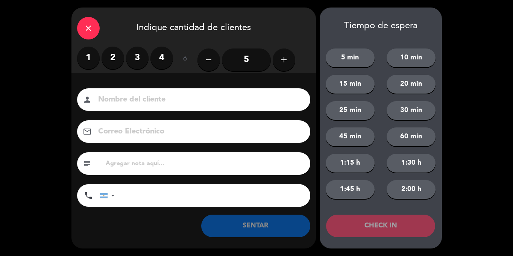
click at [161, 58] on label "4" at bounding box center [162, 58] width 23 height 23
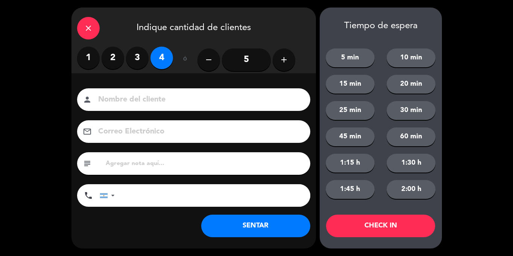
click at [245, 222] on button "SENTAR" at bounding box center [255, 226] width 109 height 23
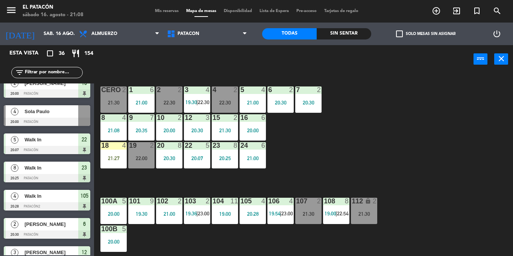
scroll to position [0, 0]
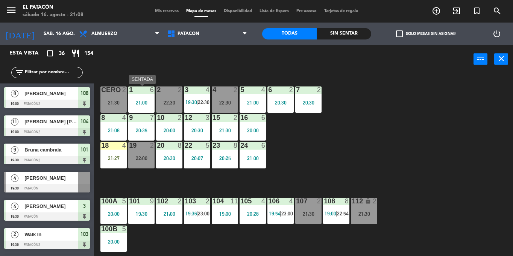
click at [134, 91] on div "1" at bounding box center [129, 90] width 12 height 7
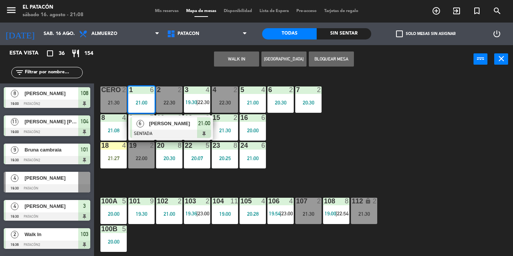
click at [334, 182] on div "1 6 21:00 6 [PERSON_NAME] SENTADA 21:00 2 2 22:30 3 4 19:30 | 22:30 4 2 22:30 5…" at bounding box center [306, 164] width 414 height 183
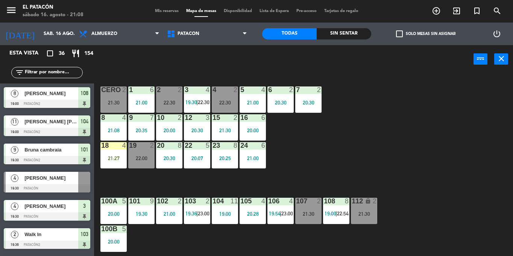
click at [122, 129] on div "21:08" at bounding box center [114, 130] width 26 height 5
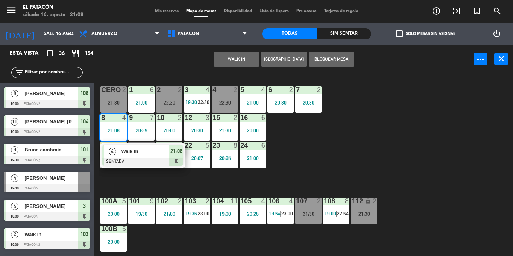
click at [344, 149] on div "1 6 21:00 2 2 22:30 3 4 19:30 | 22:30 4 2 22:30 5 4 21:00 6 2 20:30 7 2 20:30 C…" at bounding box center [306, 164] width 414 height 183
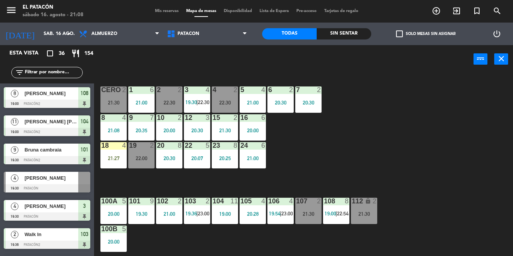
click at [355, 140] on div "1 6 21:00 2 2 22:30 3 4 19:30 | 22:30 4 2 22:30 5 4 21:00 6 2 20:30 7 2 20:30 C…" at bounding box center [306, 164] width 414 height 183
click at [328, 128] on div "1 6 21:00 2 2 22:30 3 4 19:30 | 22:30 4 2 22:30 5 4 21:00 6 2 20:30 7 2 20:30 C…" at bounding box center [306, 164] width 414 height 183
click at [402, 34] on span "check_box_outline_blank" at bounding box center [399, 33] width 7 height 7
click at [426, 34] on input "check_box_outline_blank Solo mesas sin asignar" at bounding box center [426, 34] width 0 height 0
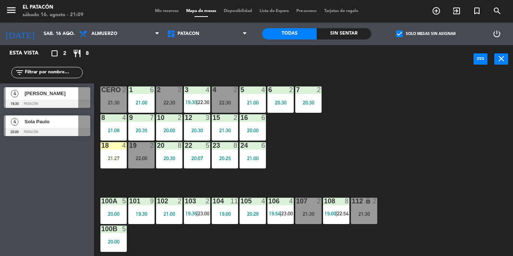
click at [402, 34] on span "check_box" at bounding box center [399, 33] width 7 height 7
click at [426, 34] on input "check_box Solo mesas sin asignar" at bounding box center [426, 34] width 0 height 0
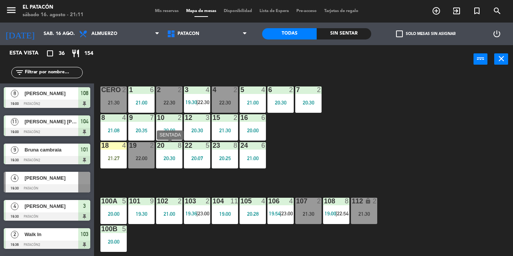
click at [171, 154] on div "20 8 20:30" at bounding box center [169, 155] width 26 height 26
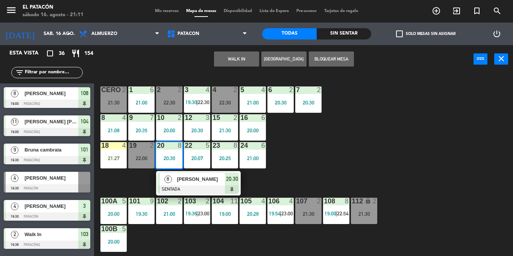
click at [401, 170] on div "1 6 21:00 2 2 22:30 3 4 19:30 | 22:30 4 2 22:30 5 4 21:00 6 2 20:30 7 2 20:30 C…" at bounding box center [306, 164] width 414 height 183
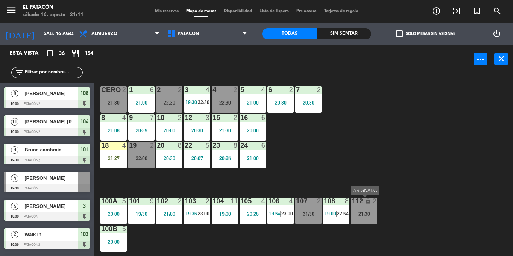
click at [370, 212] on div "21:30" at bounding box center [364, 214] width 26 height 5
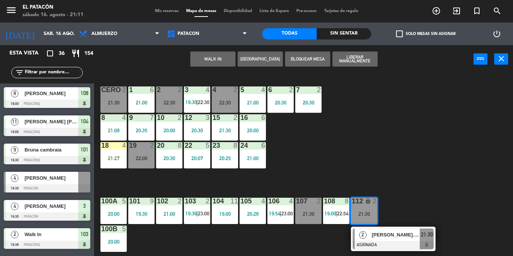
click at [362, 120] on div "1 6 21:00 2 2 22:30 3 4 19:30 | 22:30 4 2 22:30 5 4 21:00 6 2 20:30 7 2 20:30 C…" at bounding box center [306, 164] width 414 height 183
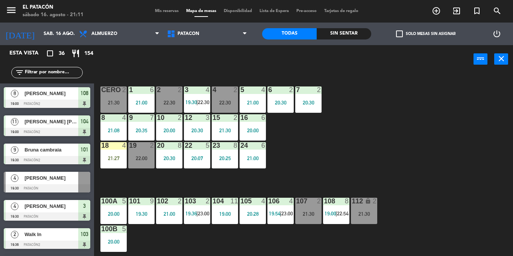
click at [369, 149] on div "1 6 21:00 2 2 22:30 3 4 19:30 | 22:30 4 2 22:30 5 4 21:00 6 2 20:30 7 2 20:30 C…" at bounding box center [306, 164] width 414 height 183
click at [299, 212] on div "21:30" at bounding box center [309, 214] width 26 height 5
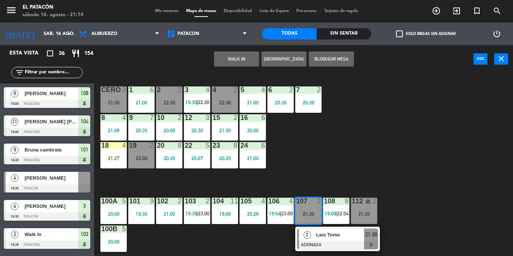
click at [350, 158] on div "1 6 21:00 2 2 22:30 3 4 19:30 | 22:30 4 2 22:30 5 4 21:00 6 2 20:30 7 2 20:30 C…" at bounding box center [306, 164] width 414 height 183
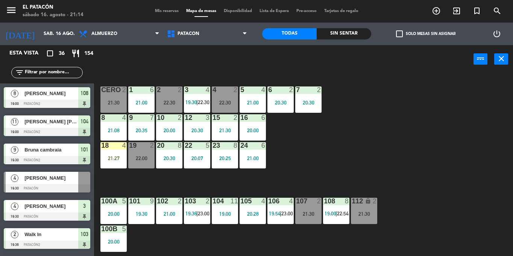
click at [117, 107] on div "CERO 2 21:30" at bounding box center [114, 100] width 26 height 26
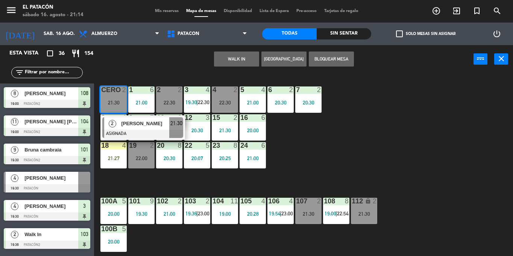
click at [343, 146] on div "1 6 21:00 2 2 22:30 3 4 19:30 | 22:30 4 2 22:30 5 4 21:00 6 2 20:30 7 2 20:30 C…" at bounding box center [306, 164] width 414 height 183
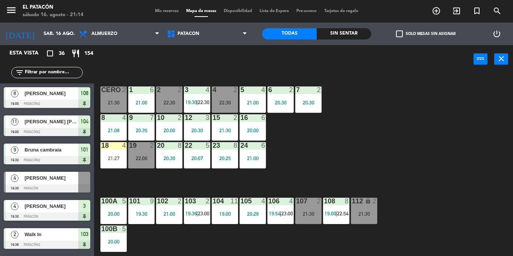
click at [69, 76] on input "text" at bounding box center [53, 73] width 58 height 8
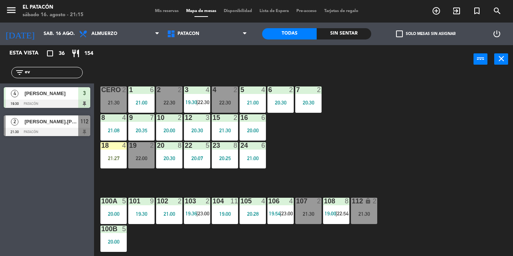
type input "ev"
click at [49, 120] on span "[PERSON_NAME].[PERSON_NAME]" at bounding box center [51, 122] width 54 height 8
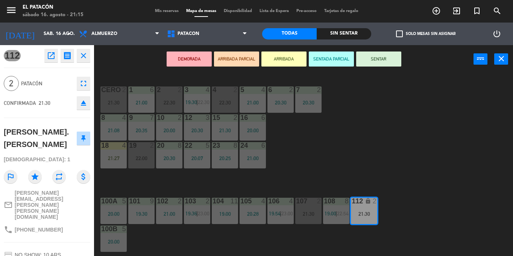
click at [311, 208] on div "107 2 21:30" at bounding box center [309, 211] width 26 height 26
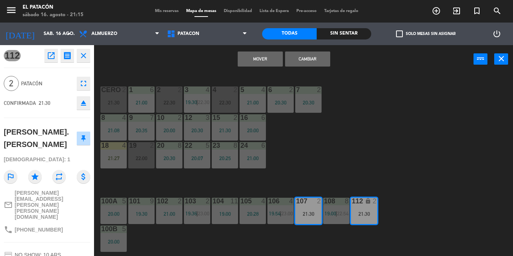
click at [305, 60] on button "Cambiar" at bounding box center [307, 59] width 45 height 15
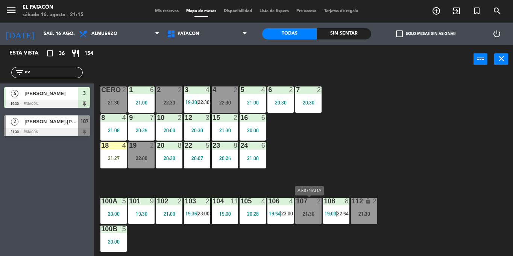
click at [310, 207] on div "107 2 21:30" at bounding box center [309, 211] width 26 height 26
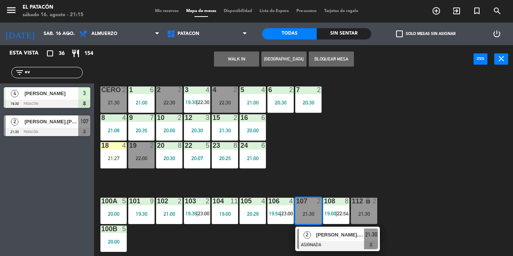
click at [315, 238] on div "2" at bounding box center [307, 235] width 16 height 12
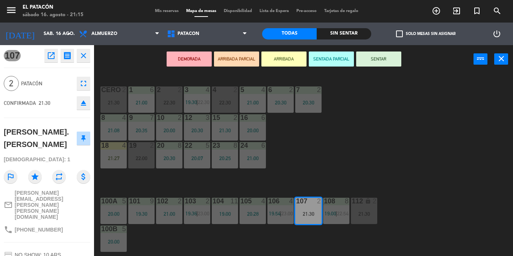
click at [366, 58] on button "SENTAR" at bounding box center [378, 59] width 45 height 15
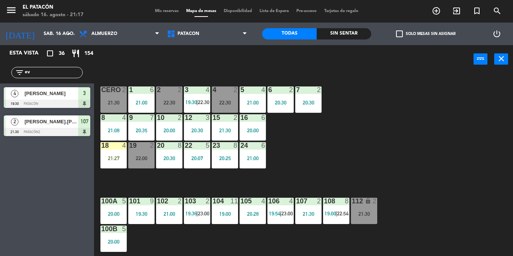
click at [59, 75] on input "ev" at bounding box center [53, 73] width 58 height 8
type input "e"
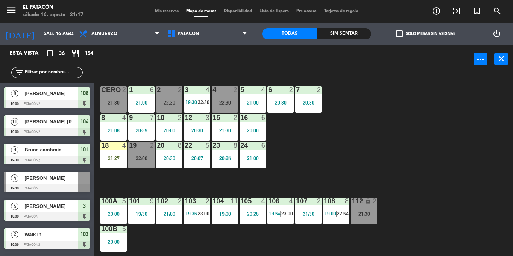
click at [331, 165] on div "1 6 21:00 2 2 22:30 3 4 19:30 | 22:30 4 2 22:30 5 4 21:00 6 2 20:30 7 2 20:30 C…" at bounding box center [306, 164] width 414 height 183
click at [366, 210] on div "112 lock 2 21:30" at bounding box center [364, 211] width 26 height 26
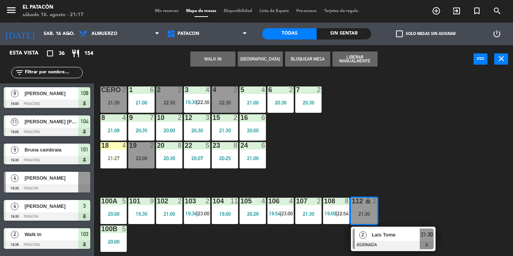
click at [374, 149] on div "1 6 21:00 2 2 22:30 3 4 19:30 | 22:30 4 2 22:30 5 4 21:00 6 2 20:30 7 2 20:30 C…" at bounding box center [306, 164] width 414 height 183
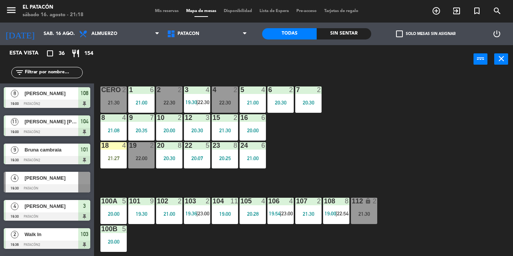
click at [145, 151] on div "19 2 22:00" at bounding box center [141, 155] width 26 height 26
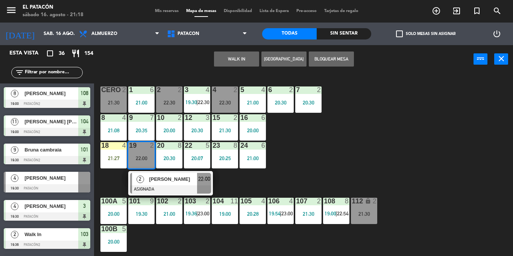
click at [145, 151] on div "19 2 22:00" at bounding box center [141, 155] width 26 height 26
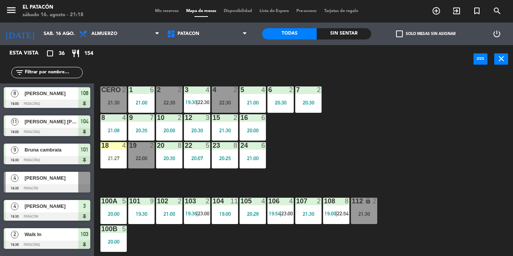
click at [365, 212] on div "21:30" at bounding box center [364, 214] width 26 height 5
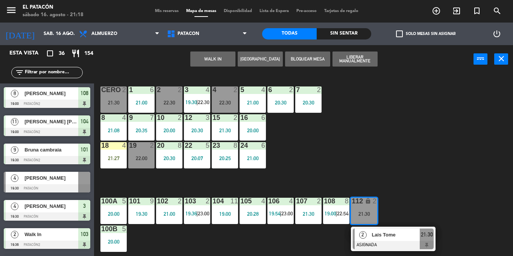
click at [365, 212] on div "21:30" at bounding box center [364, 214] width 26 height 5
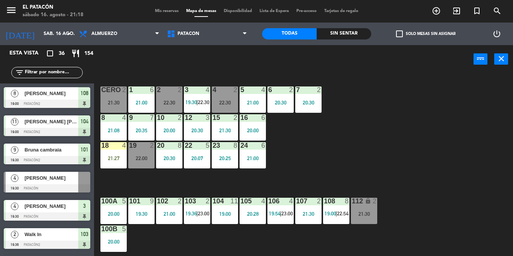
click at [107, 95] on div "CERO 2 21:30" at bounding box center [114, 100] width 26 height 26
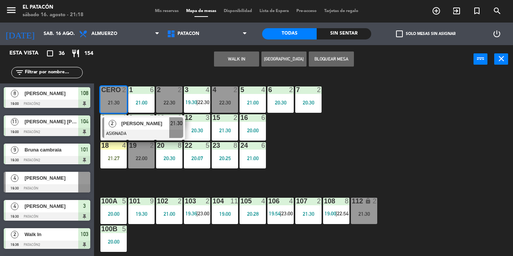
click at [130, 128] on div "[PERSON_NAME]" at bounding box center [144, 123] width 49 height 12
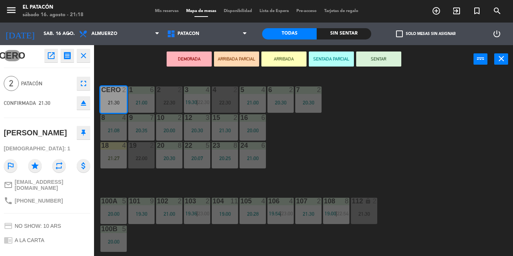
click at [373, 58] on button "SENTAR" at bounding box center [378, 59] width 45 height 15
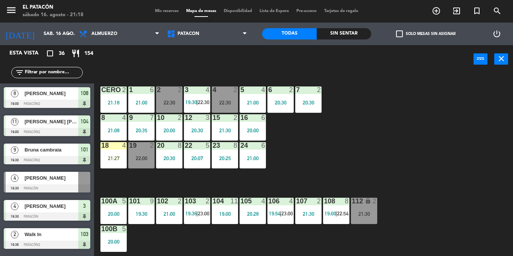
scroll to position [105, 0]
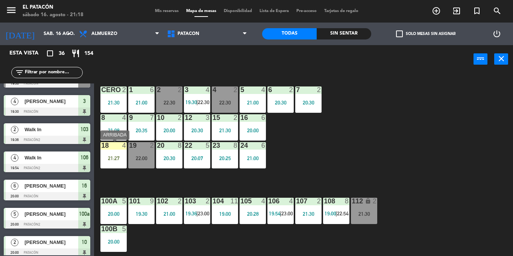
click at [109, 157] on div "21:27" at bounding box center [114, 158] width 26 height 5
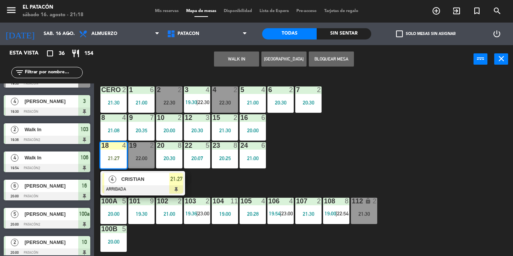
click at [125, 183] on span "CRISTIAN" at bounding box center [145, 179] width 48 height 8
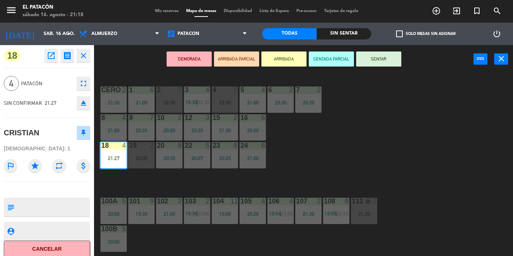
click at [382, 58] on button "SENTAR" at bounding box center [378, 59] width 45 height 15
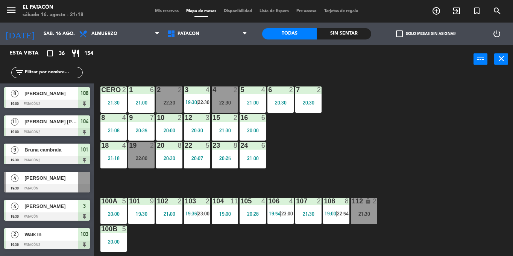
scroll to position [20, 0]
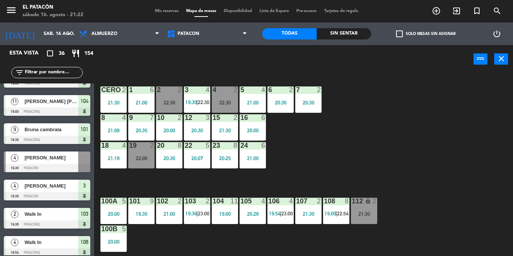
click at [502, 151] on div "1 6 21:00 2 2 22:30 3 4 19:30 | 22:30 4 2 22:30 5 4 21:00 6 2 20:30 7 2 20:30 C…" at bounding box center [306, 164] width 414 height 183
click at [258, 129] on div "20:00" at bounding box center [253, 130] width 26 height 5
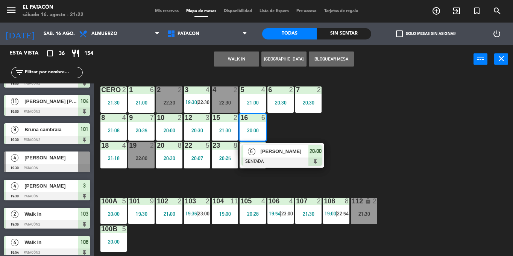
click at [238, 61] on button "WALK IN" at bounding box center [236, 59] width 45 height 15
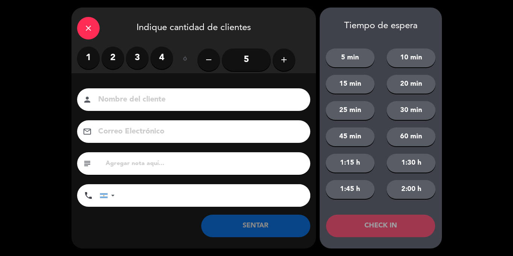
click at [290, 60] on button "add" at bounding box center [284, 60] width 23 height 23
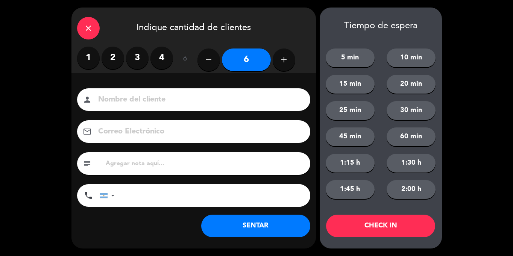
click at [264, 107] on div "person" at bounding box center [193, 99] width 233 height 23
click at [261, 98] on input at bounding box center [198, 99] width 203 height 13
type input "romina"
click at [416, 186] on button "2:00 h" at bounding box center [411, 189] width 49 height 19
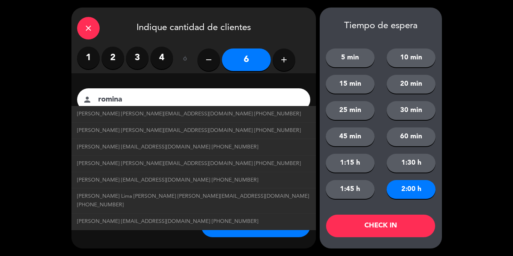
click at [370, 227] on button "CHECK IN" at bounding box center [380, 226] width 109 height 23
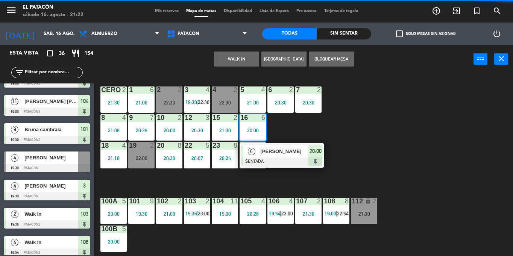
scroll to position [0, 0]
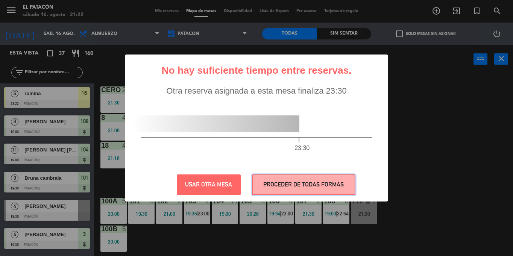
click at [328, 180] on button "PROCEDER DE TODAS FORMAS" at bounding box center [304, 185] width 104 height 21
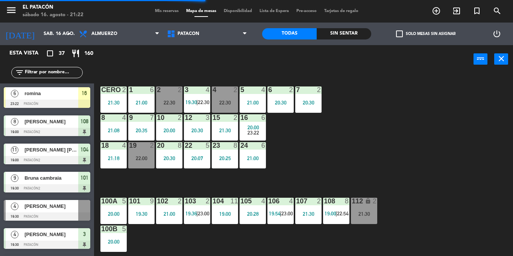
click at [357, 207] on div "112 lock 2 21:30" at bounding box center [364, 211] width 26 height 26
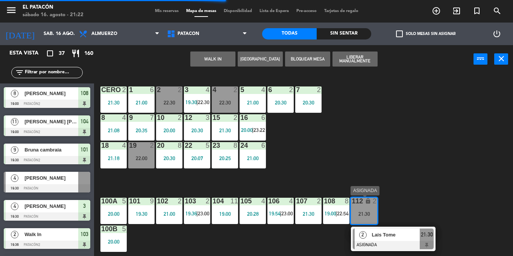
click at [370, 229] on div "2" at bounding box center [363, 235] width 16 height 12
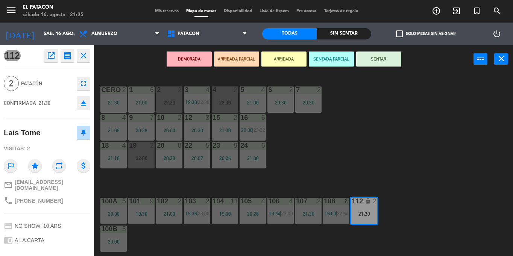
click at [378, 55] on button "SENTAR" at bounding box center [378, 59] width 45 height 15
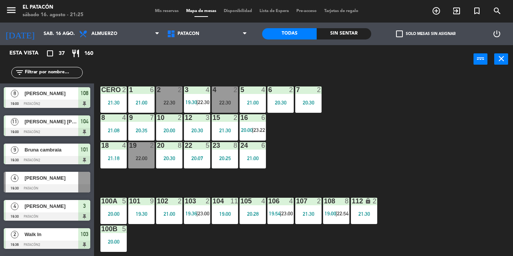
scroll to position [58, 0]
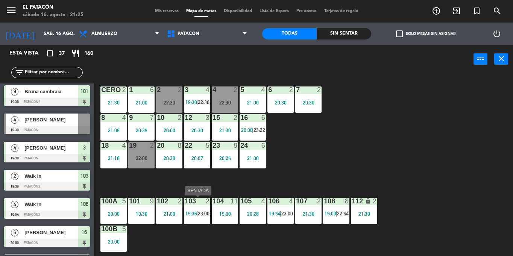
click at [199, 215] on span "23:00" at bounding box center [204, 214] width 12 height 6
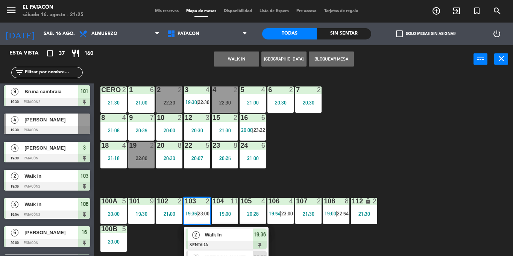
click at [330, 161] on div "1 6 21:00 2 2 22:30 3 4 19:30 | 22:30 4 2 22:30 5 4 21:00 6 2 20:30 7 2 20:30 C…" at bounding box center [306, 164] width 414 height 183
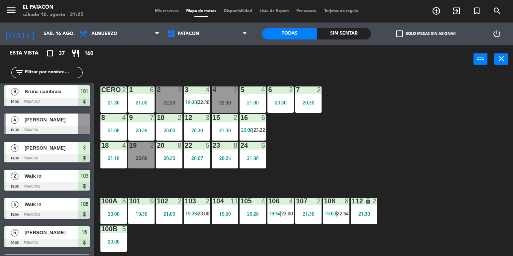
click at [260, 128] on span "23:22" at bounding box center [260, 130] width 12 height 6
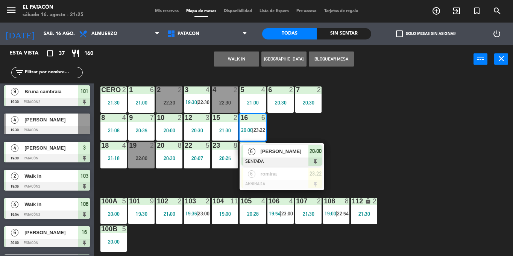
click at [340, 126] on div "1 6 21:00 2 2 22:30 3 4 19:30 | 22:30 4 2 22:30 5 4 21:00 6 2 20:30 7 2 20:30 C…" at bounding box center [306, 164] width 414 height 183
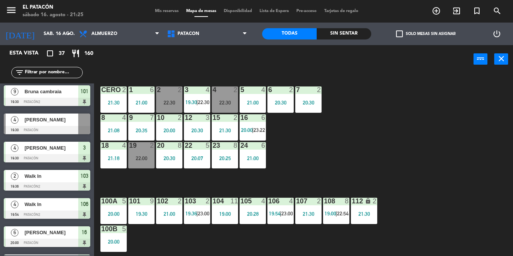
click at [274, 207] on div "106 4 19:54 | 23:00" at bounding box center [281, 211] width 26 height 26
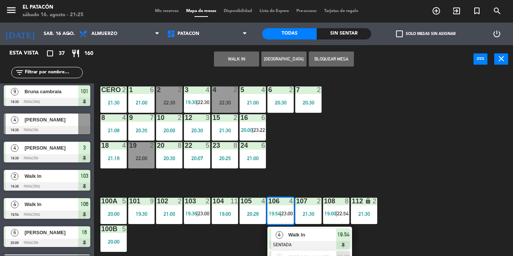
click at [307, 177] on div "1 6 21:00 2 2 22:30 3 4 19:30 | 22:30 4 2 22:30 5 4 21:00 6 2 20:30 7 2 20:30 C…" at bounding box center [306, 164] width 414 height 183
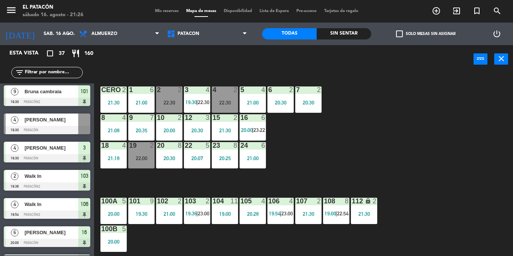
drag, startPoint x: 296, startPoint y: 156, endPoint x: 309, endPoint y: 166, distance: 16.4
click at [309, 166] on div "1 6 21:00 2 2 22:30 3 4 19:30 | 22:30 4 2 22:30 5 4 21:00 6 2 20:30 7 2 20:30 C…" at bounding box center [306, 164] width 414 height 183
click at [331, 214] on span "19:00" at bounding box center [331, 214] width 12 height 6
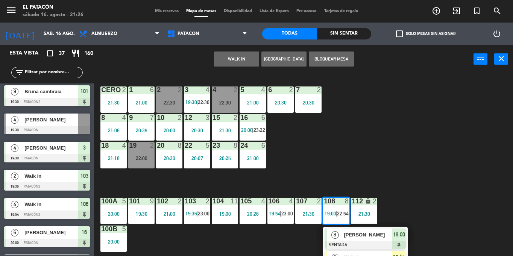
click at [349, 256] on span "Walk In" at bounding box center [368, 258] width 48 height 8
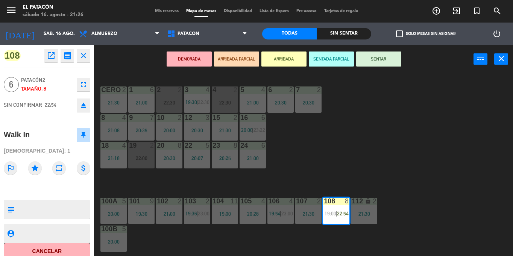
click at [370, 139] on div "1 6 21:00 2 2 22:30 3 4 19:30 | 22:30 4 2 22:30 5 4 21:00 6 2 20:30 7 2 20:30 C…" at bounding box center [306, 164] width 414 height 183
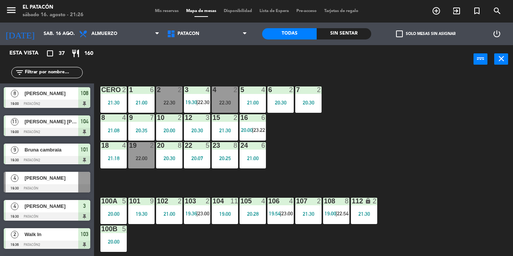
scroll to position [256, 0]
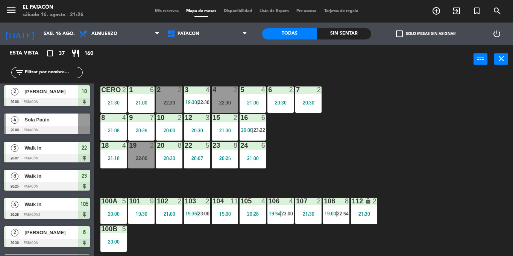
click at [257, 121] on div at bounding box center [253, 117] width 12 height 7
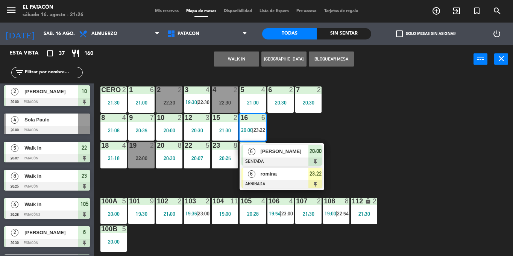
click at [272, 182] on div at bounding box center [282, 184] width 81 height 8
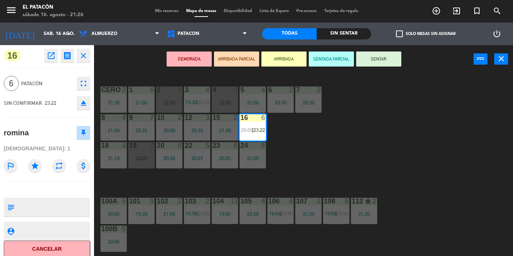
click at [290, 180] on div "1 6 21:00 2 2 22:30 3 4 19:30 | 22:30 4 2 22:30 5 4 21:00 6 2 20:30 7 2 20:30 C…" at bounding box center [306, 164] width 414 height 183
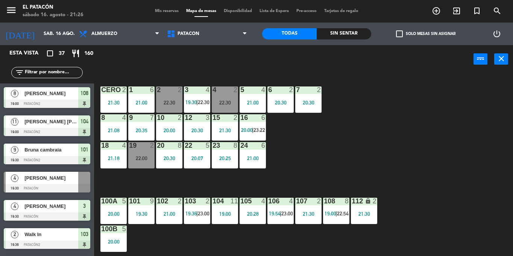
scroll to position [341, 0]
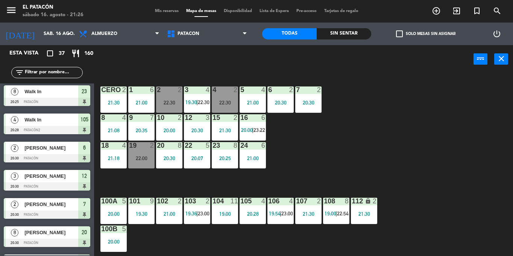
click at [141, 212] on div "19:30" at bounding box center [141, 214] width 26 height 5
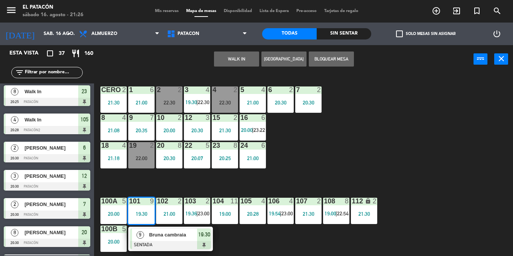
click at [160, 243] on div at bounding box center [170, 245] width 81 height 8
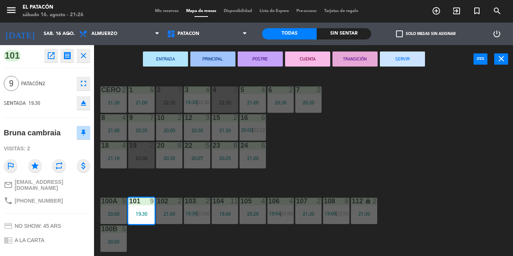
click at [411, 57] on button "SERVIR" at bounding box center [402, 59] width 45 height 15
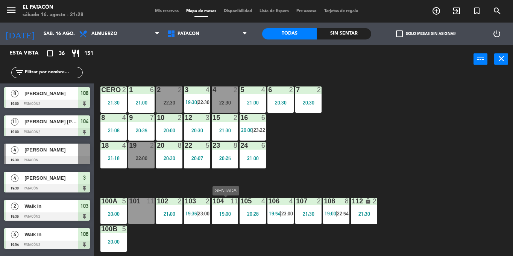
click at [225, 211] on div "19:00" at bounding box center [225, 214] width 26 height 6
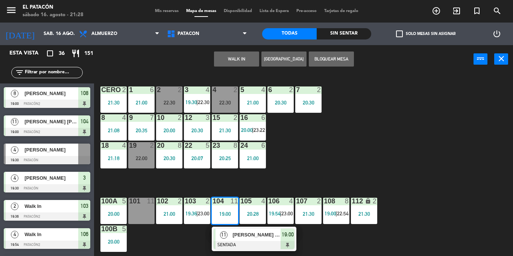
click at [139, 209] on div "101 11" at bounding box center [141, 211] width 26 height 26
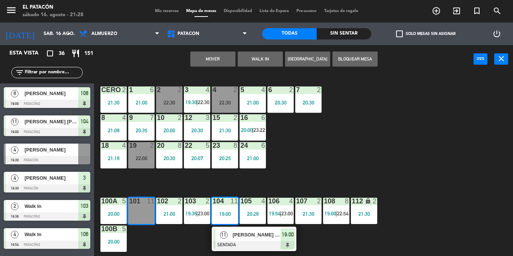
click at [221, 56] on button "Mover" at bounding box center [212, 59] width 45 height 15
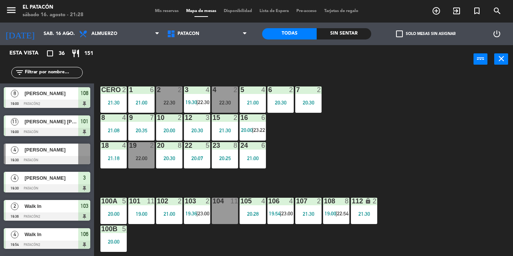
click at [335, 213] on span "19:00" at bounding box center [331, 214] width 12 height 6
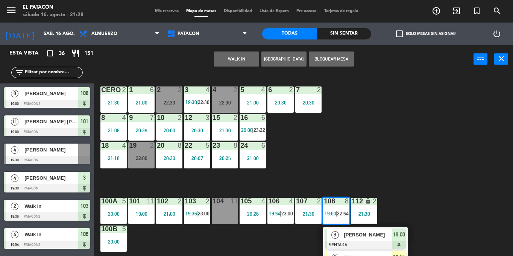
click at [355, 256] on span "Walk In" at bounding box center [368, 258] width 48 height 8
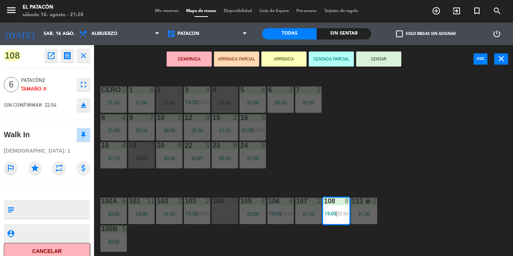
click at [219, 212] on div "104 11" at bounding box center [225, 211] width 26 height 26
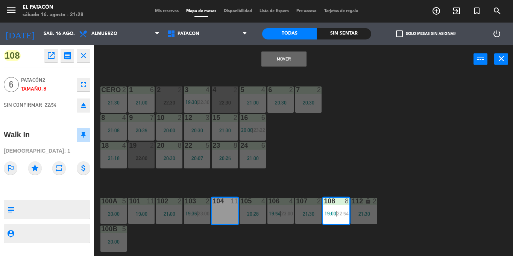
click at [290, 63] on button "Mover" at bounding box center [284, 59] width 45 height 15
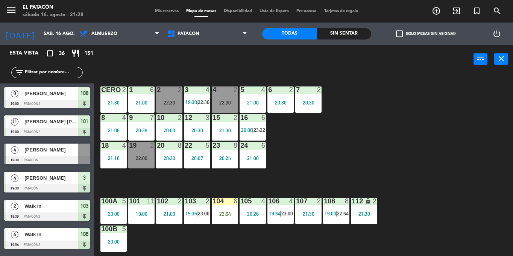
scroll to position [246, 0]
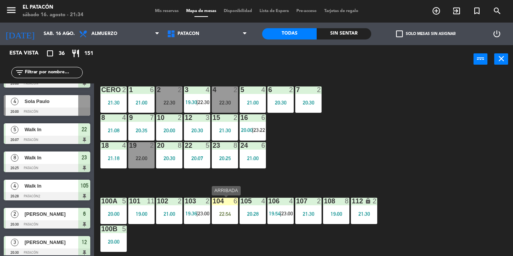
click at [225, 207] on div "104 6 22:54" at bounding box center [225, 211] width 26 height 26
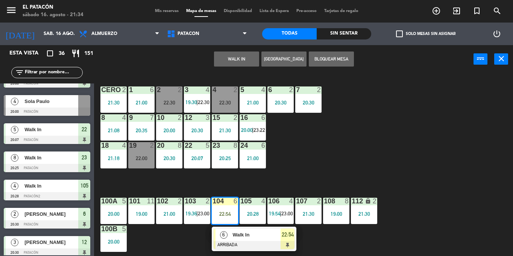
click at [242, 242] on div at bounding box center [254, 245] width 81 height 8
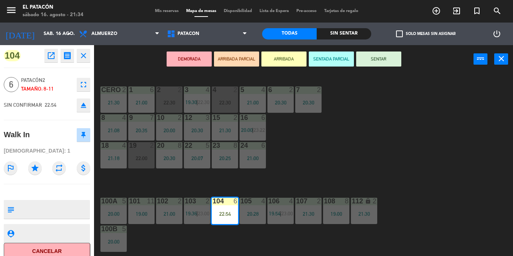
click at [374, 52] on button "SENTAR" at bounding box center [378, 59] width 45 height 15
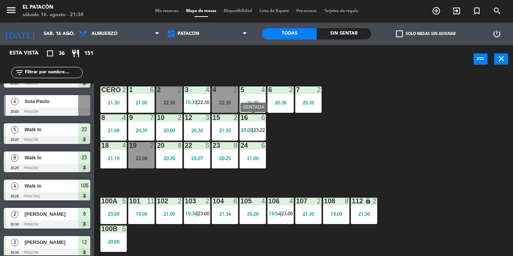
click at [255, 127] on span "23:22" at bounding box center [260, 130] width 12 height 6
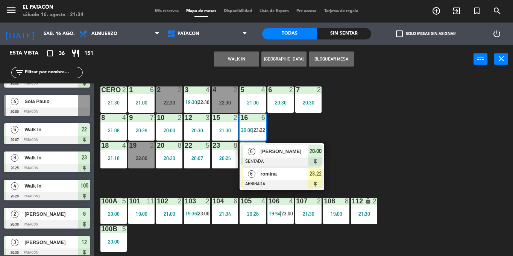
click at [270, 175] on span "romina" at bounding box center [285, 174] width 48 height 8
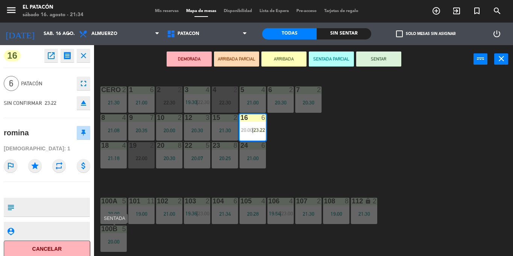
click at [114, 239] on div "20:00" at bounding box center [114, 241] width 26 height 5
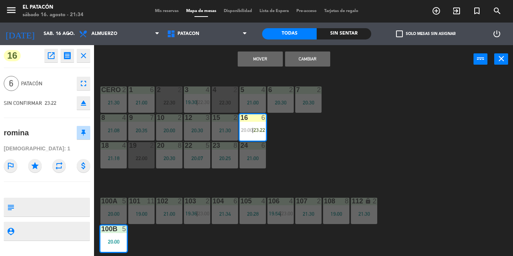
click at [112, 220] on div "100a 5 20:00" at bounding box center [114, 211] width 26 height 26
click at [265, 62] on button "Mover y Unir" at bounding box center [260, 59] width 45 height 15
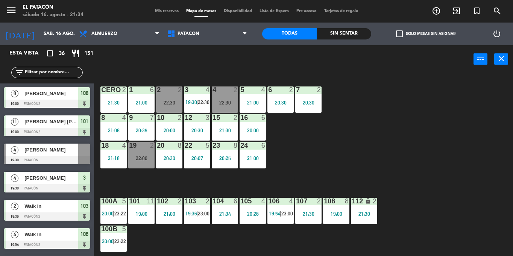
scroll to position [331, 0]
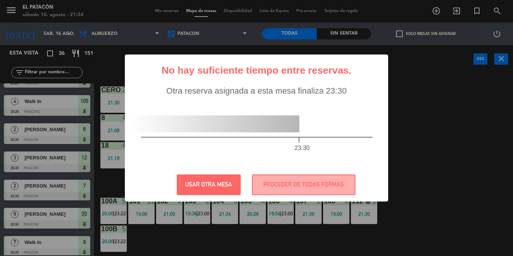
click at [309, 195] on div "? ! i No hay suficiente tiempo entre reservas. × Otra reserva asignada a esta m…" at bounding box center [257, 129] width 264 height 148
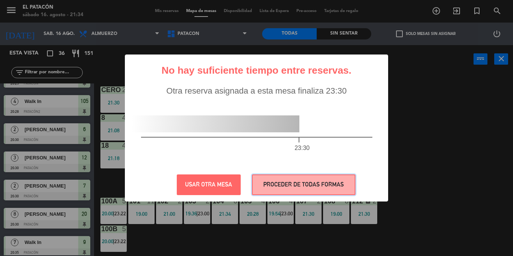
click at [305, 188] on button "PROCEDER DE TODAS FORMAS" at bounding box center [304, 185] width 104 height 21
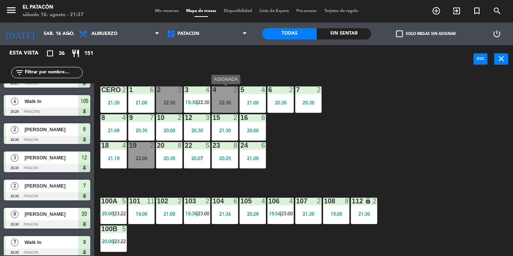
click at [218, 100] on div "22:30" at bounding box center [225, 103] width 26 height 6
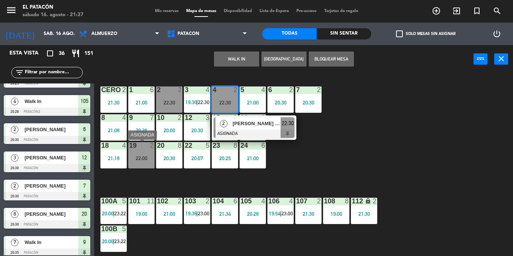
click at [141, 156] on div "22:00" at bounding box center [141, 158] width 26 height 5
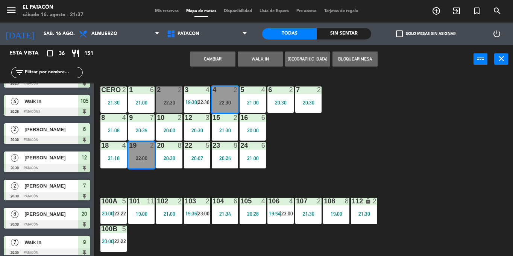
click at [213, 58] on button "Cambiar" at bounding box center [212, 59] width 45 height 15
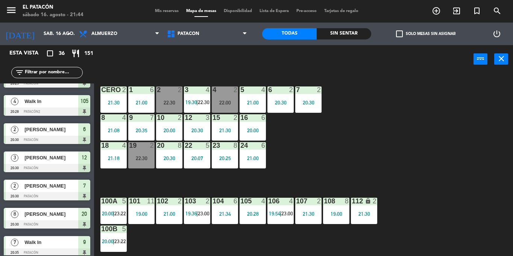
click at [334, 176] on div "1 6 21:00 2 2 22:30 3 4 19:30 | 22:30 4 2 22:00 5 4 21:00 6 2 20:30 7 2 20:30 C…" at bounding box center [306, 164] width 414 height 183
click at [103, 207] on div "100a 5 20:00 | 23:22" at bounding box center [114, 211] width 26 height 26
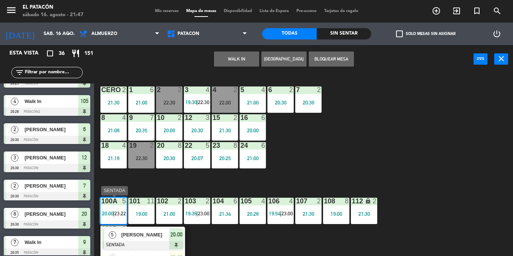
click at [124, 233] on span "[PERSON_NAME]" at bounding box center [145, 235] width 48 height 8
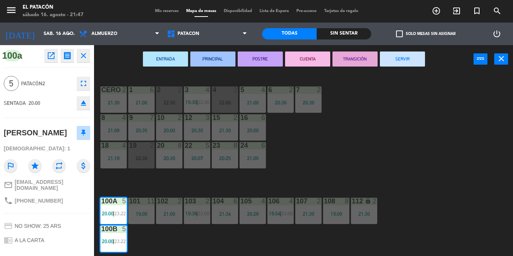
click at [404, 59] on button "SERVIR" at bounding box center [402, 59] width 45 height 15
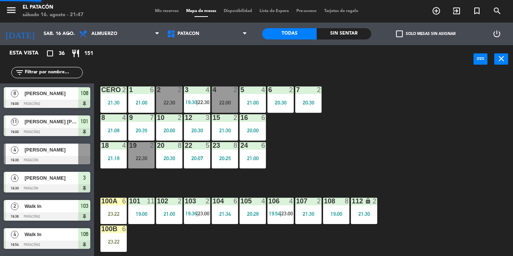
scroll to position [0, 0]
click at [172, 99] on div "2 2 22:30" at bounding box center [169, 100] width 26 height 26
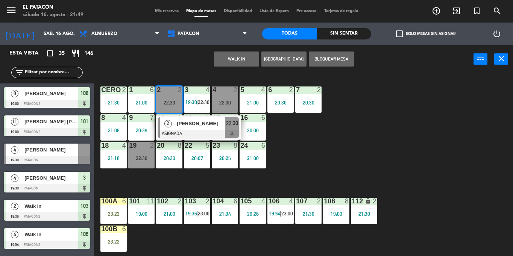
click at [191, 126] on span "[PERSON_NAME]" at bounding box center [201, 124] width 48 height 8
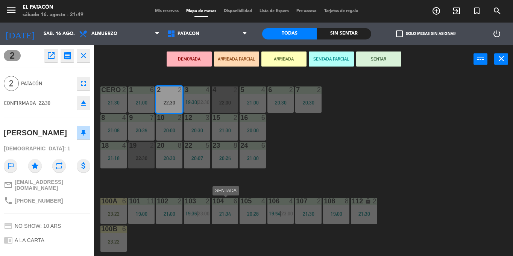
click at [229, 212] on div "21:34" at bounding box center [225, 214] width 26 height 5
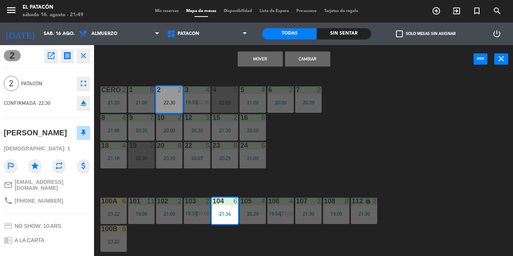
click at [285, 187] on div "1 6 21:00 2 2 22:30 3 4 19:30 | 22:30 4 2 22:00 5 4 21:00 6 2 20:30 7 2 20:30 C…" at bounding box center [306, 164] width 414 height 183
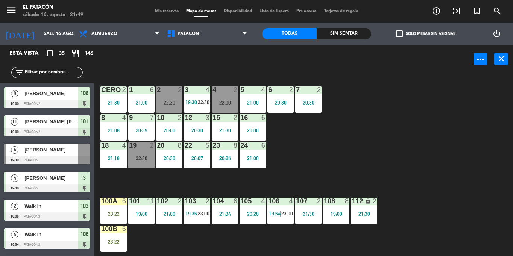
scroll to position [236, 0]
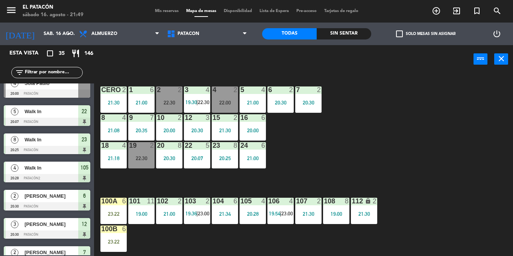
click at [164, 92] on div at bounding box center [169, 90] width 12 height 7
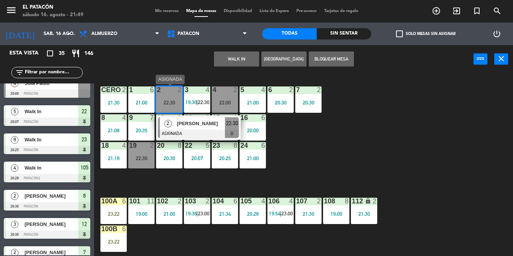
click at [180, 123] on span "[PERSON_NAME]" at bounding box center [201, 124] width 48 height 8
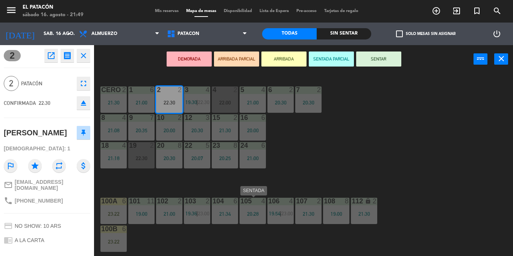
click at [247, 209] on div "105 4 20:28" at bounding box center [253, 211] width 26 height 26
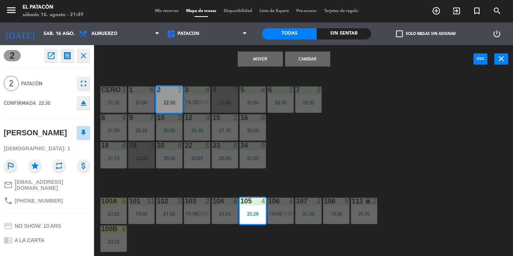
click at [271, 60] on button "Mover" at bounding box center [260, 59] width 45 height 15
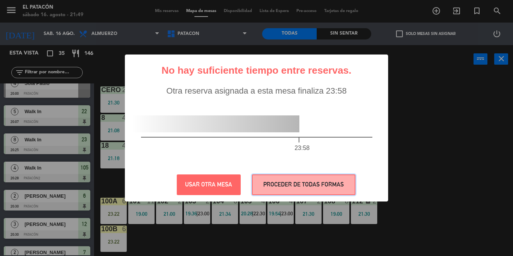
click at [306, 186] on button "PROCEDER DE TODAS FORMAS" at bounding box center [304, 185] width 104 height 21
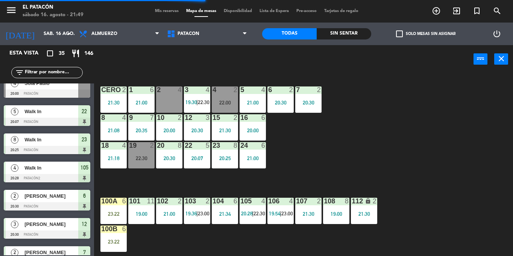
click at [246, 207] on div "105 4 20:28 | 22:30" at bounding box center [253, 211] width 26 height 26
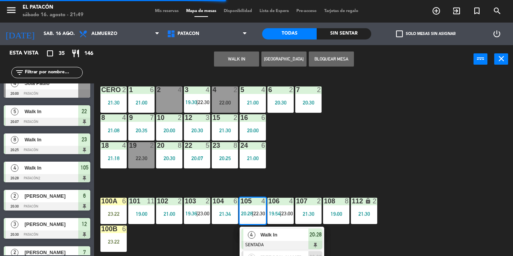
click at [261, 232] on span "Walk In" at bounding box center [285, 235] width 48 height 8
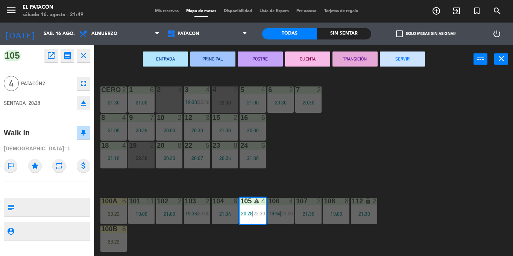
click at [316, 61] on button "CUENTA" at bounding box center [307, 59] width 45 height 15
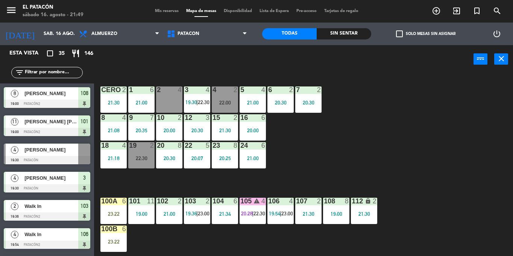
scroll to position [0, 0]
click at [224, 104] on div "22:00" at bounding box center [225, 102] width 26 height 5
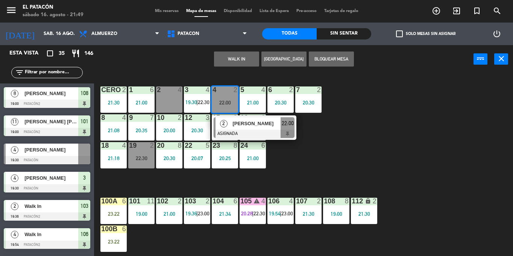
click at [165, 99] on div "2 4" at bounding box center [169, 100] width 26 height 26
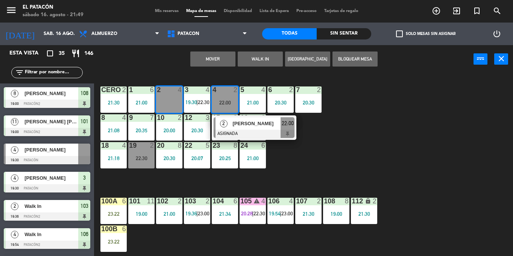
click at [218, 56] on button "Mover" at bounding box center [212, 59] width 45 height 15
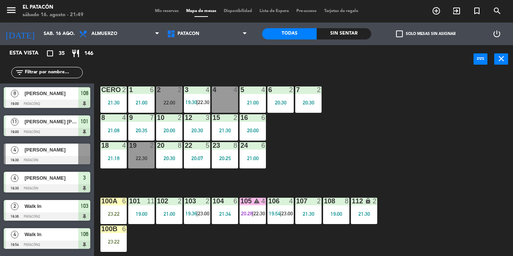
click at [229, 96] on div "4 4" at bounding box center [225, 100] width 26 height 26
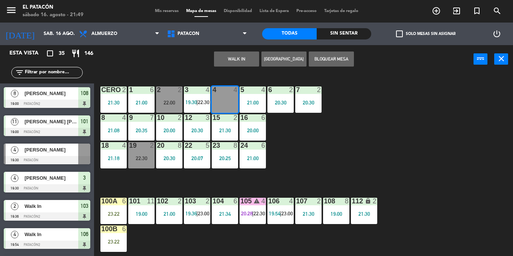
click at [367, 140] on div "1 6 21:00 2 2 22:00 3 4 19:30 | 22:30 4 4 5 4 21:00 6 2 20:30 7 2 20:30 CERO 2 …" at bounding box center [306, 164] width 414 height 183
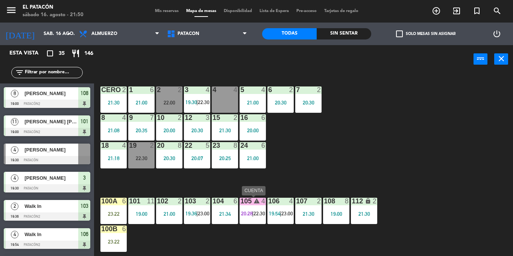
click at [252, 210] on div "105 warning 4 20:28 | 22:30" at bounding box center [253, 211] width 26 height 26
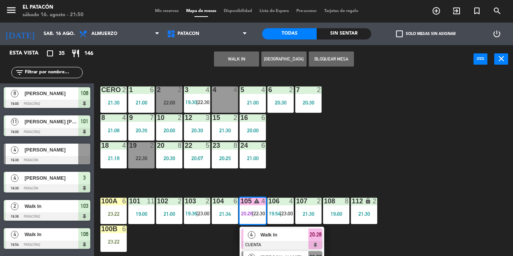
click at [264, 256] on span "[PERSON_NAME]" at bounding box center [285, 258] width 48 height 8
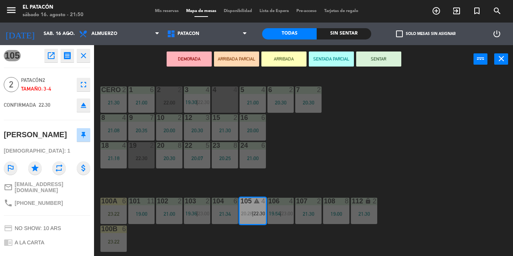
click at [224, 97] on div "4 4" at bounding box center [225, 100] width 26 height 26
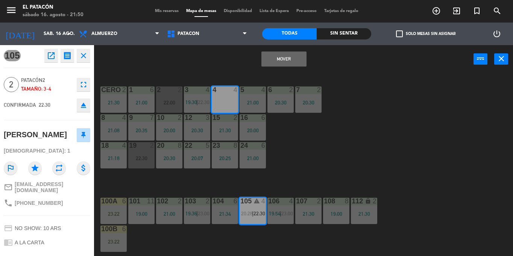
click at [283, 59] on button "Mover" at bounding box center [284, 59] width 45 height 15
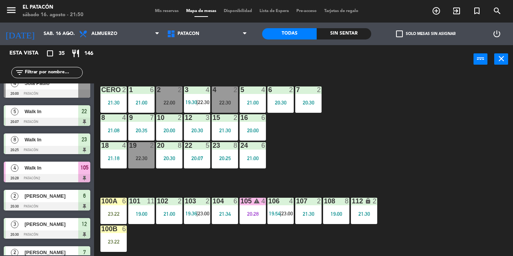
click at [263, 223] on div "105 warning 4 20:28" at bounding box center [253, 211] width 26 height 26
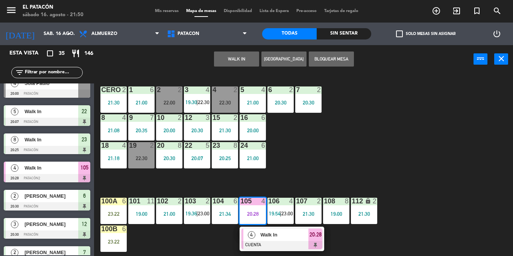
click at [218, 62] on button "WALK IN" at bounding box center [236, 59] width 45 height 15
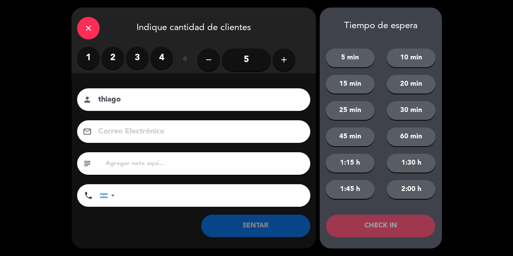
type input "thiago"
click at [140, 54] on label "3" at bounding box center [137, 58] width 23 height 23
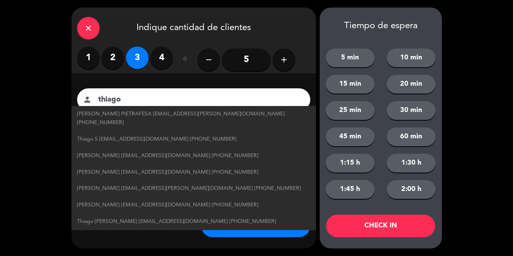
click at [418, 190] on button "2:00 h" at bounding box center [411, 189] width 49 height 19
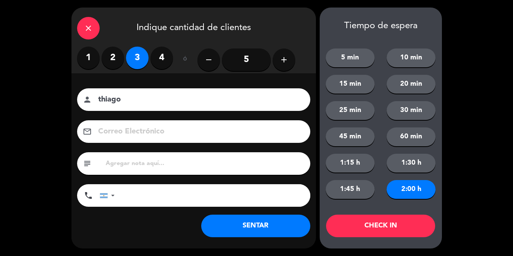
click at [354, 228] on button "CHECK IN" at bounding box center [380, 226] width 109 height 23
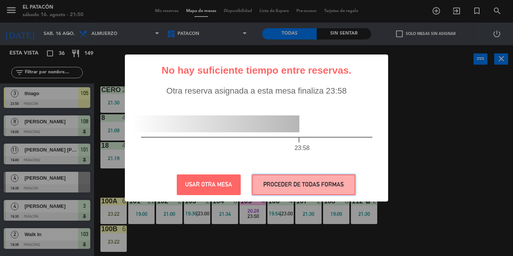
click at [324, 188] on button "PROCEDER DE TODAS FORMAS" at bounding box center [304, 185] width 104 height 21
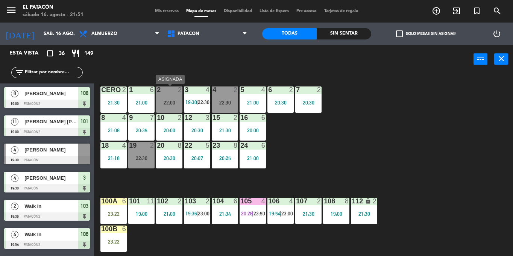
click at [167, 94] on div "2 2 22:00" at bounding box center [169, 100] width 26 height 26
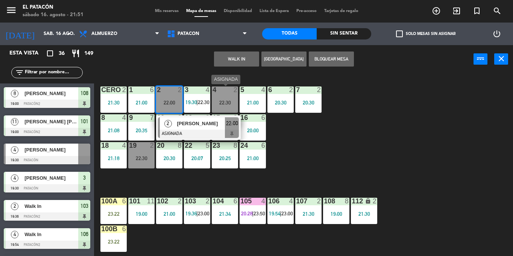
click at [232, 105] on div "22:30" at bounding box center [225, 102] width 26 height 5
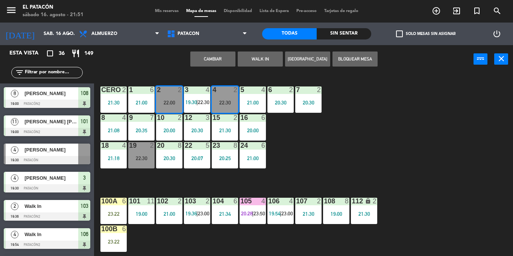
click at [218, 61] on button "Cambiar" at bounding box center [212, 59] width 45 height 15
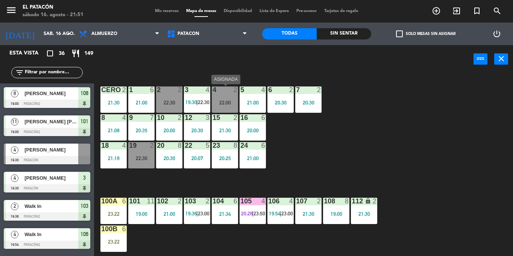
click at [229, 101] on div "22:00" at bounding box center [225, 102] width 26 height 5
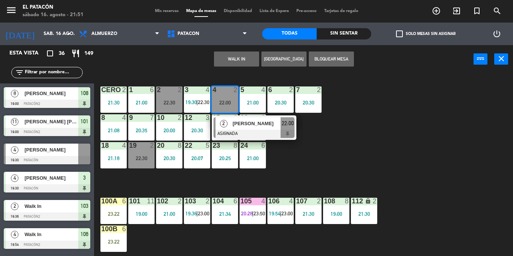
click at [239, 131] on div at bounding box center [254, 134] width 81 height 8
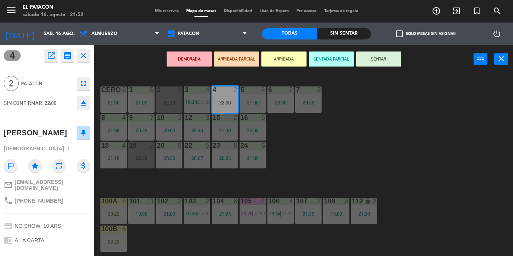
click at [395, 57] on button "SENTAR" at bounding box center [378, 59] width 45 height 15
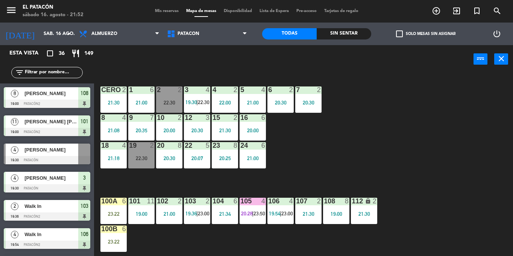
scroll to position [133, 0]
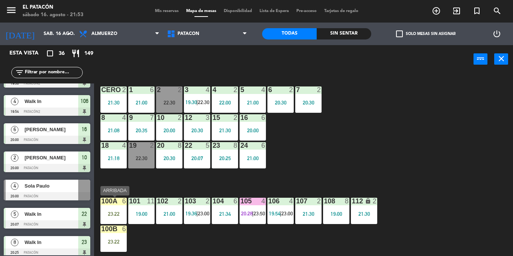
click at [117, 212] on div "23:22" at bounding box center [114, 214] width 26 height 5
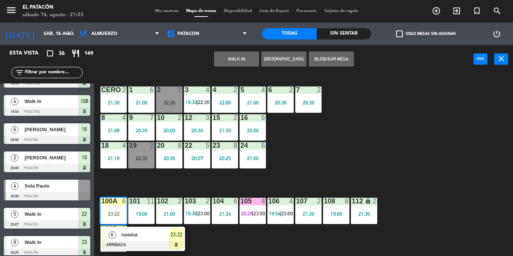
click at [408, 133] on div "1 6 21:00 2 2 22:30 3 4 19:30 | 22:30 4 2 22:00 5 4 21:00 6 2 20:30 7 2 20:30 C…" at bounding box center [306, 164] width 414 height 183
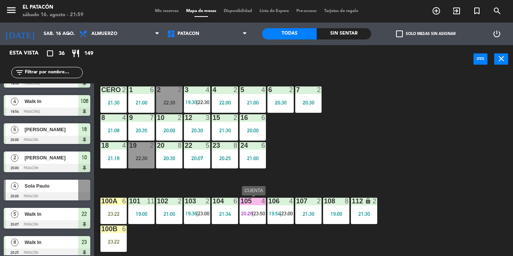
click at [245, 210] on div "105 4 20:28 | 23:50" at bounding box center [253, 211] width 26 height 26
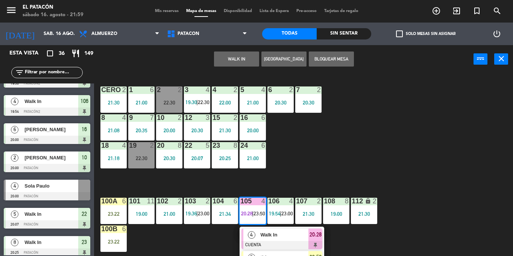
click at [255, 254] on div "3" at bounding box center [252, 257] width 16 height 12
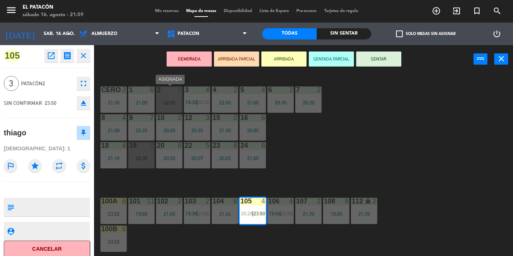
click at [170, 108] on div "2 2 22:30" at bounding box center [169, 100] width 26 height 26
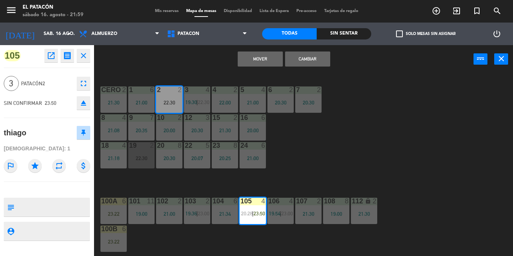
click at [311, 61] on button "Cambiar" at bounding box center [307, 59] width 45 height 15
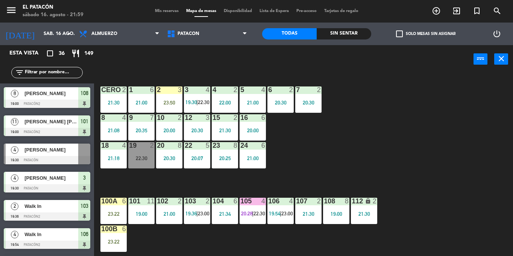
scroll to position [331, 0]
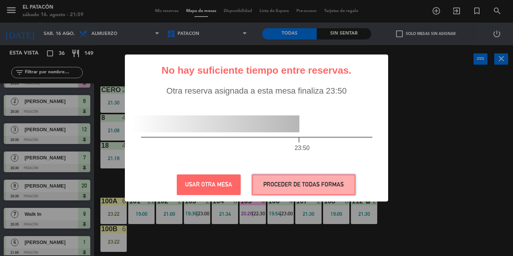
click at [288, 190] on button "PROCEDER DE TODAS FORMAS" at bounding box center [304, 185] width 104 height 21
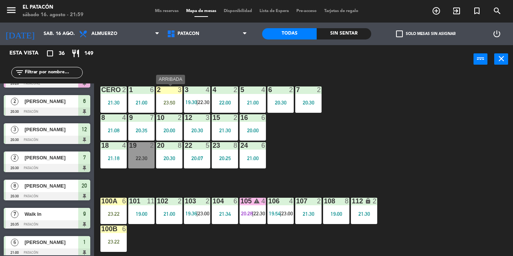
click at [171, 101] on div "23:50" at bounding box center [169, 102] width 26 height 5
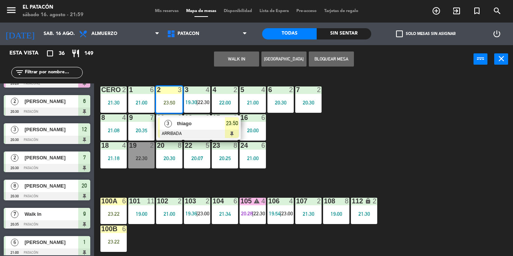
click at [183, 124] on span "thiago" at bounding box center [201, 124] width 48 height 8
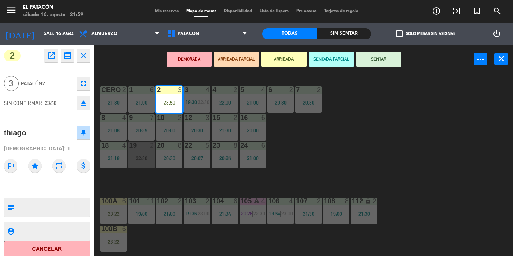
click at [387, 62] on button "SENTAR" at bounding box center [378, 59] width 45 height 15
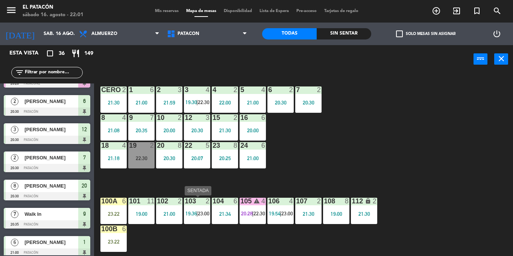
click at [197, 209] on div "103 2 19:36 | 23:00" at bounding box center [197, 211] width 26 height 26
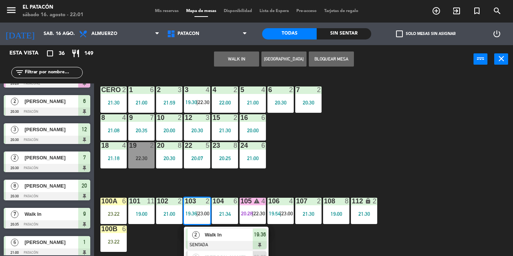
click at [210, 235] on span "Walk In" at bounding box center [229, 235] width 48 height 8
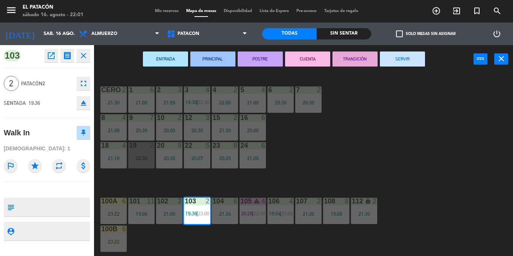
click at [410, 61] on button "SERVIR" at bounding box center [402, 59] width 45 height 15
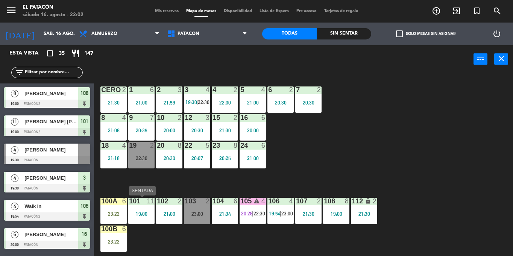
click at [144, 217] on div "19:00" at bounding box center [141, 214] width 26 height 5
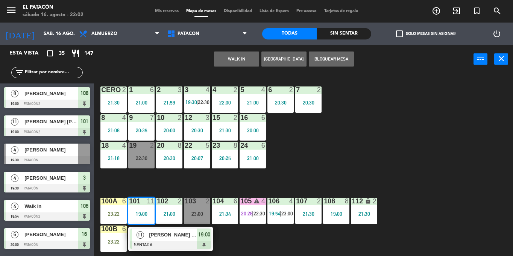
click at [157, 238] on span "[PERSON_NAME] [PERSON_NAME]" at bounding box center [173, 235] width 48 height 8
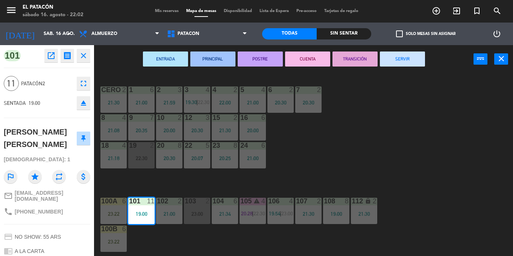
click at [407, 62] on button "SERVIR" at bounding box center [402, 59] width 45 height 15
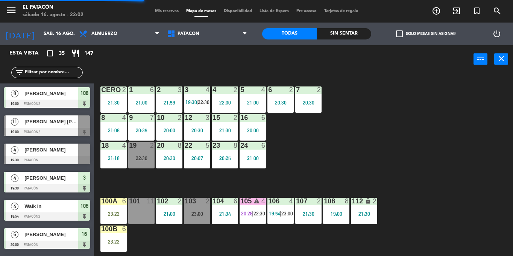
click at [116, 210] on div "100a 6 23:22" at bounding box center [114, 211] width 26 height 26
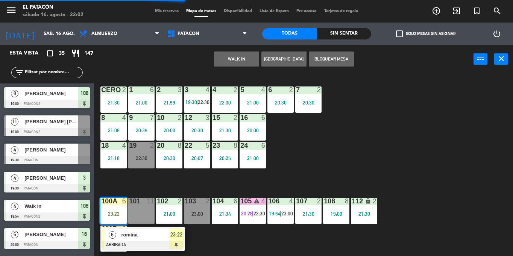
click at [129, 233] on span "romina" at bounding box center [145, 235] width 48 height 8
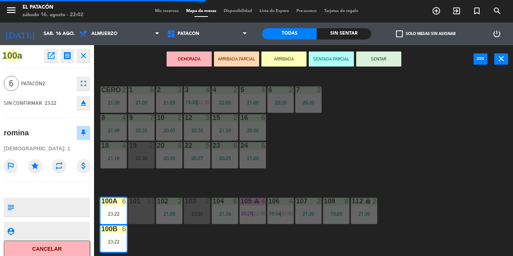
click at [376, 55] on button "SENTAR" at bounding box center [378, 59] width 45 height 15
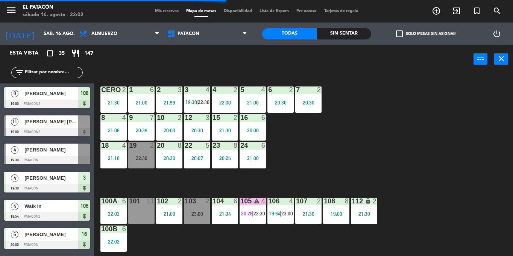
scroll to position [321, 0]
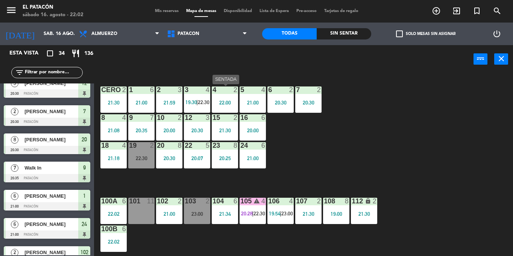
click at [227, 109] on div "4 2 22:00" at bounding box center [225, 100] width 26 height 26
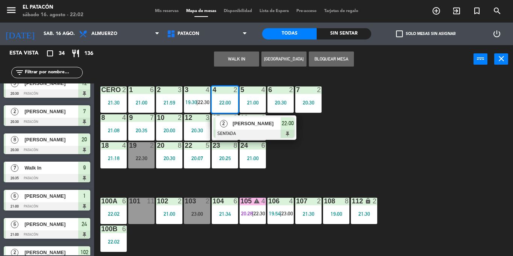
click at [361, 141] on div "1 6 21:00 2 3 21:59 3 4 19:30 | 22:30 4 2 22:00 2 [PERSON_NAME] SENTADA 22:00 5…" at bounding box center [306, 164] width 414 height 183
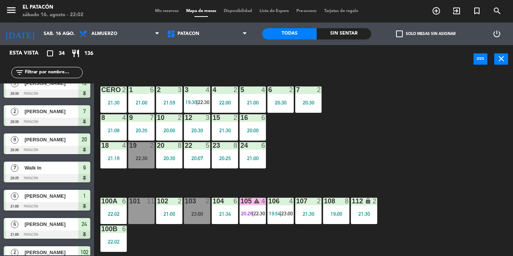
click at [188, 131] on div "20:30" at bounding box center [197, 130] width 26 height 5
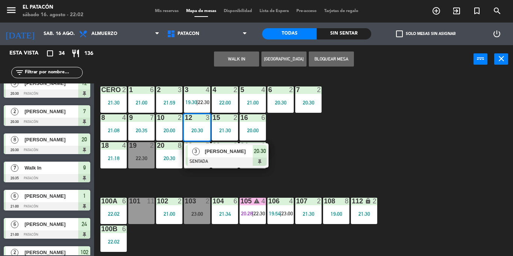
click at [230, 68] on div "WALK IN [GEOGRAPHIC_DATA] Bloquear Mesa power_input close" at bounding box center [284, 59] width 380 height 29
click at [229, 64] on button "WALK IN" at bounding box center [236, 59] width 45 height 15
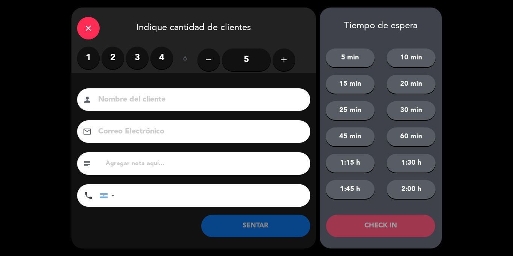
click at [123, 97] on input at bounding box center [198, 99] width 203 height 13
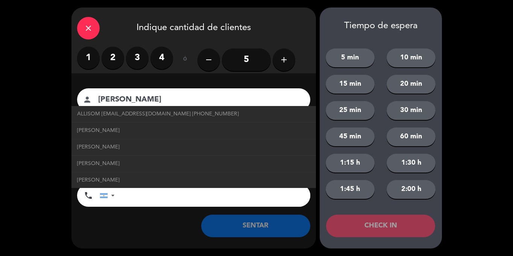
type input "[PERSON_NAME]"
click at [131, 58] on label "3" at bounding box center [137, 58] width 23 height 23
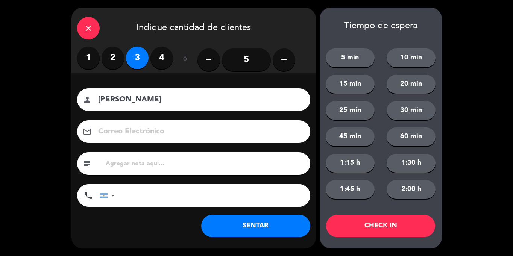
click at [416, 189] on button "2:00 h" at bounding box center [411, 189] width 49 height 19
click at [372, 226] on button "CHECK IN" at bounding box center [380, 226] width 109 height 23
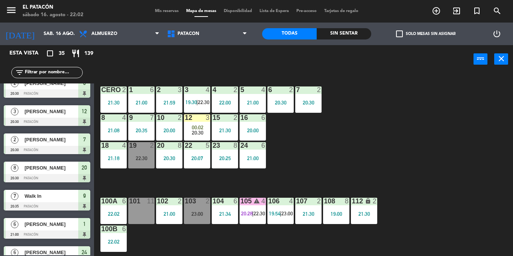
scroll to position [0, 0]
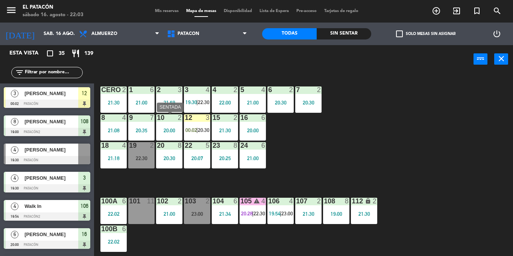
click at [178, 126] on div "10 2 20:00" at bounding box center [169, 127] width 26 height 26
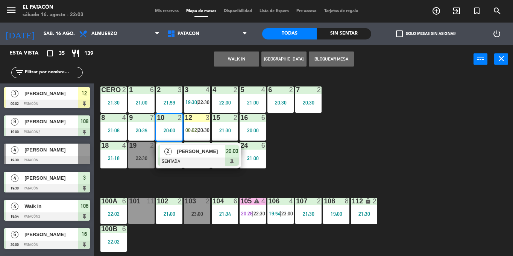
click at [241, 56] on button "WALK IN" at bounding box center [236, 59] width 45 height 15
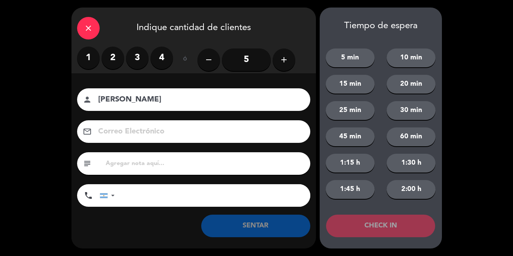
type input "[PERSON_NAME]"
click at [117, 58] on label "2" at bounding box center [113, 58] width 23 height 23
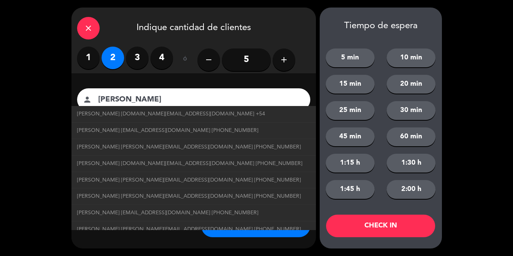
click at [412, 191] on button "2:00 h" at bounding box center [411, 189] width 49 height 19
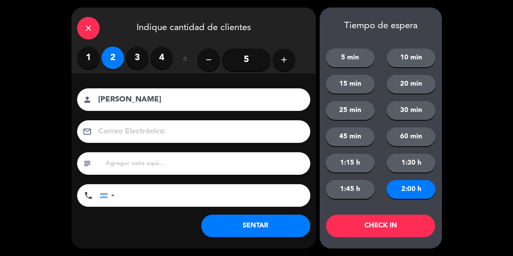
click at [372, 229] on button "CHECK IN" at bounding box center [380, 226] width 109 height 23
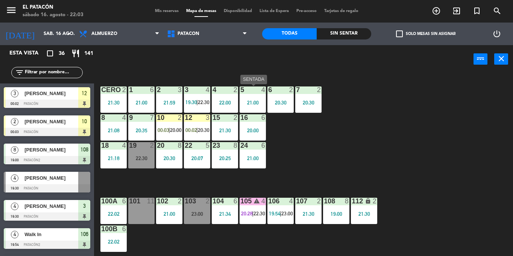
click at [248, 107] on div "5 4 21:00" at bounding box center [253, 100] width 26 height 26
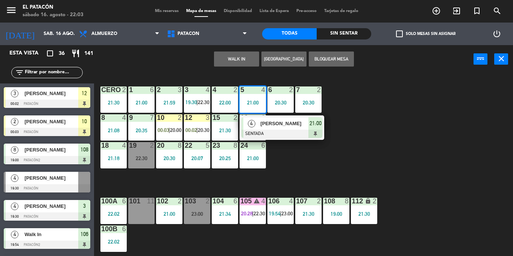
click at [309, 158] on div "1 6 21:00 2 3 21:59 3 4 19:30 | 22:30 4 2 22:00 5 4 21:00 4 [PERSON_NAME] SENTA…" at bounding box center [306, 164] width 414 height 183
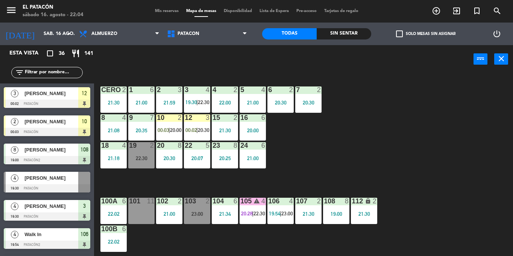
click at [163, 126] on div "10 2 00:03 | 20:00" at bounding box center [169, 127] width 26 height 26
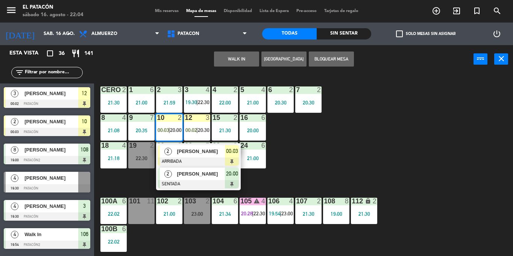
click at [184, 178] on span "[PERSON_NAME]" at bounding box center [201, 174] width 48 height 8
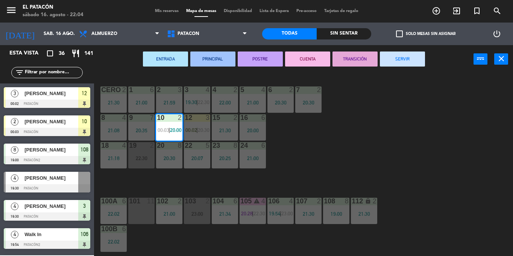
click at [197, 213] on div "23:00" at bounding box center [197, 214] width 26 height 5
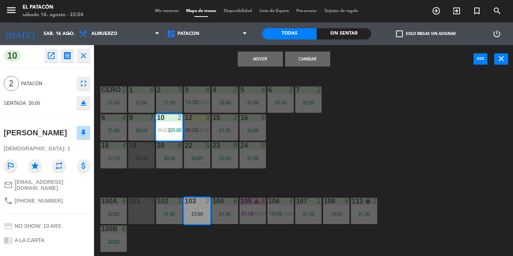
click at [306, 59] on button "Cambiar" at bounding box center [307, 59] width 45 height 15
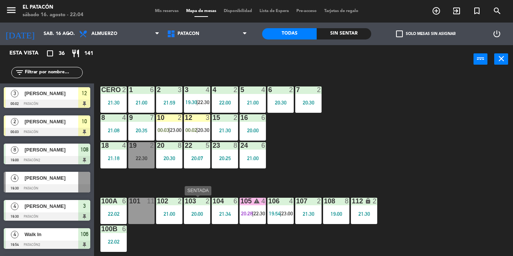
click at [199, 209] on div "103 2 20:00" at bounding box center [197, 211] width 26 height 26
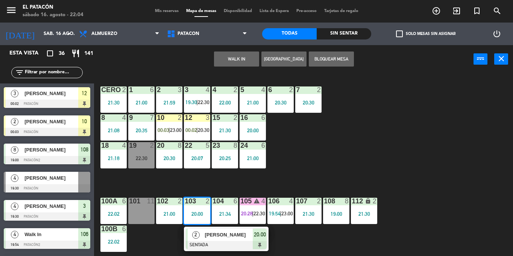
click at [361, 122] on div "1 6 21:00 2 3 21:59 3 4 19:30 | 22:30 4 2 22:00 5 4 21:00 6 2 20:30 7 2 20:30 C…" at bounding box center [306, 164] width 414 height 183
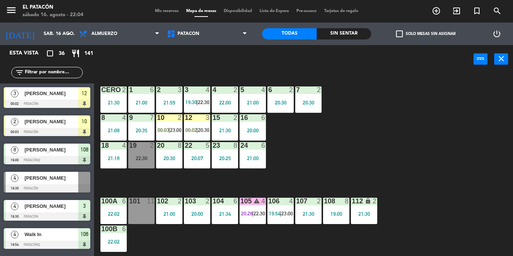
click at [166, 129] on span "00:03" at bounding box center [164, 130] width 12 height 6
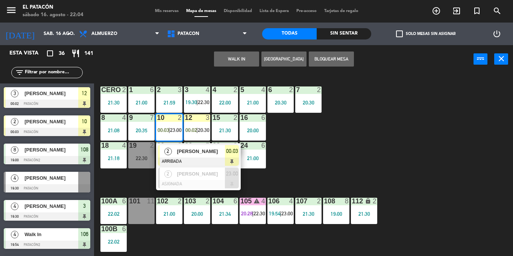
click at [181, 154] on span "[PERSON_NAME]" at bounding box center [201, 152] width 48 height 8
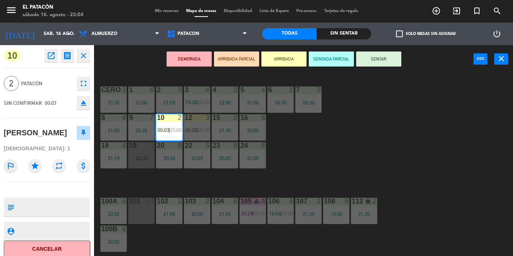
drag, startPoint x: 352, startPoint y: 141, endPoint x: 211, endPoint y: 141, distance: 140.8
click at [343, 139] on div "1 6 21:00 2 3 21:59 3 4 19:30 | 22:30 4 2 22:00 5 4 21:00 6 2 20:30 7 2 20:30 C…" at bounding box center [306, 164] width 414 height 183
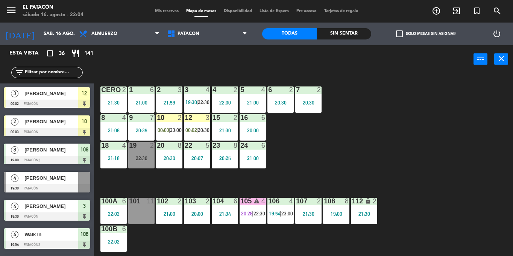
click at [174, 131] on span "23:00" at bounding box center [176, 130] width 12 height 6
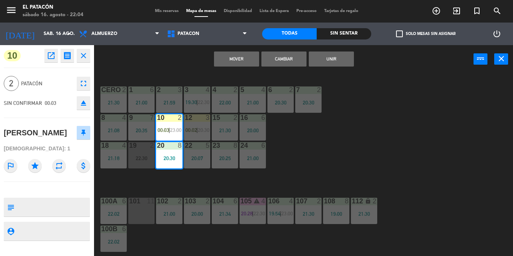
click at [338, 153] on div "1 6 21:00 2 3 21:59 3 4 19:30 | 22:30 4 2 22:00 5 4 21:00 6 2 20:30 7 2 20:30 C…" at bounding box center [306, 164] width 414 height 183
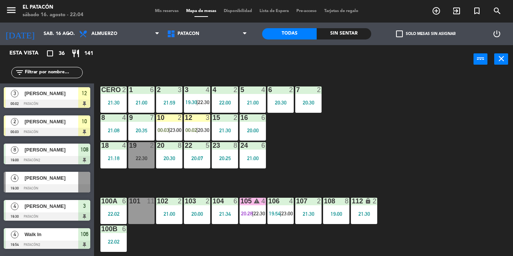
click at [178, 130] on span "23:00" at bounding box center [176, 130] width 12 height 6
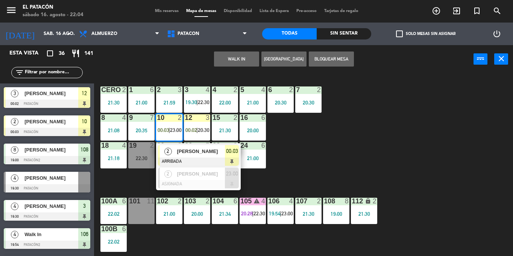
click at [192, 148] on span "[PERSON_NAME]" at bounding box center [201, 152] width 48 height 8
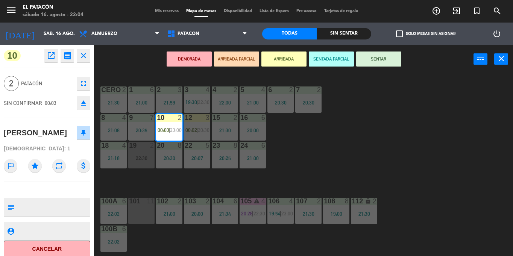
click at [206, 214] on div "20:00" at bounding box center [197, 214] width 26 height 5
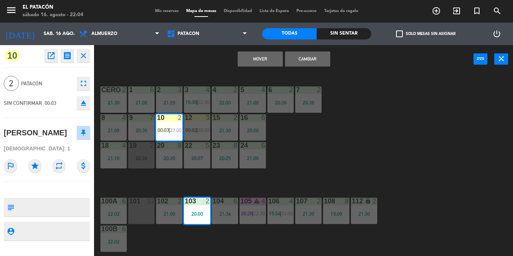
click at [311, 58] on button "Cambiar" at bounding box center [307, 59] width 45 height 15
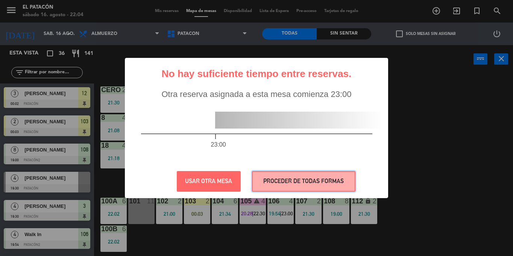
click at [279, 186] on button "PROCEDER DE TODAS FORMAS" at bounding box center [304, 181] width 104 height 21
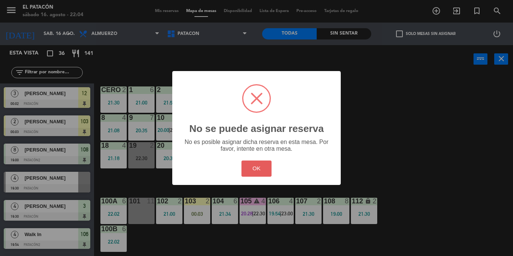
click at [257, 166] on button "OK" at bounding box center [257, 169] width 30 height 16
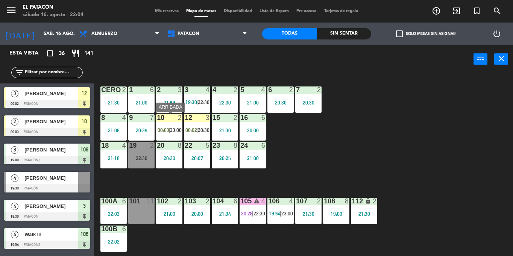
click at [173, 133] on span "23:00" at bounding box center [176, 130] width 12 height 6
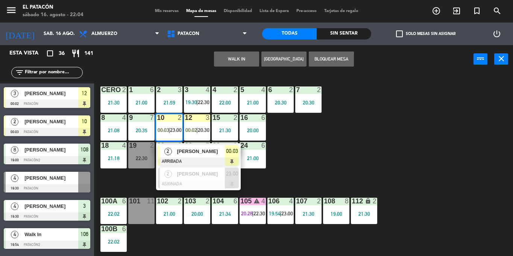
click at [364, 147] on div "1 6 21:00 2 3 21:59 3 4 19:30 | 22:30 4 2 22:00 5 4 21:00 6 2 20:30 7 2 20:30 C…" at bounding box center [306, 164] width 414 height 183
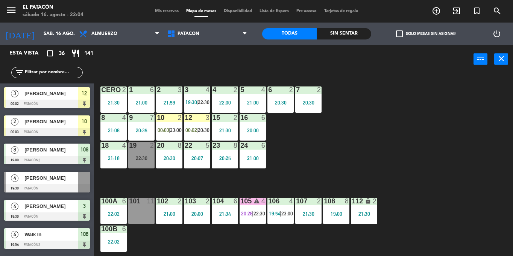
click at [166, 128] on span "00:03" at bounding box center [164, 130] width 12 height 6
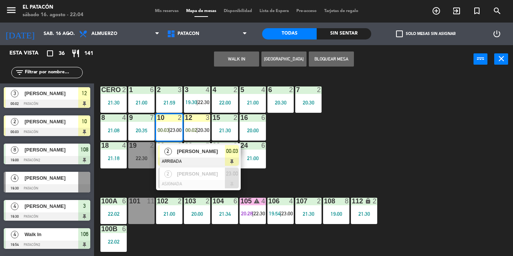
click at [179, 150] on span "[PERSON_NAME]" at bounding box center [201, 152] width 48 height 8
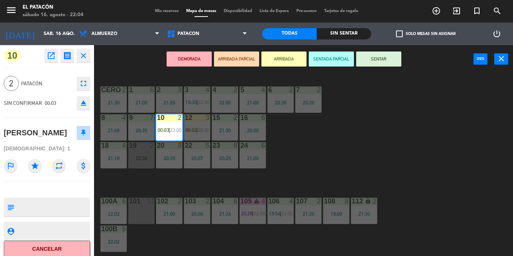
click at [86, 102] on icon "eject" at bounding box center [83, 103] width 9 height 9
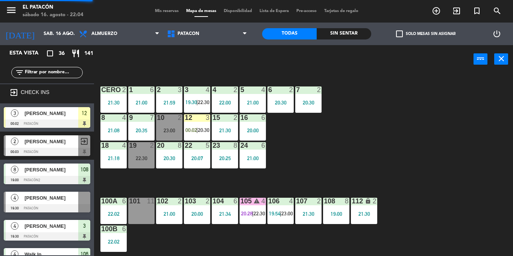
click at [200, 213] on div "20:00" at bounding box center [197, 214] width 26 height 5
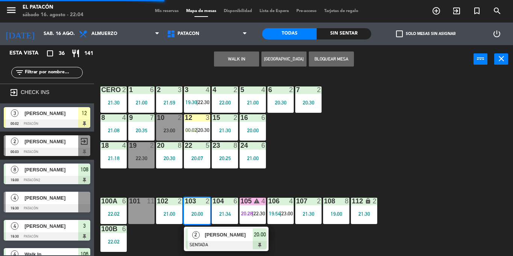
click at [208, 240] on div "[PERSON_NAME]" at bounding box center [228, 235] width 49 height 12
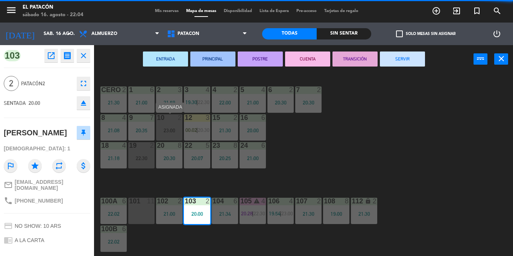
click at [172, 128] on div "23:00" at bounding box center [169, 131] width 26 height 6
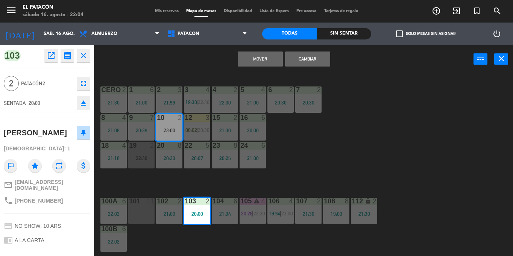
click at [253, 58] on button "Mover" at bounding box center [260, 59] width 45 height 15
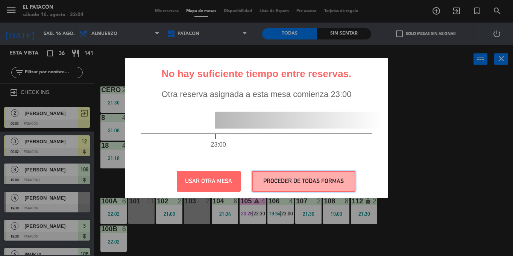
click at [305, 179] on button "PROCEDER DE TODAS FORMAS" at bounding box center [304, 181] width 104 height 21
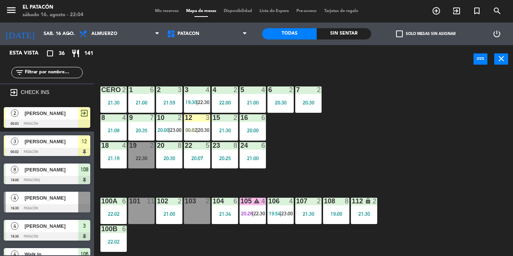
click at [70, 116] on span "[PERSON_NAME]" at bounding box center [51, 114] width 54 height 8
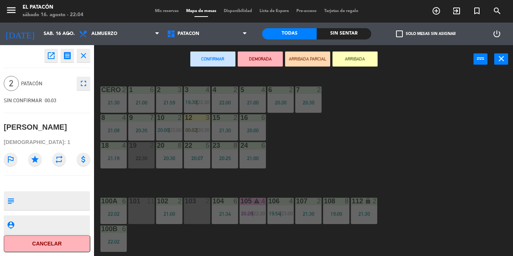
click at [200, 210] on div "103 2" at bounding box center [197, 211] width 26 height 26
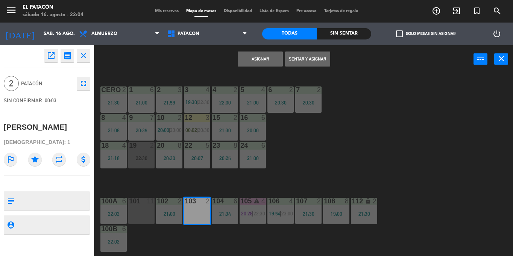
click at [255, 61] on button "Asignar" at bounding box center [260, 59] width 45 height 15
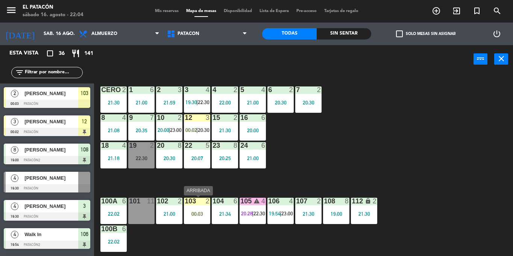
click at [200, 214] on div "00:03" at bounding box center [197, 214] width 26 height 5
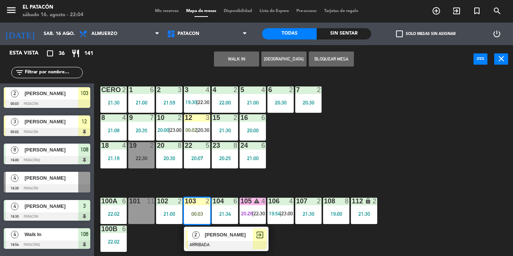
click at [204, 239] on div "[PERSON_NAME]" at bounding box center [228, 235] width 49 height 12
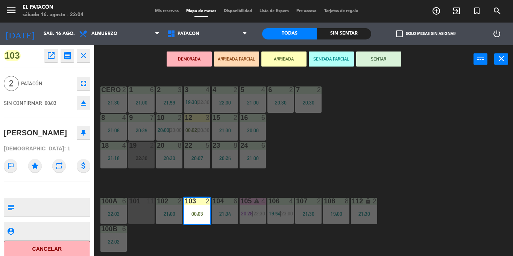
click at [387, 55] on button "SENTAR" at bounding box center [378, 59] width 45 height 15
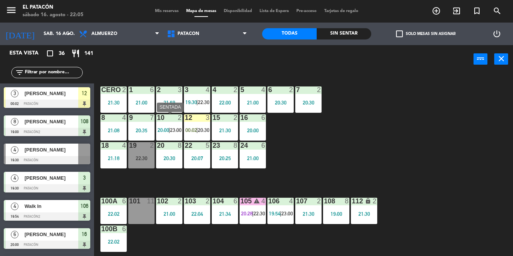
click at [170, 126] on div "10 2 20:00 | 23:00" at bounding box center [169, 127] width 26 height 26
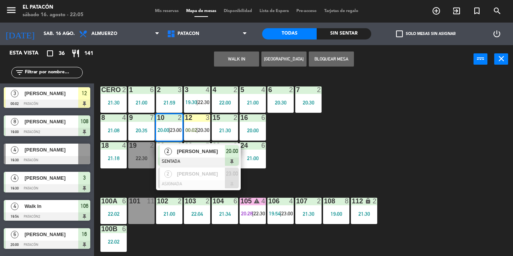
click at [337, 143] on div "1 6 21:00 2 3 21:59 3 4 19:30 | 22:30 4 2 22:00 5 4 21:00 6 2 20:30 7 2 20:30 C…" at bounding box center [306, 164] width 414 height 183
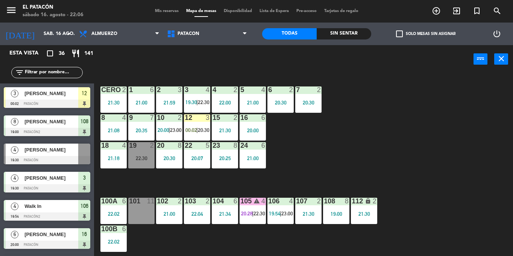
click at [200, 153] on div "22 5 20:07" at bounding box center [197, 155] width 26 height 26
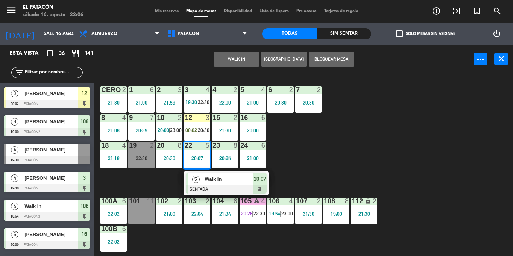
click at [228, 59] on button "WALK IN" at bounding box center [236, 59] width 45 height 15
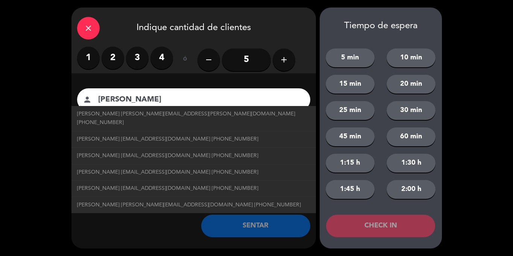
type input "[PERSON_NAME]"
click at [109, 64] on label "2" at bounding box center [113, 58] width 23 height 23
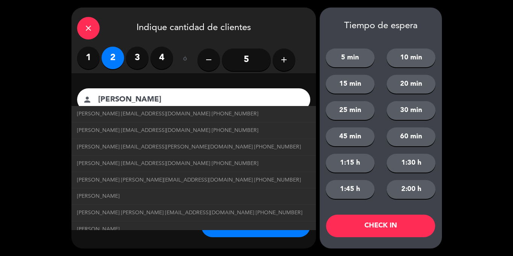
click at [406, 187] on button "2:00 h" at bounding box center [411, 189] width 49 height 19
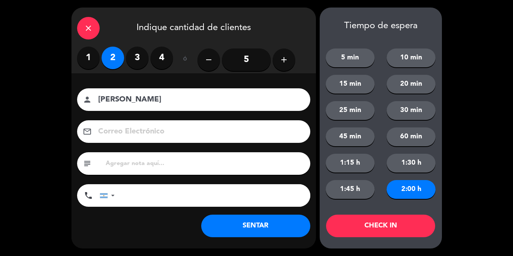
click at [373, 228] on button "CHECK IN" at bounding box center [380, 226] width 109 height 23
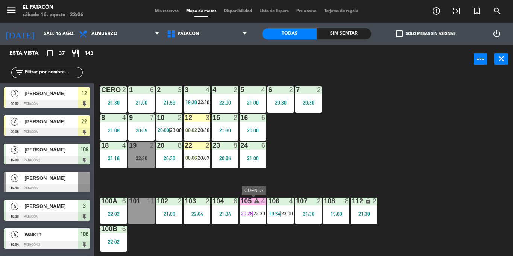
click at [249, 209] on div "105 warning 4 20:28 | 22:30" at bounding box center [253, 211] width 26 height 26
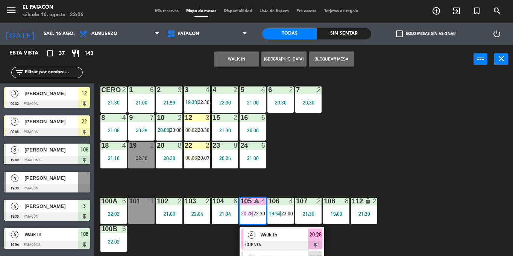
click at [257, 232] on div "4" at bounding box center [252, 235] width 16 height 12
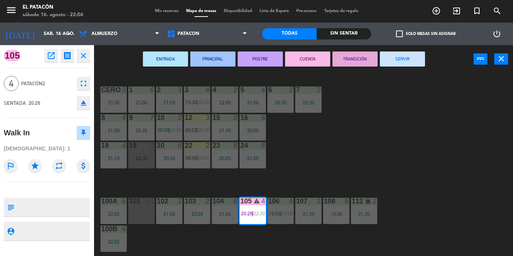
click at [402, 61] on button "SERVIR" at bounding box center [402, 59] width 45 height 15
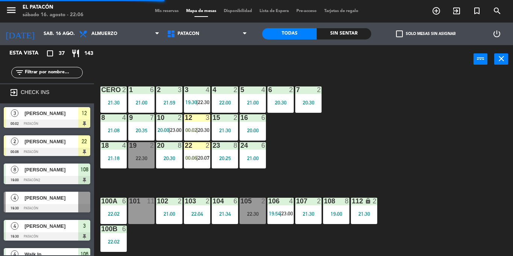
click at [248, 222] on div "105 2 22:30" at bounding box center [253, 211] width 26 height 26
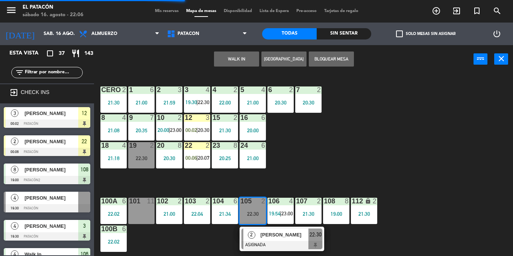
click at [340, 139] on div "1 6 21:00 2 3 21:59 3 4 19:30 | 22:30 4 2 22:00 5 4 21:00 6 2 20:30 7 2 20:30 C…" at bounding box center [306, 164] width 414 height 183
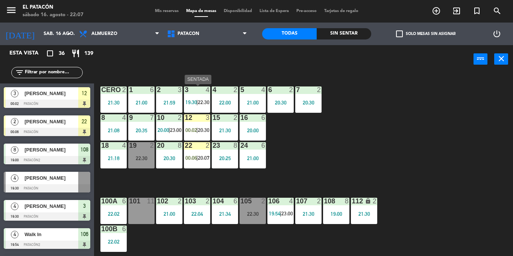
click at [200, 99] on div "3 4 19:30 | 22:30" at bounding box center [197, 100] width 26 height 26
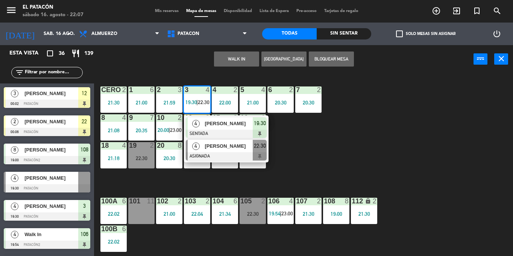
click at [225, 154] on div at bounding box center [226, 156] width 81 height 8
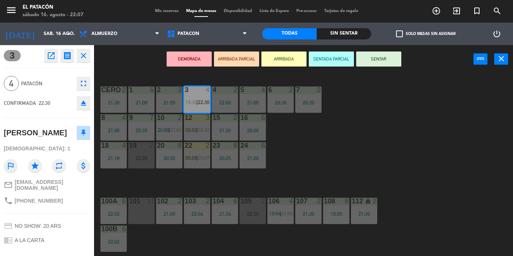
click at [324, 162] on div "1 6 21:00 2 3 21:59 3 4 19:30 | 22:30 4 2 22:00 5 4 21:00 6 2 20:30 7 2 20:30 C…" at bounding box center [306, 164] width 414 height 183
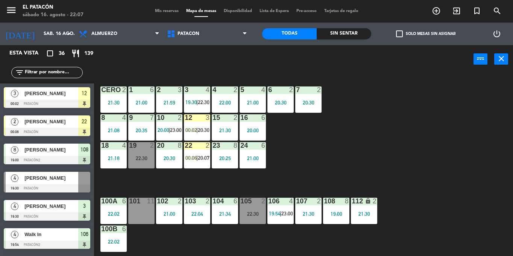
scroll to position [218, 0]
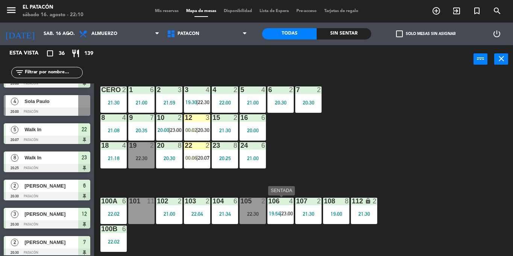
click at [286, 210] on div "106 4 19:54 | 23:00" at bounding box center [281, 211] width 26 height 26
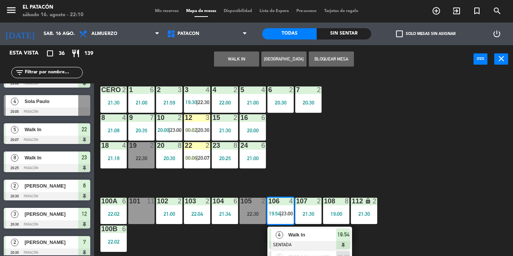
click at [342, 156] on div "1 6 21:00 2 3 21:59 3 4 19:30 | 22:30 4 2 22:00 5 4 21:00 6 2 20:30 7 2 20:30 C…" at bounding box center [306, 164] width 414 height 183
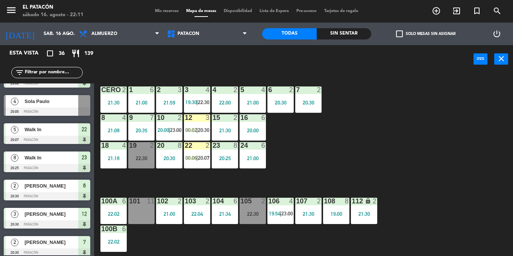
click at [186, 155] on span "00:06" at bounding box center [192, 158] width 12 height 6
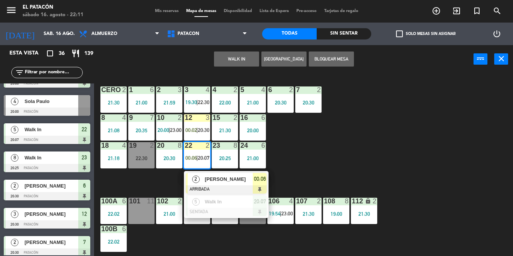
click at [358, 152] on div "1 6 21:00 2 3 21:59 3 4 19:30 | 22:30 4 2 22:00 5 4 21:00 6 2 20:30 7 2 20:30 C…" at bounding box center [306, 164] width 414 height 183
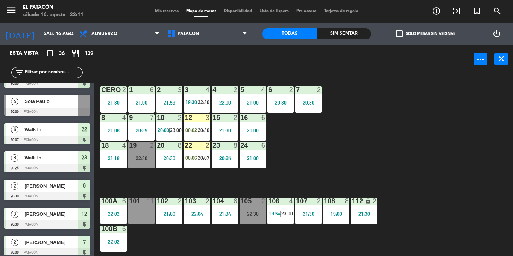
click at [198, 155] on div "22 2 00:06 | 20:07" at bounding box center [197, 155] width 26 height 26
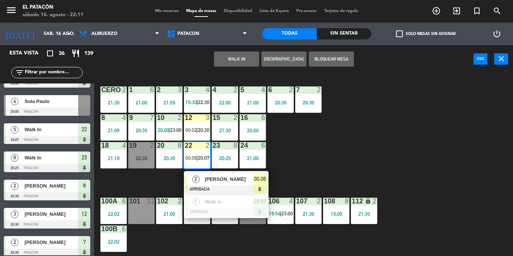
click at [321, 159] on div "1 6 21:00 2 3 21:59 3 4 19:30 | 22:30 4 2 22:00 5 4 21:00 6 2 20:30 7 2 20:30 C…" at bounding box center [306, 164] width 414 height 183
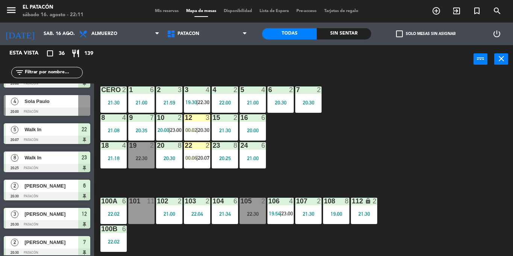
click at [185, 121] on div "12" at bounding box center [185, 117] width 0 height 7
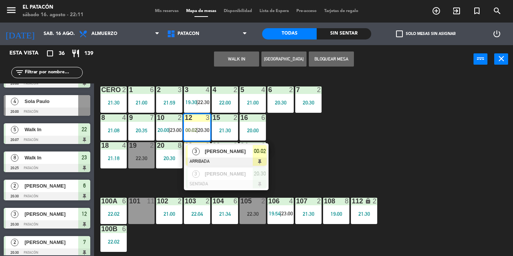
click at [341, 143] on div "1 6 21:00 2 3 21:59 3 4 19:30 | 22:30 4 2 22:00 5 4 21:00 6 2 20:30 7 2 20:30 C…" at bounding box center [306, 164] width 414 height 183
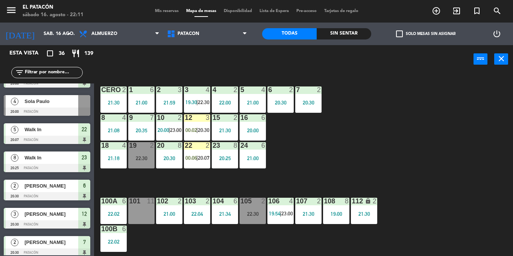
click at [193, 122] on div "12 3" at bounding box center [197, 118] width 26 height 8
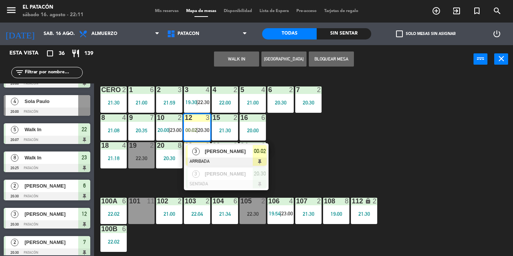
click at [205, 148] on span "[PERSON_NAME]" at bounding box center [229, 152] width 48 height 8
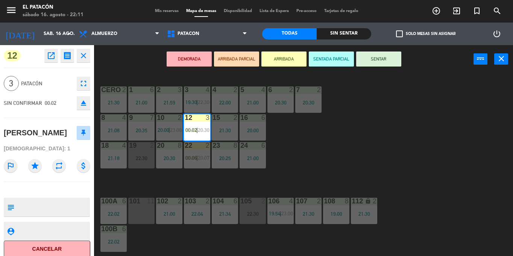
click at [172, 214] on div "21:00" at bounding box center [169, 214] width 26 height 5
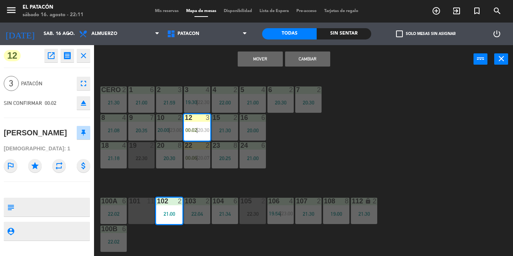
click at [251, 59] on button "Mover" at bounding box center [260, 59] width 45 height 15
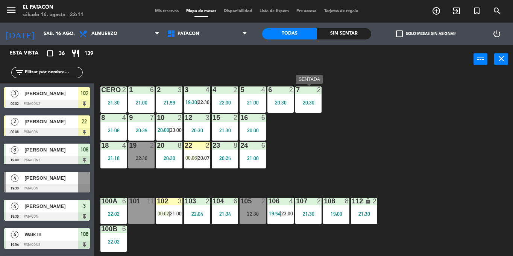
click at [318, 102] on div "20:30" at bounding box center [309, 102] width 26 height 5
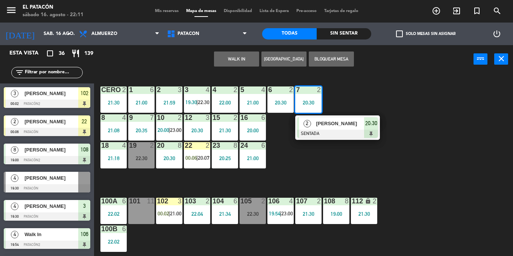
click at [248, 60] on button "WALK IN" at bounding box center [236, 59] width 45 height 15
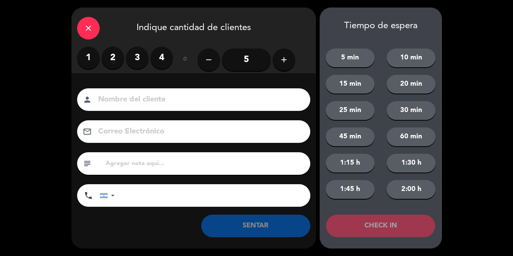
click at [89, 21] on div "close" at bounding box center [88, 28] width 23 height 23
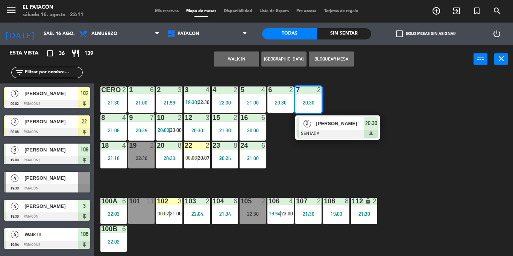
click at [344, 153] on div "1 6 21:00 2 3 21:59 3 4 19:30 | 22:30 4 2 22:00 5 4 21:00 6 2 20:30 7 2 20:30 2…" at bounding box center [306, 164] width 414 height 183
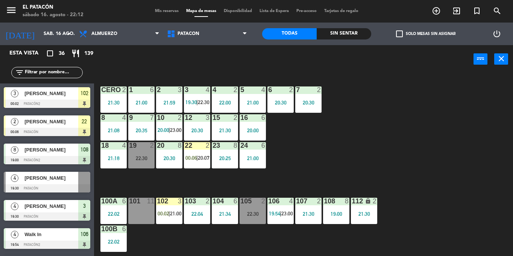
click at [174, 211] on span "21:00" at bounding box center [176, 214] width 12 height 6
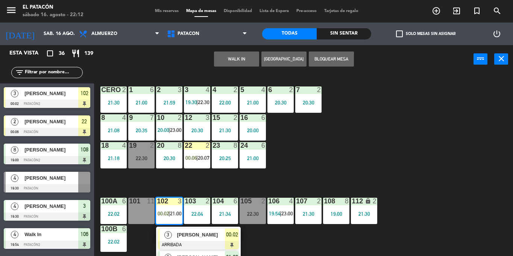
click at [183, 256] on span "[PERSON_NAME]" at bounding box center [201, 258] width 48 height 8
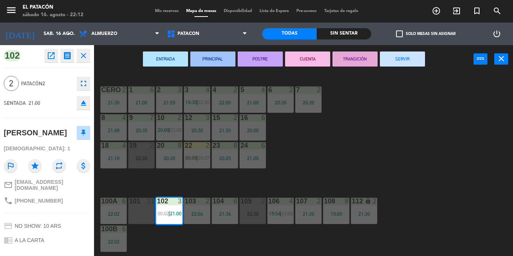
click at [368, 132] on div "1 6 21:00 2 3 21:59 3 4 19:30 | 22:30 4 2 22:00 5 4 21:00 6 2 20:30 7 2 20:30 C…" at bounding box center [306, 164] width 414 height 183
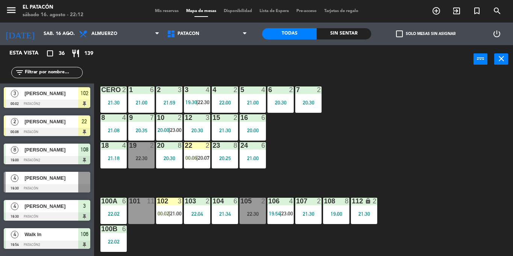
scroll to position [0, 0]
click at [204, 157] on span "20:07" at bounding box center [204, 158] width 12 height 6
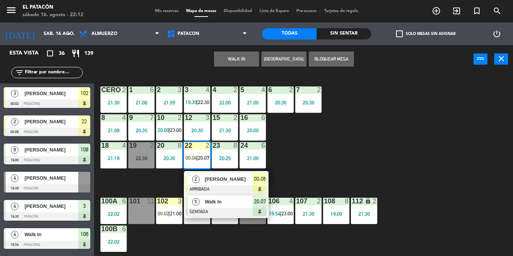
click at [216, 197] on div "Walk In" at bounding box center [228, 202] width 49 height 12
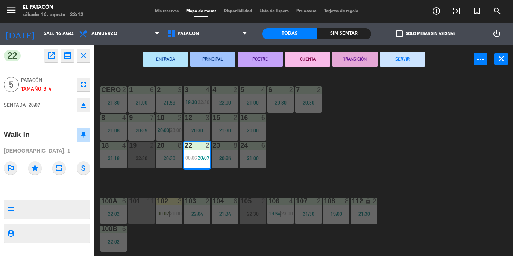
click at [300, 158] on div "1 6 21:00 2 3 21:59 3 4 19:30 | 22:30 4 2 22:00 5 4 21:00 6 2 20:30 7 2 20:30 C…" at bounding box center [306, 164] width 414 height 183
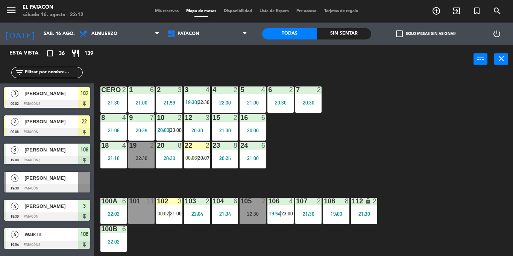
click at [186, 160] on span "00:06" at bounding box center [192, 158] width 12 height 6
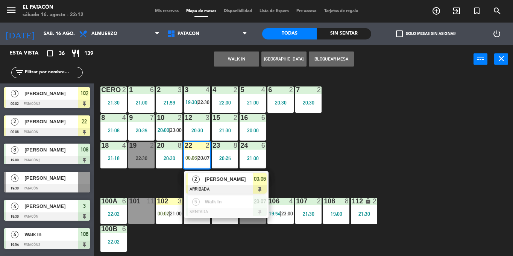
click at [199, 180] on span "2" at bounding box center [196, 180] width 8 height 8
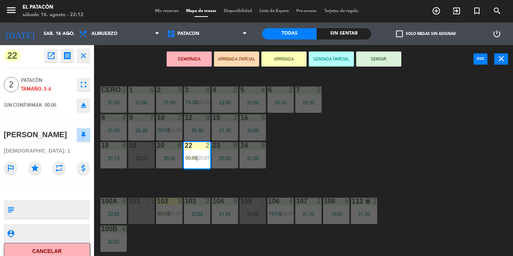
click at [303, 99] on div "7 2 20:30" at bounding box center [309, 100] width 26 height 26
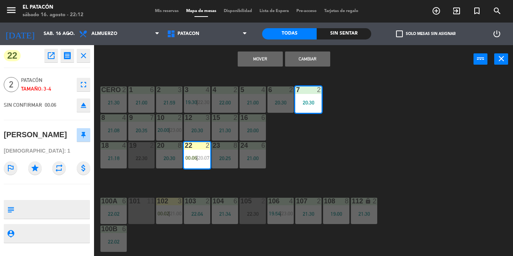
click at [270, 53] on button "Mover" at bounding box center [260, 59] width 45 height 15
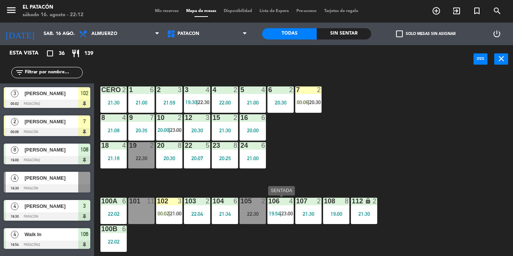
click at [285, 208] on div "106 4 19:54 | 23:00" at bounding box center [281, 211] width 26 height 26
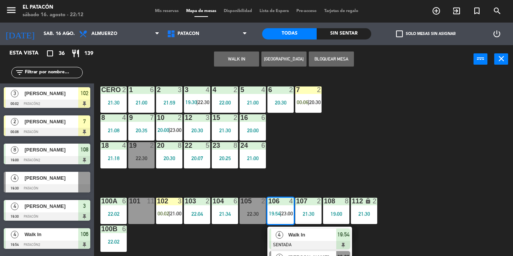
click at [297, 256] on span "[PERSON_NAME]" at bounding box center [312, 258] width 48 height 8
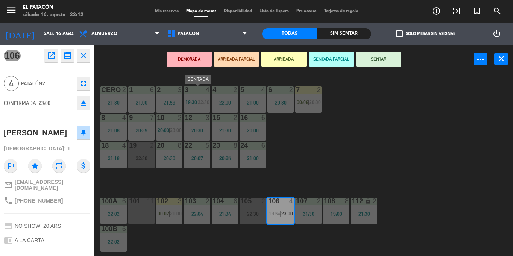
click at [199, 100] on span "22:30" at bounding box center [204, 102] width 12 height 6
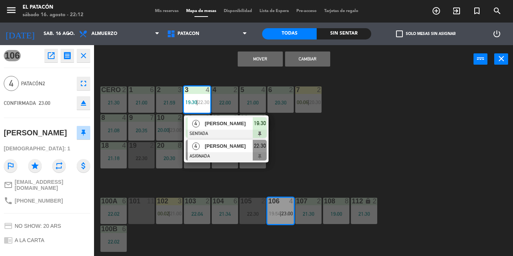
click at [216, 151] on div "[PERSON_NAME]" at bounding box center [228, 146] width 49 height 12
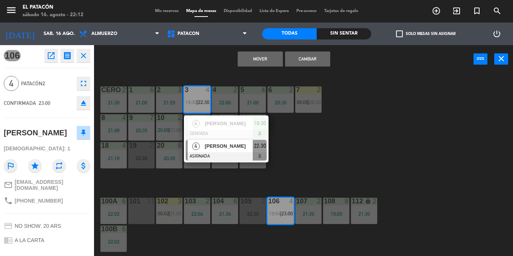
click at [312, 63] on button "Cambiar" at bounding box center [307, 59] width 45 height 15
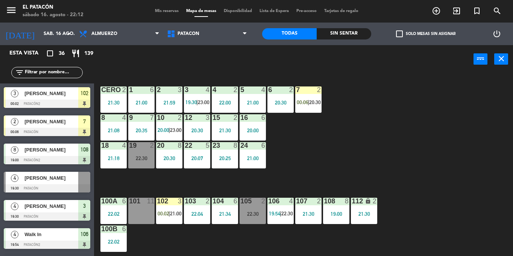
scroll to position [303, 0]
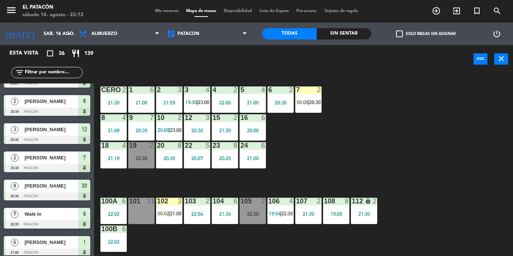
click at [381, 128] on div "1 6 21:00 2 3 21:59 3 4 19:30 | 23:00 4 2 22:00 5 4 21:00 6 2 20:30 7 2 00:06 |…" at bounding box center [306, 164] width 414 height 183
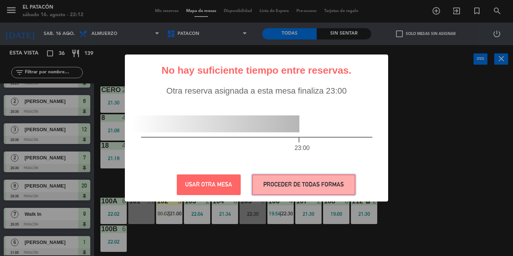
click at [288, 194] on button "PROCEDER DE TODAS FORMAS" at bounding box center [304, 185] width 104 height 21
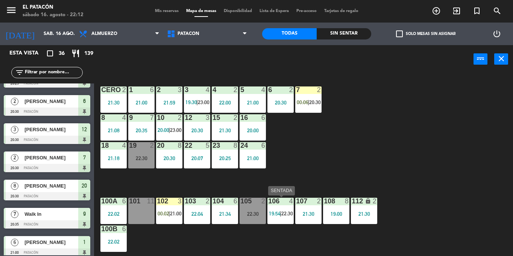
click at [284, 212] on span "22:30" at bounding box center [288, 214] width 12 height 6
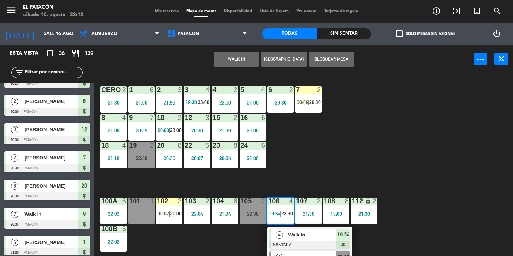
click at [291, 256] on span "[PERSON_NAME]" at bounding box center [312, 258] width 48 height 8
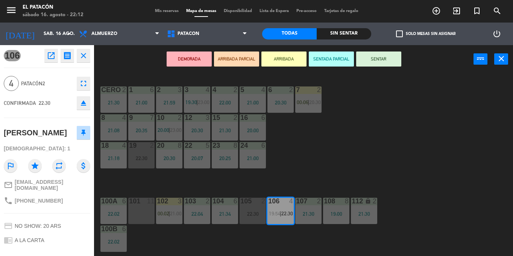
click at [358, 157] on div "1 6 21:00 2 3 21:59 3 4 19:30 | 23:00 4 2 22:00 5 4 21:00 6 2 20:30 7 2 00:06 |…" at bounding box center [306, 164] width 414 height 183
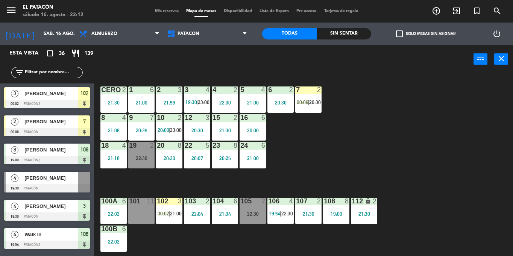
scroll to position [218, 0]
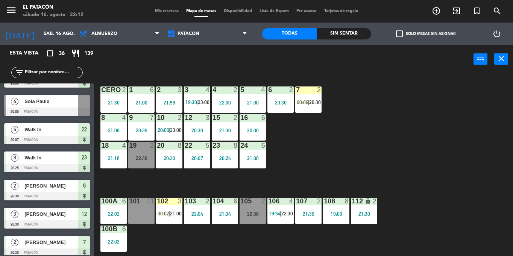
click at [247, 132] on div "20:00" at bounding box center [253, 130] width 26 height 5
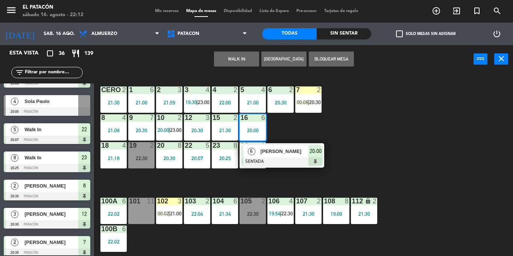
click at [267, 161] on div at bounding box center [282, 162] width 81 height 8
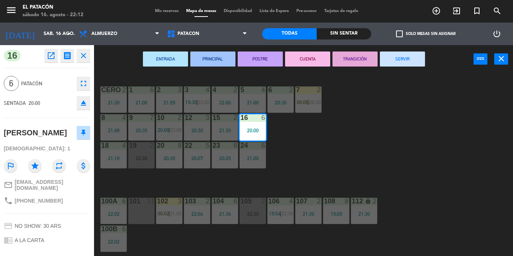
click at [409, 58] on button "SERVIR" at bounding box center [402, 59] width 45 height 15
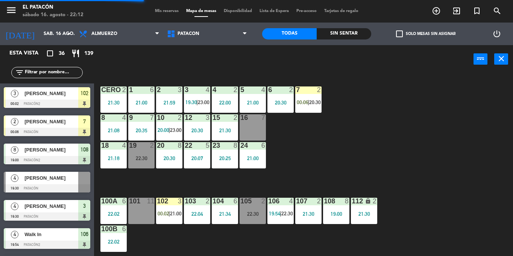
click at [281, 210] on div "106 4 19:54 | 22:30" at bounding box center [281, 211] width 26 height 26
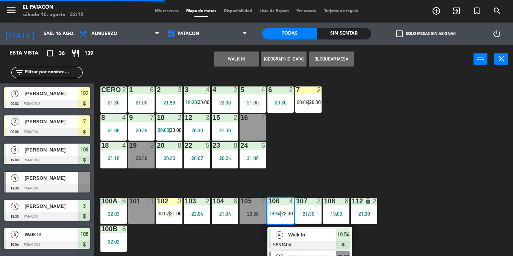
click at [295, 256] on span "[PERSON_NAME]" at bounding box center [312, 258] width 48 height 8
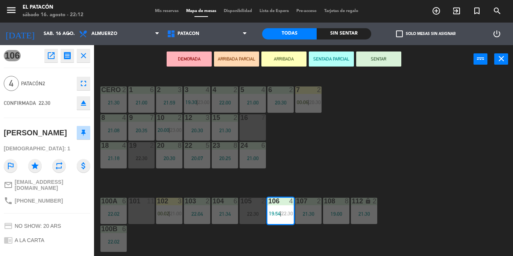
click at [250, 125] on div "16 7" at bounding box center [253, 127] width 26 height 26
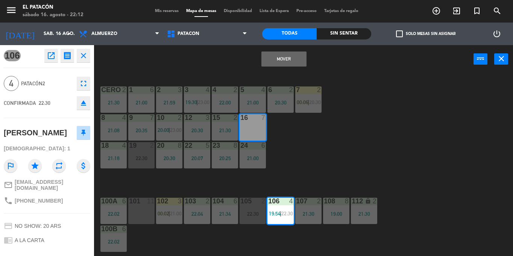
click at [281, 52] on button "Mover" at bounding box center [284, 59] width 45 height 15
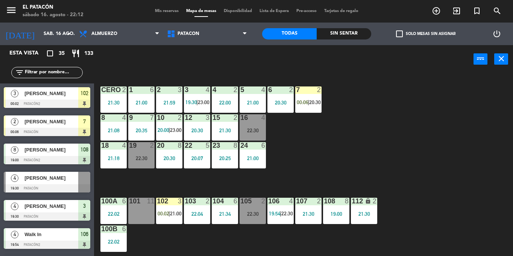
scroll to position [208, 0]
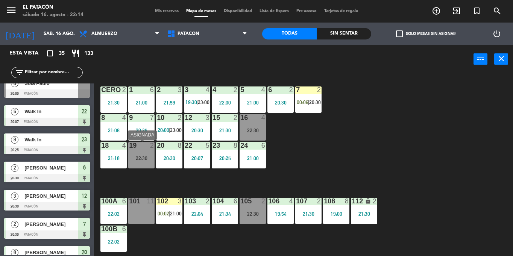
click at [141, 145] on div at bounding box center [141, 145] width 12 height 7
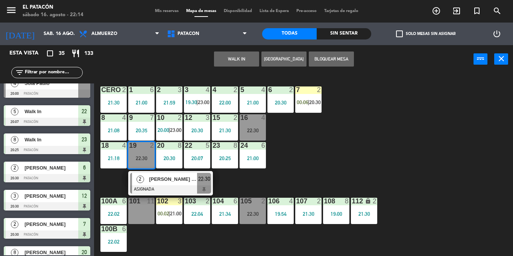
click at [160, 184] on div "[PERSON_NAME] [PERSON_NAME]" at bounding box center [172, 179] width 49 height 12
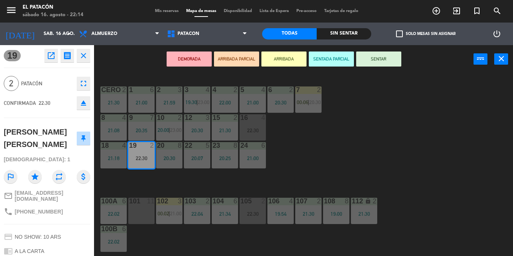
click at [382, 61] on button "SENTAR" at bounding box center [378, 59] width 45 height 15
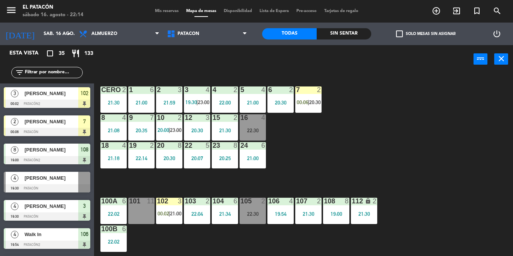
scroll to position [236, 0]
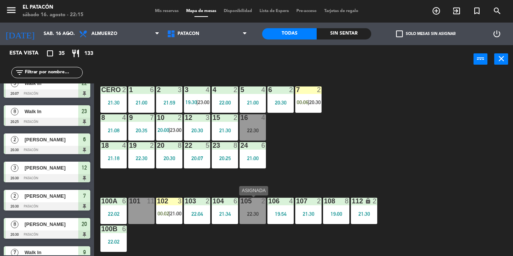
click at [247, 218] on div "105 2 22:30" at bounding box center [253, 211] width 26 height 26
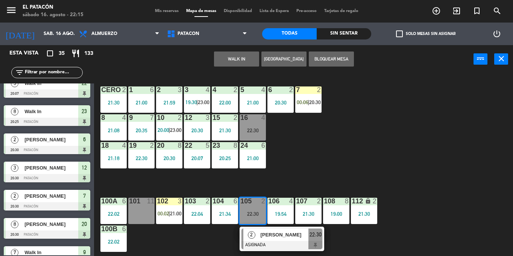
click at [305, 178] on div "1 6 21:00 2 3 21:59 3 4 19:30 | 23:00 4 2 22:00 5 4 21:00 6 2 20:30 7 2 00:06 |…" at bounding box center [306, 164] width 414 height 183
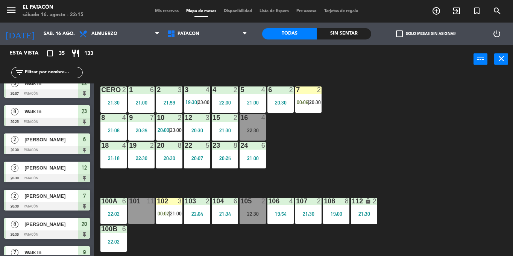
click at [58, 71] on input "text" at bounding box center [53, 73] width 58 height 8
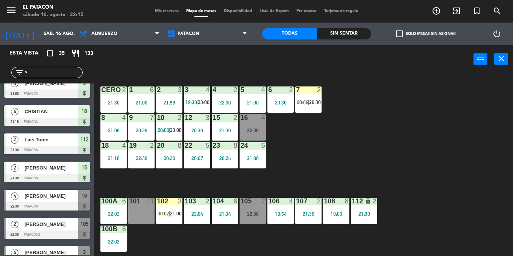
scroll to position [0, 0]
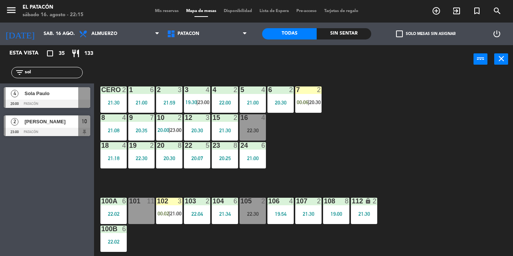
type input "sol"
click at [63, 125] on span "[PERSON_NAME]" at bounding box center [51, 122] width 54 height 8
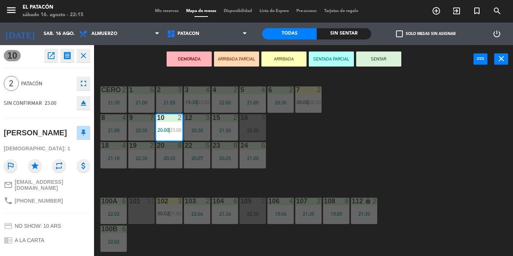
click at [366, 146] on div "1 6 21:00 2 3 21:59 3 4 19:30 | 23:00 4 2 22:00 5 4 21:00 6 2 20:30 7 2 00:06 |…" at bounding box center [306, 164] width 414 height 183
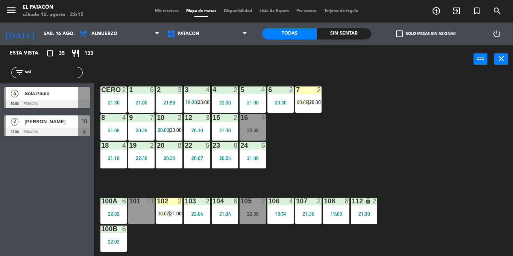
click at [166, 129] on span "20:00" at bounding box center [164, 130] width 12 height 6
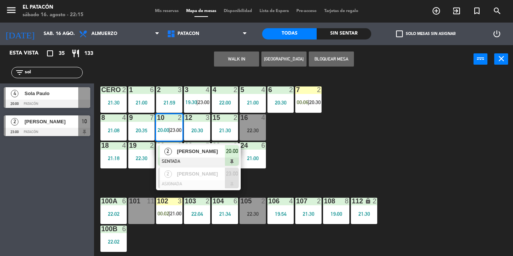
click at [182, 150] on span "[PERSON_NAME]" at bounding box center [201, 152] width 48 height 8
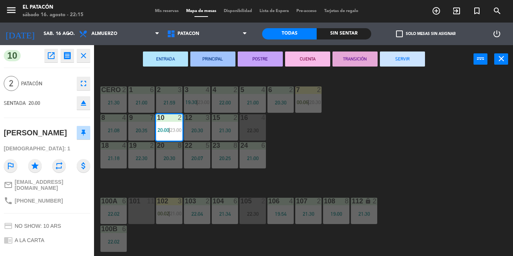
click at [314, 59] on button "CUENTA" at bounding box center [307, 59] width 45 height 15
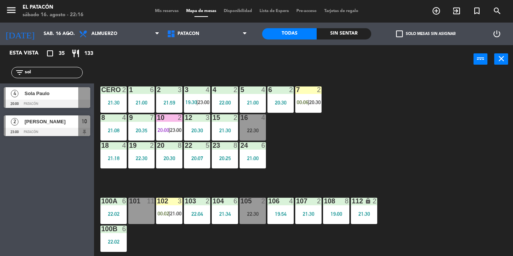
click at [52, 73] on input "sol" at bounding box center [53, 73] width 58 height 8
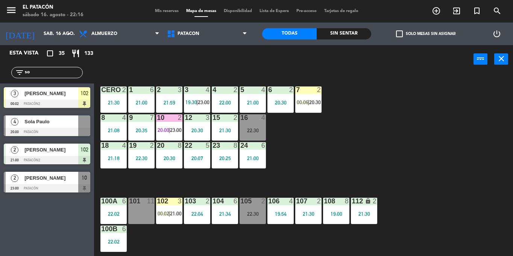
type input "s"
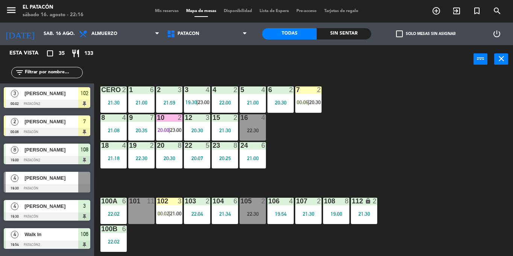
click at [399, 144] on div "1 6 21:00 2 3 21:59 3 4 19:30 | 23:00 4 2 22:00 5 4 21:00 6 2 20:30 7 2 00:06 |…" at bounding box center [306, 164] width 414 height 183
click at [315, 97] on div "7 2 00:06 | 20:30" at bounding box center [309, 100] width 26 height 26
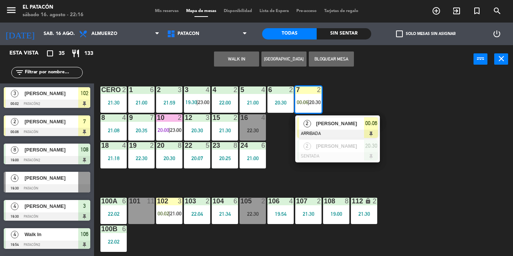
click at [324, 125] on span "[PERSON_NAME]" at bounding box center [340, 124] width 48 height 8
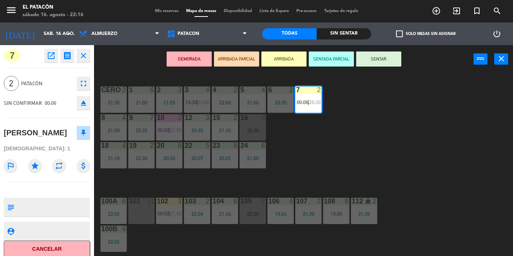
click at [344, 151] on div "1 6 21:00 2 3 21:59 3 4 19:30 | 23:00 4 2 22:00 5 4 21:00 6 2 20:30 7 2 00:06 |…" at bounding box center [306, 164] width 414 height 183
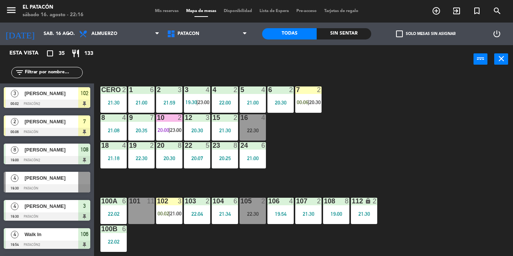
click at [312, 102] on span "20:30" at bounding box center [315, 102] width 12 height 6
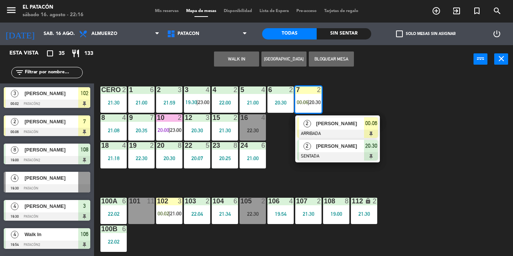
click at [321, 146] on span "[PERSON_NAME]" at bounding box center [340, 146] width 48 height 8
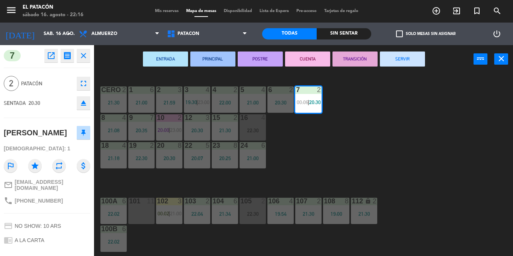
click at [394, 58] on button "SERVIR" at bounding box center [402, 59] width 45 height 15
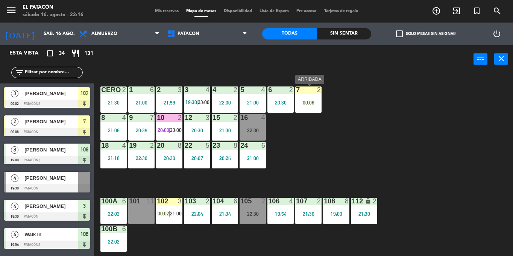
click at [313, 103] on div "00:06" at bounding box center [309, 102] width 26 height 5
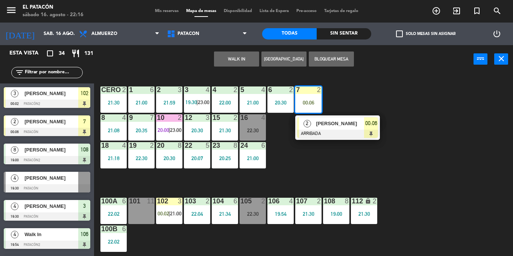
click at [348, 161] on div "1 6 21:00 2 3 21:59 3 4 19:30 | 23:00 4 2 22:00 5 4 21:00 6 2 20:30 7 2 00:06 2…" at bounding box center [306, 164] width 414 height 183
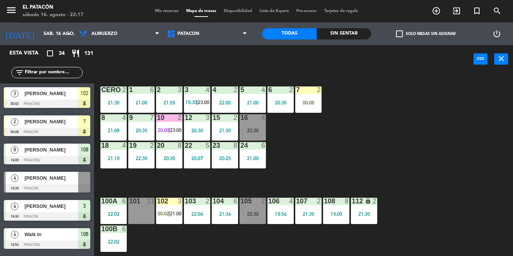
click at [172, 215] on span "21:00" at bounding box center [176, 214] width 12 height 6
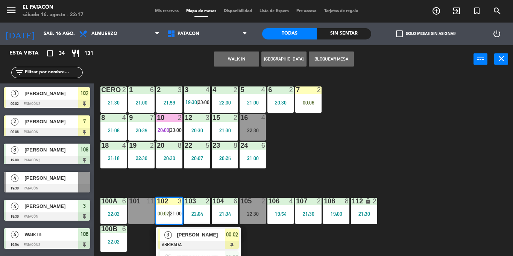
click at [408, 142] on div "1 6 21:00 2 3 21:59 3 4 19:30 | 23:00 4 2 22:00 5 4 21:00 6 2 20:30 7 2 00:06 C…" at bounding box center [306, 164] width 414 height 183
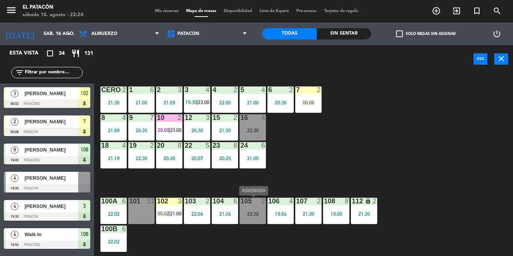
click at [257, 213] on div "22:30" at bounding box center [253, 214] width 26 height 5
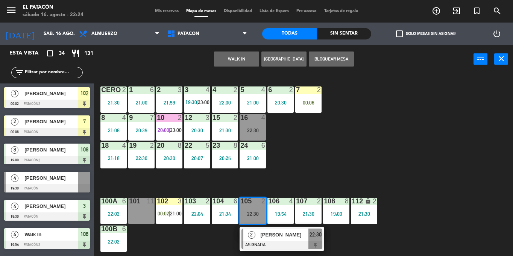
click at [327, 152] on div "1 6 21:00 2 3 21:59 3 4 19:30 | 23:00 4 2 22:00 5 4 21:00 6 2 20:30 7 2 00:06 C…" at bounding box center [306, 164] width 414 height 183
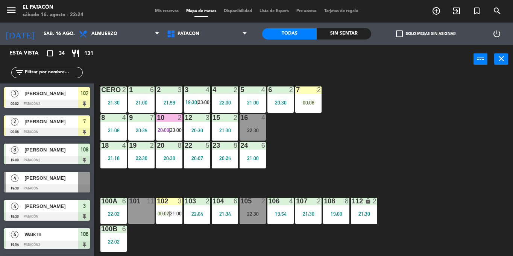
click at [171, 210] on div "102 3 00:02 | 21:00" at bounding box center [169, 211] width 26 height 26
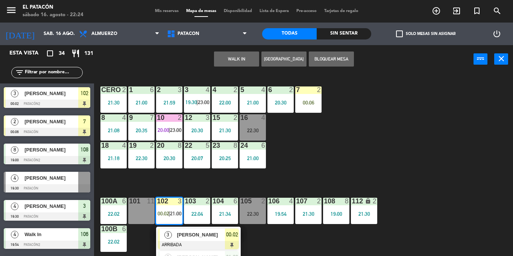
click at [185, 234] on span "[PERSON_NAME]" at bounding box center [201, 235] width 48 height 8
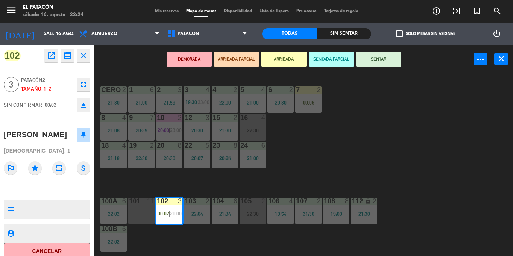
click at [331, 149] on div "1 6 21:00 2 3 21:59 3 4 19:30 | 23:00 4 2 22:00 5 4 21:00 6 2 20:30 7 2 00:06 C…" at bounding box center [306, 164] width 414 height 183
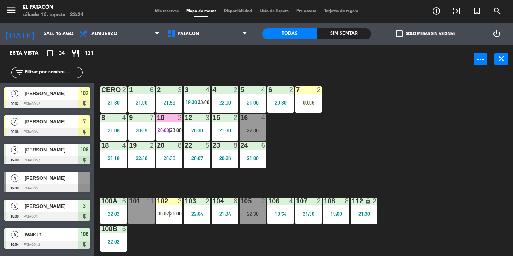
click at [168, 213] on span "00:02" at bounding box center [164, 214] width 12 height 6
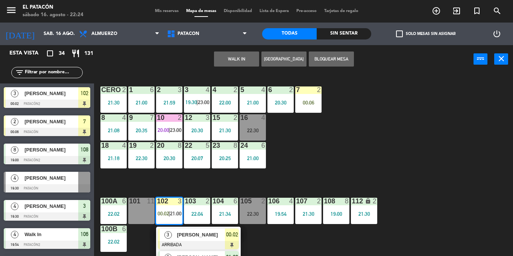
click at [180, 256] on span "[PERSON_NAME]" at bounding box center [201, 258] width 48 height 8
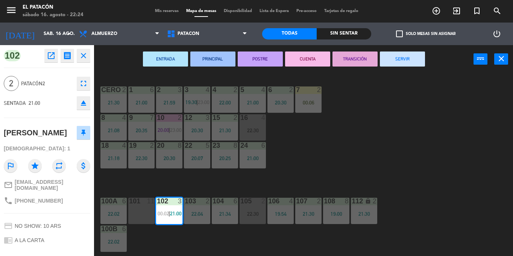
click at [405, 51] on div "ENTRADA PRINCIPAL POSTRE CUENTA TRANSICIÓN SERVIR power_input close" at bounding box center [284, 59] width 380 height 29
click at [397, 59] on button "SERVIR" at bounding box center [402, 59] width 45 height 15
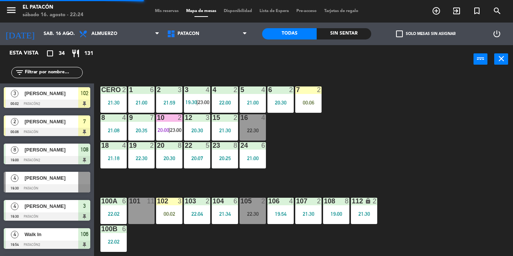
click at [250, 207] on div "105 2 22:30" at bounding box center [253, 211] width 26 height 26
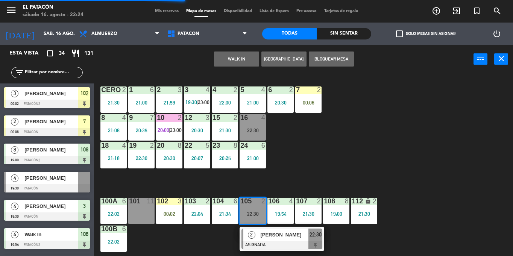
click at [177, 212] on div "00:02" at bounding box center [169, 214] width 26 height 5
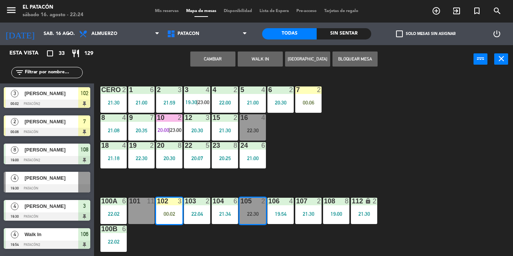
click at [215, 61] on button "Cambiar" at bounding box center [212, 59] width 45 height 15
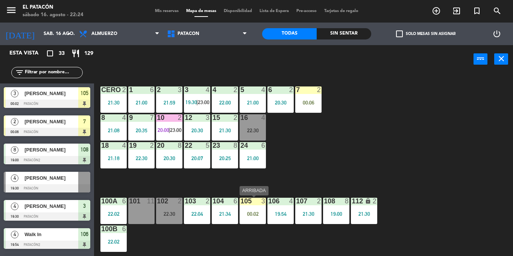
click at [259, 218] on div "105 3 00:02" at bounding box center [253, 211] width 26 height 26
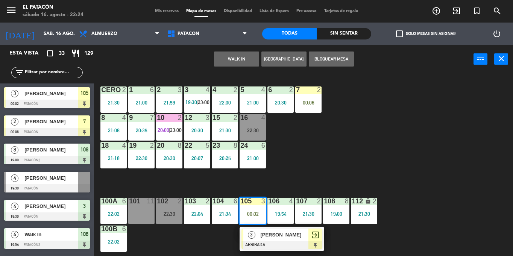
click at [266, 237] on span "[PERSON_NAME]" at bounding box center [285, 235] width 48 height 8
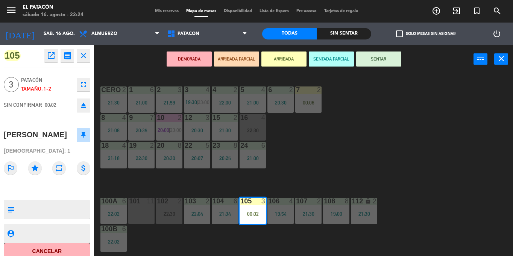
click at [387, 55] on button "SENTAR" at bounding box center [378, 59] width 45 height 15
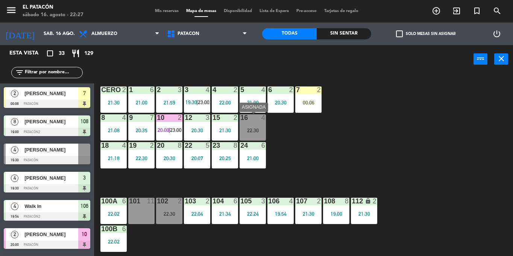
click at [253, 125] on div "16 4 22:30" at bounding box center [253, 127] width 26 height 26
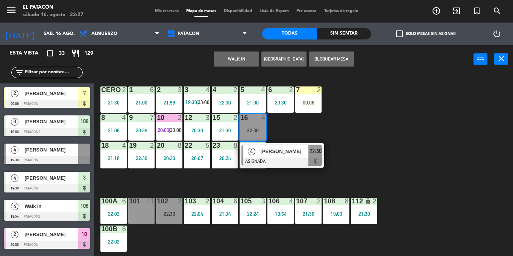
click at [268, 155] on span "[PERSON_NAME]" at bounding box center [285, 152] width 48 height 8
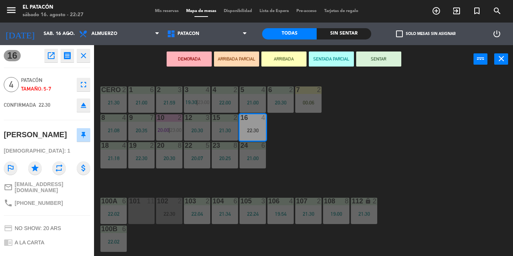
click at [390, 61] on button "SENTAR" at bounding box center [378, 59] width 45 height 15
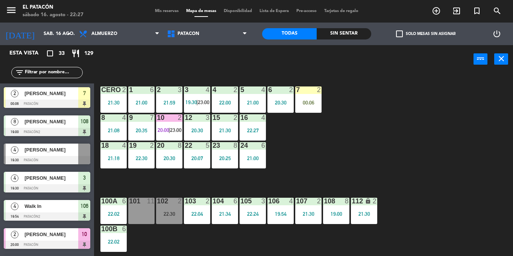
scroll to position [188, 0]
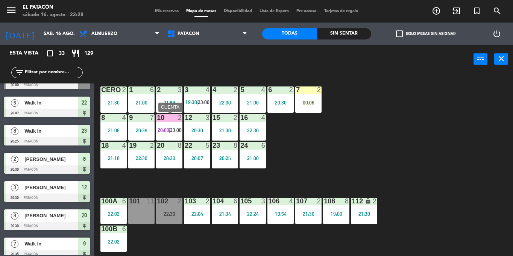
click at [171, 133] on span "23:00" at bounding box center [176, 130] width 12 height 6
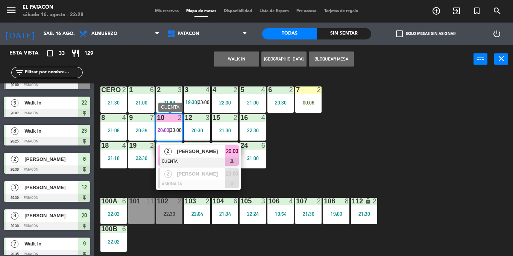
click at [180, 151] on span "[PERSON_NAME]" at bounding box center [201, 152] width 48 height 8
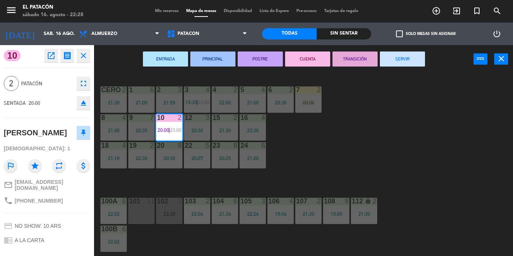
click at [407, 62] on button "SERVIR" at bounding box center [402, 59] width 45 height 15
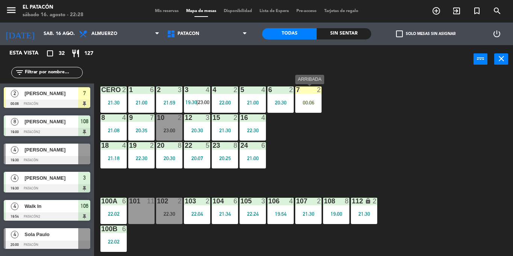
click at [313, 100] on div "00:06" at bounding box center [309, 102] width 26 height 5
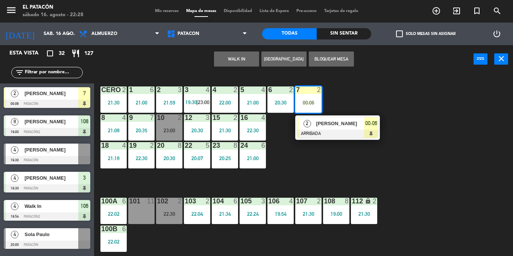
click at [321, 132] on div at bounding box center [337, 134] width 81 height 8
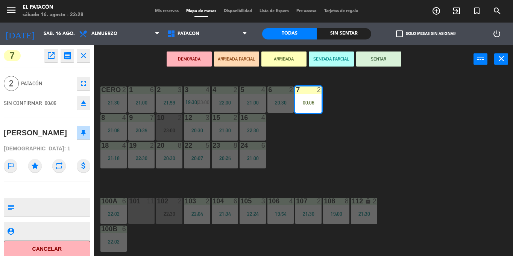
drag, startPoint x: 380, startPoint y: 61, endPoint x: 390, endPoint y: 81, distance: 21.9
click at [390, 81] on div "DEMORADA ARRIBADA PARCIAL ARRIBADA SENTADA PARCIAL SENTAR power_input close 1 6…" at bounding box center [256, 150] width 513 height 211
click at [379, 52] on button "SENTAR" at bounding box center [378, 59] width 45 height 15
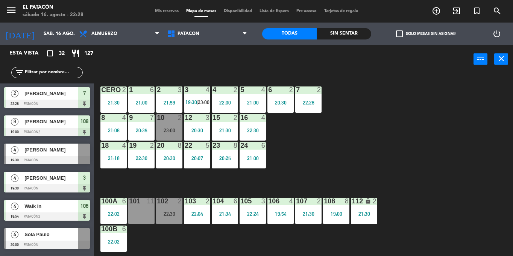
click at [277, 97] on div "6 2 20:30" at bounding box center [281, 100] width 26 height 26
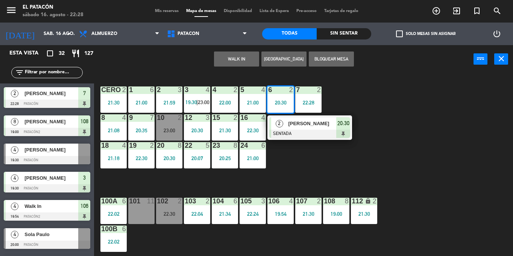
click at [287, 128] on div "2" at bounding box center [279, 123] width 16 height 12
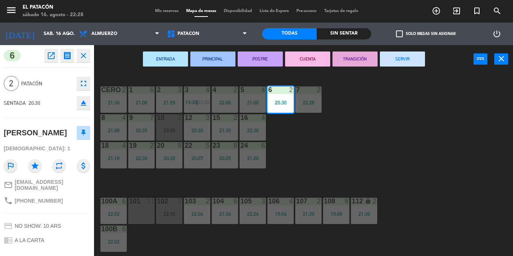
click at [413, 61] on button "SERVIR" at bounding box center [402, 59] width 45 height 15
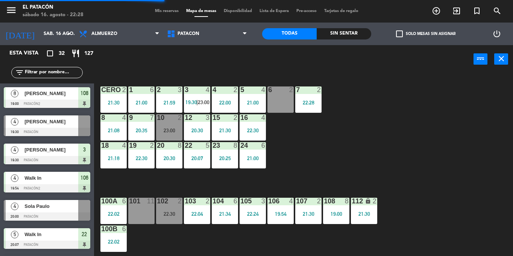
click at [244, 174] on div "1 6 21:00 2 3 21:59 3 4 19:30 | 23:00 4 2 22:00 5 4 21:00 6 2 7 2 22:28 CERO 2 …" at bounding box center [306, 164] width 414 height 183
click at [174, 131] on div "23:00" at bounding box center [169, 130] width 26 height 5
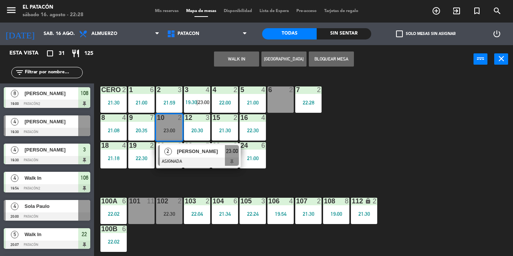
click at [375, 167] on div "1 6 21:00 2 3 21:59 3 4 19:30 | 23:00 4 2 22:00 5 4 21:00 6 2 7 2 22:28 CERO 2 …" at bounding box center [306, 164] width 414 height 183
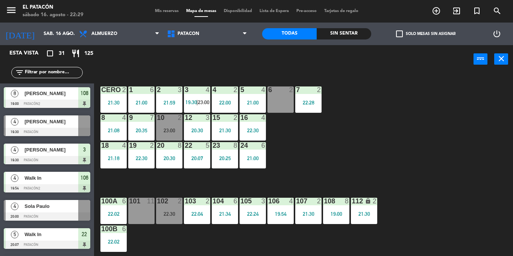
click at [338, 138] on div "1 6 21:00 2 3 21:59 3 4 19:30 | 23:00 4 2 22:00 5 4 21:00 6 2 7 2 22:28 CERO 2 …" at bounding box center [306, 164] width 414 height 183
click at [281, 212] on div "19:54" at bounding box center [281, 214] width 26 height 5
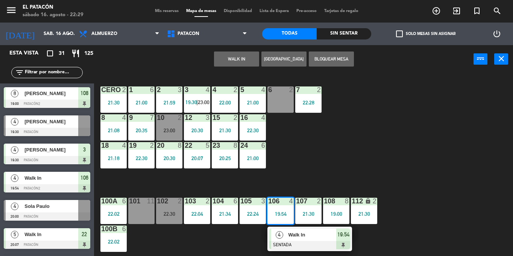
click at [286, 228] on div "4 Walk In SENTADA 19:54" at bounding box center [310, 239] width 85 height 24
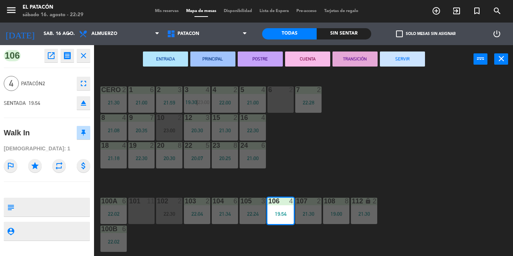
click at [413, 60] on button "SERVIR" at bounding box center [402, 59] width 45 height 15
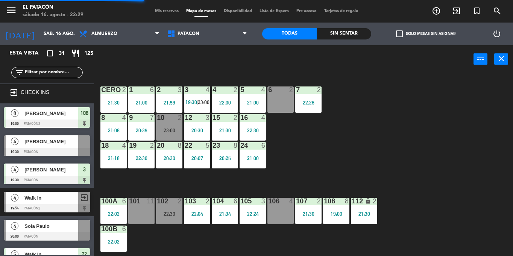
click at [279, 221] on div "106 4" at bounding box center [281, 211] width 26 height 26
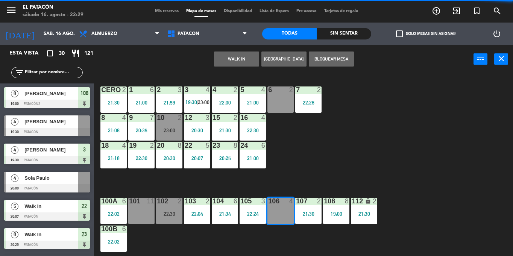
click at [241, 58] on button "WALK IN" at bounding box center [236, 59] width 45 height 15
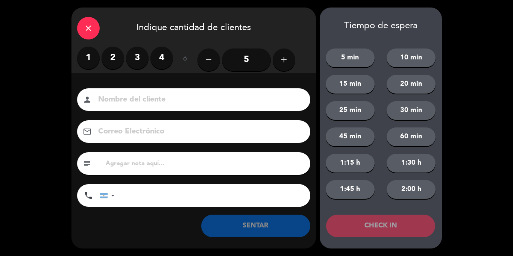
click at [117, 54] on label "2" at bounding box center [113, 58] width 23 height 23
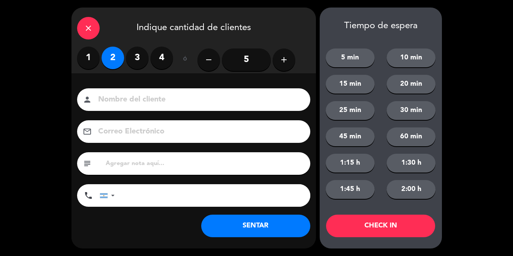
click at [90, 27] on icon "close" at bounding box center [88, 28] width 9 height 9
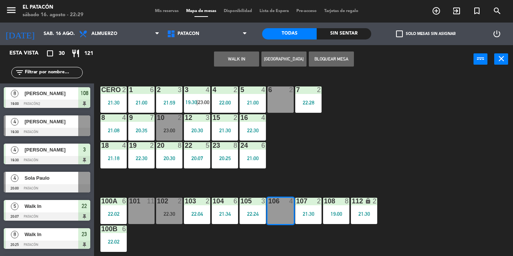
click at [356, 171] on div "1 6 21:00 2 3 21:59 3 4 19:30 | 23:00 4 2 22:00 5 4 21:00 6 2 7 2 22:28 CERO 2 …" at bounding box center [306, 164] width 414 height 183
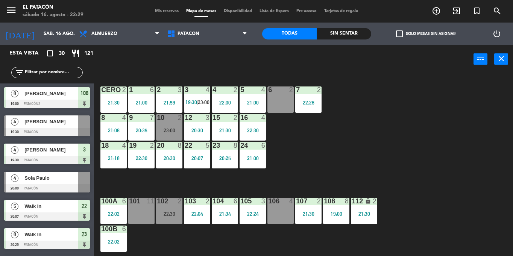
click at [282, 218] on div "106 4" at bounding box center [281, 211] width 26 height 26
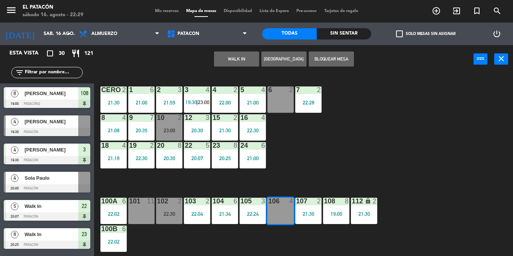
click at [242, 59] on button "WALK IN" at bounding box center [236, 59] width 45 height 15
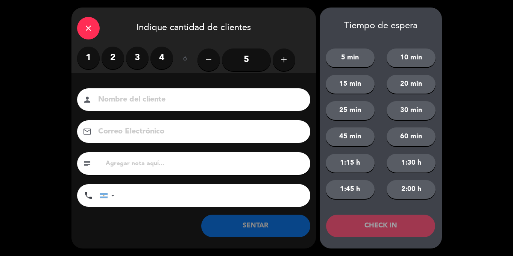
click at [86, 24] on icon "close" at bounding box center [88, 28] width 9 height 9
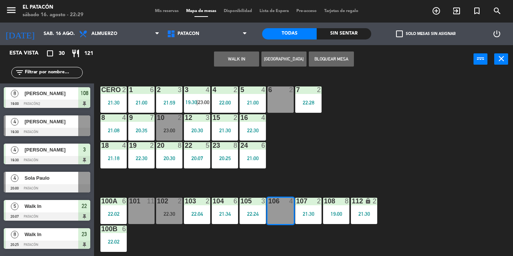
click at [305, 145] on div "1 6 21:00 2 3 21:59 3 4 19:30 | 23:00 4 2 22:00 5 4 21:00 6 2 7 2 22:28 CERO 2 …" at bounding box center [306, 164] width 414 height 183
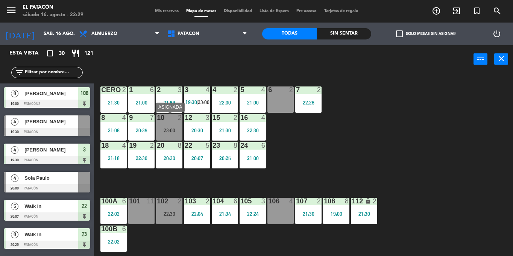
click at [174, 132] on div "23:00" at bounding box center [169, 130] width 26 height 5
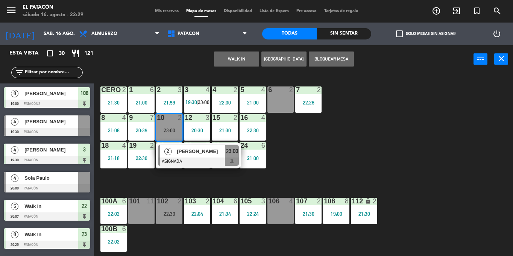
drag, startPoint x: 294, startPoint y: 137, endPoint x: 293, endPoint y: 143, distance: 6.4
click at [293, 143] on div "1 6 21:00 2 3 21:59 3 4 19:30 | 23:00 4 2 22:00 5 4 21:00 6 2 7 2 22:28 CERO 2 …" at bounding box center [306, 164] width 414 height 183
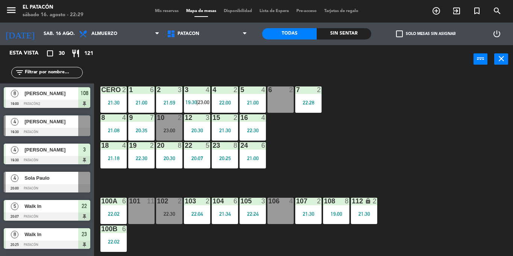
click at [274, 99] on div "6 2" at bounding box center [281, 100] width 26 height 26
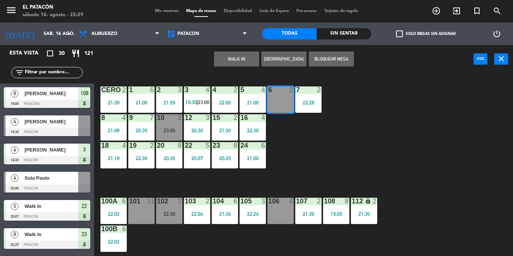
click at [163, 124] on div "10 2 23:00" at bounding box center [169, 127] width 26 height 26
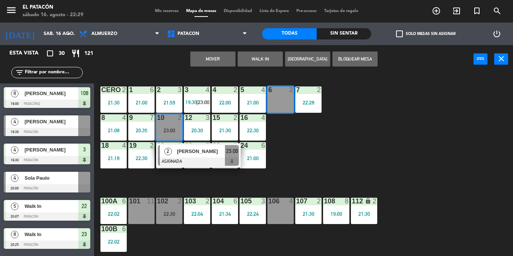
click at [372, 155] on div "1 6 21:00 2 3 21:59 3 4 19:30 | 23:00 4 2 22:00 5 4 21:00 6 2 7 2 22:28 CERO 2 …" at bounding box center [306, 164] width 414 height 183
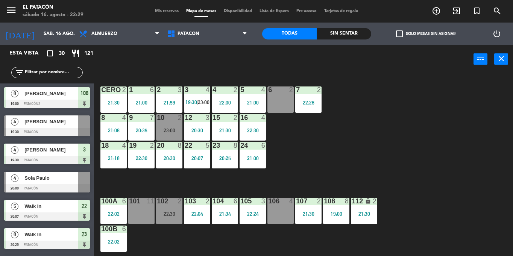
click at [169, 123] on div "10 2 23:00" at bounding box center [169, 127] width 26 height 26
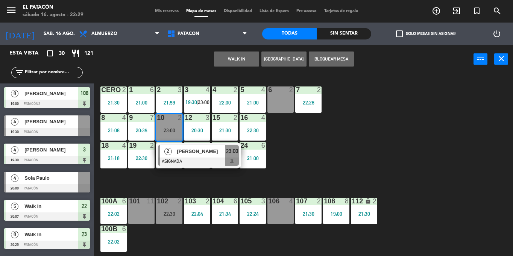
click at [299, 156] on div "1 6 21:00 2 3 21:59 3 4 19:30 | 23:00 4 2 22:00 5 4 21:00 6 2 7 2 22:28 CERO 2 …" at bounding box center [306, 164] width 414 height 183
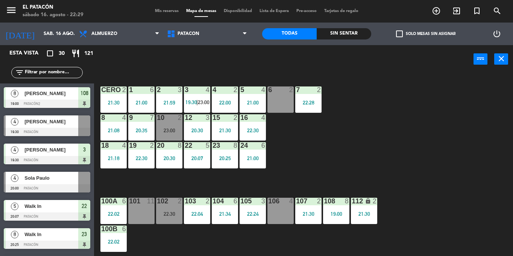
click at [162, 129] on div "23:00" at bounding box center [169, 130] width 26 height 5
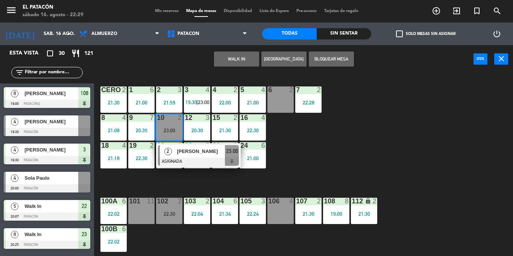
click at [287, 106] on div "6 2" at bounding box center [281, 100] width 26 height 26
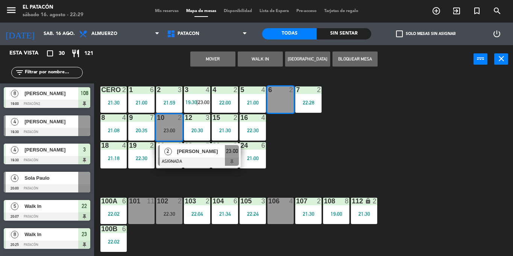
click at [225, 56] on button "Mover" at bounding box center [212, 59] width 45 height 15
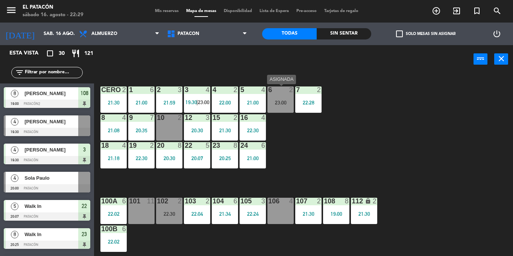
click at [285, 104] on div "23:00" at bounding box center [281, 102] width 26 height 5
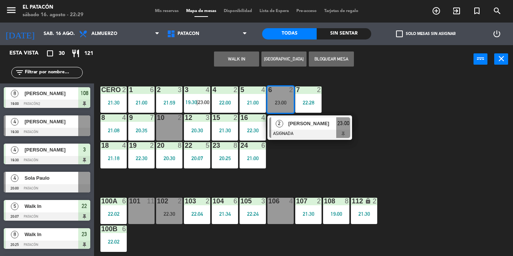
click at [161, 126] on div "10 2" at bounding box center [169, 127] width 26 height 26
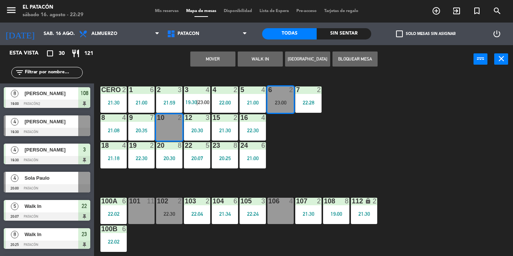
click at [212, 58] on button "Mover" at bounding box center [212, 59] width 45 height 15
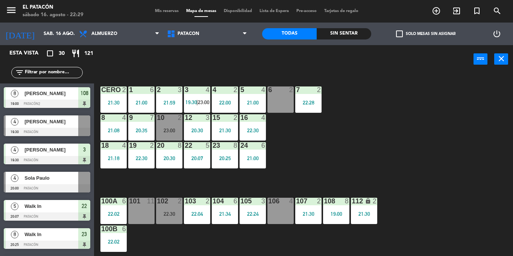
click at [283, 104] on div "6 2" at bounding box center [281, 100] width 26 height 26
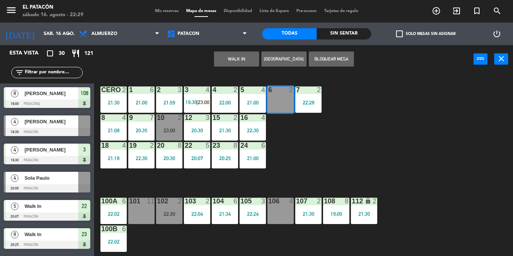
click at [245, 63] on button "WALK IN" at bounding box center [236, 59] width 45 height 15
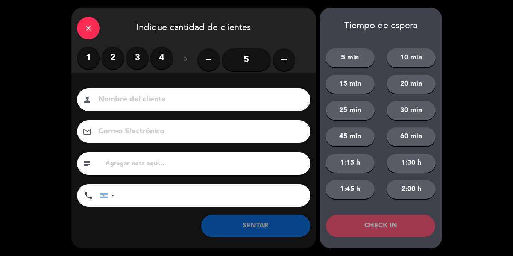
click at [102, 24] on div "close Indique cantidad de clientes" at bounding box center [194, 27] width 245 height 39
click at [93, 29] on icon "close" at bounding box center [88, 28] width 9 height 9
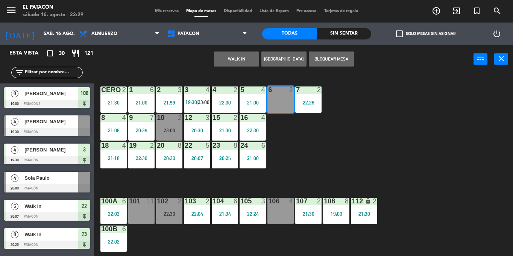
click at [377, 158] on div "1 6 21:00 2 3 21:59 3 4 19:30 | 23:00 4 2 22:00 5 4 21:00 6 2 7 2 22:28 CERO 2 …" at bounding box center [306, 164] width 414 height 183
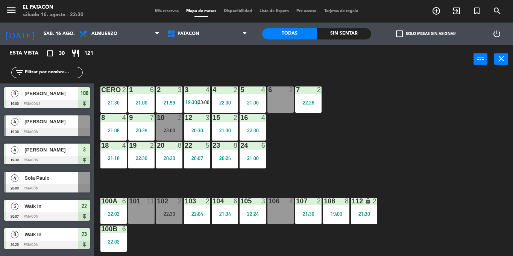
click at [180, 214] on div "22:30" at bounding box center [169, 214] width 26 height 5
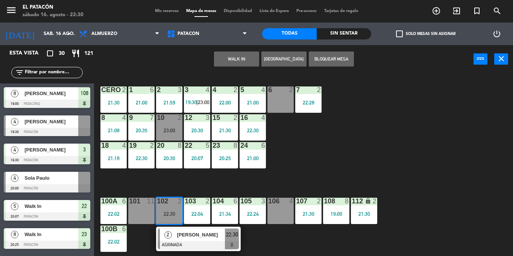
click at [280, 100] on div "6 2" at bounding box center [281, 100] width 26 height 26
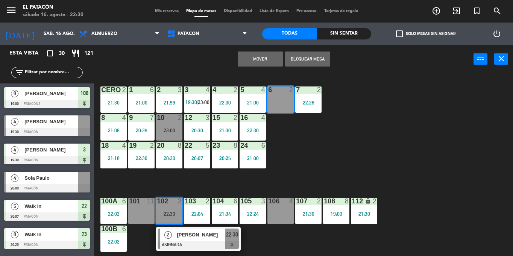
click at [253, 58] on button "Mover" at bounding box center [260, 59] width 45 height 15
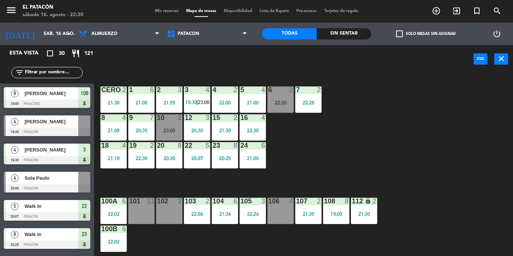
click at [167, 222] on div "102 2" at bounding box center [169, 211] width 26 height 26
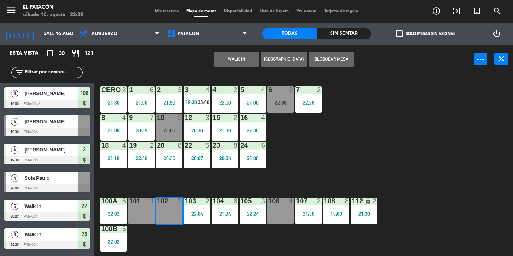
click at [235, 55] on button "WALK IN" at bounding box center [236, 59] width 45 height 15
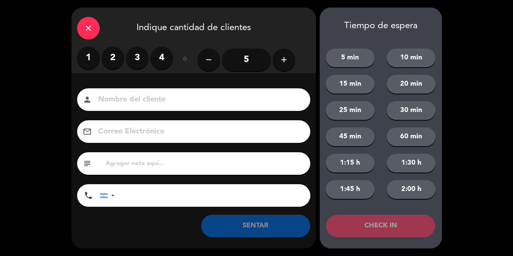
click at [116, 58] on label "2" at bounding box center [113, 58] width 23 height 23
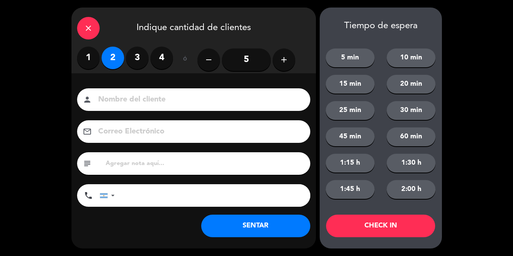
click at [268, 225] on button "SENTAR" at bounding box center [255, 226] width 109 height 23
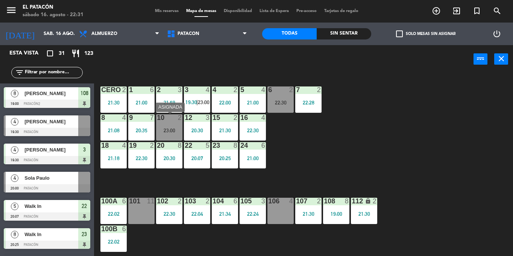
click at [171, 130] on div "23:00" at bounding box center [169, 130] width 26 height 5
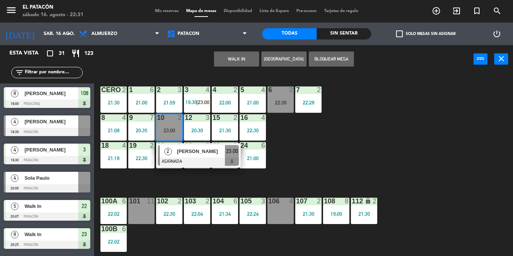
click at [189, 161] on div at bounding box center [198, 162] width 81 height 8
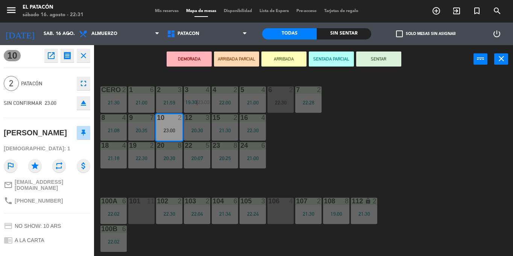
click at [393, 61] on button "SENTAR" at bounding box center [378, 59] width 45 height 15
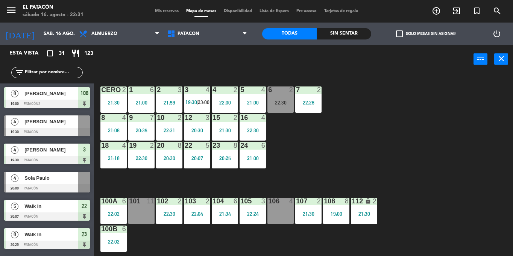
scroll to position [281, 0]
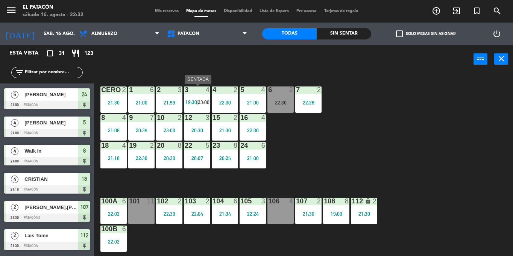
click at [187, 106] on div "3 4 19:30 | 23:00" at bounding box center [197, 100] width 26 height 26
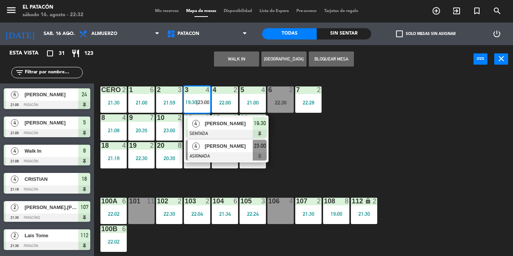
click at [206, 152] on div at bounding box center [226, 156] width 81 height 8
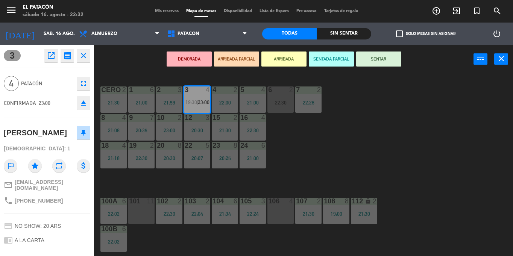
click at [280, 218] on div "106 4" at bounding box center [281, 211] width 26 height 26
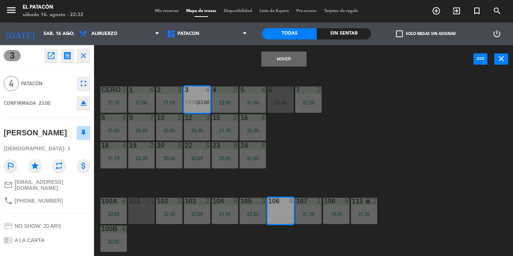
click at [272, 58] on button "Mover" at bounding box center [284, 59] width 45 height 15
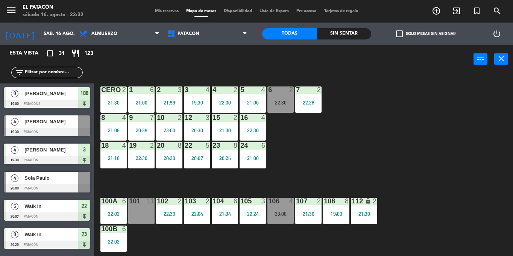
scroll to position [253, 0]
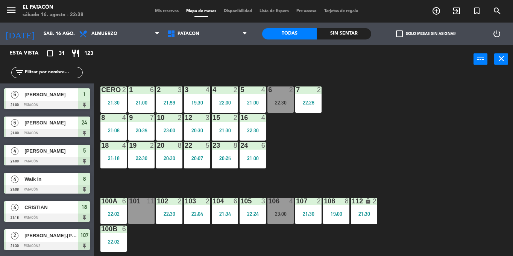
click at [50, 72] on input "text" at bounding box center [53, 73] width 58 height 8
type input "t"
click at [368, 175] on div "1 6 21:00 2 3 21:59 3 4 19:30 4 2 22:00 5 4 21:00 6 2 22:30 7 2 22:28 CERO 2 21…" at bounding box center [306, 164] width 414 height 183
click at [286, 89] on div at bounding box center [280, 90] width 12 height 7
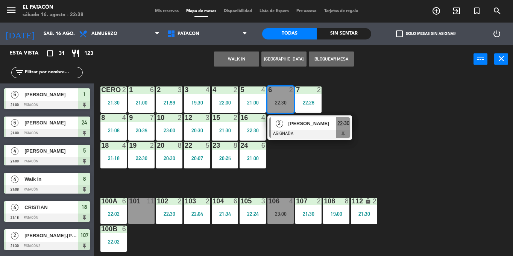
click at [298, 126] on span "[PERSON_NAME]" at bounding box center [312, 124] width 48 height 8
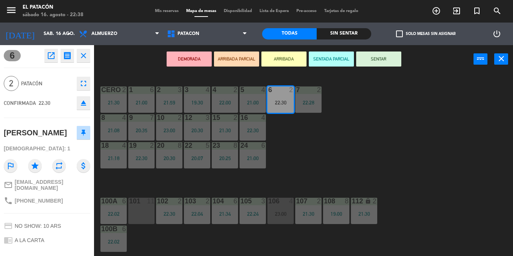
click at [307, 232] on div "1 6 21:00 2 3 21:59 3 4 19:30 4 2 22:00 5 4 21:00 6 2 22:30 7 2 22:28 CERO 2 21…" at bounding box center [306, 164] width 414 height 183
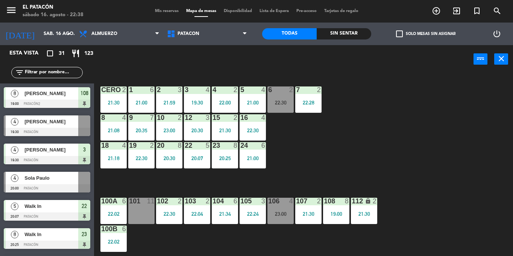
scroll to position [197, 0]
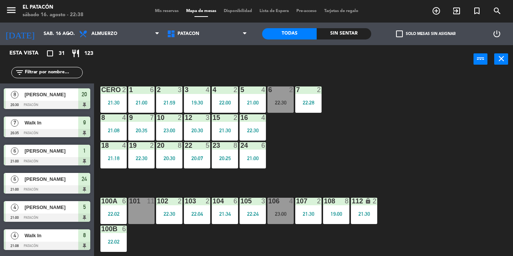
click at [217, 128] on div "21:30" at bounding box center [225, 130] width 26 height 5
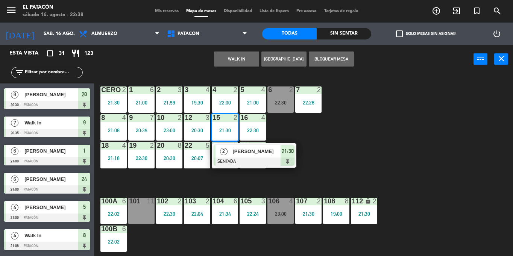
click at [225, 161] on div at bounding box center [254, 162] width 81 height 8
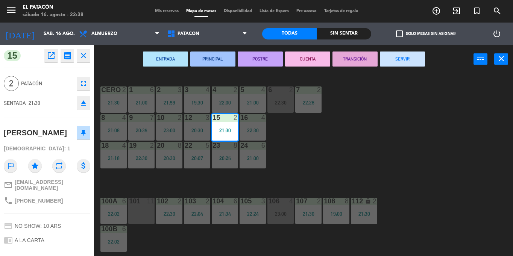
click at [400, 59] on button "SERVIR" at bounding box center [402, 59] width 45 height 15
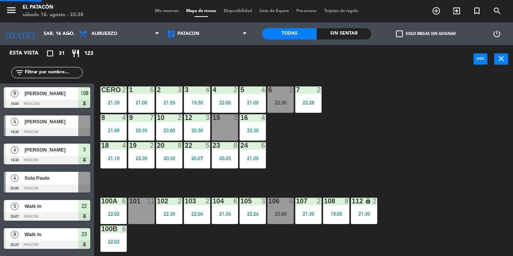
scroll to position [0, 0]
click at [276, 105] on div "22:30" at bounding box center [281, 102] width 26 height 5
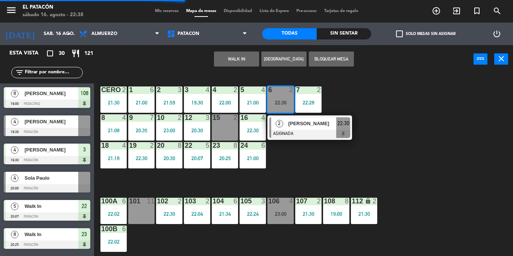
click at [220, 123] on div "15 2" at bounding box center [225, 127] width 26 height 26
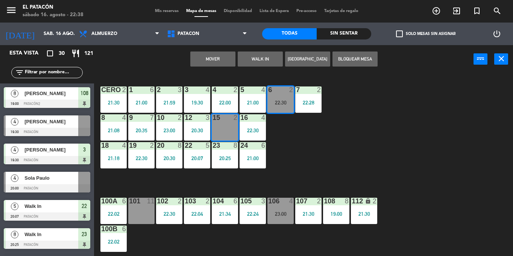
click at [215, 62] on button "Mover" at bounding box center [212, 59] width 45 height 15
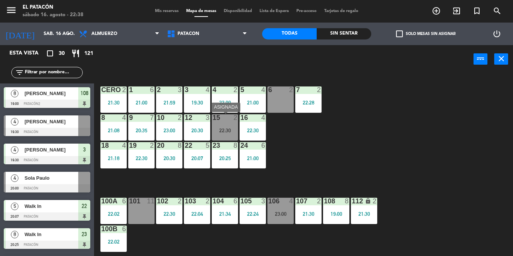
click at [222, 128] on div "22:30" at bounding box center [225, 130] width 26 height 5
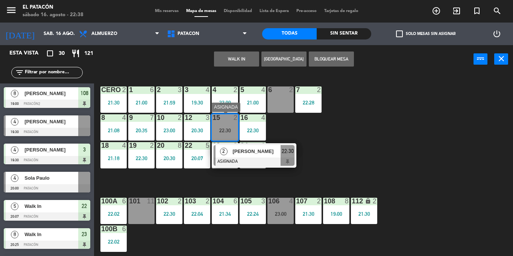
click at [242, 157] on div "[PERSON_NAME]" at bounding box center [256, 151] width 49 height 12
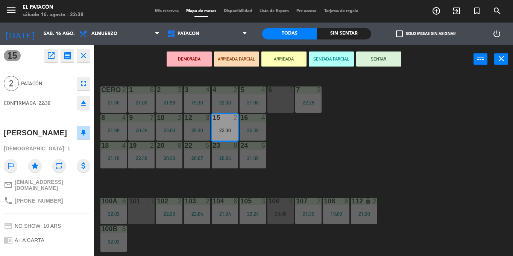
click at [406, 143] on div "1 6 21:00 2 3 21:59 3 4 19:30 4 2 22:00 5 4 21:00 6 2 7 2 22:28 CERO 2 21:30 8 …" at bounding box center [306, 164] width 414 height 183
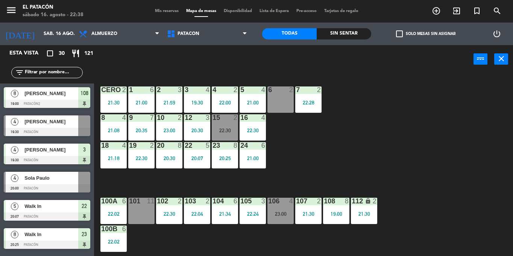
scroll to position [187, 0]
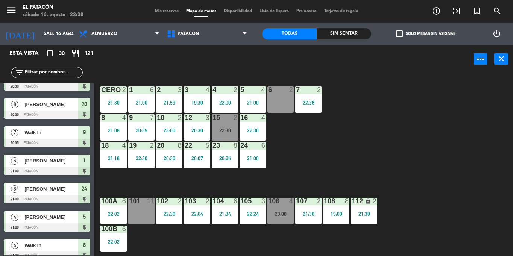
click at [235, 120] on div "16" at bounding box center [240, 117] width 12 height 7
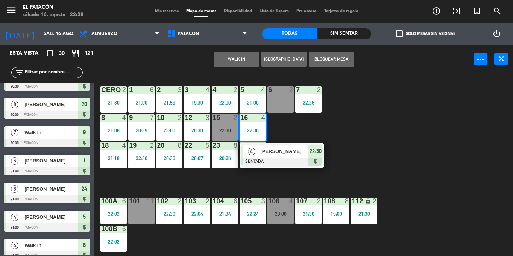
click at [252, 157] on div "4" at bounding box center [252, 151] width 16 height 12
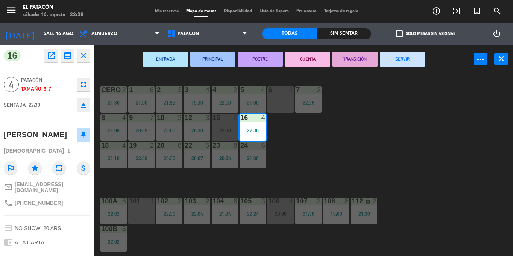
click at [430, 149] on div "1 6 21:00 2 3 21:59 3 4 19:30 4 2 22:00 5 4 21:00 6 2 7 2 22:28 CERO 2 21:30 8 …" at bounding box center [306, 164] width 414 height 183
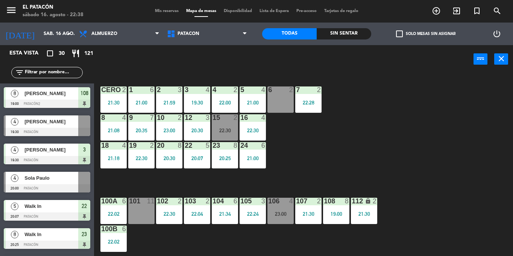
scroll to position [130, 0]
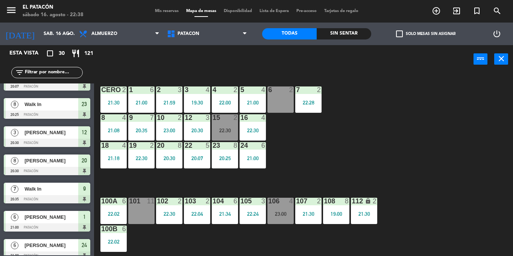
click at [225, 128] on div "22:30" at bounding box center [225, 130] width 26 height 5
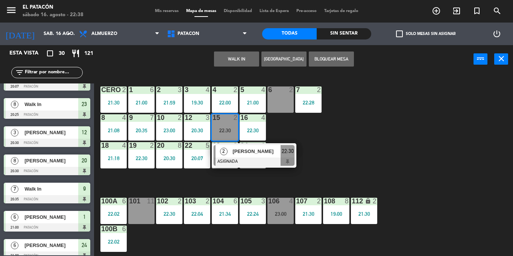
click at [237, 158] on div at bounding box center [254, 162] width 81 height 8
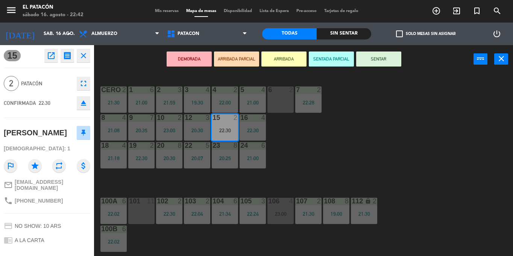
click at [372, 57] on button "SENTAR" at bounding box center [378, 59] width 45 height 15
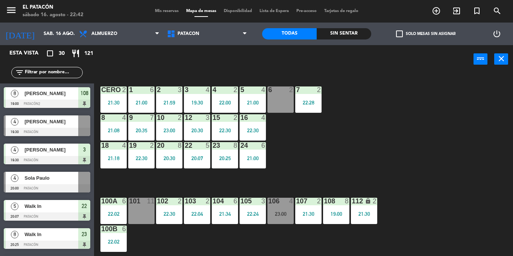
scroll to position [187, 0]
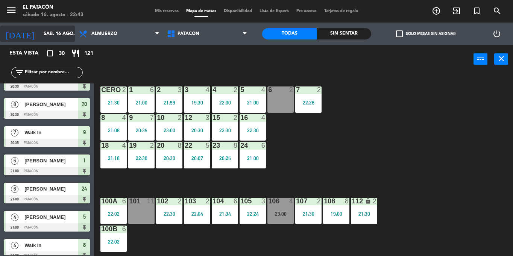
click at [50, 35] on input "sáb. 16 ago." at bounding box center [72, 33] width 64 height 13
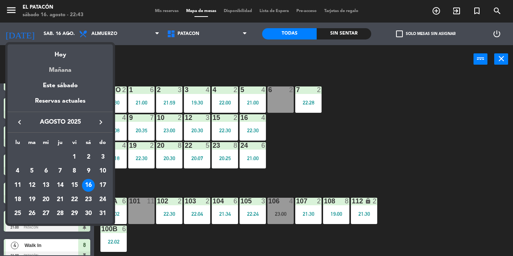
click at [63, 68] on div "Mañana" at bounding box center [60, 67] width 105 height 15
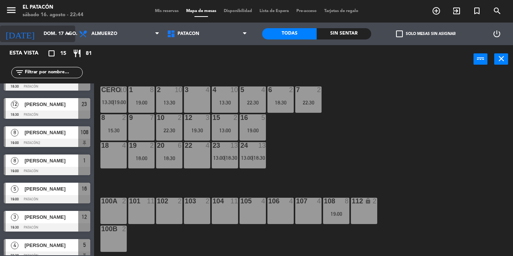
click at [49, 40] on input "dom. 17 ago." at bounding box center [72, 33] width 64 height 13
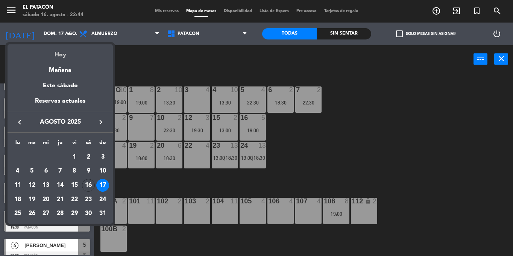
click at [59, 58] on div "Hoy" at bounding box center [60, 51] width 105 height 15
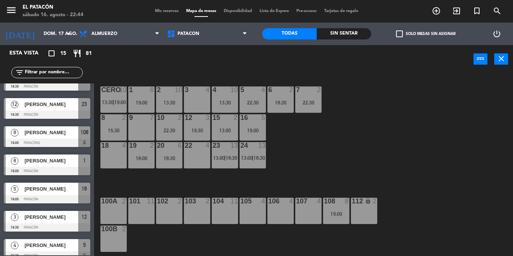
type input "sáb. 16 ago."
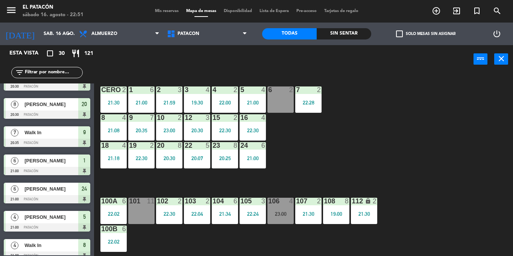
click at [290, 102] on div "6 2" at bounding box center [281, 100] width 26 height 26
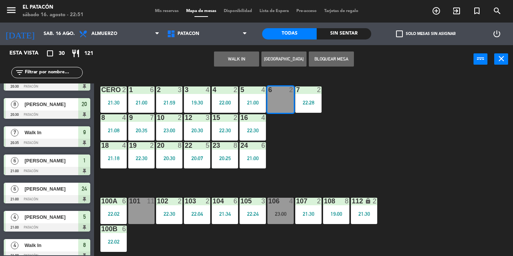
click at [444, 142] on div "1 6 21:00 2 3 21:59 3 4 19:30 4 2 22:00 5 4 21:00 6 2 7 2 22:28 CERO 2 21:30 8 …" at bounding box center [306, 164] width 414 height 183
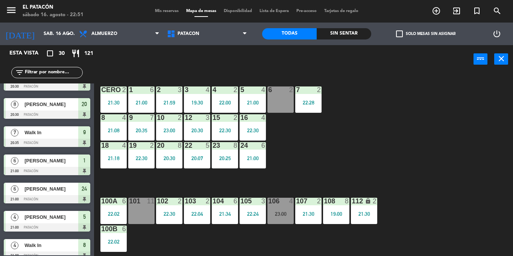
click at [278, 96] on div "6 2" at bounding box center [281, 100] width 26 height 26
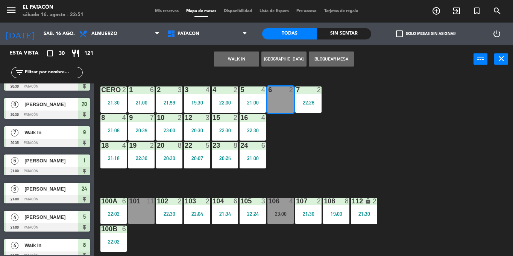
click at [233, 58] on button "WALK IN" at bounding box center [236, 59] width 45 height 15
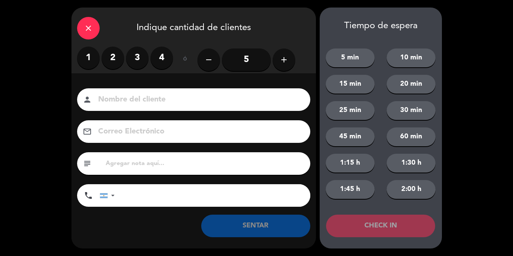
click at [118, 62] on label "2" at bounding box center [113, 58] width 23 height 23
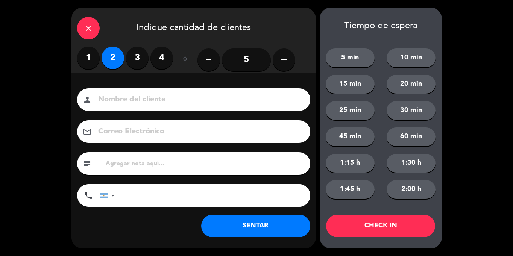
click at [276, 226] on button "SENTAR" at bounding box center [255, 226] width 109 height 23
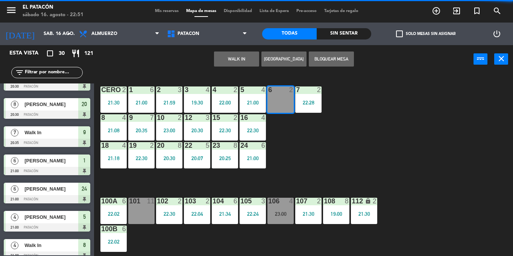
scroll to position [0, 0]
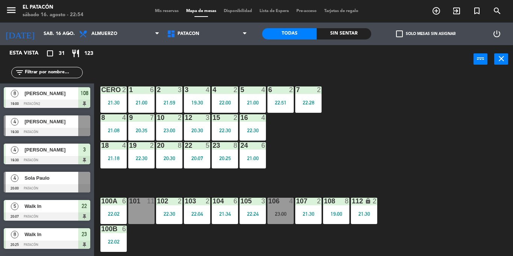
click at [404, 38] on div "check_box_outline_blank Solo mesas sin asignar" at bounding box center [426, 34] width 109 height 23
click at [402, 33] on span "check_box_outline_blank" at bounding box center [399, 33] width 7 height 7
click at [426, 34] on input "check_box_outline_blank Solo mesas sin asignar" at bounding box center [426, 34] width 0 height 0
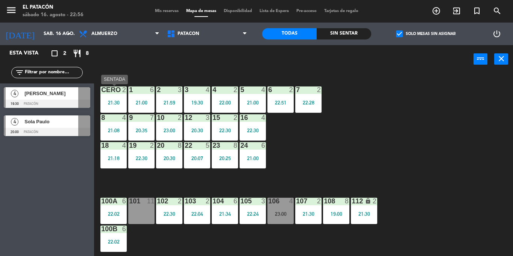
click at [110, 99] on div "CERO 2 21:30" at bounding box center [114, 100] width 26 height 26
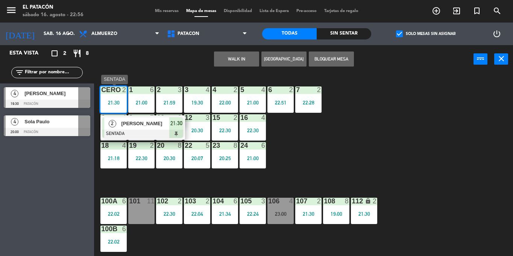
click at [125, 125] on span "[PERSON_NAME]" at bounding box center [145, 124] width 48 height 8
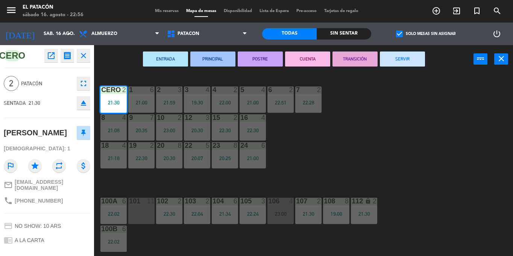
click at [397, 68] on div "ENTRADA PRINCIPAL POSTRE CUENTA TRANSICIÓN SERVIR power_input close" at bounding box center [284, 59] width 380 height 29
click at [398, 53] on button "SERVIR" at bounding box center [402, 59] width 45 height 15
click at [398, 53] on div "ENTRADA PRINCIPAL POSTRE CUENTA TRANSICIÓN SERVIR power_input close" at bounding box center [284, 59] width 380 height 29
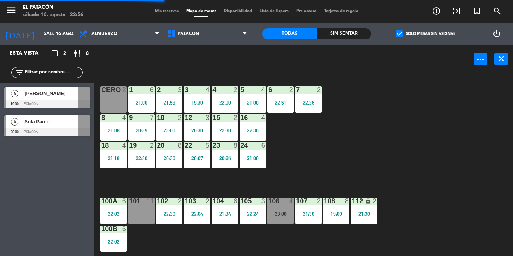
click at [149, 96] on div "1 6 21:00" at bounding box center [141, 100] width 26 height 26
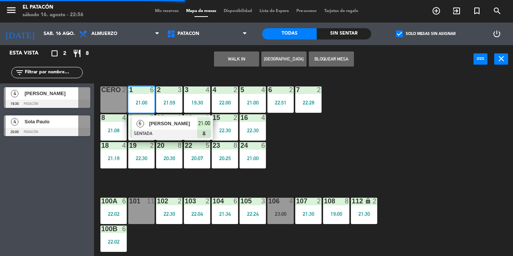
click at [164, 141] on div "10 2 23:00" at bounding box center [169, 127] width 26 height 26
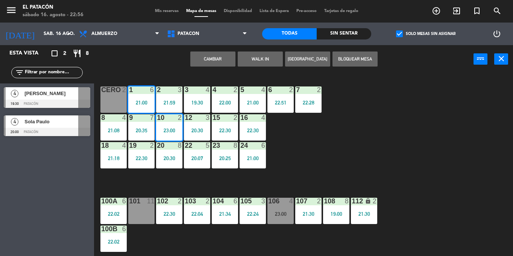
click at [327, 146] on div "1 6 21:00 2 3 21:59 3 4 19:30 4 2 22:00 5 4 21:00 6 2 22:51 7 2 22:28 CERO 2 8 …" at bounding box center [306, 164] width 414 height 183
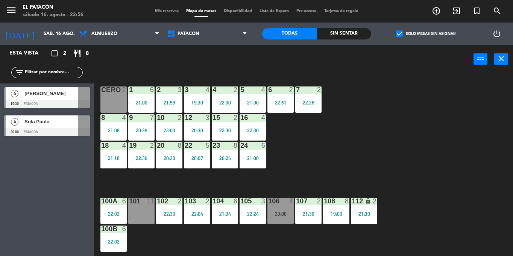
click at [141, 100] on div "21:00" at bounding box center [141, 102] width 26 height 5
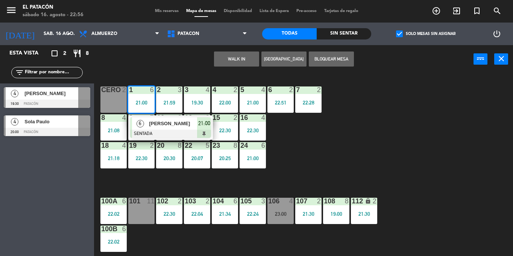
click at [153, 123] on span "[PERSON_NAME]" at bounding box center [173, 124] width 48 height 8
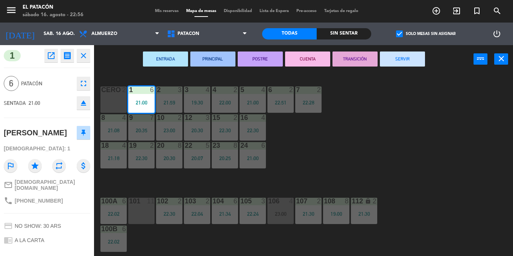
click at [405, 60] on button "SERVIR" at bounding box center [402, 59] width 45 height 15
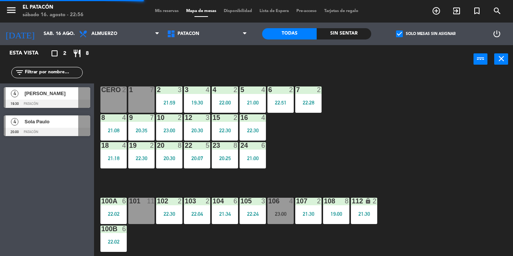
click at [162, 108] on div "2 3 21:59" at bounding box center [169, 100] width 26 height 26
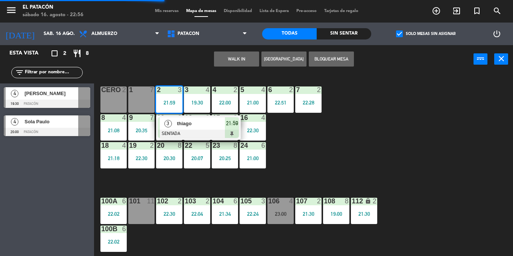
click at [170, 122] on span "3" at bounding box center [169, 124] width 8 height 8
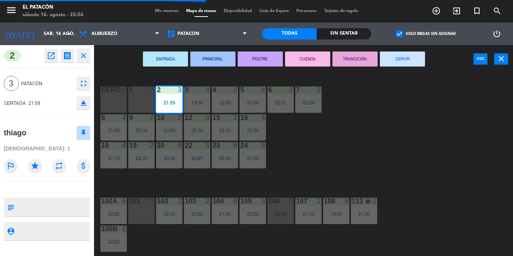
click at [413, 59] on button "SERVIR" at bounding box center [402, 59] width 45 height 15
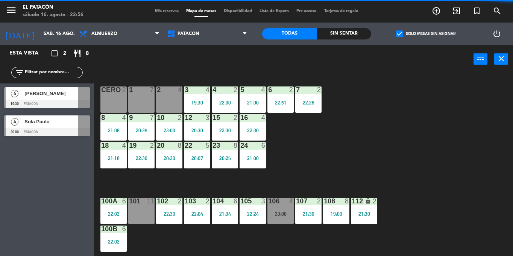
click at [192, 94] on div "3 4" at bounding box center [197, 91] width 26 height 8
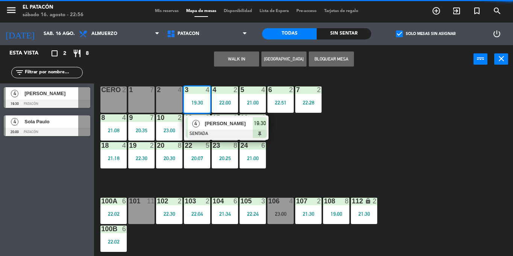
click at [197, 117] on div "4 [PERSON_NAME] SENTADA 19:30" at bounding box center [226, 128] width 85 height 24
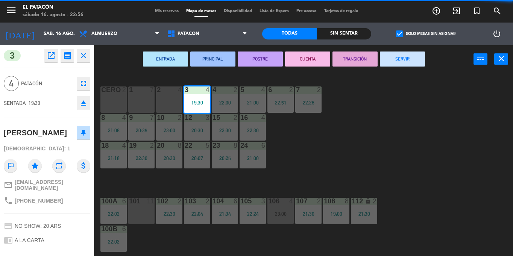
click at [401, 58] on button "SERVIR" at bounding box center [402, 59] width 45 height 15
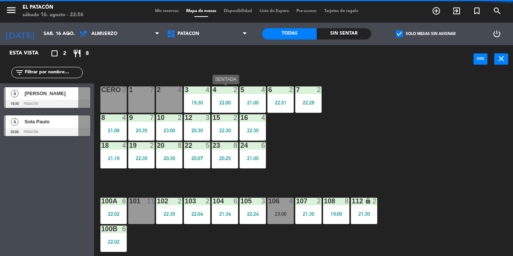
click at [211, 93] on div "4" at bounding box center [212, 90] width 12 height 7
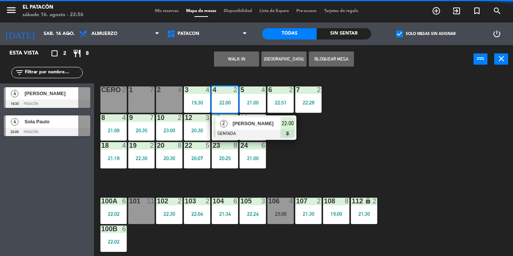
click at [227, 118] on div "2" at bounding box center [224, 123] width 16 height 12
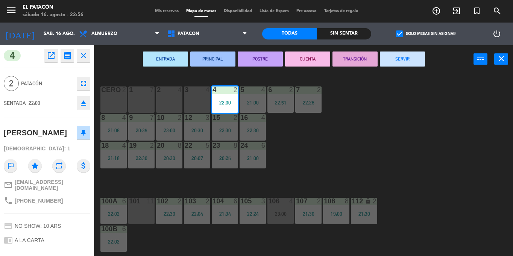
click at [397, 65] on button "SERVIR" at bounding box center [402, 59] width 45 height 15
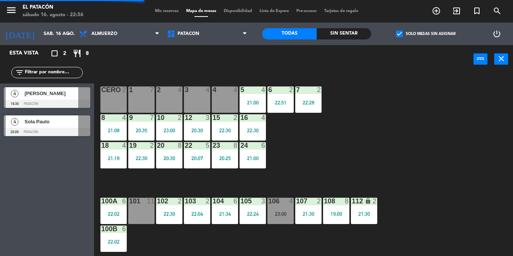
click at [250, 101] on div "21:00" at bounding box center [253, 102] width 26 height 5
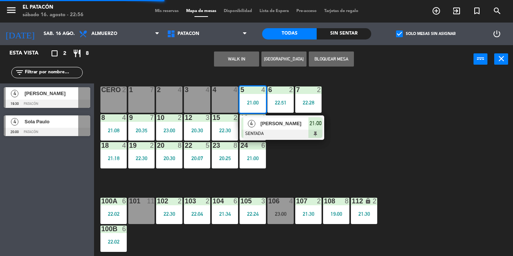
click at [255, 122] on span "4" at bounding box center [252, 124] width 8 height 8
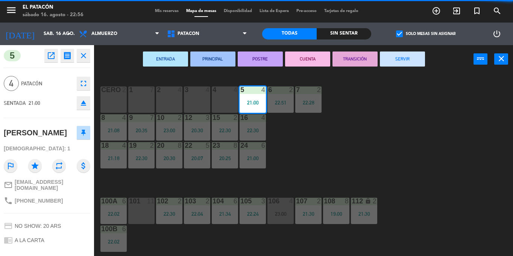
click at [410, 58] on button "SERVIR" at bounding box center [402, 59] width 45 height 15
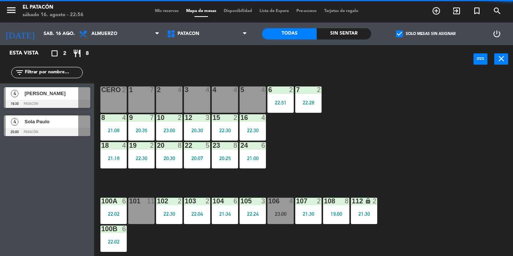
click at [283, 98] on div "6 2 22:51" at bounding box center [281, 100] width 26 height 26
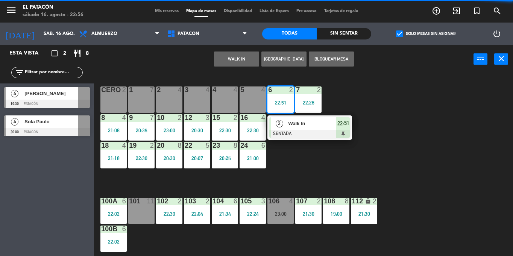
click at [294, 129] on div "Walk In" at bounding box center [312, 123] width 49 height 12
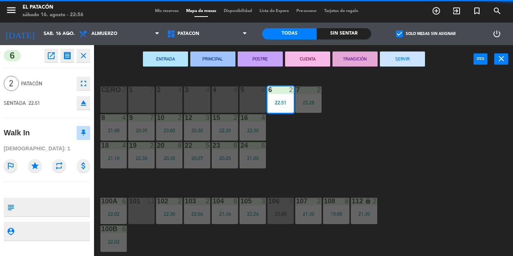
click at [408, 59] on button "SERVIR" at bounding box center [402, 59] width 45 height 15
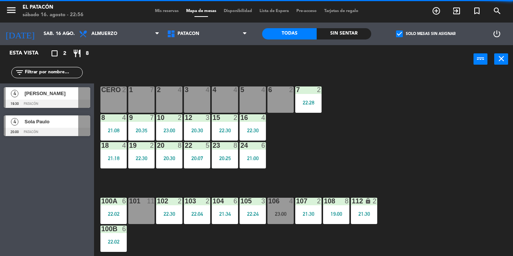
click at [314, 96] on div "7 2 22:28" at bounding box center [309, 100] width 26 height 26
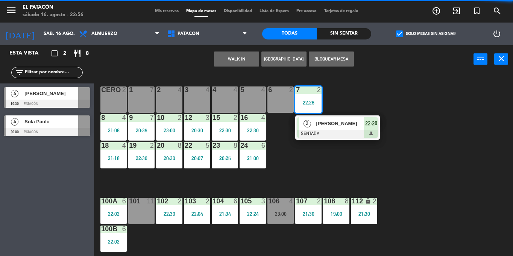
click at [322, 126] on span "[PERSON_NAME]" at bounding box center [340, 124] width 48 height 8
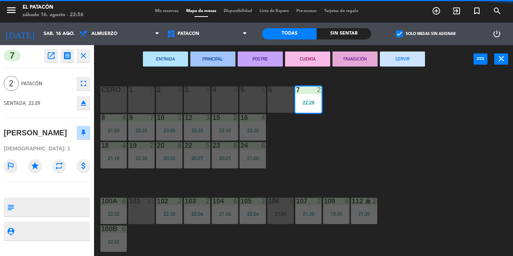
click at [413, 56] on button "SERVIR" at bounding box center [402, 59] width 45 height 15
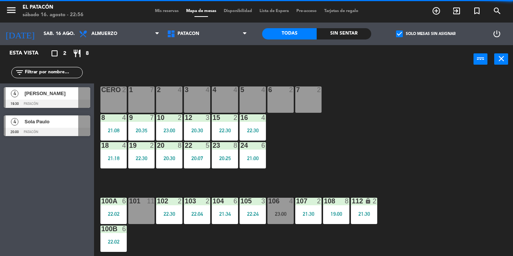
click at [111, 132] on div "21:08" at bounding box center [114, 130] width 26 height 5
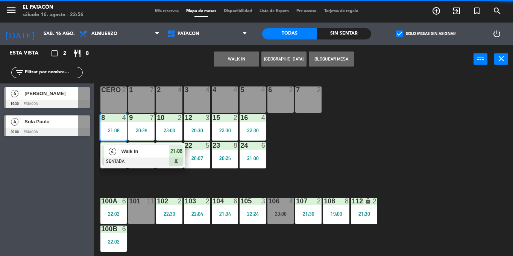
click at [120, 155] on div "4" at bounding box center [112, 151] width 16 height 12
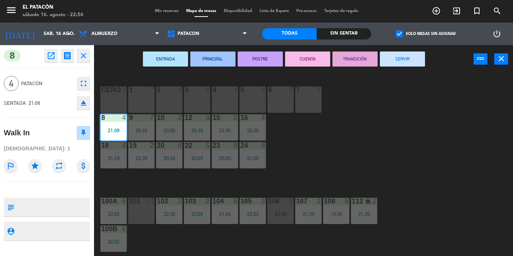
click at [393, 64] on button "SERVIR" at bounding box center [402, 59] width 45 height 15
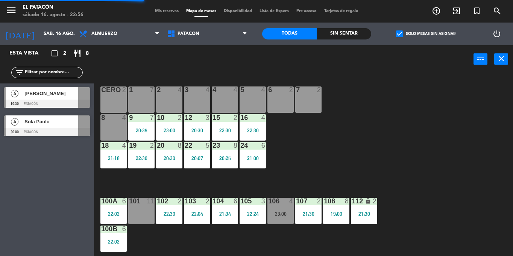
click at [134, 129] on div "20:35" at bounding box center [141, 130] width 26 height 5
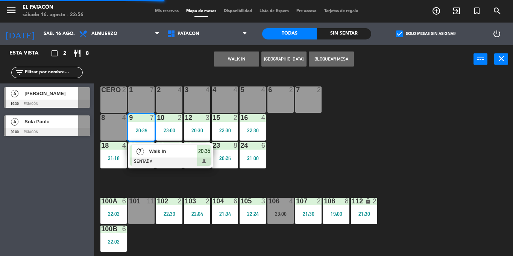
click at [145, 154] on div "7" at bounding box center [140, 151] width 16 height 12
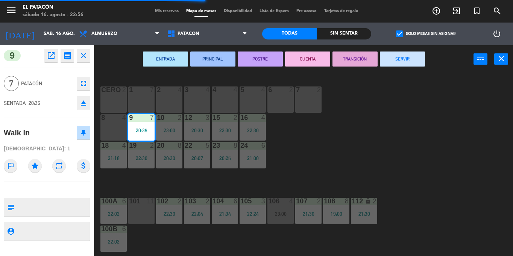
click at [407, 59] on button "SERVIR" at bounding box center [402, 59] width 45 height 15
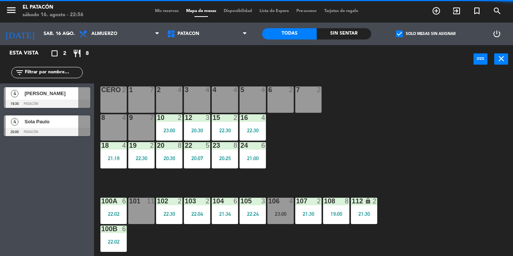
click at [167, 123] on div "10 2 23:00" at bounding box center [169, 127] width 26 height 26
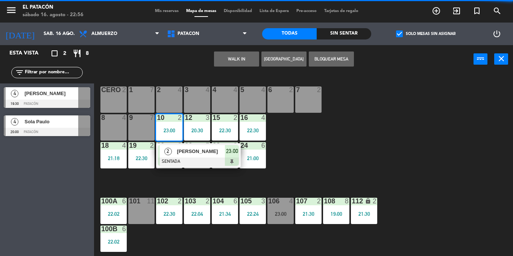
click at [171, 148] on div "2" at bounding box center [168, 151] width 16 height 12
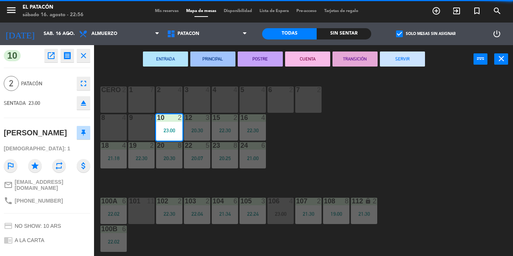
click at [404, 54] on button "SERVIR" at bounding box center [402, 59] width 45 height 15
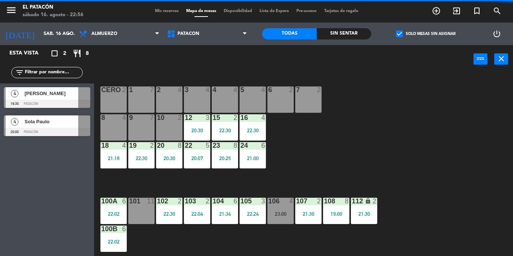
click at [190, 124] on div "12 3 20:30" at bounding box center [197, 127] width 26 height 26
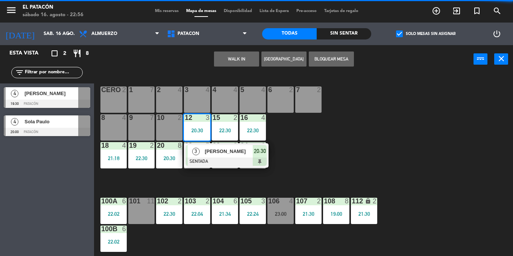
click at [206, 148] on span "[PERSON_NAME]" at bounding box center [229, 152] width 48 height 8
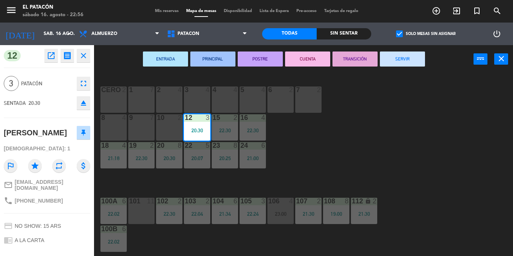
click at [408, 53] on button "SERVIR" at bounding box center [402, 59] width 45 height 15
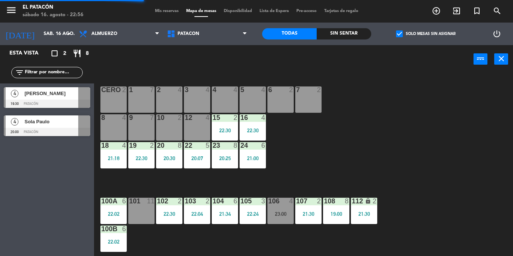
click at [214, 134] on div "15 2 22:30" at bounding box center [225, 127] width 26 height 26
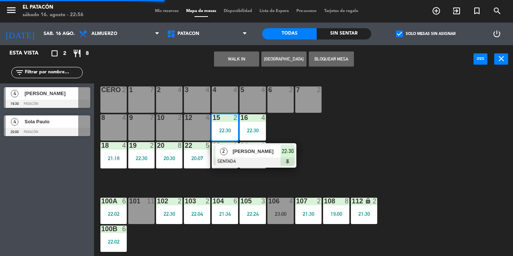
click at [225, 155] on span "2" at bounding box center [224, 152] width 8 height 8
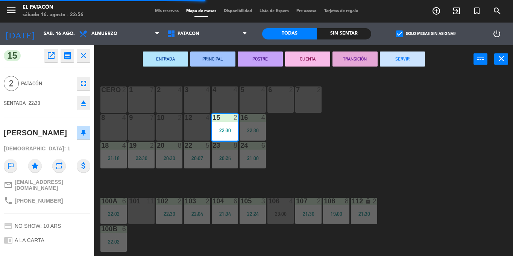
click at [402, 56] on button "SERVIR" at bounding box center [402, 59] width 45 height 15
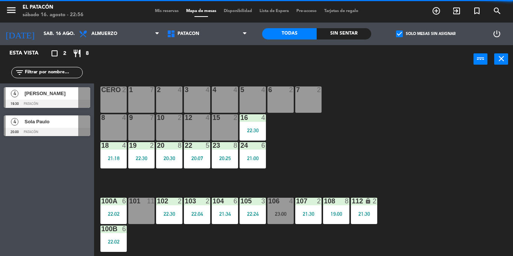
click at [258, 123] on div "16 4 22:30" at bounding box center [253, 127] width 26 height 26
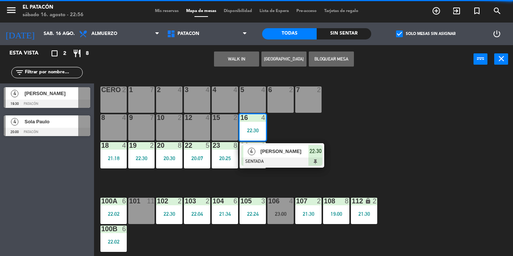
click at [265, 159] on div at bounding box center [282, 162] width 81 height 8
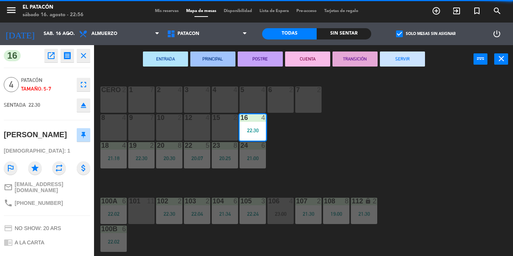
click at [401, 58] on button "SERVIR" at bounding box center [402, 59] width 45 height 15
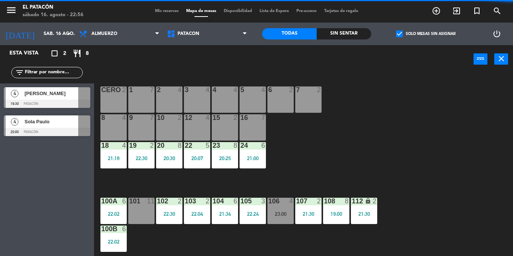
click at [116, 162] on div "18 4 21:18" at bounding box center [114, 155] width 26 height 26
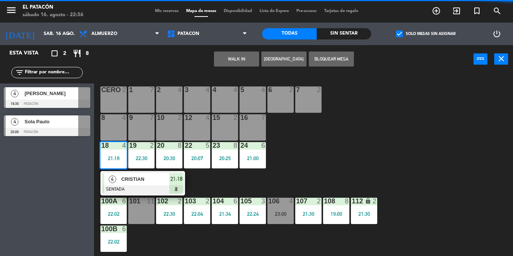
click at [122, 177] on span "CRISTIAN" at bounding box center [145, 179] width 48 height 8
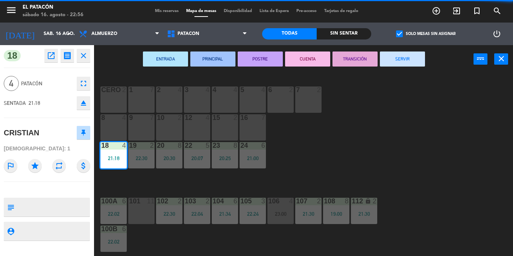
click at [398, 55] on button "SERVIR" at bounding box center [402, 59] width 45 height 15
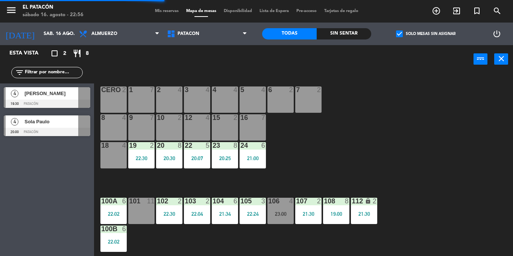
click at [137, 152] on div "19 2 22:30" at bounding box center [141, 155] width 26 height 26
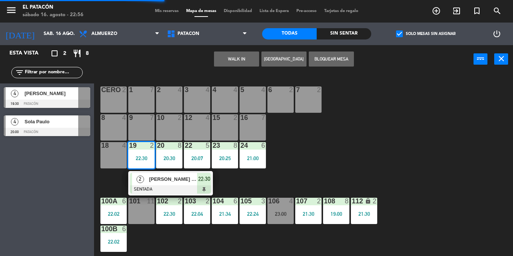
click at [148, 172] on div "2 [PERSON_NAME] [PERSON_NAME] SENTADA 22:30" at bounding box center [170, 183] width 85 height 24
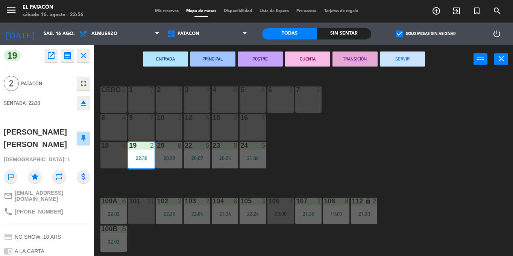
click at [415, 54] on button "SERVIR" at bounding box center [402, 59] width 45 height 15
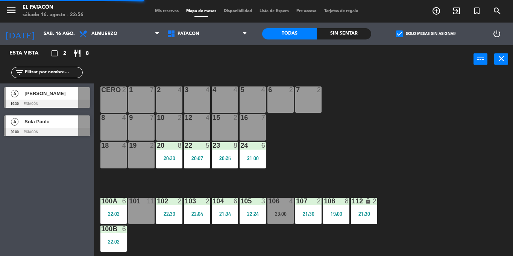
click at [169, 155] on div "20 8 20:30" at bounding box center [169, 155] width 26 height 26
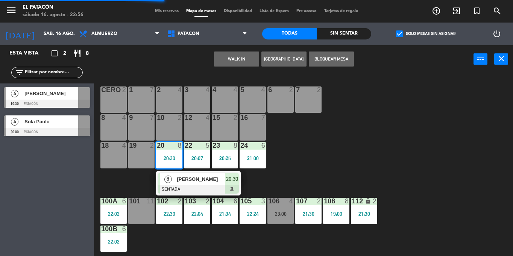
click at [177, 184] on div "[PERSON_NAME]" at bounding box center [200, 179] width 49 height 12
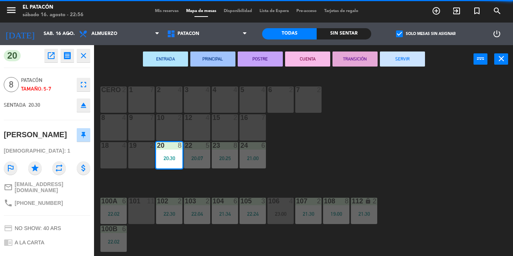
click at [396, 55] on button "SERVIR" at bounding box center [402, 59] width 45 height 15
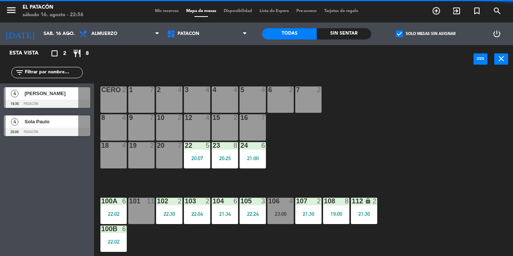
click at [193, 158] on div "20:07" at bounding box center [197, 158] width 26 height 5
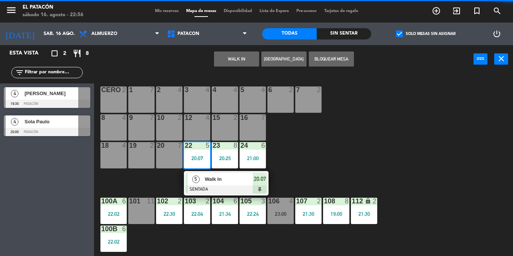
click at [203, 182] on div "5" at bounding box center [196, 179] width 16 height 12
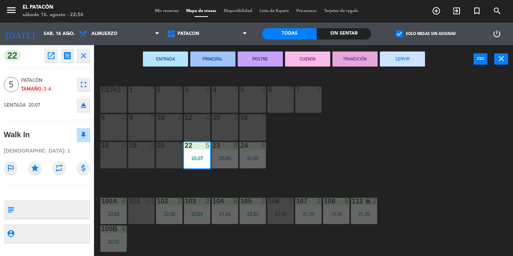
click at [395, 57] on button "SERVIR" at bounding box center [402, 59] width 45 height 15
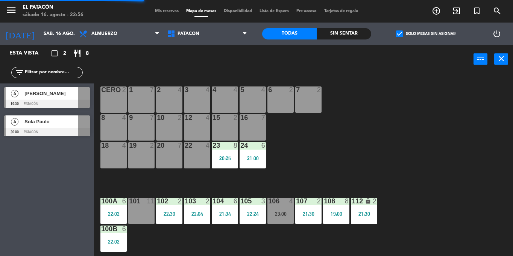
click at [220, 159] on div "20:25" at bounding box center [225, 158] width 26 height 5
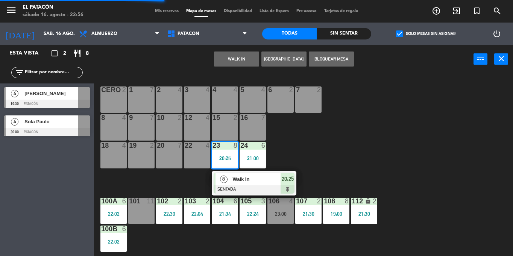
click at [230, 175] on div "8" at bounding box center [224, 179] width 16 height 12
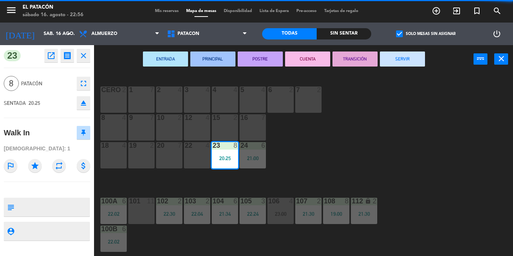
click at [417, 58] on button "SERVIR" at bounding box center [402, 59] width 45 height 15
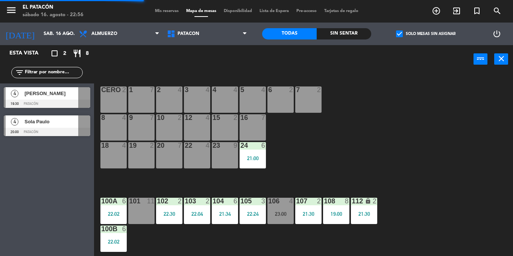
click at [241, 156] on div "21:00" at bounding box center [253, 158] width 26 height 5
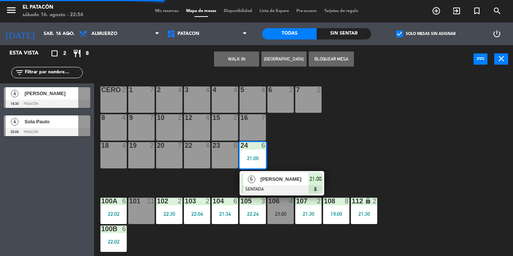
click at [253, 183] on span "6" at bounding box center [252, 180] width 8 height 8
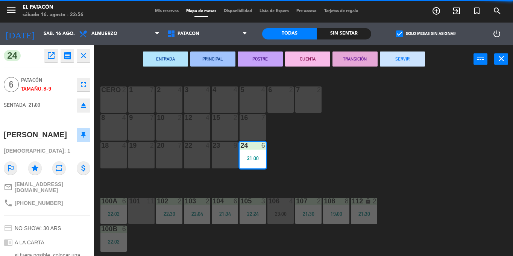
click at [392, 64] on button "SERVIR" at bounding box center [402, 59] width 45 height 15
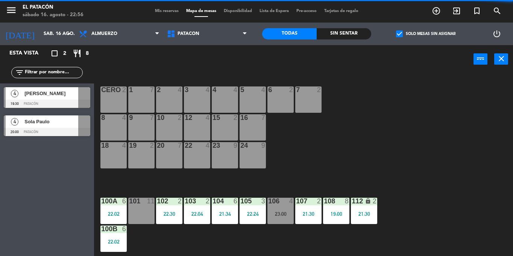
click at [112, 214] on div "22:02" at bounding box center [114, 214] width 26 height 5
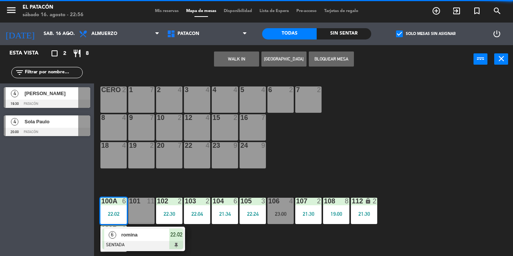
click at [125, 242] on div at bounding box center [142, 245] width 81 height 8
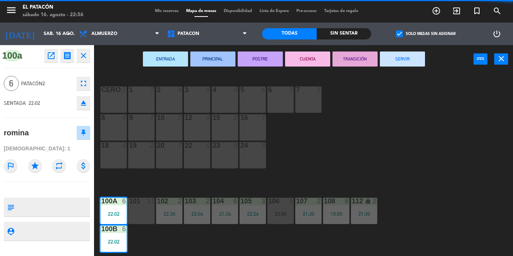
click at [410, 55] on button "SERVIR" at bounding box center [402, 59] width 45 height 15
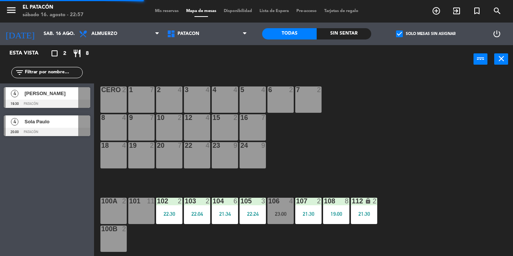
click at [172, 213] on div "22:30" at bounding box center [169, 214] width 26 height 5
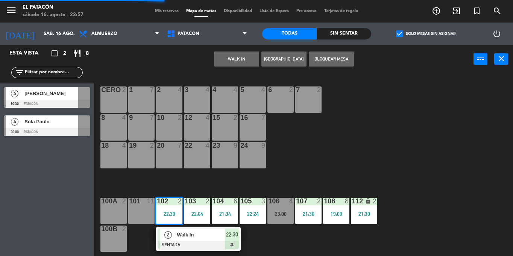
click at [186, 239] on span "Walk In" at bounding box center [201, 235] width 48 height 8
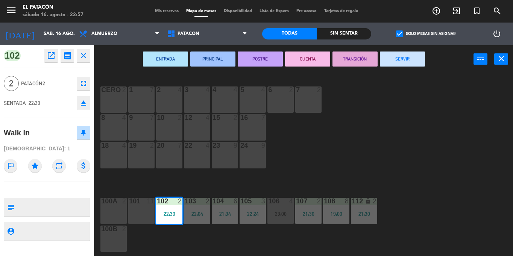
click at [402, 61] on button "SERVIR" at bounding box center [402, 59] width 45 height 15
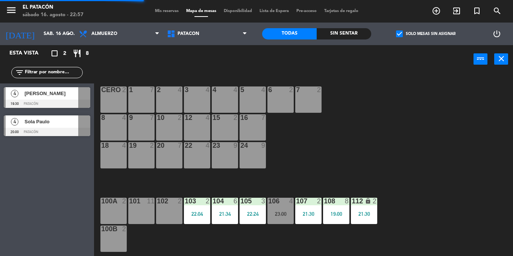
click at [197, 214] on div "22:04" at bounding box center [197, 214] width 26 height 5
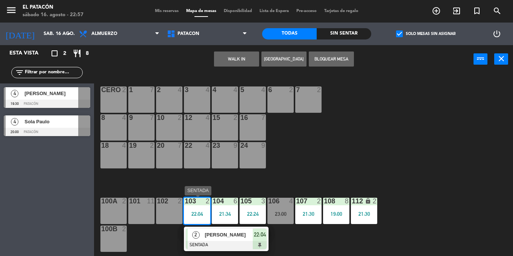
click at [225, 238] on span "[PERSON_NAME]" at bounding box center [229, 235] width 48 height 8
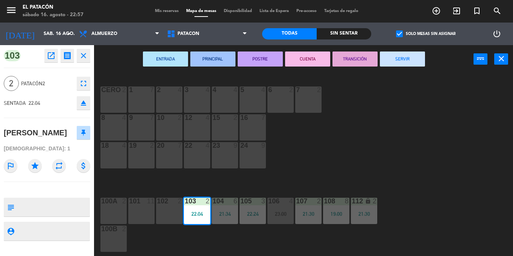
click at [398, 61] on button "SERVIR" at bounding box center [402, 59] width 45 height 15
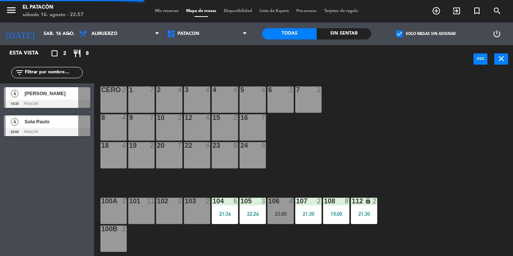
click at [223, 218] on div "104 6 21:34" at bounding box center [225, 211] width 26 height 26
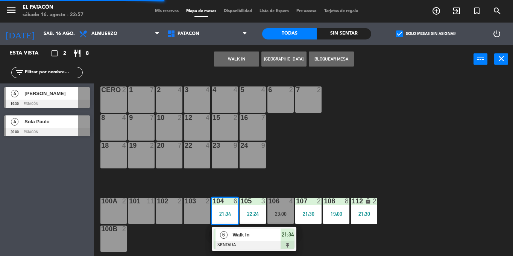
click at [235, 239] on span "Walk In" at bounding box center [257, 235] width 48 height 8
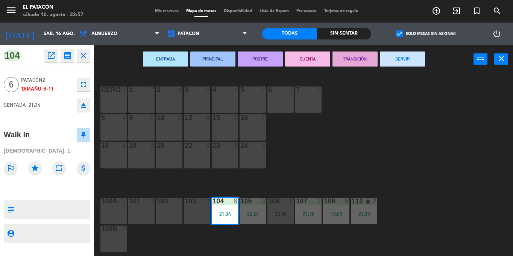
click at [407, 60] on button "SERVIR" at bounding box center [402, 59] width 45 height 15
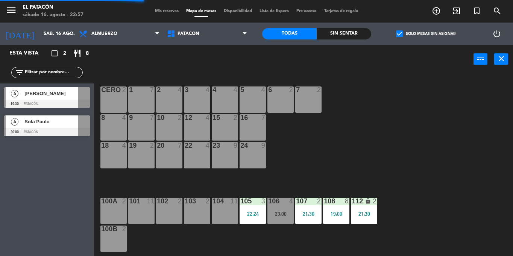
click at [252, 208] on div "105 3 22:24" at bounding box center [253, 211] width 26 height 26
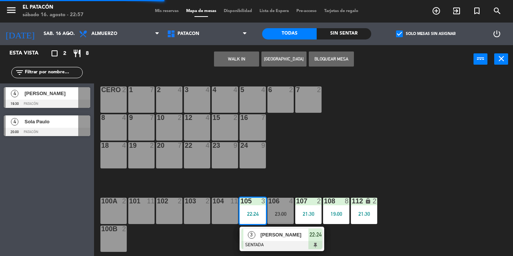
click at [259, 237] on div "3" at bounding box center [252, 235] width 16 height 12
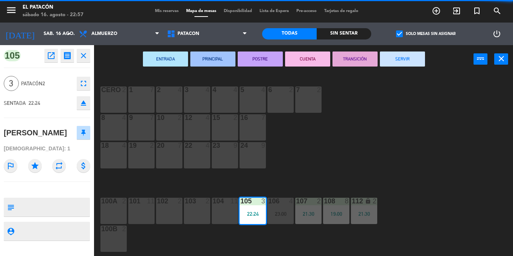
click at [397, 62] on button "SERVIR" at bounding box center [402, 59] width 45 height 15
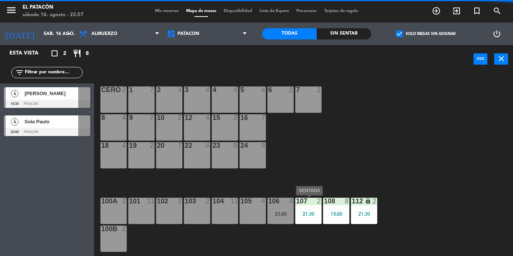
click at [311, 219] on div "107 2 21:30" at bounding box center [309, 211] width 26 height 26
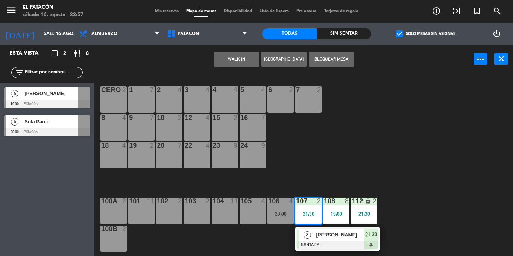
click at [321, 241] on div "[PERSON_NAME].[PERSON_NAME]" at bounding box center [339, 235] width 49 height 12
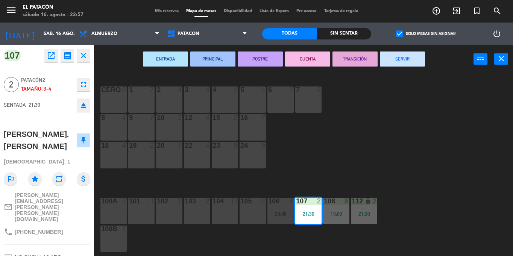
click at [395, 58] on button "SERVIR" at bounding box center [402, 59] width 45 height 15
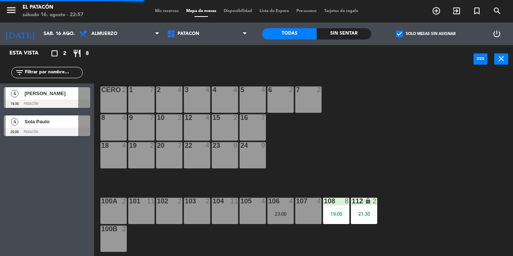
click at [335, 212] on div "19:00" at bounding box center [336, 214] width 26 height 5
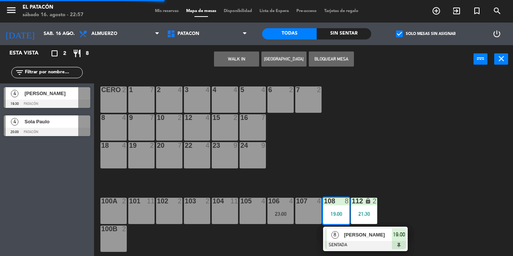
click at [340, 224] on div "108 8 19:00 8 [PERSON_NAME] SENTADA 19:00" at bounding box center [336, 211] width 26 height 26
click at [352, 237] on span "[PERSON_NAME]" at bounding box center [368, 235] width 48 height 8
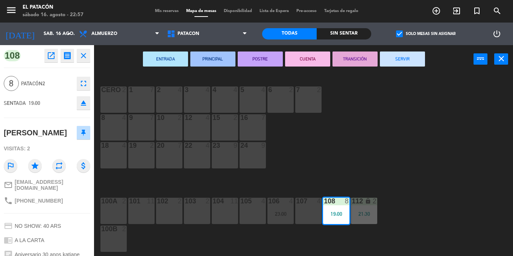
click at [389, 56] on button "SERVIR" at bounding box center [402, 59] width 45 height 15
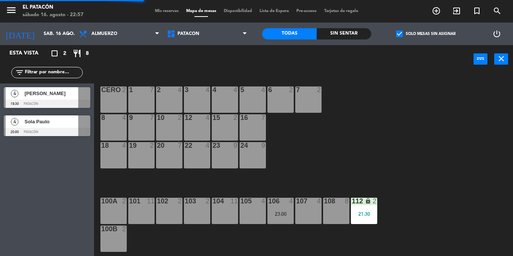
click at [361, 207] on div "112 lock 2 21:30" at bounding box center [364, 211] width 26 height 26
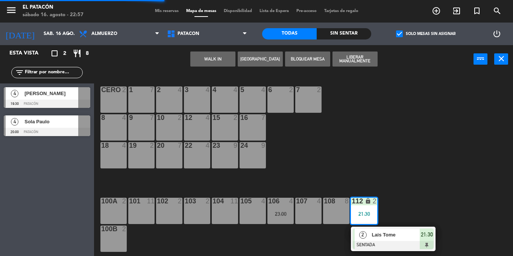
click at [366, 224] on div "112 lock 2 21:30 2 Lais Tome SENTADA 21:30" at bounding box center [364, 211] width 26 height 26
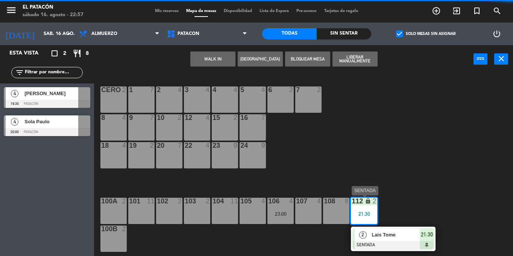
click at [367, 232] on div "2" at bounding box center [363, 235] width 16 height 12
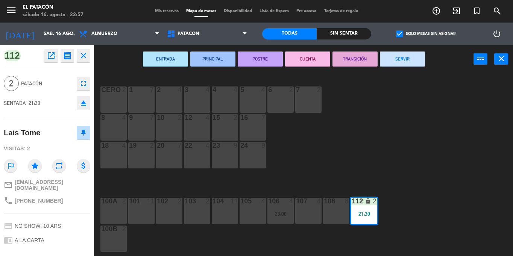
click at [395, 58] on button "SERVIR" at bounding box center [402, 59] width 45 height 15
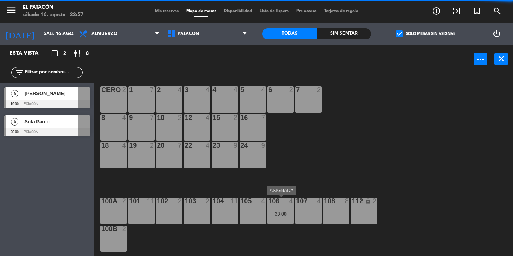
click at [275, 213] on div "23:00" at bounding box center [281, 214] width 26 height 5
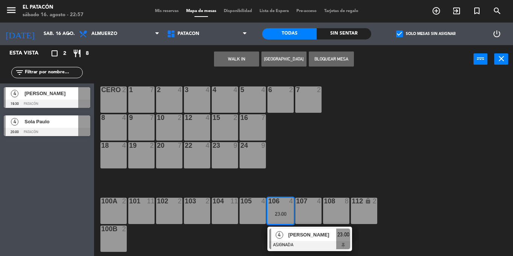
click at [302, 244] on div at bounding box center [310, 245] width 81 height 8
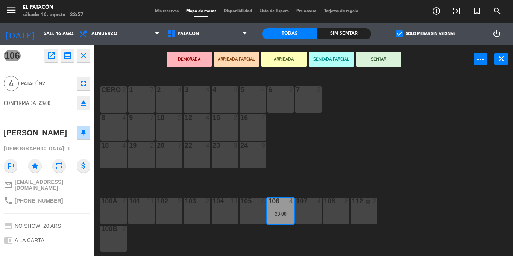
click at [334, 153] on div "1 7 2 4 3 4 4 4 5 4 6 2 7 2 CERO 2 8 4 9 7 10 2 12 4 15 2 16 7 18 4 19 2 20 7 2…" at bounding box center [306, 164] width 414 height 183
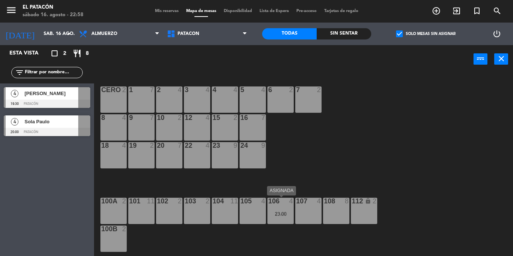
click at [288, 216] on div "23:00" at bounding box center [281, 214] width 26 height 5
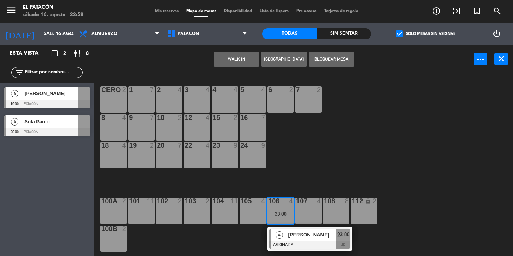
click at [298, 245] on div at bounding box center [310, 245] width 81 height 8
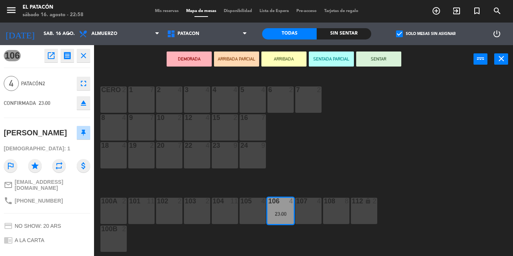
click at [364, 152] on div "1 7 2 4 3 4 4 4 5 4 6 2 7 2 CERO 2 8 4 9 7 10 2 12 4 15 2 16 7 18 4 19 2 20 7 2…" at bounding box center [306, 164] width 414 height 183
